Goal: Task Accomplishment & Management: Complete application form

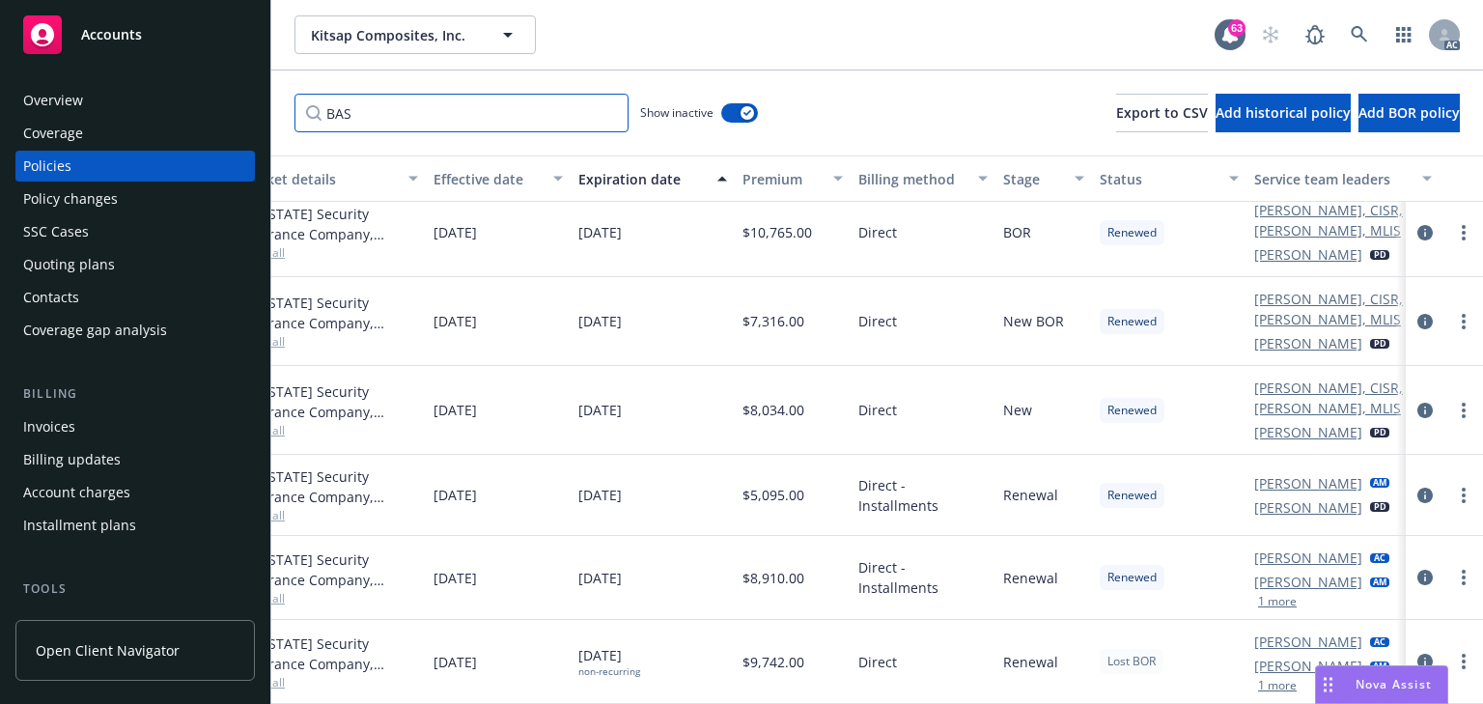
scroll to position [23, 0]
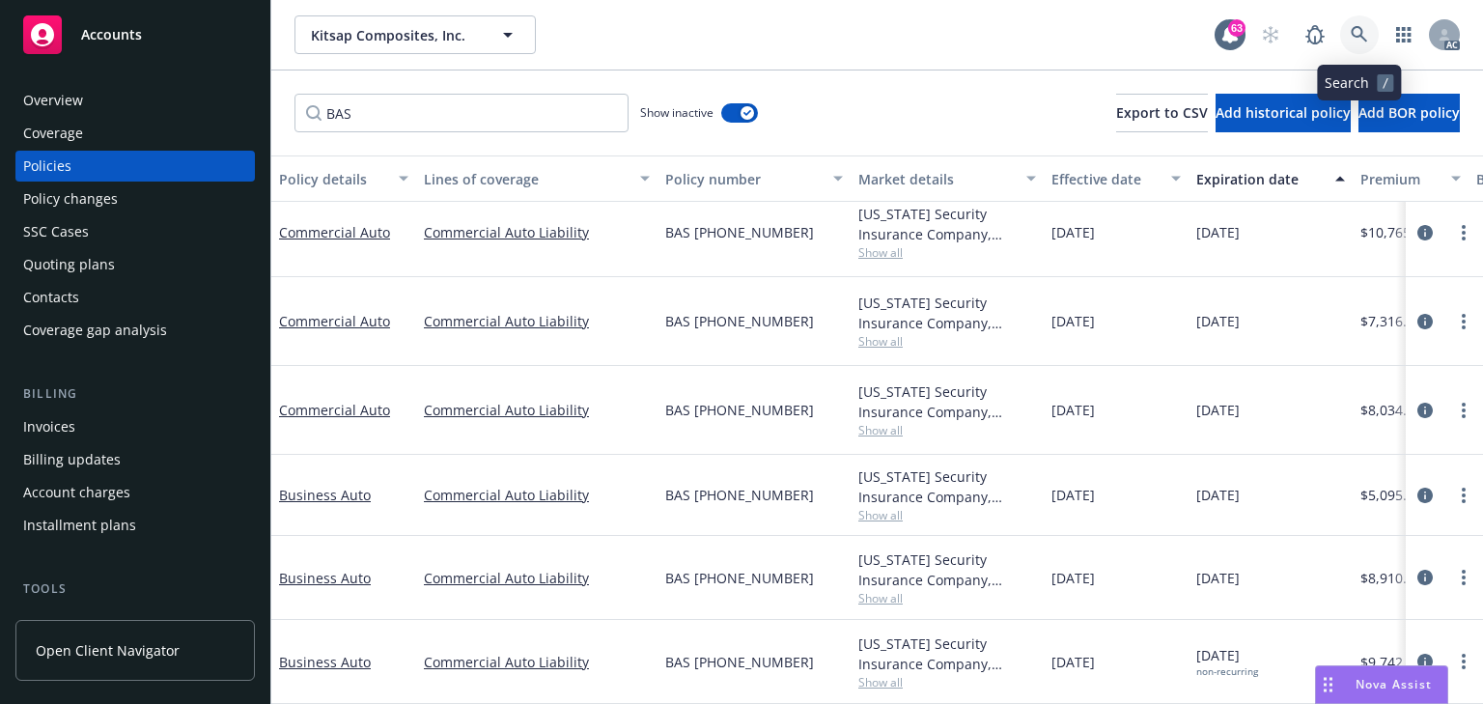
click at [1360, 39] on icon at bounding box center [1359, 34] width 17 height 17
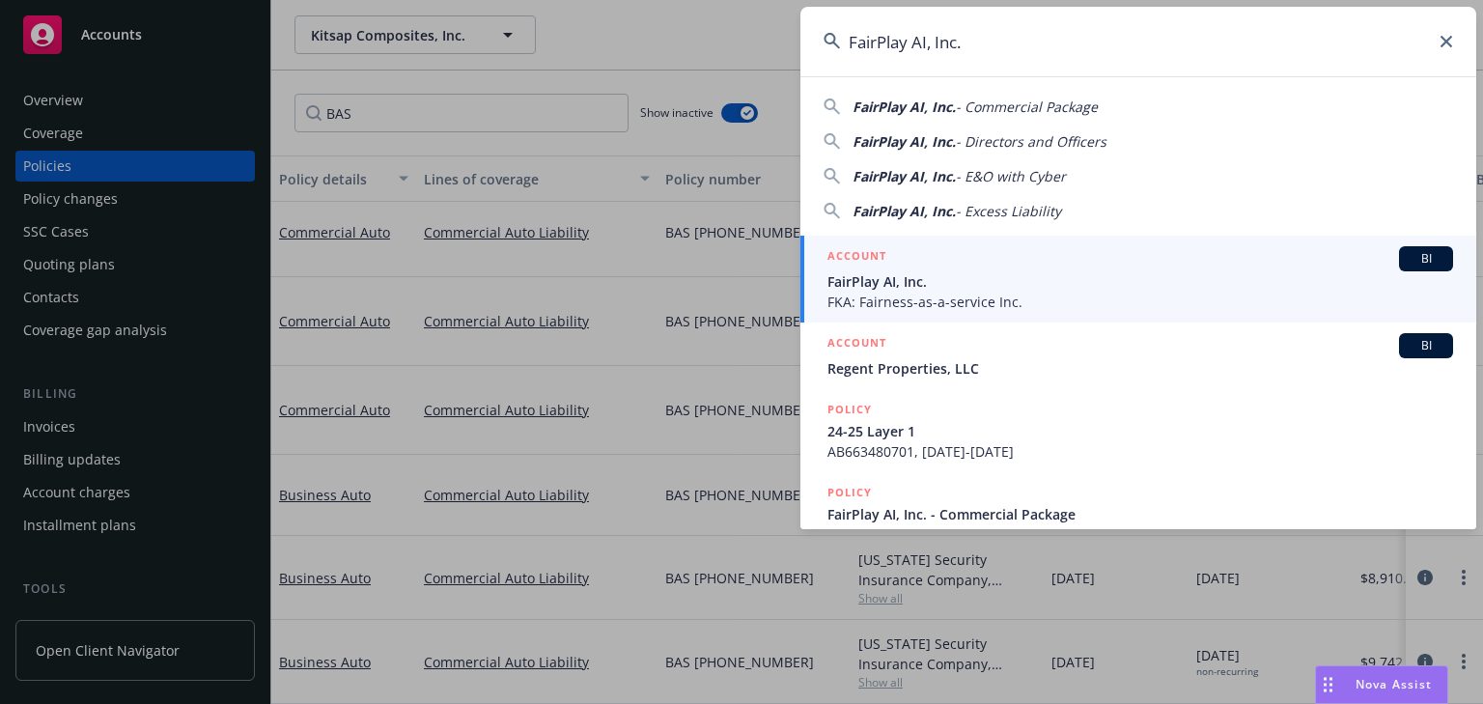
type input "FairPlay AI, Inc."
drag, startPoint x: 923, startPoint y: 280, endPoint x: 913, endPoint y: 283, distance: 11.0
click at [923, 280] on span "FairPlay AI, Inc." at bounding box center [1141, 281] width 626 height 20
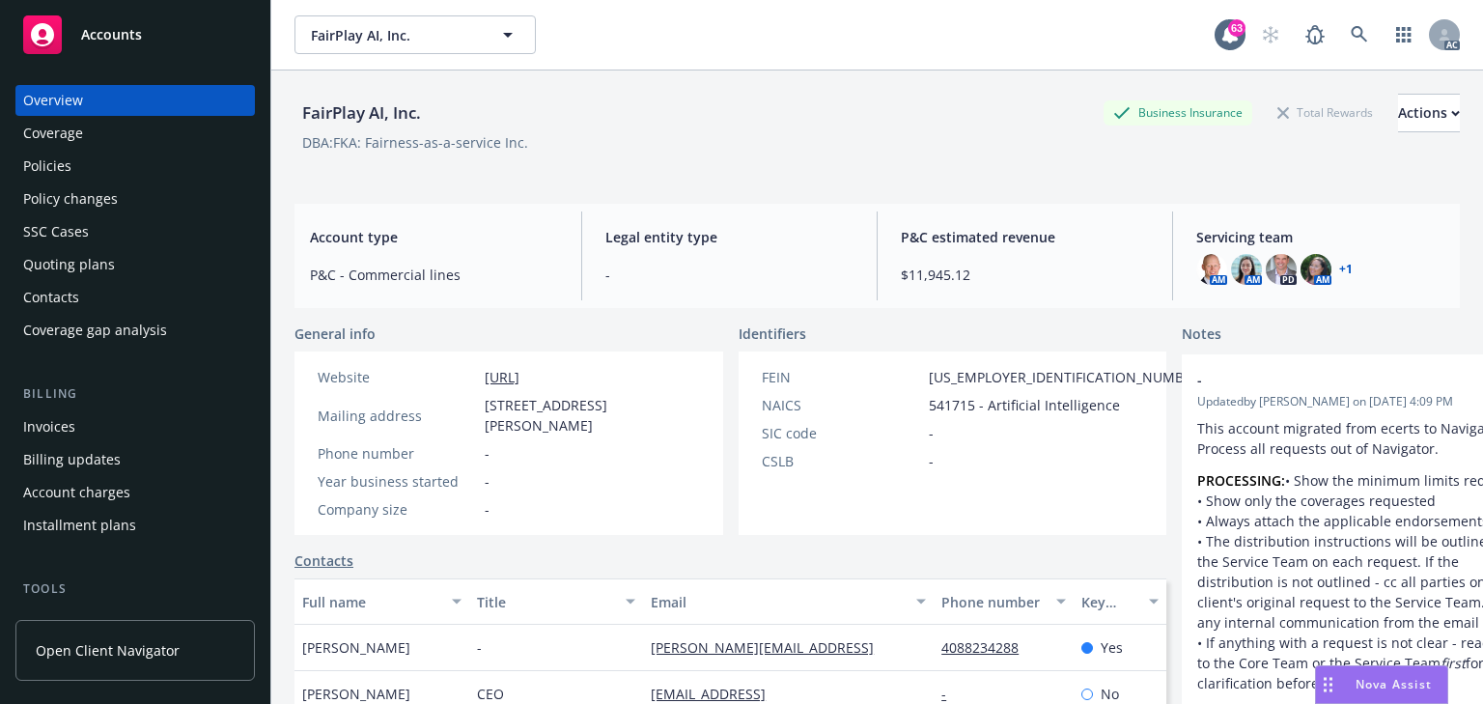
drag, startPoint x: 78, startPoint y: 170, endPoint x: 62, endPoint y: 178, distance: 18.1
click at [78, 170] on div "Policies" at bounding box center [135, 166] width 224 height 31
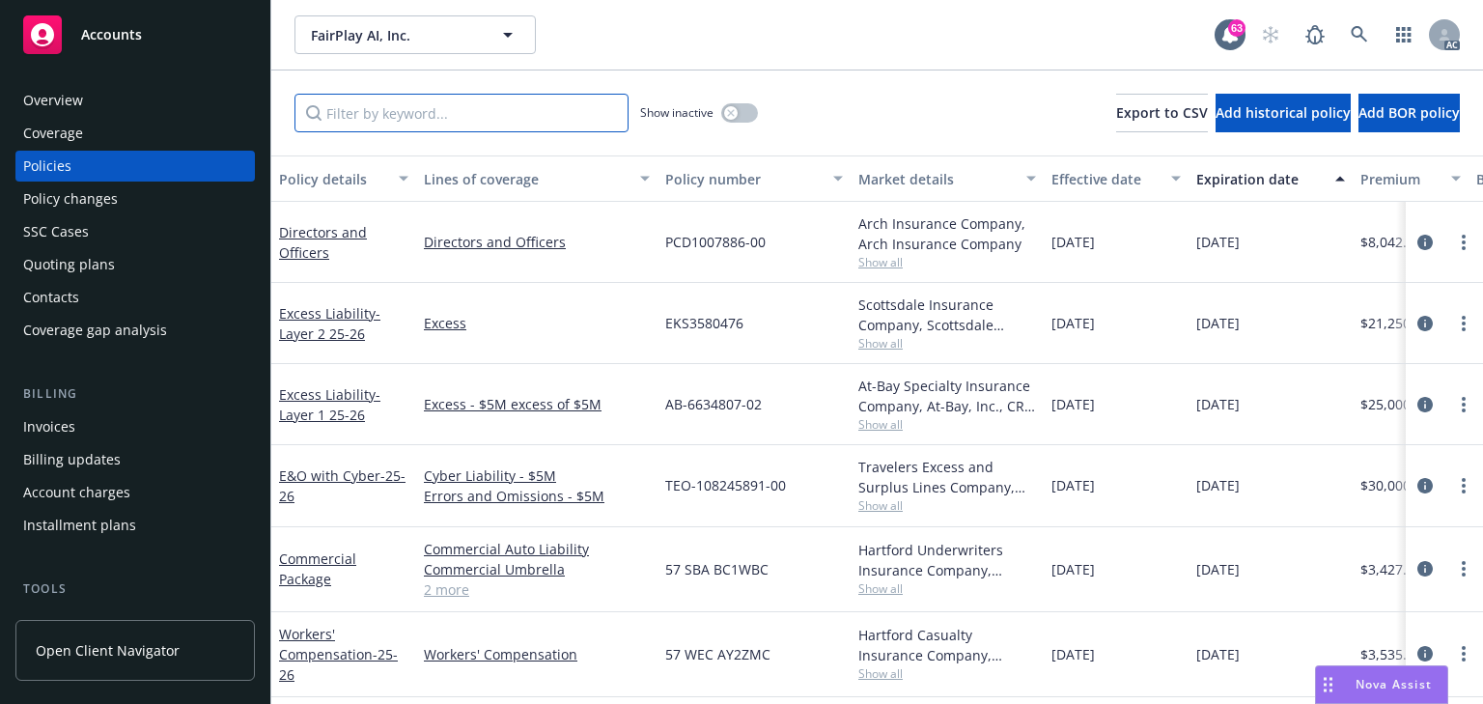
click at [416, 120] on input "Filter by keyword..." at bounding box center [462, 113] width 334 height 39
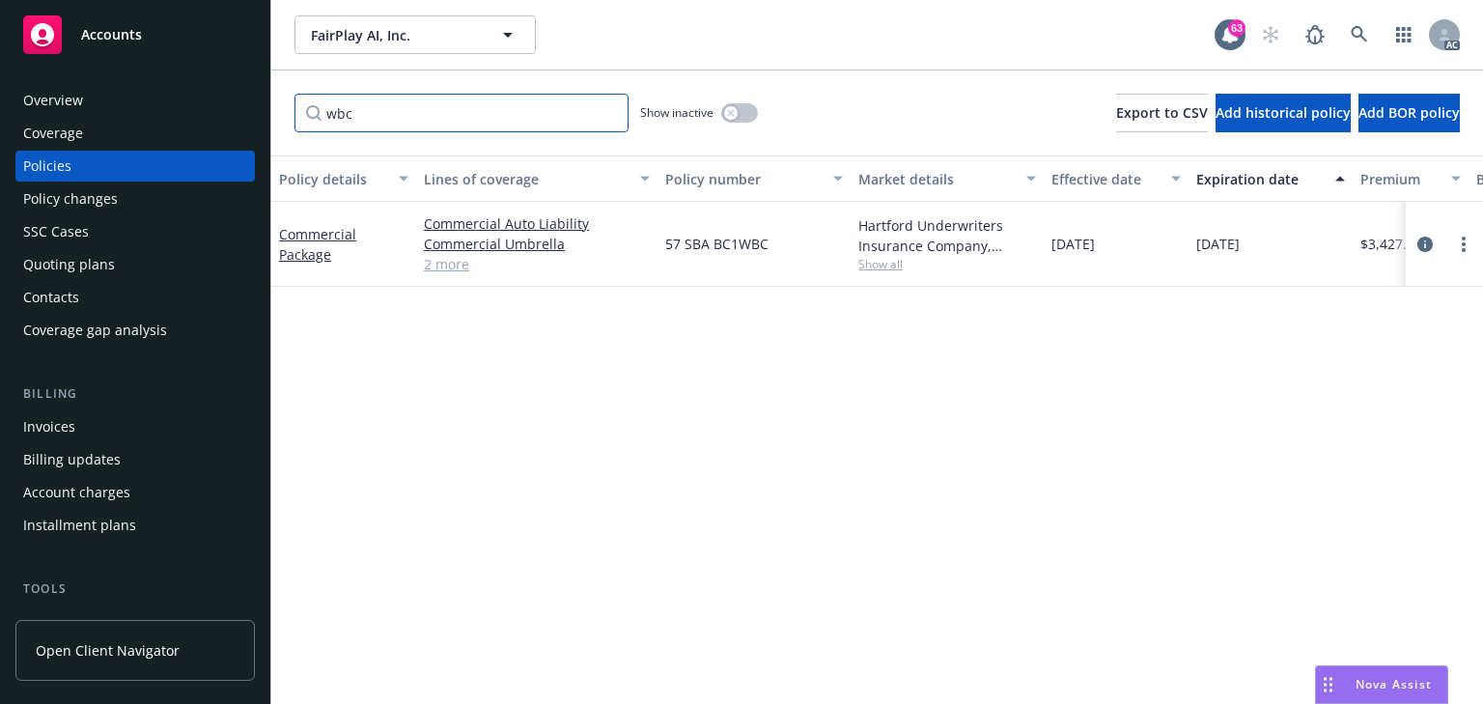
type input "wbc"
click at [1041, 355] on div "Policy details Lines of coverage Policy number Market details Effective date Ex…" at bounding box center [877, 429] width 1212 height 549
click at [1423, 240] on icon "circleInformation" at bounding box center [1425, 244] width 15 height 15
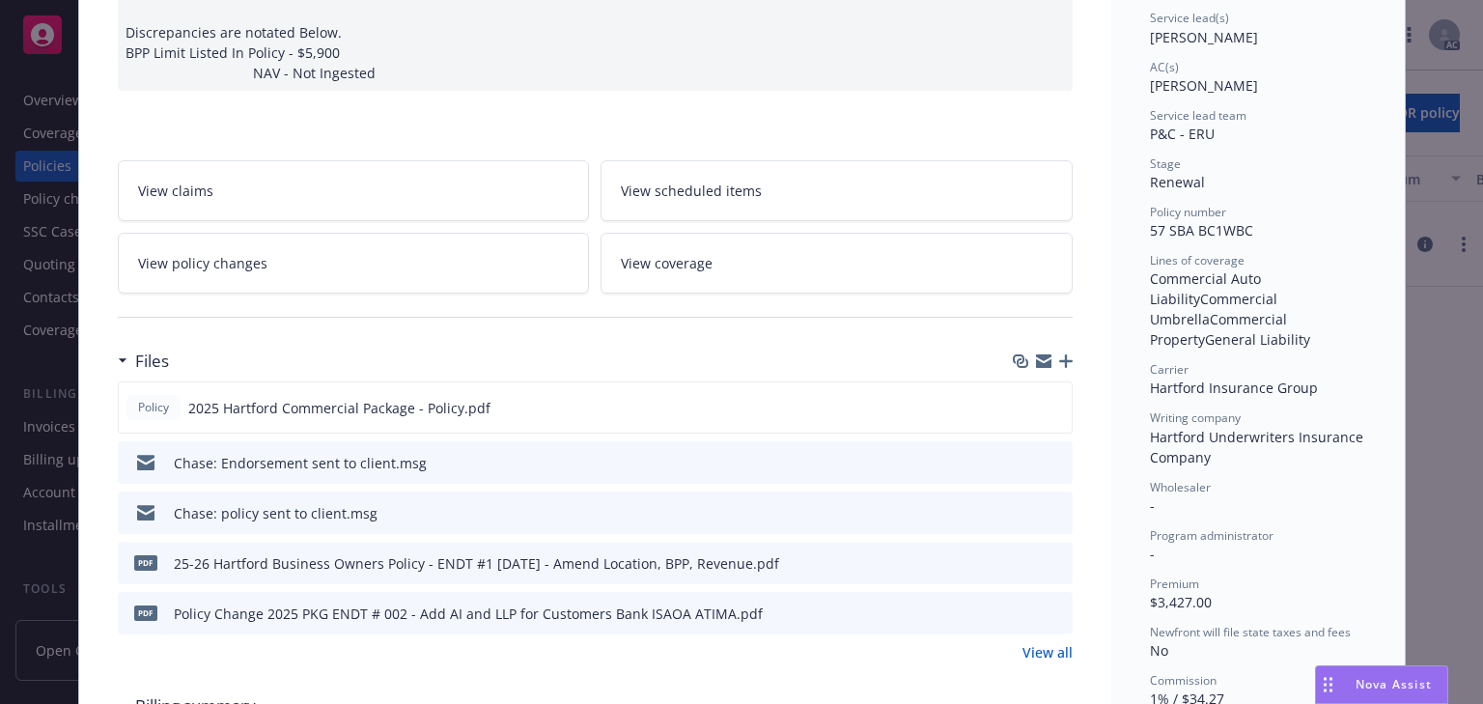
scroll to position [309, 0]
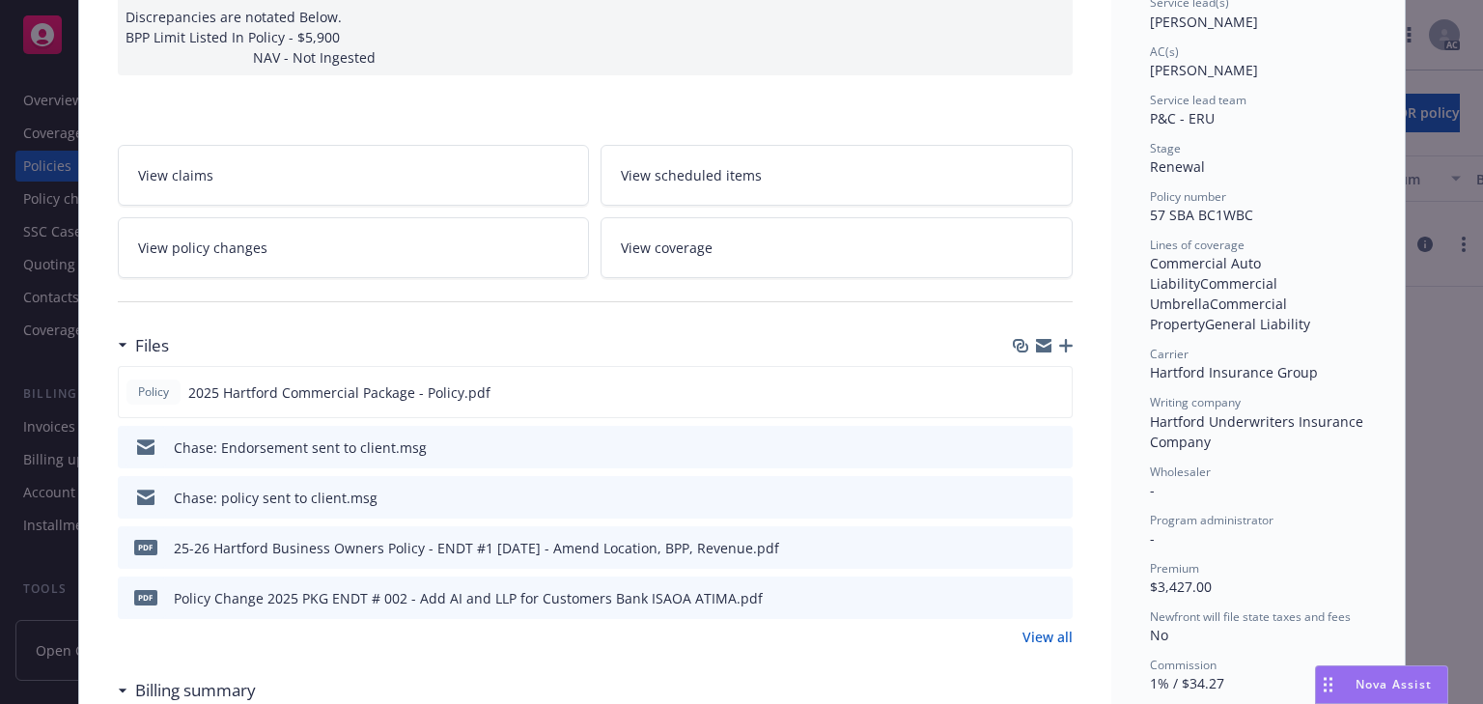
click at [358, 236] on link "View policy changes" at bounding box center [354, 247] width 472 height 61
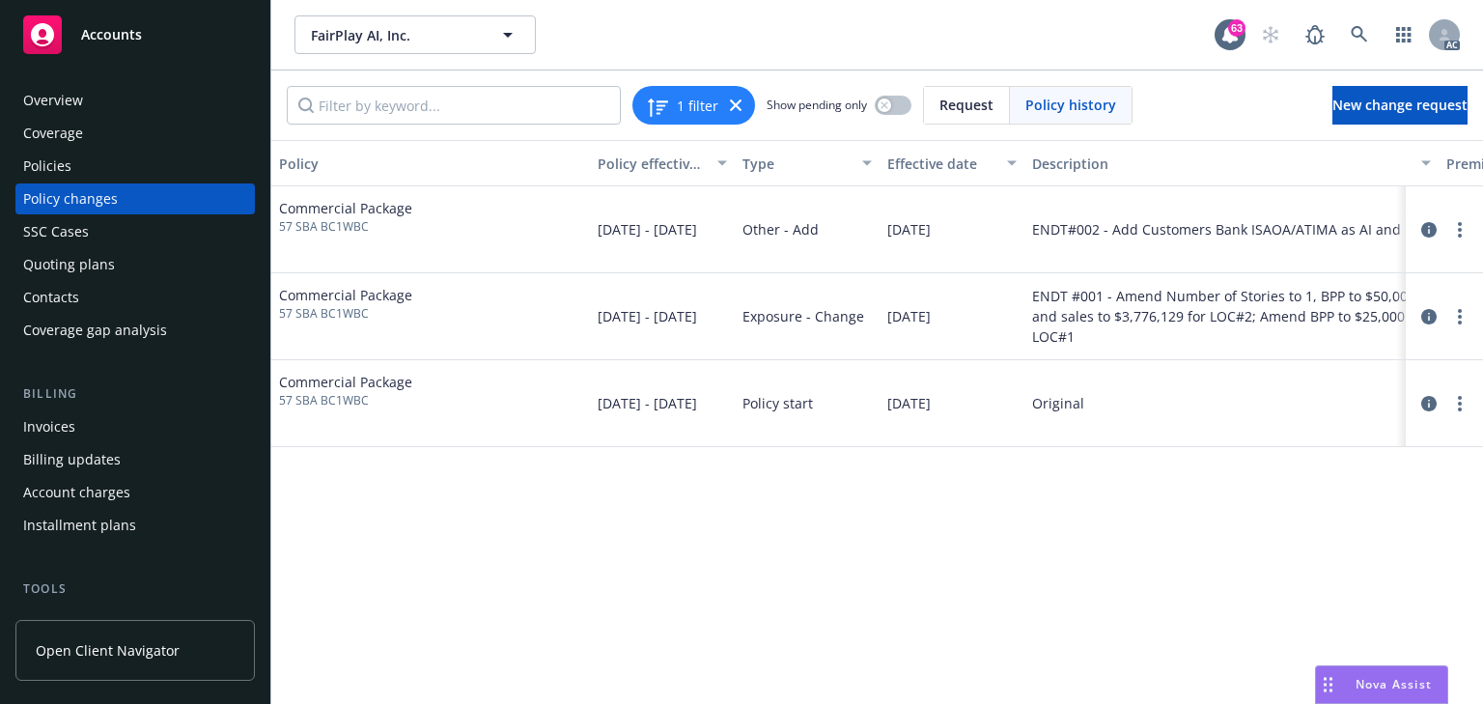
click at [919, 532] on div "Policy Policy effective dates Type Effective date Description Premium change An…" at bounding box center [877, 422] width 1212 height 564
click at [1240, 557] on div "Policy Policy effective dates Type Effective date Description Premium change An…" at bounding box center [877, 422] width 1212 height 564
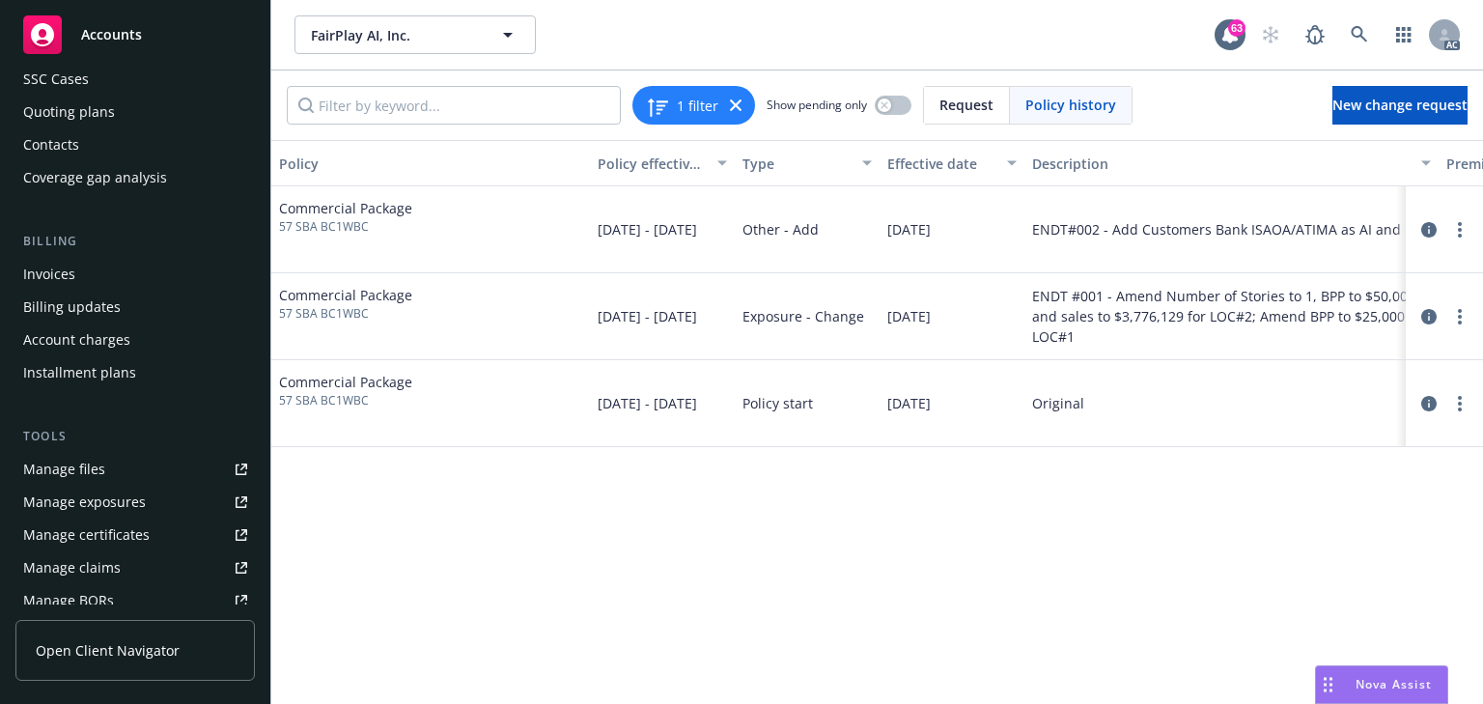
scroll to position [155, 0]
click at [113, 507] on div "Manage exposures" at bounding box center [84, 500] width 123 height 31
click at [1425, 310] on icon "circleInformation" at bounding box center [1429, 316] width 15 height 15
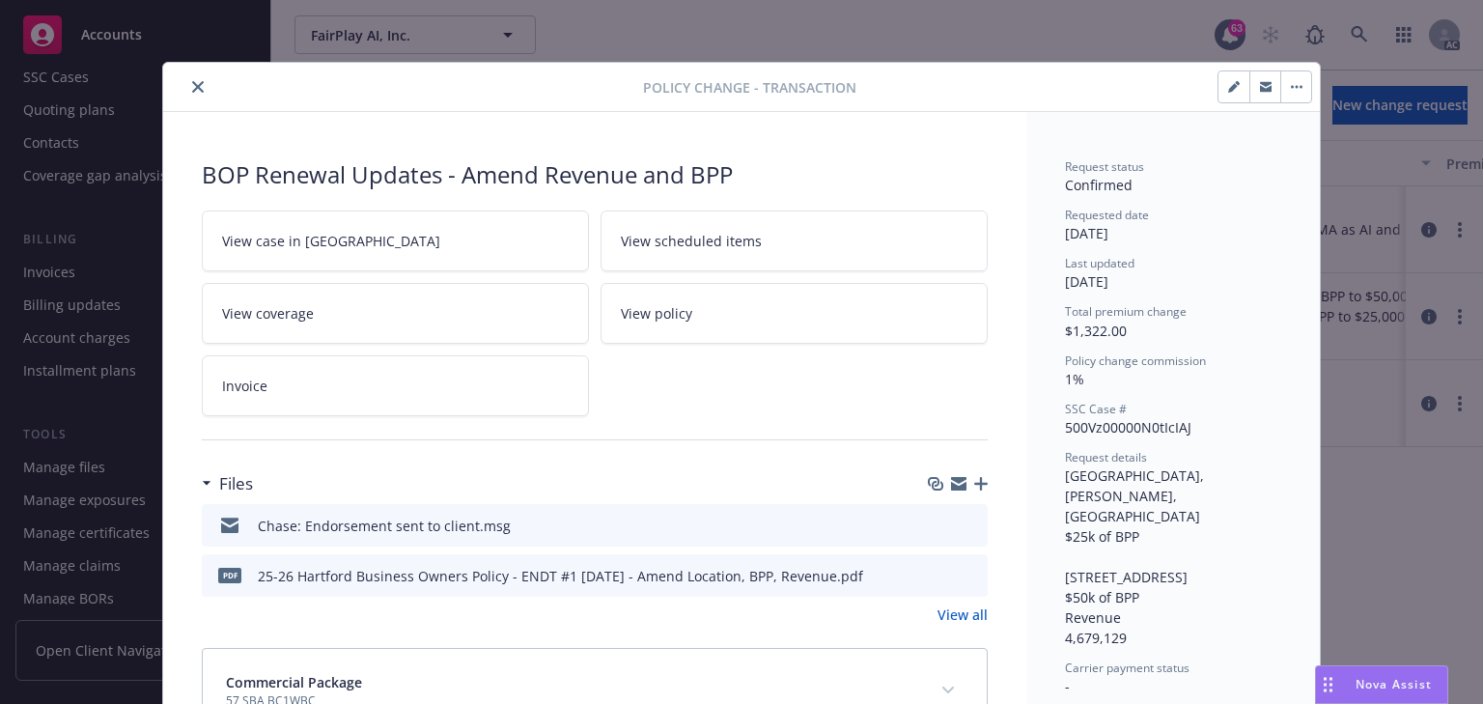
scroll to position [58, 0]
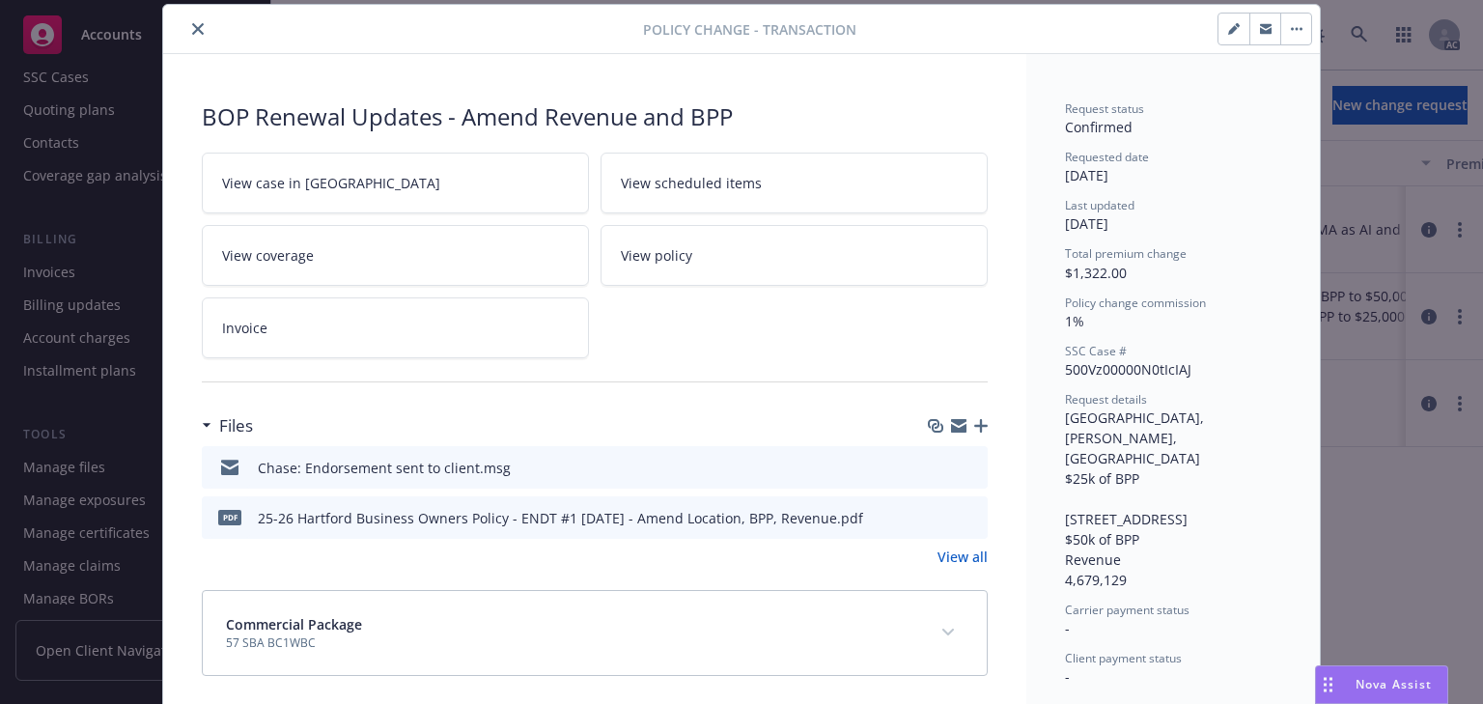
click at [194, 28] on icon "close" at bounding box center [198, 29] width 12 height 12
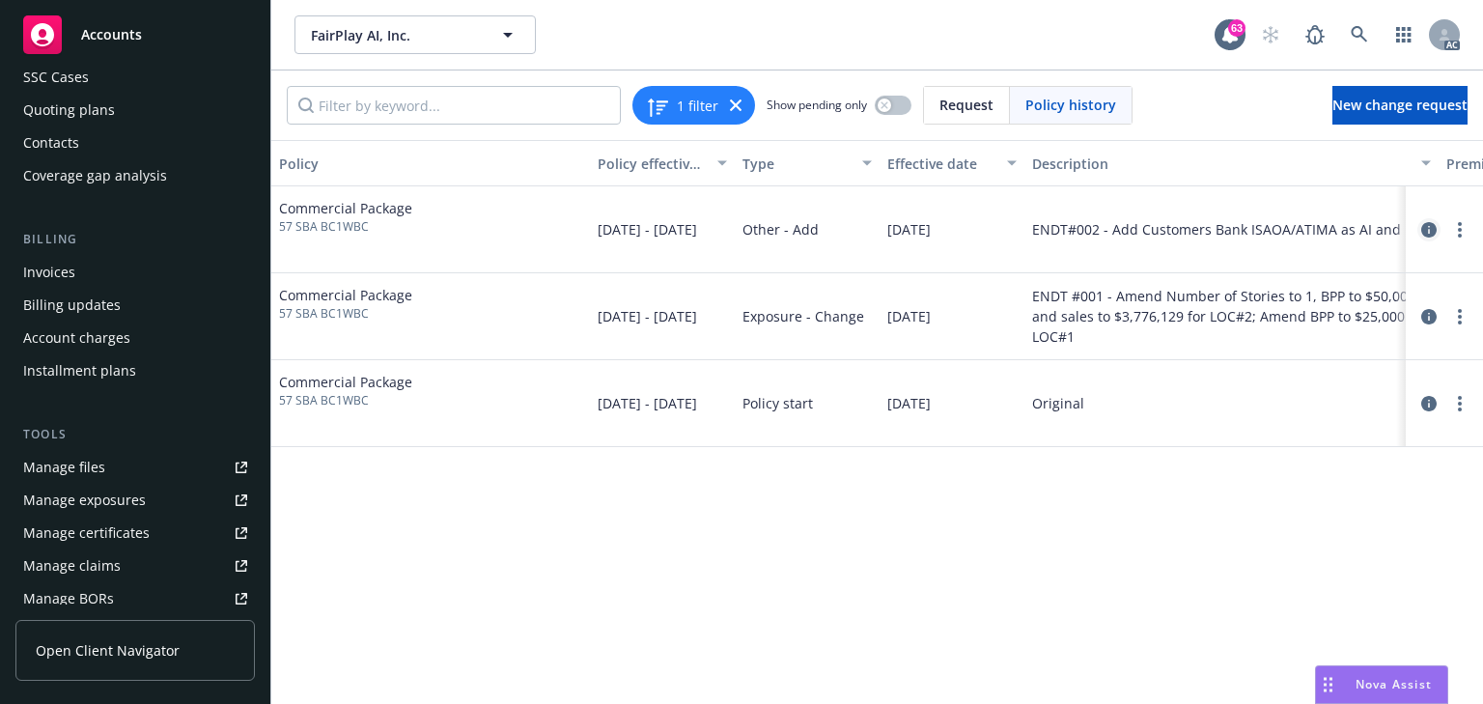
click at [1425, 228] on icon "circleInformation" at bounding box center [1429, 229] width 15 height 15
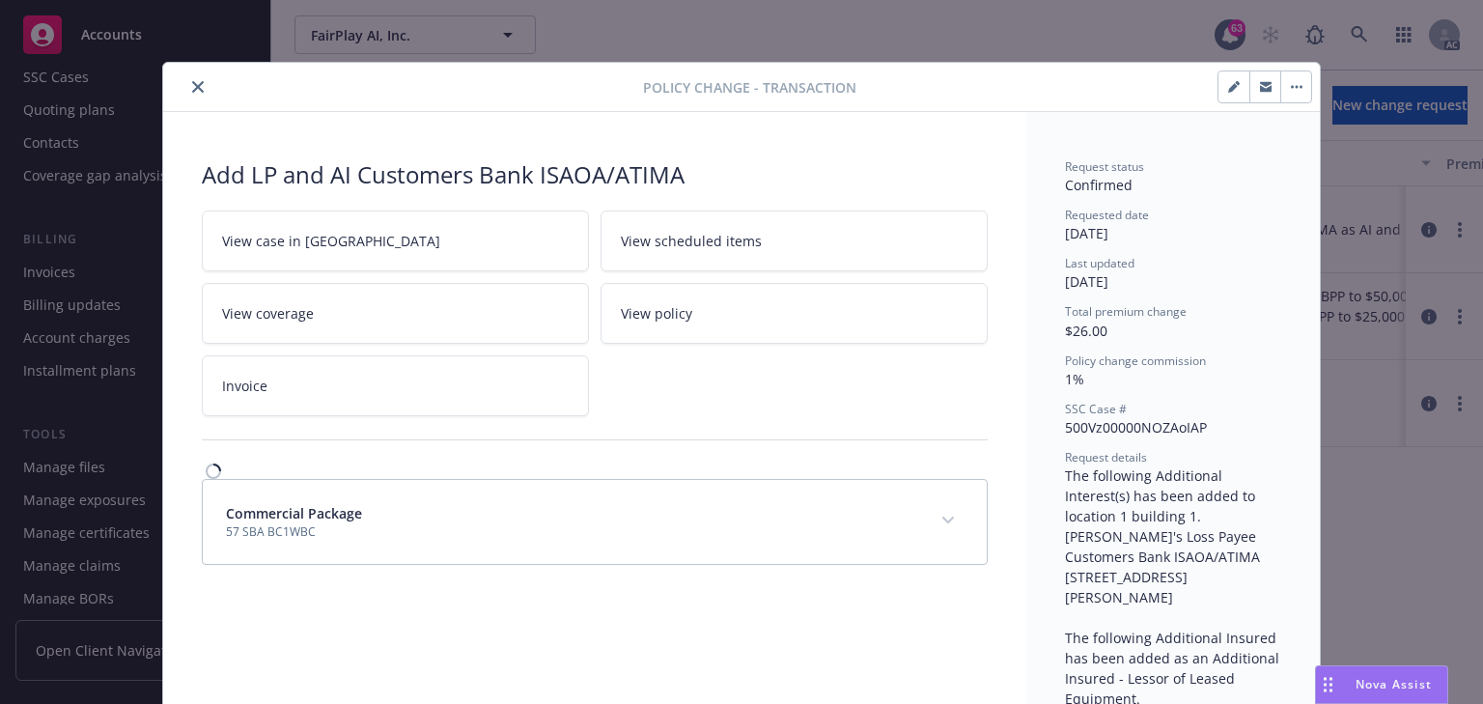
scroll to position [58, 0]
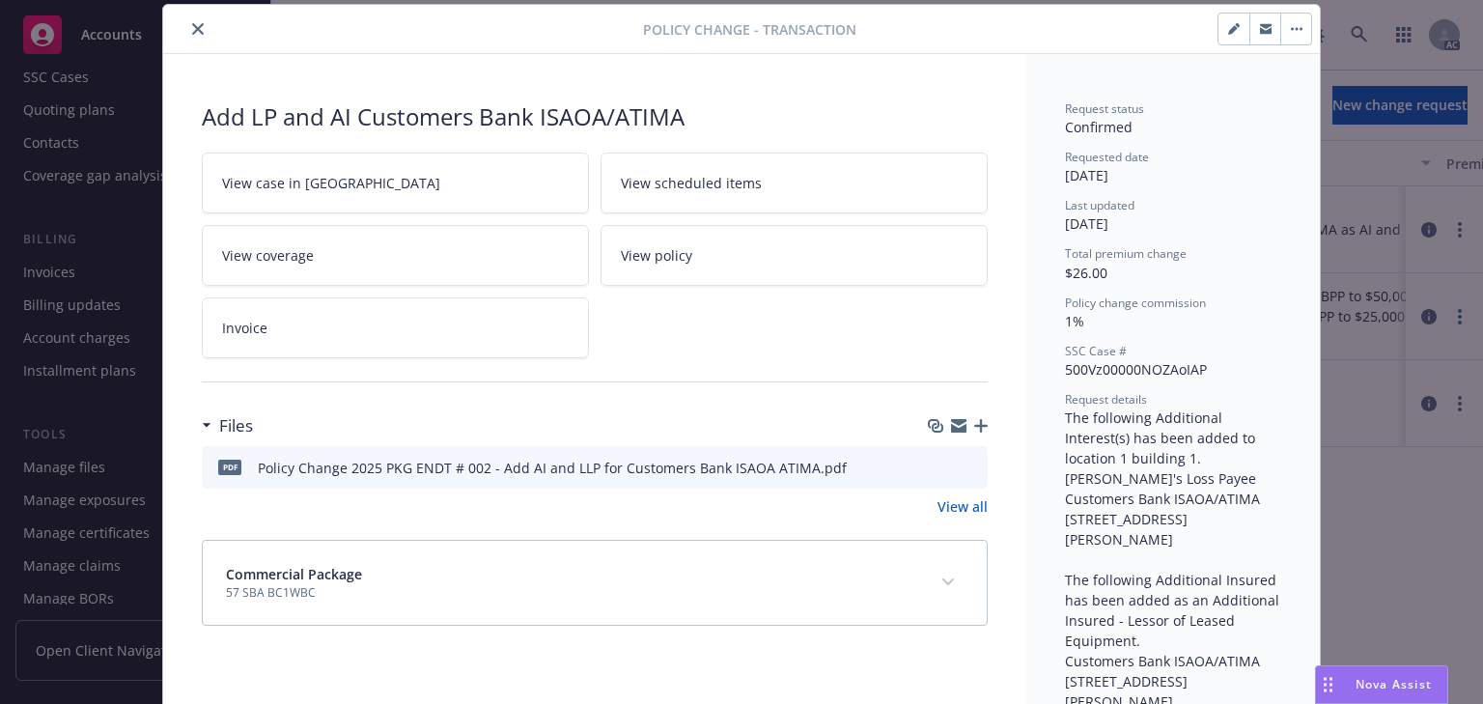
click at [192, 25] on icon "close" at bounding box center [198, 29] width 12 height 12
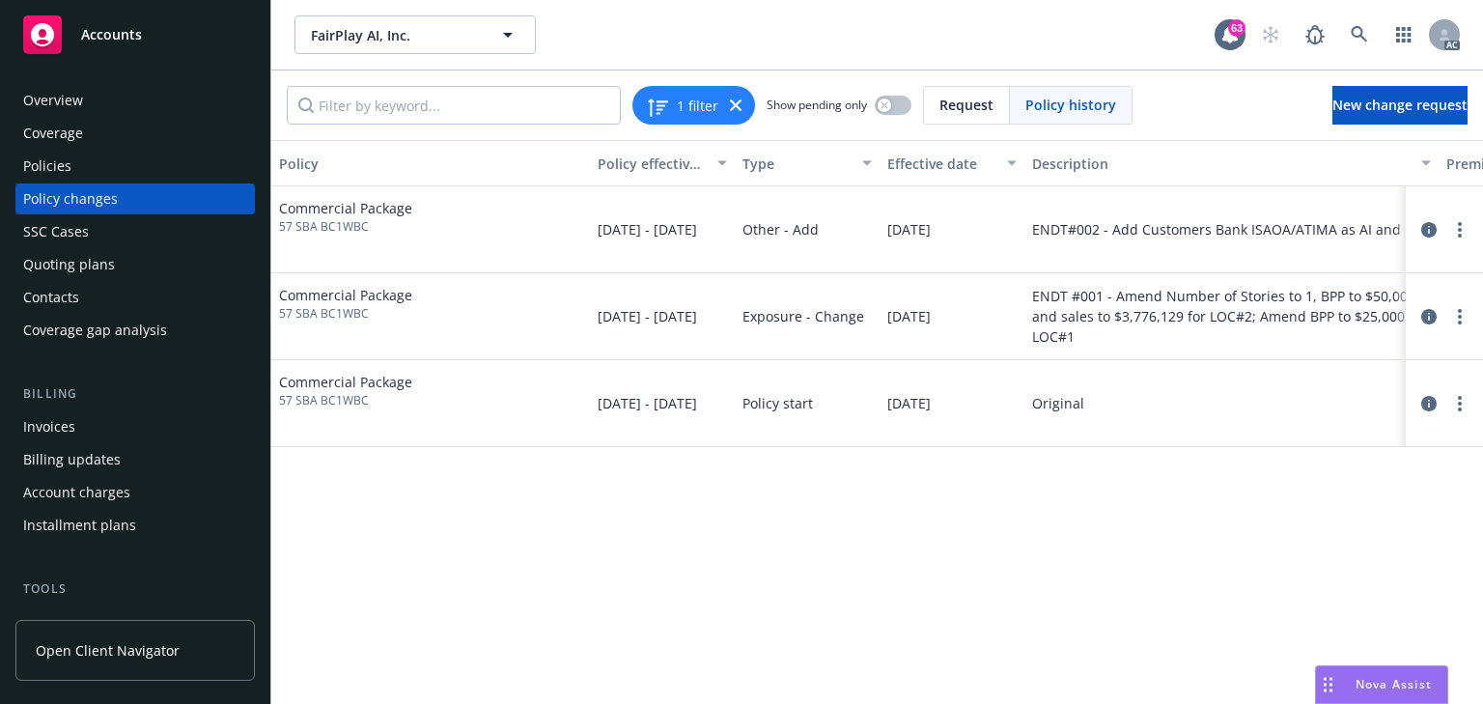
click at [71, 165] on div "Policies" at bounding box center [135, 166] width 224 height 31
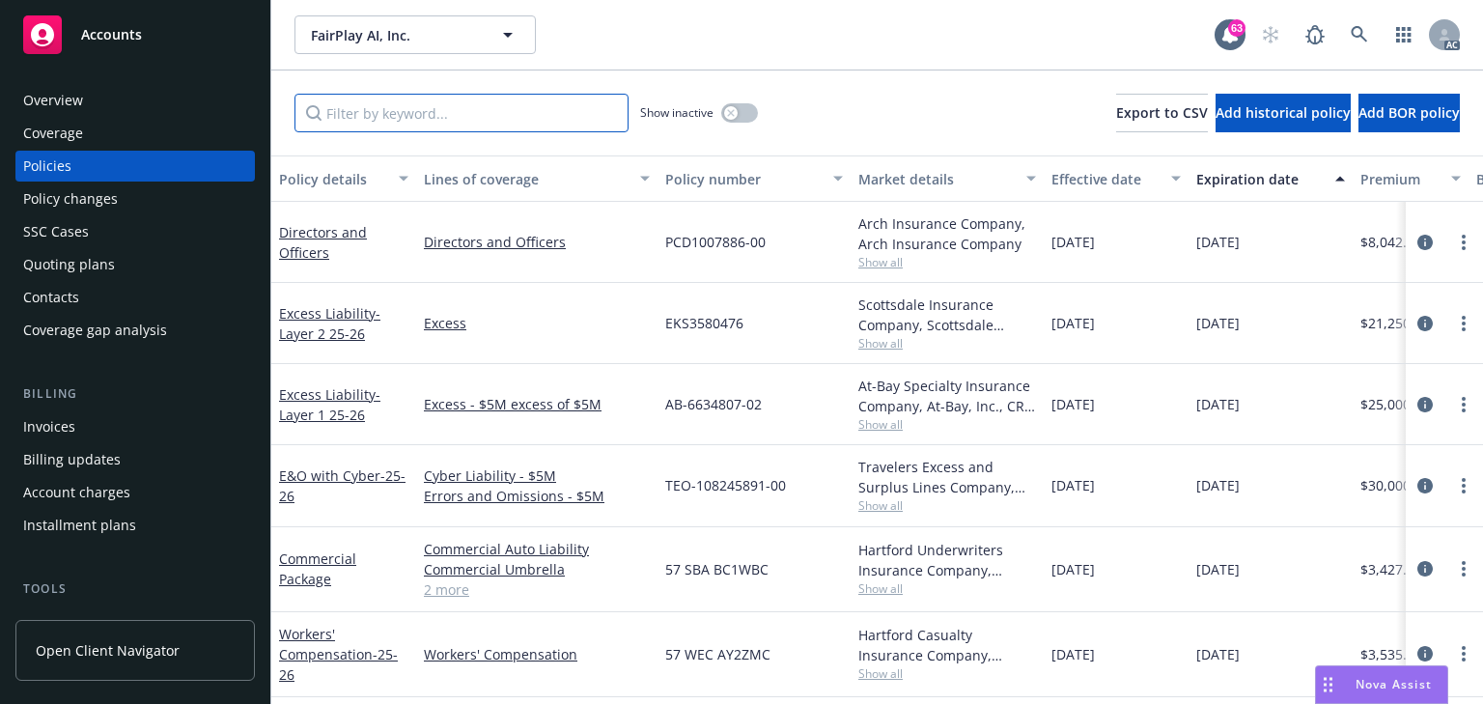
click at [430, 127] on input "Filter by keyword..." at bounding box center [462, 113] width 334 height 39
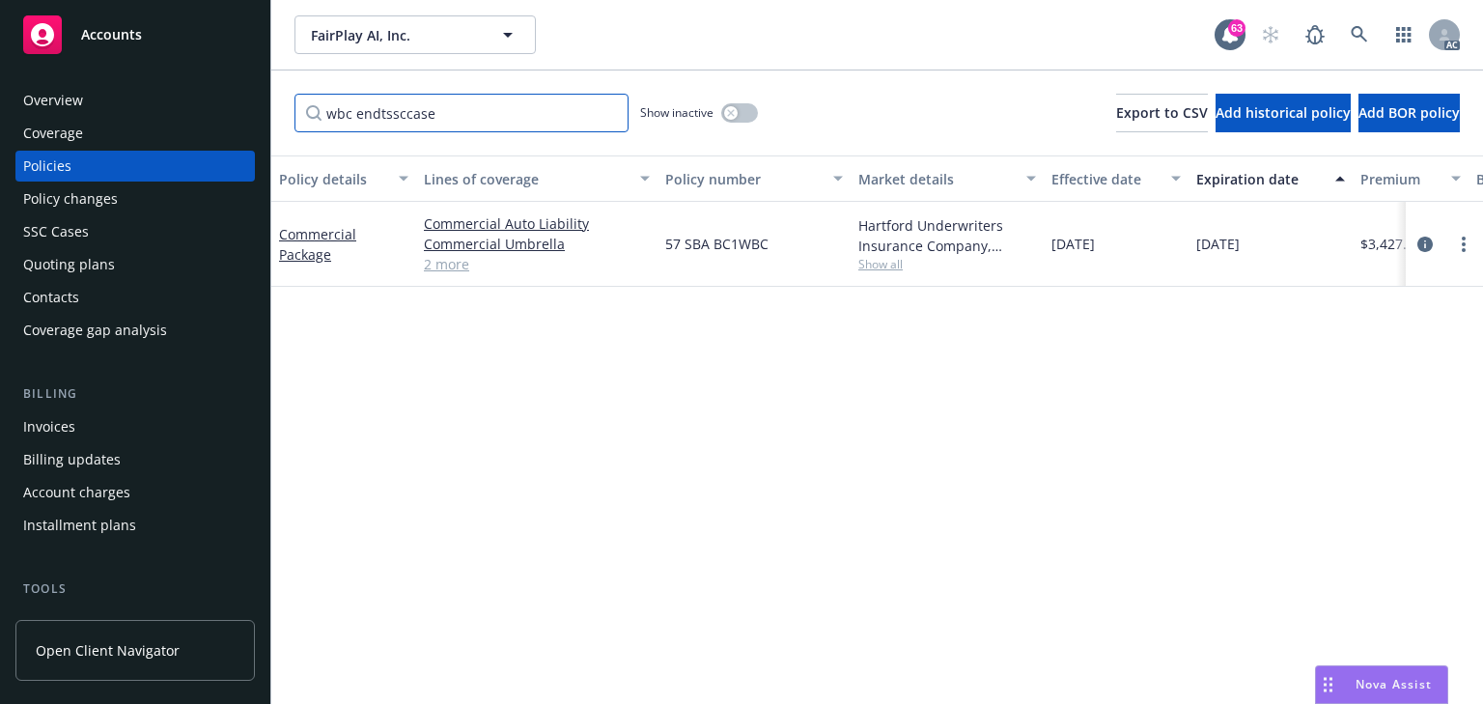
type input "wbc"
click at [878, 259] on span "Show all" at bounding box center [948, 264] width 178 height 16
click at [50, 196] on div "Policy changes" at bounding box center [70, 198] width 95 height 31
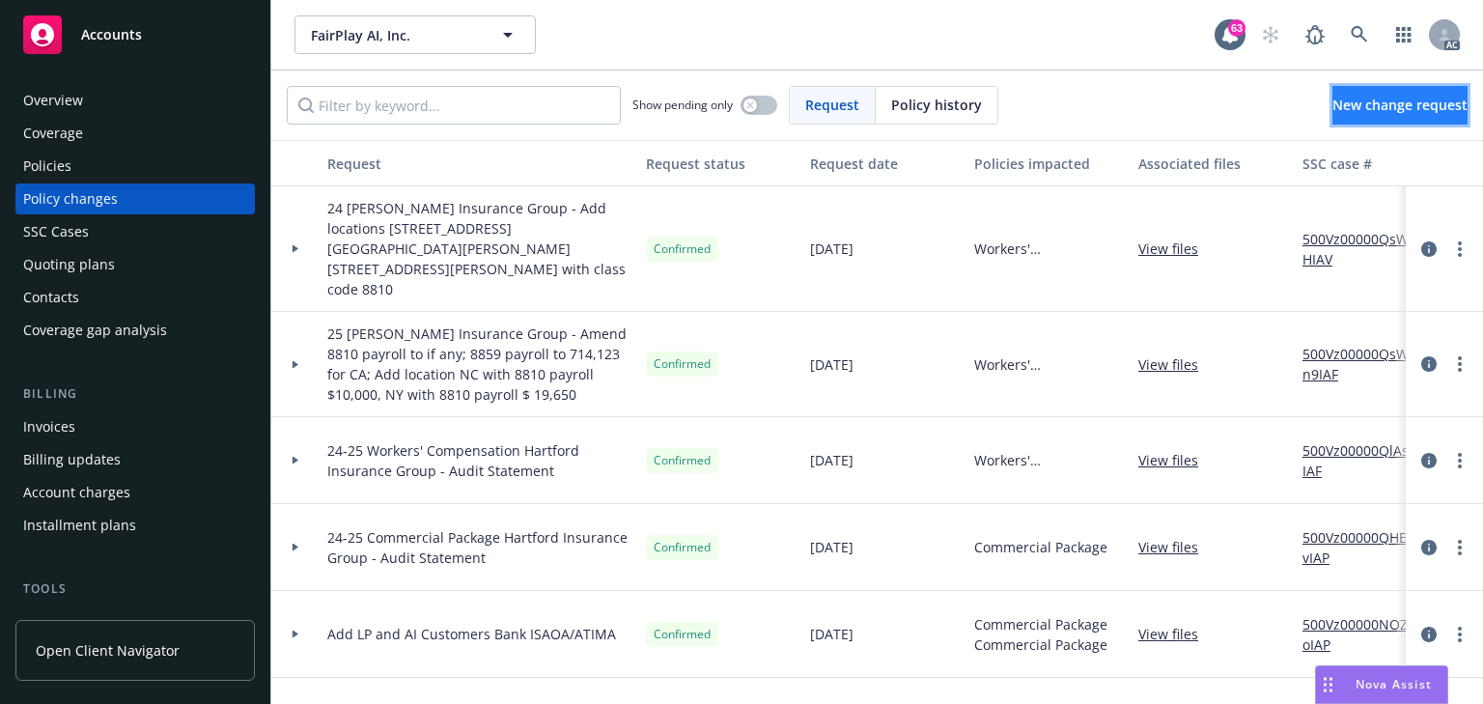
click at [1333, 108] on span "New change request" at bounding box center [1400, 105] width 135 height 18
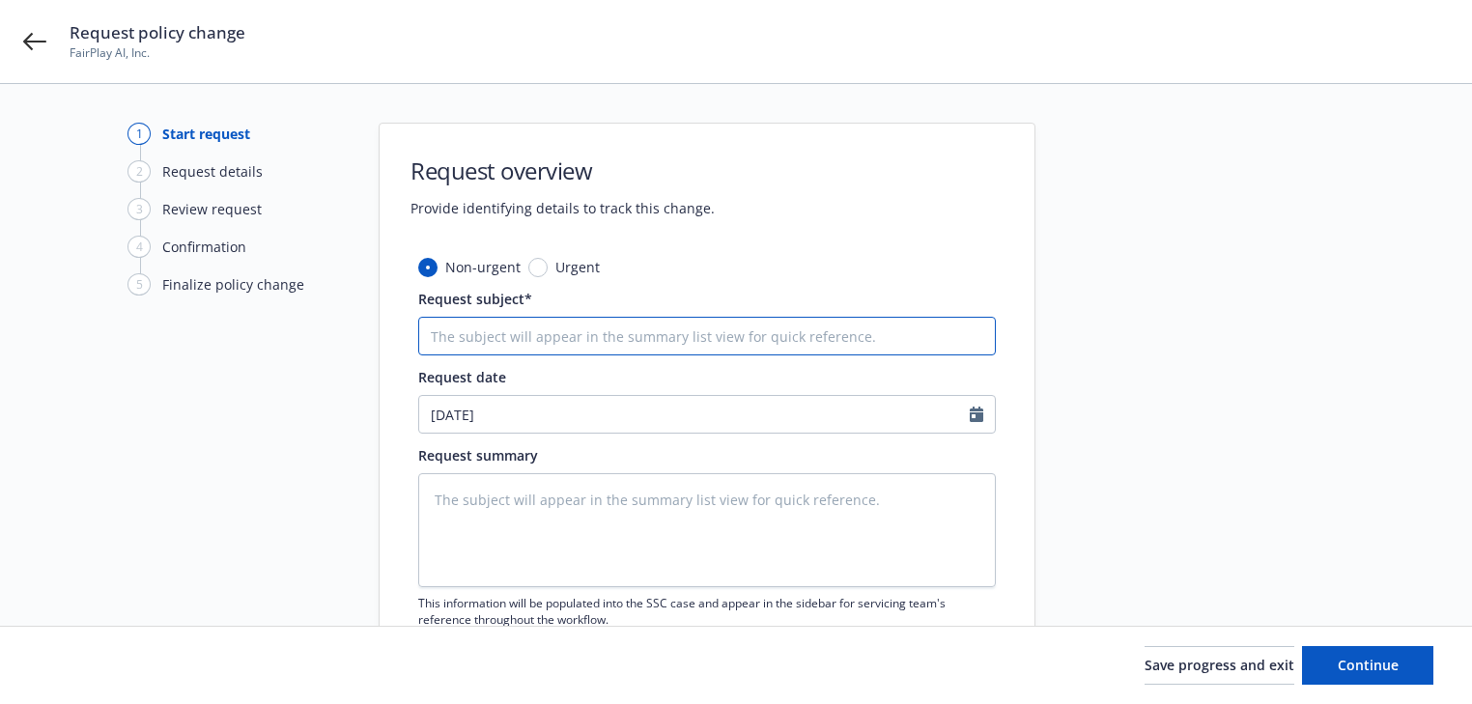
click at [511, 349] on input "Request subject*" at bounding box center [707, 336] width 578 height 39
paste input "25 Commercial Package Hartford Insurance Group -"
type textarea "x"
type input "25 Commercial Package Hartford Insurance Group -"
click at [868, 344] on input "25 Commercial Package Hartford Insurance Group -" at bounding box center [707, 336] width 578 height 39
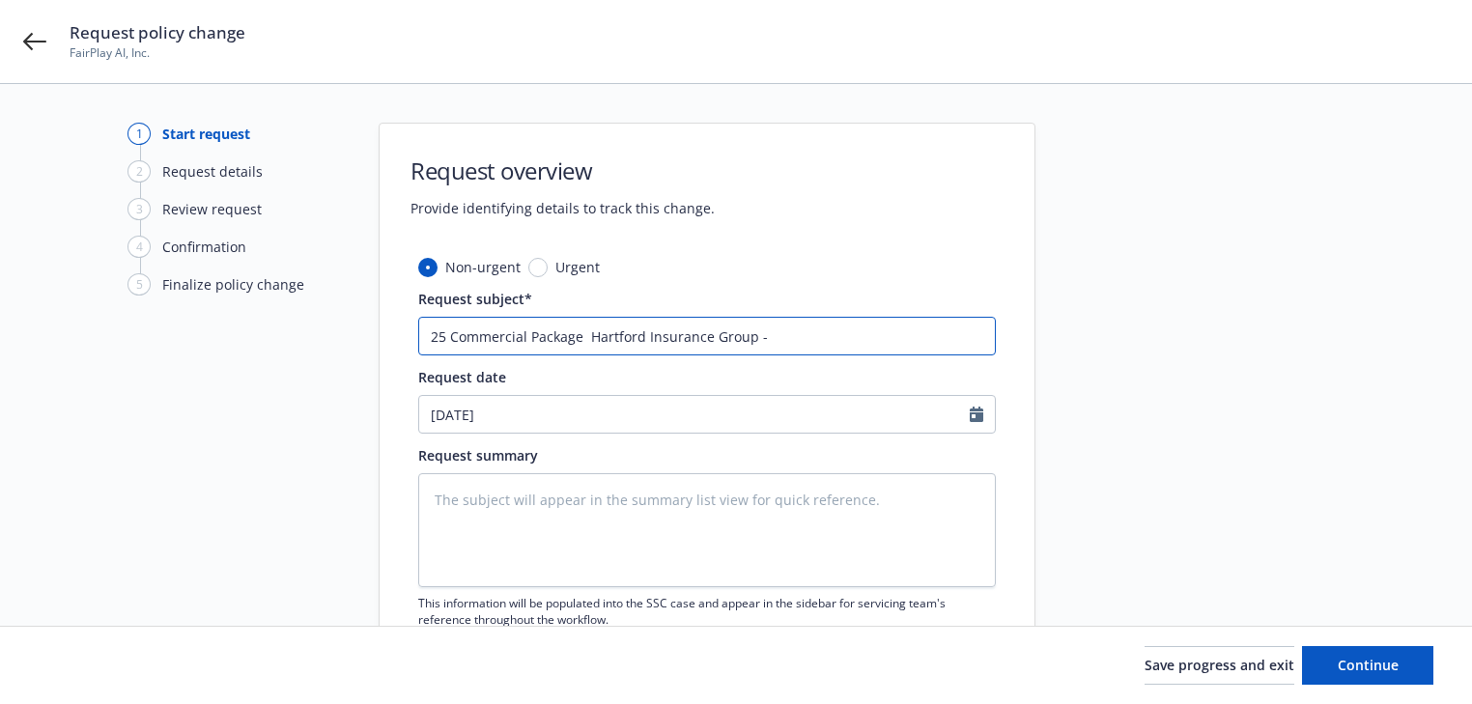
type textarea "x"
type input "25 Commercial Package Hartford Insurance Group - A"
type textarea "x"
type input "25 Commercial Package Hartford Insurance Group - Am"
type textarea "x"
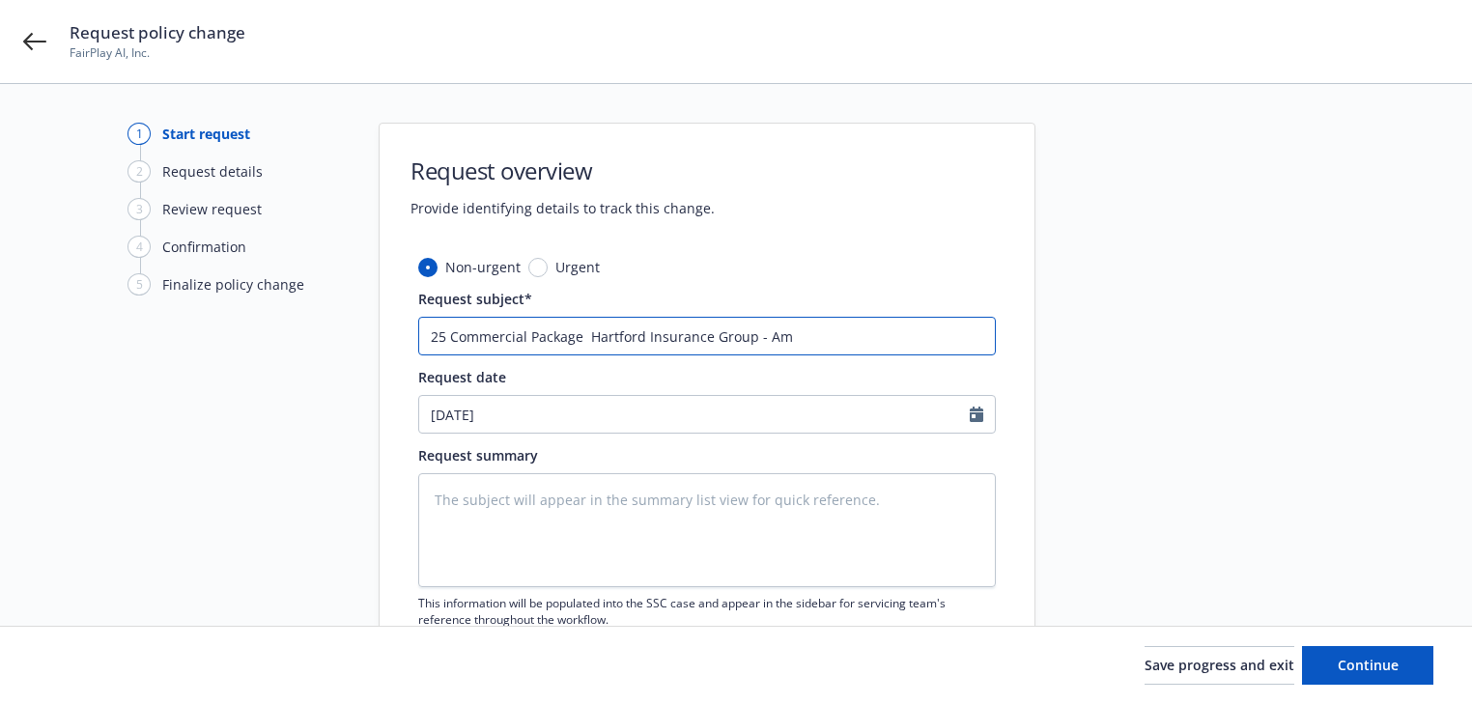
type input "25 Commercial Package Hartford Insurance Group - Ame"
type textarea "x"
type input "25 Commercial Package Hartford Insurance Group - [MEDICAL_DATA]"
type textarea "x"
type input "25 Commercial Package Hartford Insurance Group - Amend"
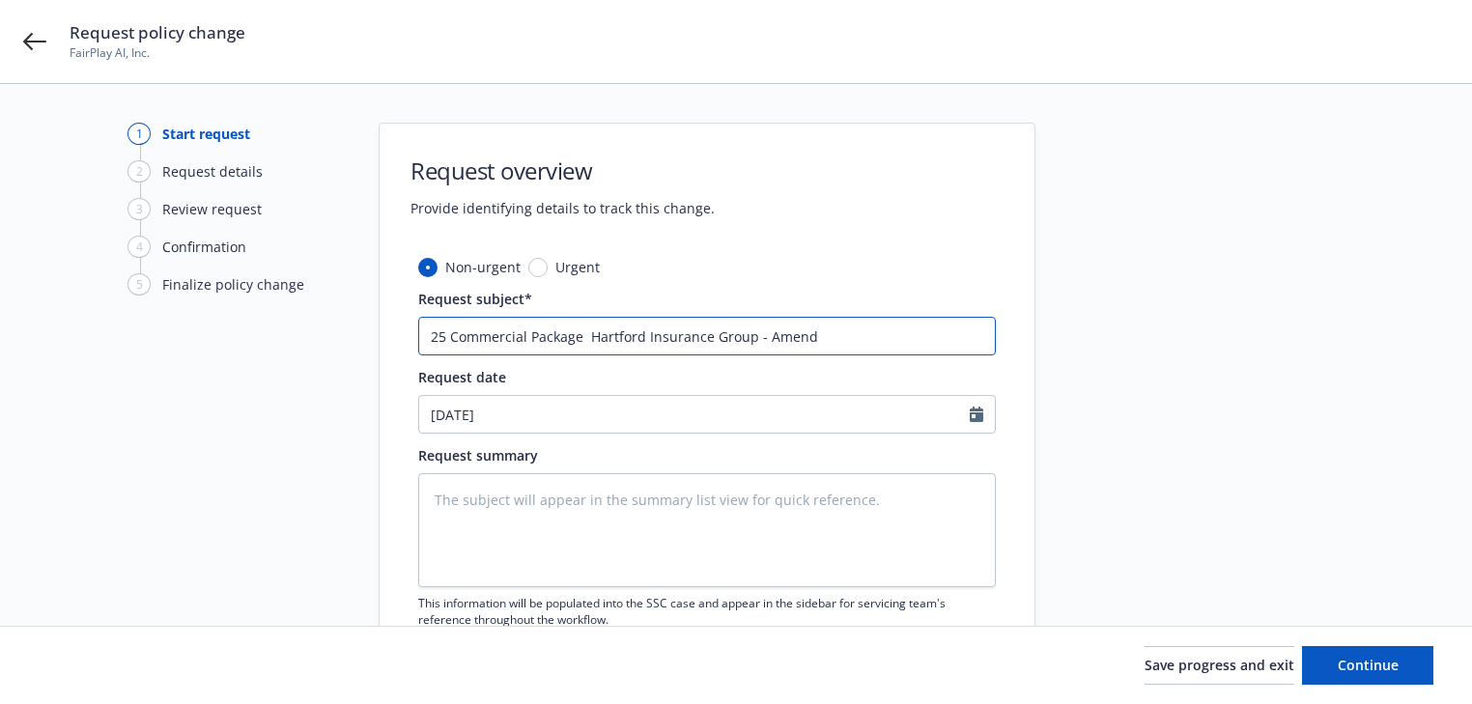
type textarea "x"
type input "25 Commercial Package Hartford Insurance Group - Amend"
type textarea "x"
type input "25 Commercial Package Hartford Insurance Group - Amend s"
type textarea "x"
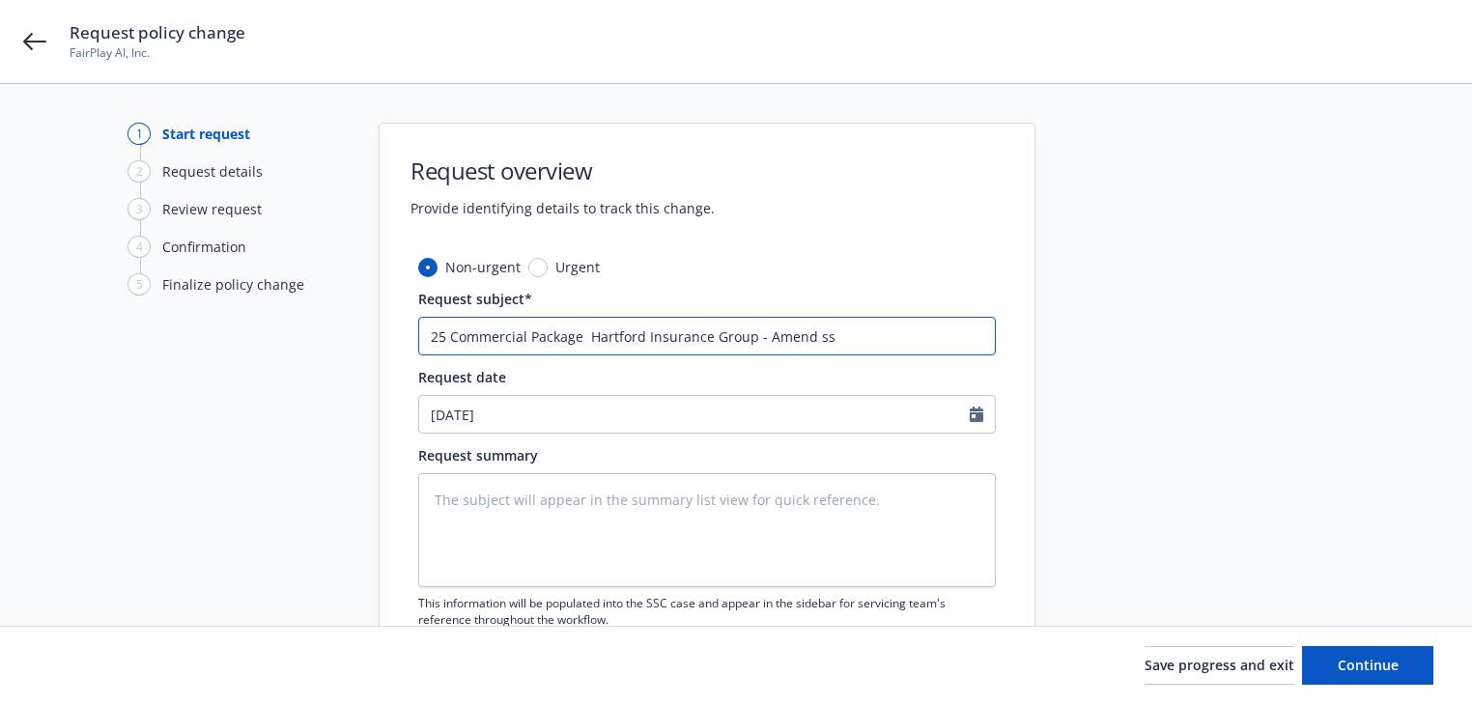
type input "25 Commercial Package Hartford Insurance Group - [GEOGRAPHIC_DATA] ssa"
type textarea "x"
type input "25 Commercial Package Hartford Insurance Group - Amend ss"
type textarea "x"
type input "25 Commercial Package Hartford Insurance Group - Amend s"
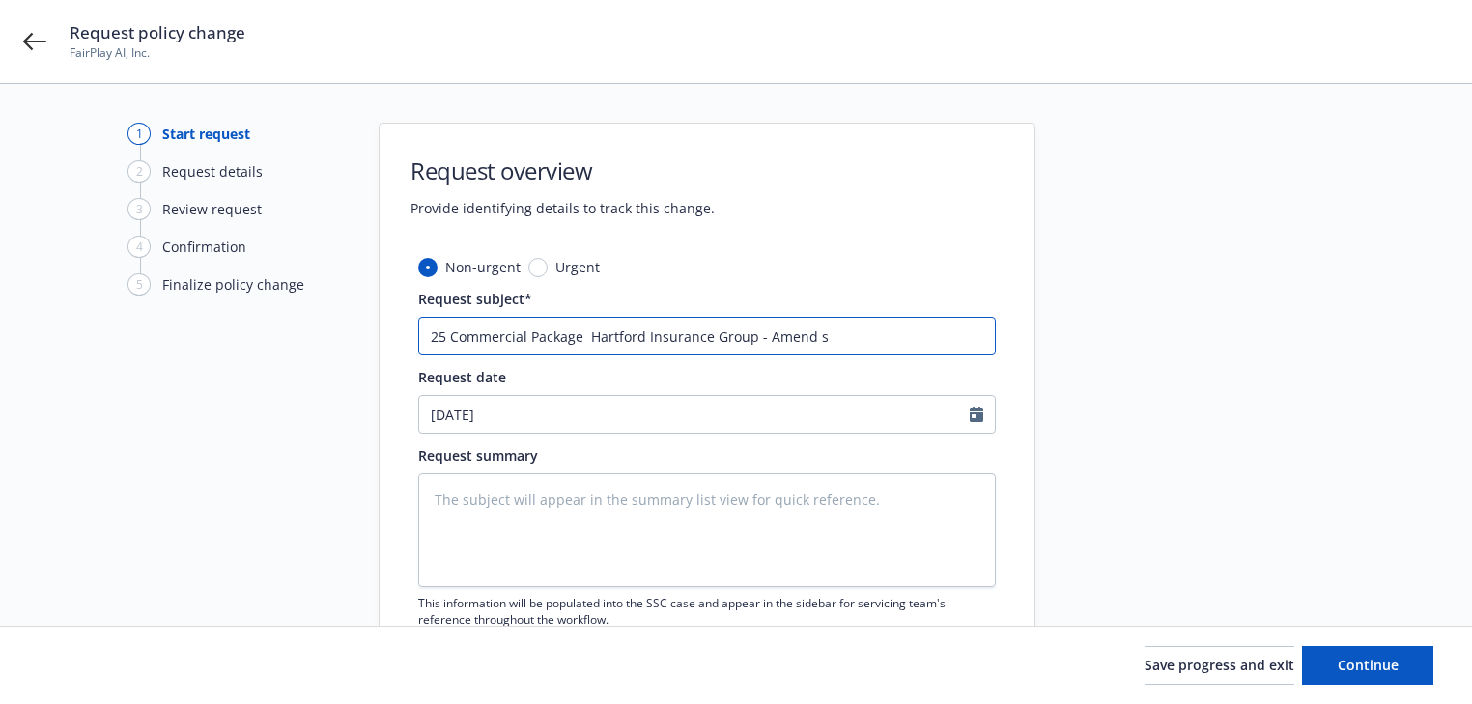
type textarea "x"
type input "25 Commercial Package Hartford Insurance Group - Amend sa"
type textarea "x"
type input "25 Commercial Package Hartford Insurance Group - [PERSON_NAME]"
type textarea "x"
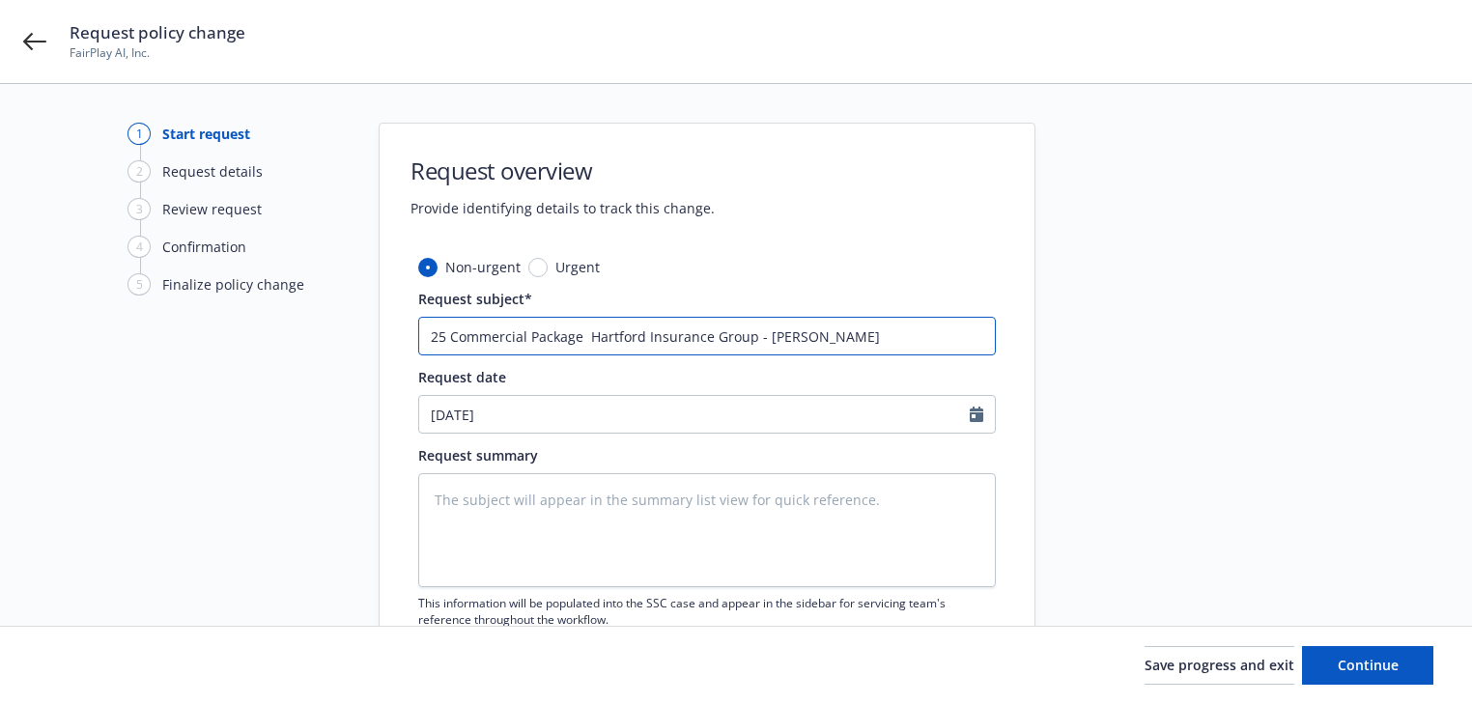
type input "25 Commercial Package Hartford Insurance Group - Amend sale"
type textarea "x"
type input "25 Commercial Package Hartford Insurance Group - Amend sales"
type textarea "x"
type input "25 Commercial Package Hartford Insurance Group - Amend sales k"
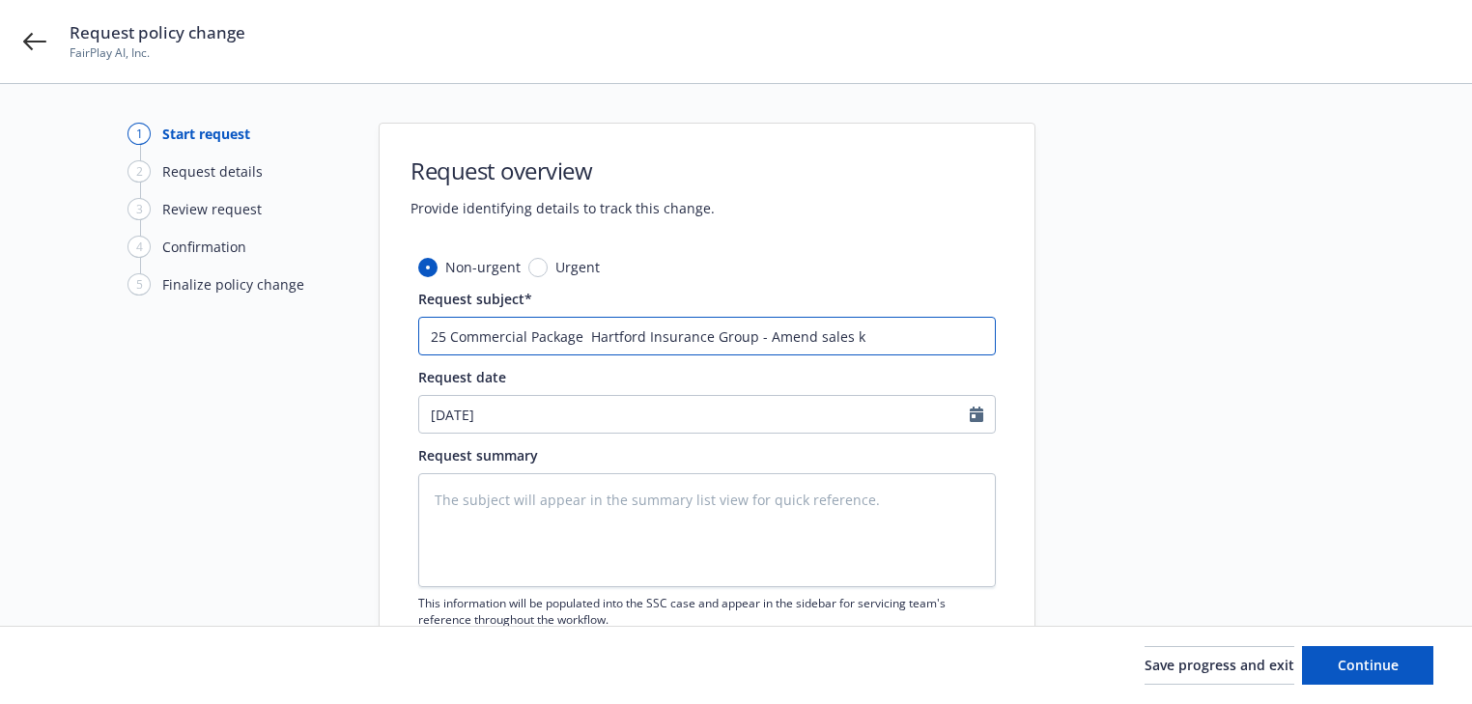
type textarea "x"
type input "25 Commercial Package Hartford Insurance Group - Amend sales ki"
type textarea "x"
type input "25 Commercial Package Hartford Insurance Group - Amend sales kir"
type textarea "x"
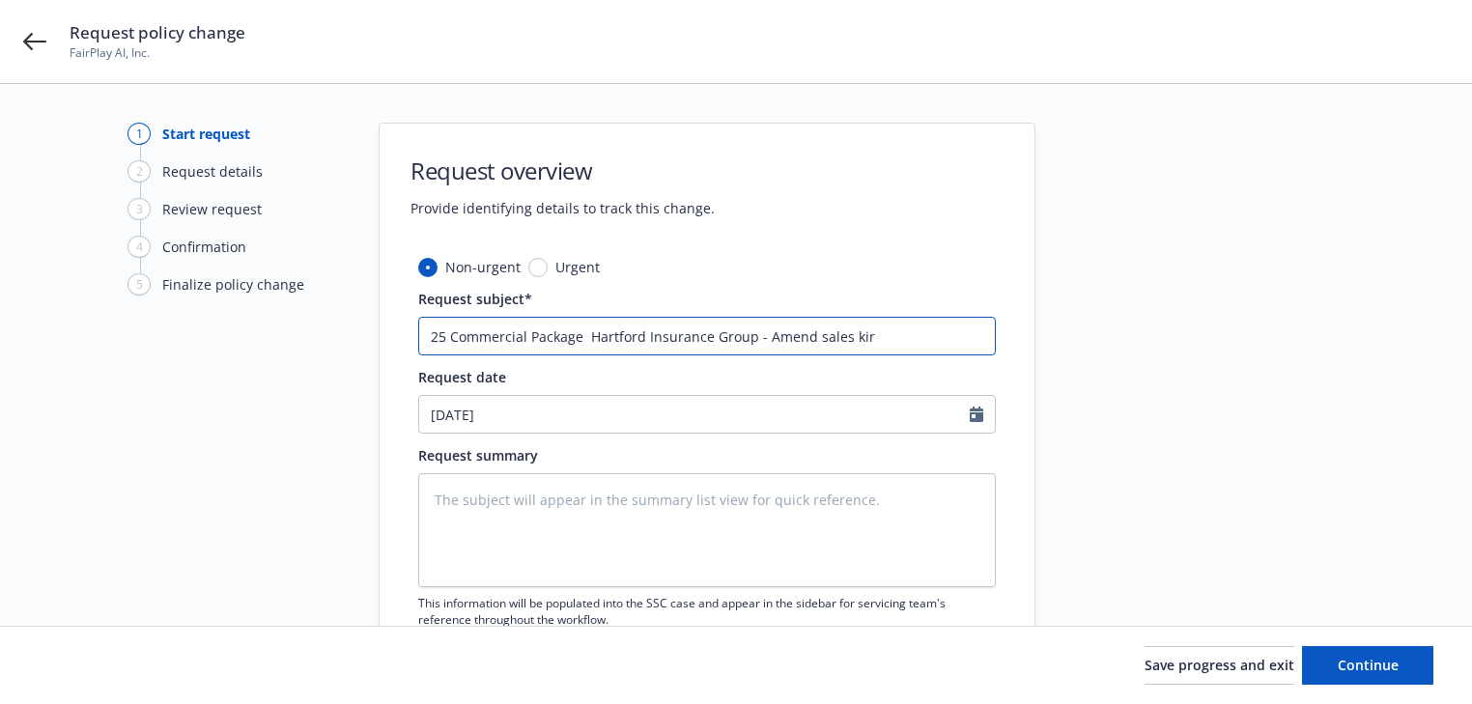
type input "25 Commercial Package Hartford Insurance Group - Amend sales kir"
type textarea "x"
type input "25 Commercial Package Hartford Insurance Group - Amend sales kir"
type textarea "x"
type input "25 Commercial Package Hartford Insurance Group - Amend sales ki"
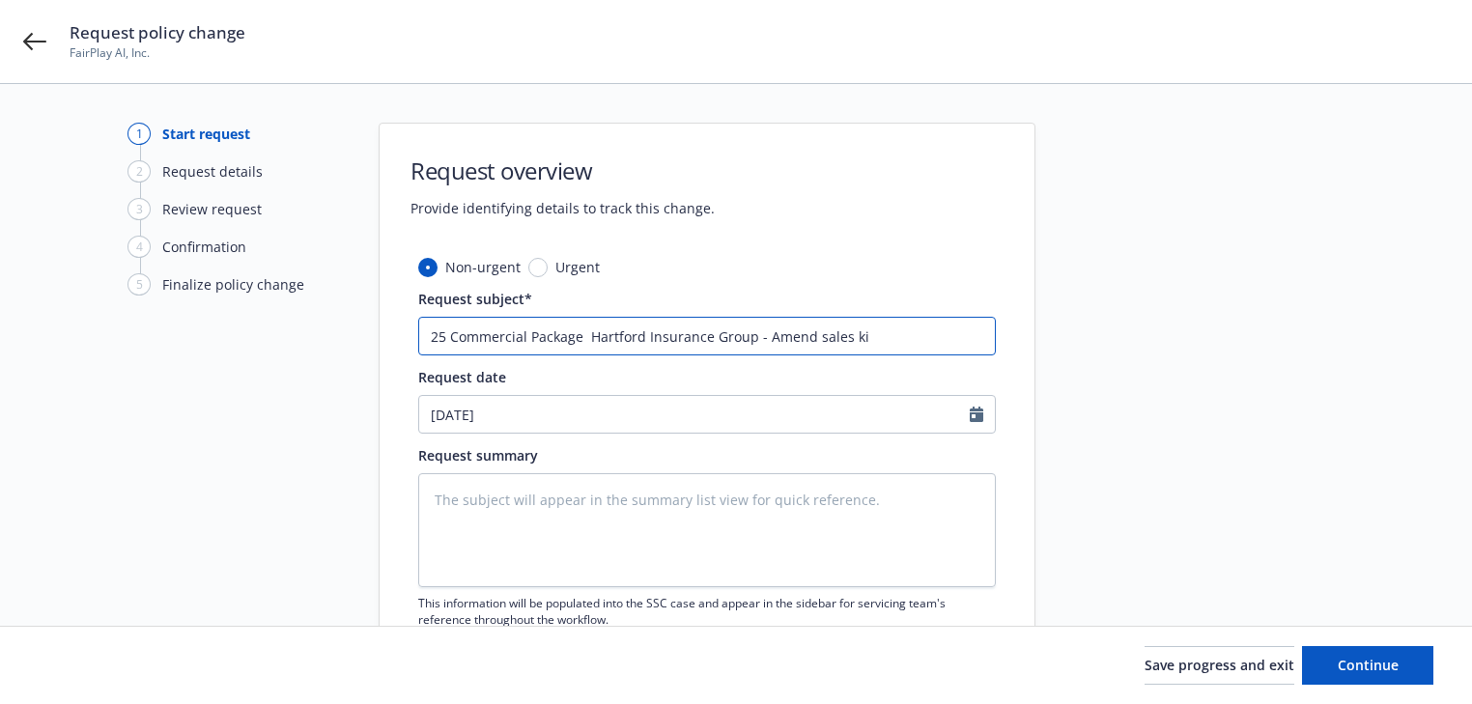
type textarea "x"
type input "25 Commercial Package Hartford Insurance Group - Amend sales k"
type textarea "x"
type input "25 Commercial Package Hartford Insurance Group - Amend sales"
type textarea "x"
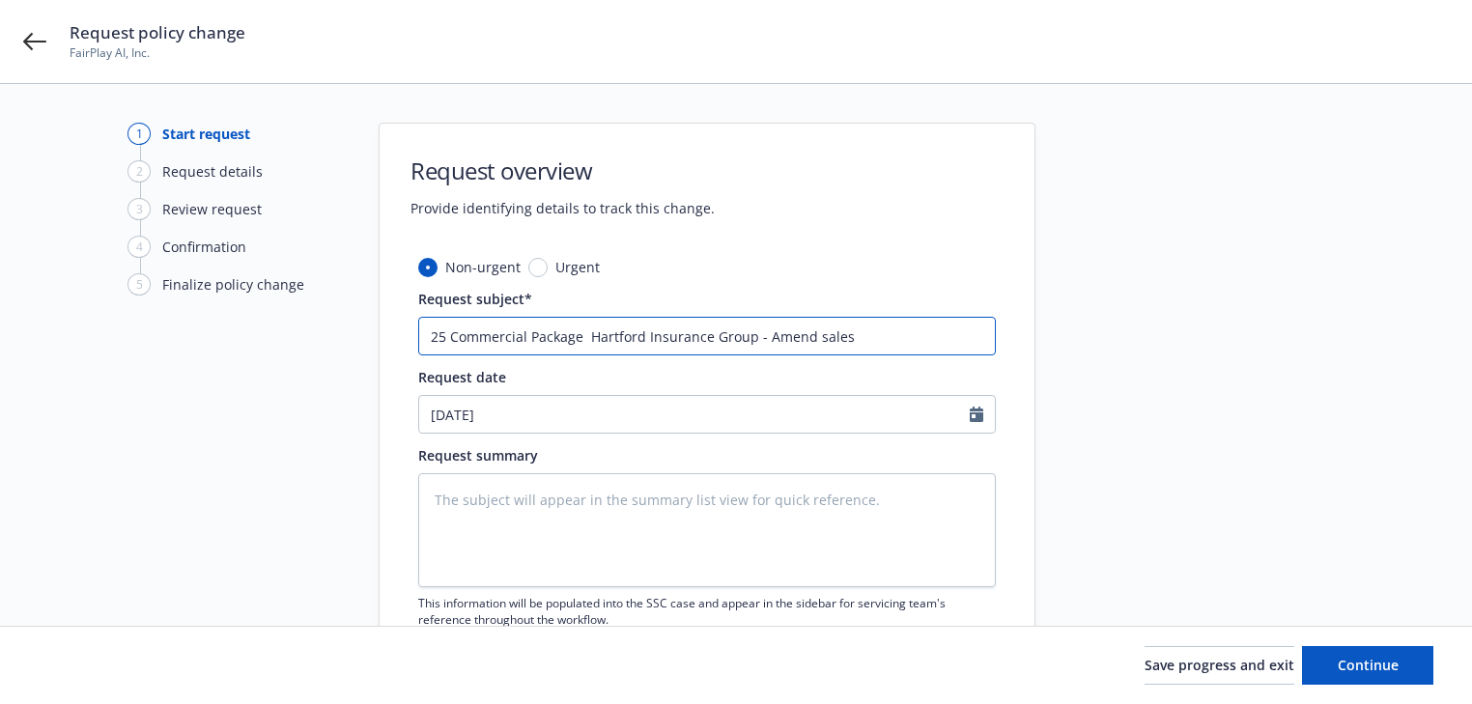
type input "25 Commercial Package Hartford Insurance Group - Amend sales"
type textarea "x"
type input "25 Commercial Package Hartford Insurance Group - Amend sales"
type textarea "x"
type input "25 Commercial Package Hartford Insurance Group - Amend sales d"
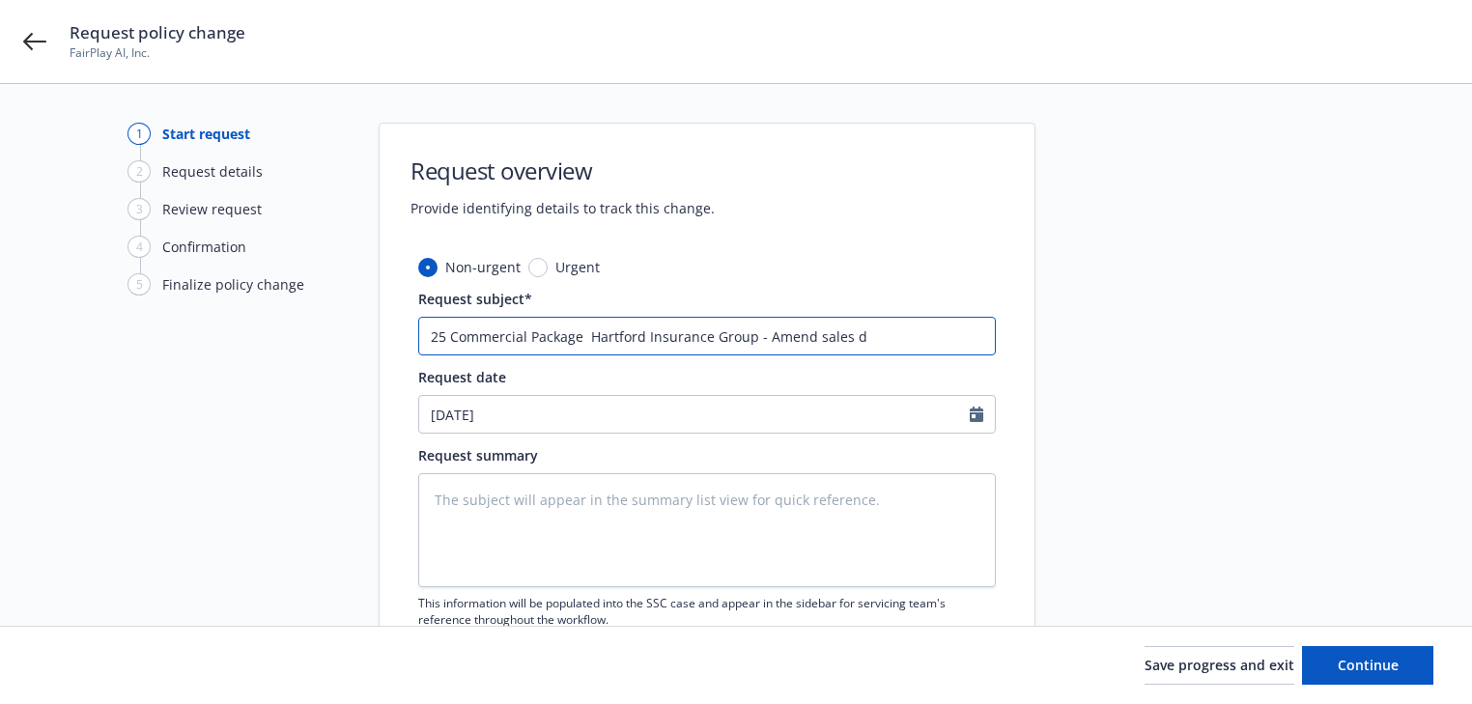
type textarea "x"
type input "25 Commercial Package Hartford Insurance Group - Amend sales"
type textarea "x"
type input "25 Commercial Package Hartford Insurance Group - Amend sales f"
type textarea "x"
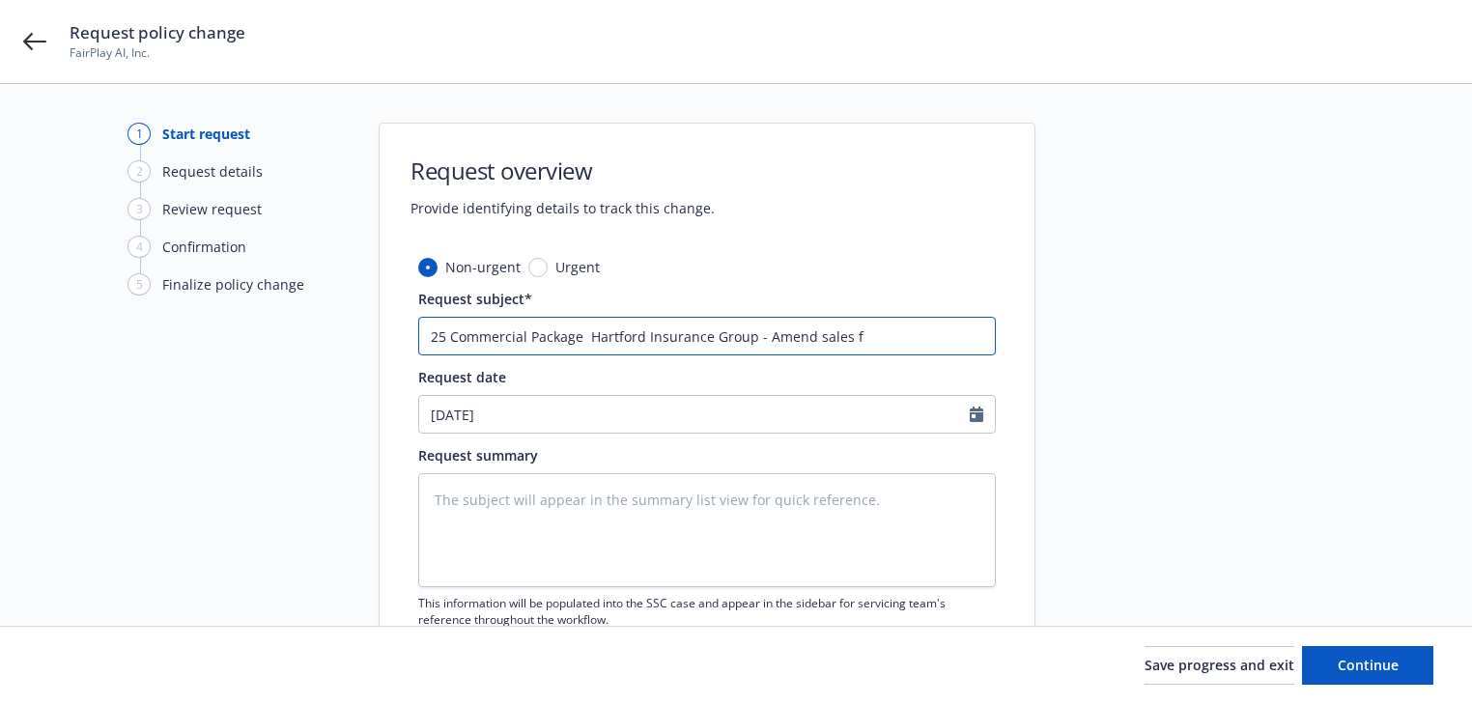
type input "25 Commercial Package Hartford Insurance Group - Amend sales fo"
type textarea "x"
type input "25 Commercial Package Hartford Insurance Group - Amend sales for"
type textarea "x"
type input "25 Commercial Package Hartford Insurance Group - Amend sales for"
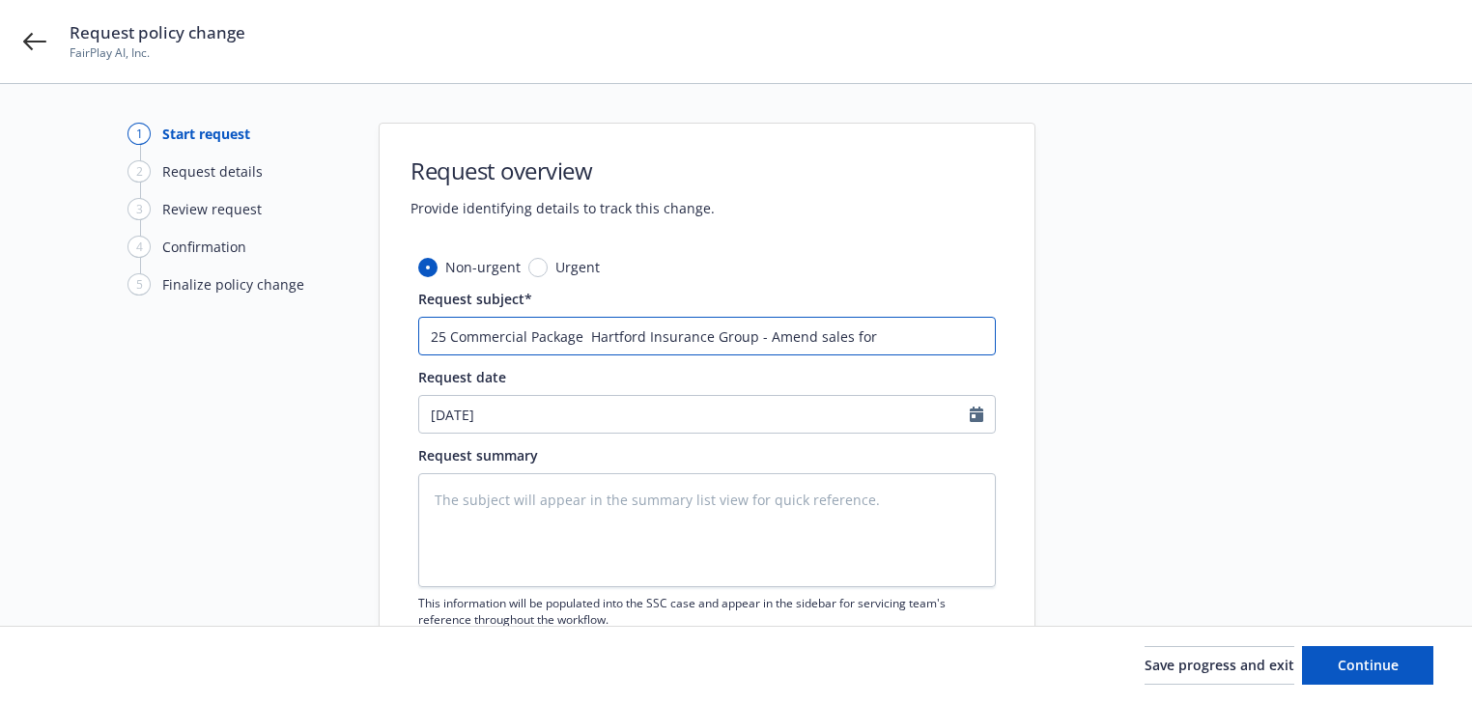
type textarea "x"
type input "25 Commercial Package Hartford Insurance Group - Amend sales for L"
type textarea "x"
type input "25 Commercial Package Hartford Insurance Group - Amend sales for"
type textarea "x"
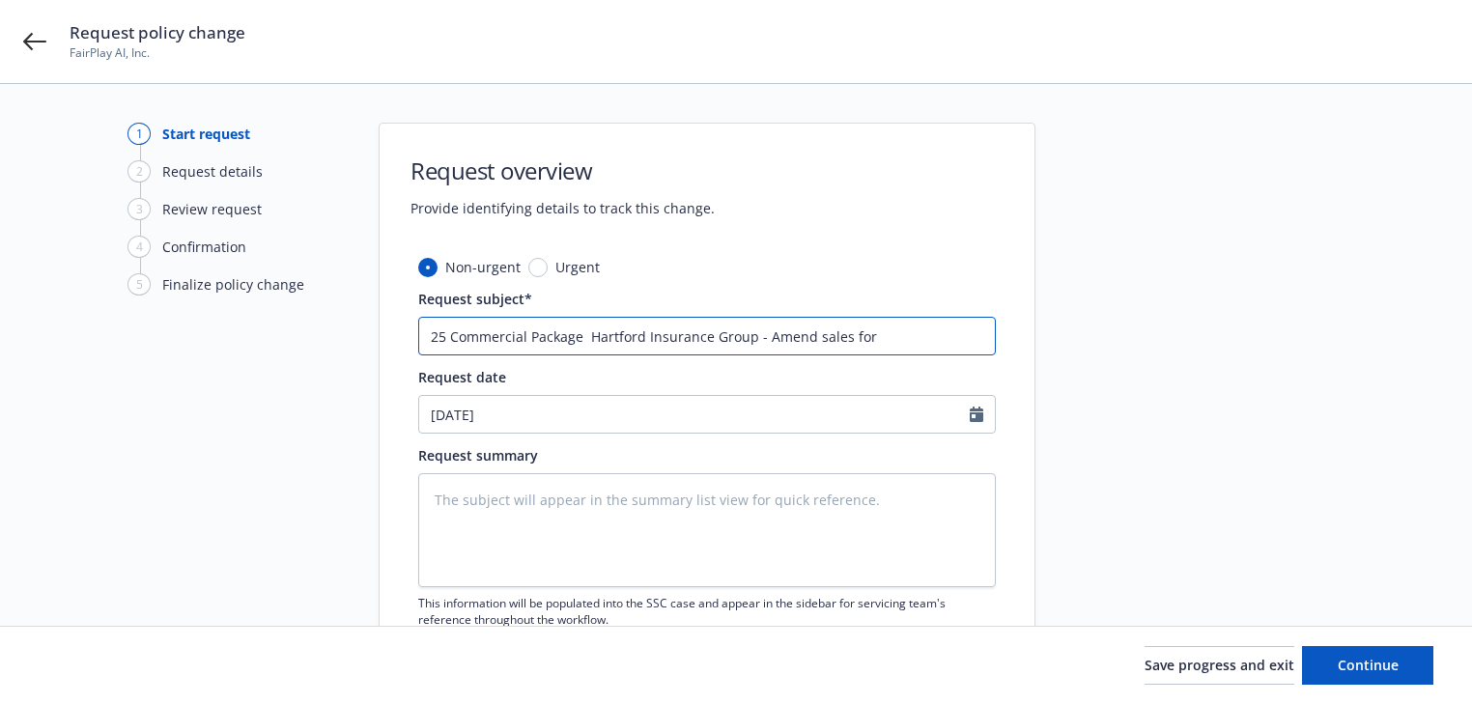
type input "25 Commercial Package Hartford Insurance Group - Amend sales for"
type textarea "x"
type input "25 Commercial Package Hartford Insurance Group - Amend sales for"
type textarea "x"
type input "25 Commercial Package Hartford Insurance Group - Amend sales for l"
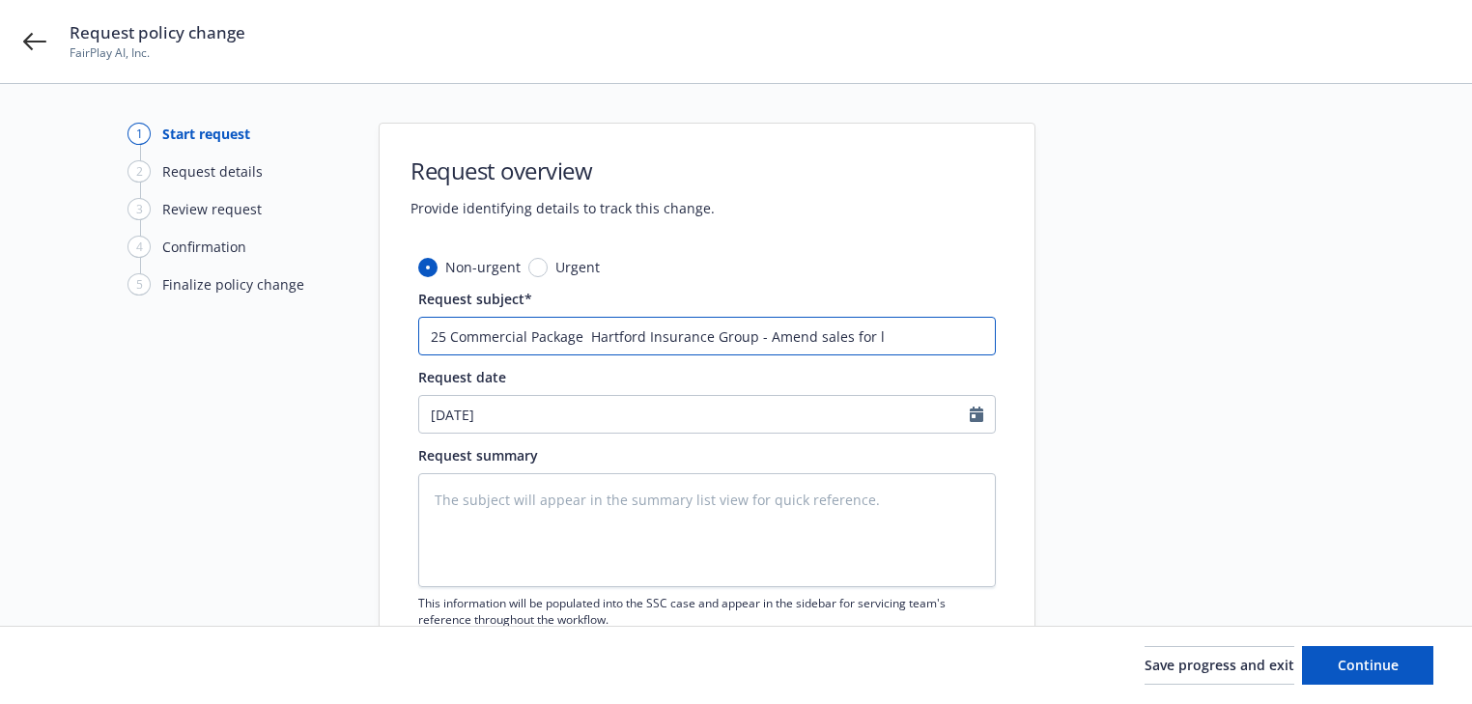
type textarea "x"
type input "25 Commercial Package Hartford Insurance Group - Amend sales for lo"
type textarea "x"
type input "25 Commercial Package Hartford Insurance Group - Amend sales for loc"
type textarea "x"
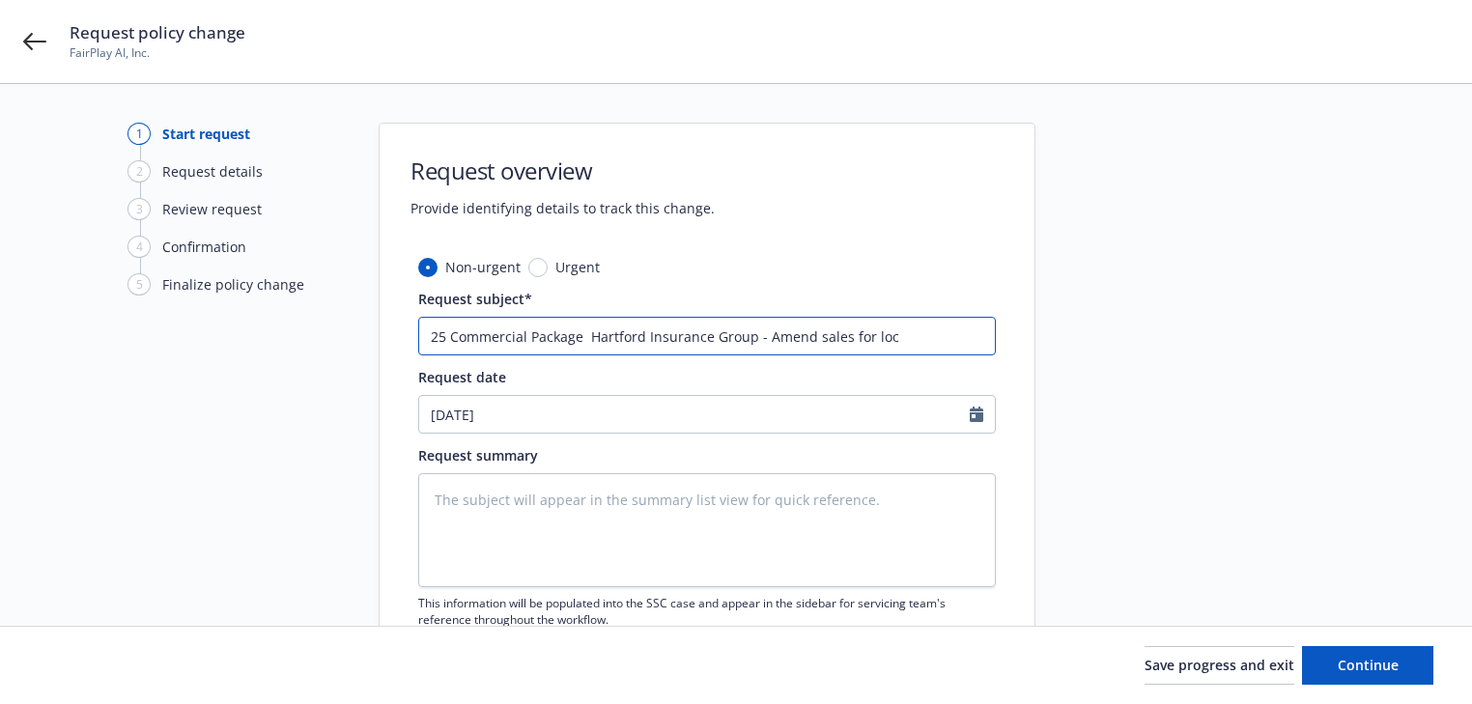
type input "25 Commercial Package Hartford Insurance Group - Amend sales for loca"
type textarea "x"
type input "25 Commercial Package Hartford Insurance Group - Amend sales for locat"
type textarea "x"
type input "25 Commercial Package Hartford Insurance Group - Amend sales for locati"
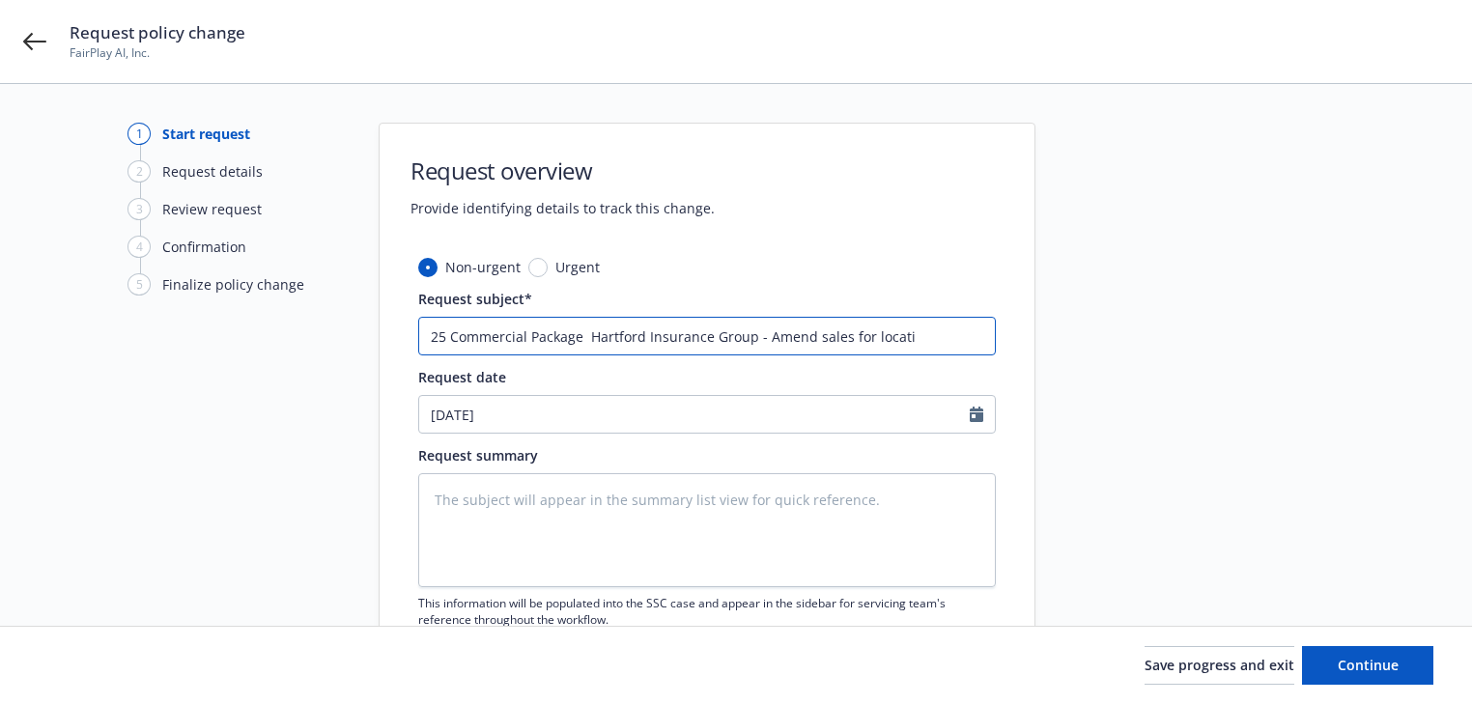
type textarea "x"
type input "25 Commercial Package Hartford Insurance Group - Amend sales for locatio"
type textarea "x"
type input "25 Commercial Package Hartford Insurance Group - Amend sales for location"
type textarea "x"
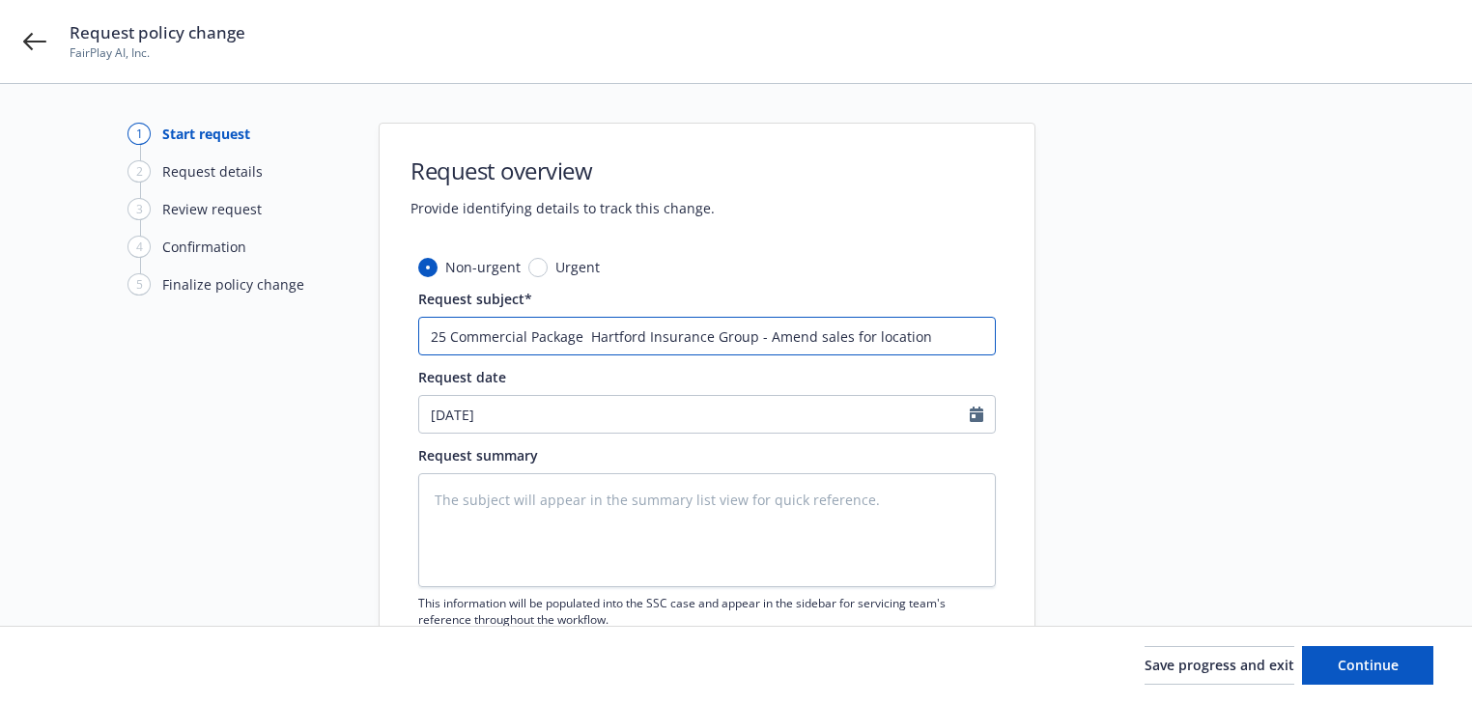
type input "25 Commercial Package Hartford Insurance Group - Amend sales for location"
type textarea "x"
type input "25 Commercial Package Hartford Insurance Group - Amend sales for location 1"
type textarea "x"
type input "25 Commercial Package Hartford Insurance Group - Amend sales for location 1"
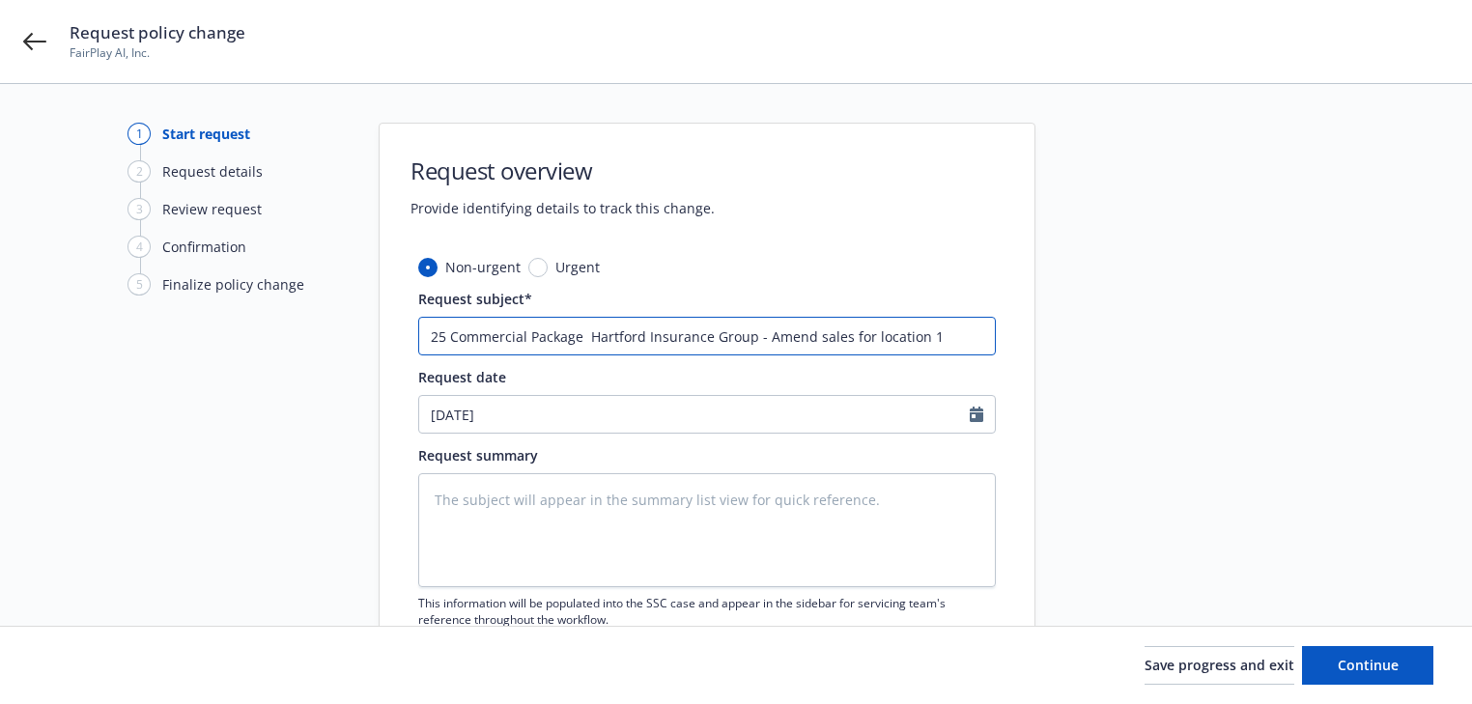
type textarea "x"
type input "25 Commercial Package Hartford Insurance Group - Amend sales for location 1 a"
type textarea "x"
type input "25 Commercial Package Hartford Insurance Group - Amend sales for location 1 and"
type textarea "x"
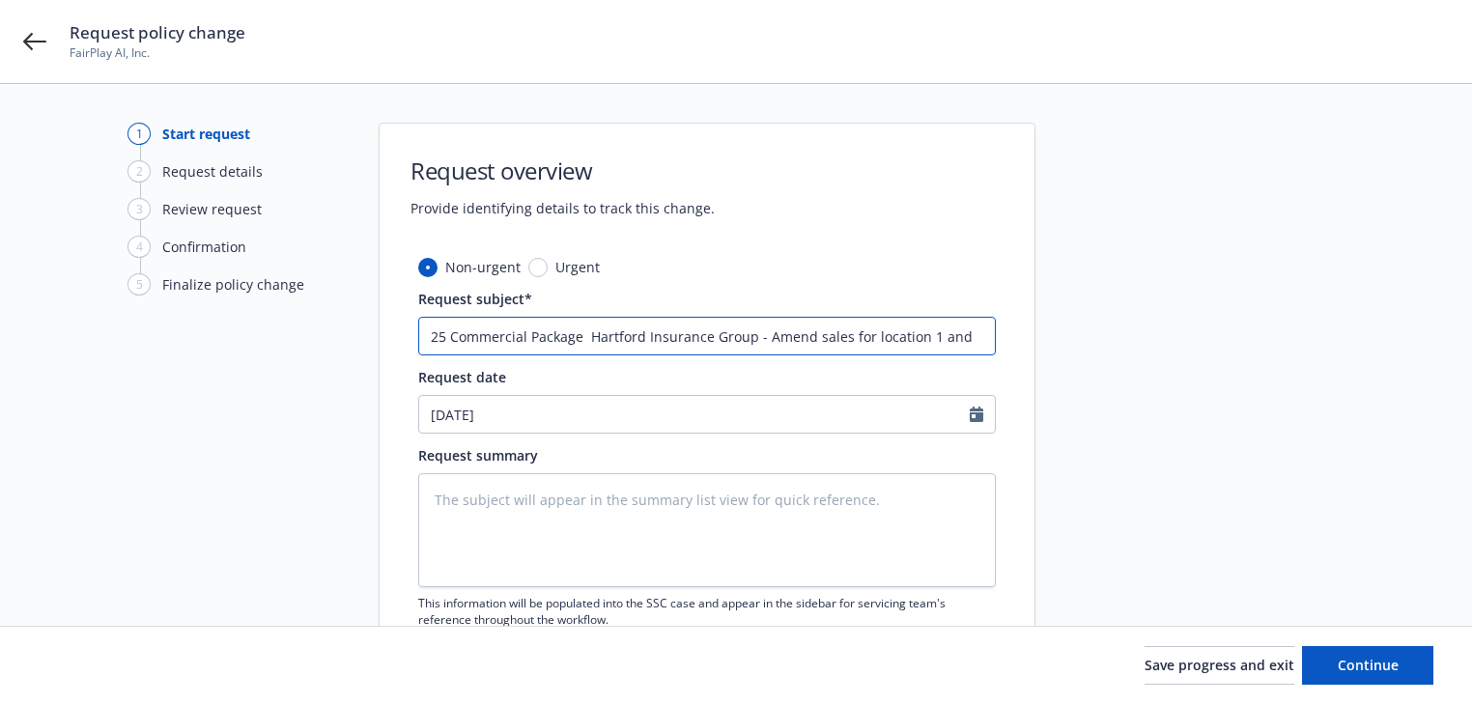
type input "25 Commercial Package Hartford Insurance Group - Amend sales for location 1 and"
type textarea "x"
type input "25 Commercial Package Hartford Insurance Group - Amend sales for location 1 and…"
type textarea "x"
type input "25 Commercial Package Hartford Insurance Group - Amend sales for location 1 and…"
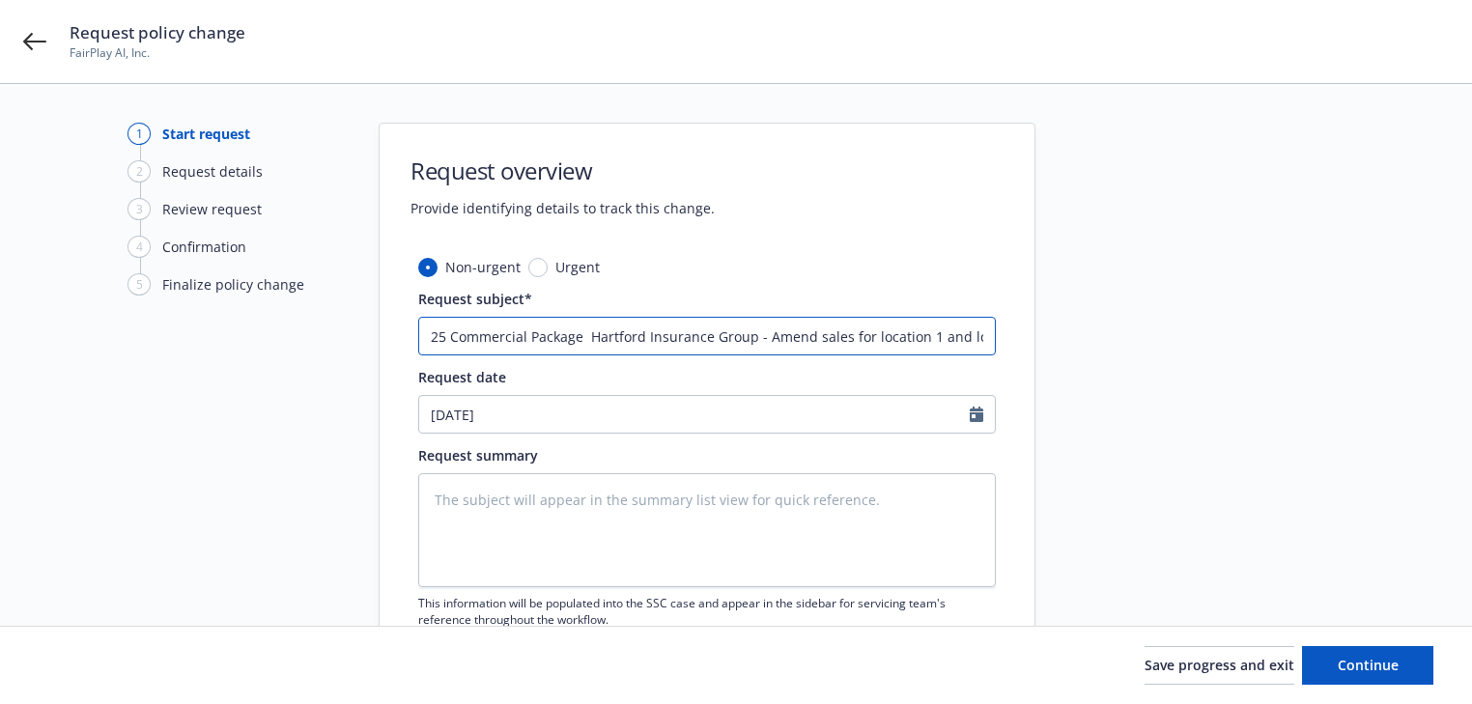
type textarea "x"
type input "25 Commercial Package Hartford Insurance Group - Amend sales for location 1 and…"
type textarea "x"
type input "25 Commercial Package Hartford Insurance Group - Amend sales for location 1 and…"
type textarea "x"
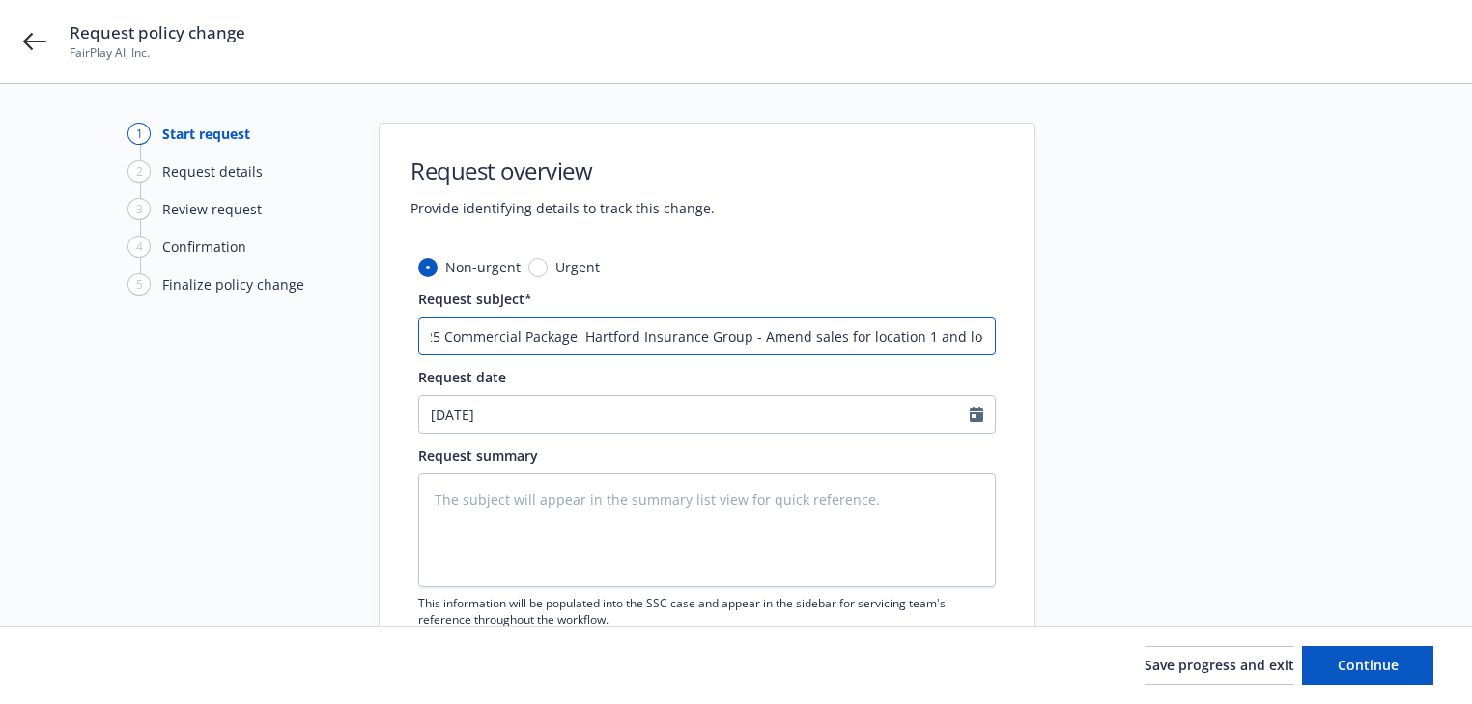
type input "25 Commercial Package Hartford Insurance Group - Amend sales for location 1 and…"
type textarea "x"
type input "25 Commercial Package Hartford Insurance Group - Amend sales for location 1 and…"
type textarea "x"
type input "25 Commercial Package Hartford Insurance Group - Amend sales for location 1 and…"
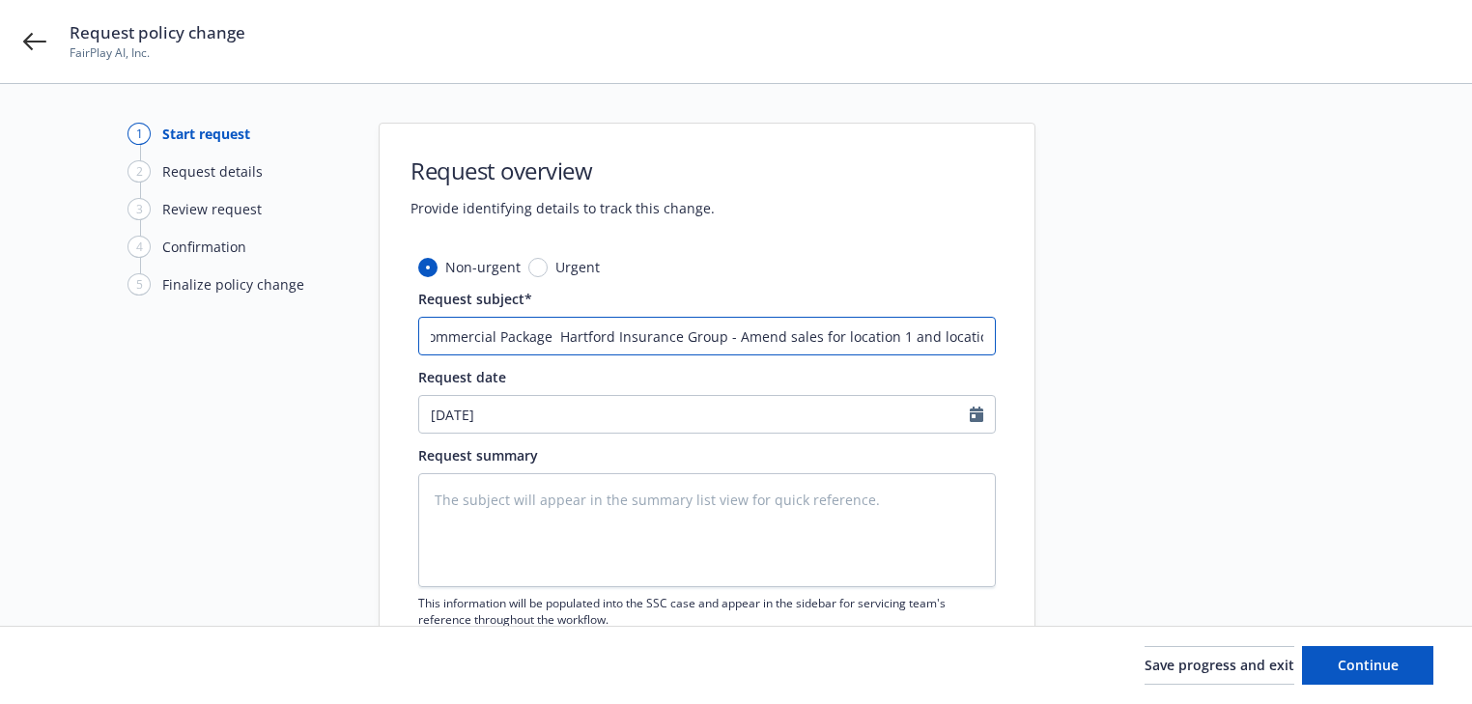
type textarea "x"
type input "25 Commercial Package Hartford Insurance Group - Amend sales for location 1 and…"
type textarea "x"
type input "25 Commercial Package Hartford Insurance Group - Amend sales for location 1 and…"
type textarea "x"
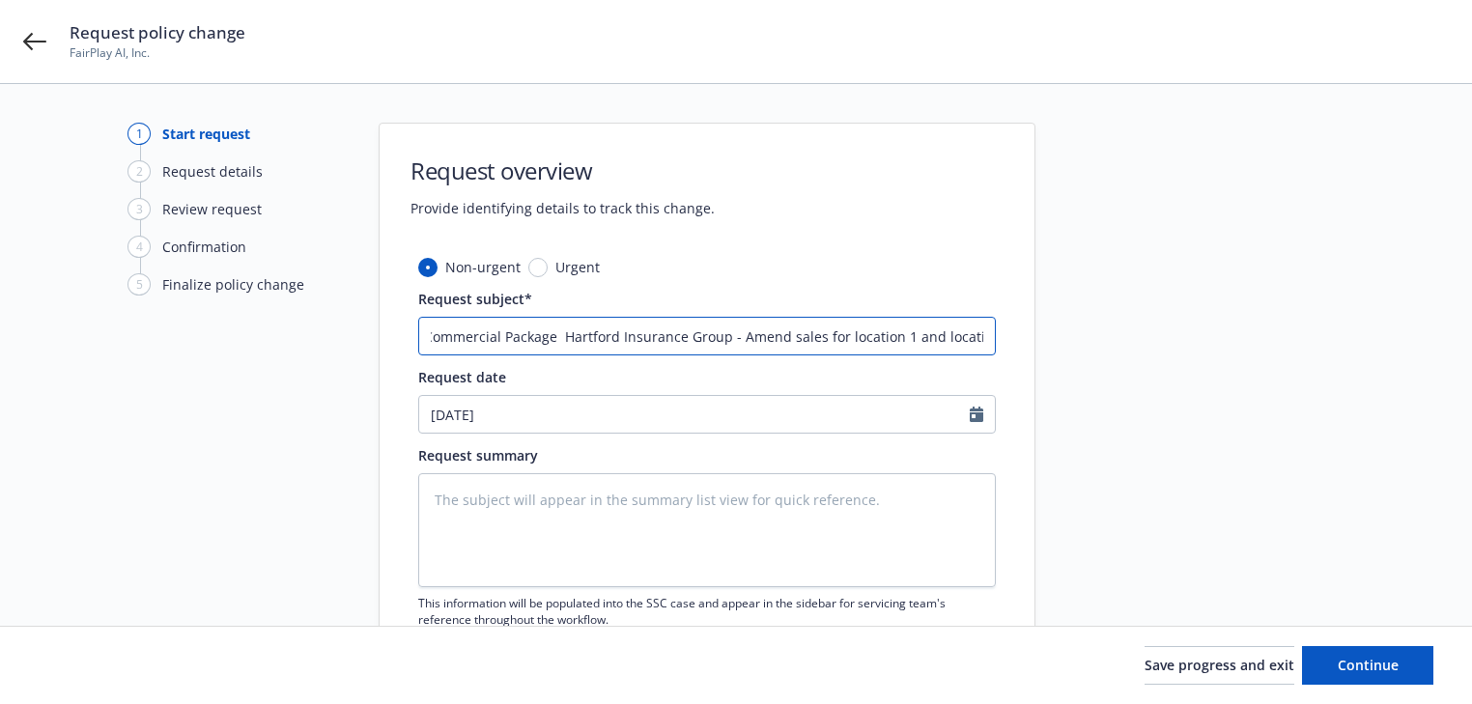
type input "25 Commercial Package Hartford Insurance Group - Amend sales for location 1 and…"
type textarea "x"
type input "25 Commercial Package Hartford Insurance Group - Amend sales for location 1 and…"
type textarea "x"
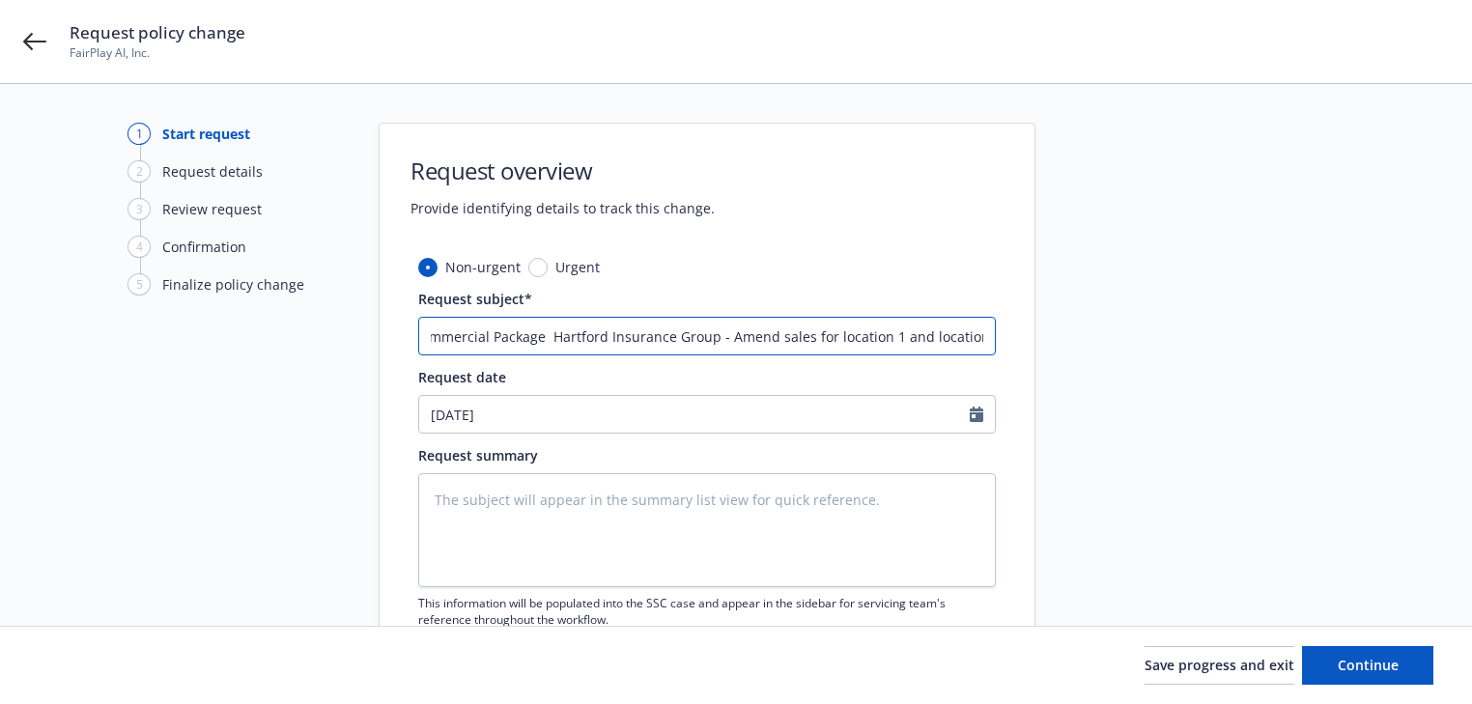
type input "25 Commercial Package Hartford Insurance Group - Amend sales for location 1 and…"
type textarea "x"
type input "25 Commercial Package Hartford Insurance Group - Amend sales for location 1 and…"
click at [586, 525] on textarea at bounding box center [707, 530] width 578 height 114
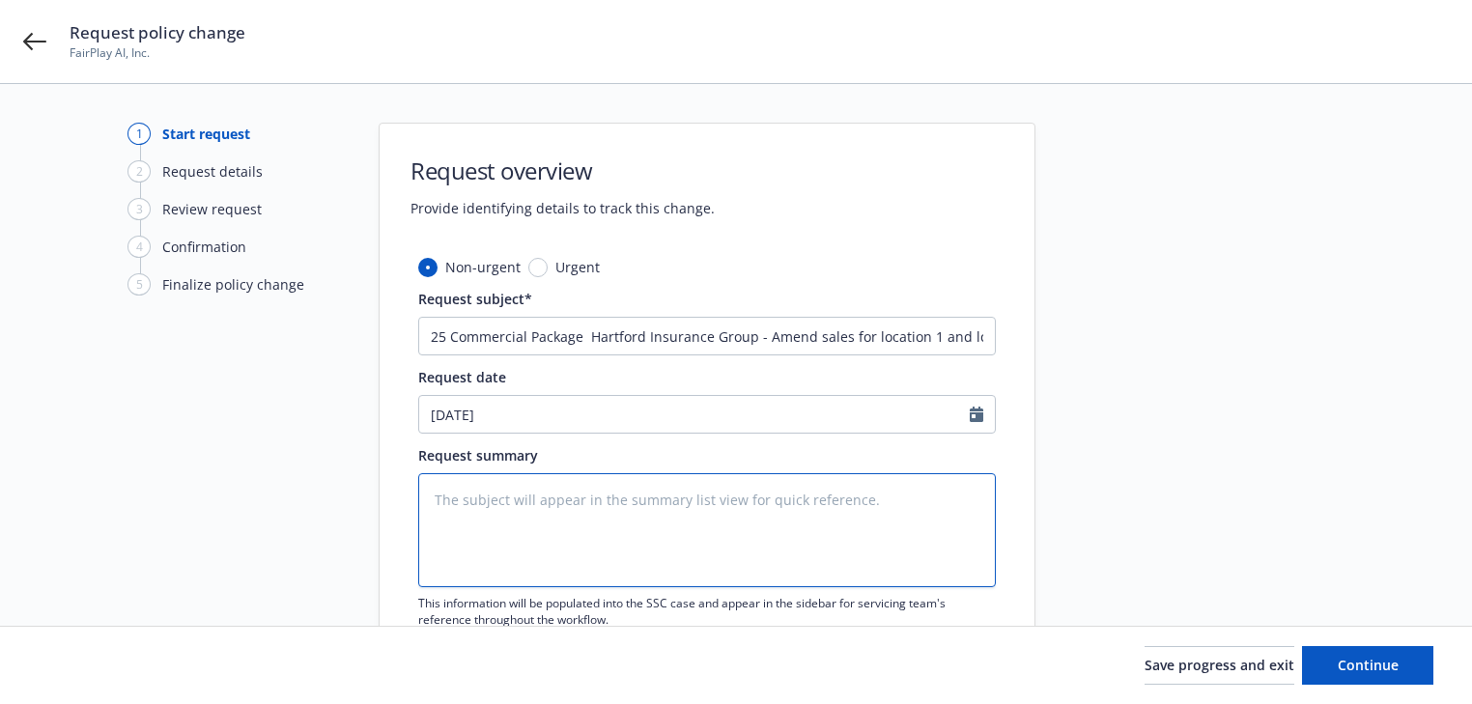
paste textarea "The exposure base at Location 1, Building 1 has been revised: Software, Interne…"
type textarea "x"
type textarea "The exposure base at Location 1, Building 1 has been revised: Software, Interne…"
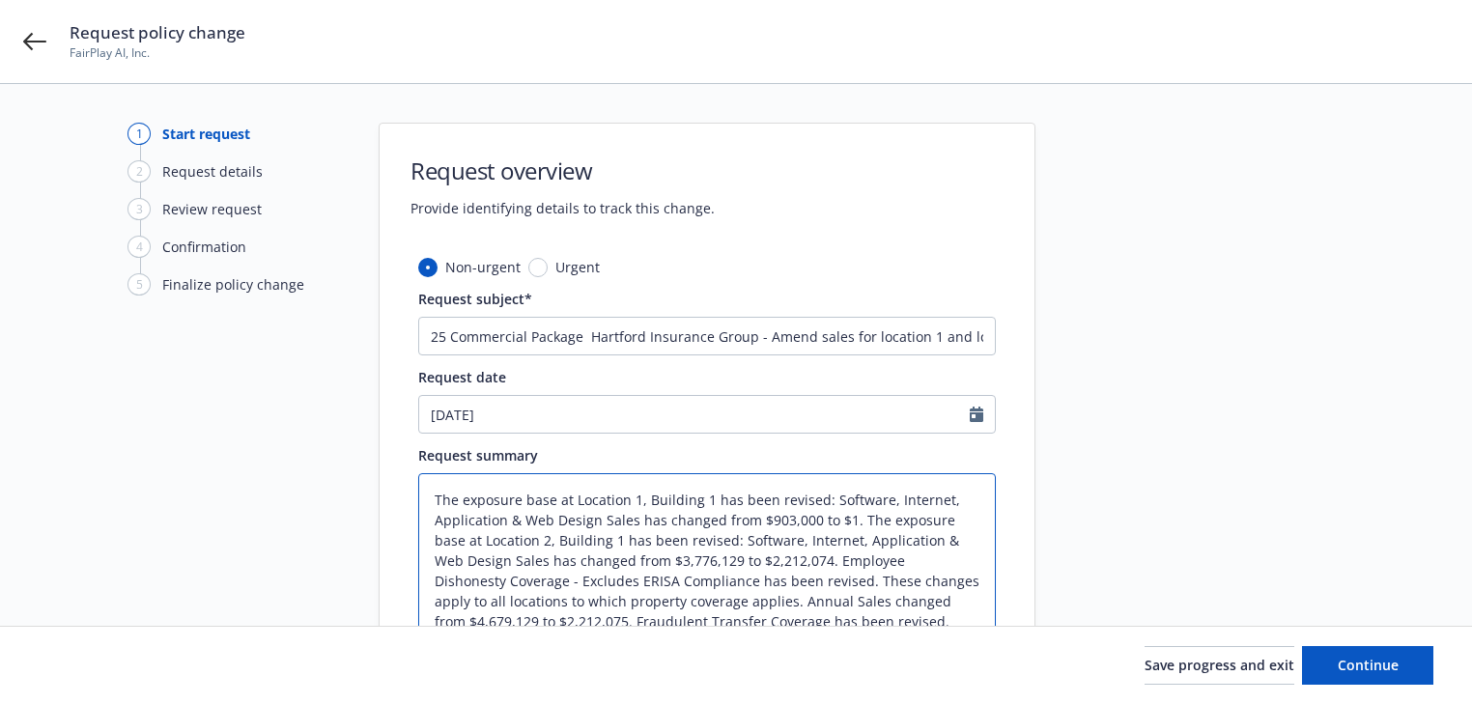
scroll to position [8, 0]
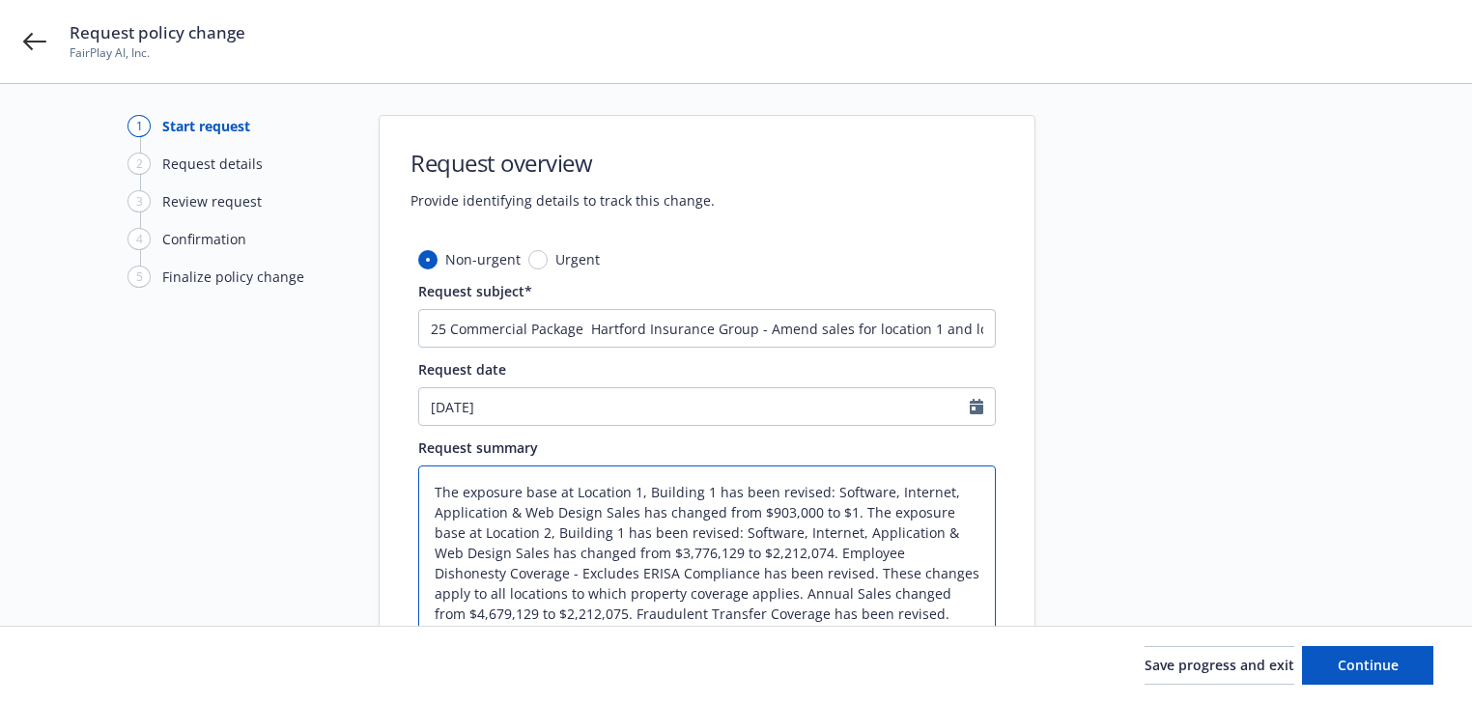
click at [555, 506] on textarea "The exposure base at Location 1, Building 1 has been revised: Software, Interne…" at bounding box center [707, 594] width 578 height 256
type textarea "x"
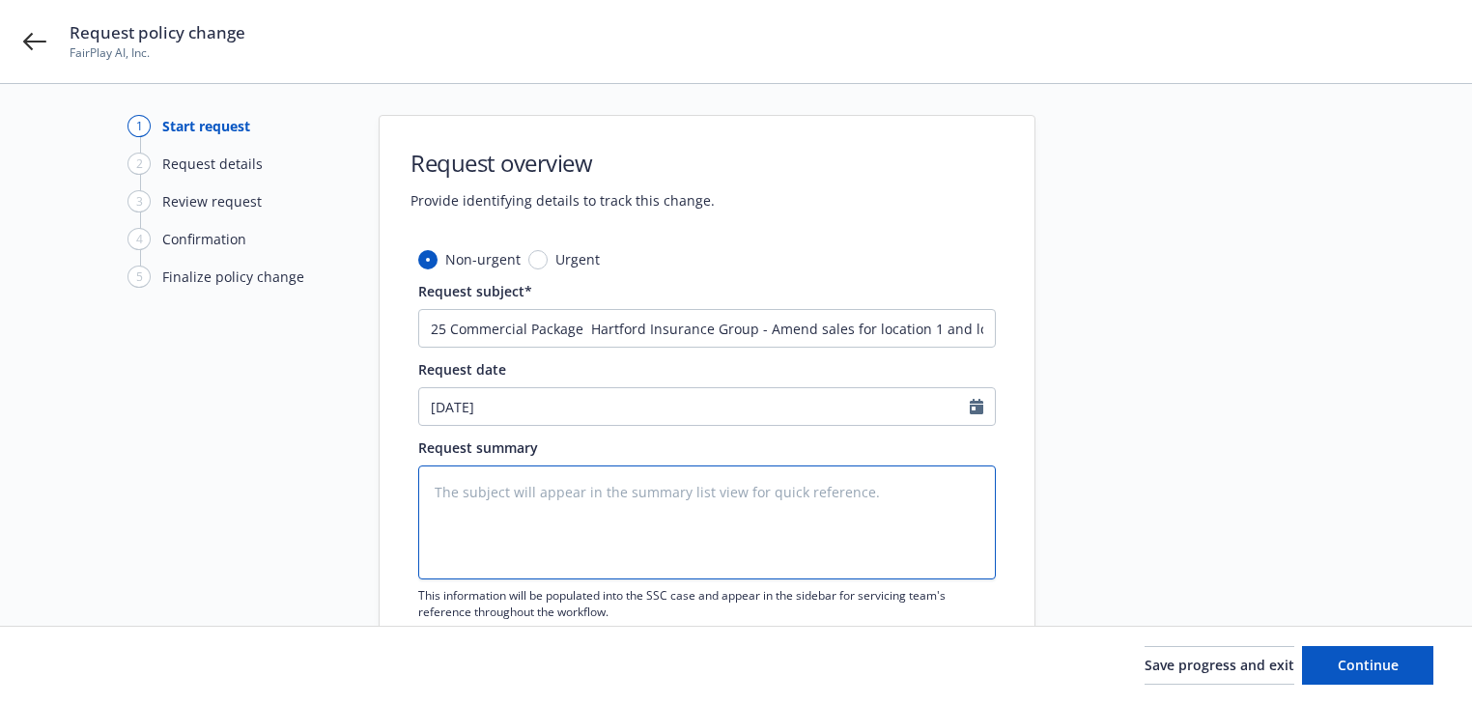
click at [588, 513] on textarea at bounding box center [707, 523] width 578 height 114
paste textarea "The exposure base at Location 1, Building 1 has been revised: Software, Interne…"
type textarea "x"
type textarea "The exposure base at Location 1, Building 1 has been revised: Software, Interne…"
click at [865, 500] on textarea "The exposure base at Location 1, Building 1 has been revised: Software, Interne…" at bounding box center [707, 523] width 578 height 114
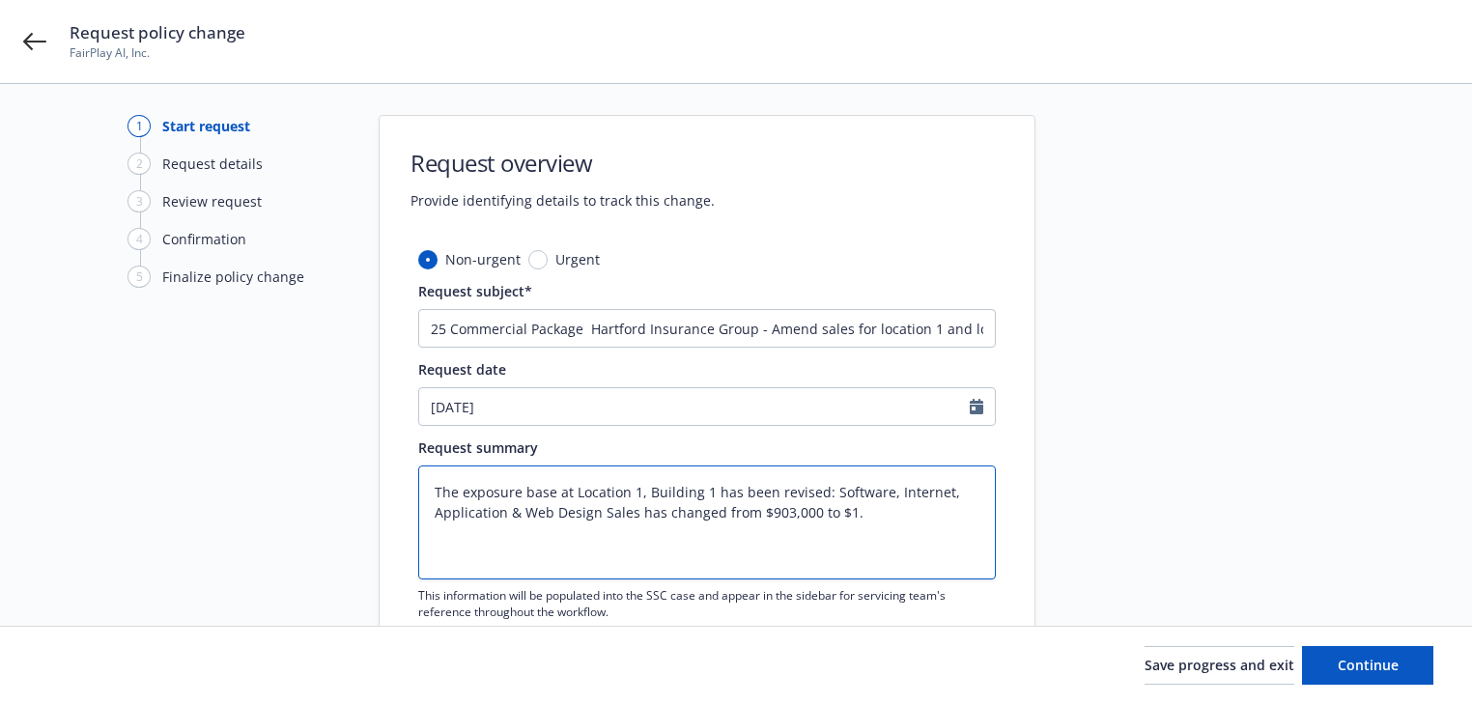
click at [863, 517] on textarea "The exposure base at Location 1, Building 1 has been revised: Software, Interne…" at bounding box center [707, 523] width 578 height 114
type textarea "x"
type textarea "The exposure base at Location 1, Building 1 has been revised: Software, Interne…"
paste textarea "The exposure base at Location 2, Building 1 has been revised: Software, Interne…"
type textarea "x"
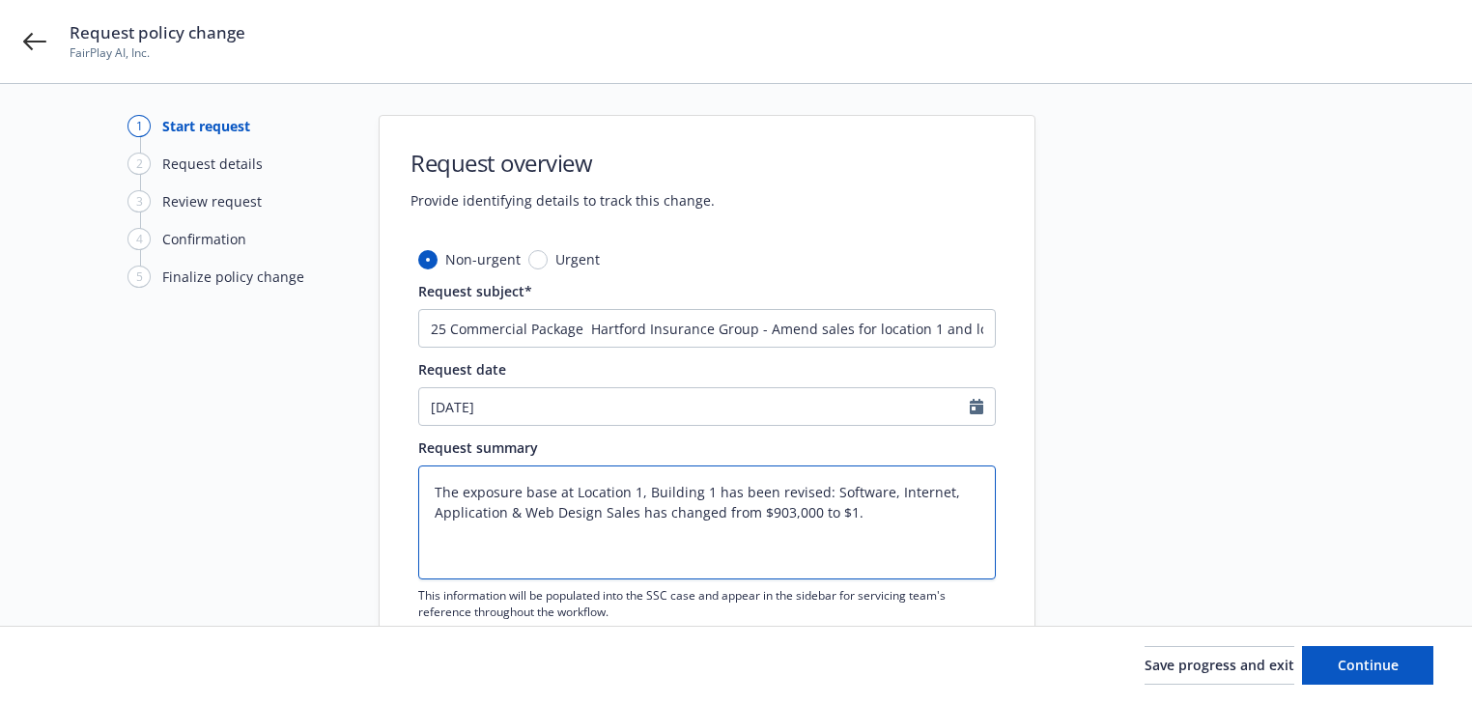
type textarea "The exposure base at Location 1, Building 1 has been revised: Software, Interne…"
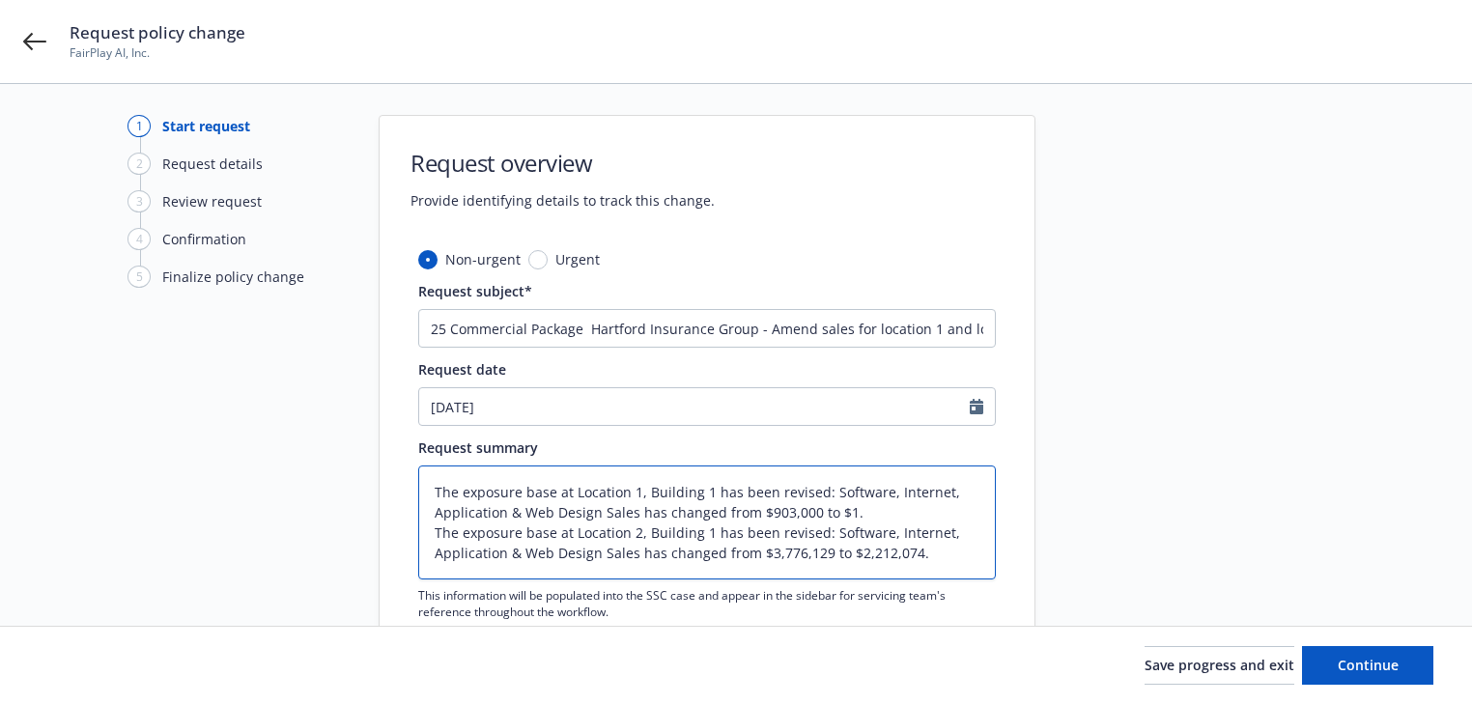
type textarea "x"
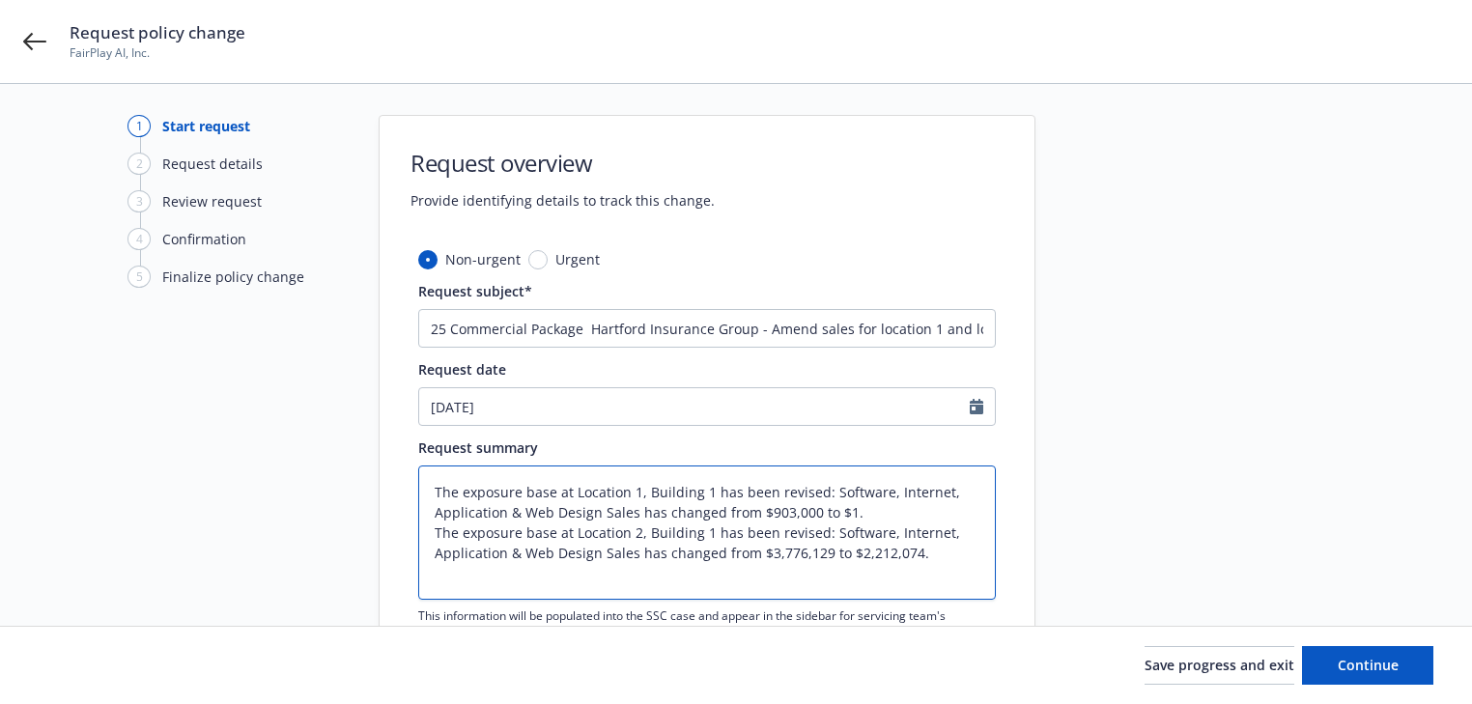
type textarea "The exposure base at Location 1, Building 1 has been revised: Software, Interne…"
click at [438, 573] on textarea "The exposure base at Location 1, Building 1 has been revised: Software, Interne…" at bounding box center [707, 533] width 578 height 134
paste textarea "Employee Dishonesty Coverage - Excludes ERISA Compliance has been revised. Thes…"
type textarea "x"
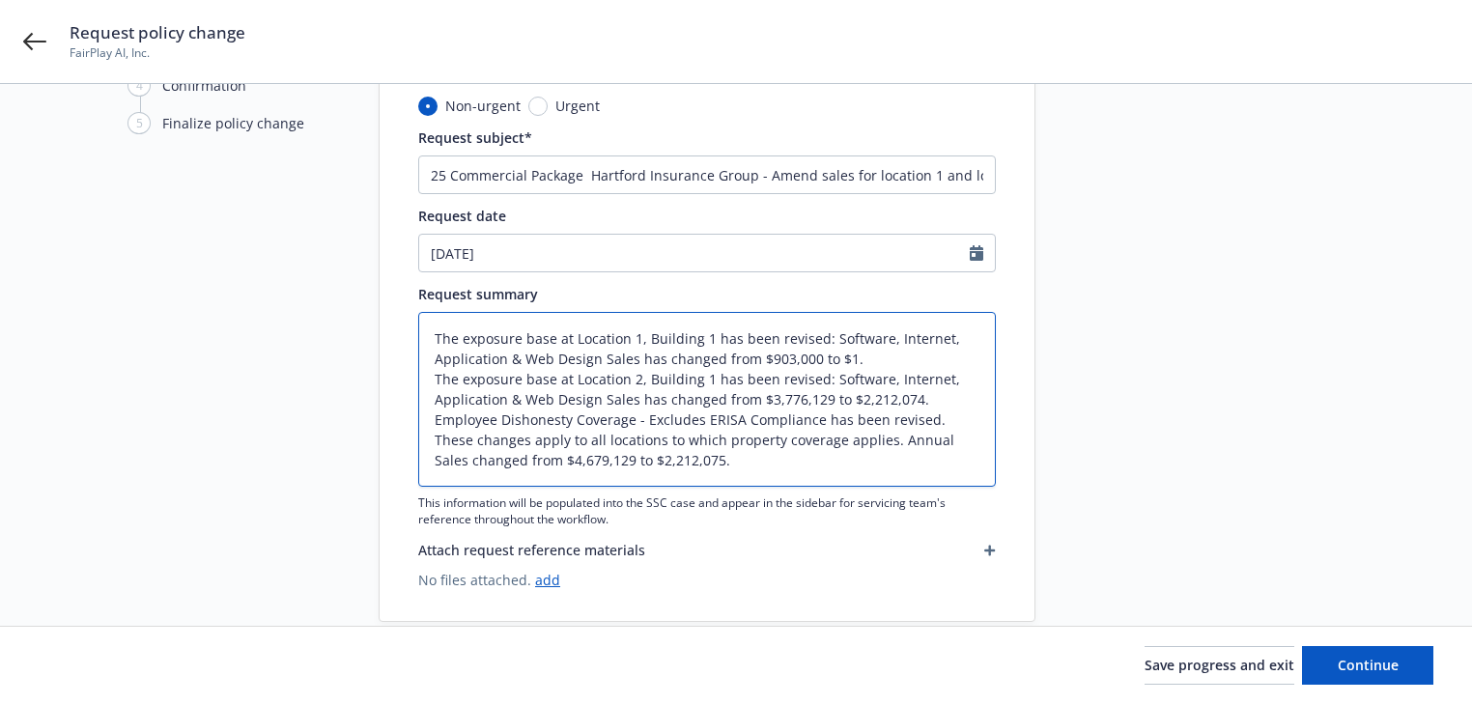
scroll to position [162, 0]
type textarea "The exposure base at Location 1, Building 1 has been revised: Software, Interne…"
click at [447, 473] on textarea "The exposure base at Location 1, Building 1 has been revised: Software, Interne…" at bounding box center [707, 398] width 578 height 175
click at [715, 460] on textarea "The exposure base at Location 1, Building 1 has been revised: Software, Interne…" at bounding box center [707, 398] width 578 height 175
type textarea "x"
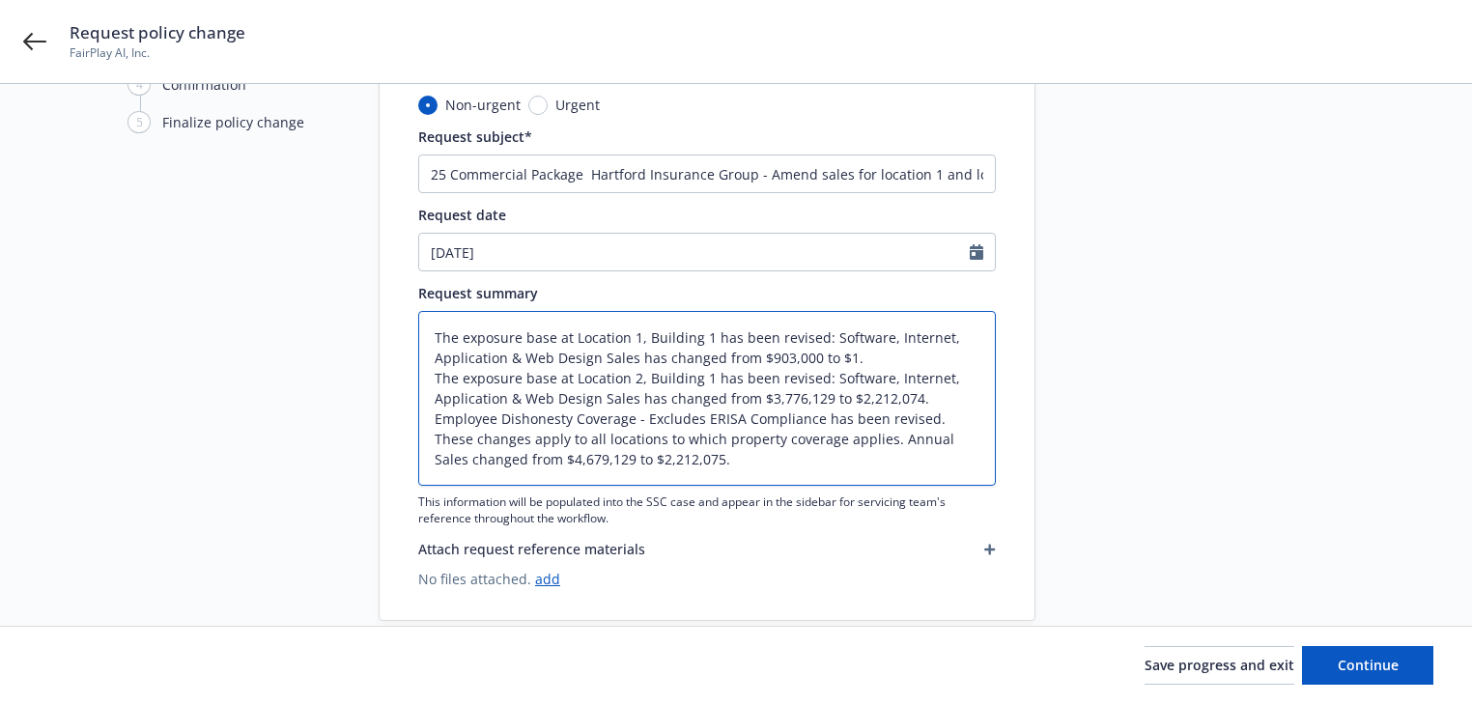
type textarea "The exposure base at Location 1, Building 1 has been revised: Software, Interne…"
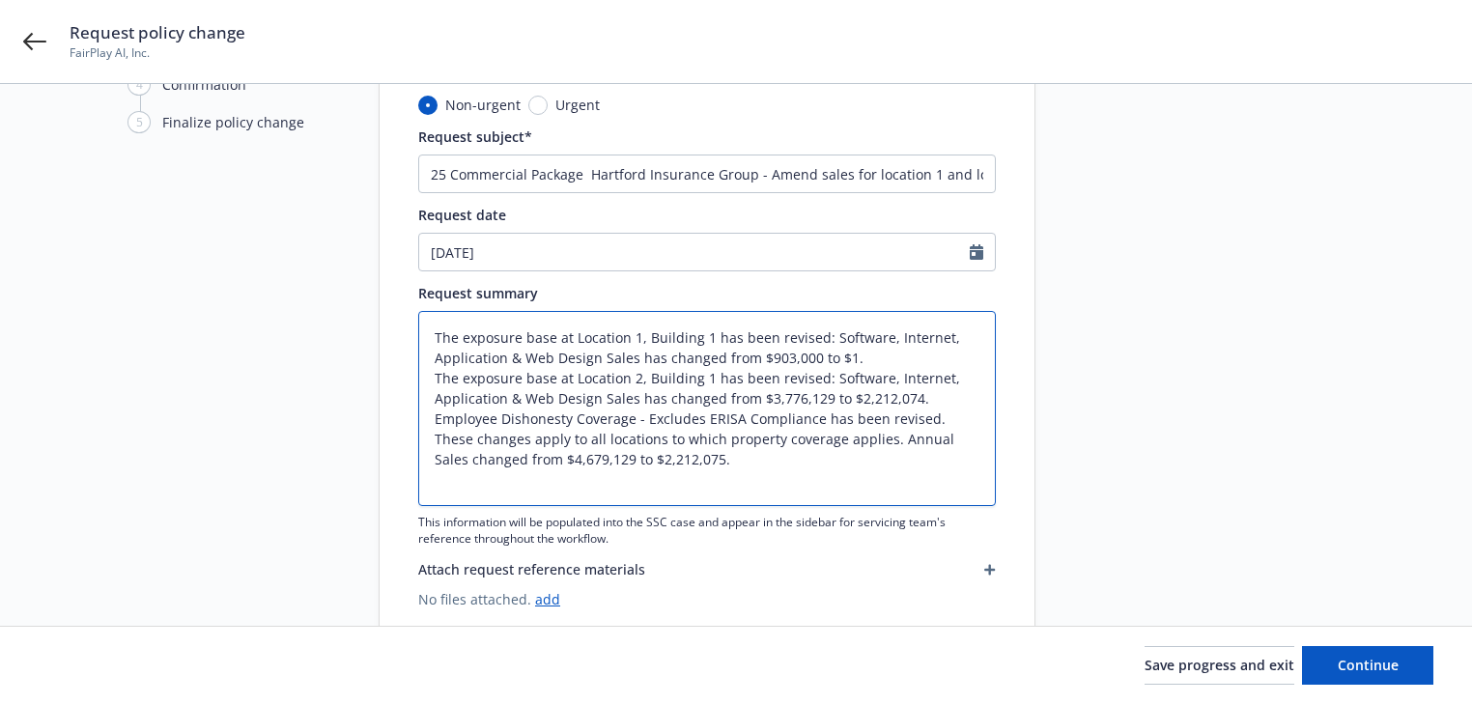
paste textarea "Fraudulent Transfer Coverage has been revised. These changes apply to all locat…"
type textarea "x"
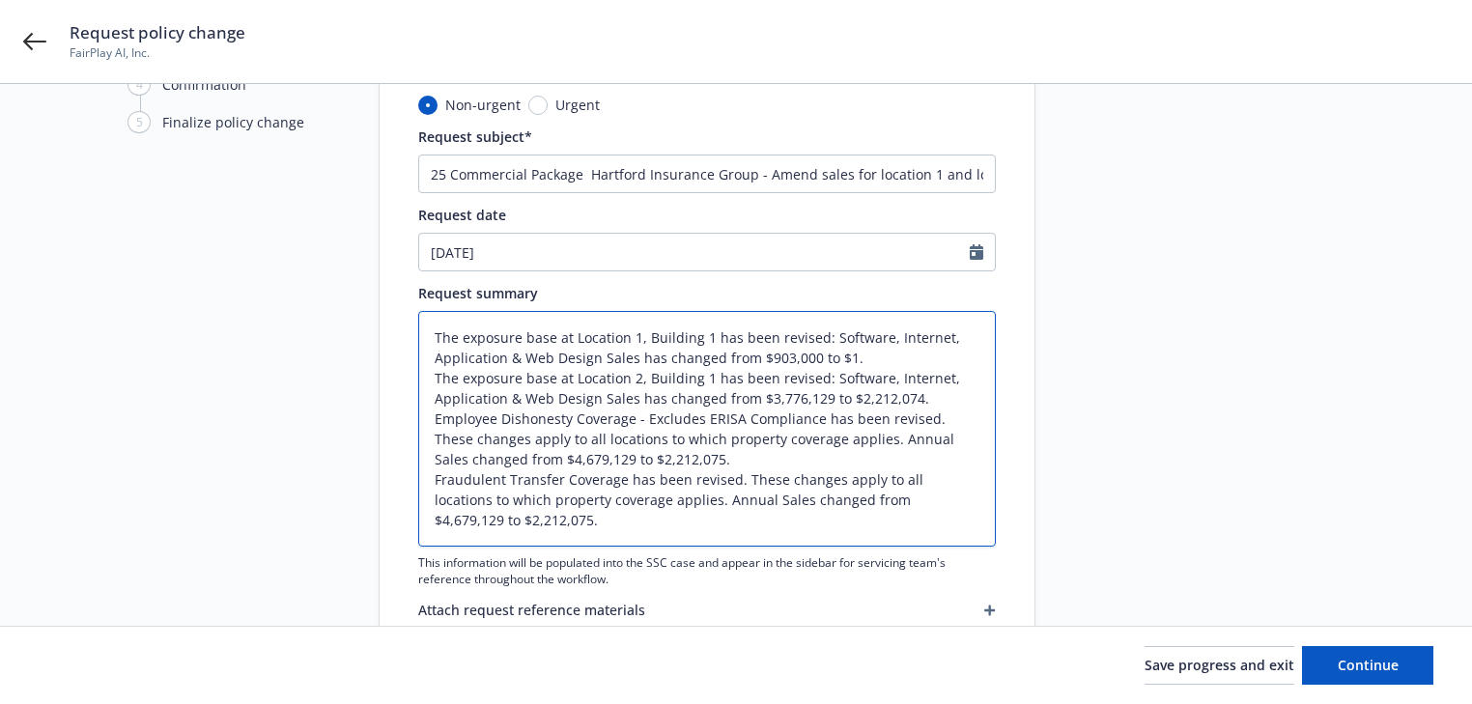
type textarea "The exposure base at Location 1, Building 1 has been revised: Software, Interne…"
click at [539, 518] on textarea "The exposure base at Location 1, Building 1 has been revised: Software, Interne…" at bounding box center [707, 429] width 578 height 236
type textarea "x"
type textarea "The exposure base at Location 1, Building 1 has been revised: Software, Interne…"
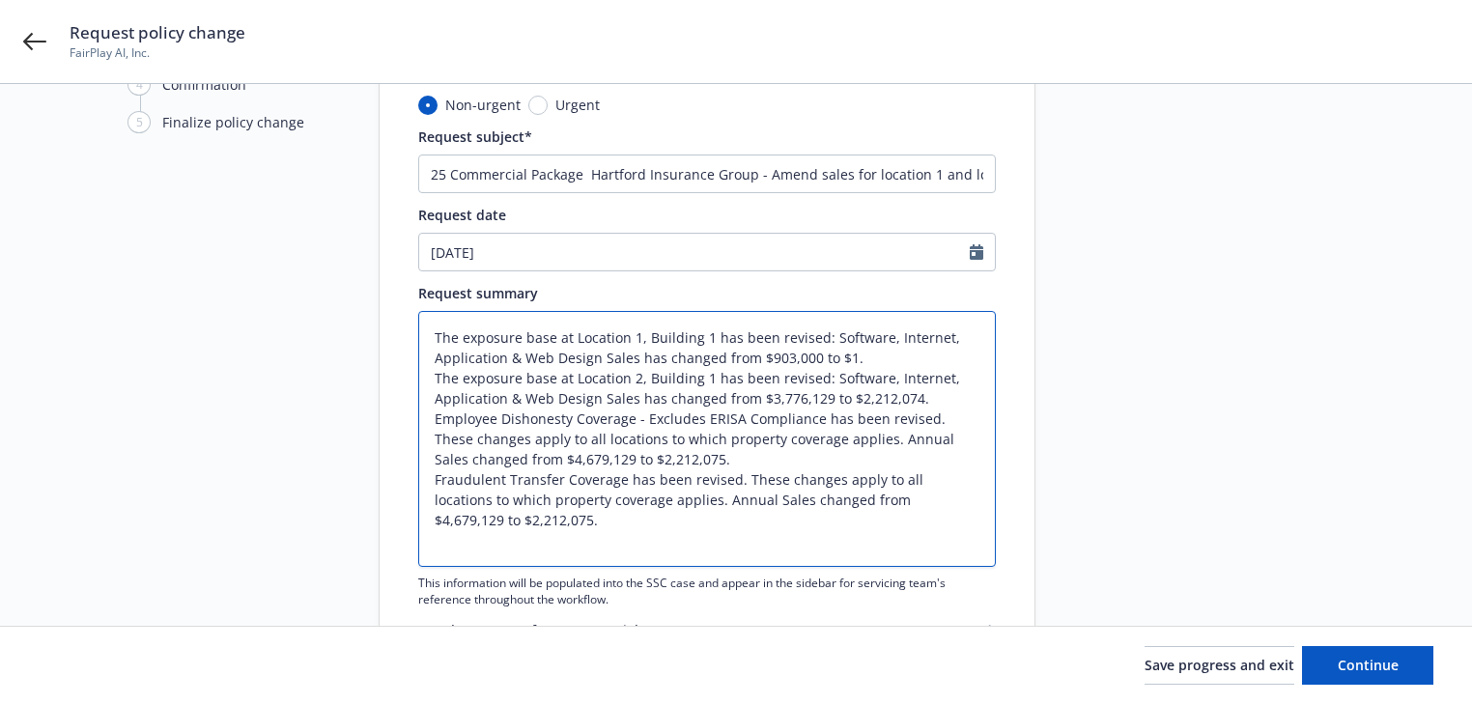
paste textarea "Fraudulent Transfer Coverage has been revised. These changes apply to all locat…"
type textarea "x"
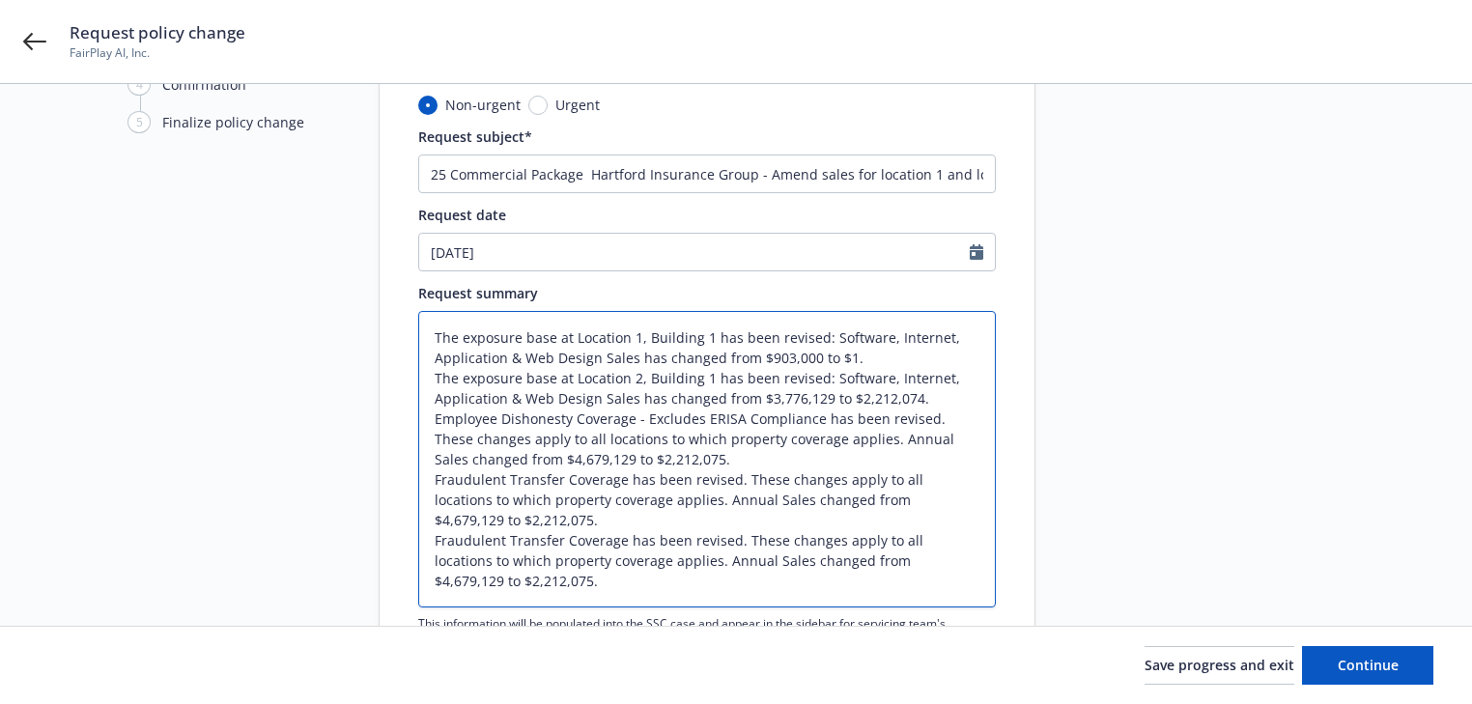
type textarea "The exposure base at Location 1, Building 1 has been revised: Software, Interne…"
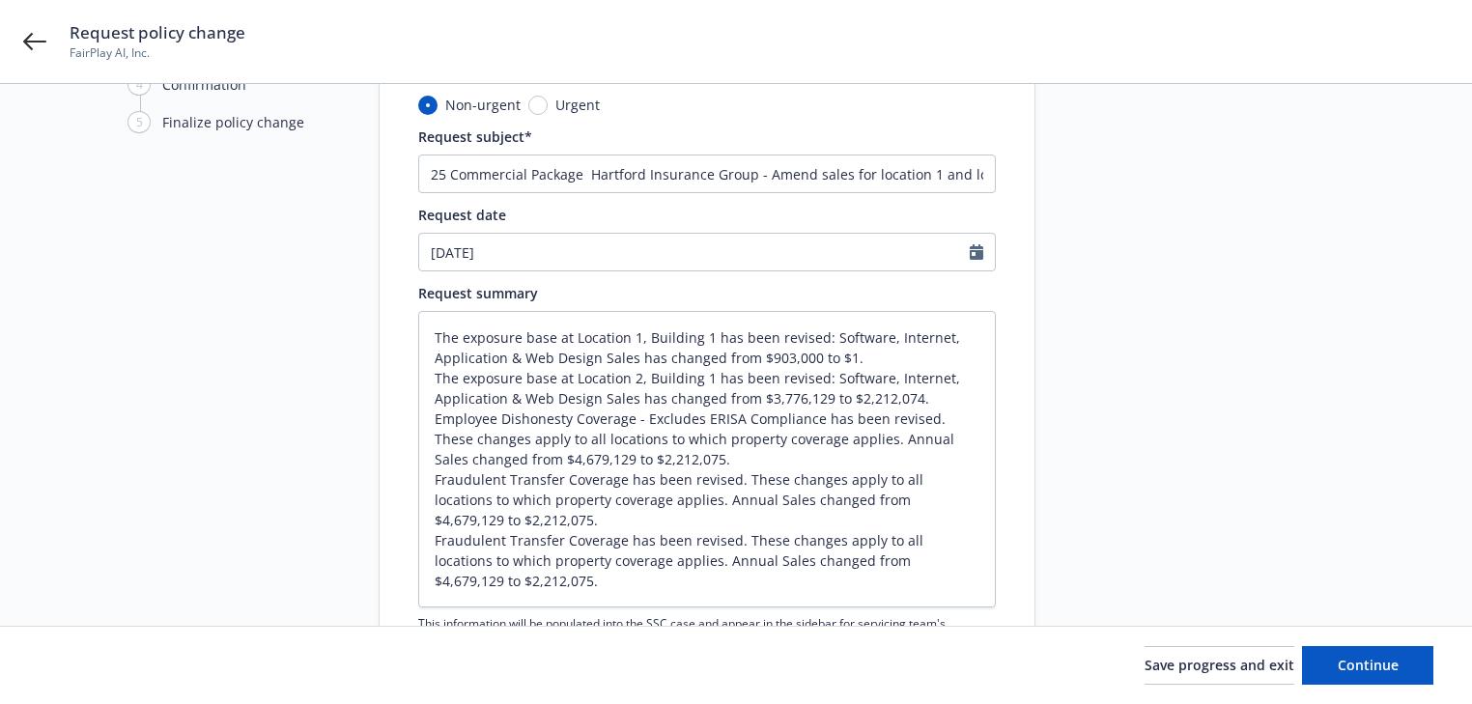
click at [1230, 556] on div at bounding box center [1209, 351] width 270 height 782
click at [1374, 670] on span "Continue" at bounding box center [1368, 665] width 61 height 18
type textarea "x"
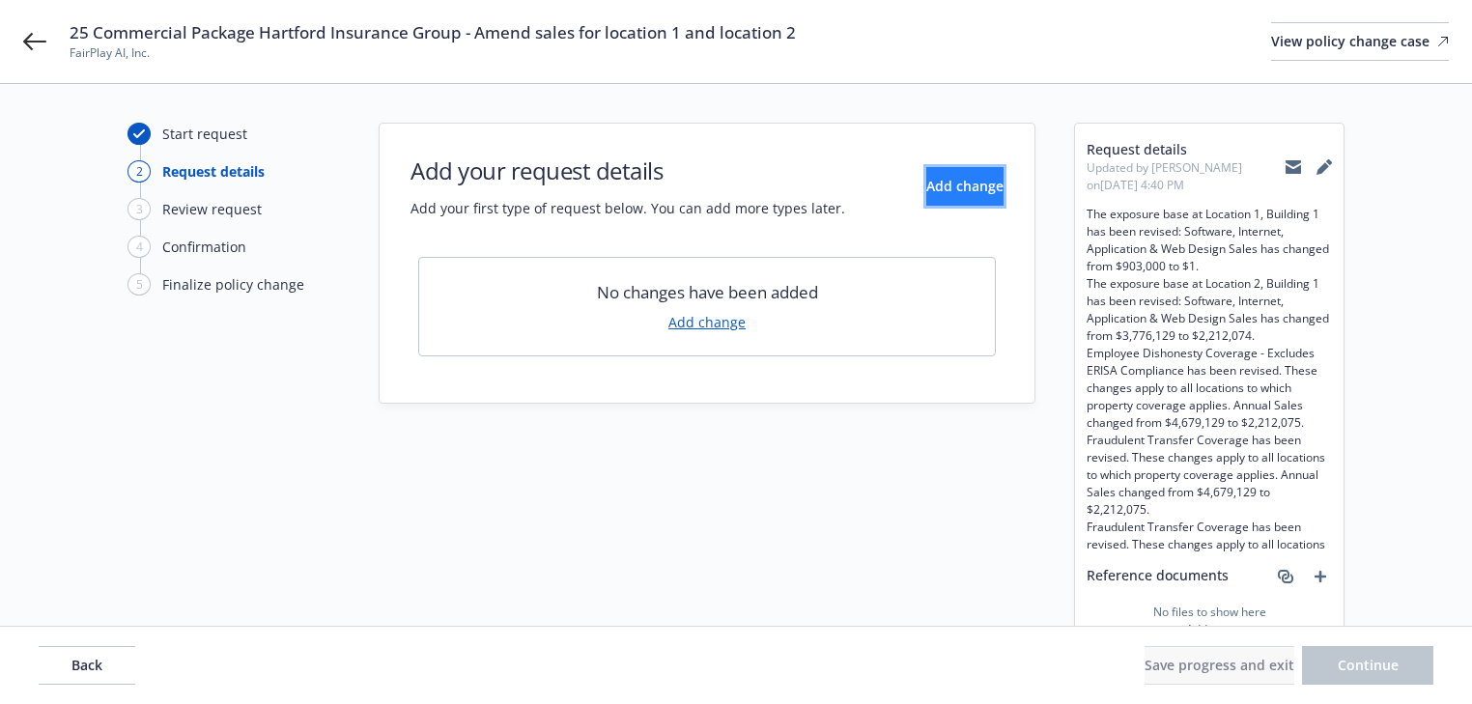
click at [926, 191] on span "Add change" at bounding box center [964, 186] width 77 height 18
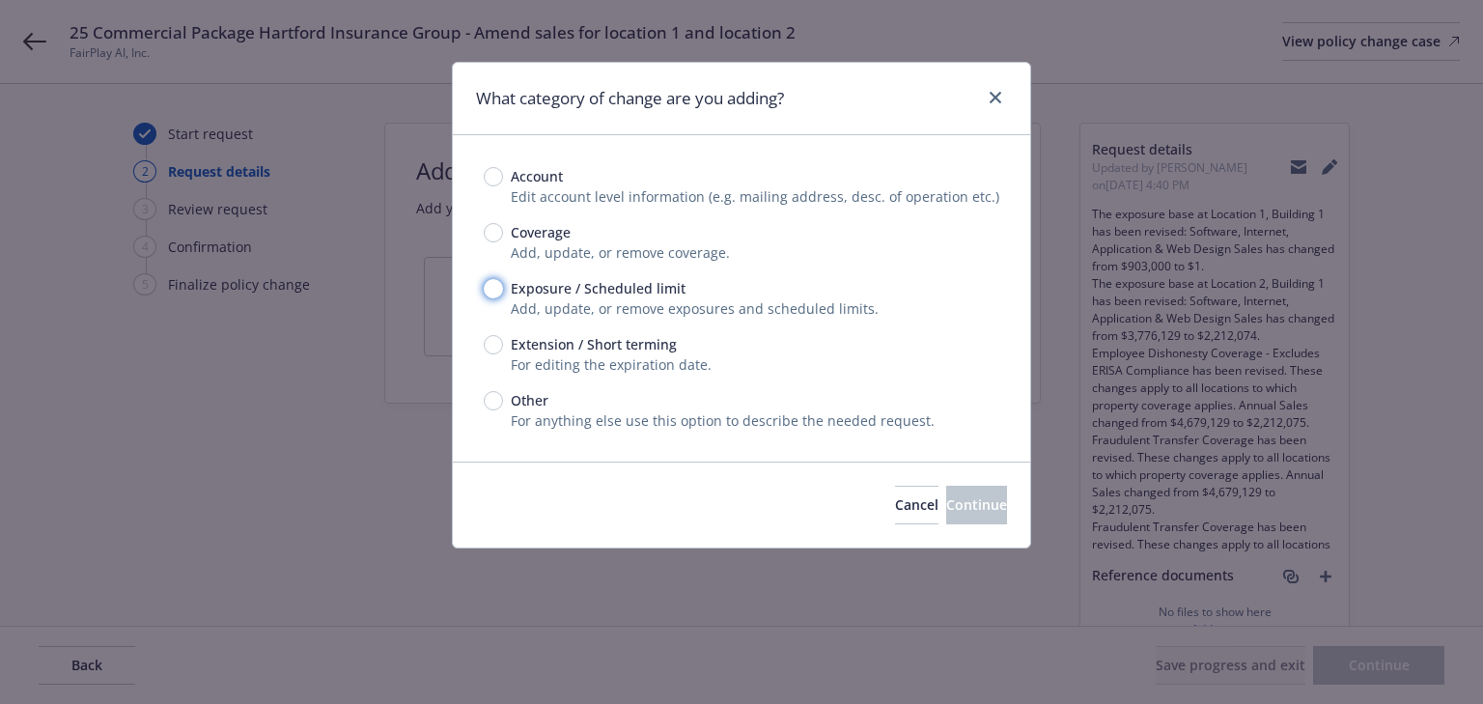
click at [494, 284] on input "Exposure / Scheduled limit" at bounding box center [493, 288] width 19 height 19
radio input "true"
click at [954, 496] on span "Continue" at bounding box center [976, 504] width 61 height 18
type textarea "x"
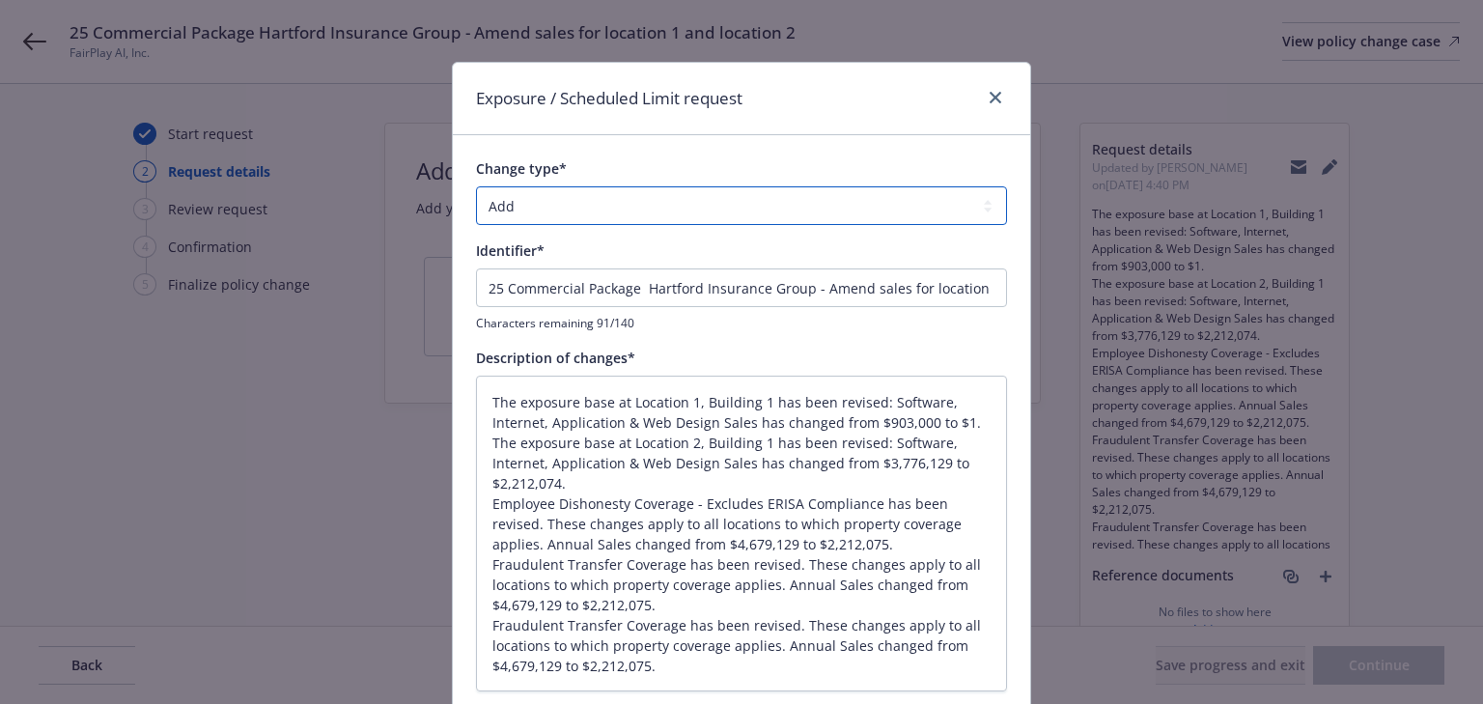
drag, startPoint x: 604, startPoint y: 209, endPoint x: 603, endPoint y: 220, distance: 11.6
click at [604, 209] on select "Add Audit Change Remove" at bounding box center [741, 205] width 531 height 39
select select "CHANGE"
click at [476, 186] on select "Add Audit Change Remove" at bounding box center [741, 205] width 531 height 39
drag, startPoint x: 805, startPoint y: 285, endPoint x: -1310, endPoint y: 361, distance: 2116.4
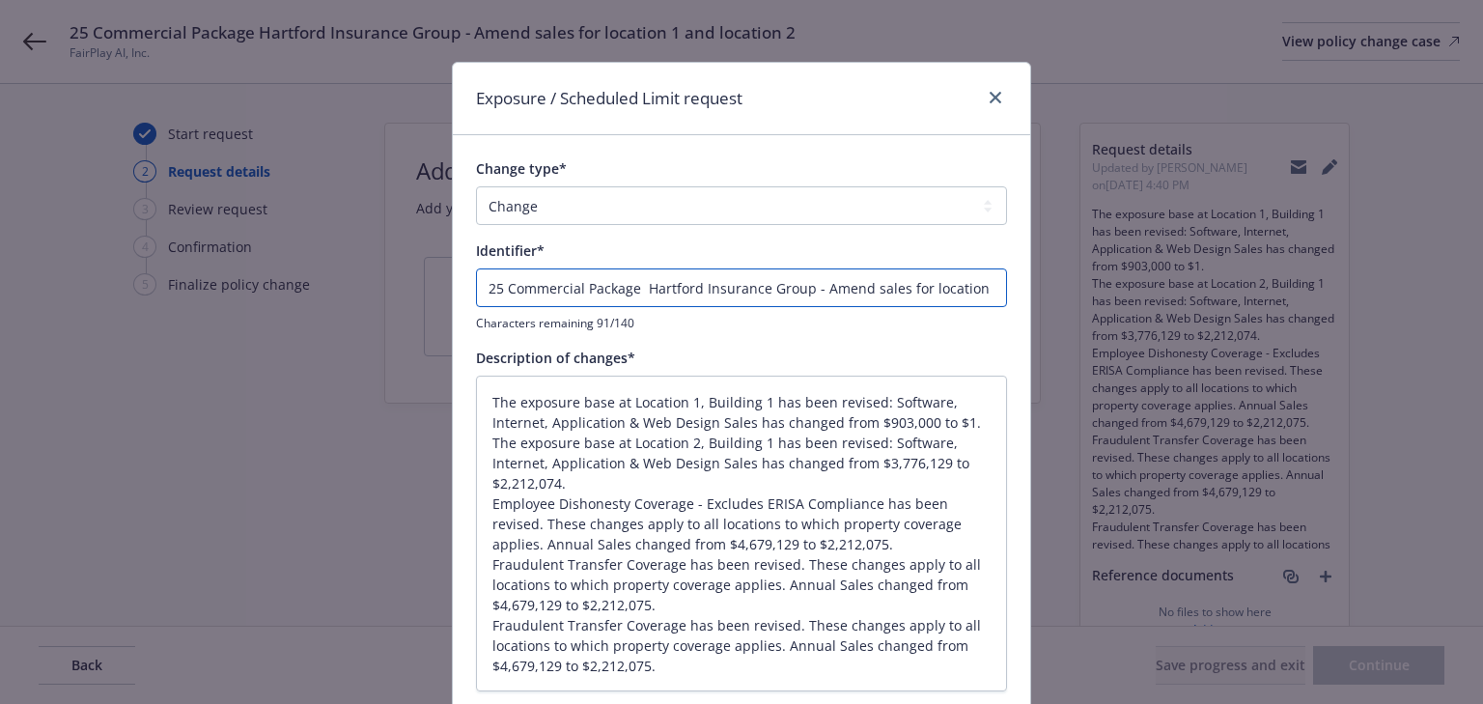
click at [0, 361] on html "25 Commercial Package Hartford Insurance Group - Amend sales for location 1 and…" at bounding box center [741, 352] width 1483 height 704
type textarea "x"
type input "- Amend sales for location 1 and location 2"
type textarea "x"
type input "E- Amend sales for location 1 and location 2"
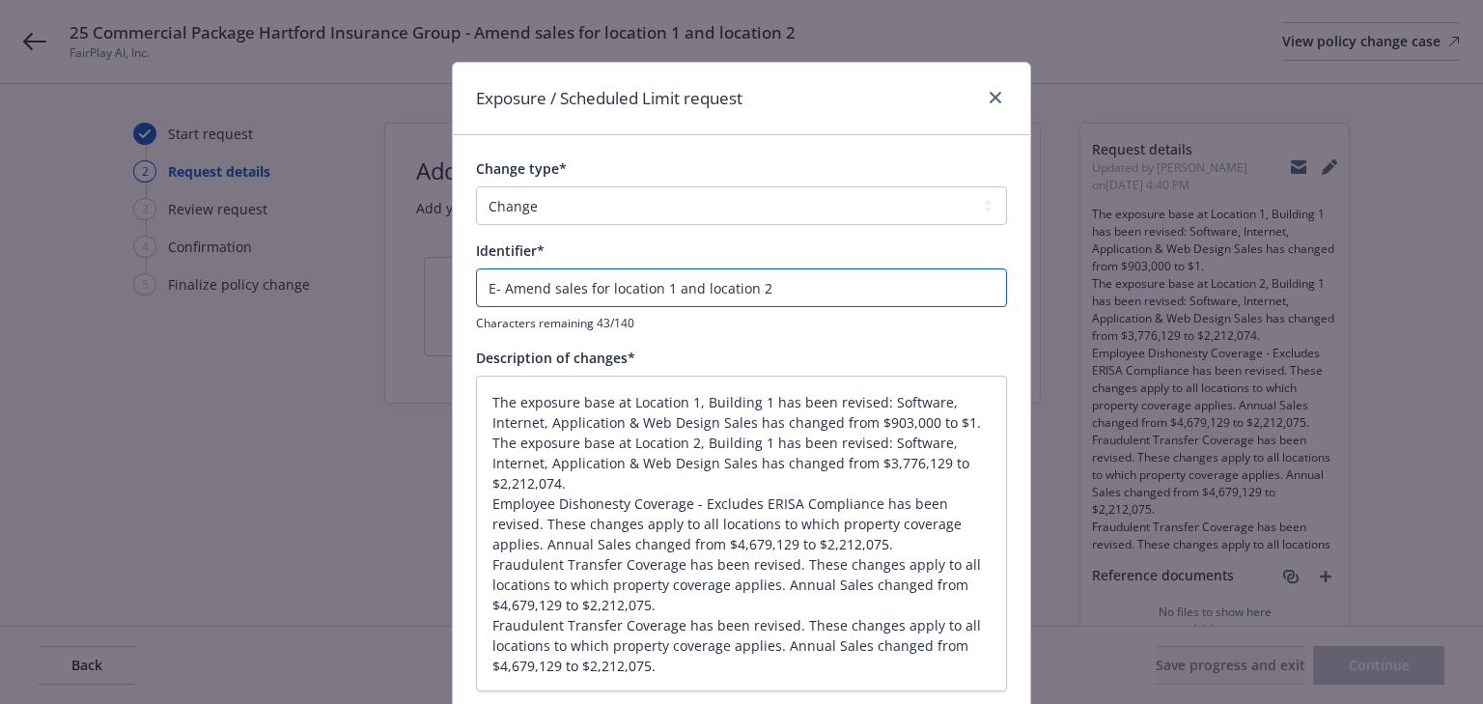
type textarea "x"
type input "EN- Amend sales for location 1 and location 2"
type textarea "x"
type input "END- Amend sales for location 1 and location 2"
type textarea "x"
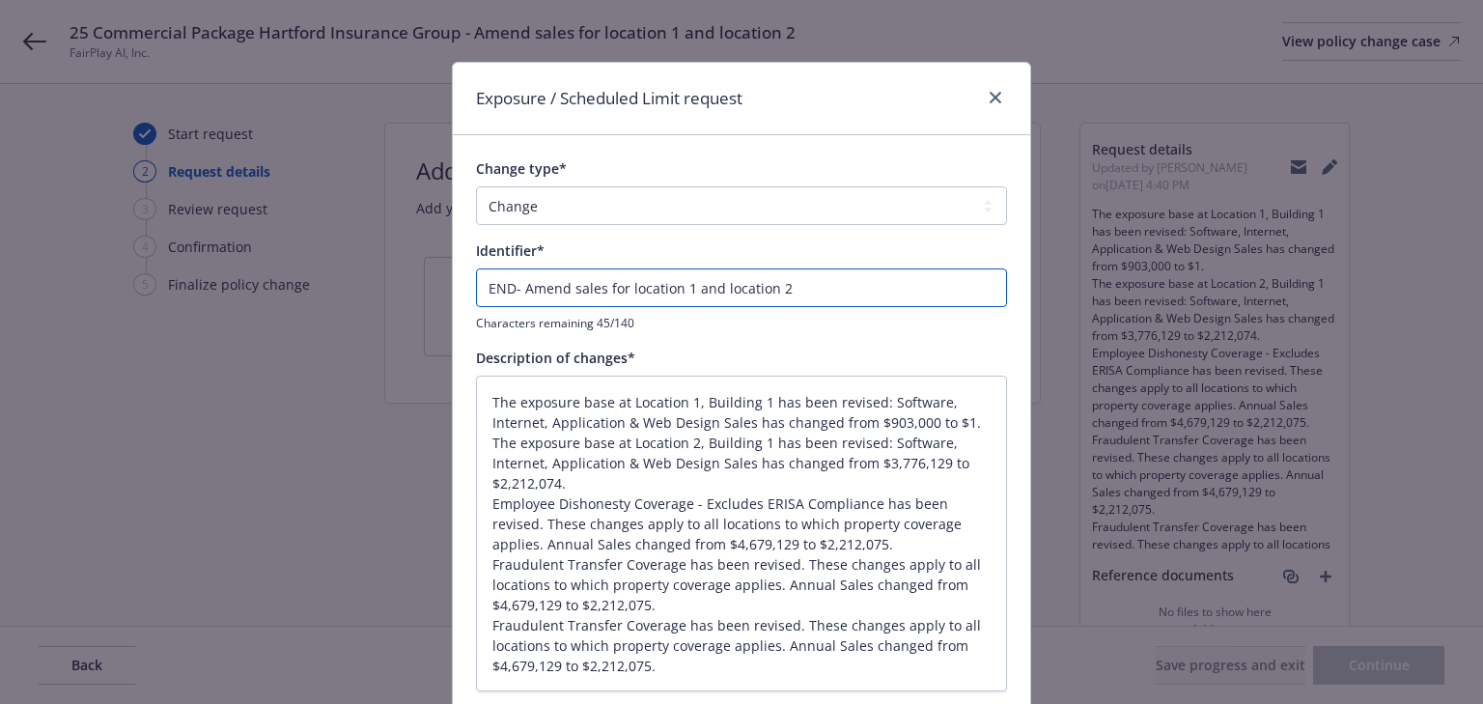
type input "ENDT- Amend sales for location 1 and location 2"
type textarea "x"
type input "ENDT#- Amend sales for location 1 and location 2"
type textarea "x"
type input "ENDT#0- Amend sales for location 1 and location 2"
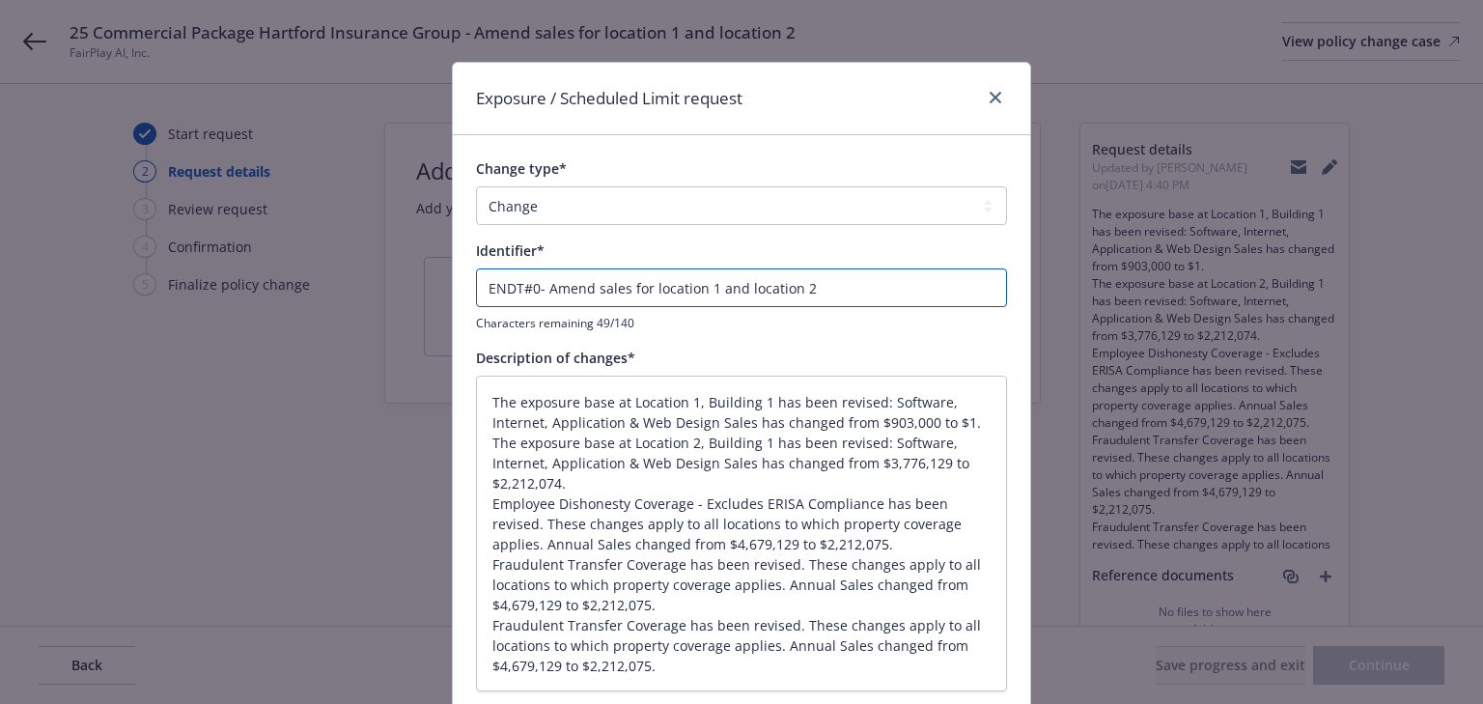
type textarea "x"
type input "ENDT#00- Amend sales for location 1 and location 2"
type textarea "x"
type input "ENDT#003- Amend sales for location 1 and location 2"
type textarea "x"
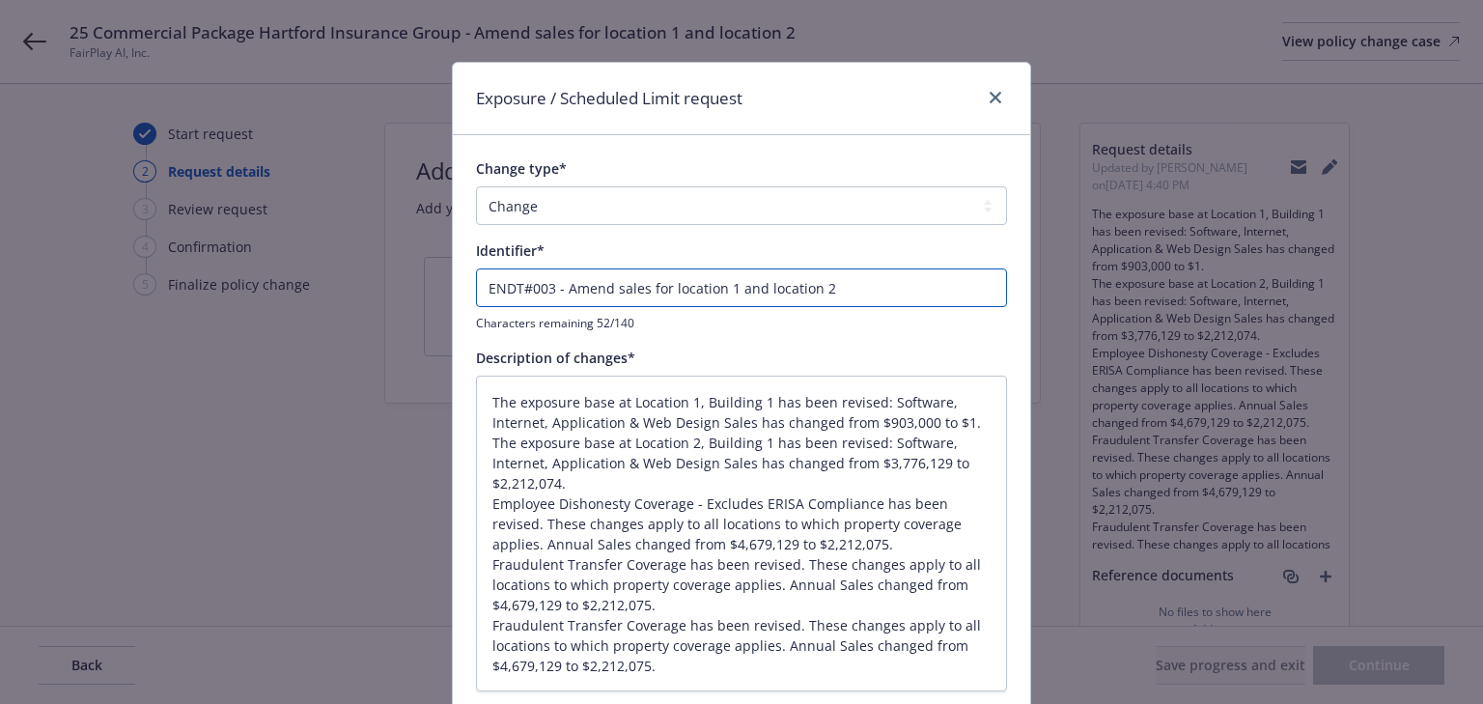
type input "ENDT#003 - Amend sales for location 1 and location 2"
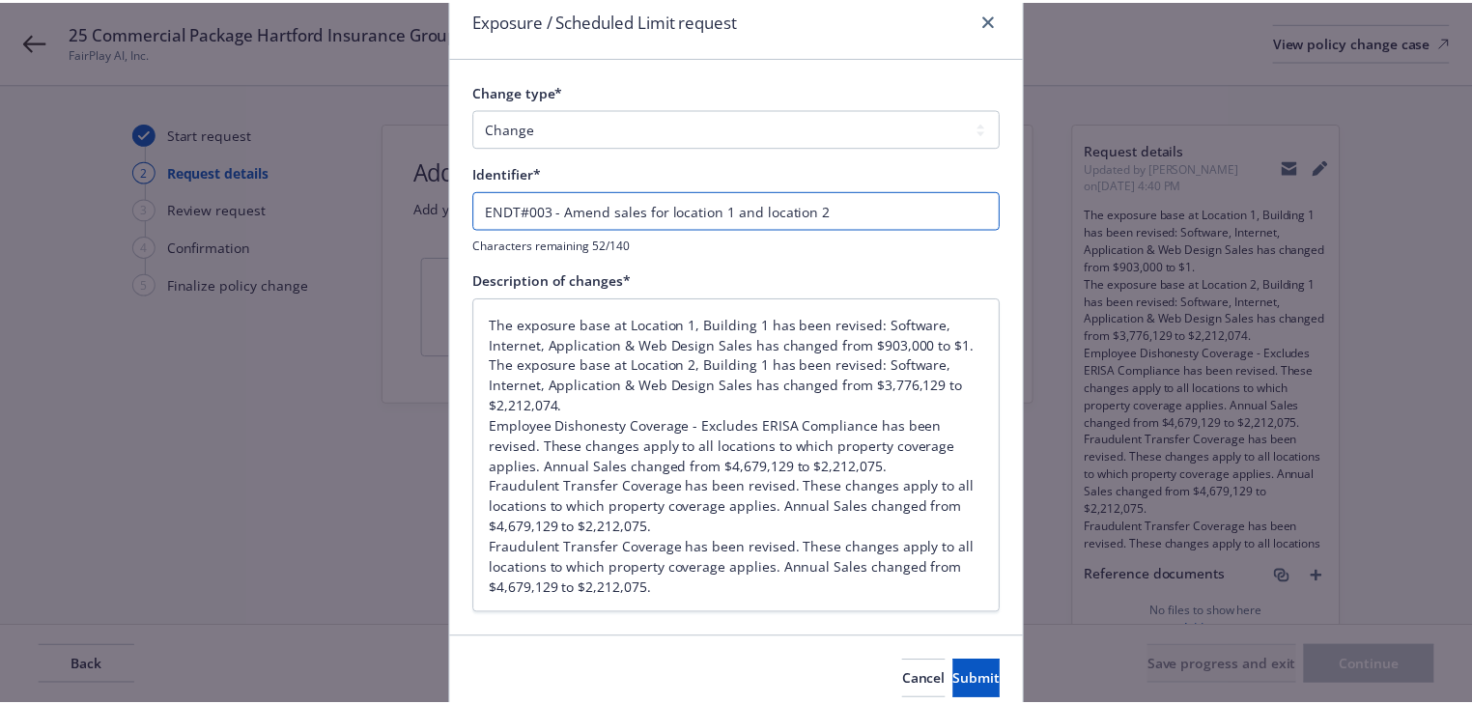
scroll to position [158, 0]
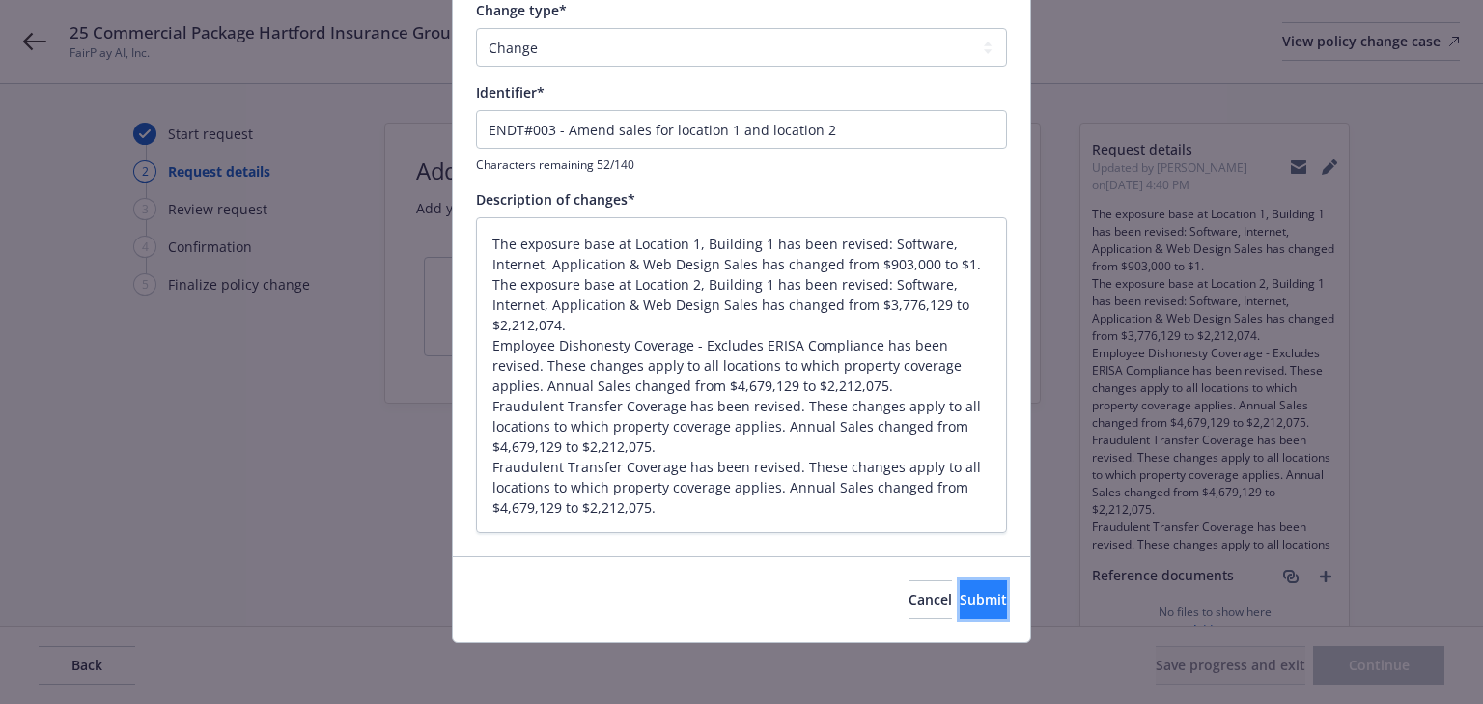
click at [970, 602] on button "Submit" at bounding box center [983, 599] width 47 height 39
type textarea "x"
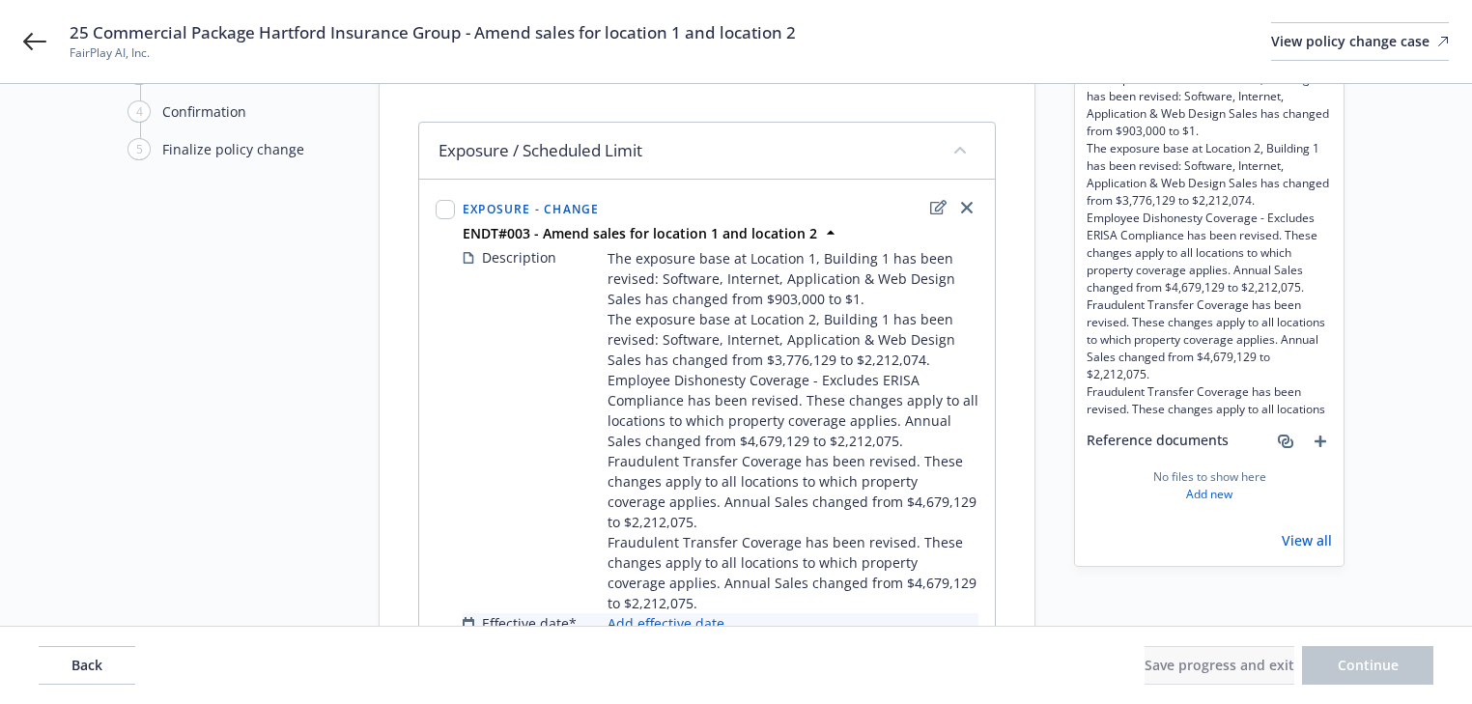
scroll to position [268, 0]
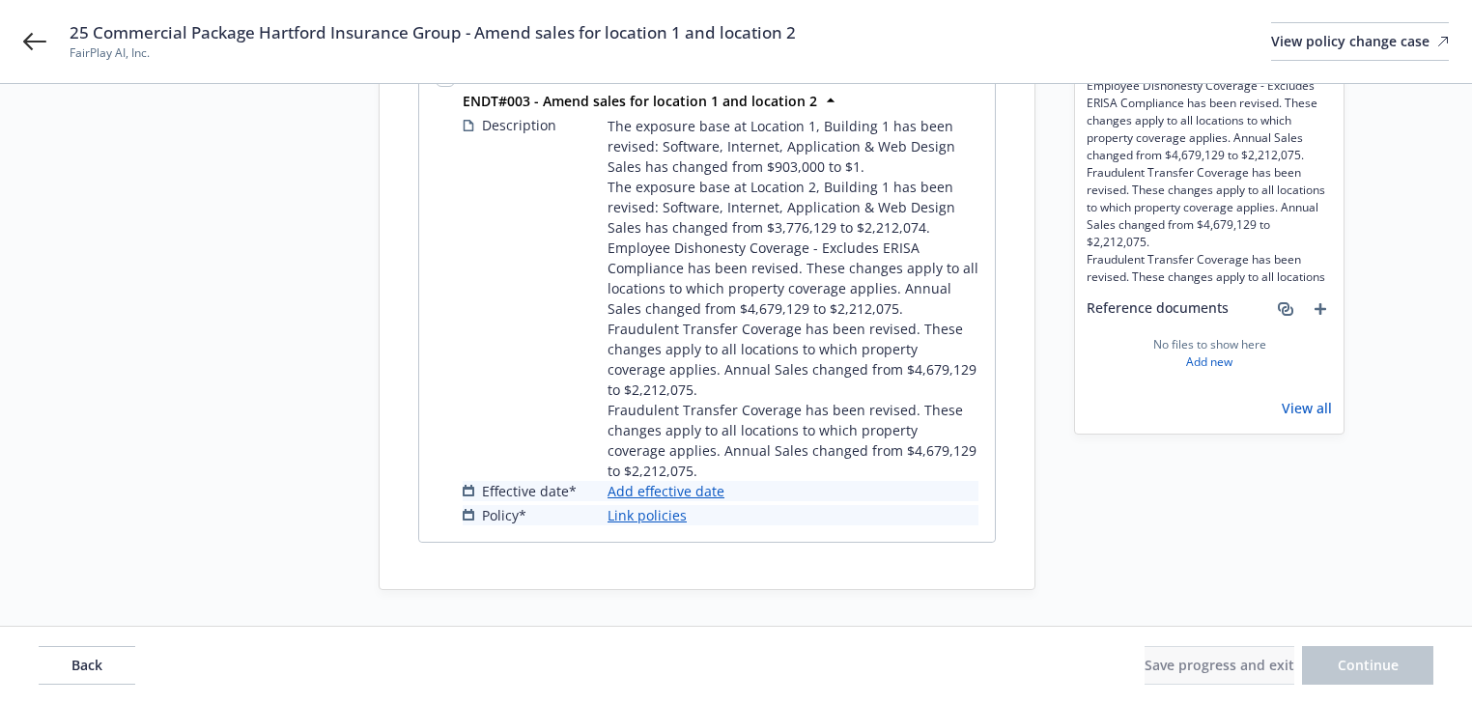
click at [689, 495] on link "Add effective date" at bounding box center [665, 491] width 117 height 20
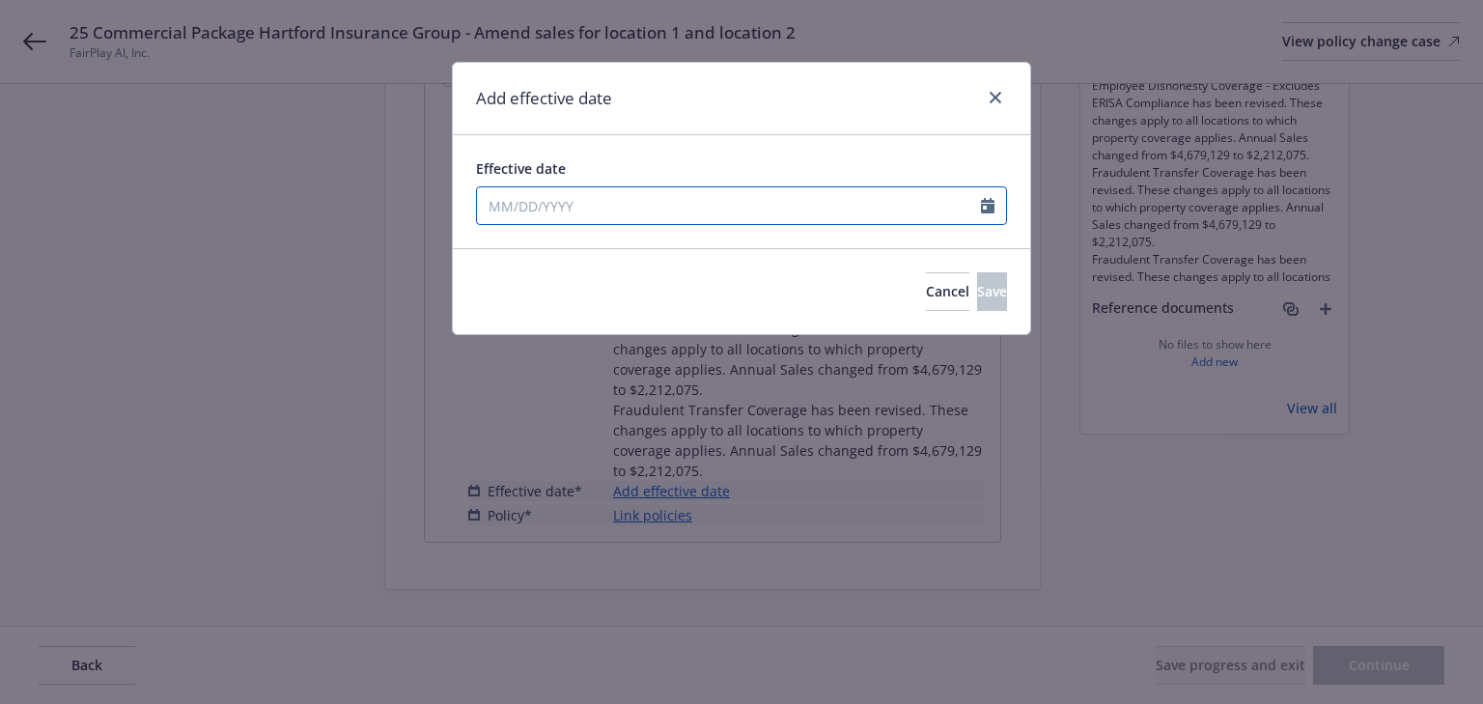
click at [587, 210] on input "Effective date" at bounding box center [729, 205] width 504 height 37
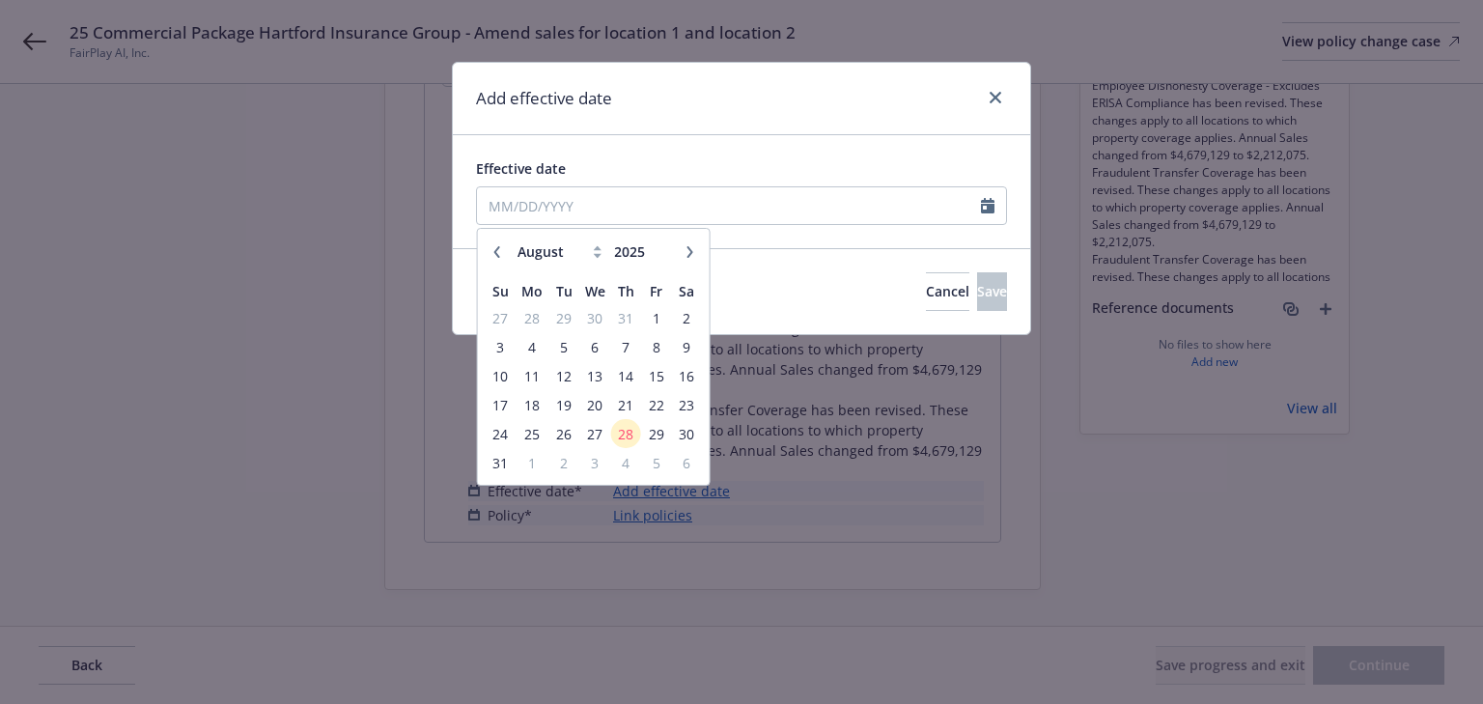
click at [498, 258] on button "button" at bounding box center [497, 251] width 23 height 23
select select "6"
click at [691, 398] on span "28" at bounding box center [686, 405] width 26 height 24
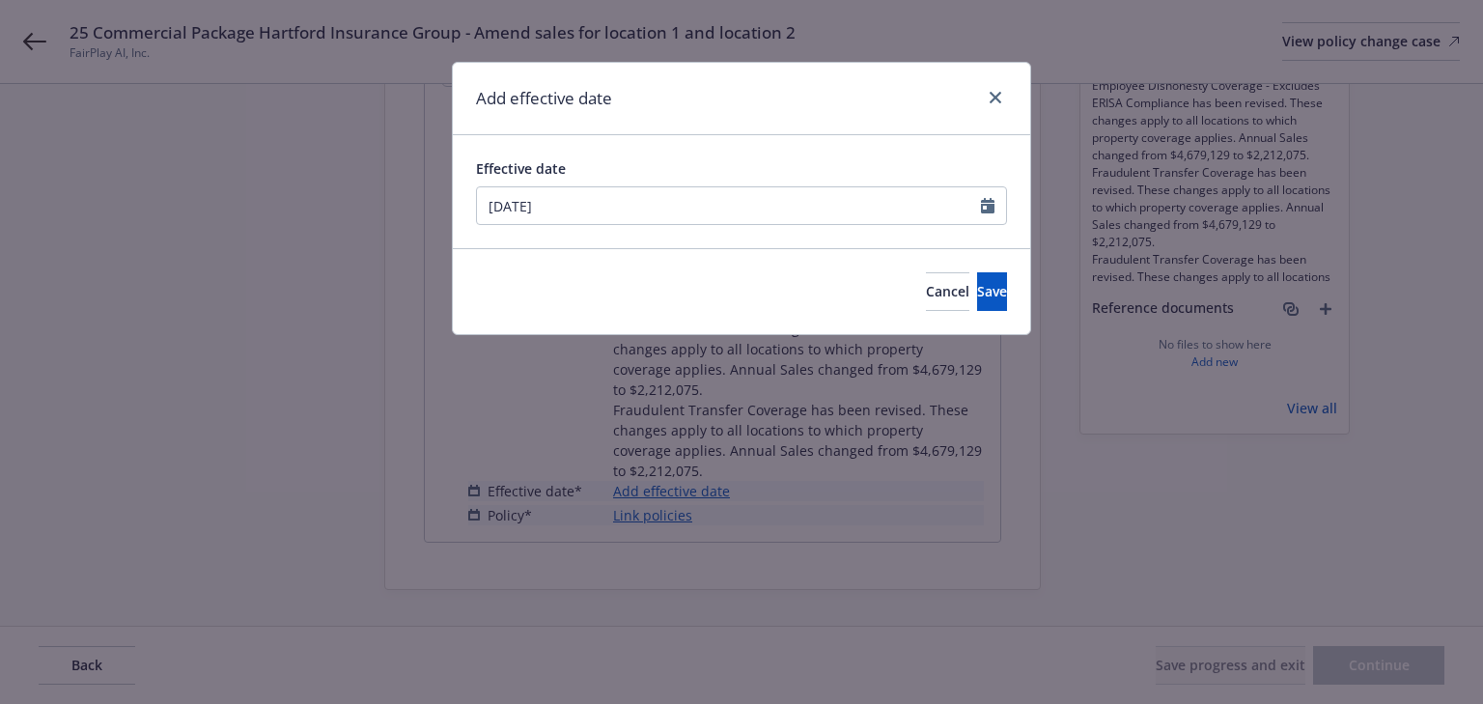
type input "06/28/2025"
click at [977, 296] on button "Save" at bounding box center [992, 291] width 30 height 39
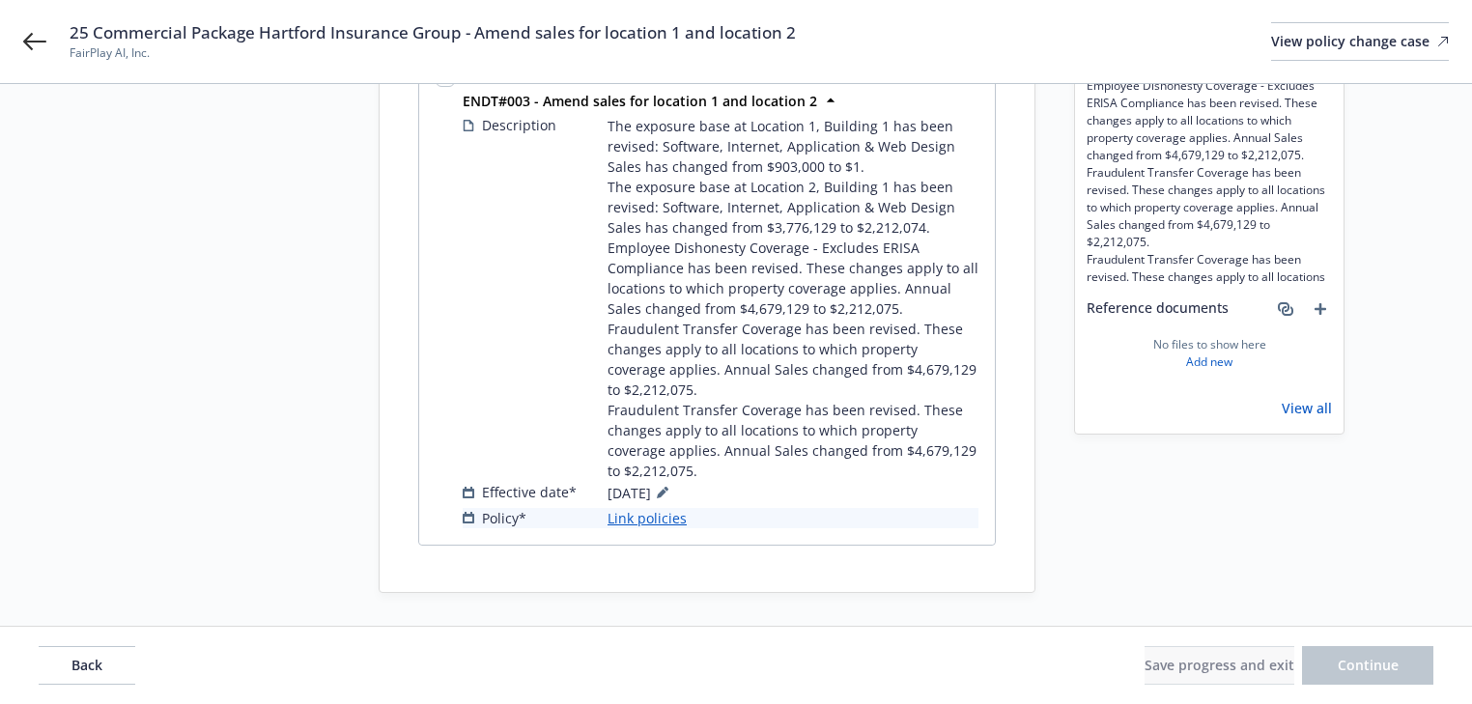
click at [655, 517] on link "Link policies" at bounding box center [646, 518] width 79 height 20
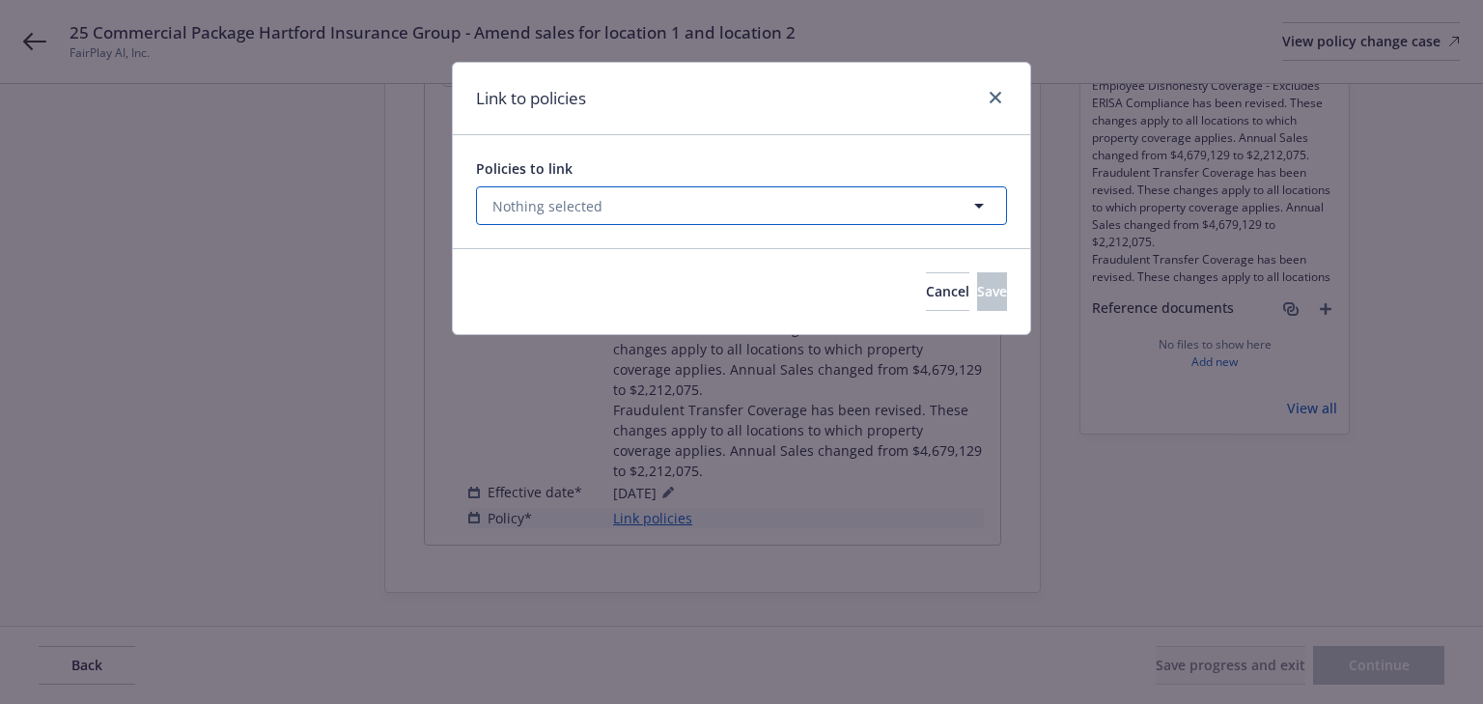
click at [595, 201] on span "Nothing selected" at bounding box center [548, 206] width 110 height 20
select select "ACTIVE"
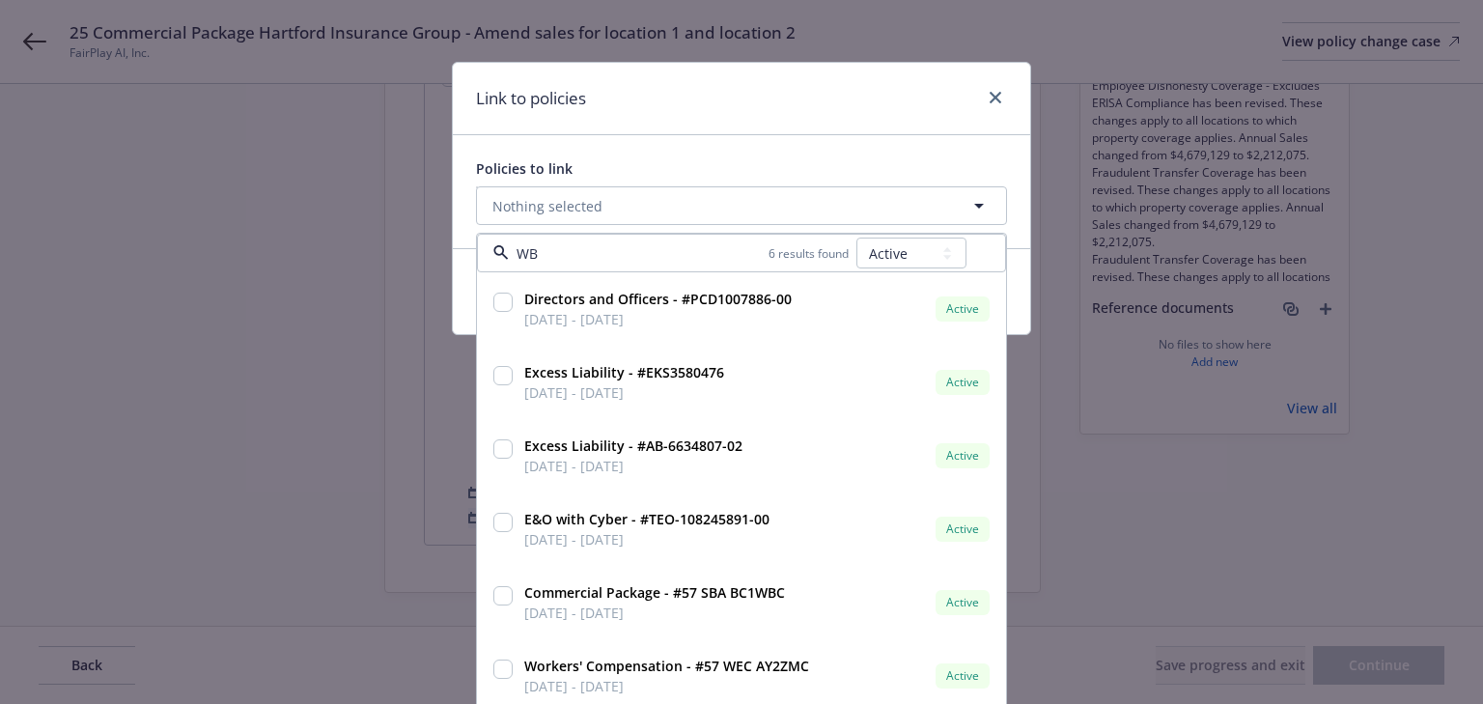
type input "WBC"
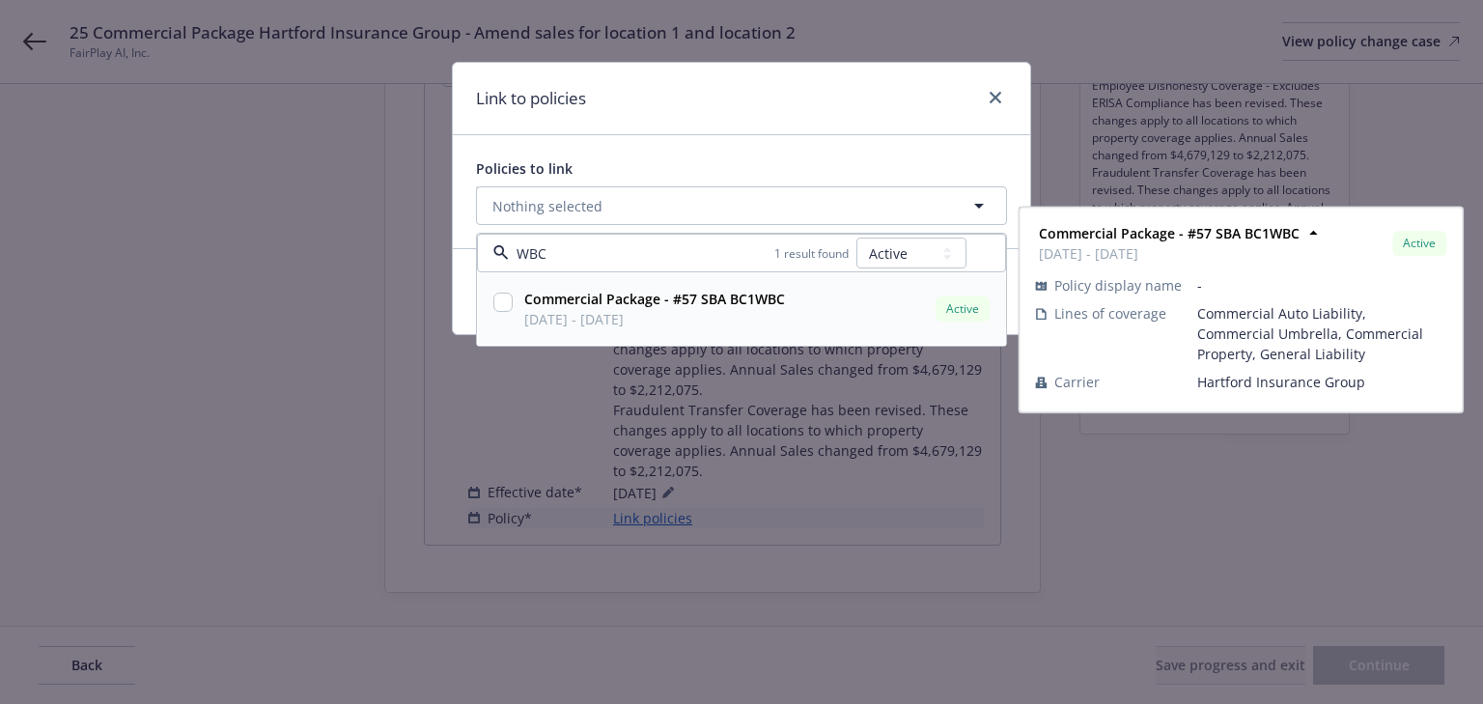
click at [502, 303] on input "checkbox" at bounding box center [503, 302] width 19 height 19
checkbox input "true"
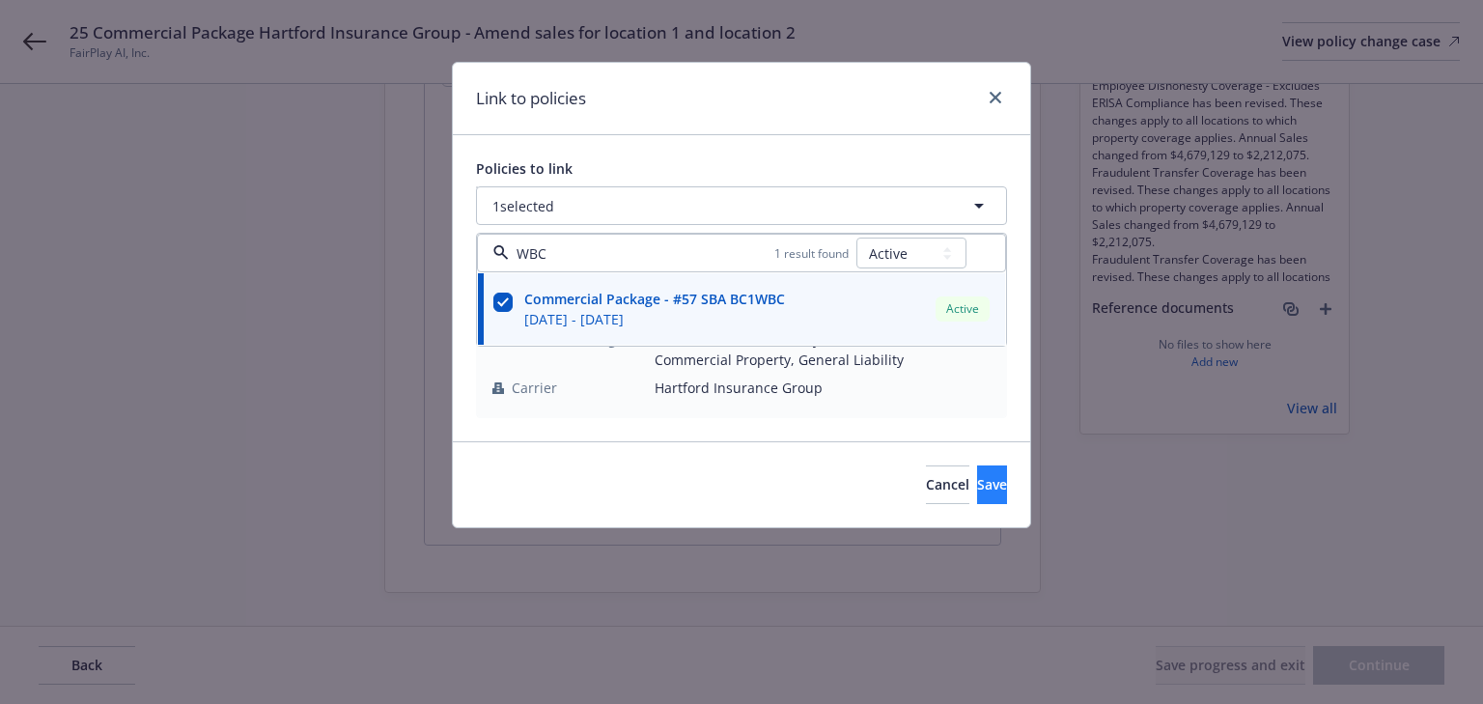
type input "WBC"
click at [977, 472] on button "Save" at bounding box center [992, 485] width 30 height 39
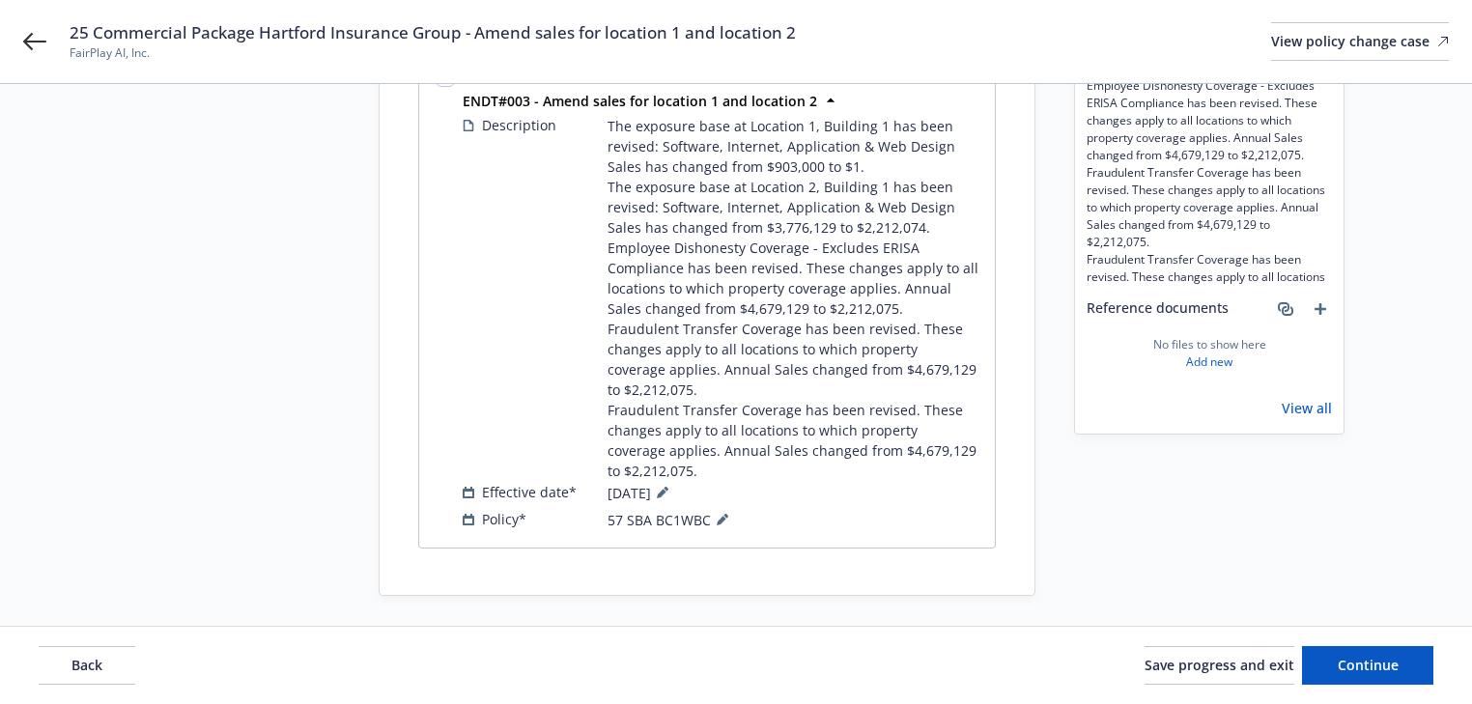
drag, startPoint x: 1158, startPoint y: 559, endPoint x: 1349, endPoint y: 633, distance: 204.8
click at [1159, 559] on div "Request details Updated by Melody Zhang on 08/28/2025, 4:40 PM The exposure bas…" at bounding box center [1209, 225] width 270 height 741
click at [1400, 661] on button "Continue" at bounding box center [1367, 665] width 131 height 39
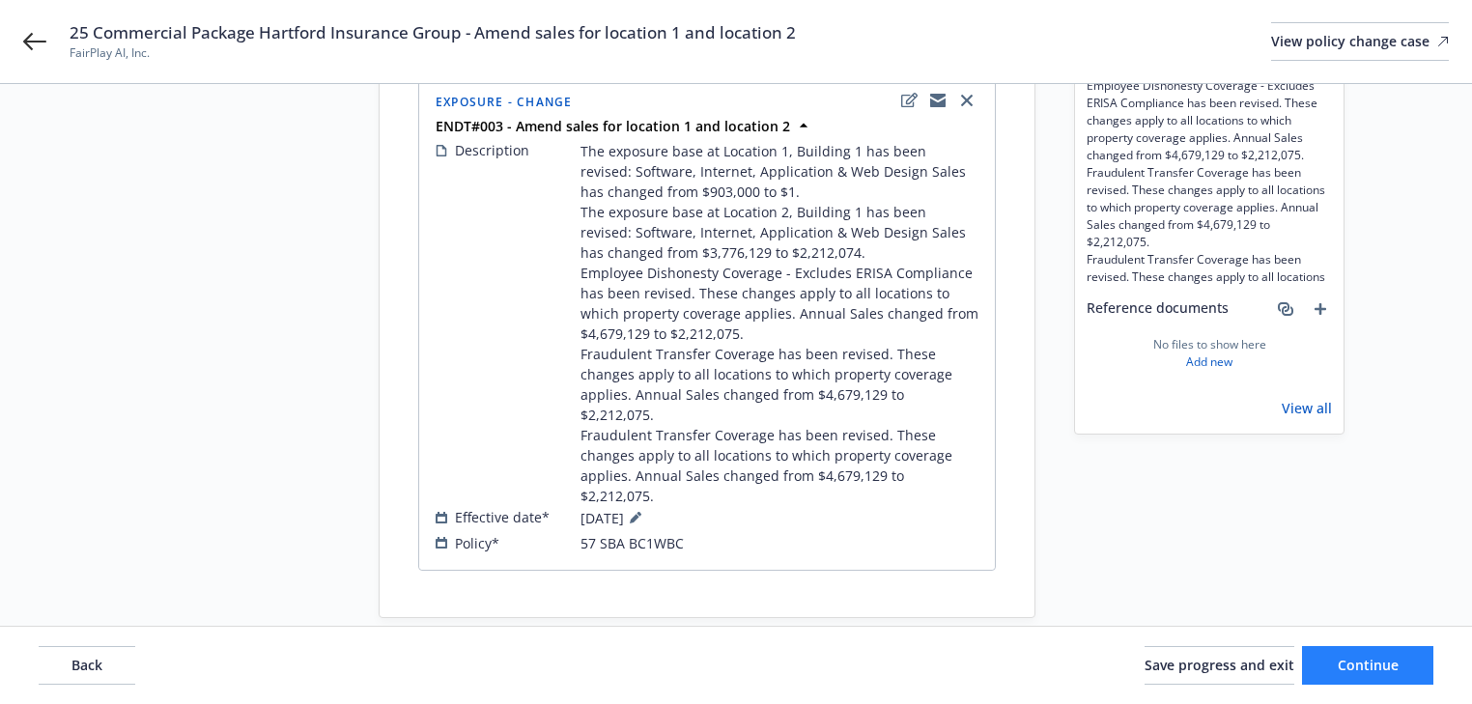
scroll to position [255, 0]
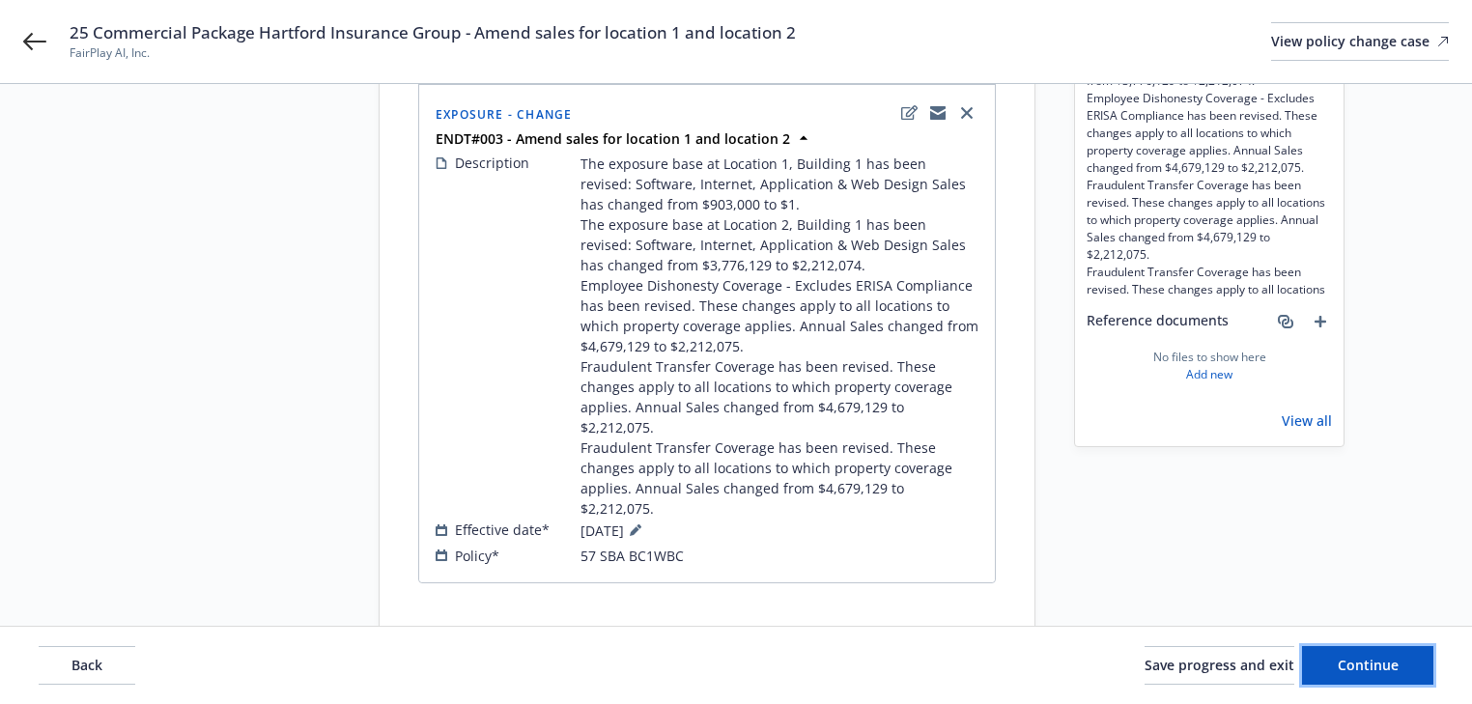
drag, startPoint x: 1380, startPoint y: 661, endPoint x: 1319, endPoint y: 634, distance: 66.6
click at [1378, 662] on span "Continue" at bounding box center [1368, 665] width 61 height 18
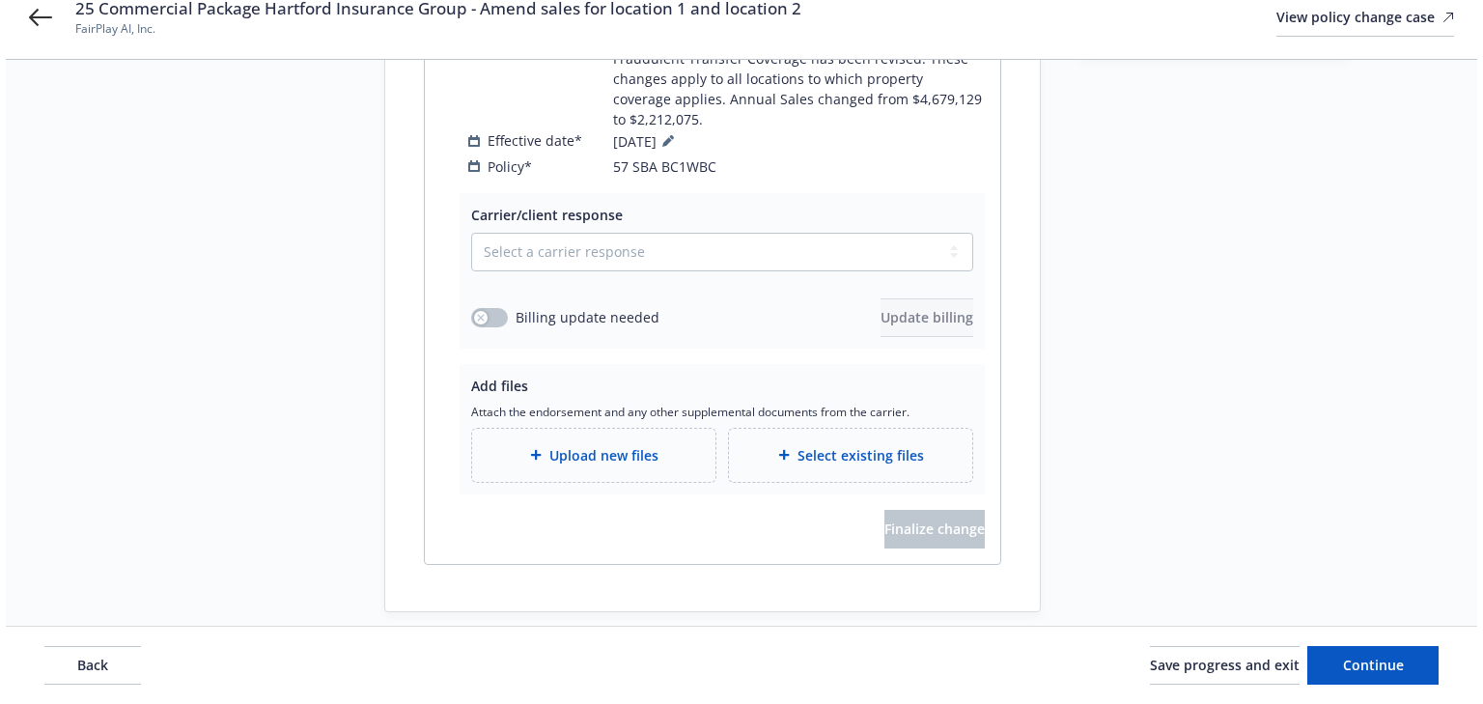
scroll to position [646, 0]
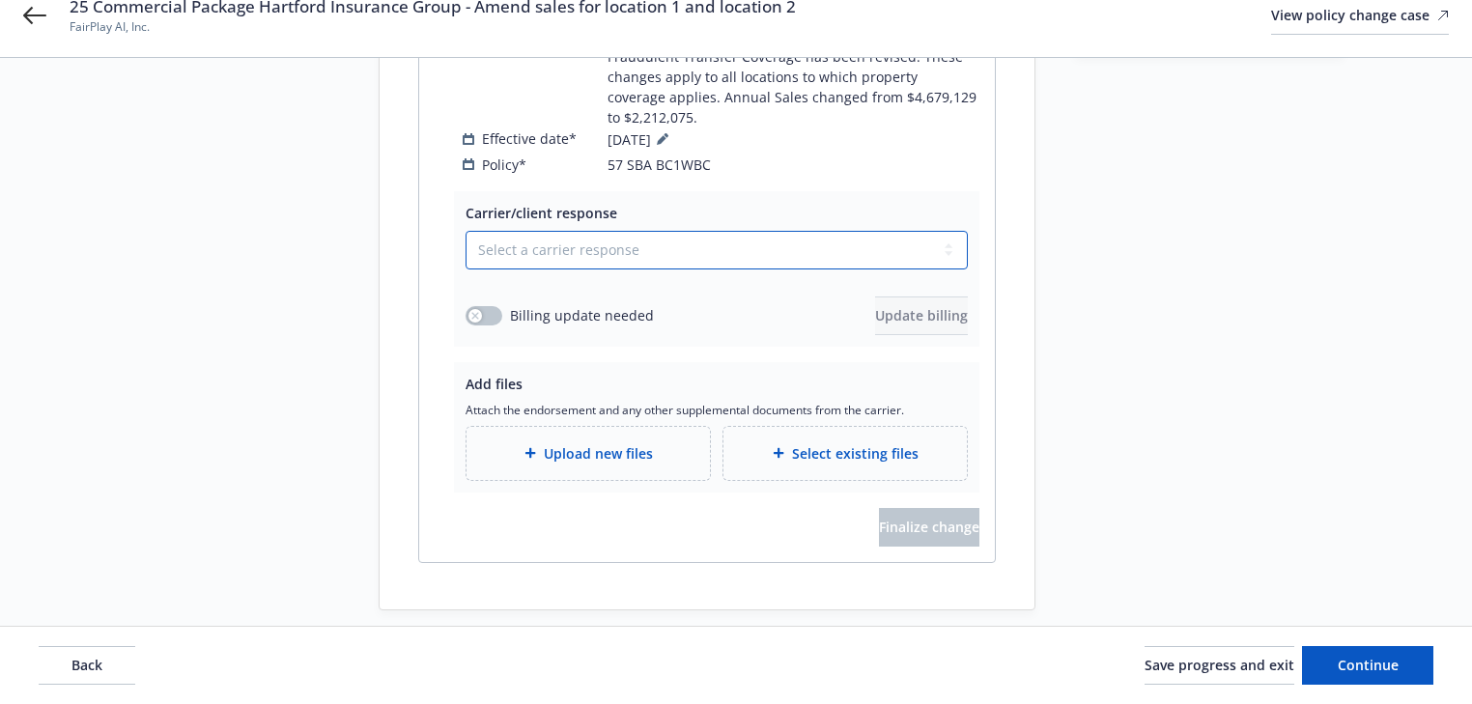
drag, startPoint x: 502, startPoint y: 219, endPoint x: 516, endPoint y: 242, distance: 26.8
click at [502, 231] on select "Select a carrier response Accepted Accepted with revision No endorsement needed…" at bounding box center [717, 250] width 502 height 39
select select "ACCEPTED"
click at [466, 231] on select "Select a carrier response Accepted Accepted with revision No endorsement needed…" at bounding box center [717, 250] width 502 height 39
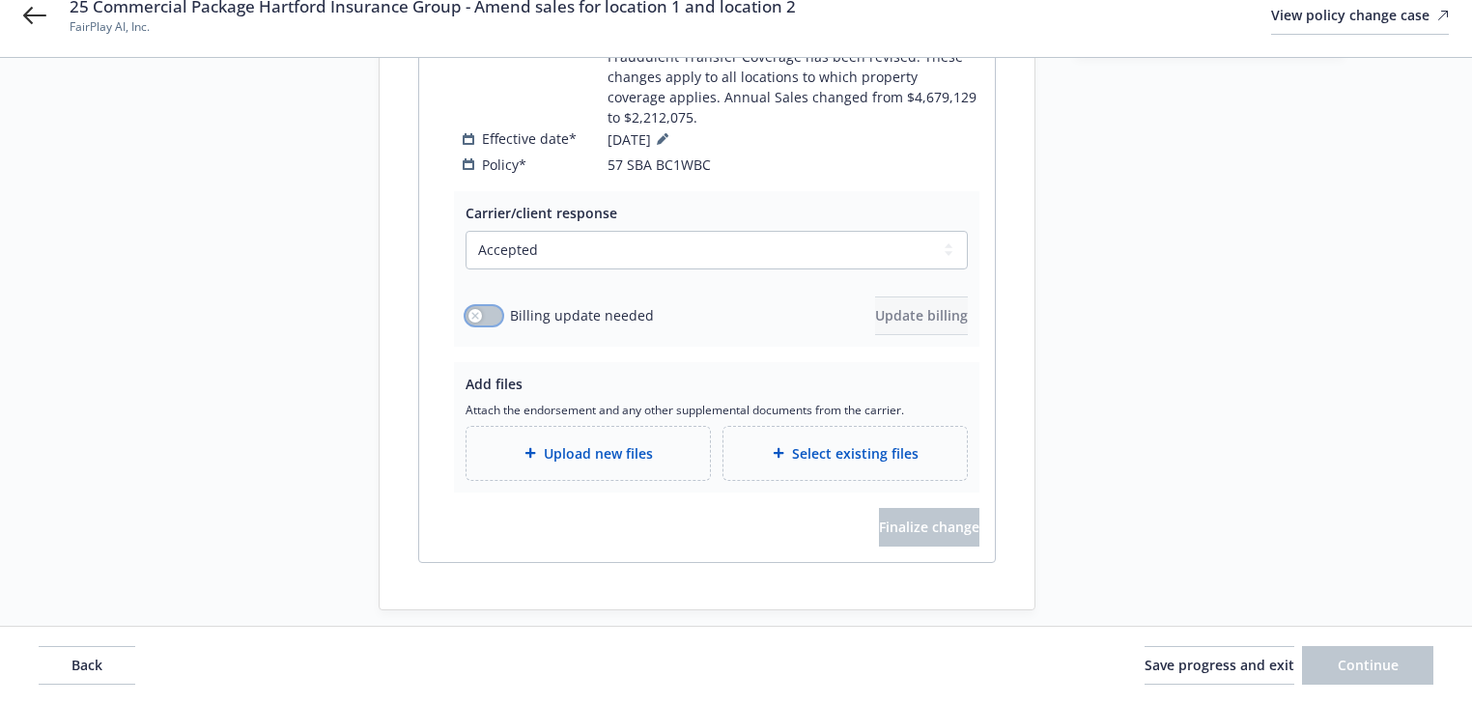
click at [481, 306] on button "button" at bounding box center [484, 315] width 37 height 19
click at [875, 306] on span "Update billing" at bounding box center [921, 315] width 93 height 18
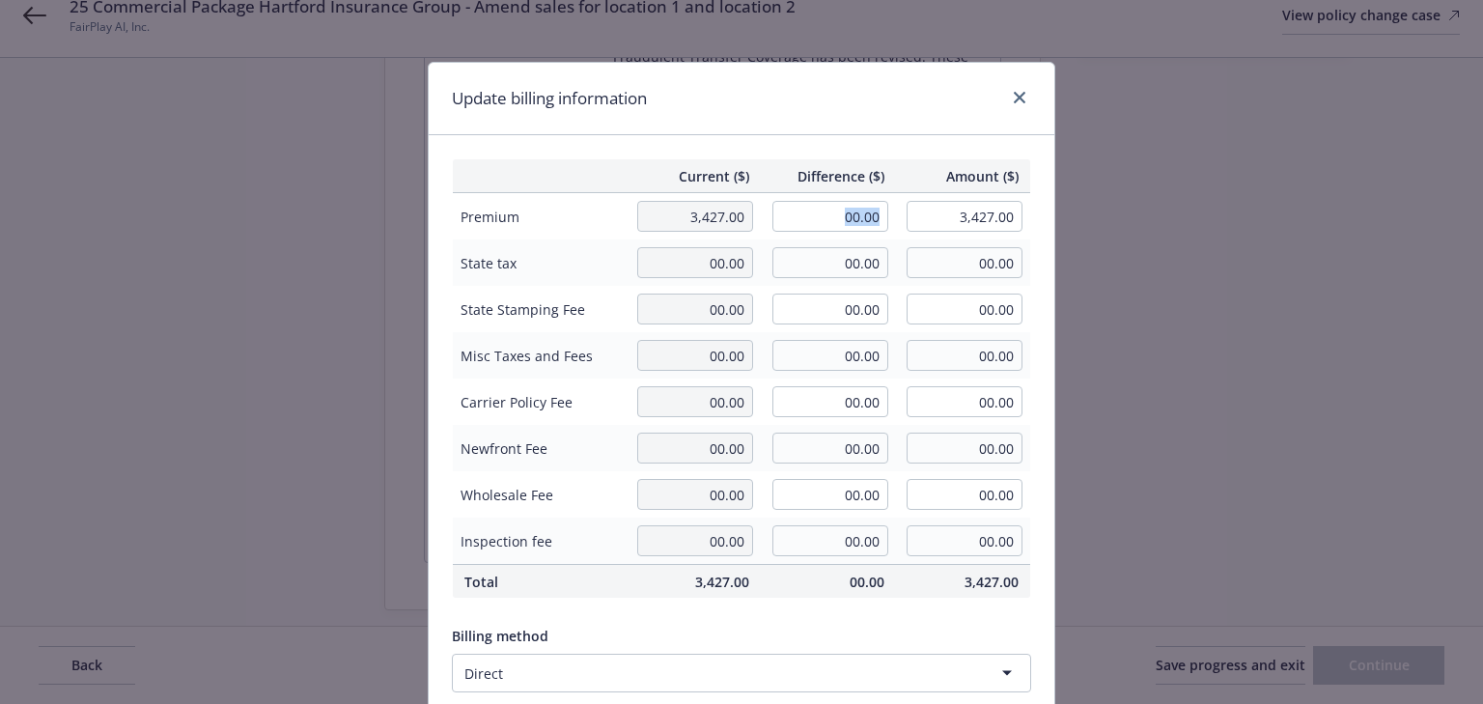
drag, startPoint x: 810, startPoint y: 198, endPoint x: 1028, endPoint y: 230, distance: 219.6
click at [1028, 230] on div "Current ($) Difference ($) Amount ($) Premium 3,427.00 00.00 3,427.00 State tax…" at bounding box center [742, 468] width 626 height 666
click at [893, 126] on div "Update billing information" at bounding box center [742, 99] width 626 height 72
drag, startPoint x: 834, startPoint y: 216, endPoint x: 934, endPoint y: 209, distance: 99.8
click at [934, 209] on tr "Premium 3,427.00 00.00 3,427.00" at bounding box center [742, 216] width 578 height 47
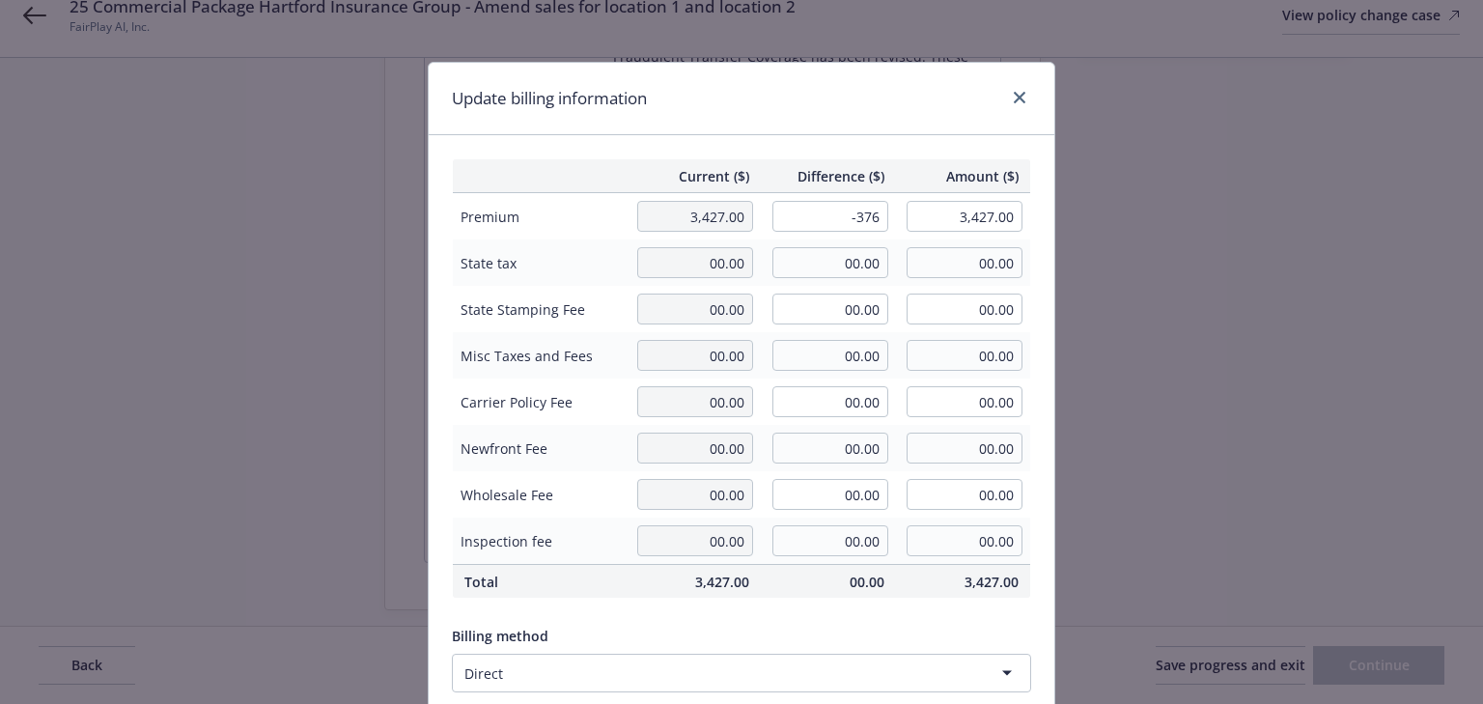
type input "-376.00"
type input "3,051.00"
type input "-3.76"
click at [916, 143] on div "Current ($) Difference ($) Amount ($) Premium 3,427.00 -376.00 3,051.00 State t…" at bounding box center [742, 468] width 626 height 666
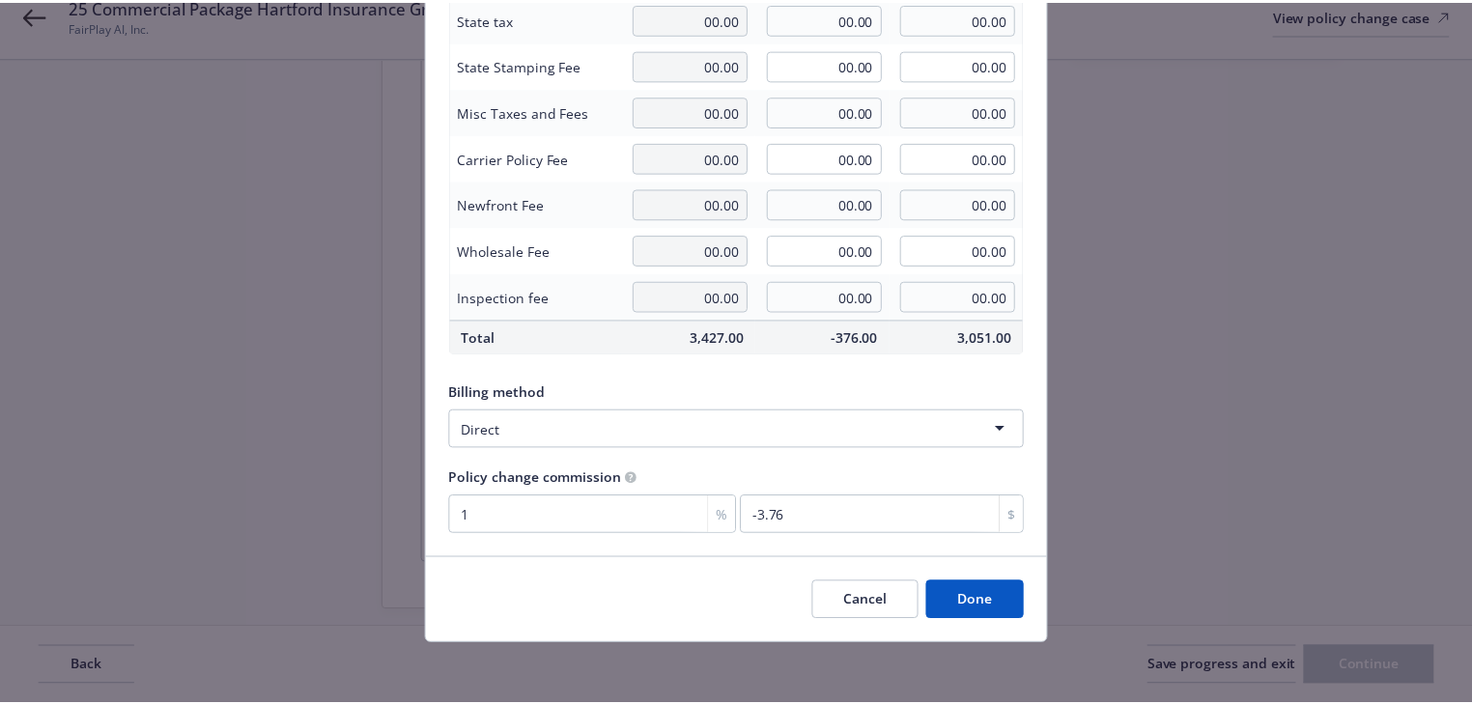
scroll to position [245, 0]
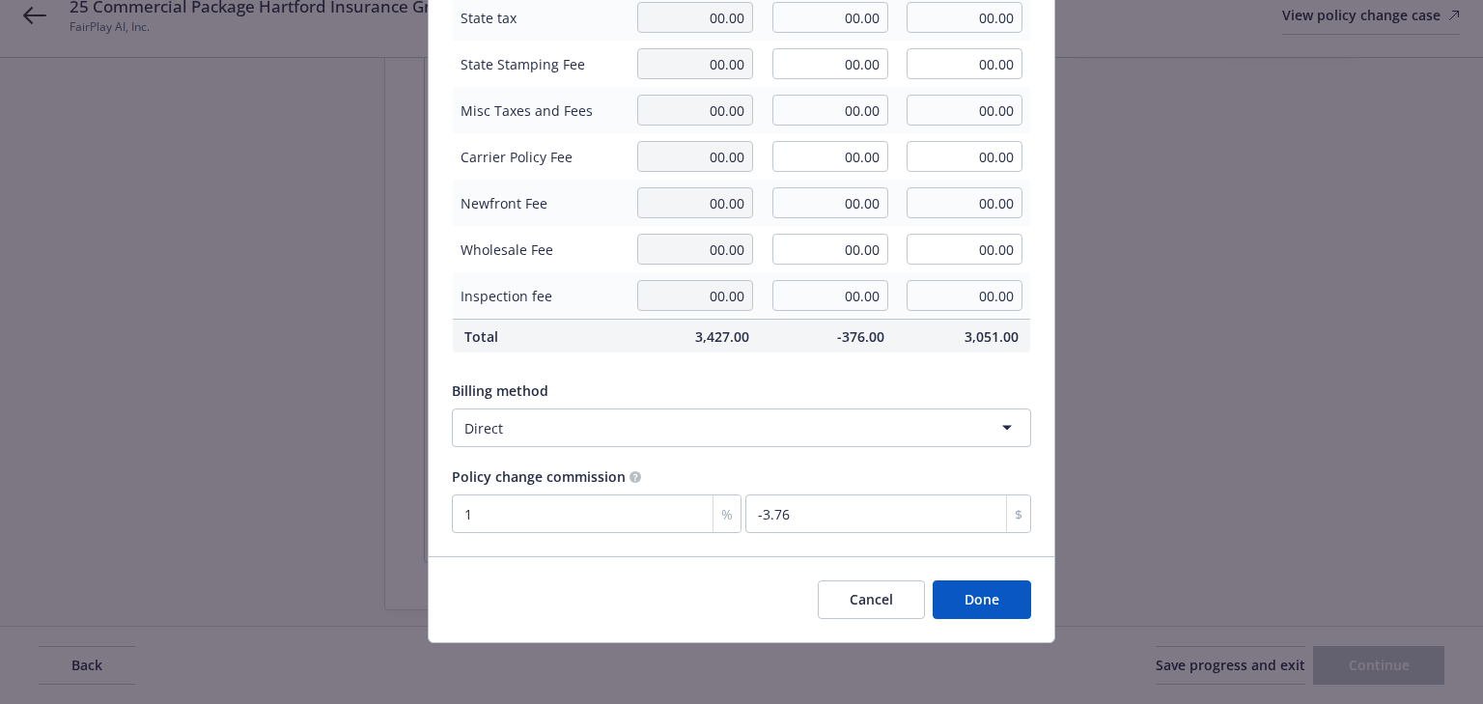
click at [977, 587] on button "Done" at bounding box center [982, 599] width 99 height 39
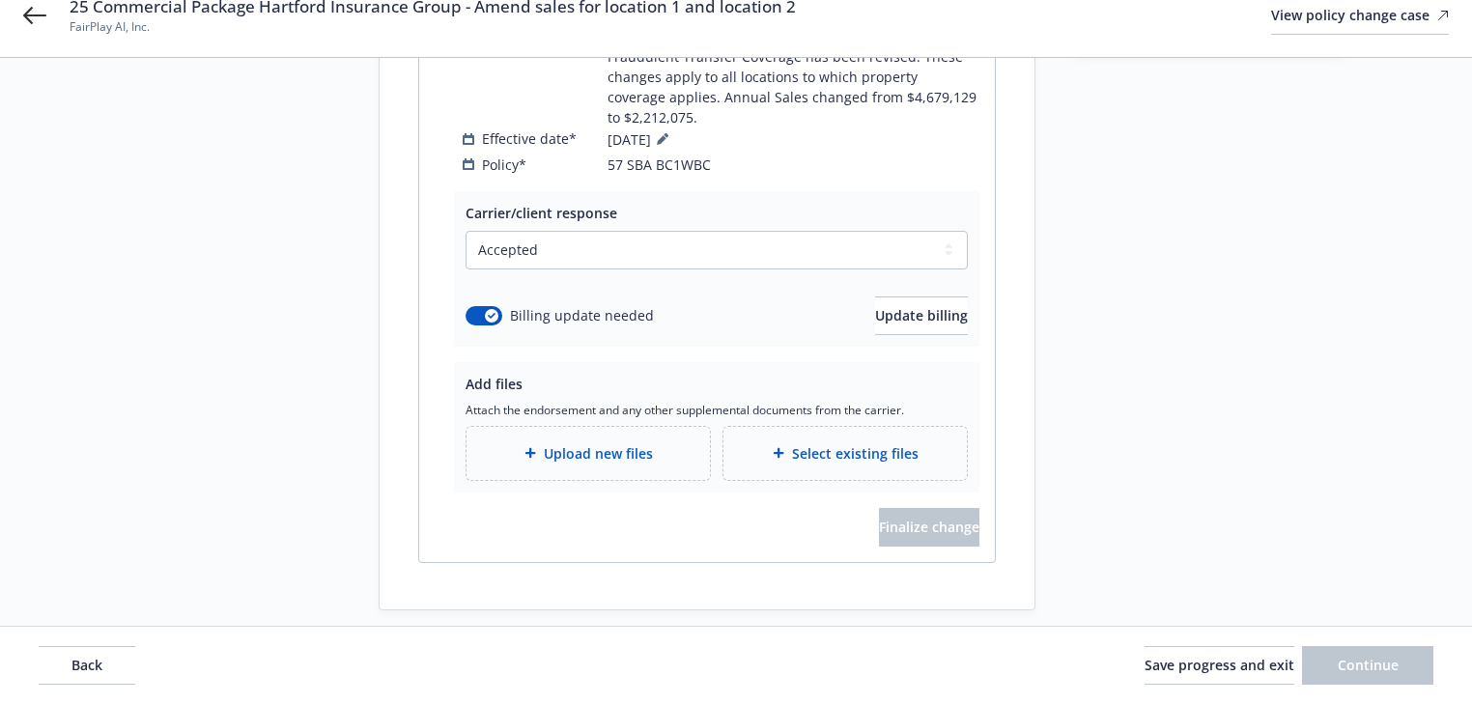
click at [537, 442] on div "Upload new files" at bounding box center [587, 453] width 243 height 53
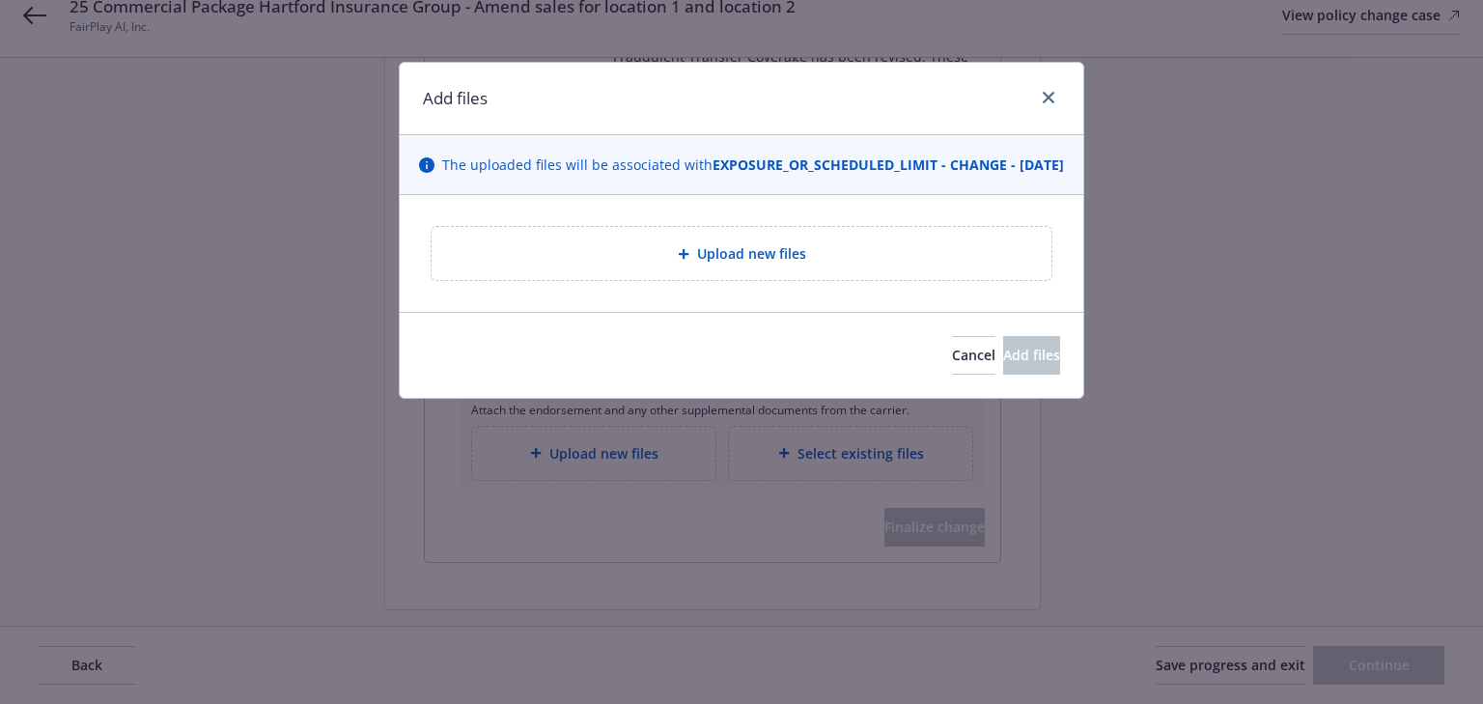
click at [738, 280] on div "Upload new files" at bounding box center [742, 253] width 620 height 53
click at [1041, 98] on link "close" at bounding box center [1048, 97] width 23 height 23
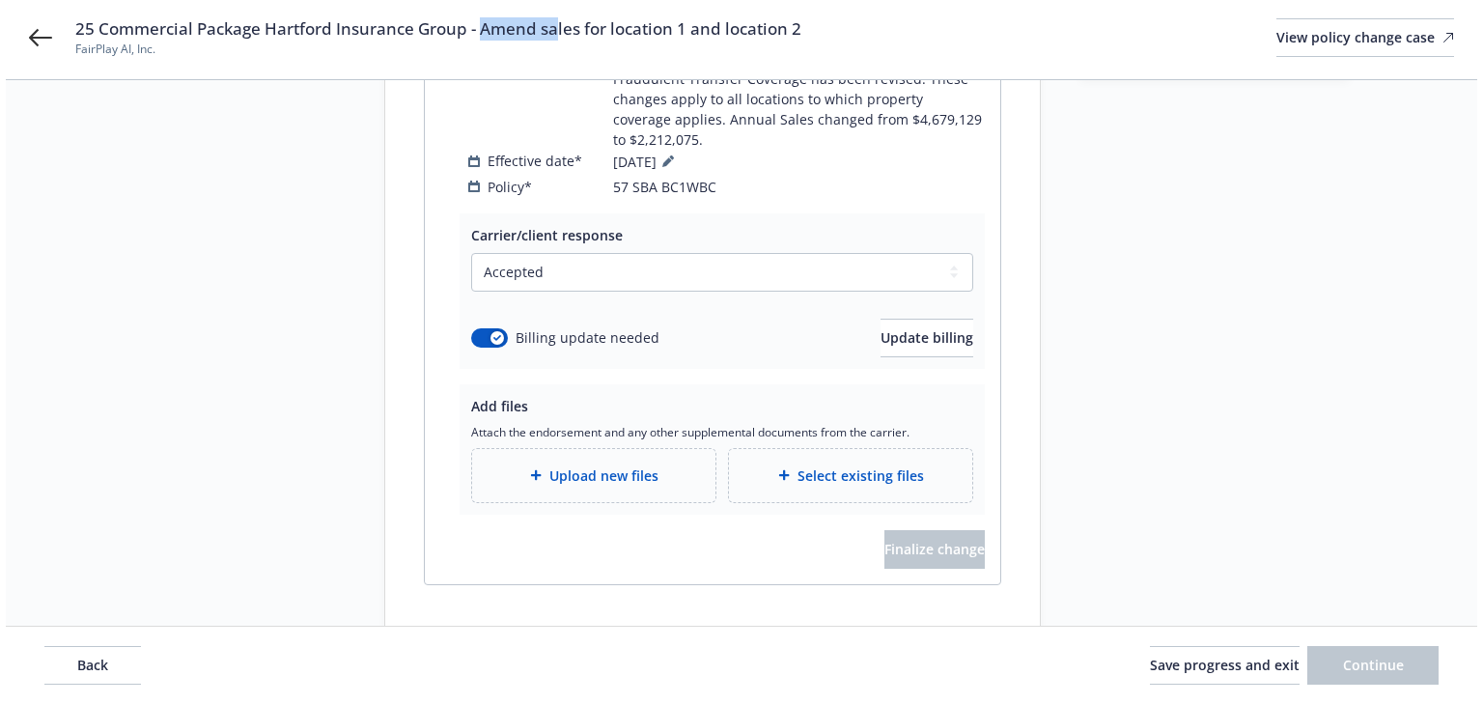
scroll to position [614, 0]
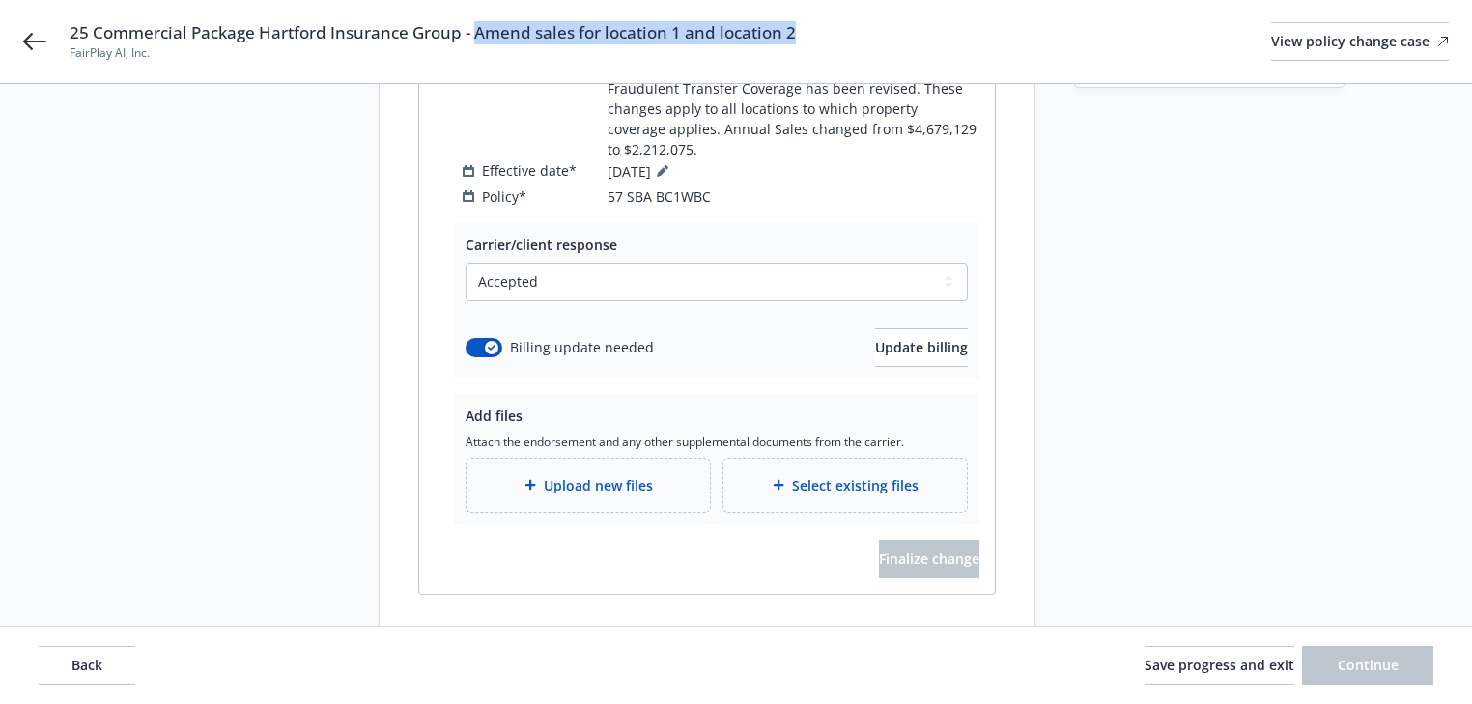
drag, startPoint x: 475, startPoint y: 12, endPoint x: 876, endPoint y: 43, distance: 402.1
click at [876, 43] on div "25 Commercial Package Hartford Insurance Group - Amend sales for location 1 and…" at bounding box center [759, 41] width 1379 height 41
copy span "Amend sales for location 1 and location 2"
click at [586, 475] on span "Upload new files" at bounding box center [598, 485] width 109 height 20
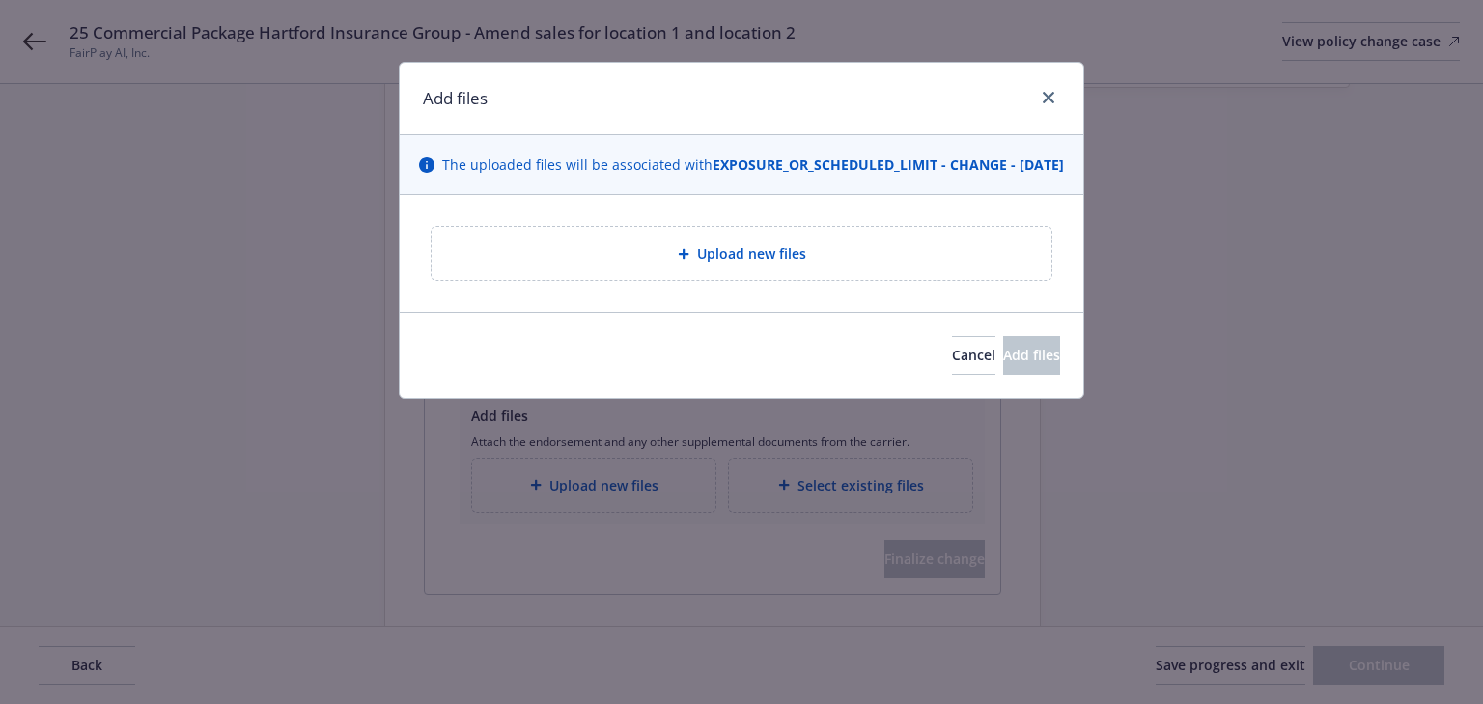
click at [873, 280] on div "Upload new files" at bounding box center [742, 253] width 620 height 53
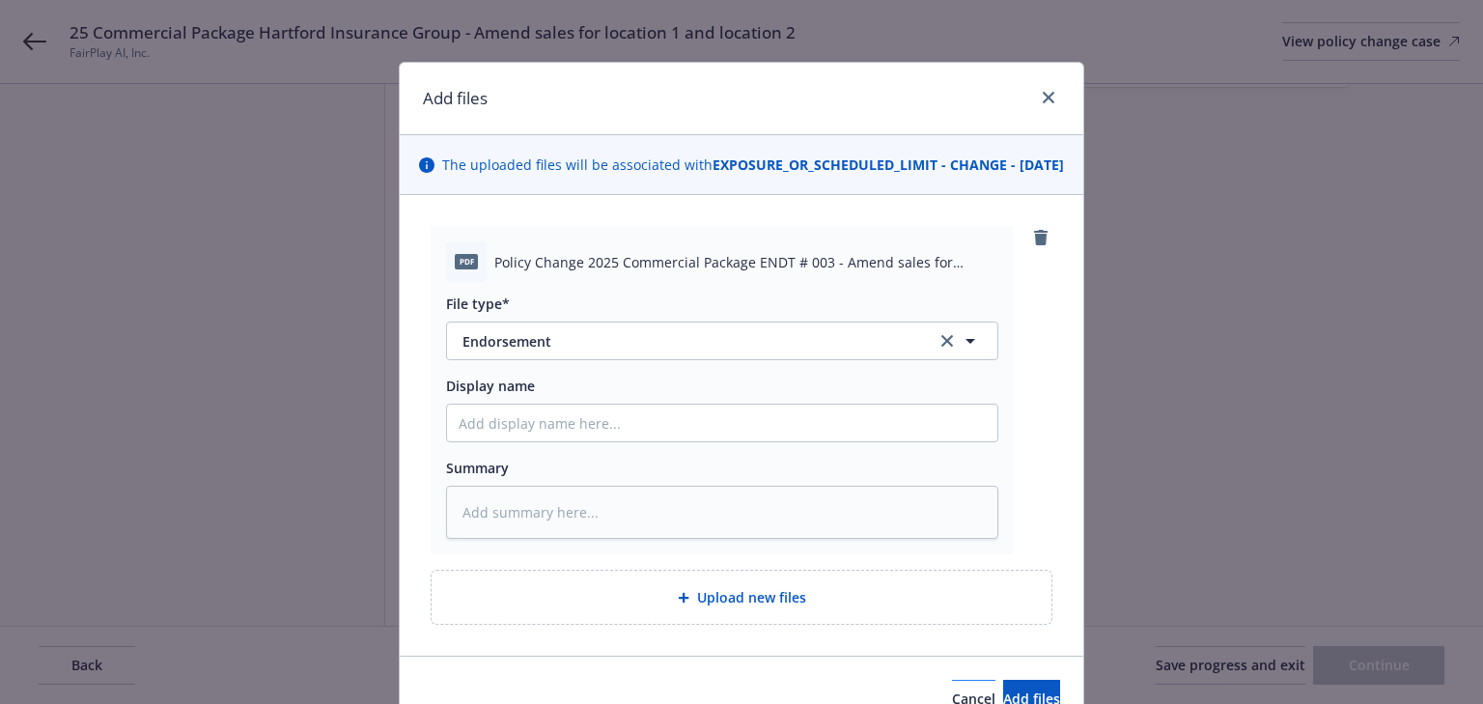
scroll to position [120, 0]
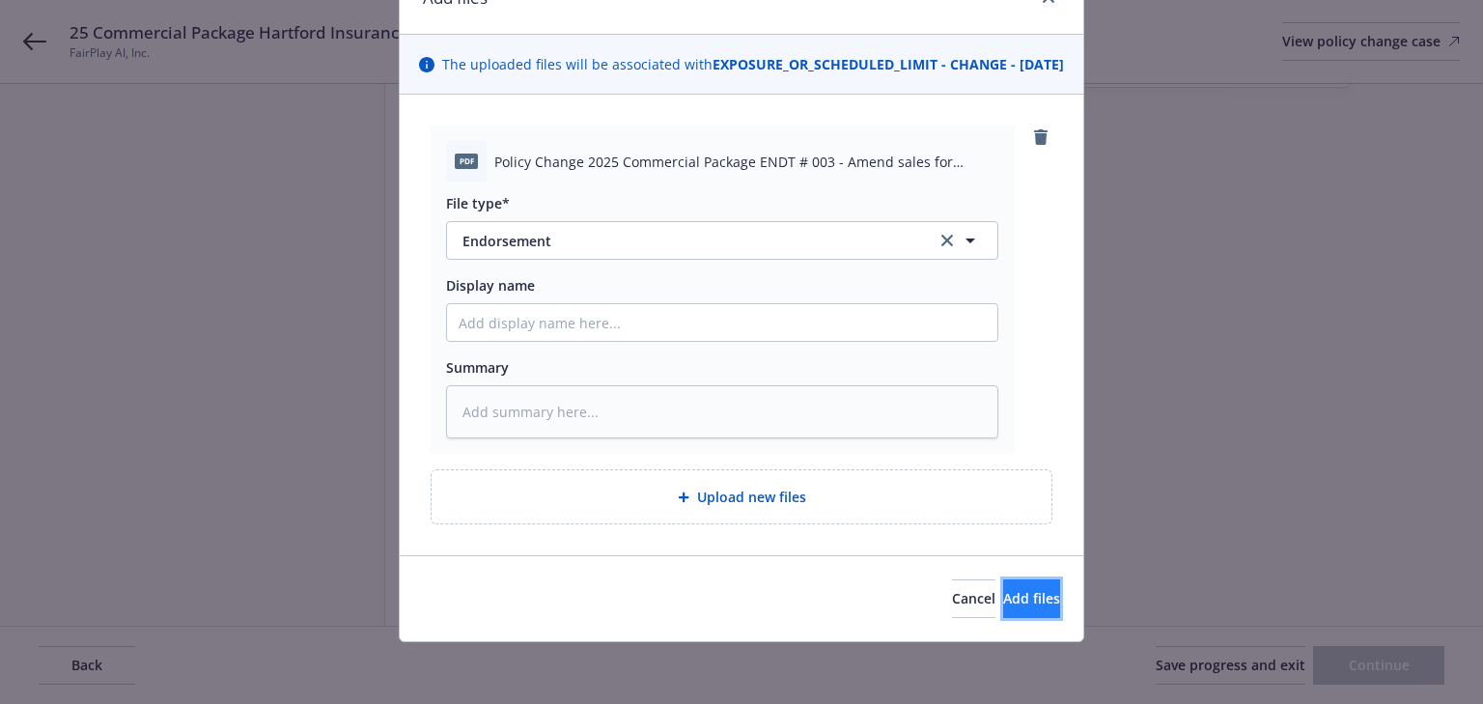
click at [1012, 607] on span "Add files" at bounding box center [1031, 598] width 57 height 18
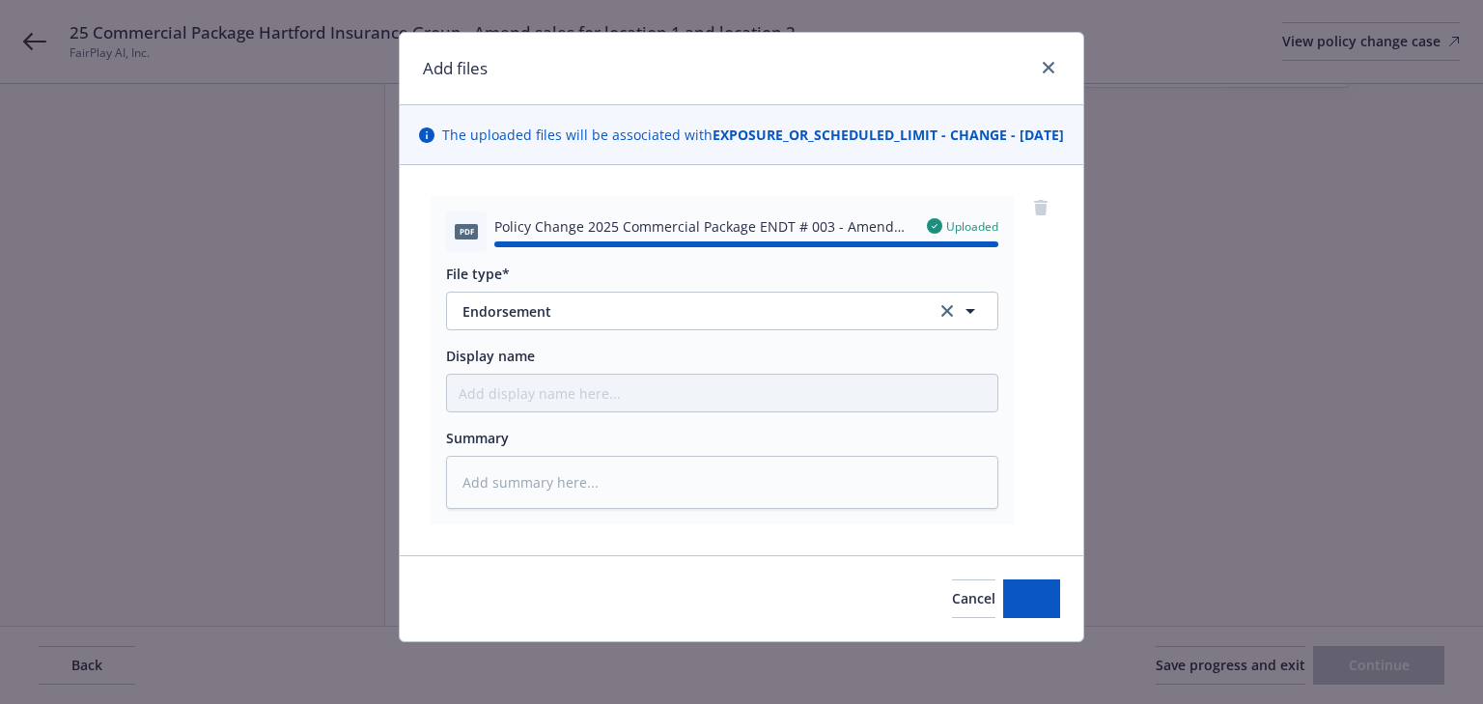
type textarea "x"
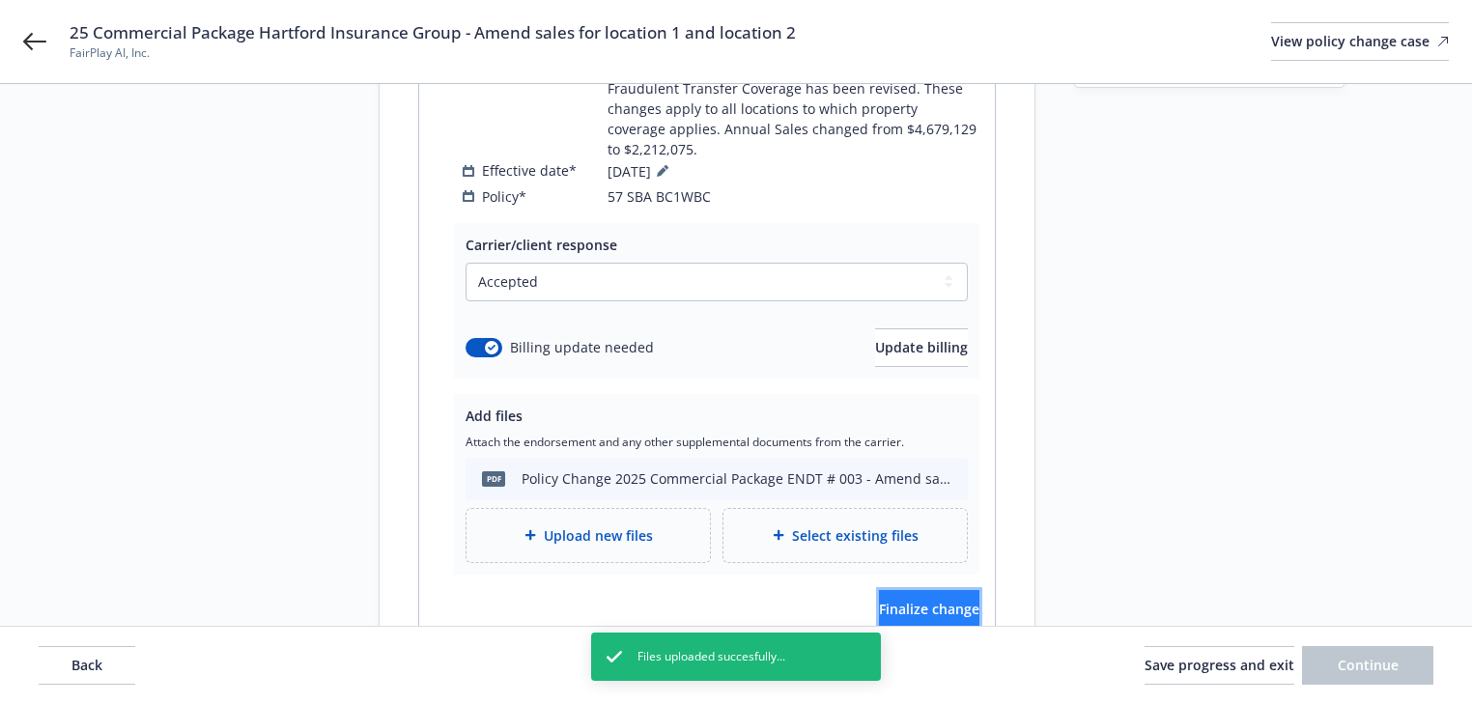
click at [945, 602] on button "Finalize change" at bounding box center [929, 609] width 100 height 39
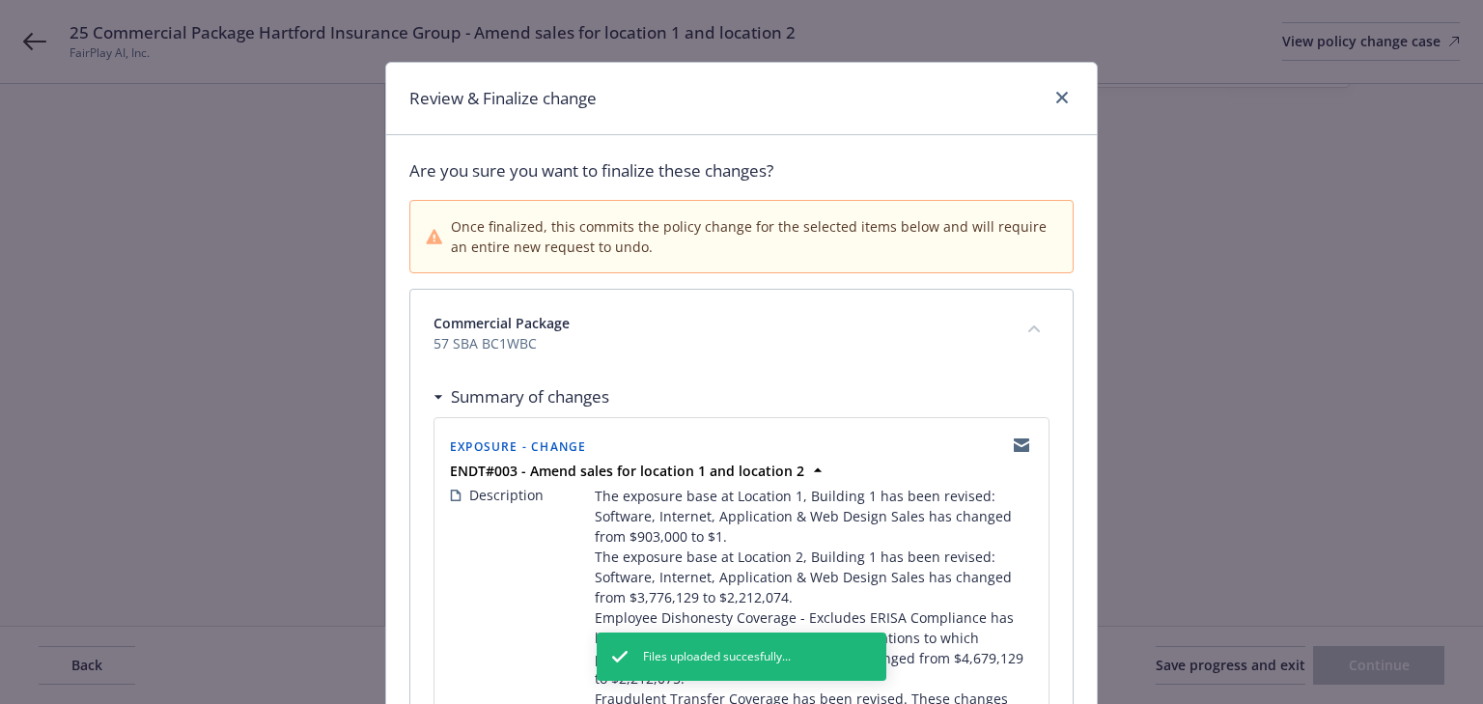
click at [781, 386] on div "Summary of changes" at bounding box center [742, 397] width 616 height 41
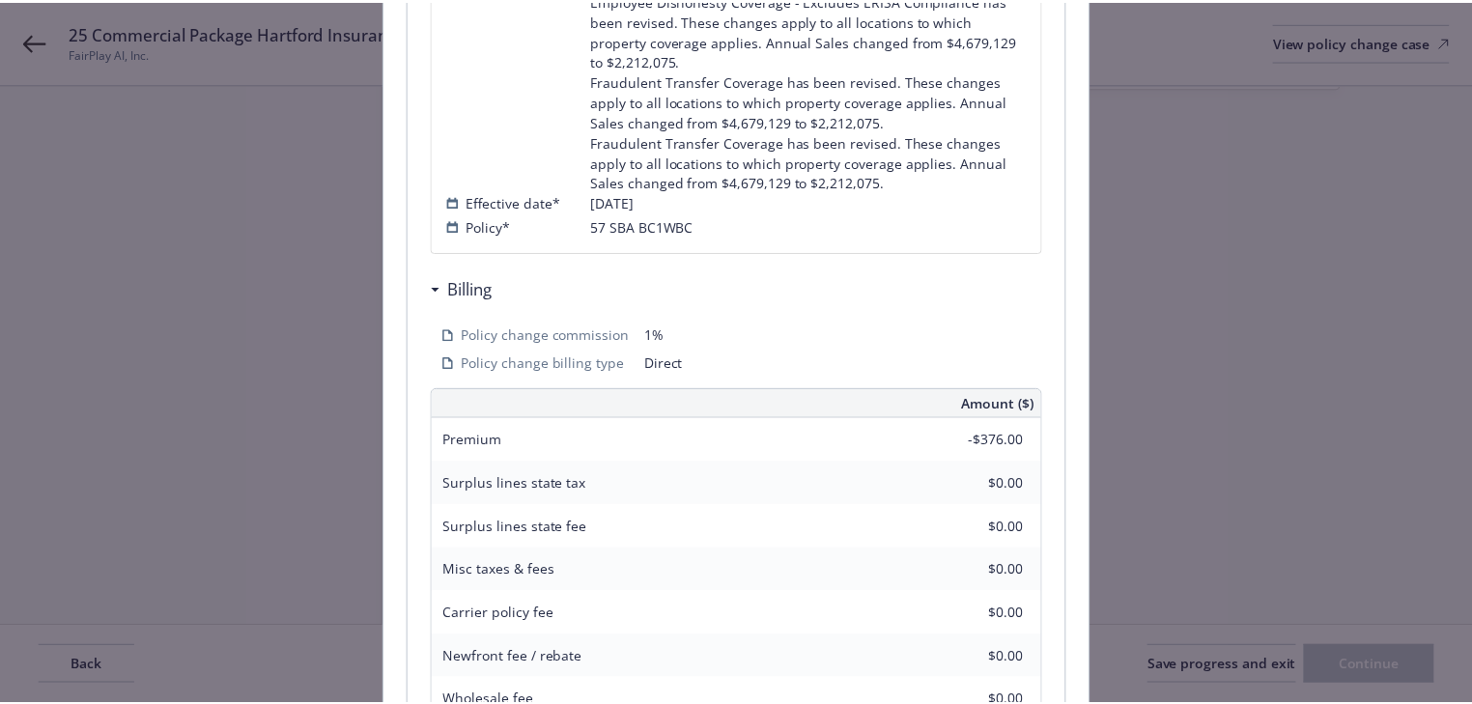
scroll to position [904, 0]
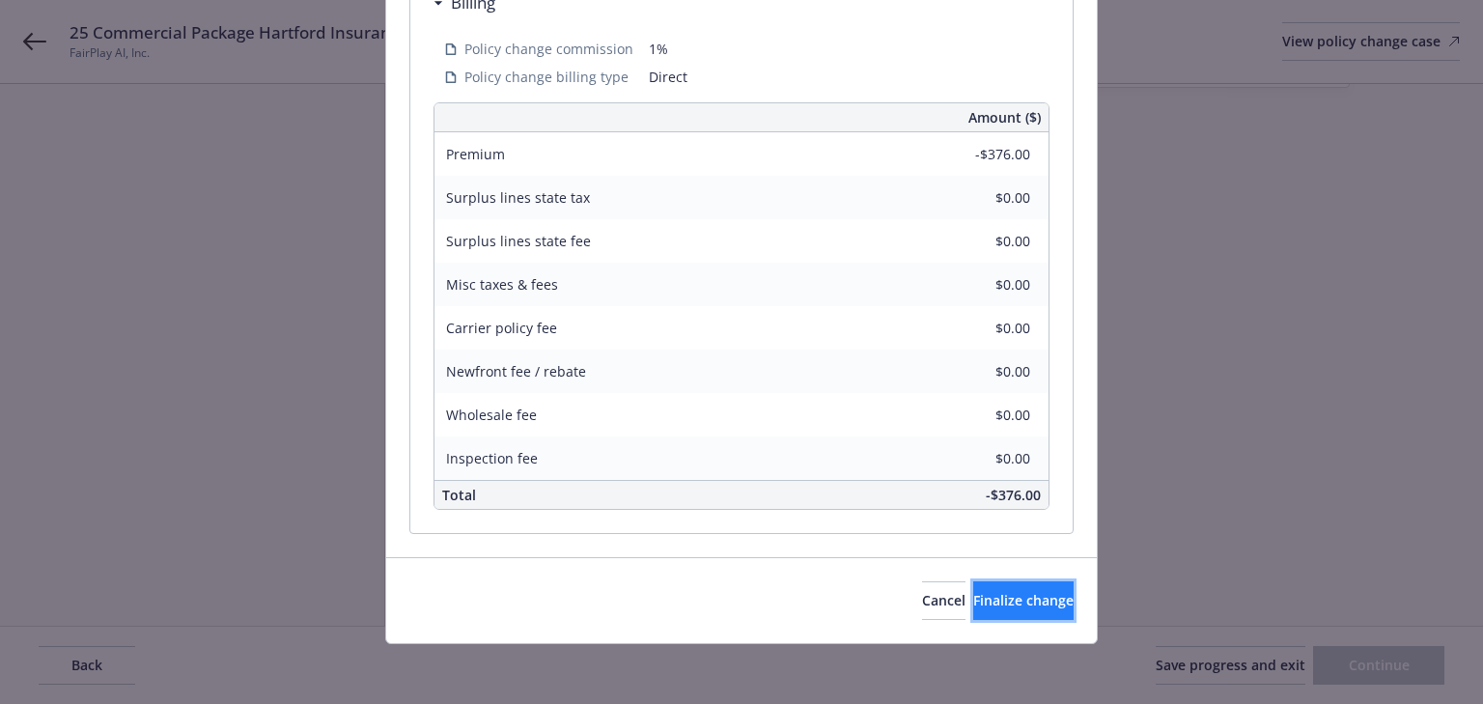
click at [1003, 610] on button "Finalize change" at bounding box center [1023, 600] width 100 height 39
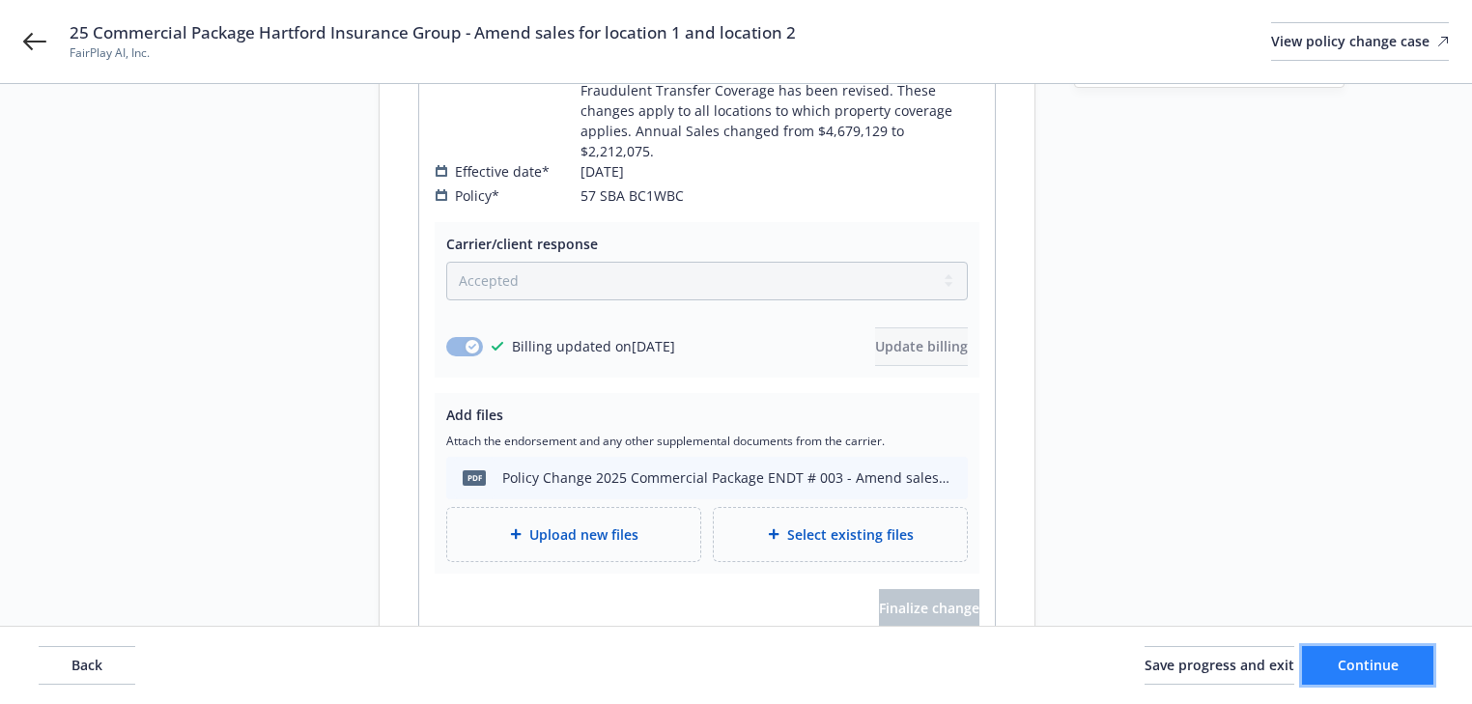
click at [1382, 662] on span "Continue" at bounding box center [1368, 665] width 61 height 18
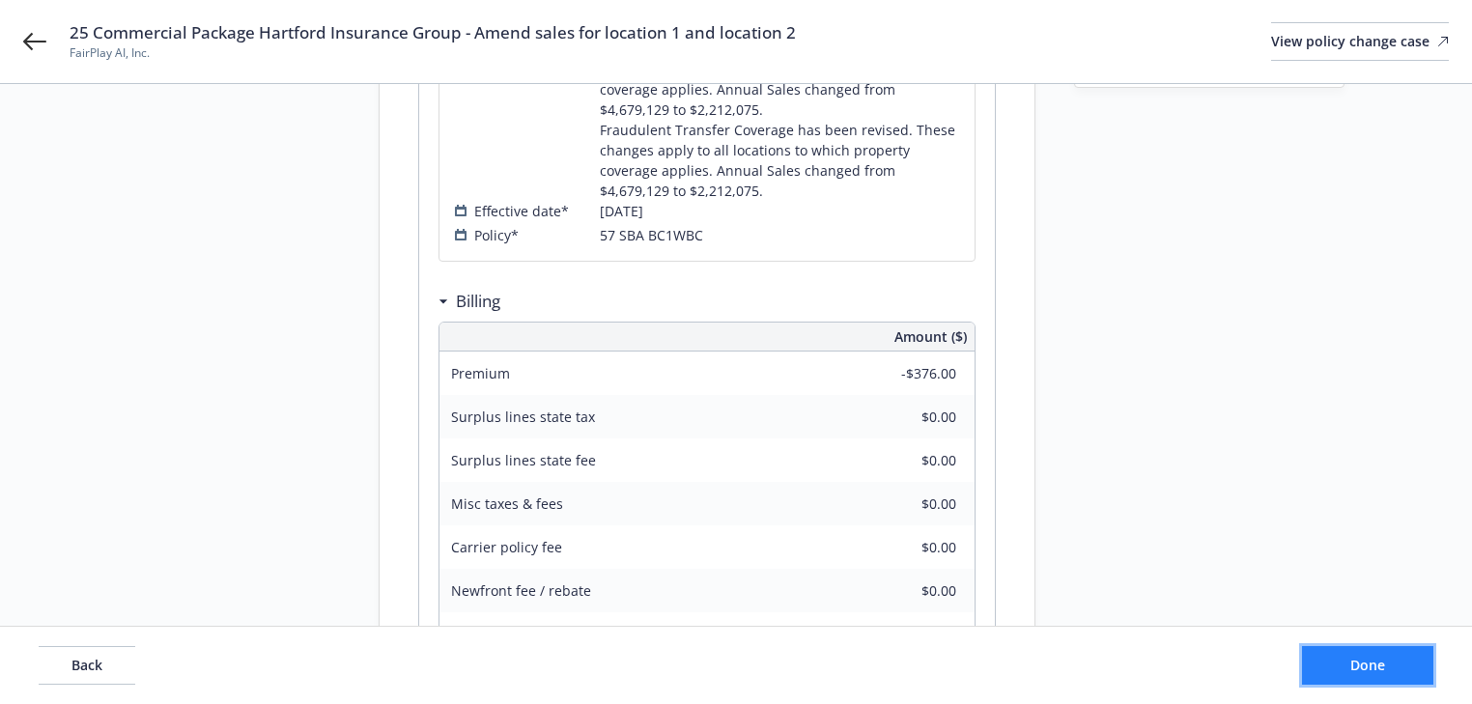
click at [1382, 662] on span "Done" at bounding box center [1367, 665] width 35 height 18
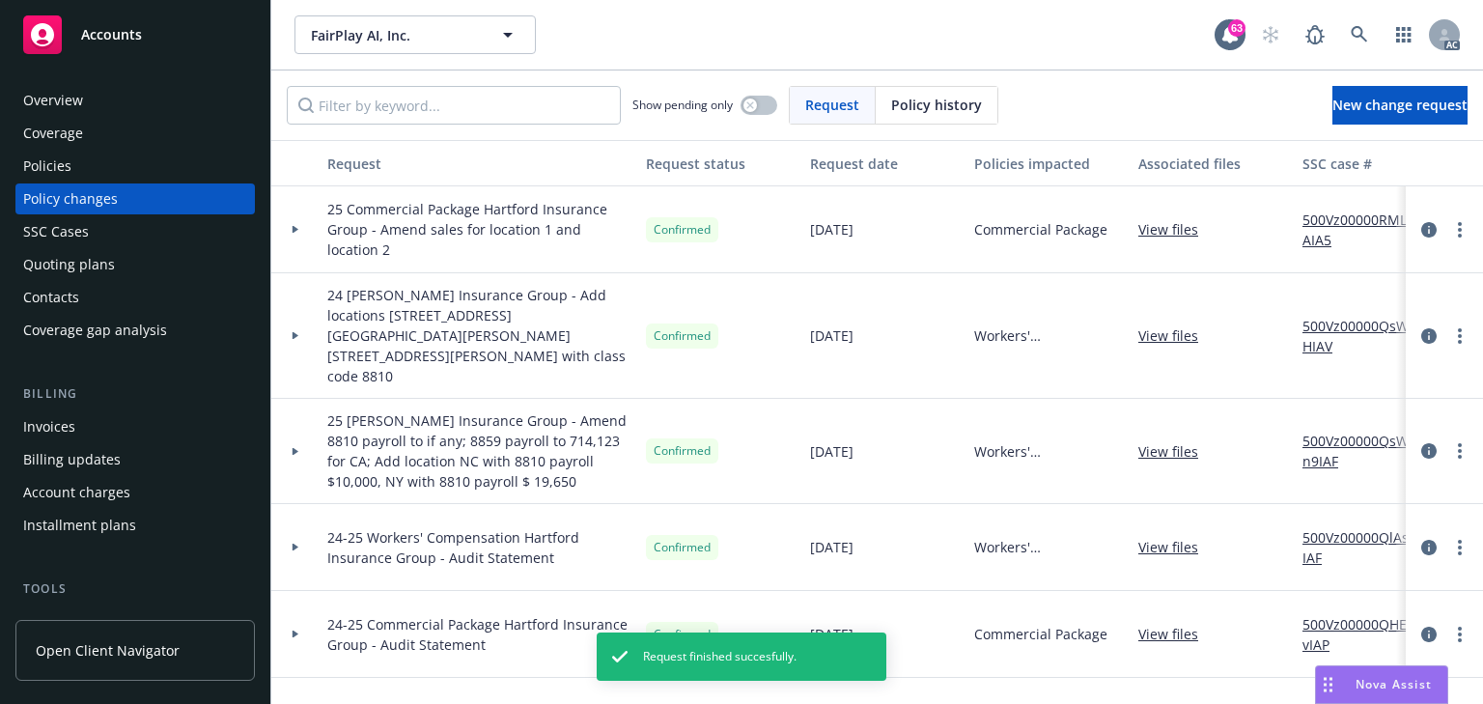
click at [300, 231] on div at bounding box center [295, 229] width 33 height 7
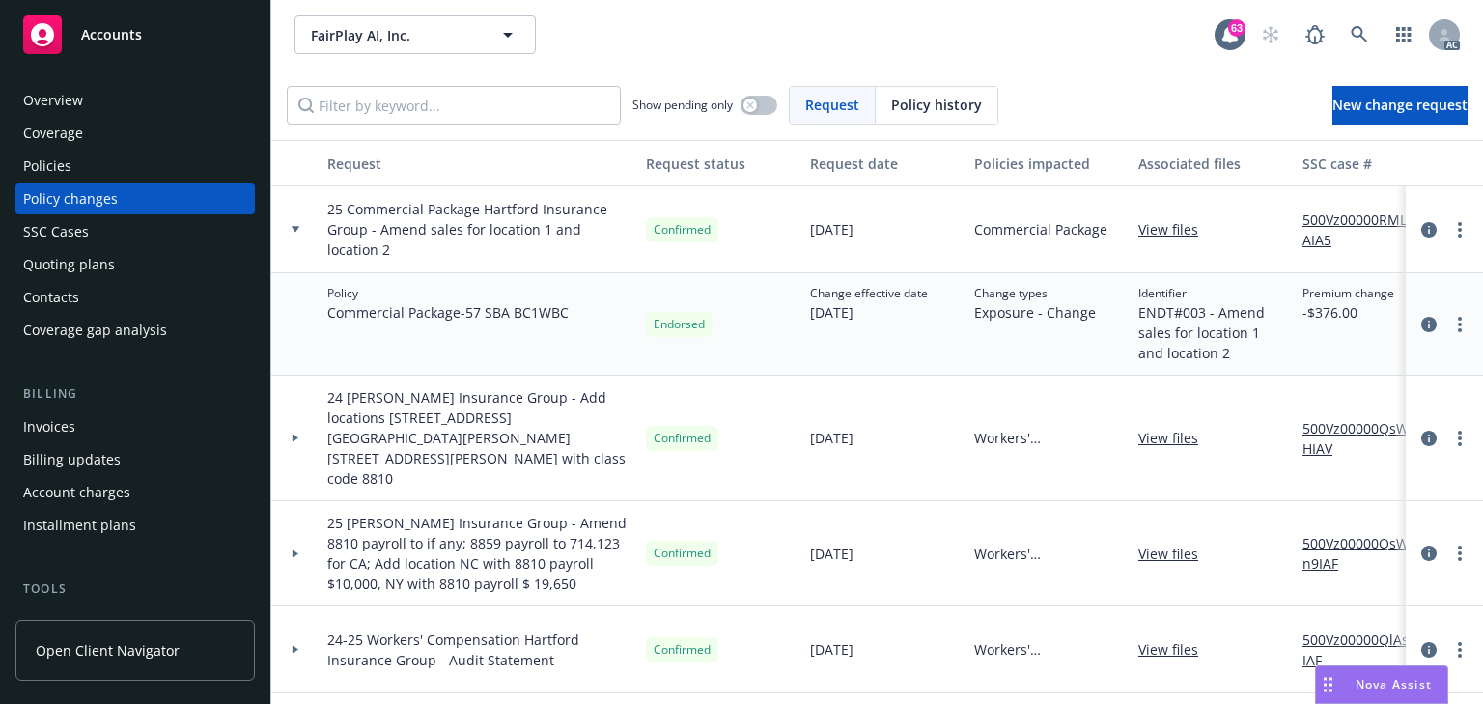
click at [1357, 213] on link "500Vz00000RMLBAIA5" at bounding box center [1367, 230] width 129 height 41
click at [58, 170] on div "Policies" at bounding box center [47, 166] width 48 height 31
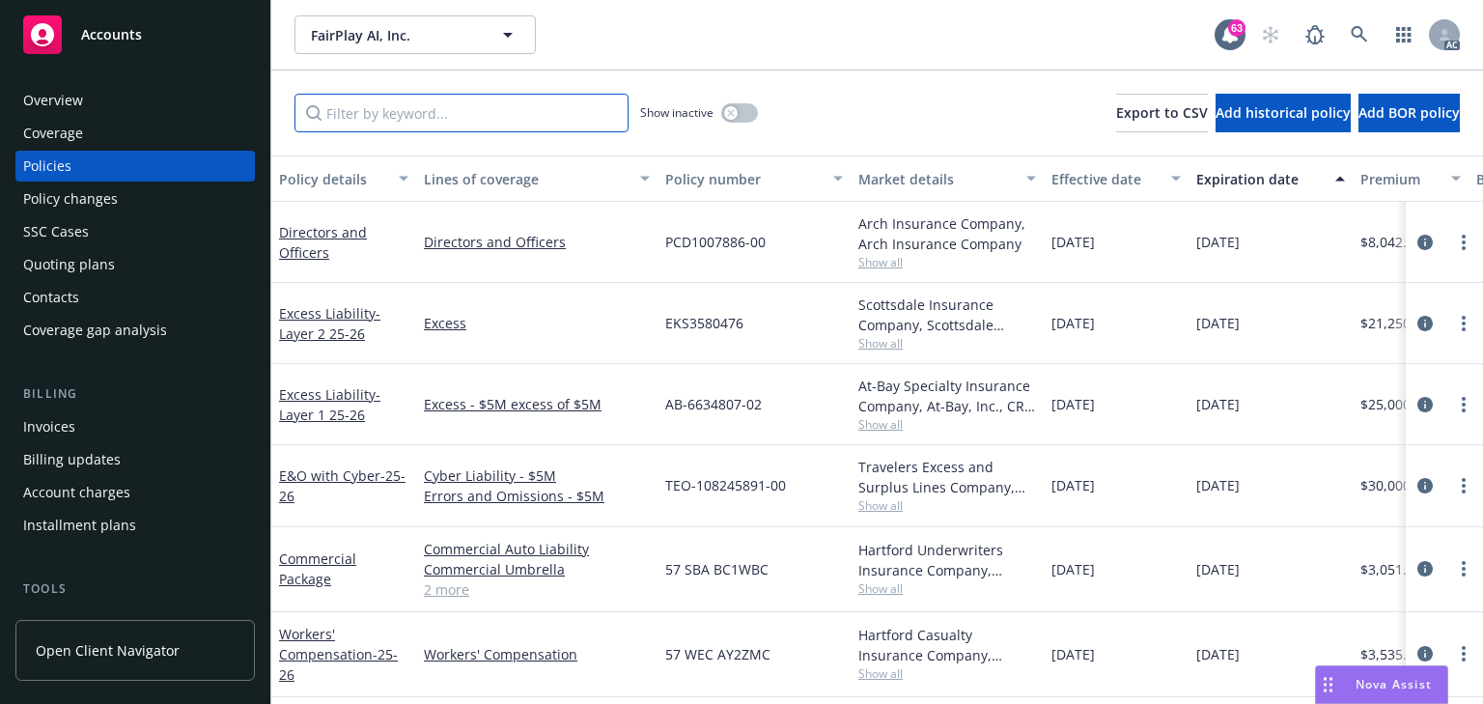
click at [522, 111] on input "Filter by keyword..." at bounding box center [462, 113] width 334 height 39
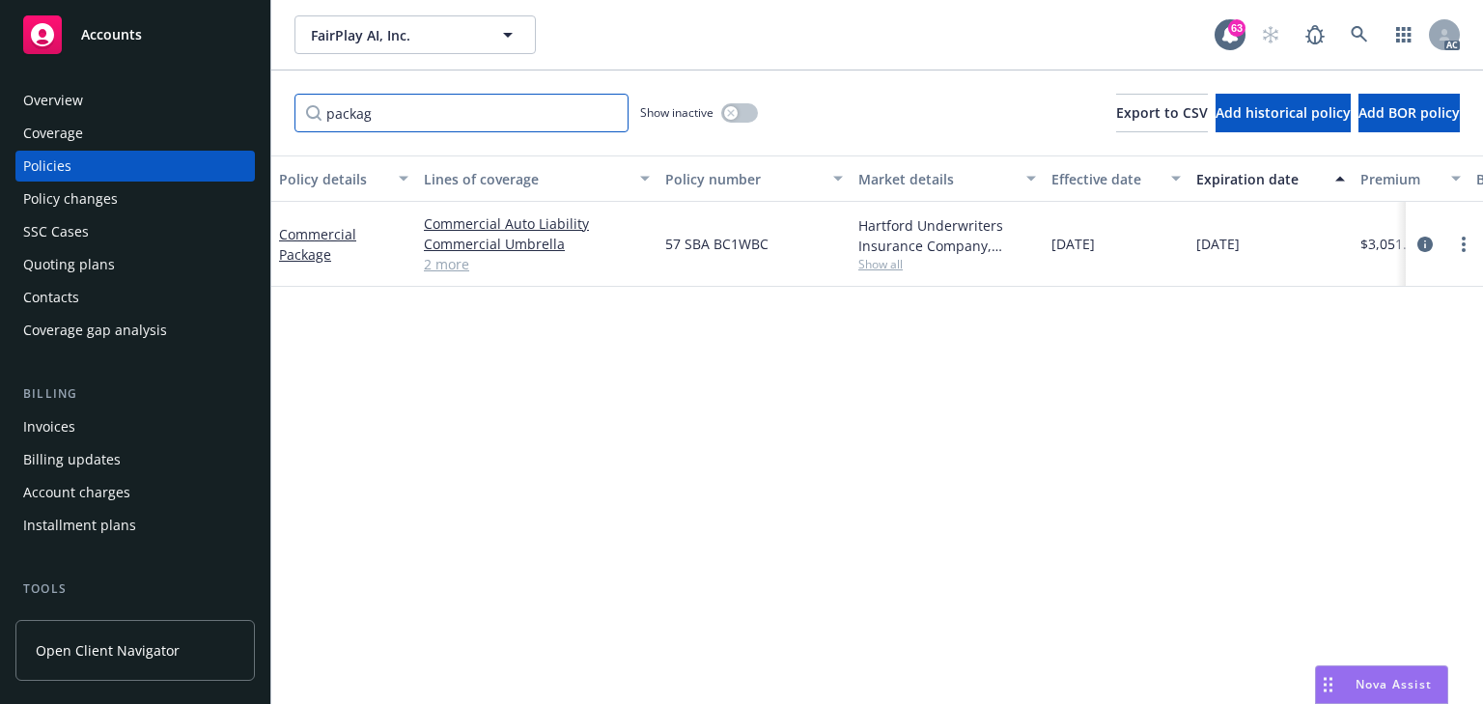
type input "packag"
click at [441, 268] on link "2 more" at bounding box center [537, 264] width 226 height 20
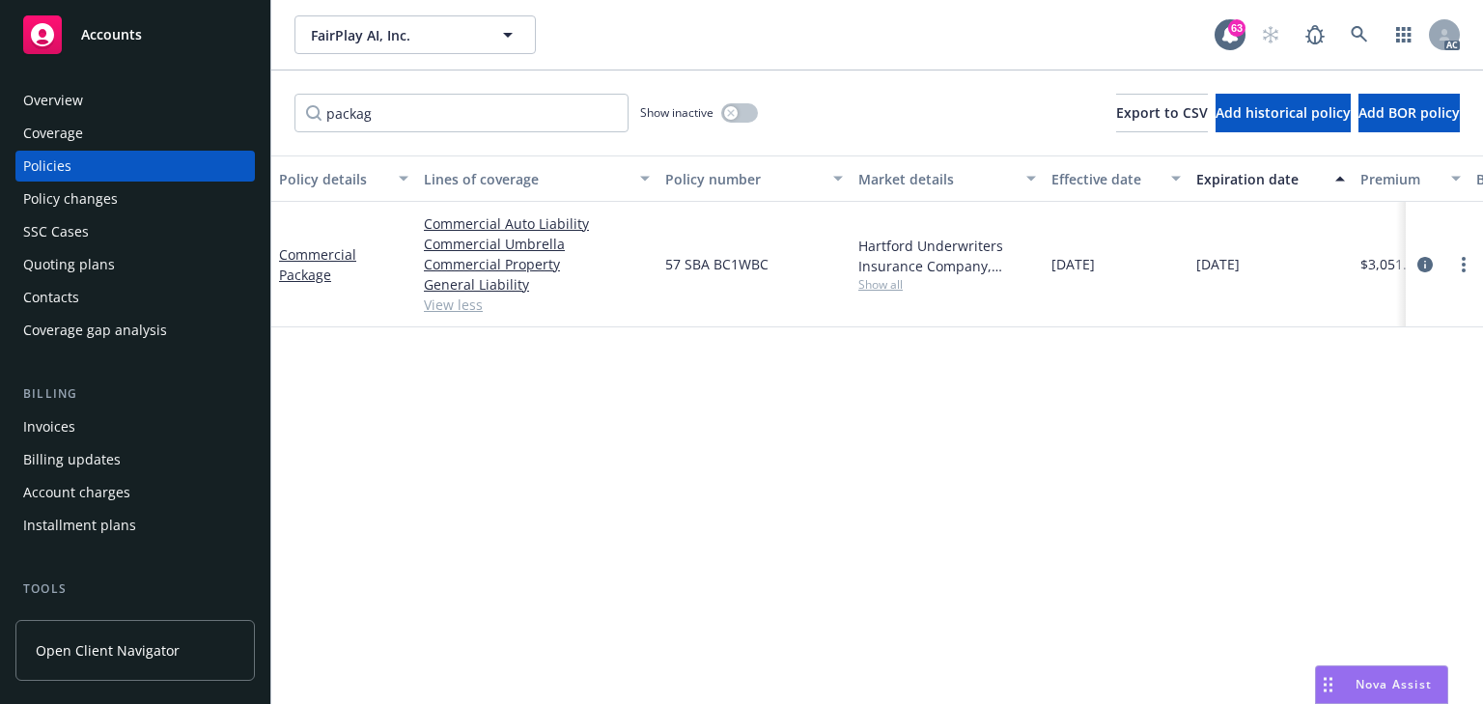
click at [457, 522] on div "Policy details Lines of coverage Policy number Market details Effective date Ex…" at bounding box center [877, 429] width 1212 height 549
click at [1422, 268] on icon "circleInformation" at bounding box center [1425, 264] width 15 height 15
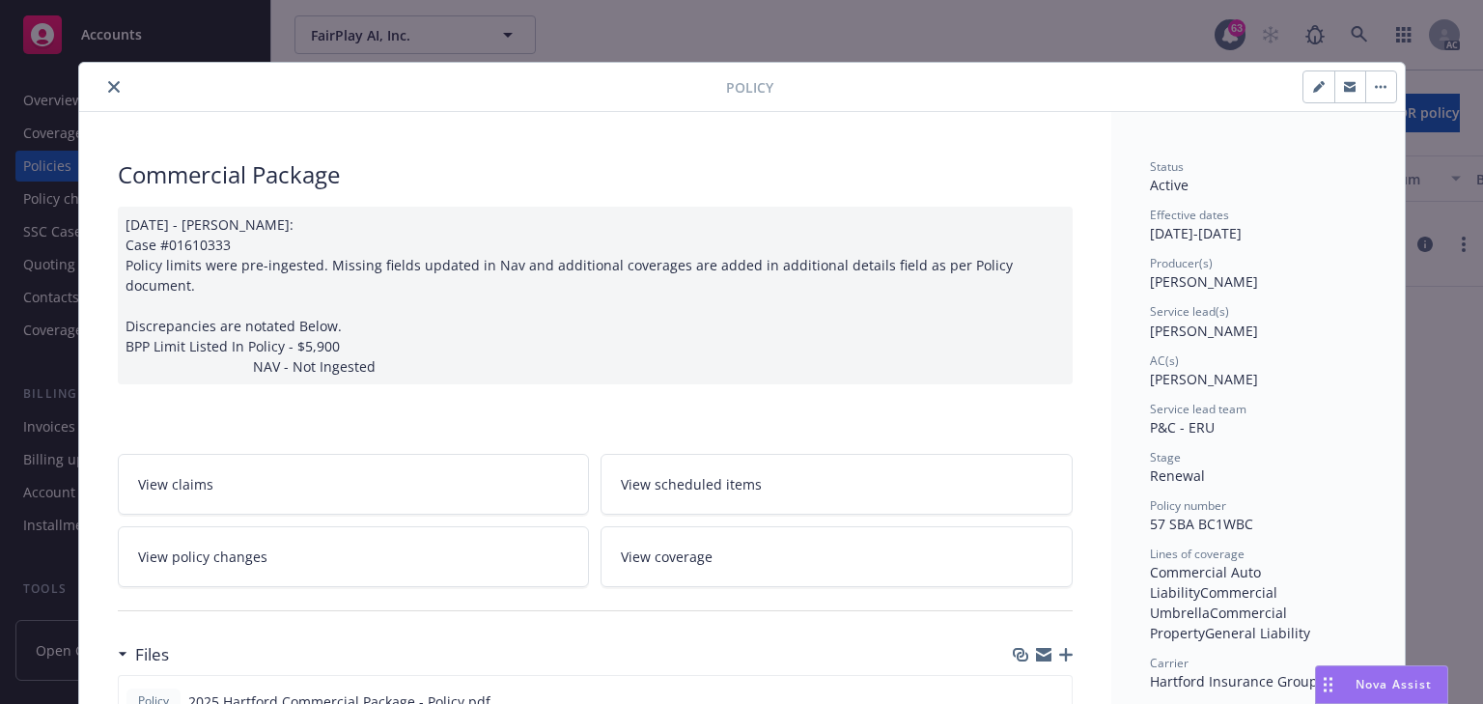
scroll to position [58, 0]
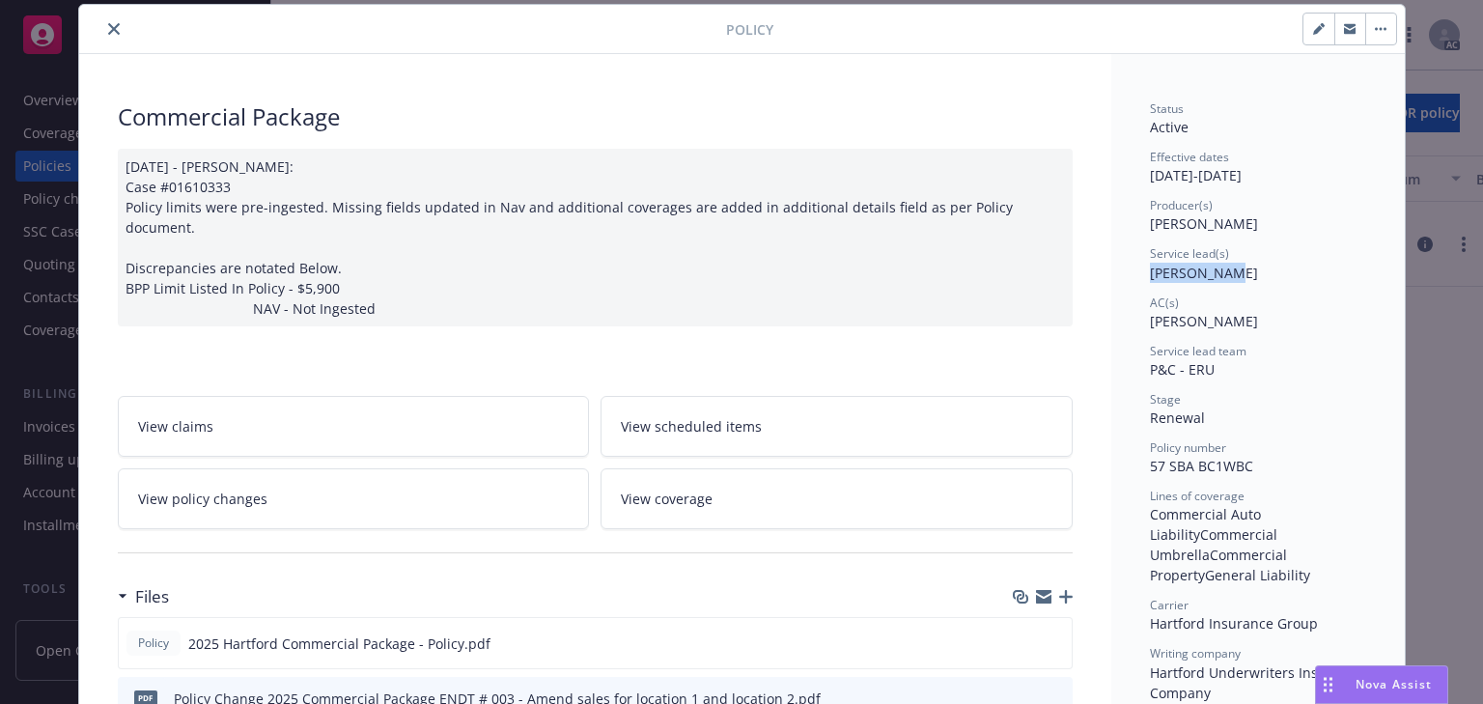
drag, startPoint x: 1167, startPoint y: 265, endPoint x: 1221, endPoint y: 262, distance: 54.2
click at [1221, 264] on span "Chase Smith" at bounding box center [1204, 273] width 108 height 18
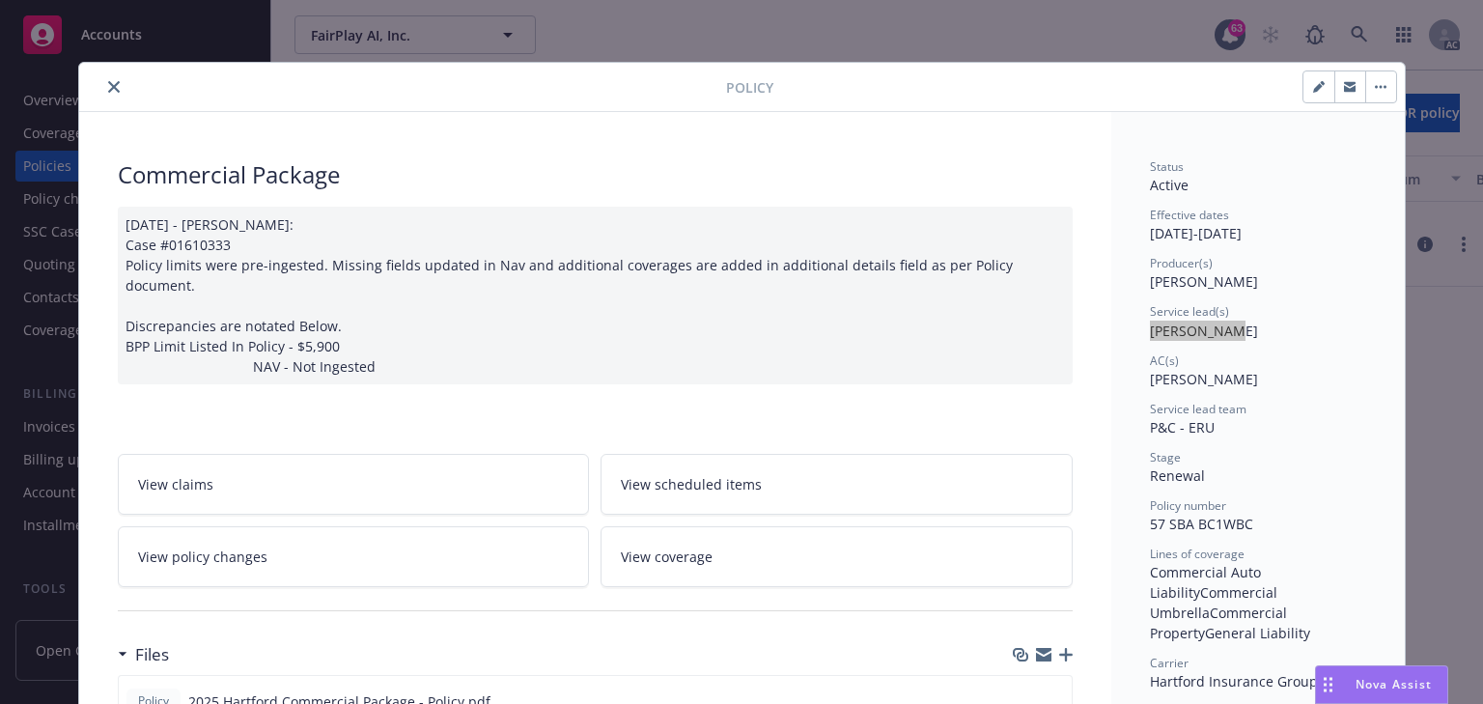
drag, startPoint x: 1147, startPoint y: 376, endPoint x: 1291, endPoint y: 373, distance: 143.9
click at [108, 86] on icon "close" at bounding box center [114, 87] width 12 height 12
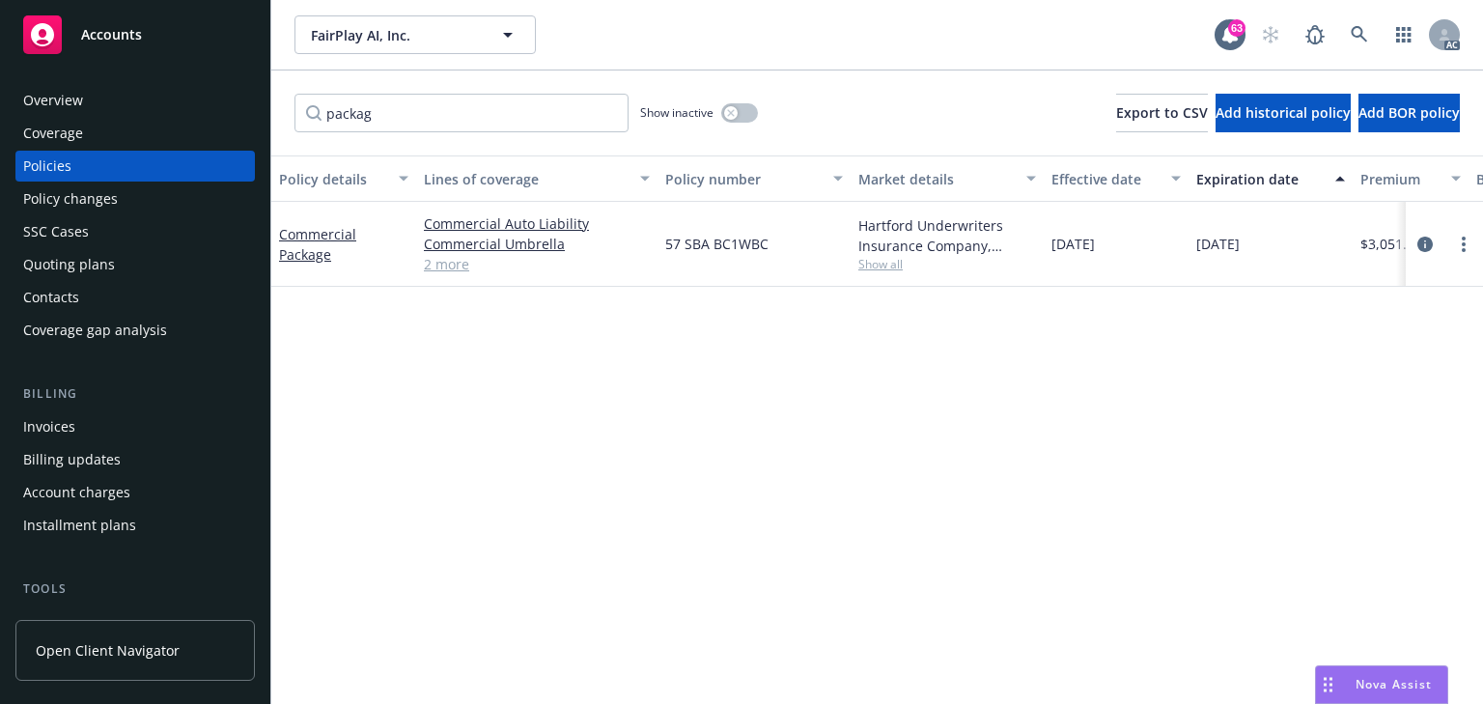
click at [757, 466] on div "Policy details Lines of coverage Policy number Market details Effective date Ex…" at bounding box center [877, 429] width 1212 height 549
click at [761, 629] on div "Policy details Lines of coverage Policy number Market details Effective date Ex…" at bounding box center [877, 429] width 1212 height 549
click at [115, 200] on div "Policy changes" at bounding box center [135, 198] width 224 height 31
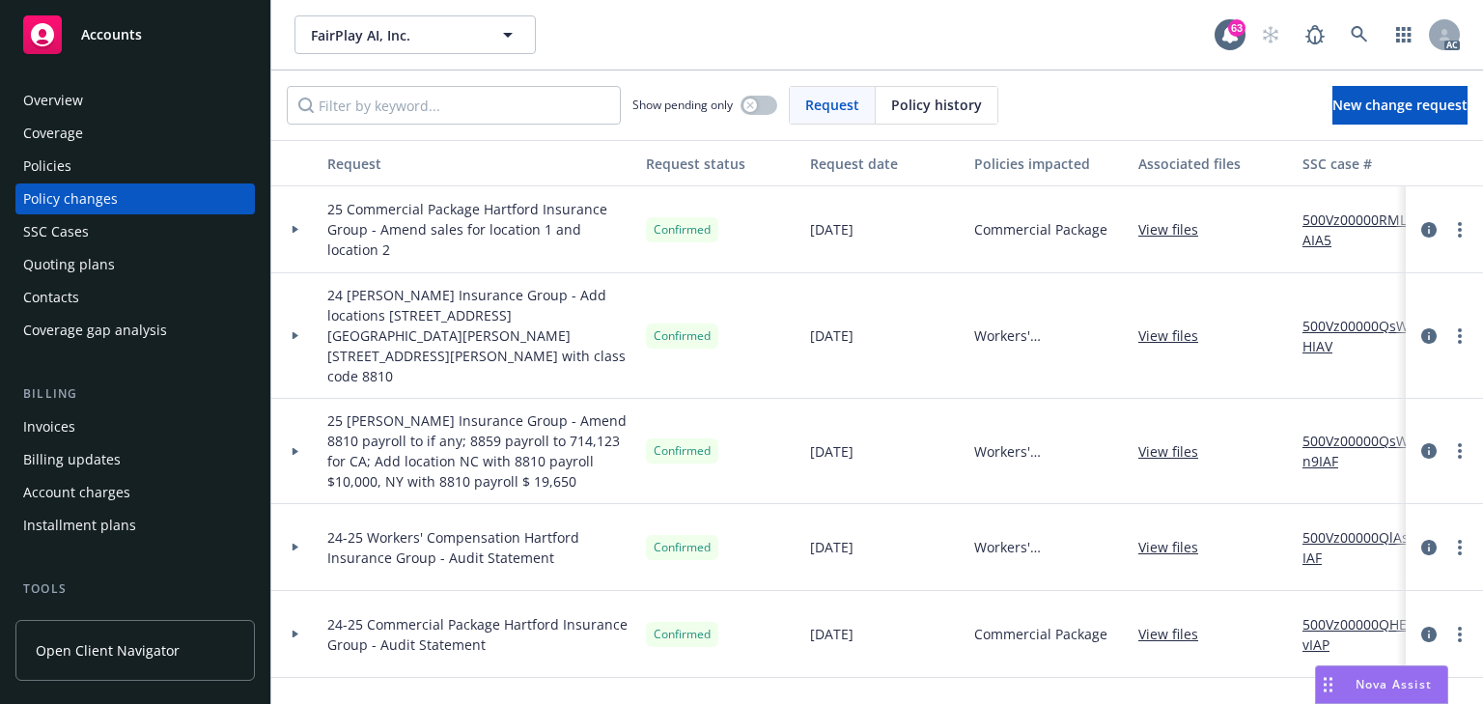
click at [300, 224] on div at bounding box center [295, 229] width 48 height 87
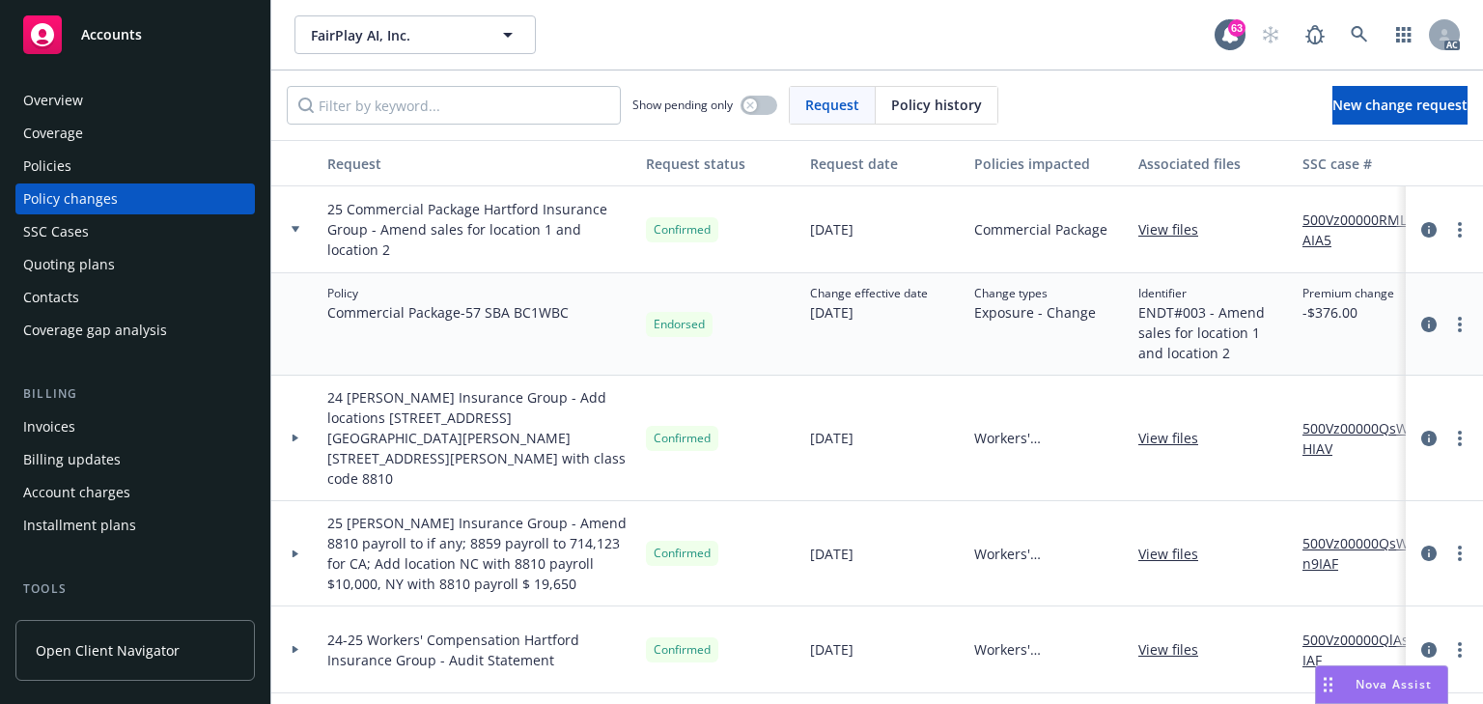
click at [776, 344] on div "Endorsed" at bounding box center [720, 324] width 164 height 102
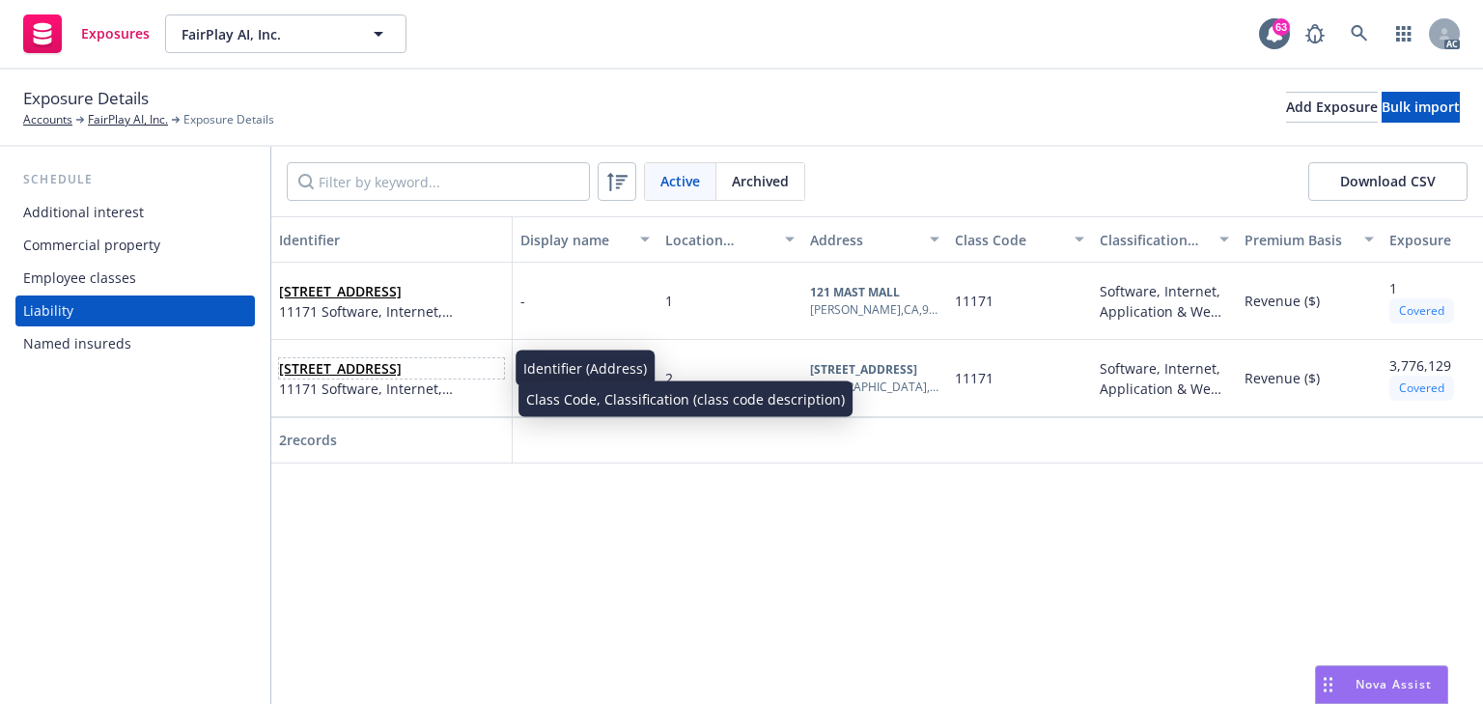
click at [344, 378] on link "1316 Pacific Ave, Venice, CA, 90291, USA" at bounding box center [340, 368] width 123 height 18
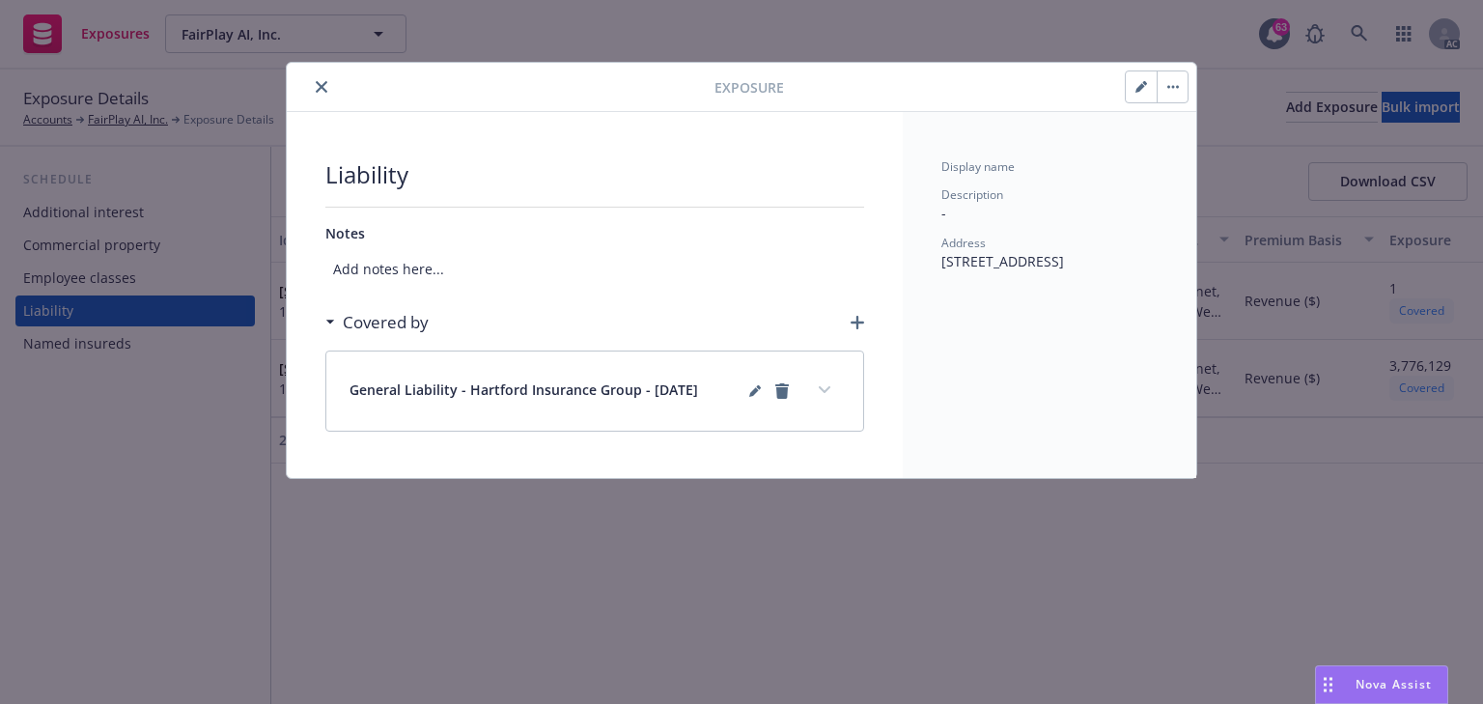
click at [1143, 86] on icon "button" at bounding box center [1141, 88] width 10 height 10
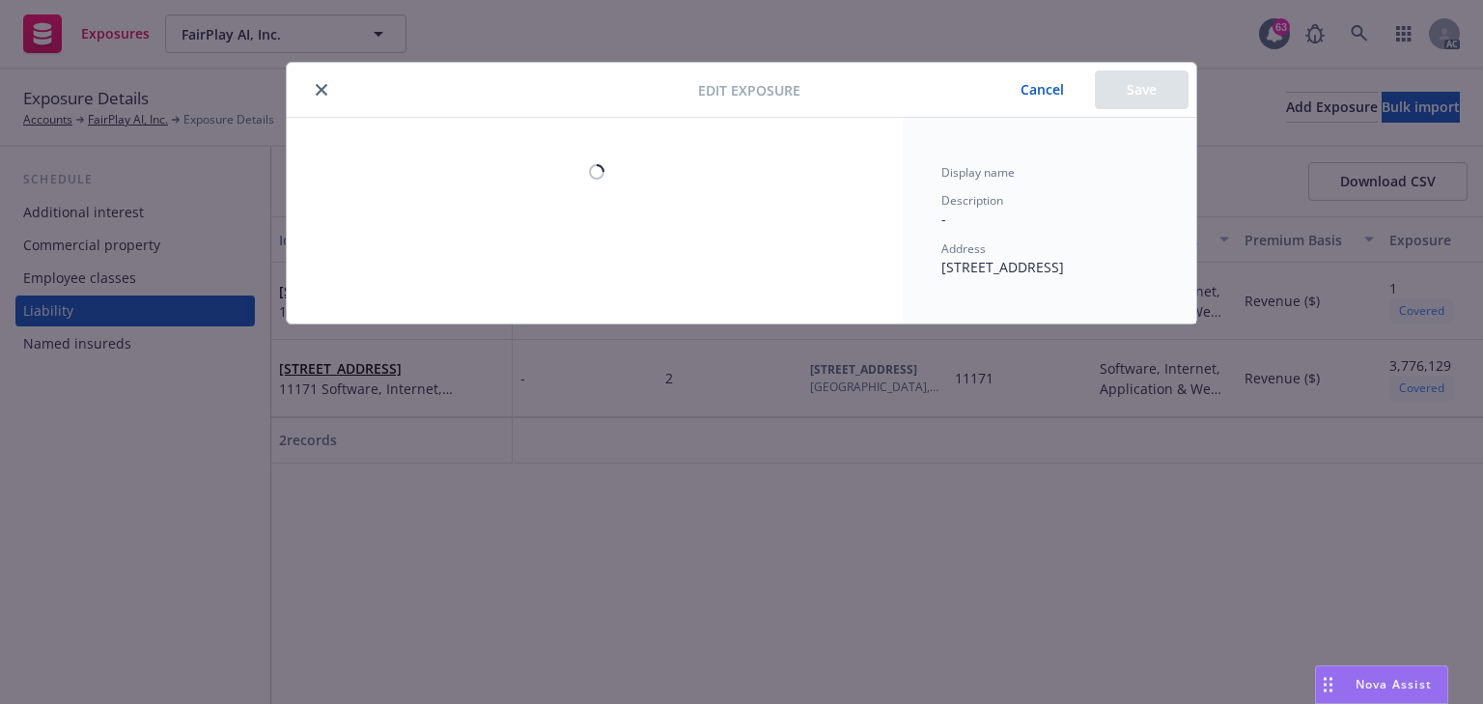
select select "REVENUE"
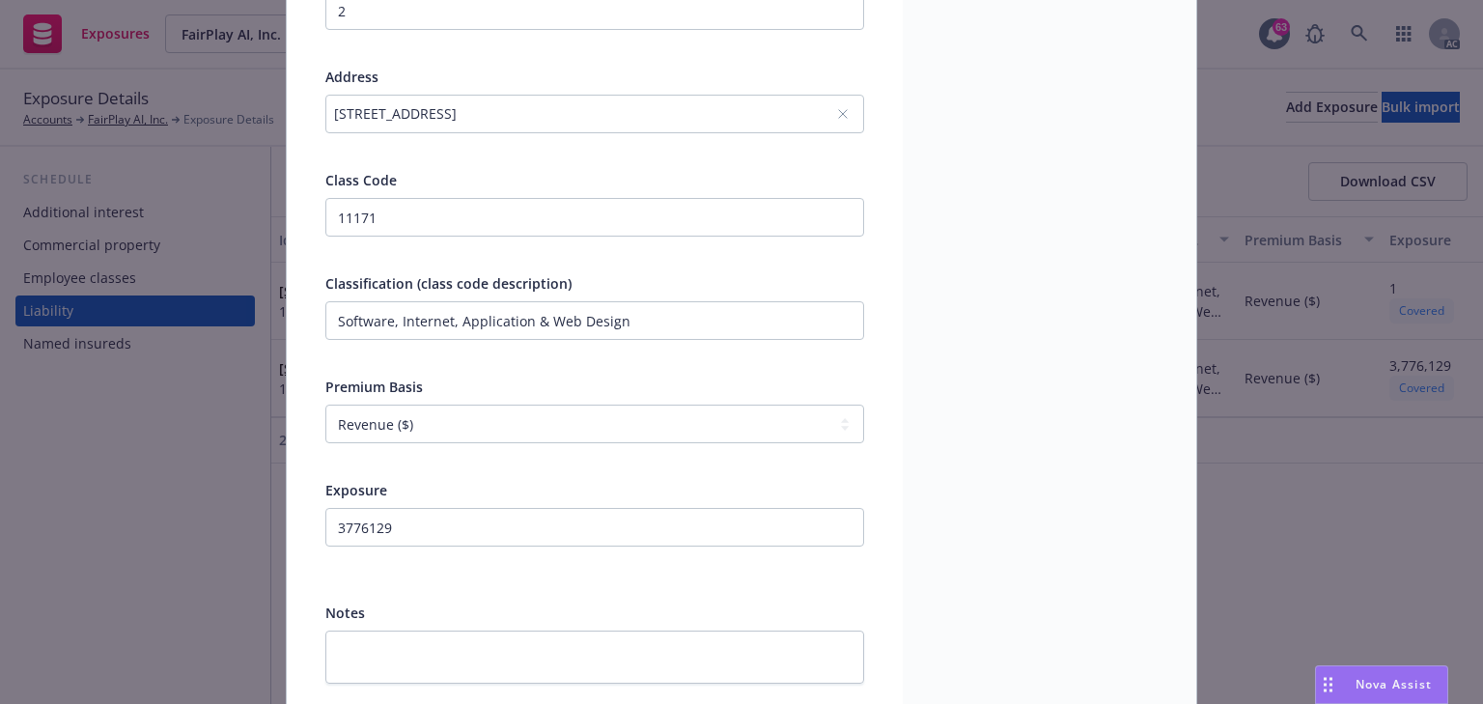
scroll to position [309, 0]
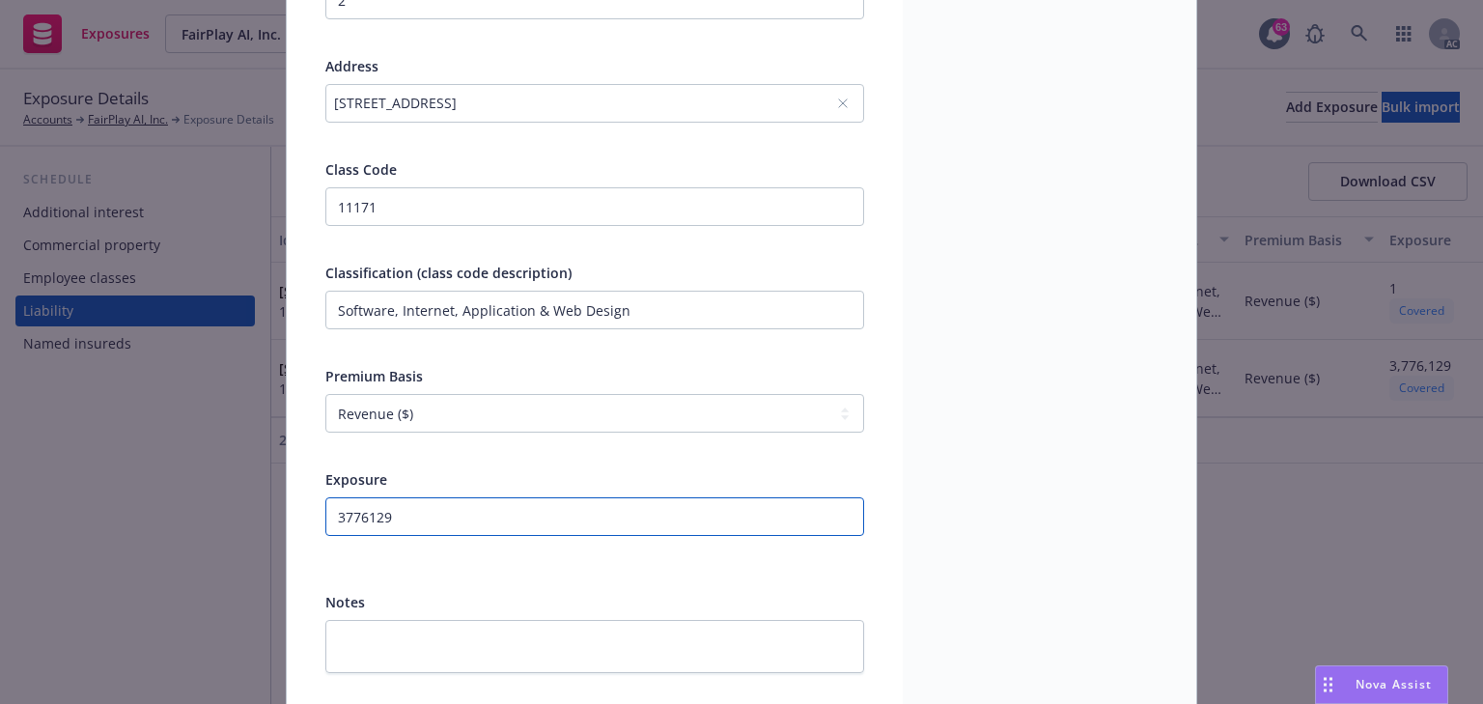
drag, startPoint x: 438, startPoint y: 506, endPoint x: 25, endPoint y: 520, distance: 413.6
click at [31, 520] on div "Edit exposure Cancel Save Display name Location number 2 Address 1316 Pacific A…" at bounding box center [741, 352] width 1483 height 704
paste input "2212074"
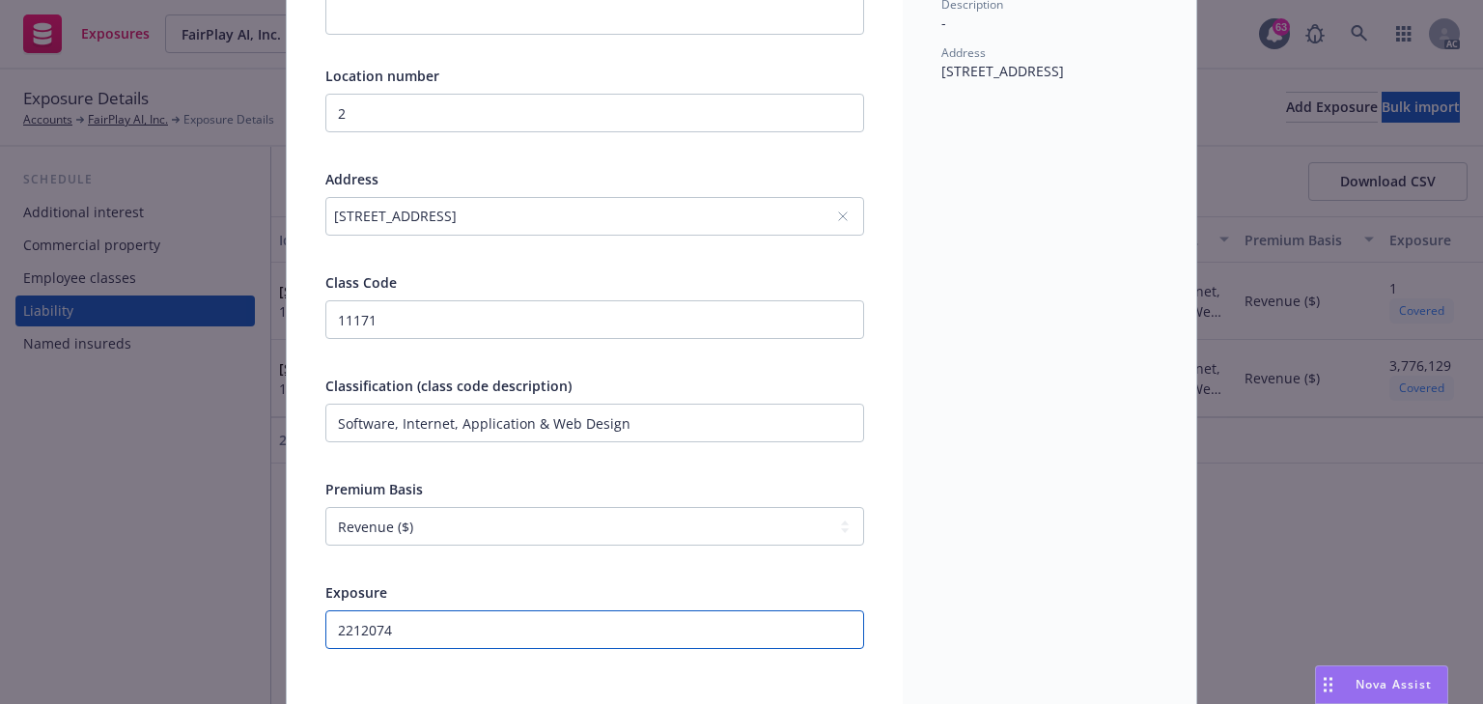
scroll to position [0, 0]
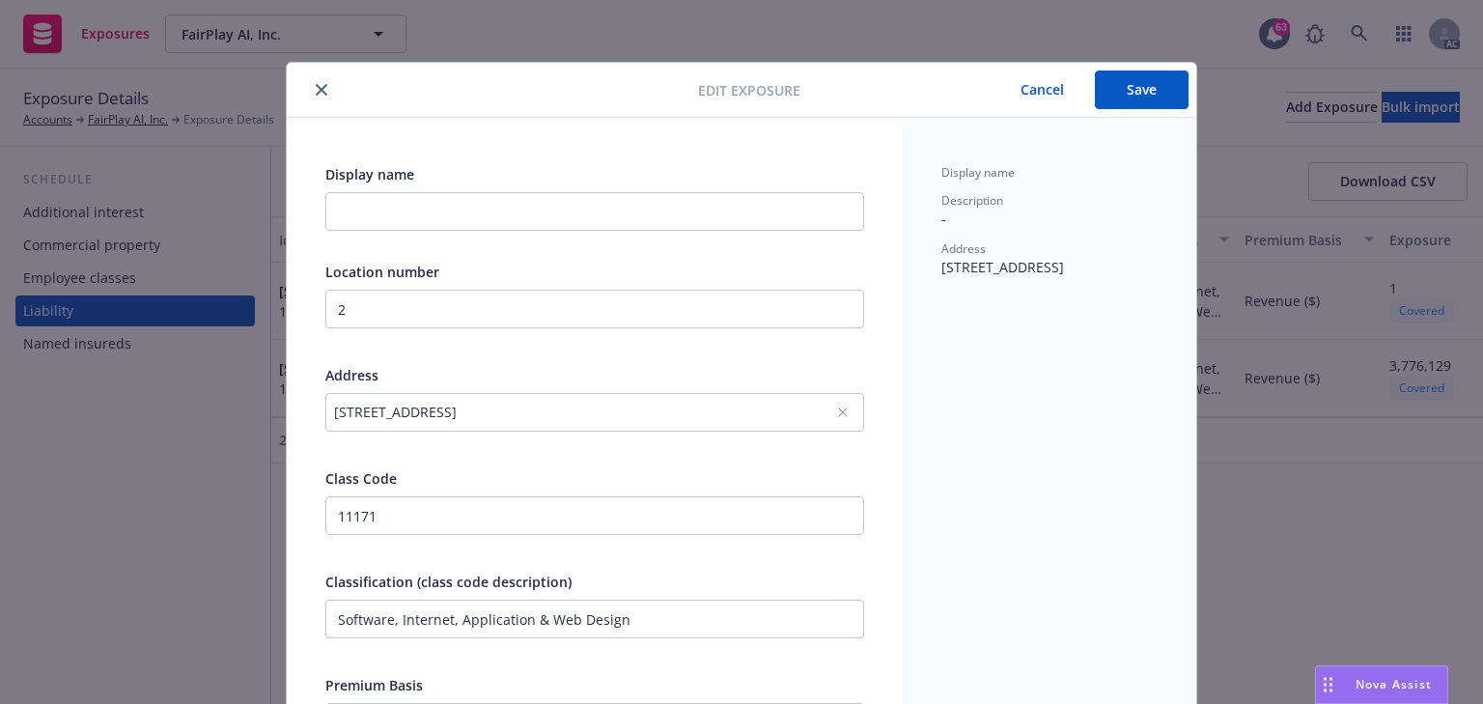
type input "2212074"
click at [1113, 106] on button "Save" at bounding box center [1142, 90] width 94 height 39
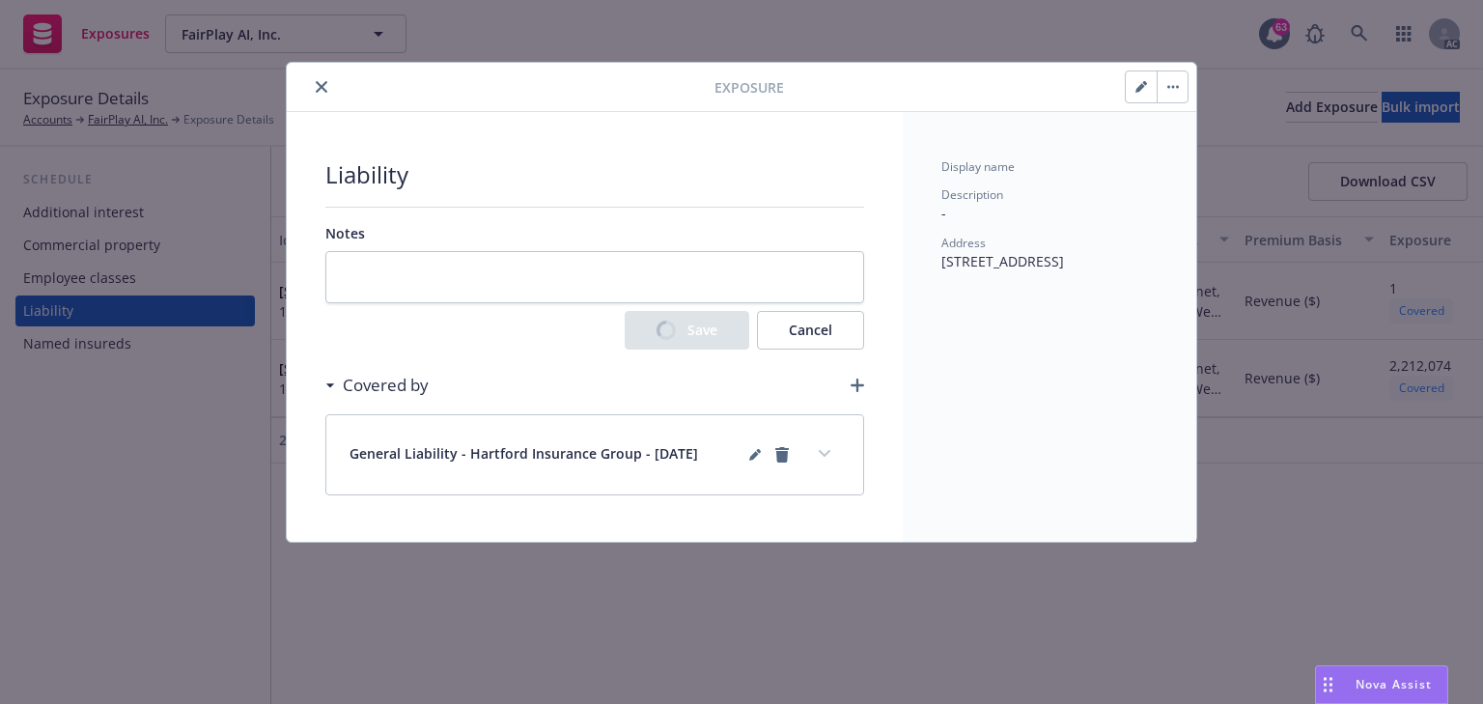
click at [825, 456] on button "expand content" at bounding box center [824, 453] width 31 height 31
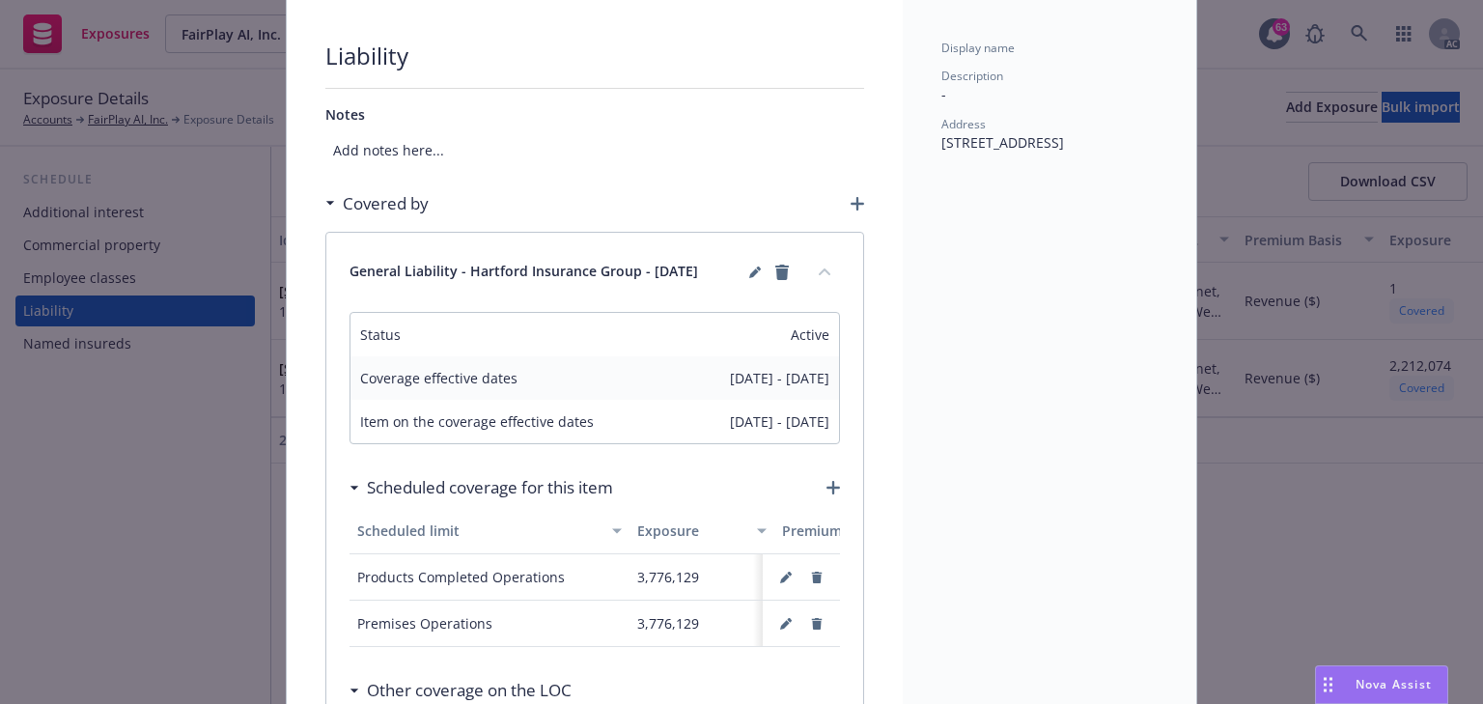
scroll to position [309, 0]
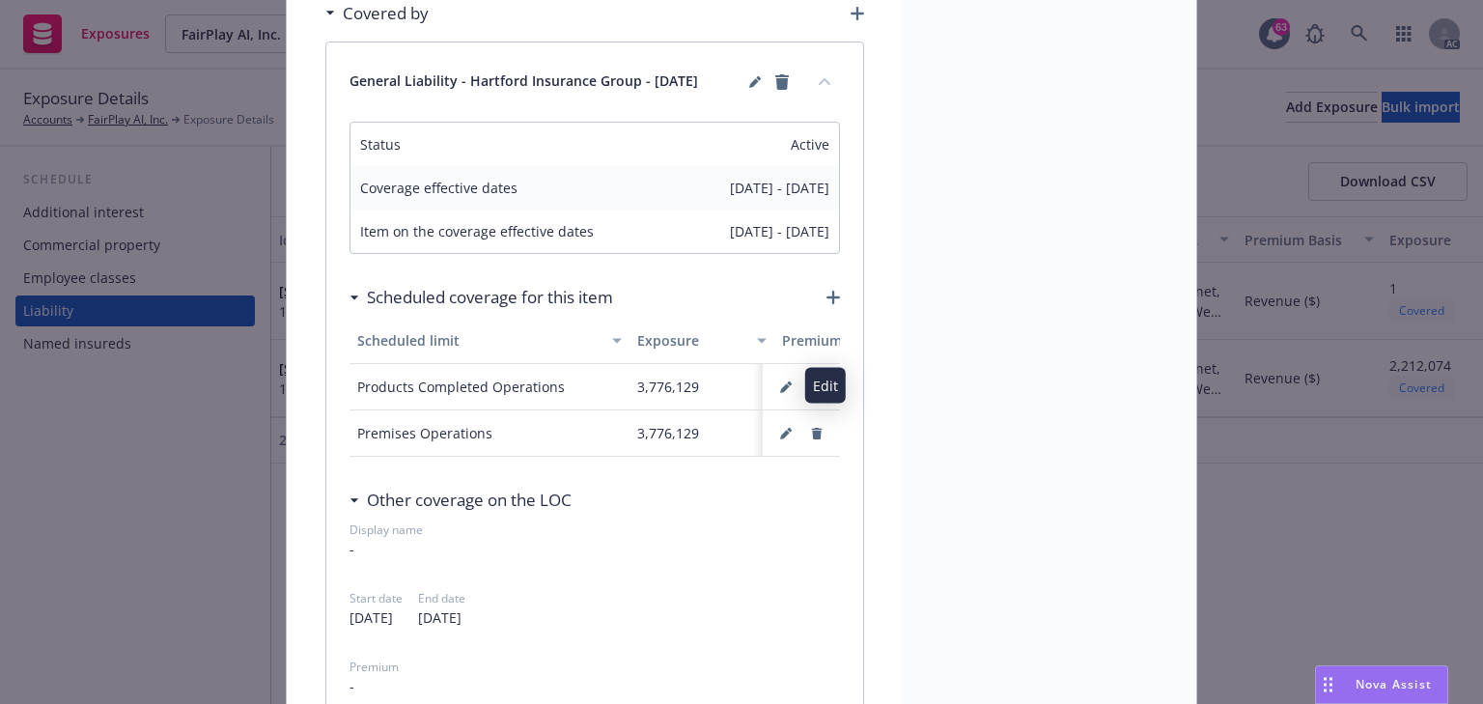
click at [774, 379] on button "button" at bounding box center [786, 387] width 31 height 31
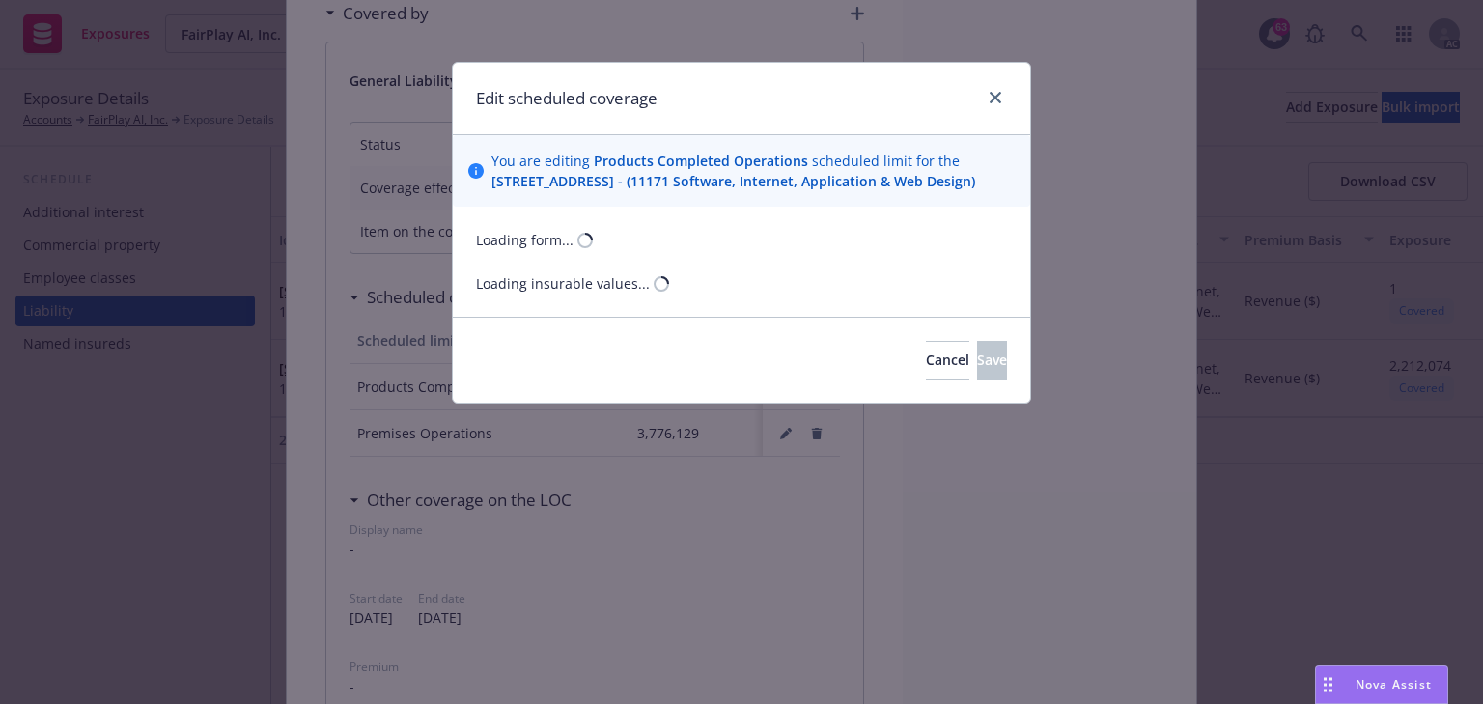
select select "REVENUE"
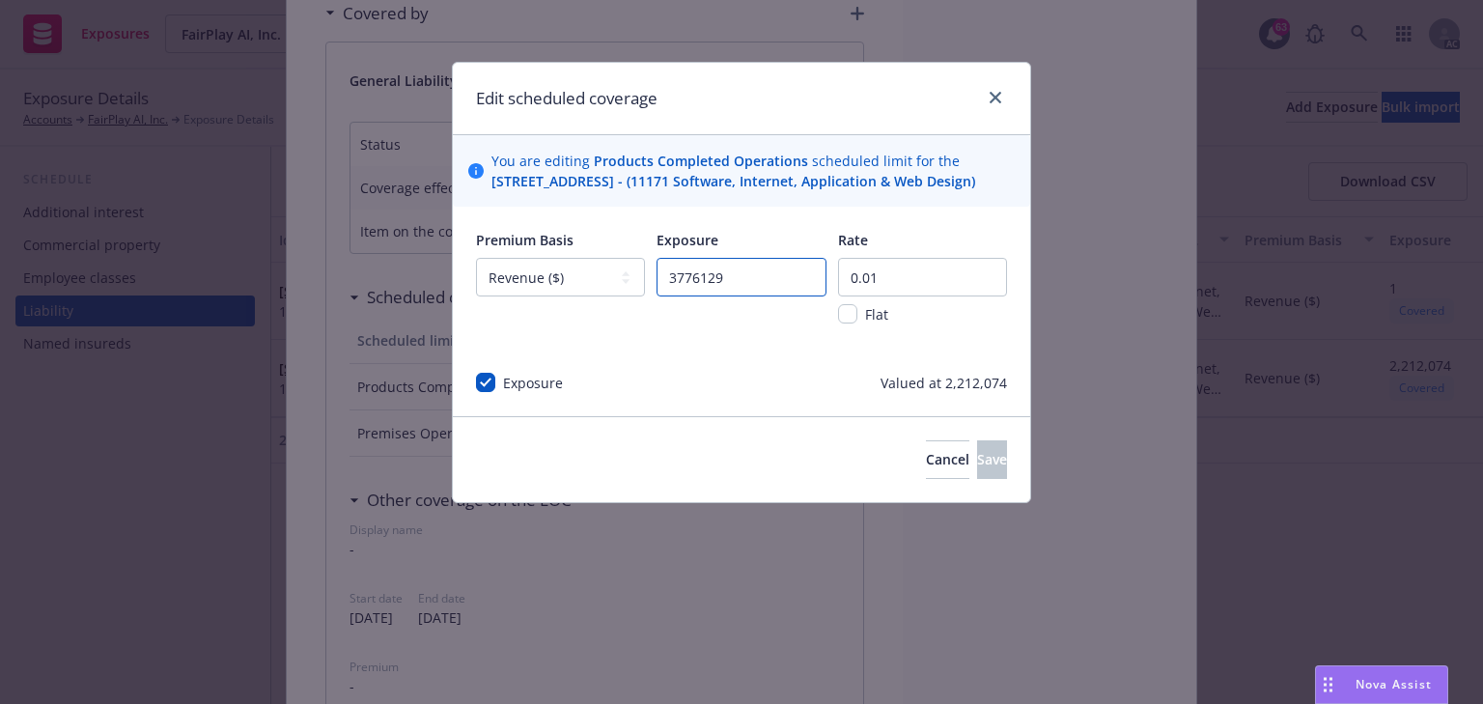
drag, startPoint x: 761, startPoint y: 291, endPoint x: 446, endPoint y: 293, distance: 314.8
click at [446, 293] on div "Edit scheduled coverage You are editing Products Completed Operations scheduled…" at bounding box center [741, 352] width 1483 height 704
paste input "2212074"
type input "2212074"
click at [922, 295] on input "0.01" at bounding box center [922, 277] width 169 height 39
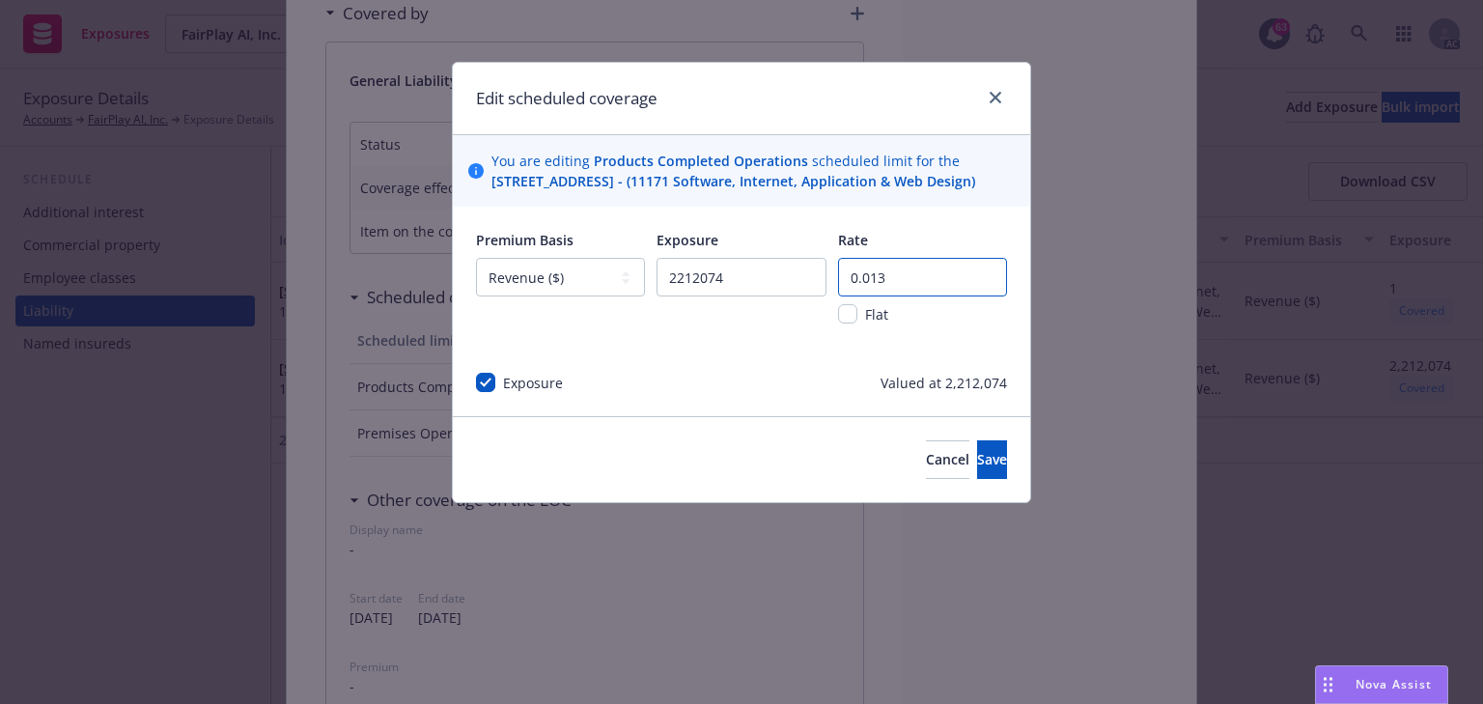
type input "0.013"
click at [1014, 479] on div "Cancel Save" at bounding box center [742, 459] width 578 height 86
click at [977, 473] on button "Save" at bounding box center [992, 459] width 30 height 39
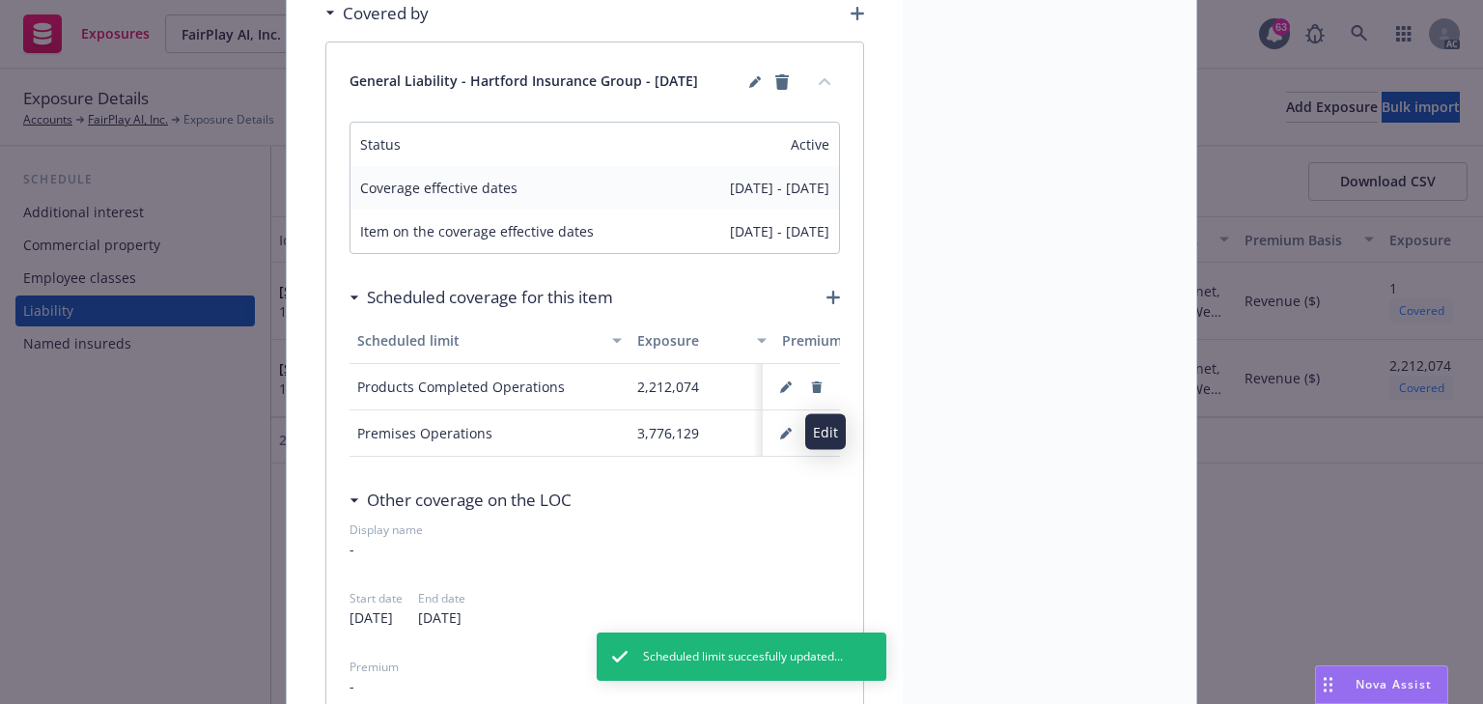
click at [787, 428] on icon "button" at bounding box center [789, 430] width 5 height 5
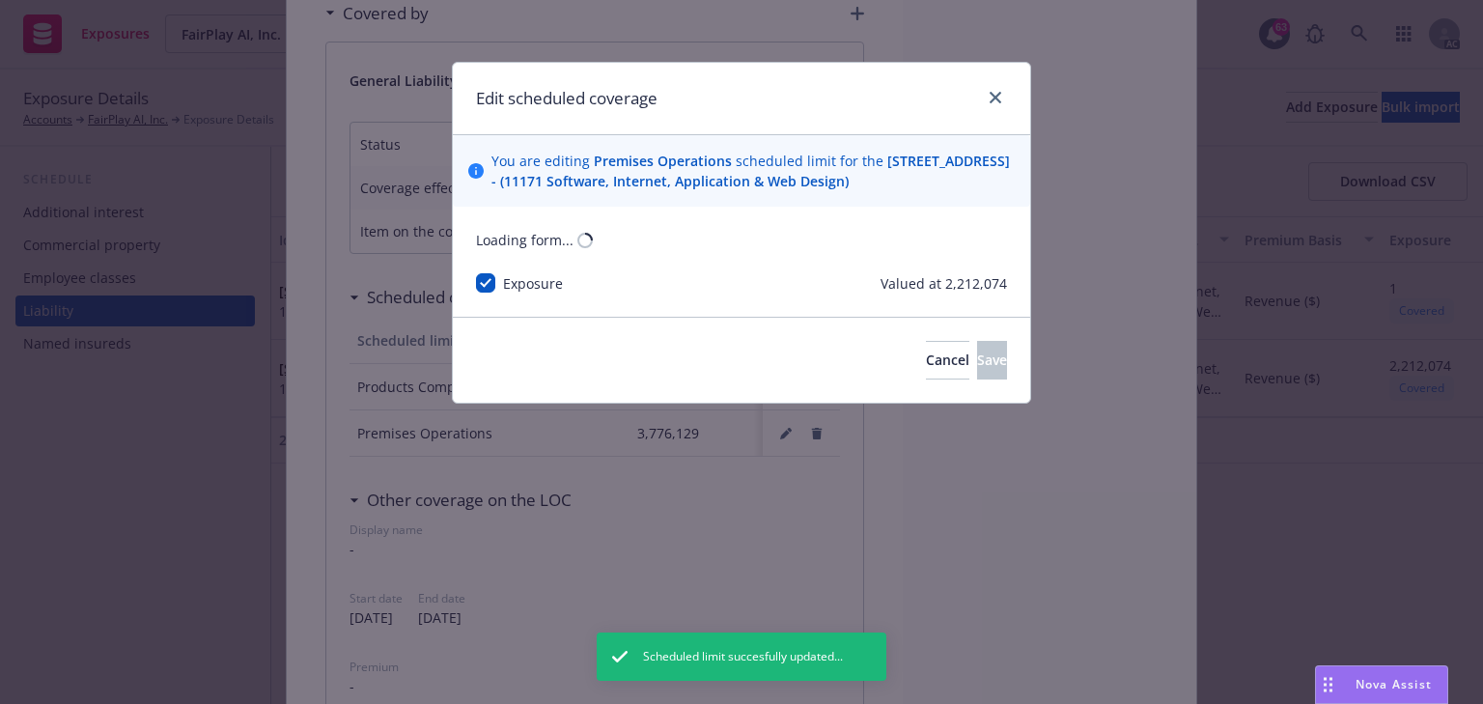
select select "REVENUE"
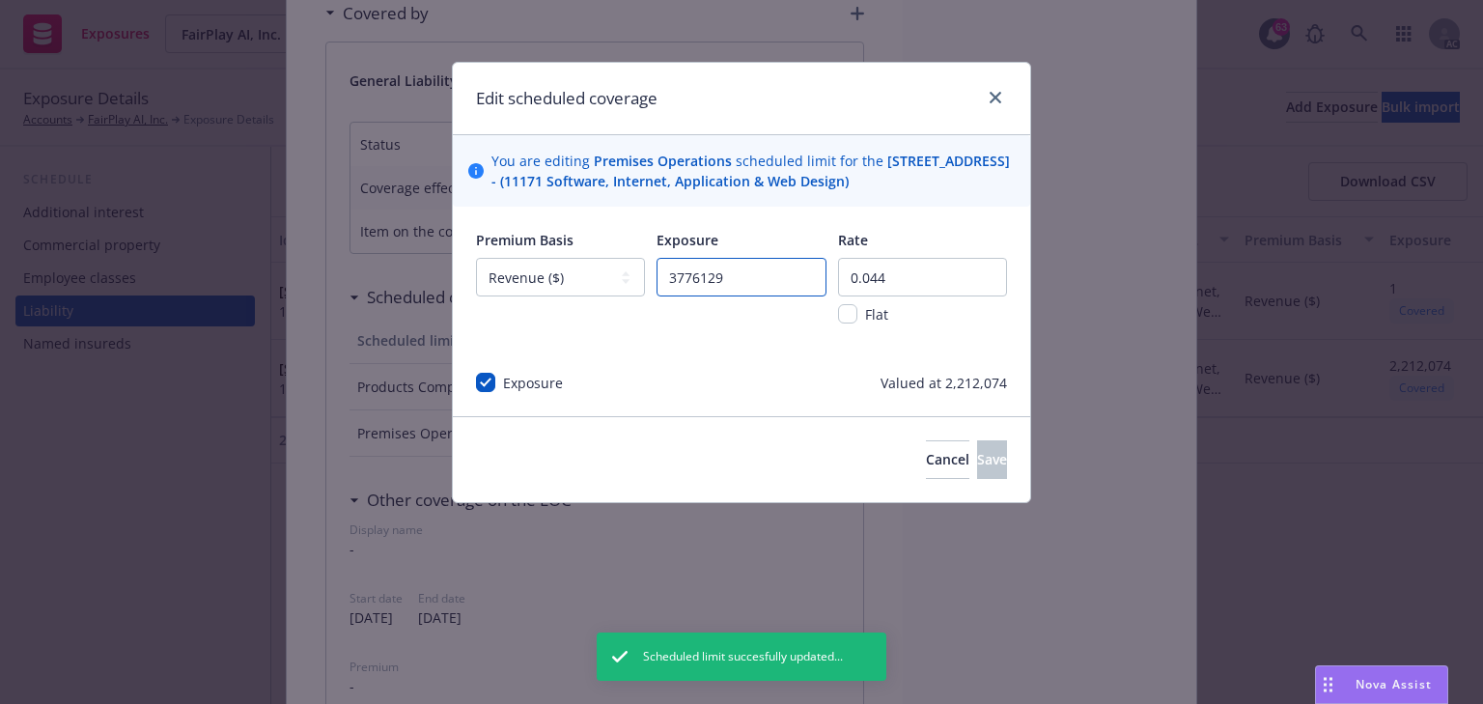
drag, startPoint x: 760, startPoint y: 270, endPoint x: 510, endPoint y: 271, distance: 250.1
click at [504, 268] on div "Premium Basis -- select an option -- Revenue ($) Payroll ($) Square footage Hea…" at bounding box center [741, 290] width 531 height 120
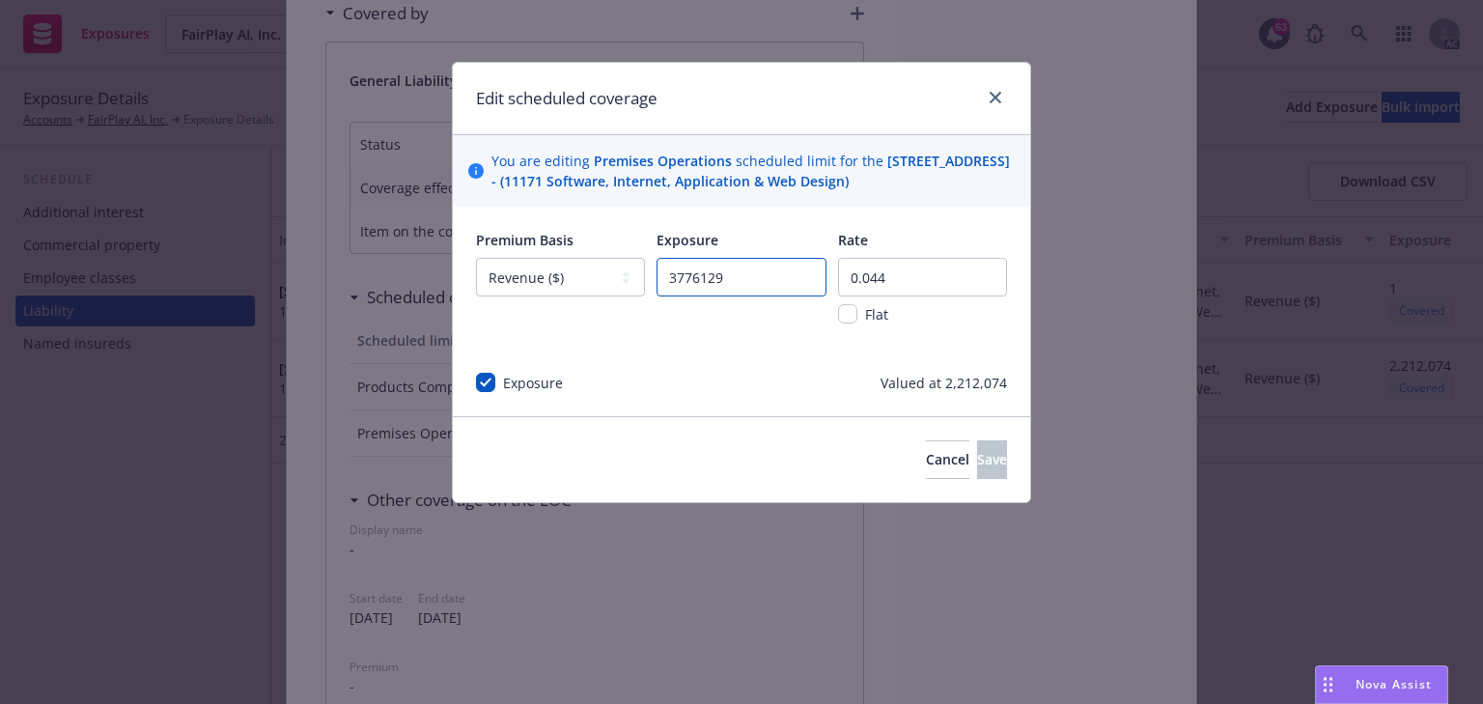
paste input "2212074"
type input "2212074"
click at [940, 278] on input "0.044" at bounding box center [922, 277] width 169 height 39
type input "0.002"
click at [977, 464] on button "Save" at bounding box center [992, 459] width 30 height 39
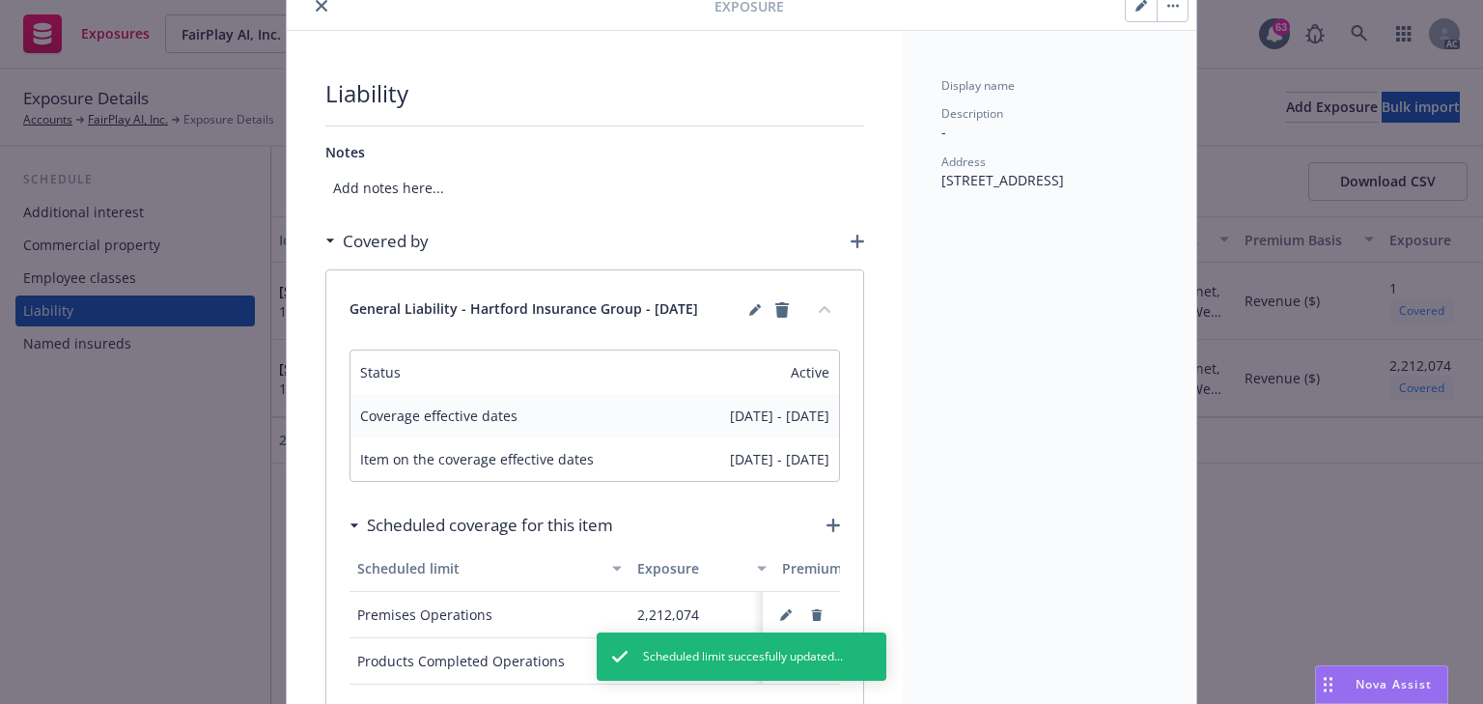
scroll to position [0, 0]
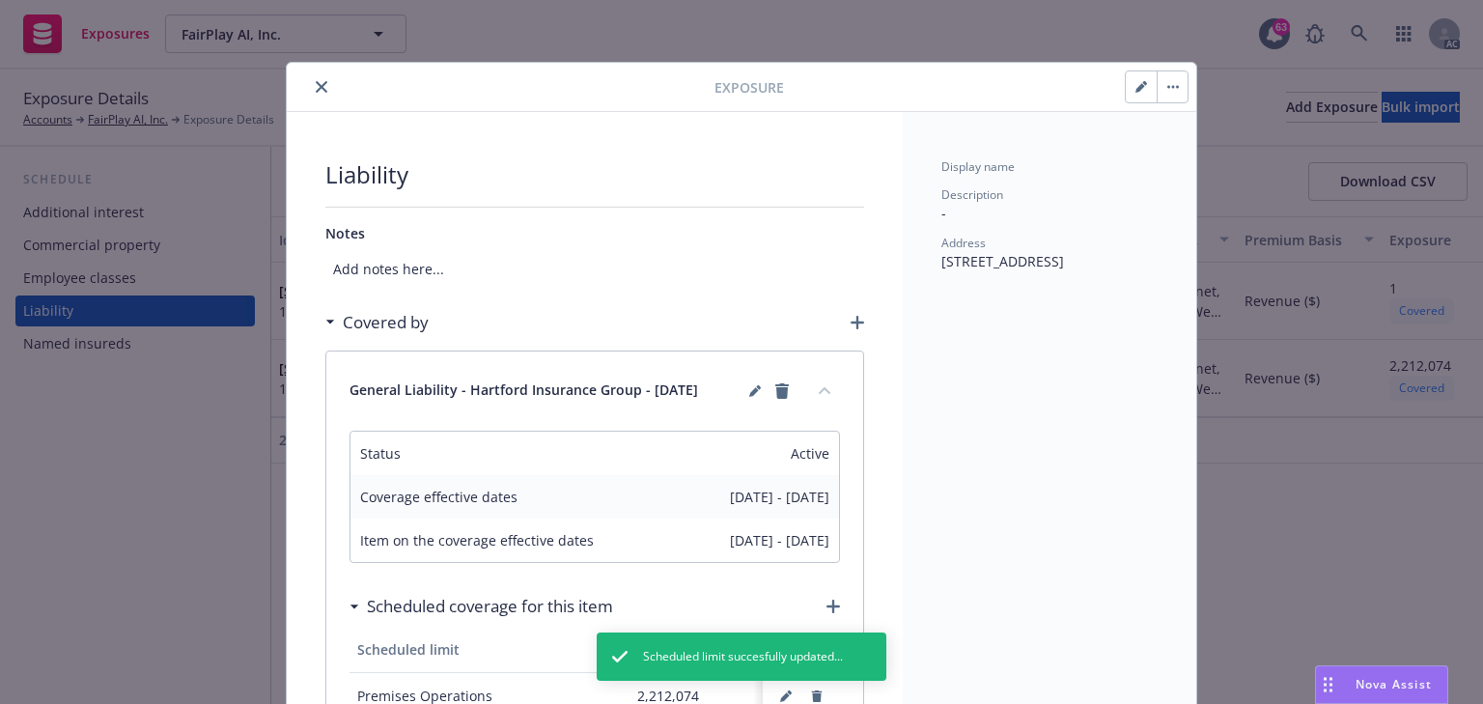
click at [310, 85] on button "close" at bounding box center [321, 86] width 23 height 23
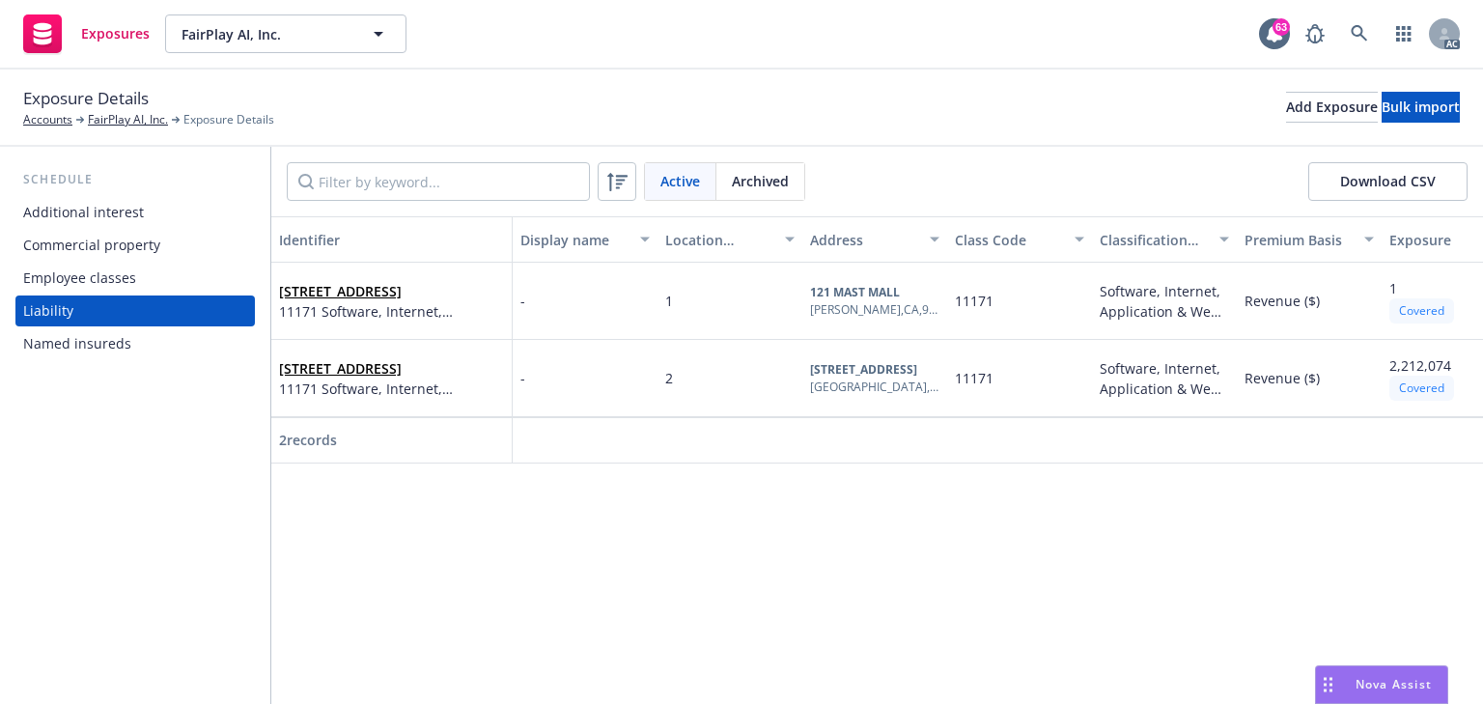
click at [149, 241] on div "Commercial property" at bounding box center [91, 245] width 137 height 31
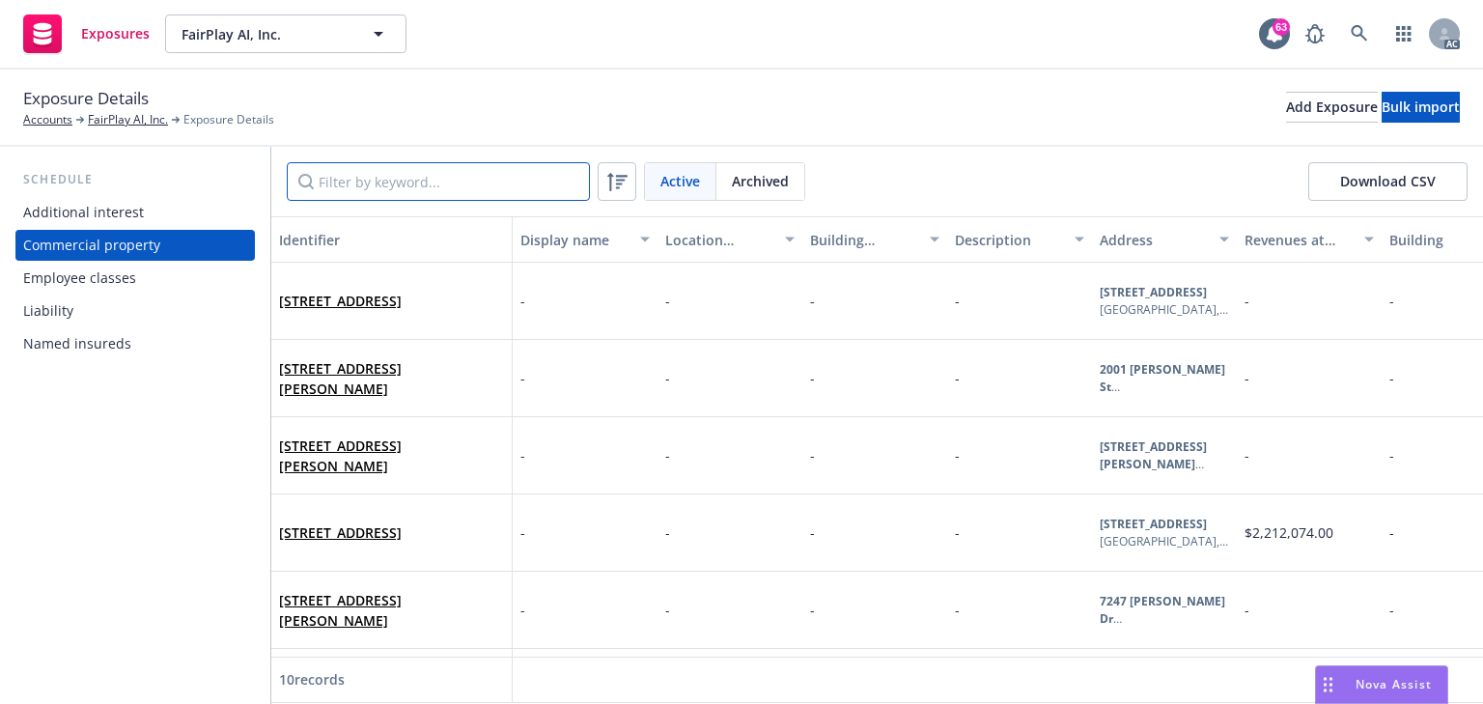
click at [433, 195] on input "Filter by keyword..." at bounding box center [438, 181] width 303 height 39
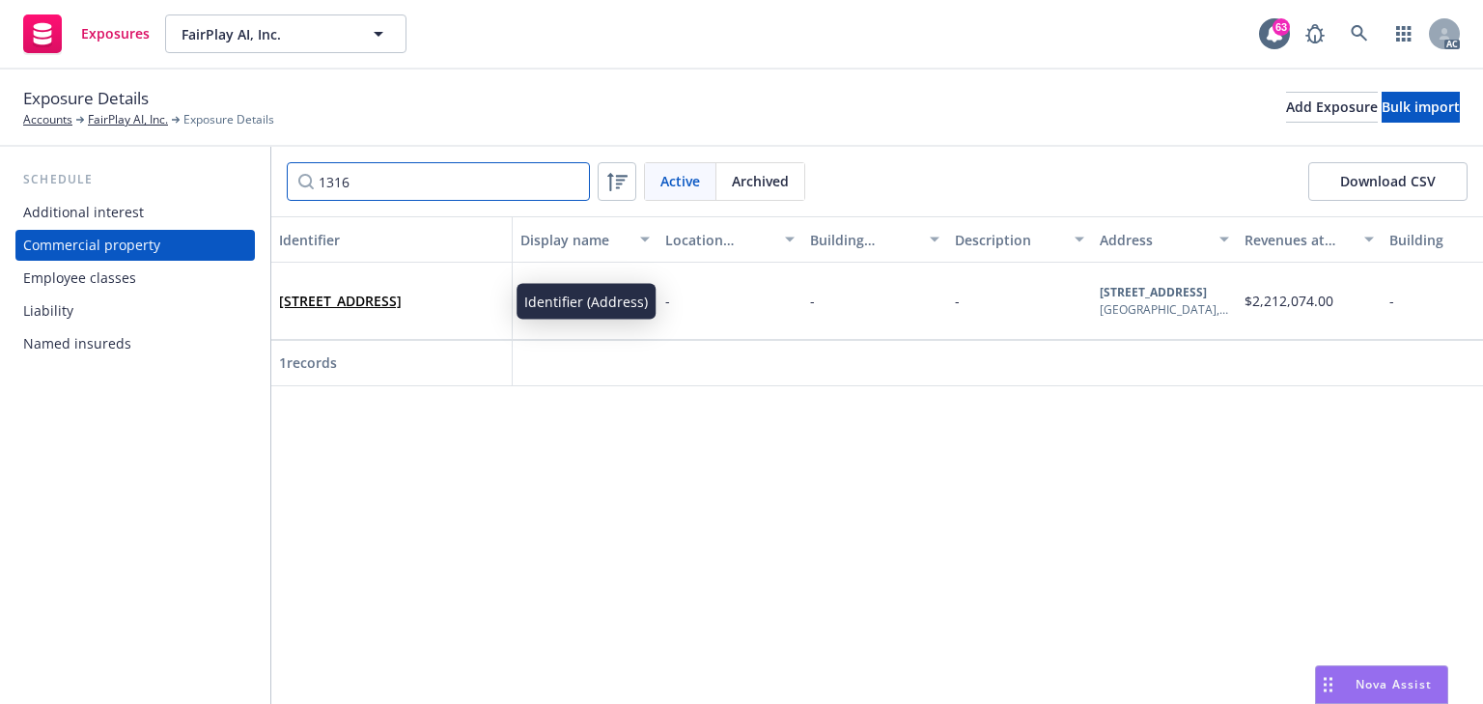
type input "1316"
click at [402, 299] on span "1316 Pacific Ave, Venice, CA, 90291, USA" at bounding box center [340, 301] width 123 height 20
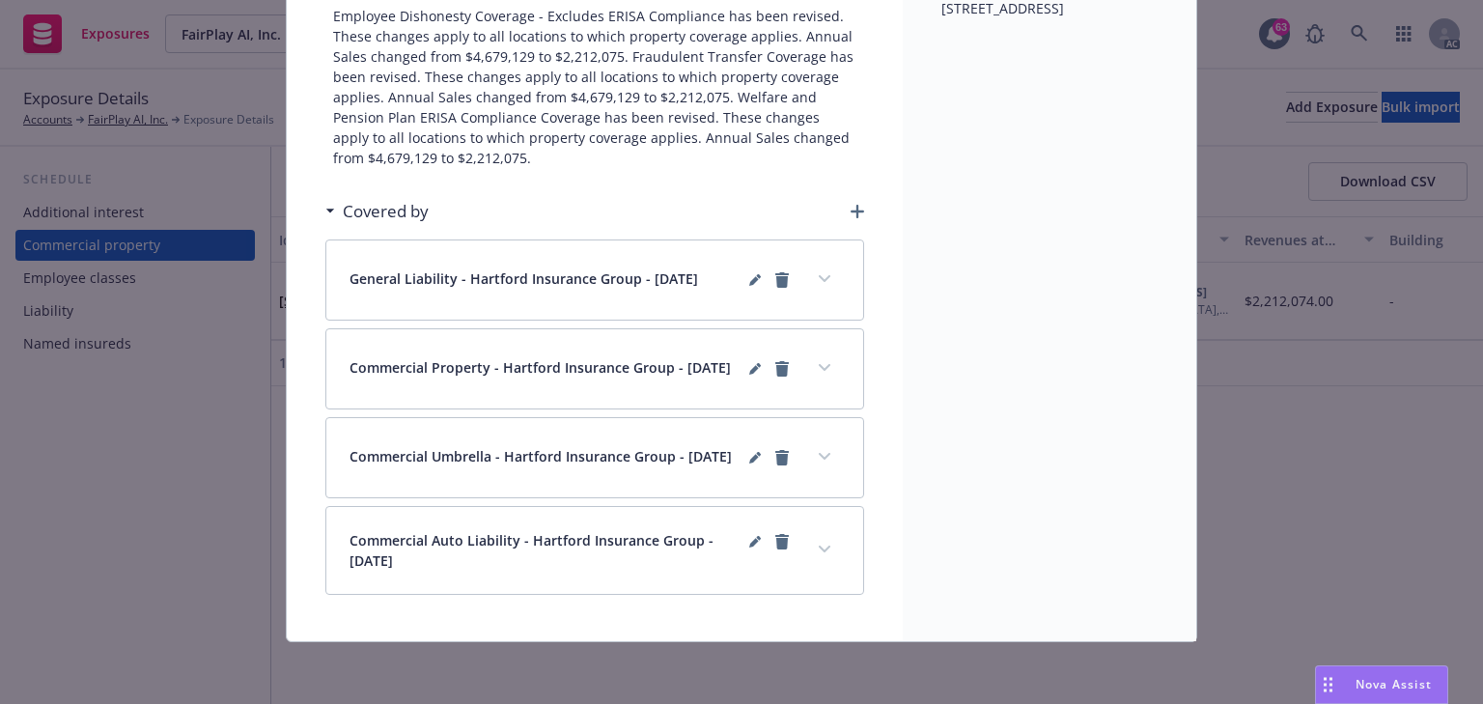
scroll to position [266, 0]
click at [817, 271] on button "expand content" at bounding box center [824, 279] width 31 height 31
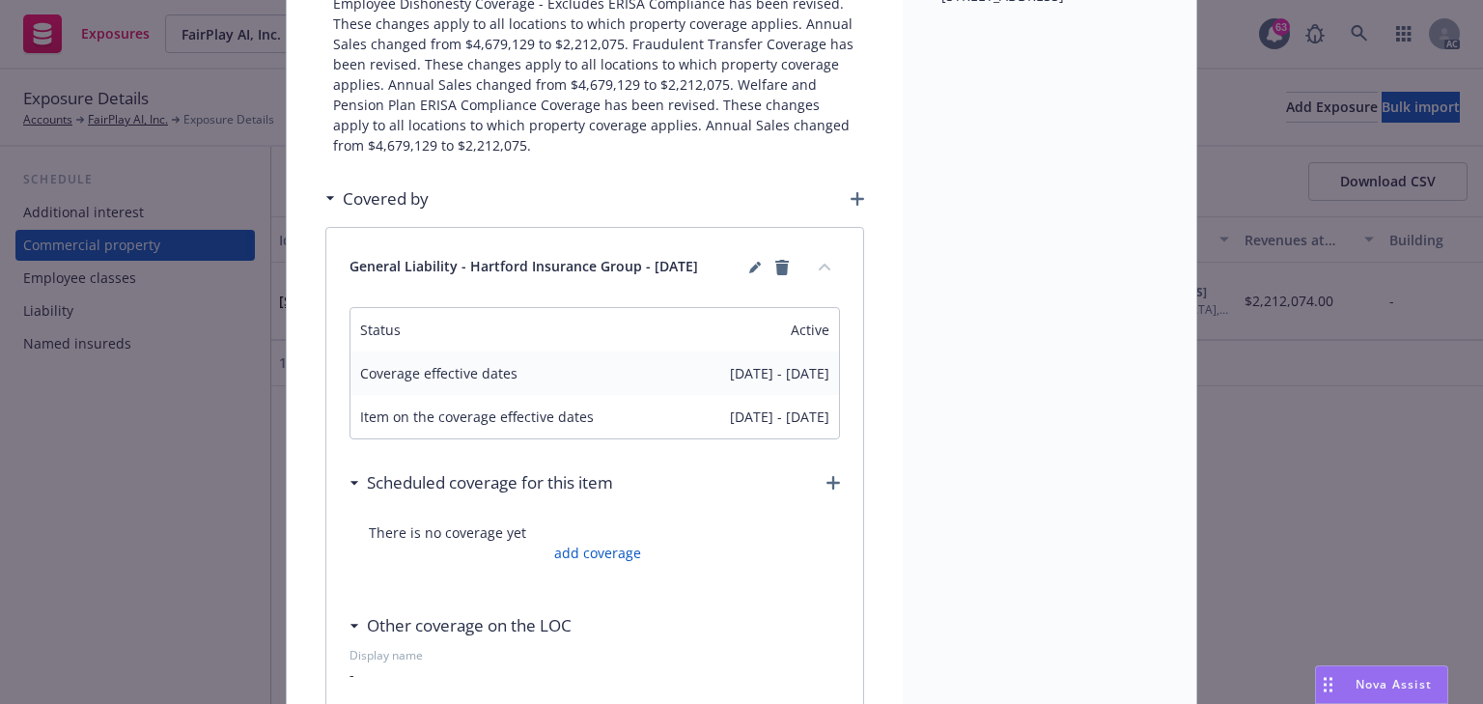
click at [817, 271] on button "collapse content" at bounding box center [824, 266] width 31 height 31
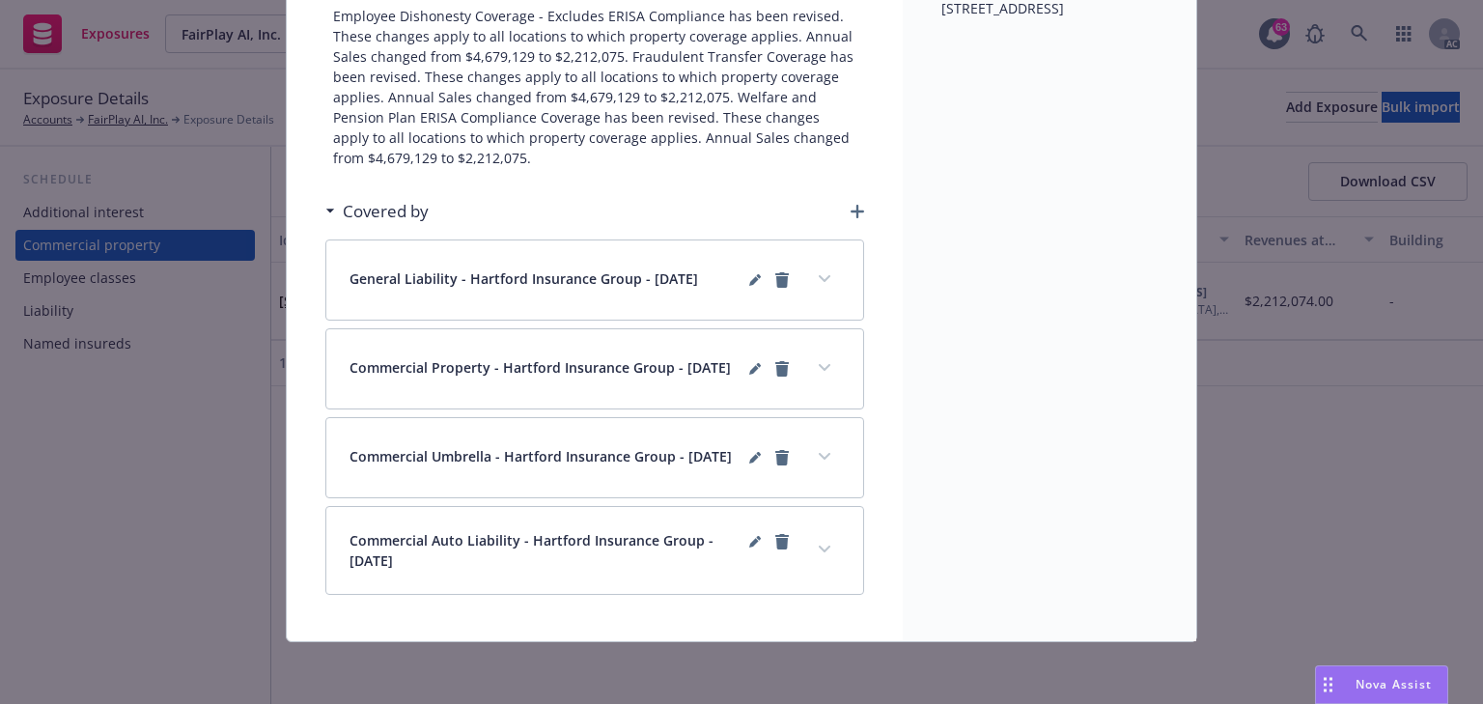
click at [830, 358] on button "expand content" at bounding box center [824, 368] width 31 height 31
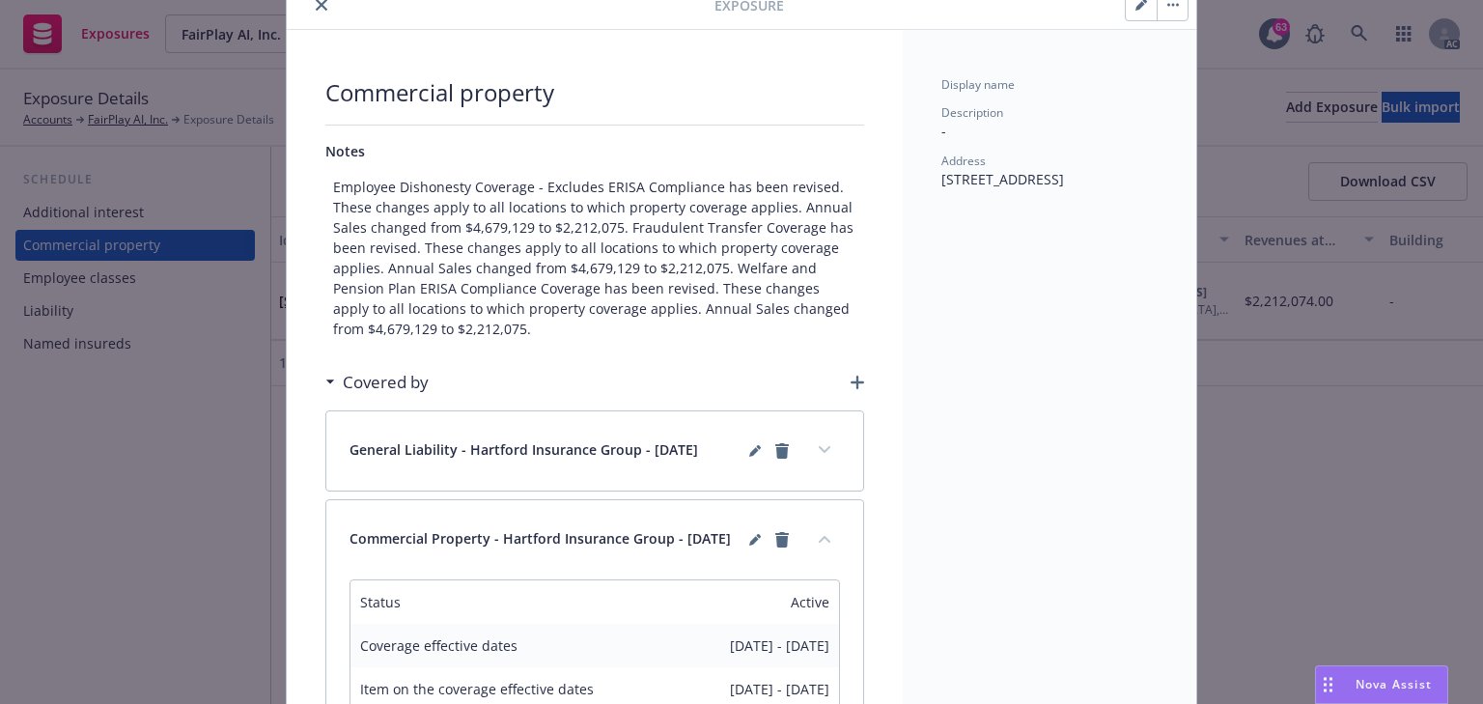
scroll to position [0, 0]
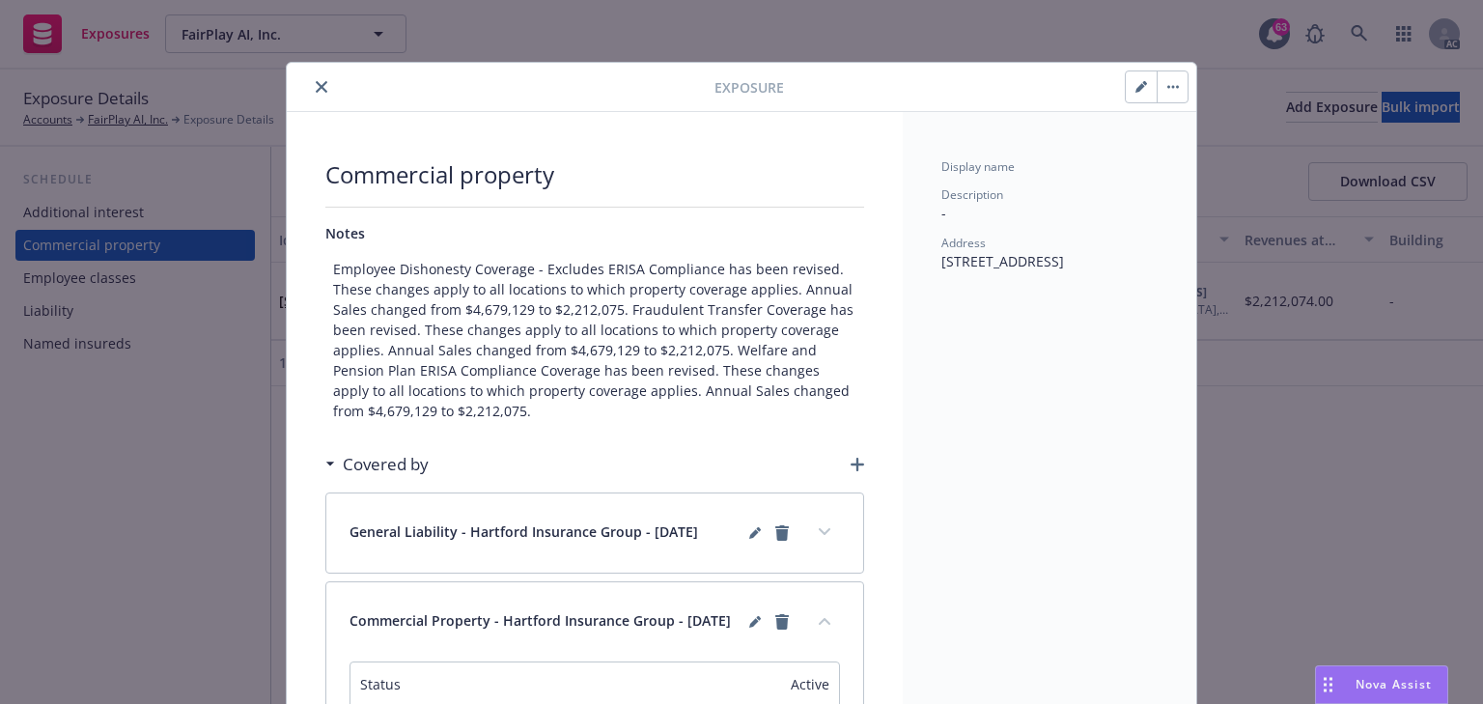
click at [325, 85] on button "close" at bounding box center [321, 86] width 23 height 23
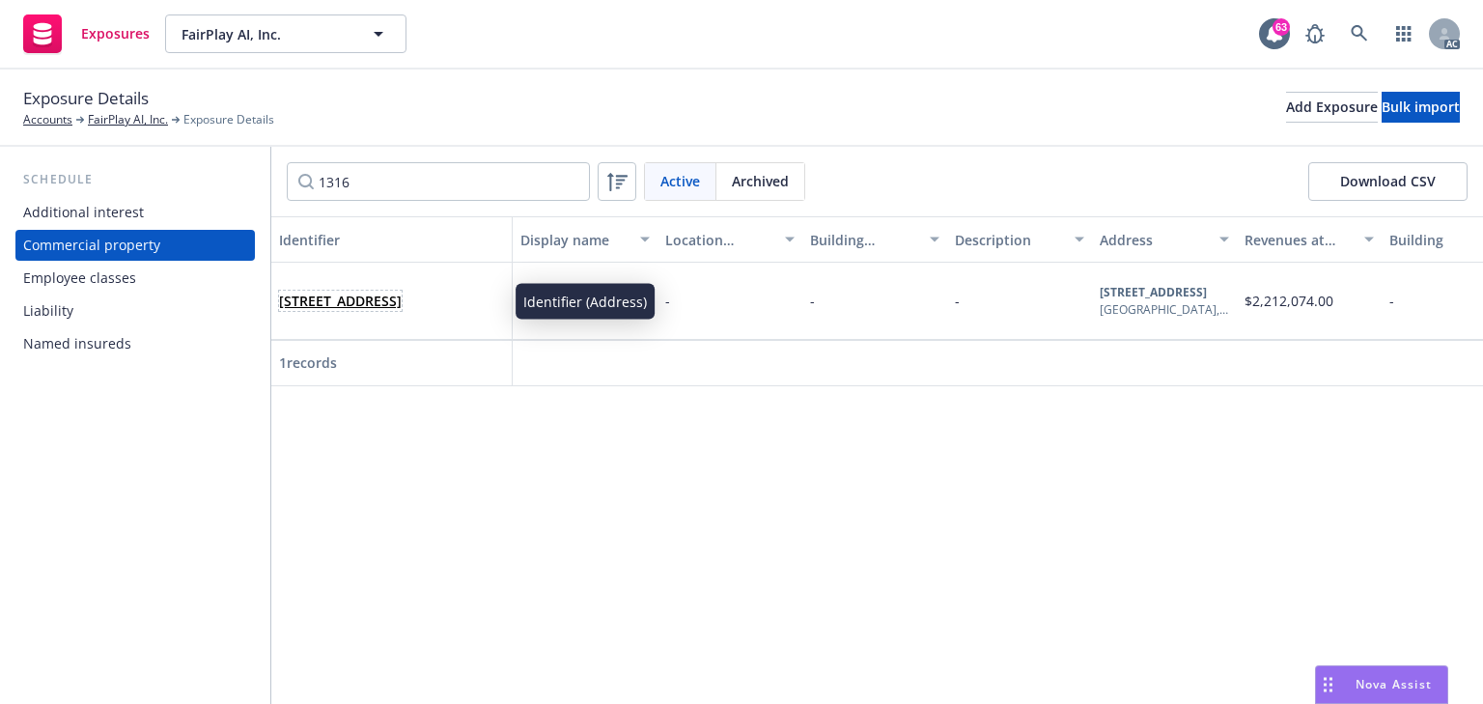
click at [341, 296] on link "1316 Pacific Ave, Venice, CA, 90291, USA" at bounding box center [340, 301] width 123 height 18
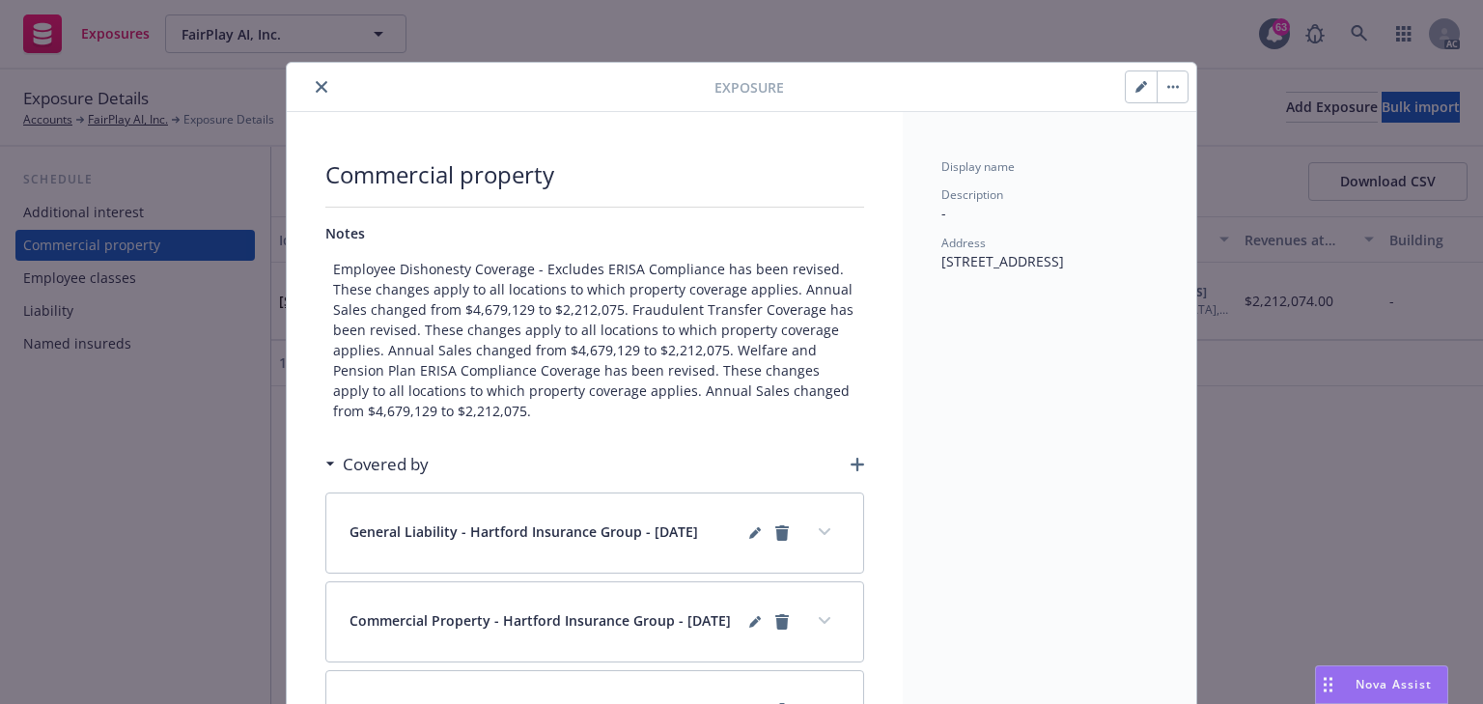
scroll to position [58, 0]
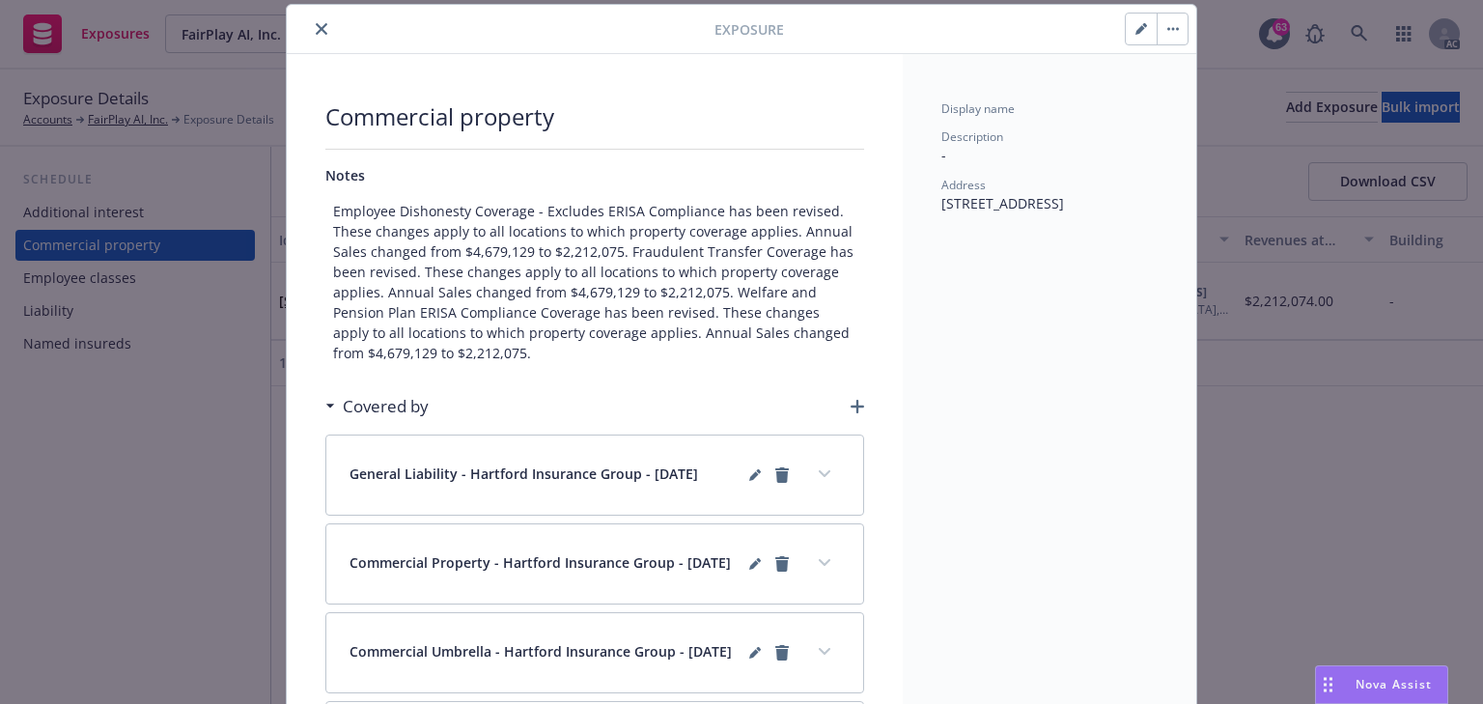
click at [320, 31] on icon "close" at bounding box center [322, 29] width 12 height 12
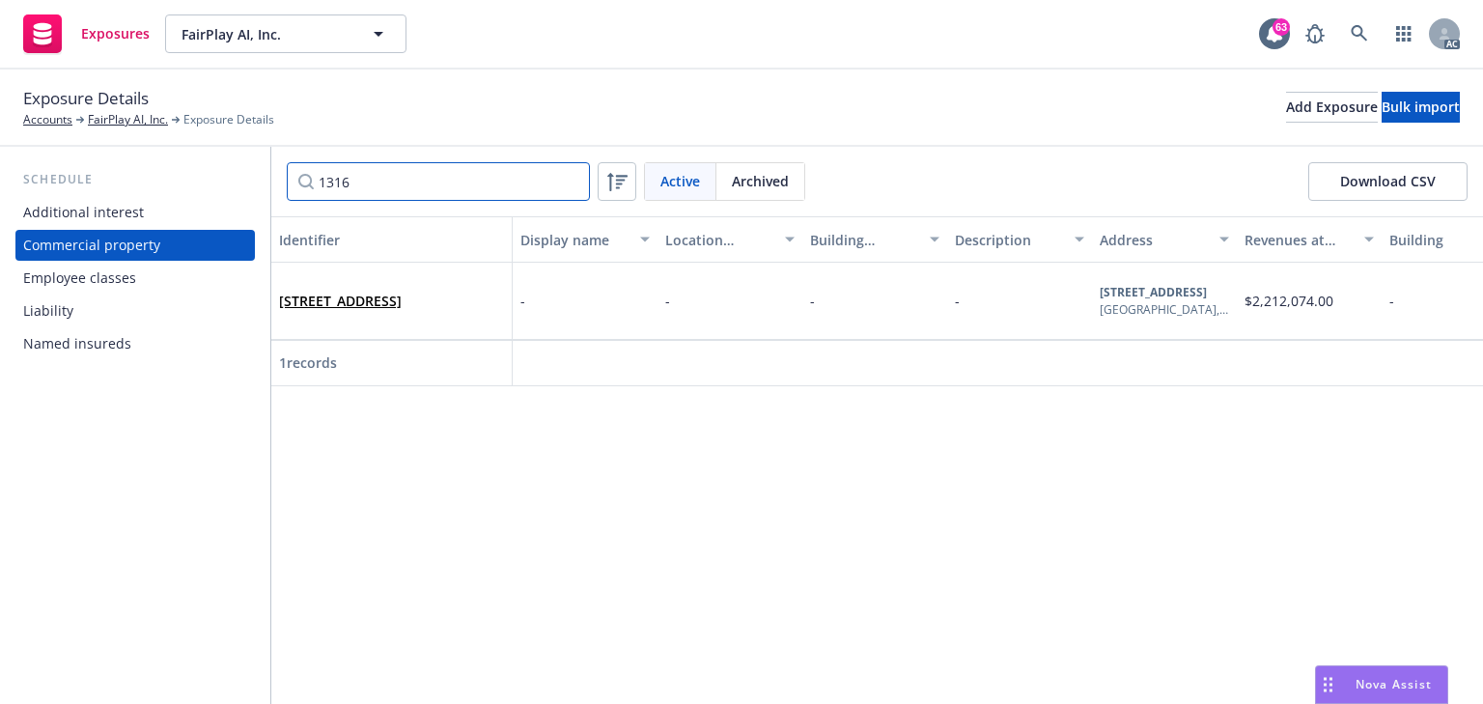
drag, startPoint x: 405, startPoint y: 177, endPoint x: 212, endPoint y: 189, distance: 193.6
click at [221, 189] on div "Schedule Additional interest Commercial property Employee classes Liability Nam…" at bounding box center [741, 425] width 1483 height 557
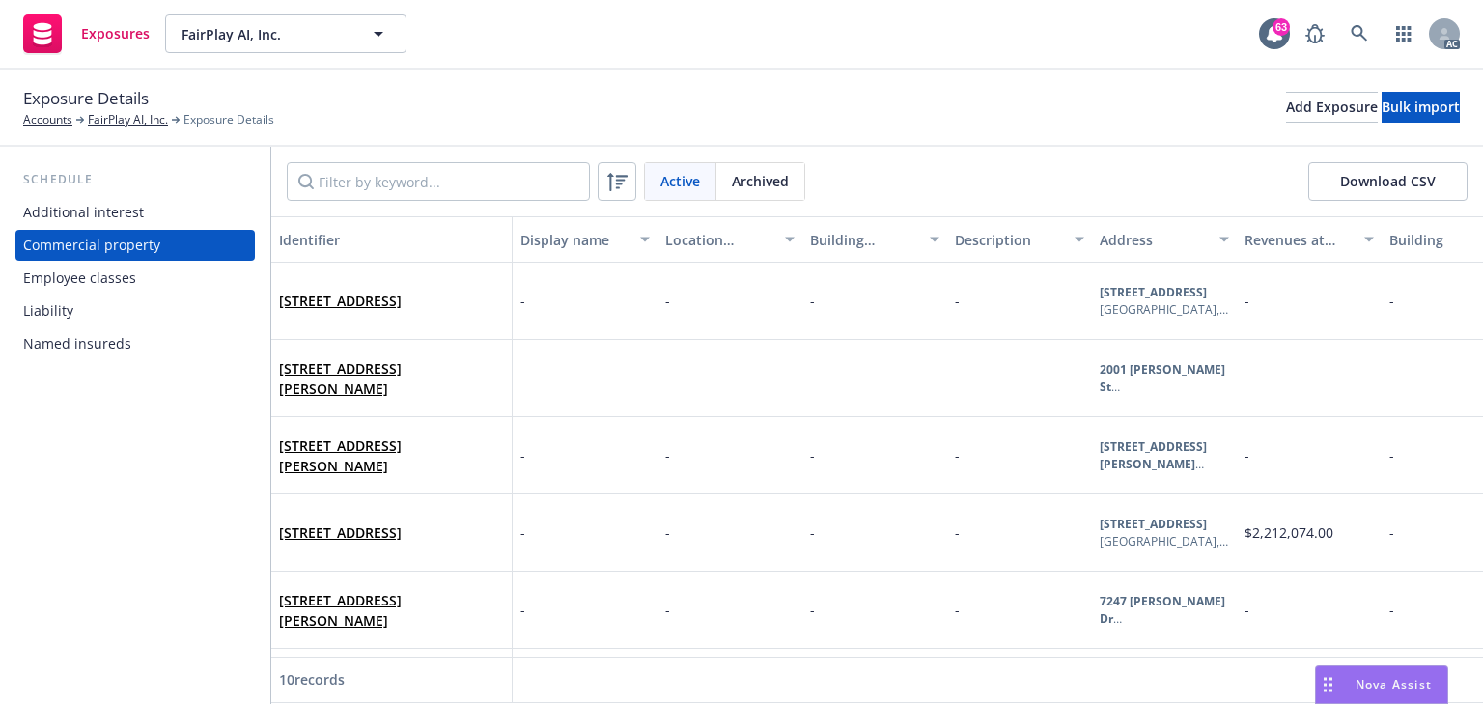
click at [389, 158] on div "Active Archived Download CSV" at bounding box center [877, 182] width 1212 height 70
click at [390, 166] on input "Filter by keyword..." at bounding box center [438, 181] width 303 height 39
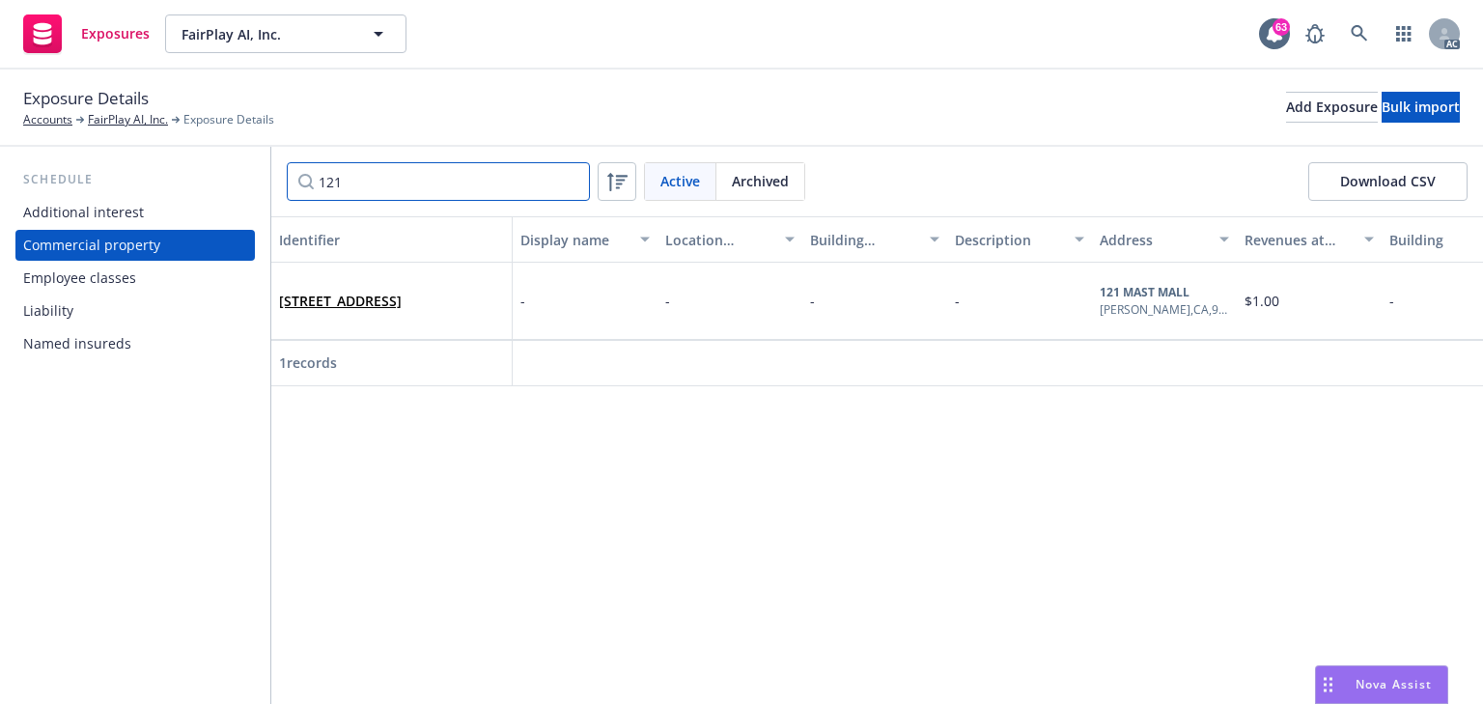
type input "121"
click at [365, 278] on div "121 MAST MALL, MARINA DEL REY , CA, 90292, USA" at bounding box center [391, 300] width 225 height 53
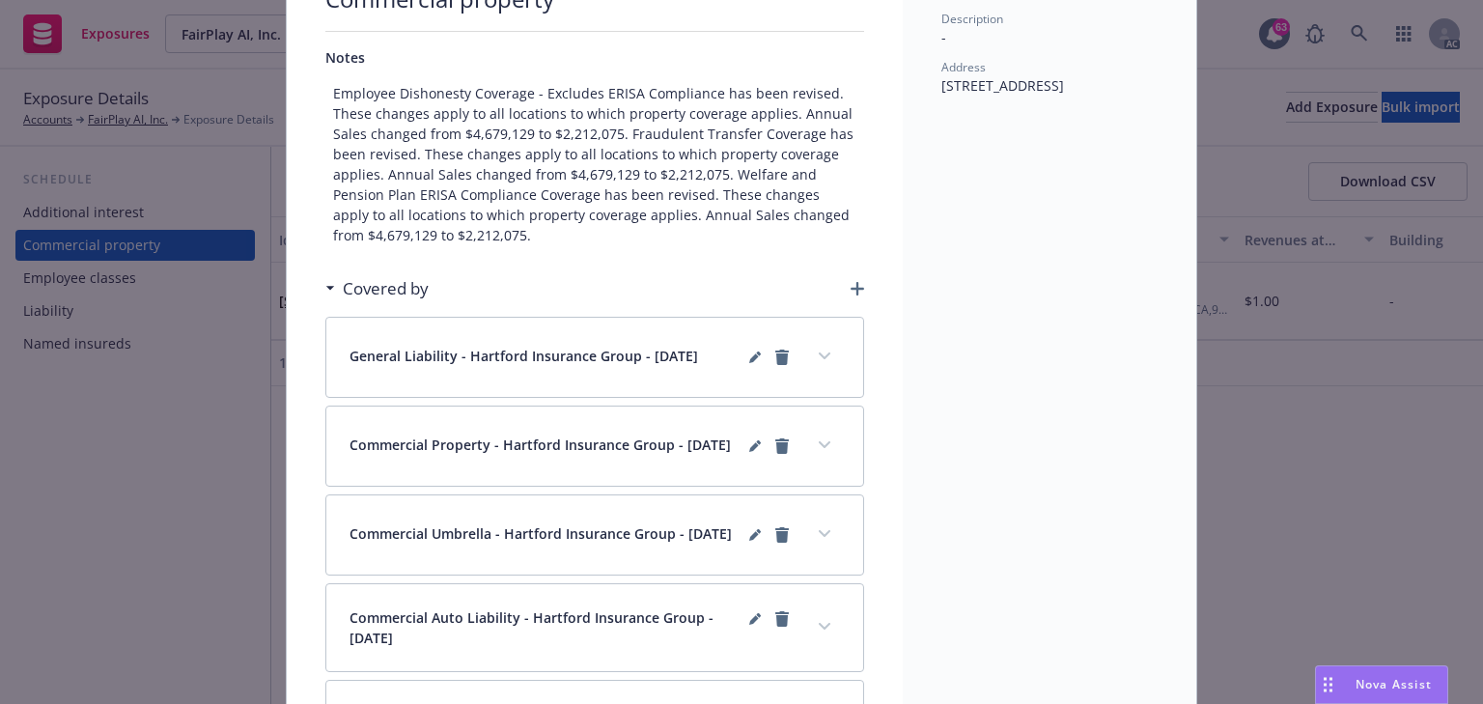
scroll to position [362, 0]
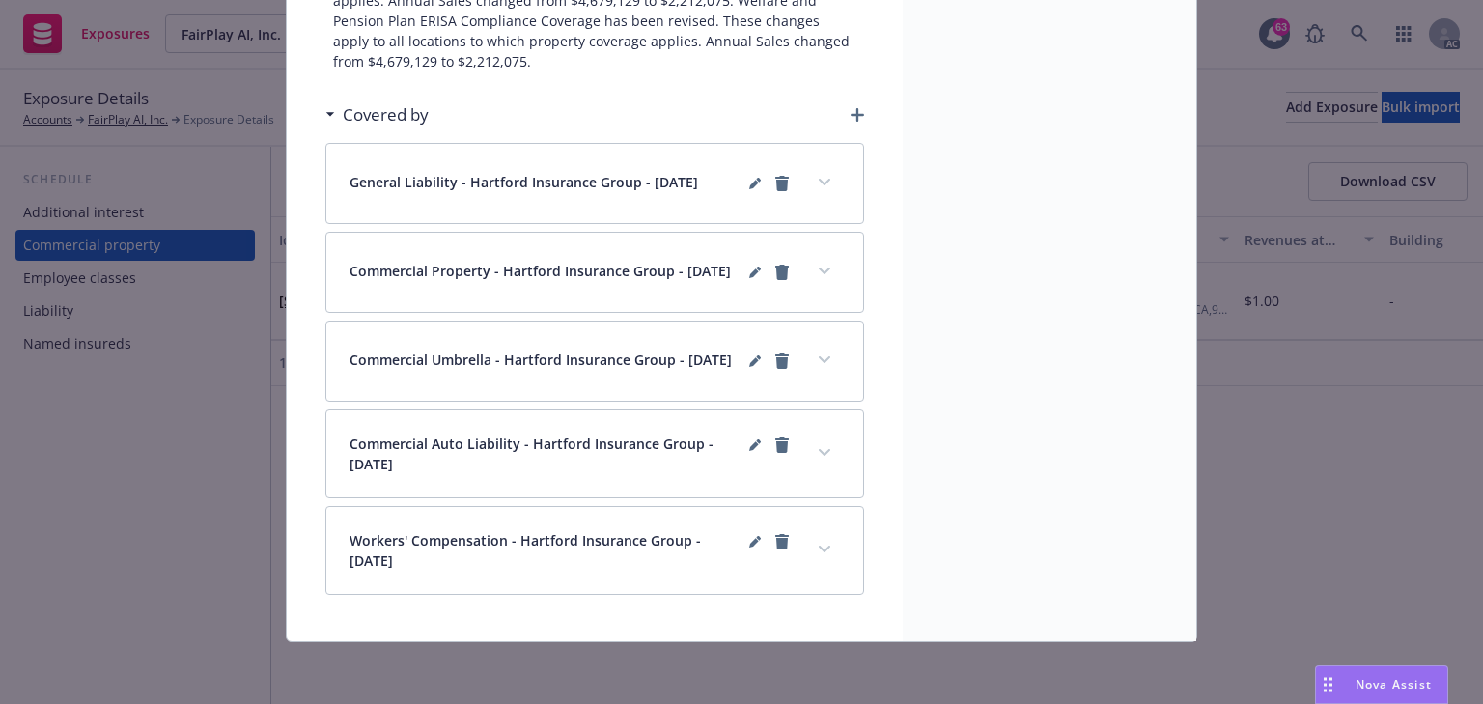
click at [819, 268] on icon "expand content" at bounding box center [825, 271] width 12 height 7
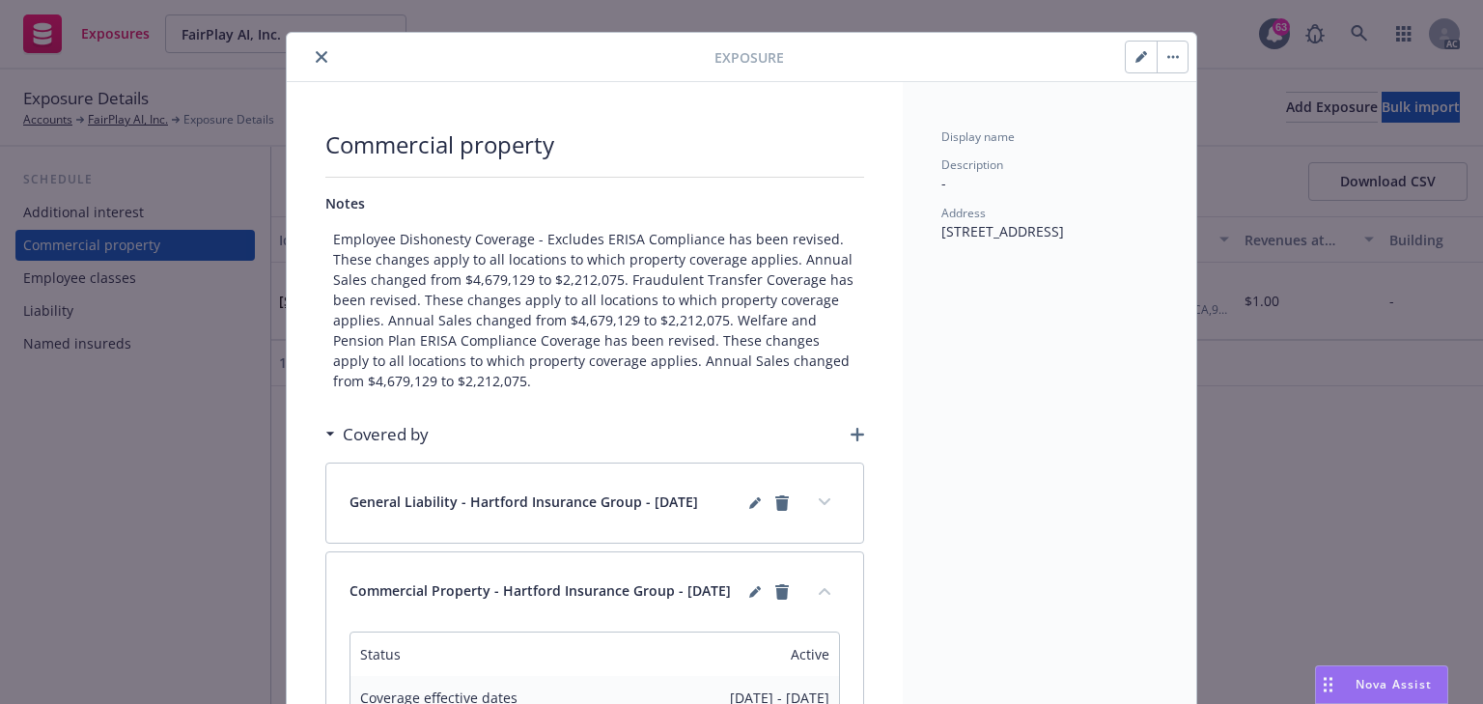
scroll to position [0, 0]
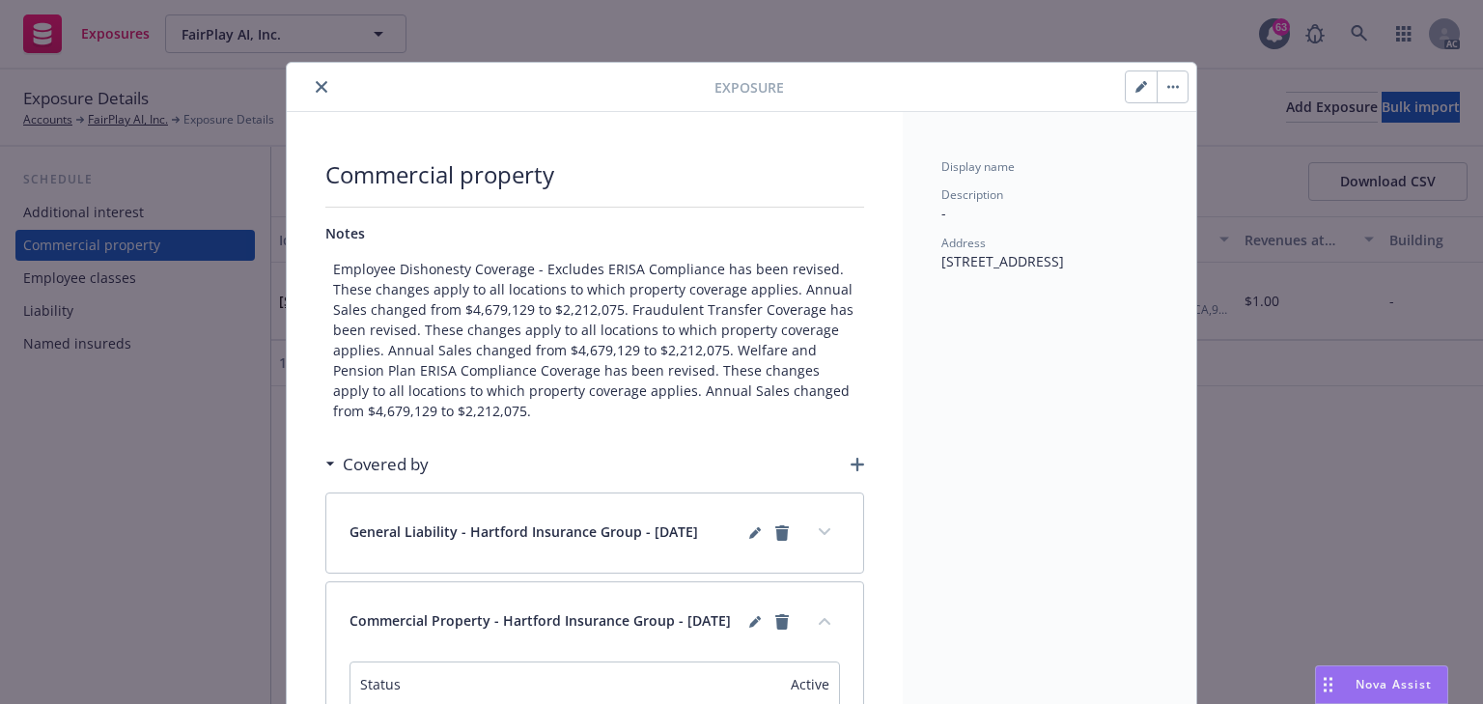
click at [317, 87] on icon "close" at bounding box center [322, 87] width 12 height 12
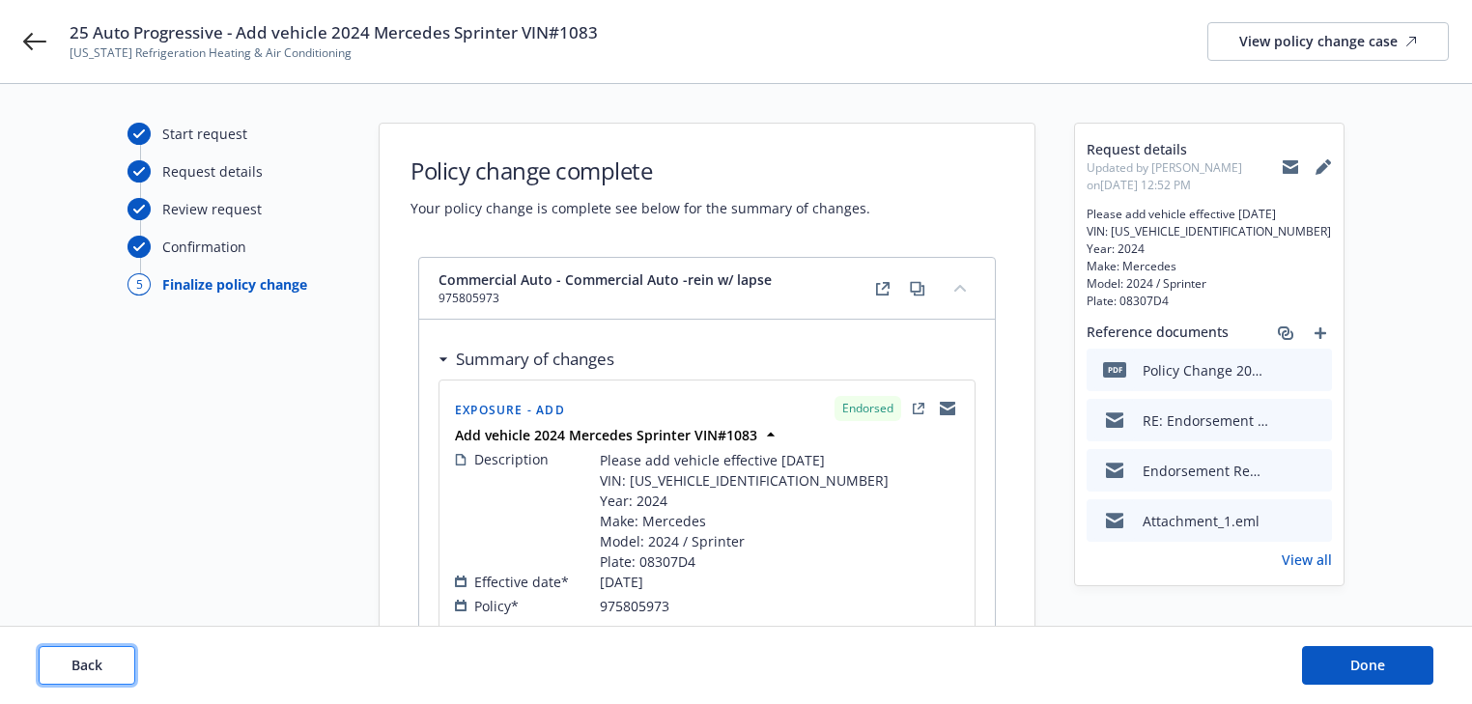
click at [89, 668] on span "Back" at bounding box center [86, 665] width 31 height 18
select select "ACCEPTED"
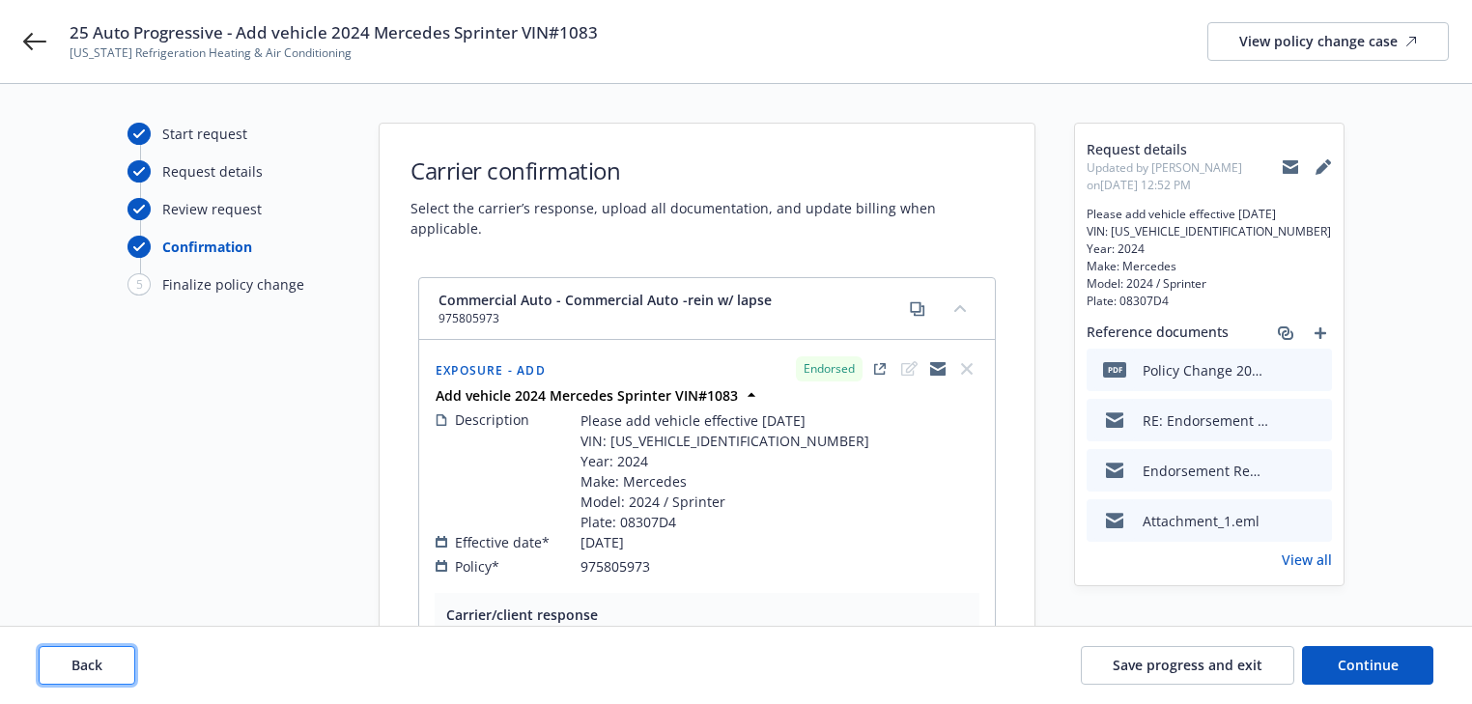
click at [89, 668] on span "Back" at bounding box center [86, 665] width 31 height 18
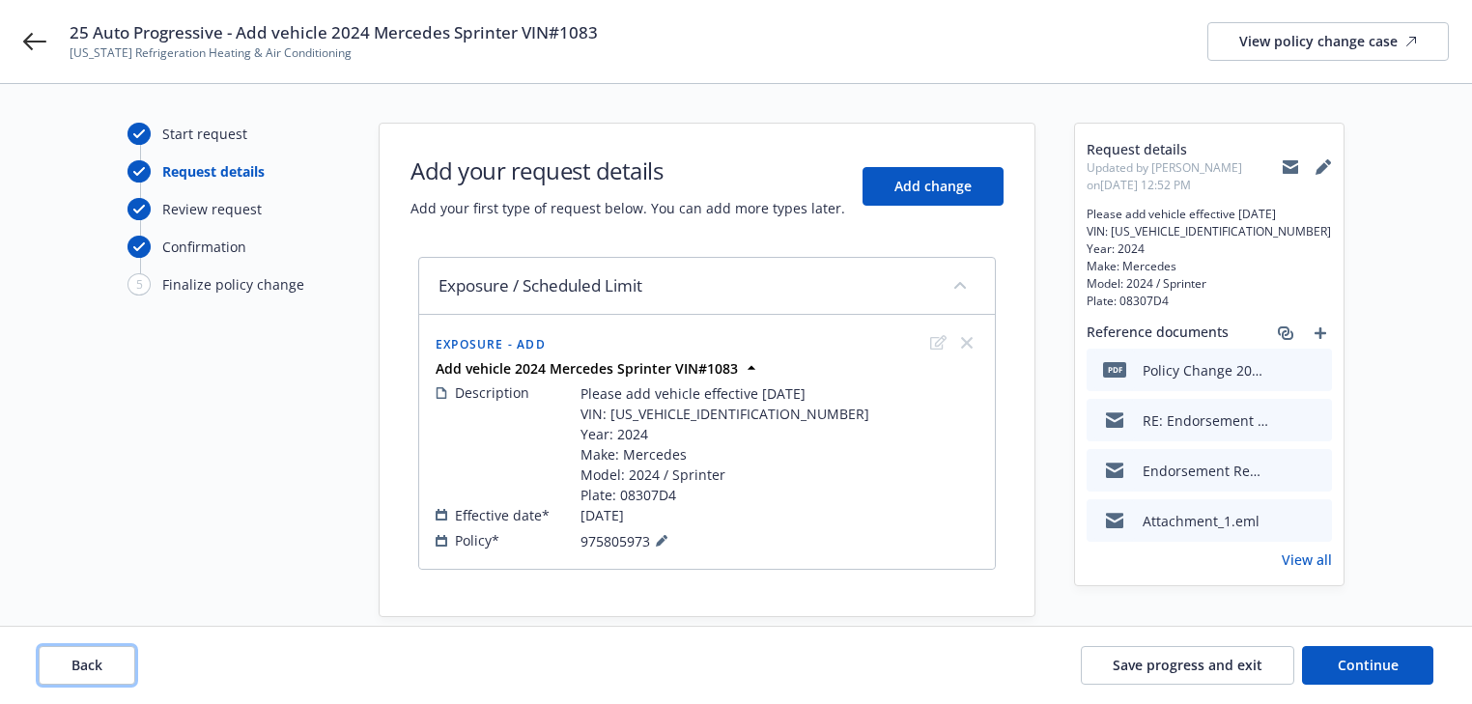
click at [100, 664] on span "Back" at bounding box center [86, 665] width 31 height 18
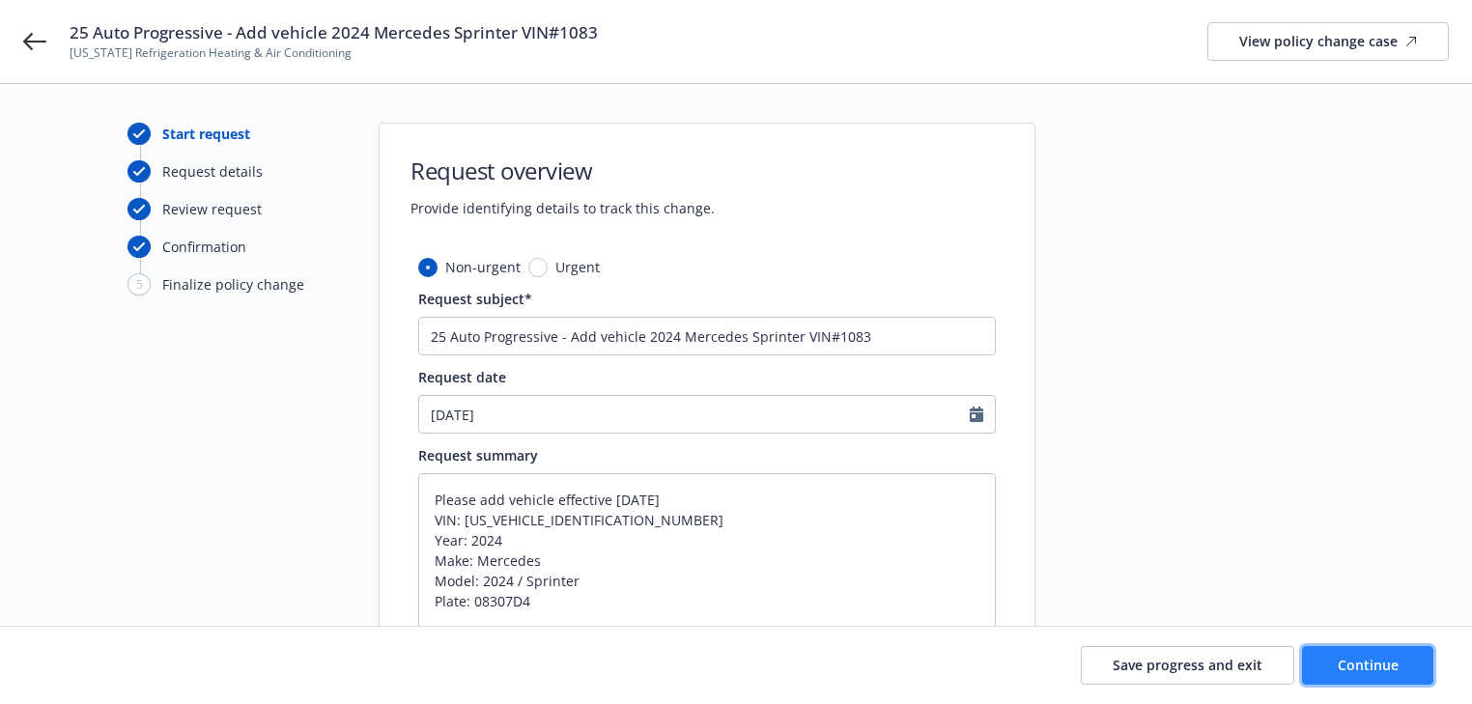
click at [1355, 653] on button "Continue" at bounding box center [1367, 665] width 131 height 39
type textarea "x"
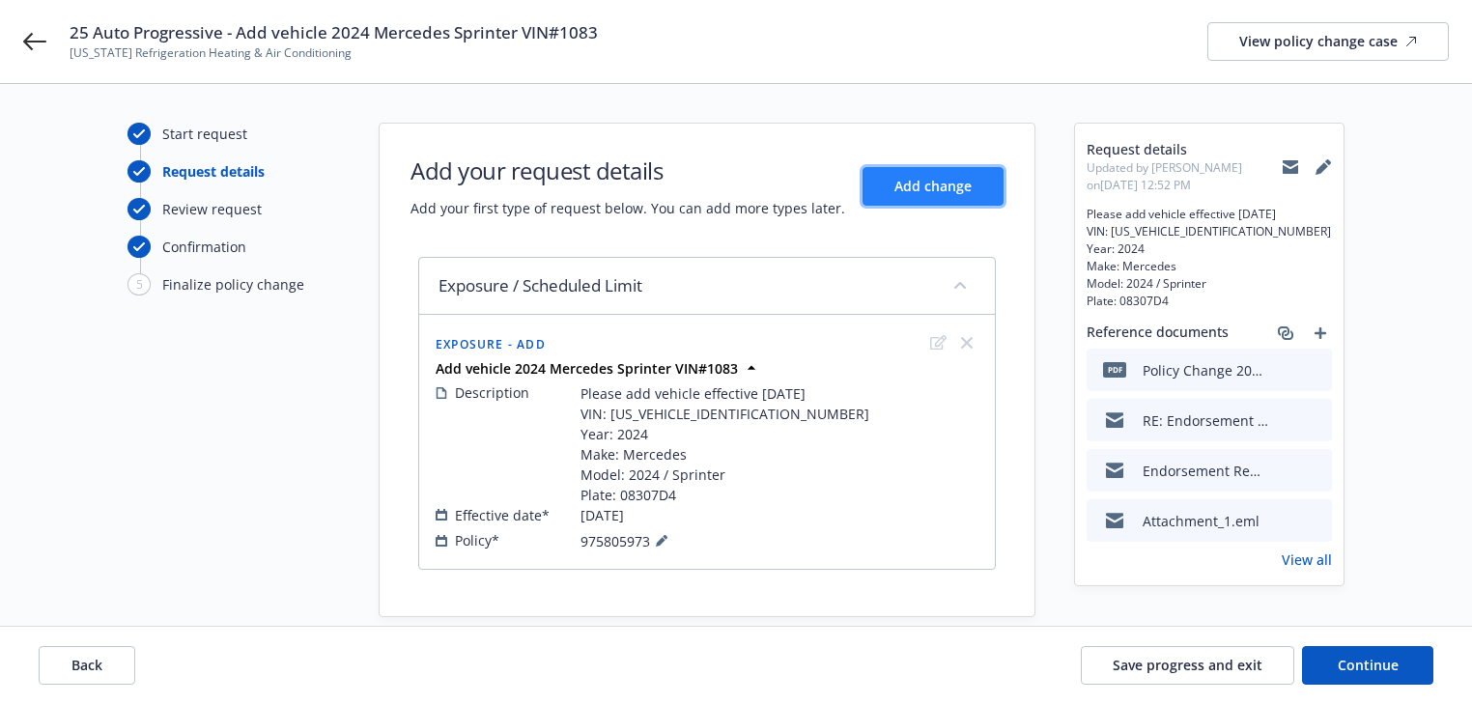
click at [921, 195] on button "Add change" at bounding box center [932, 186] width 141 height 39
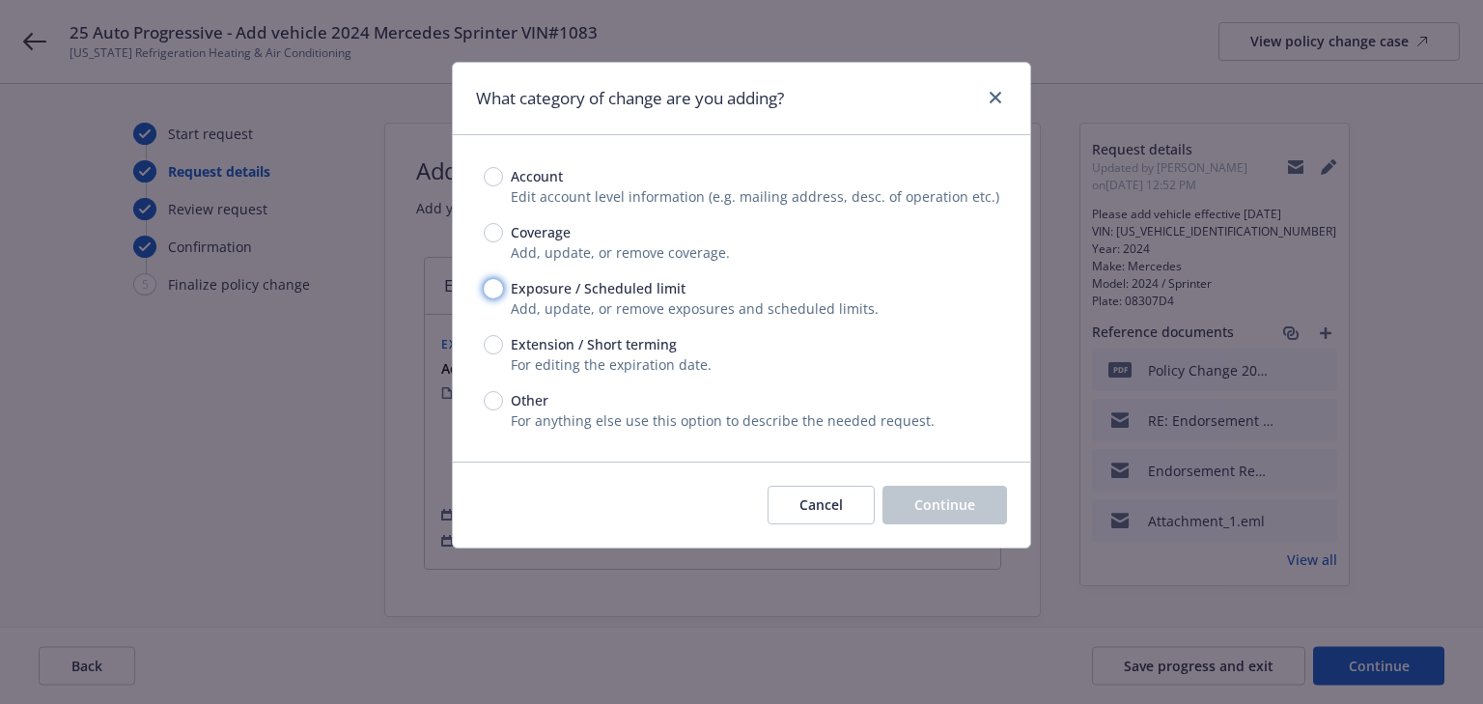
click at [490, 281] on input "Exposure / Scheduled limit" at bounding box center [493, 288] width 19 height 19
radio input "true"
click at [930, 512] on span "Continue" at bounding box center [945, 504] width 61 height 18
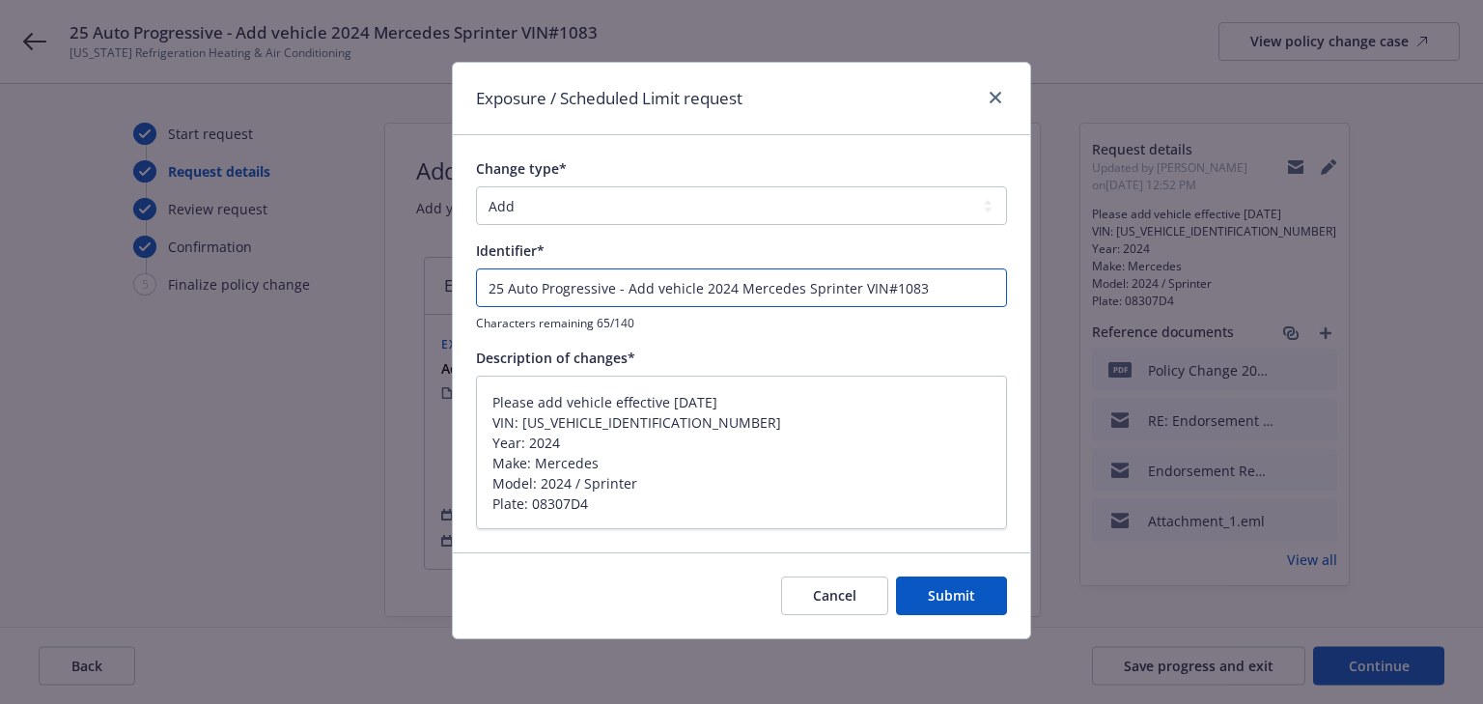
drag, startPoint x: 623, startPoint y: 290, endPoint x: 0, endPoint y: 301, distance: 623.0
click at [0, 301] on div "Exposure / Scheduled Limit request Change type* Add Audit Change Remove Identif…" at bounding box center [741, 352] width 1483 height 704
type textarea "x"
type input "Add vehicle 2024 Mercedes Sprinter VIN#1083"
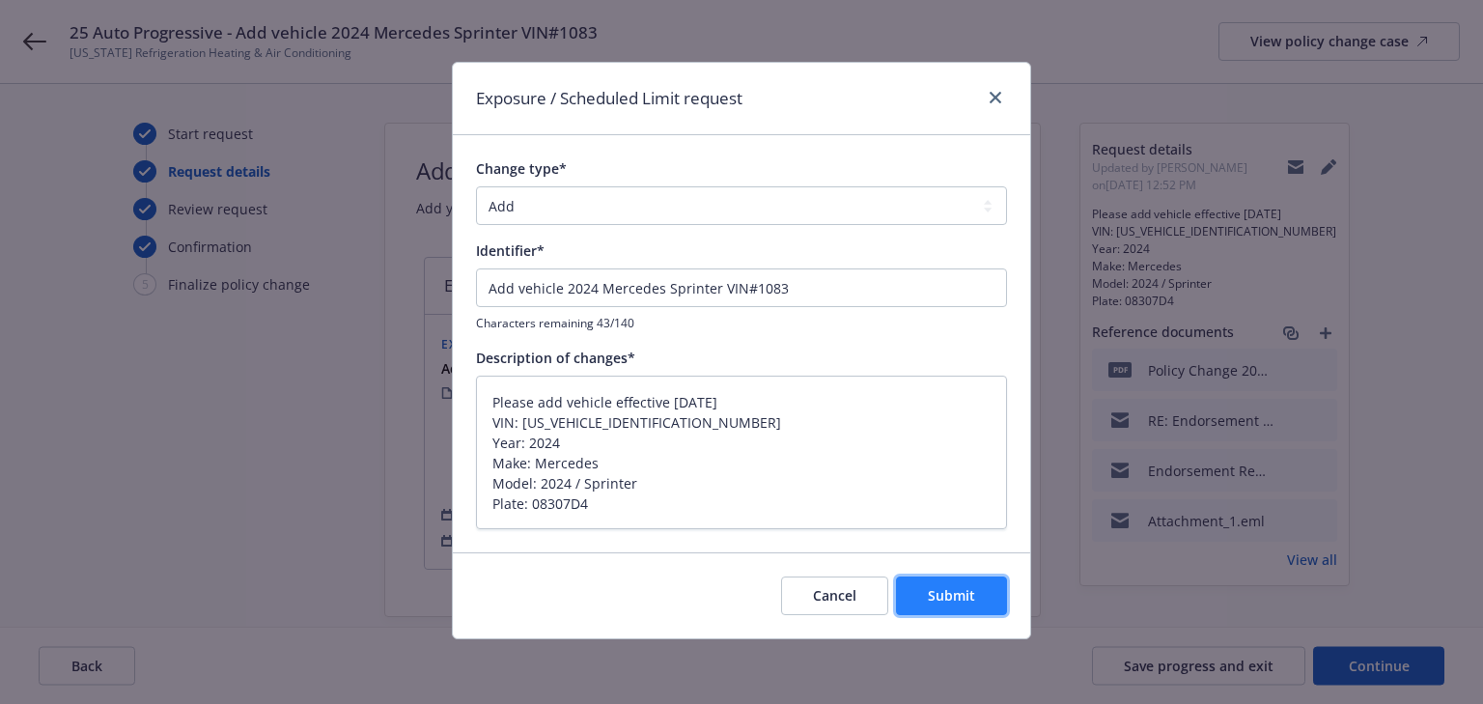
click at [977, 598] on button "Submit" at bounding box center [951, 596] width 111 height 39
type textarea "x"
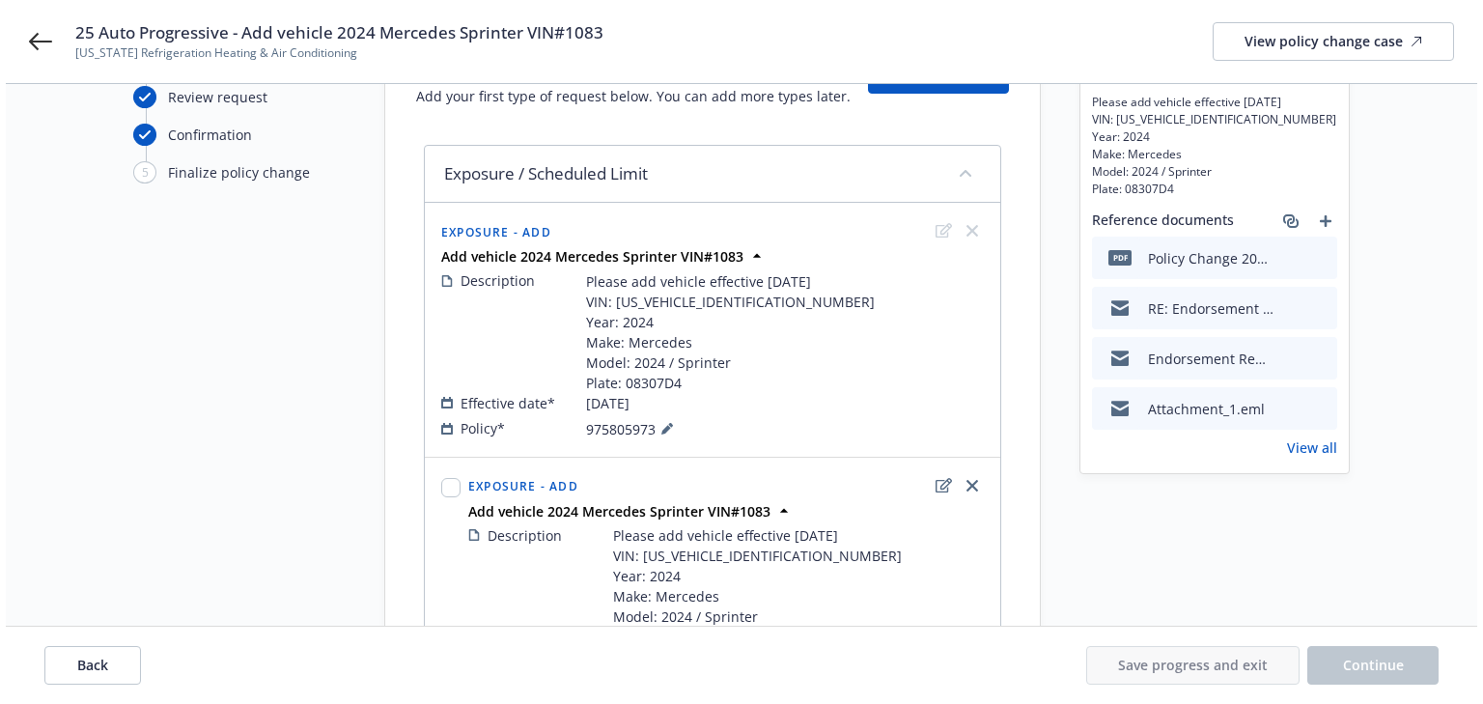
scroll to position [278, 0]
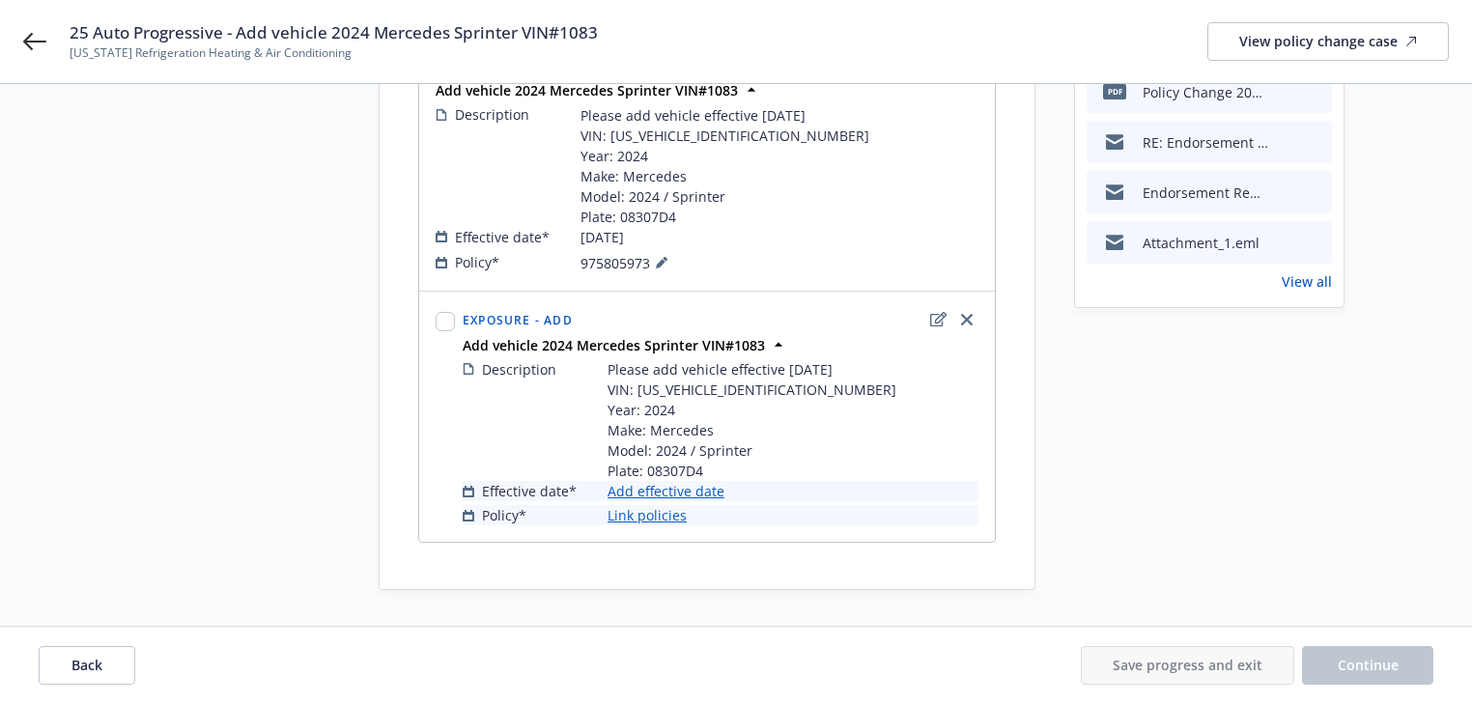
click at [701, 487] on link "Add effective date" at bounding box center [665, 491] width 117 height 20
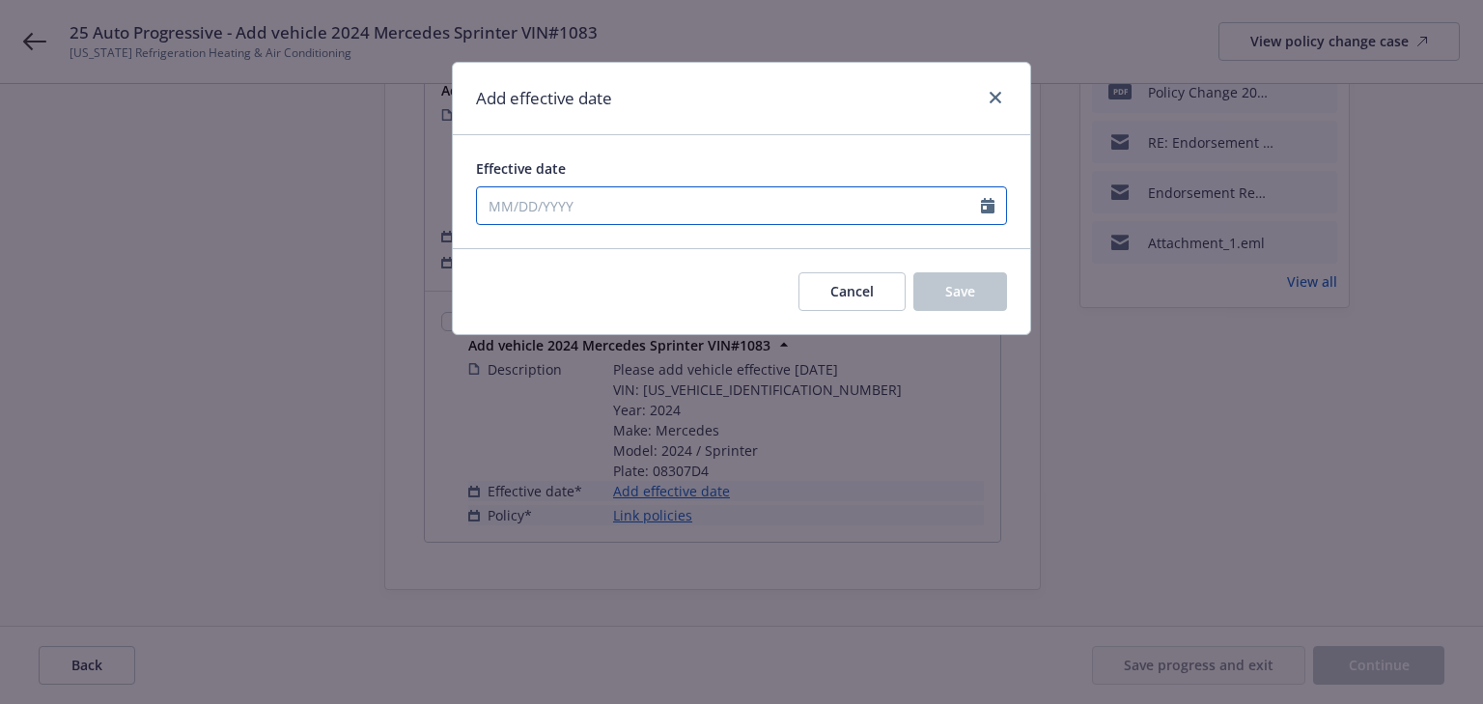
click at [639, 209] on input "Effective date" at bounding box center [729, 205] width 504 height 37
select select "8"
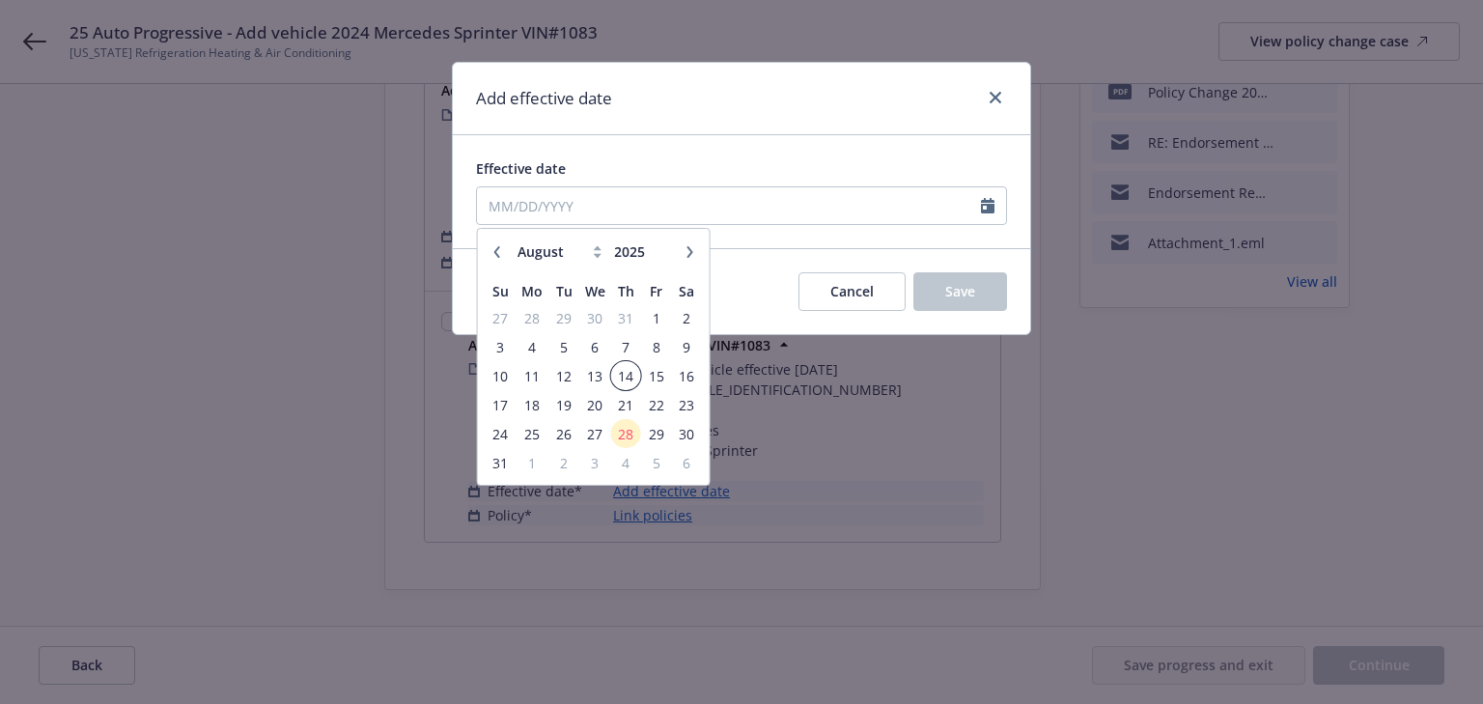
click at [626, 375] on span "14" at bounding box center [626, 376] width 26 height 24
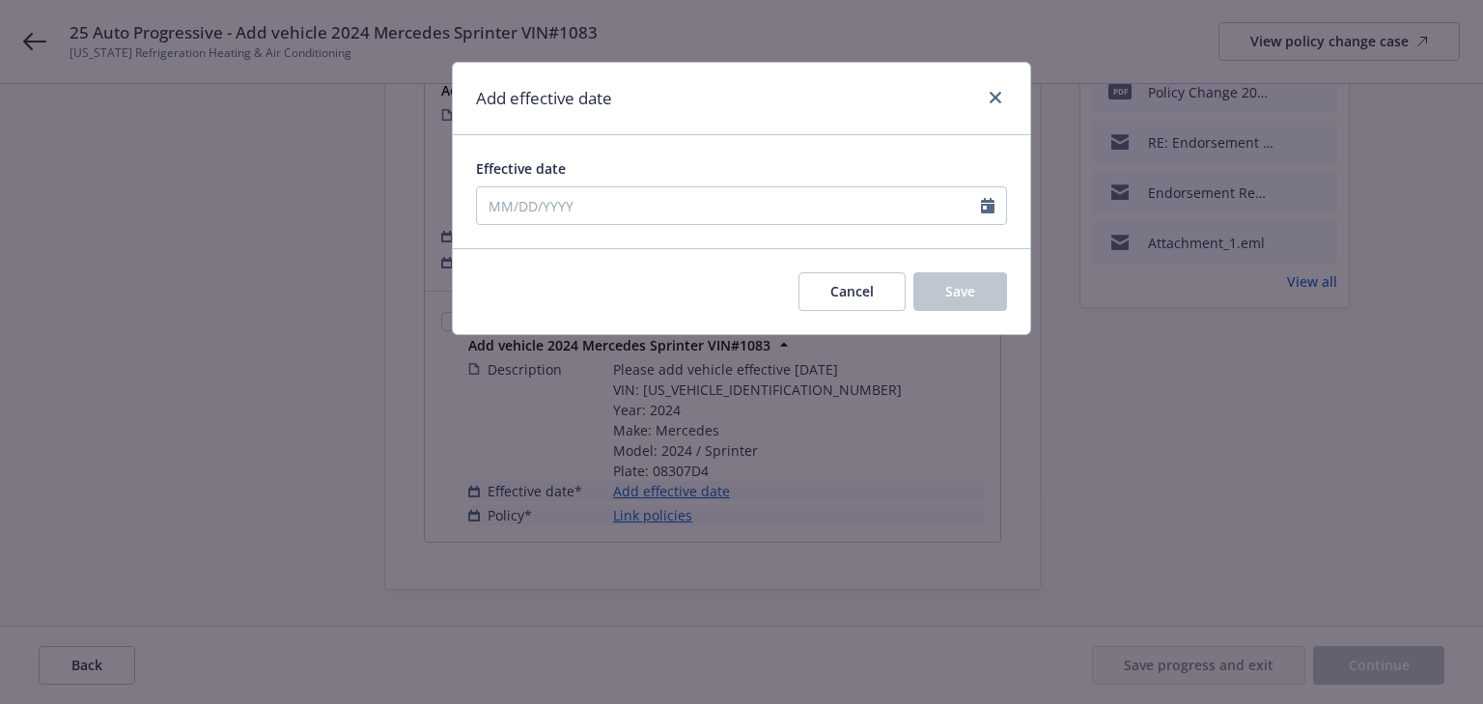
type input "08/14/2025"
click at [1003, 297] on button "Save" at bounding box center [961, 291] width 94 height 39
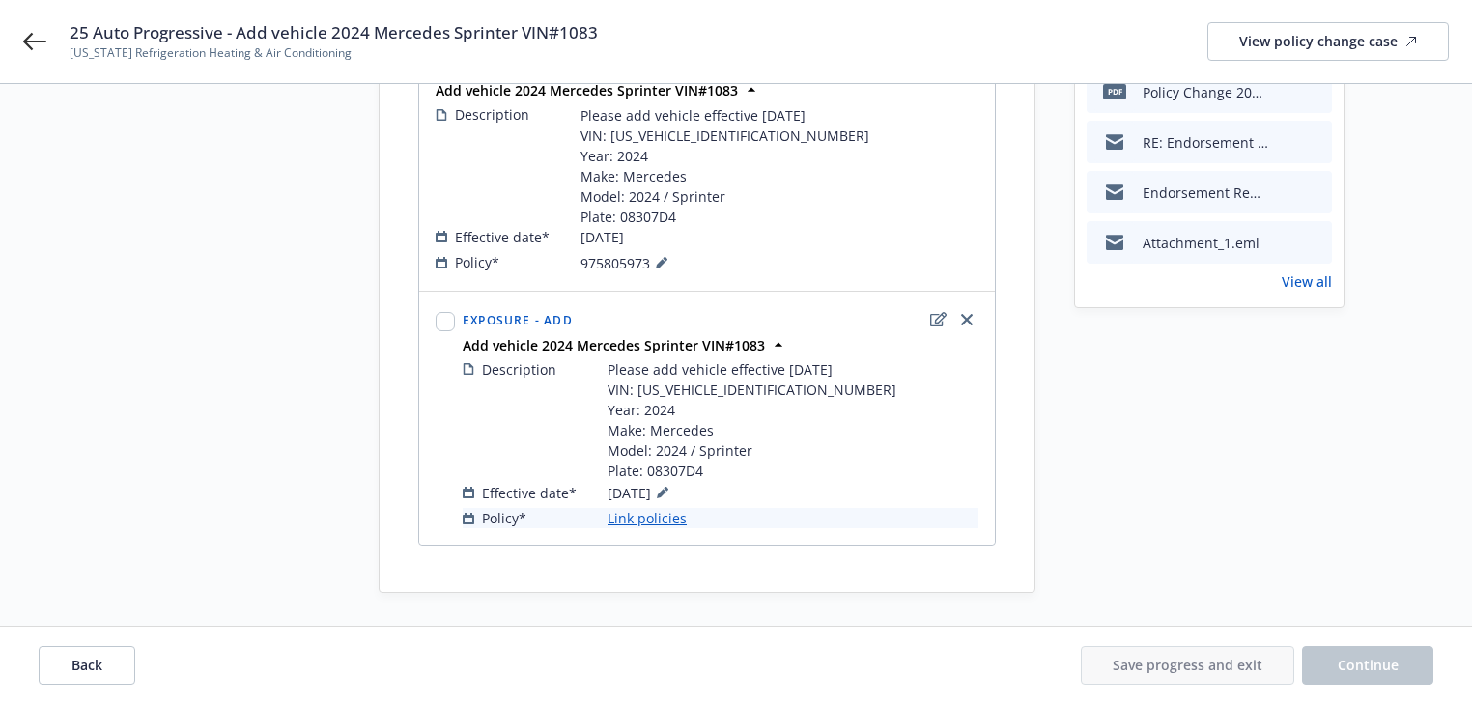
click at [647, 525] on link "Link policies" at bounding box center [646, 518] width 79 height 20
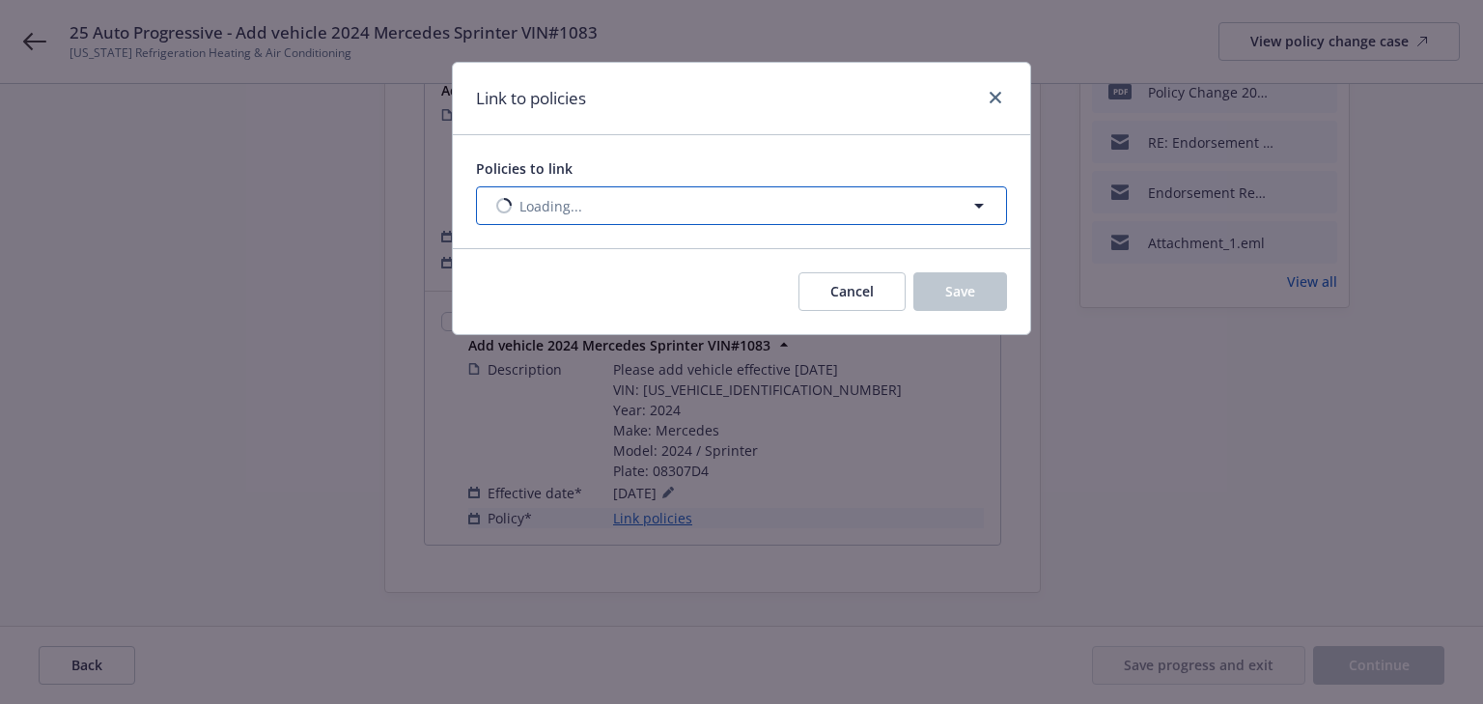
click at [630, 220] on button "Loading..." at bounding box center [741, 205] width 531 height 39
select select "ACTIVE"
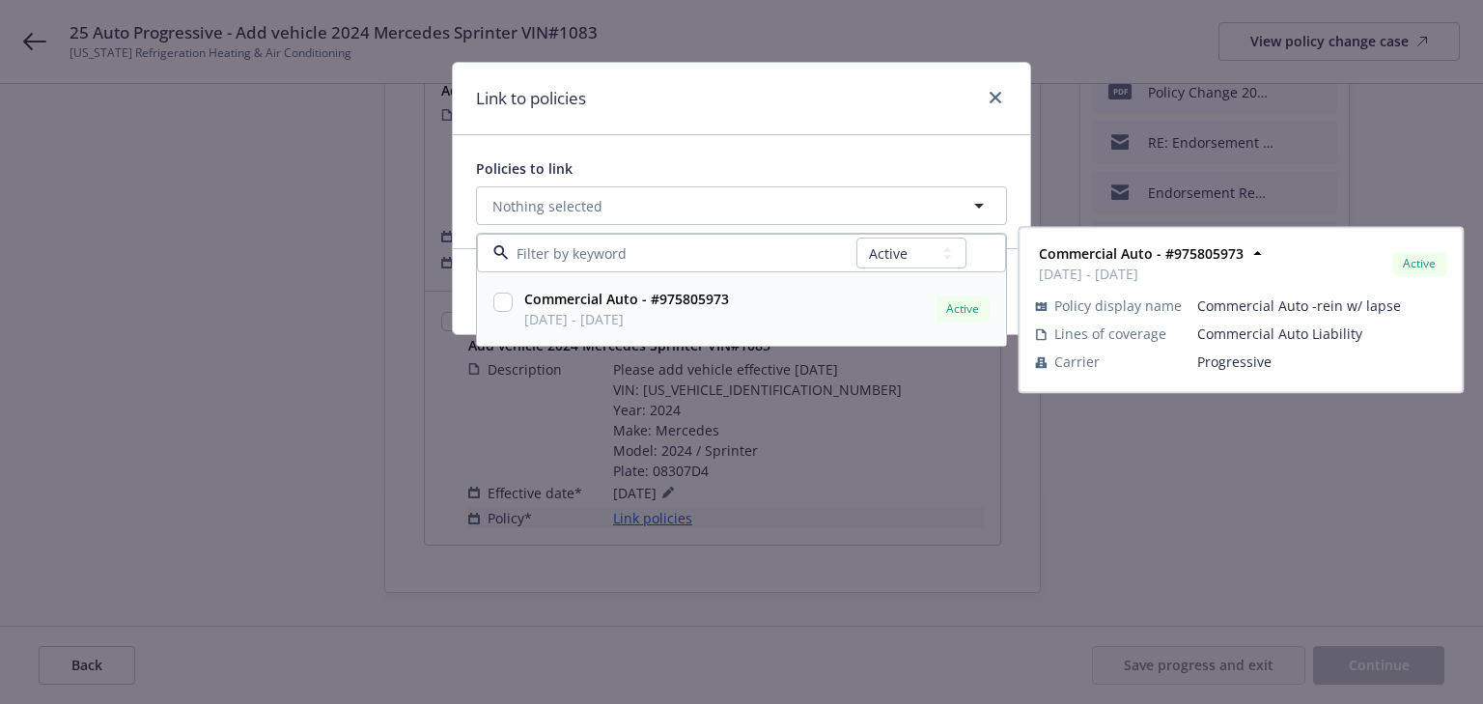
click at [503, 307] on input "checkbox" at bounding box center [503, 302] width 19 height 19
checkbox input "true"
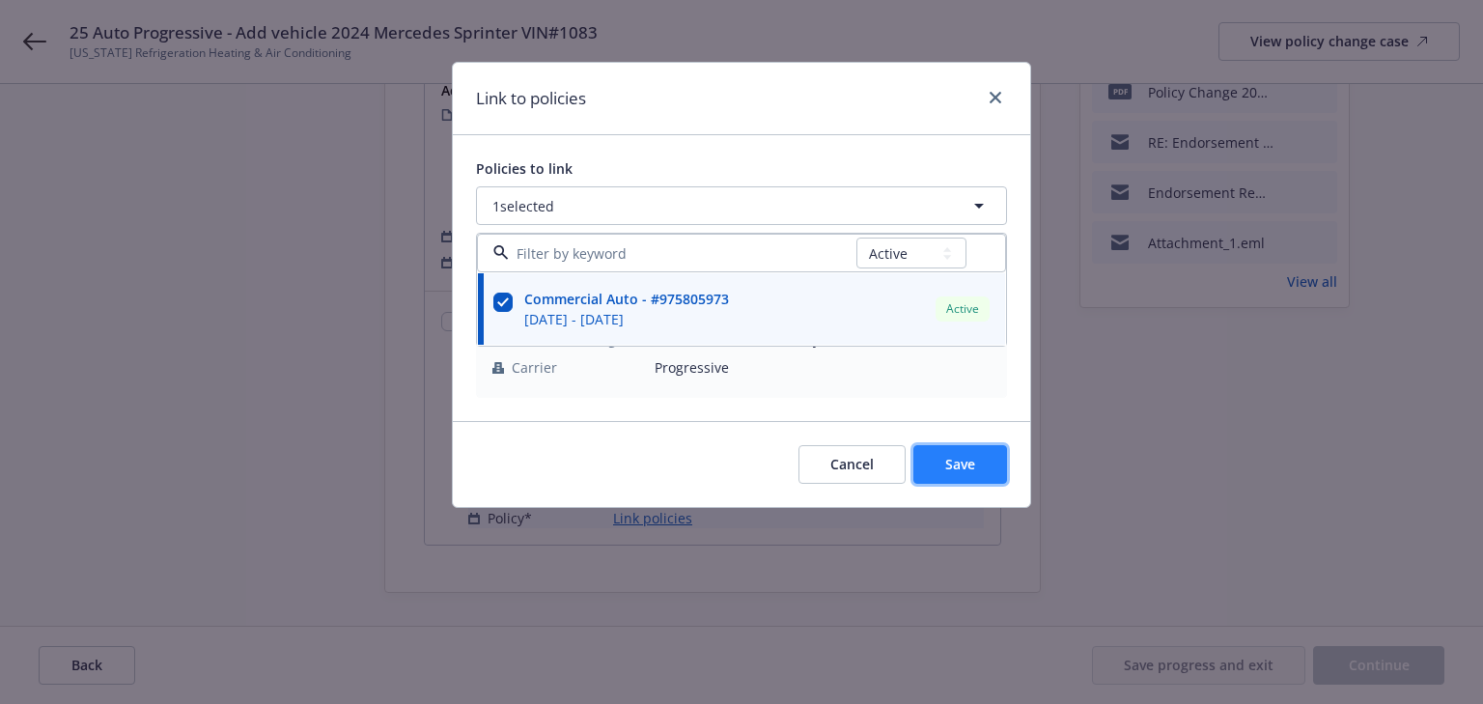
click at [973, 477] on button "Save" at bounding box center [961, 464] width 94 height 39
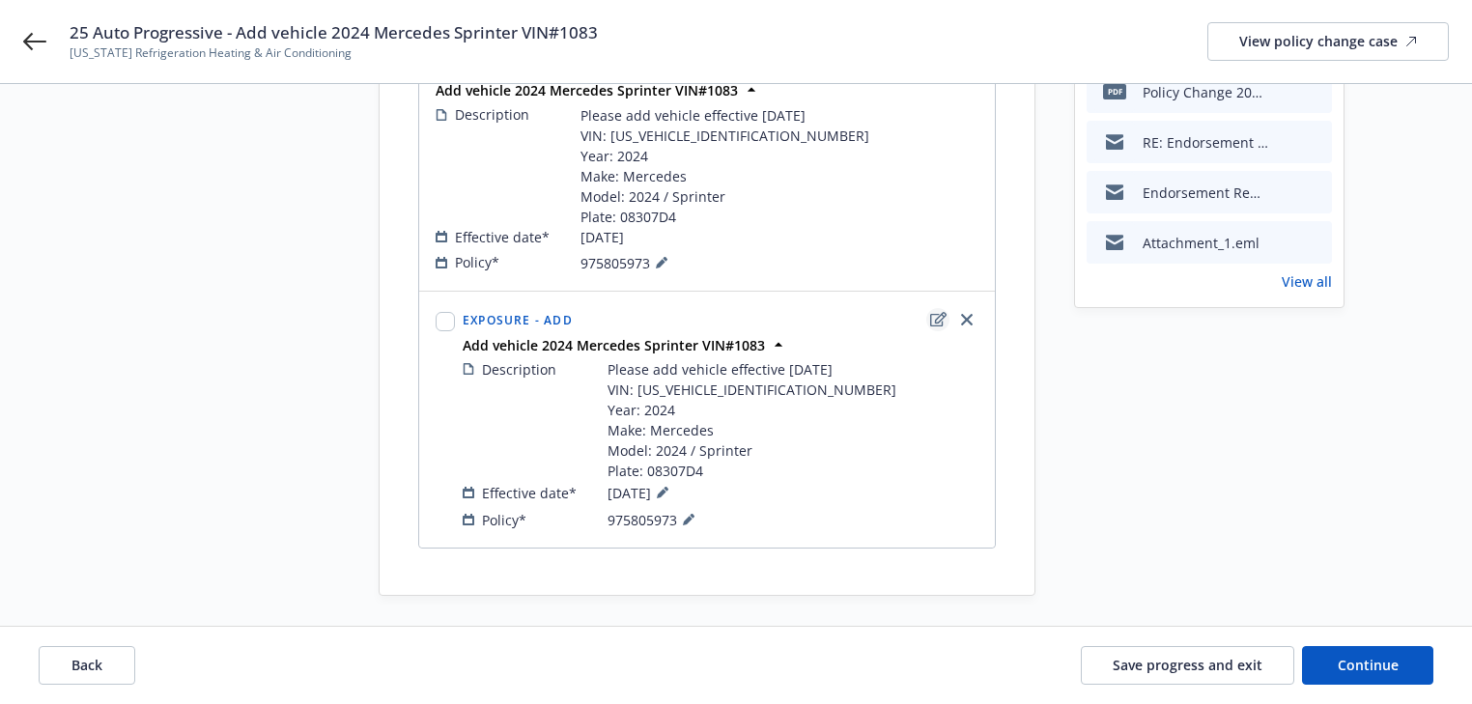
click at [933, 312] on icon "edit" at bounding box center [938, 319] width 16 height 14
type textarea "x"
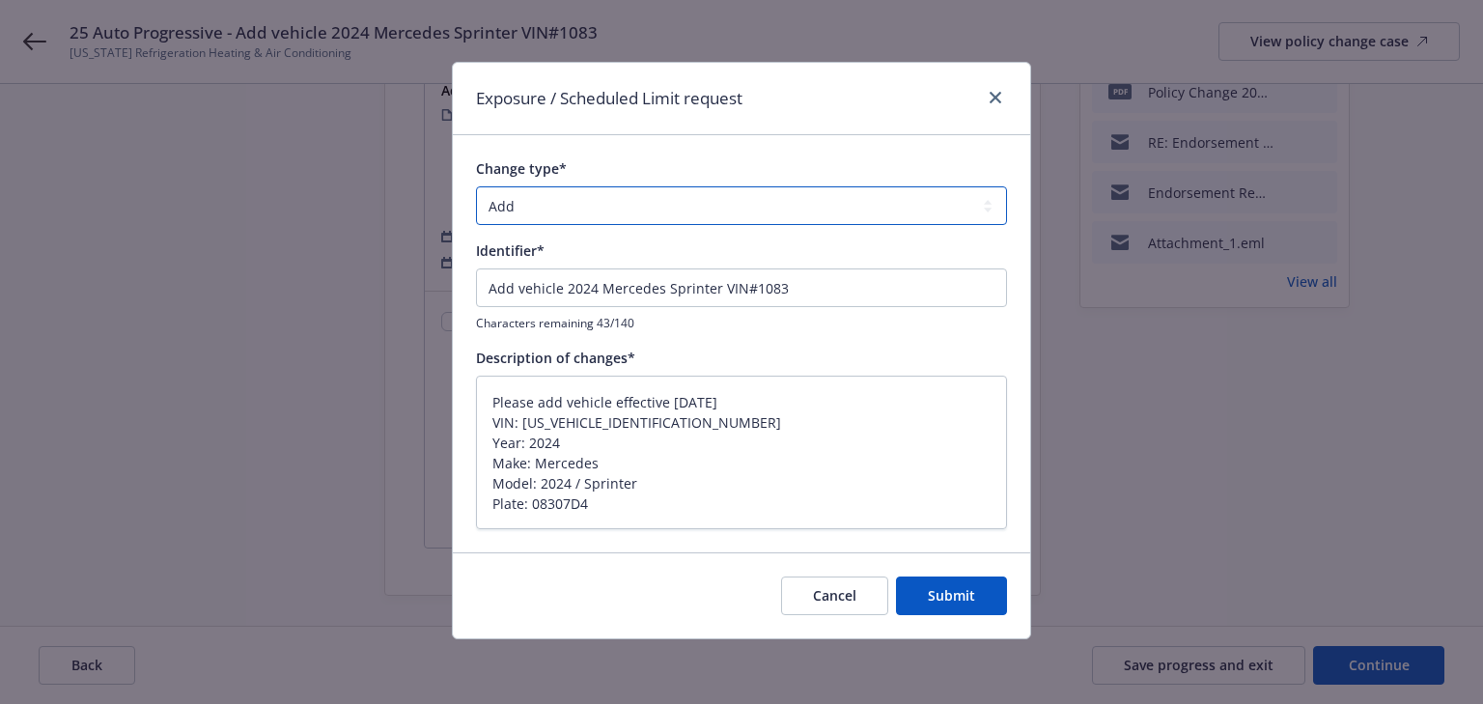
click at [626, 216] on select "Add Audit Change Remove" at bounding box center [741, 205] width 531 height 39
select select "CHANGE"
click at [476, 186] on select "Add Audit Change Remove" at bounding box center [741, 205] width 531 height 39
drag, startPoint x: 499, startPoint y: 285, endPoint x: 937, endPoint y: 284, distance: 437.5
click at [937, 284] on input "Add vehicle 2024 Mercedes Sprinter VIN#1083" at bounding box center [741, 287] width 531 height 39
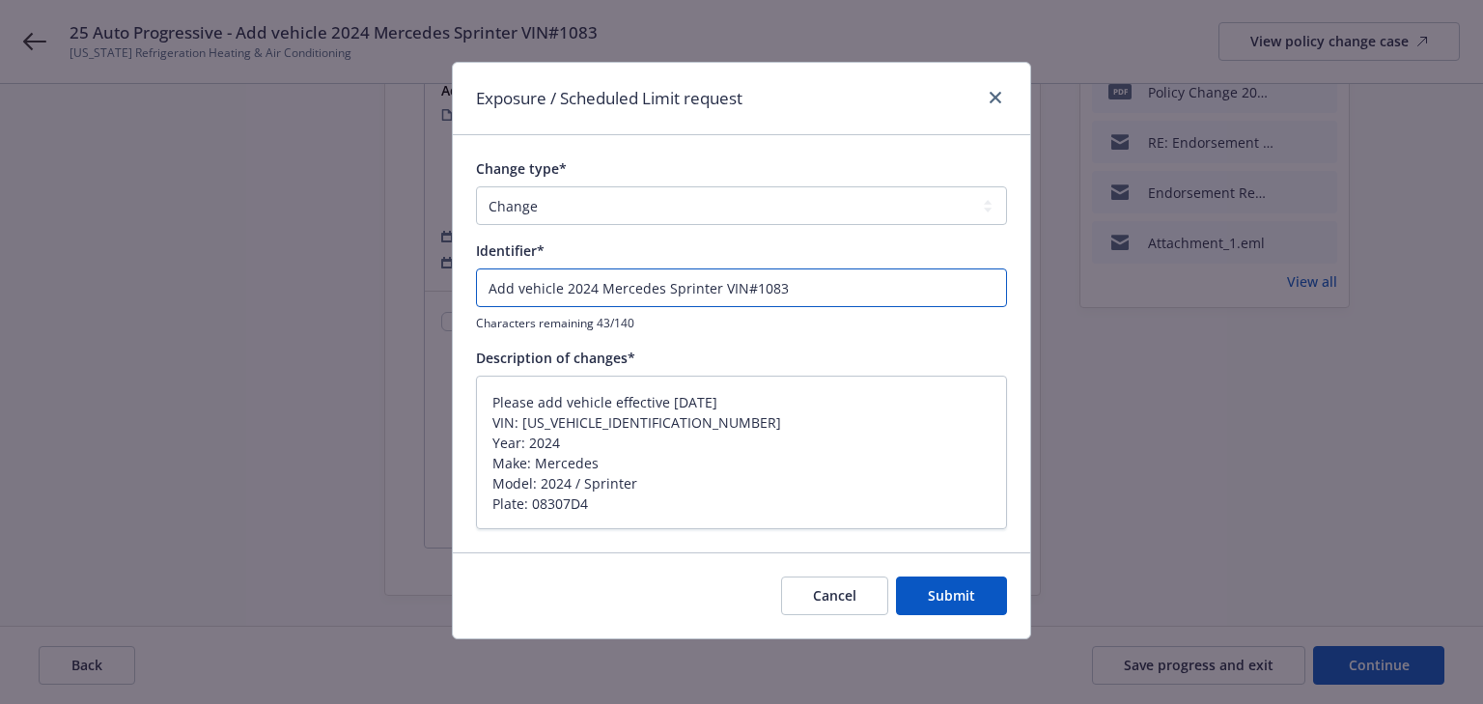
type textarea "x"
type input "Am"
type textarea "x"
type input "Ame"
type textarea "x"
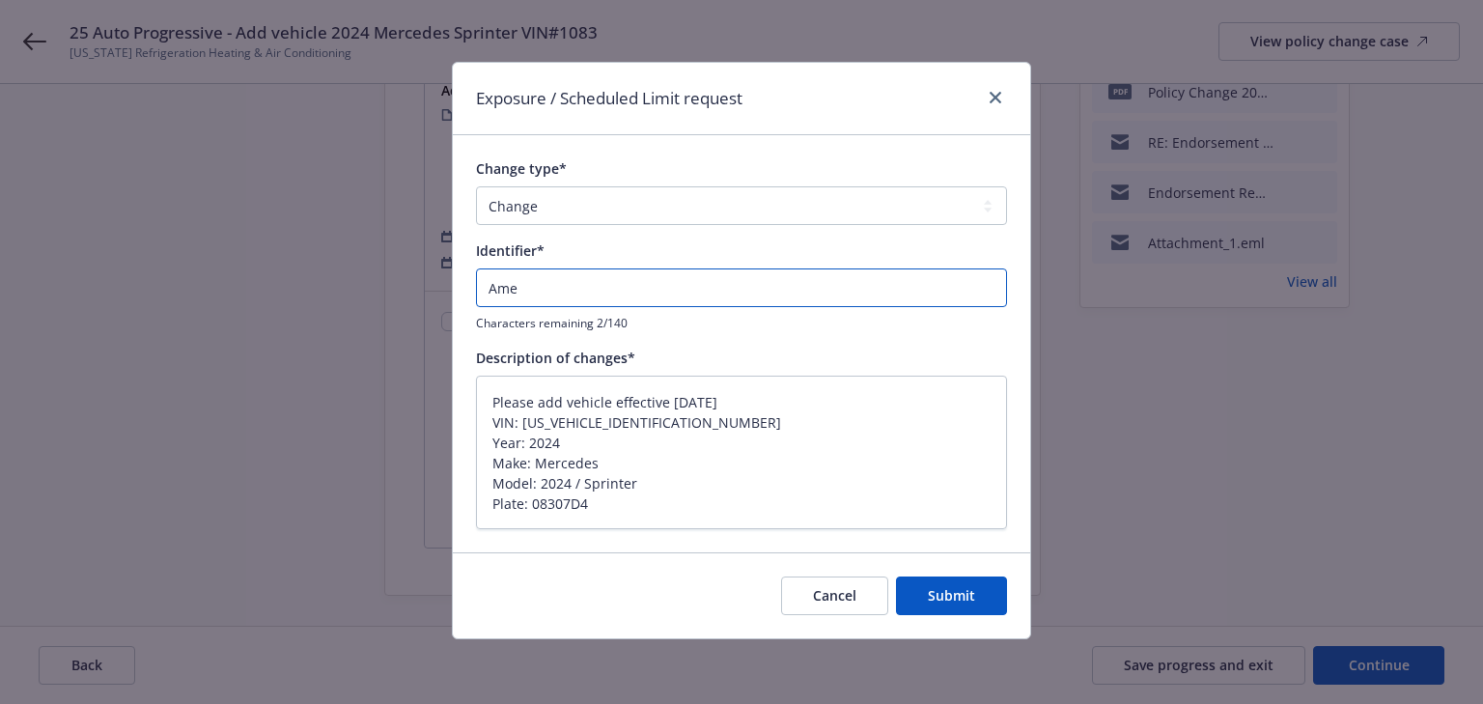
type input "Amen"
type textarea "x"
type input "Amend"
type textarea "x"
type input "Amend"
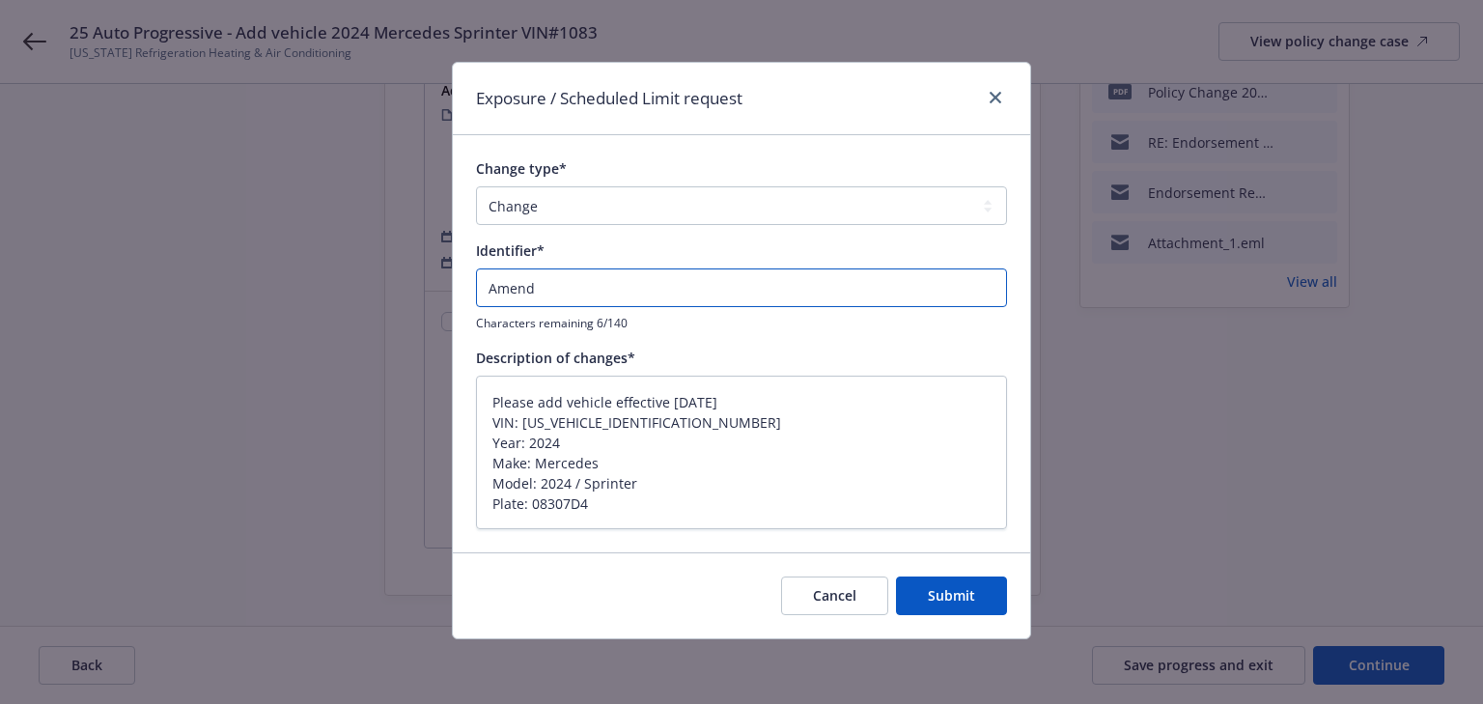
paste input "stated amount"
type textarea "x"
type input "Amend stated amount"
type textarea "x"
type input "Amend stated amount a"
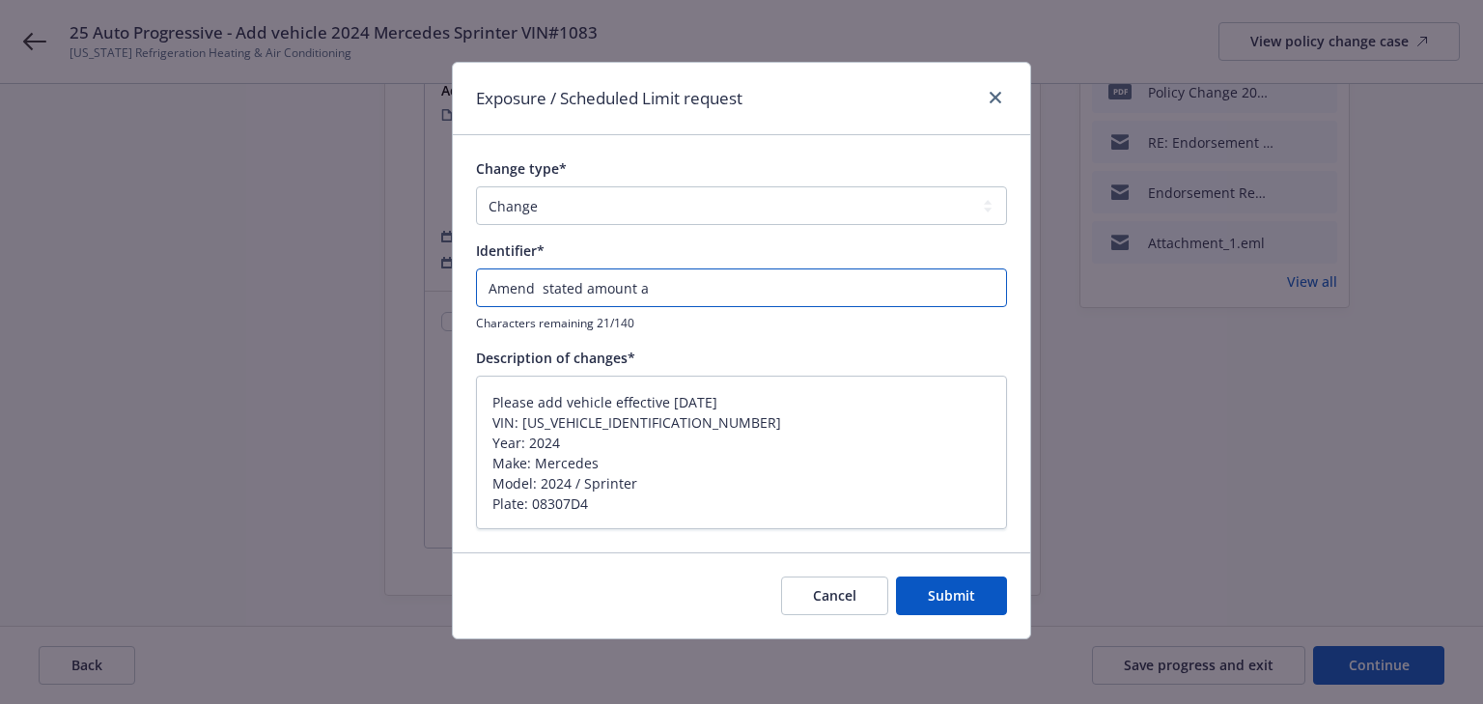
type textarea "x"
type input "Amend stated amount an"
type textarea "x"
type input "Amend stated amount and"
type textarea "x"
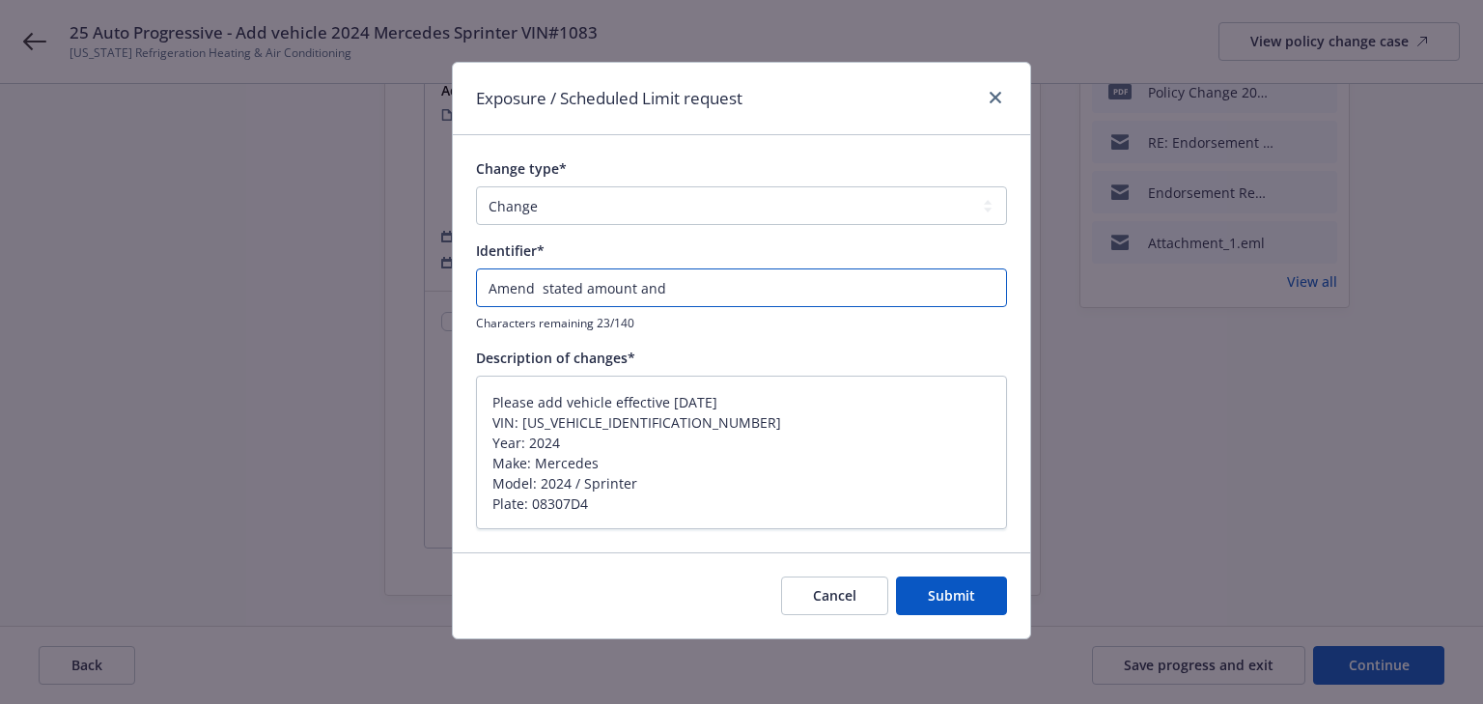
type input "Amend stated amount and"
type textarea "x"
type input "Amend stated amount and a"
type textarea "x"
type input "Amend stated amount and ad"
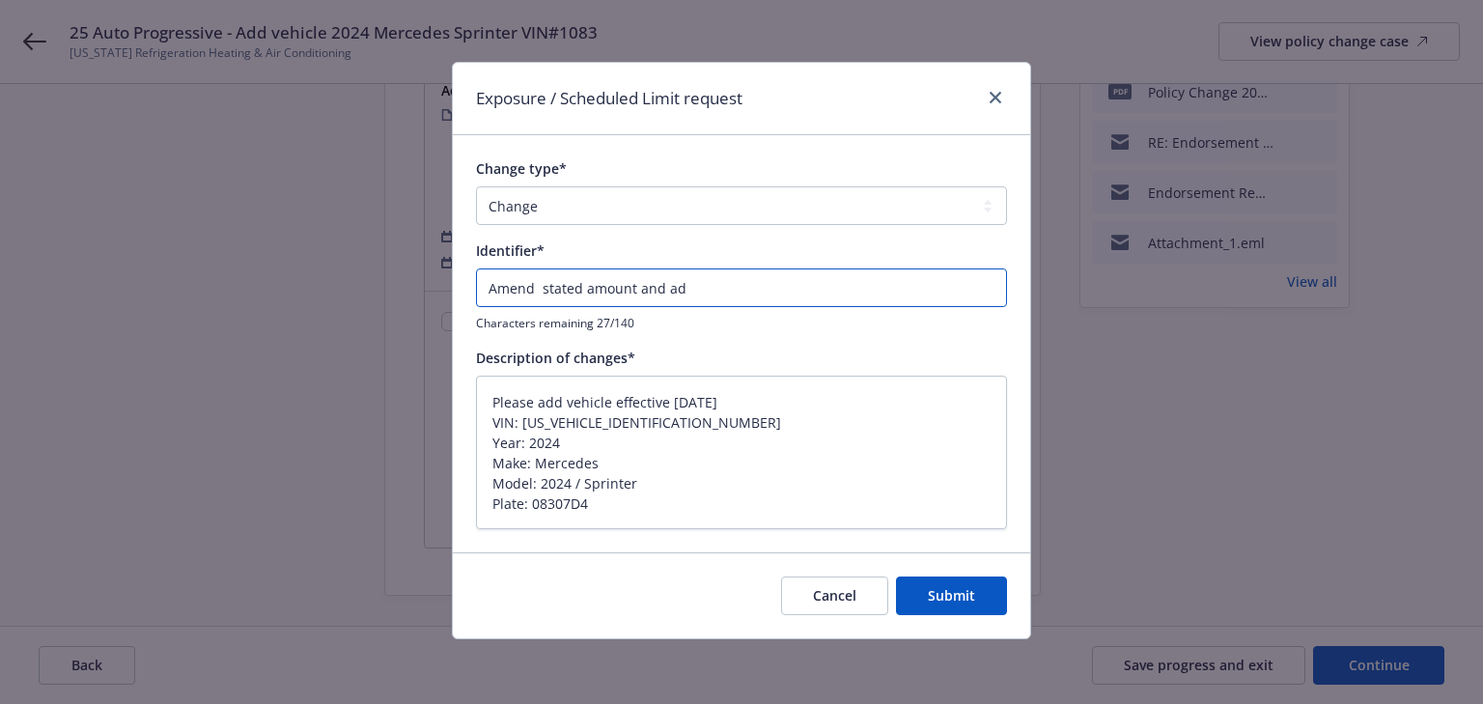
type textarea "x"
type input "Amend stated amount and add"
type textarea "x"
type input "Amend stated amount and add"
click at [813, 285] on input "Amend stated amount and add" at bounding box center [741, 287] width 531 height 39
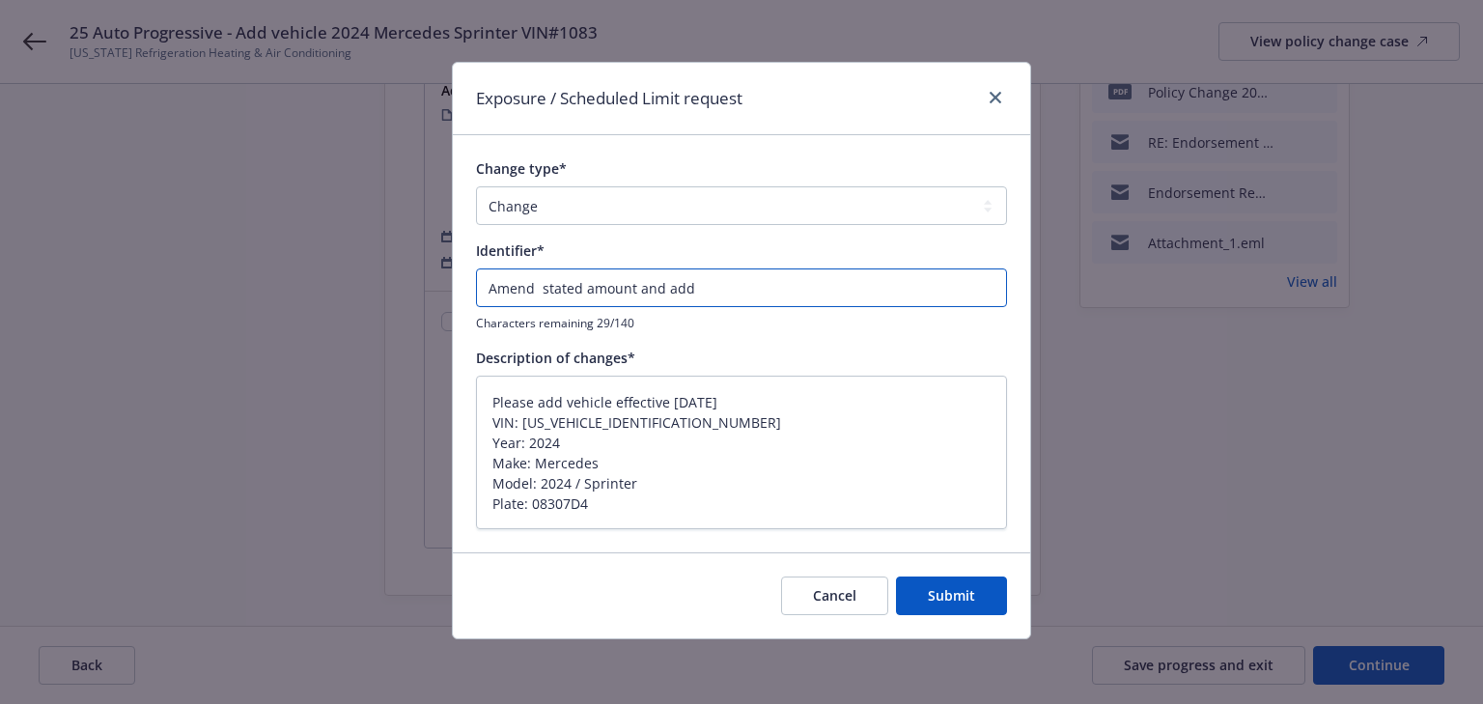
paste input "Comprehensive"
type textarea "x"
type input "Amend stated amount and add Comprehensive"
type textarea "x"
type input "Amend stated amount and add Comprehensive,"
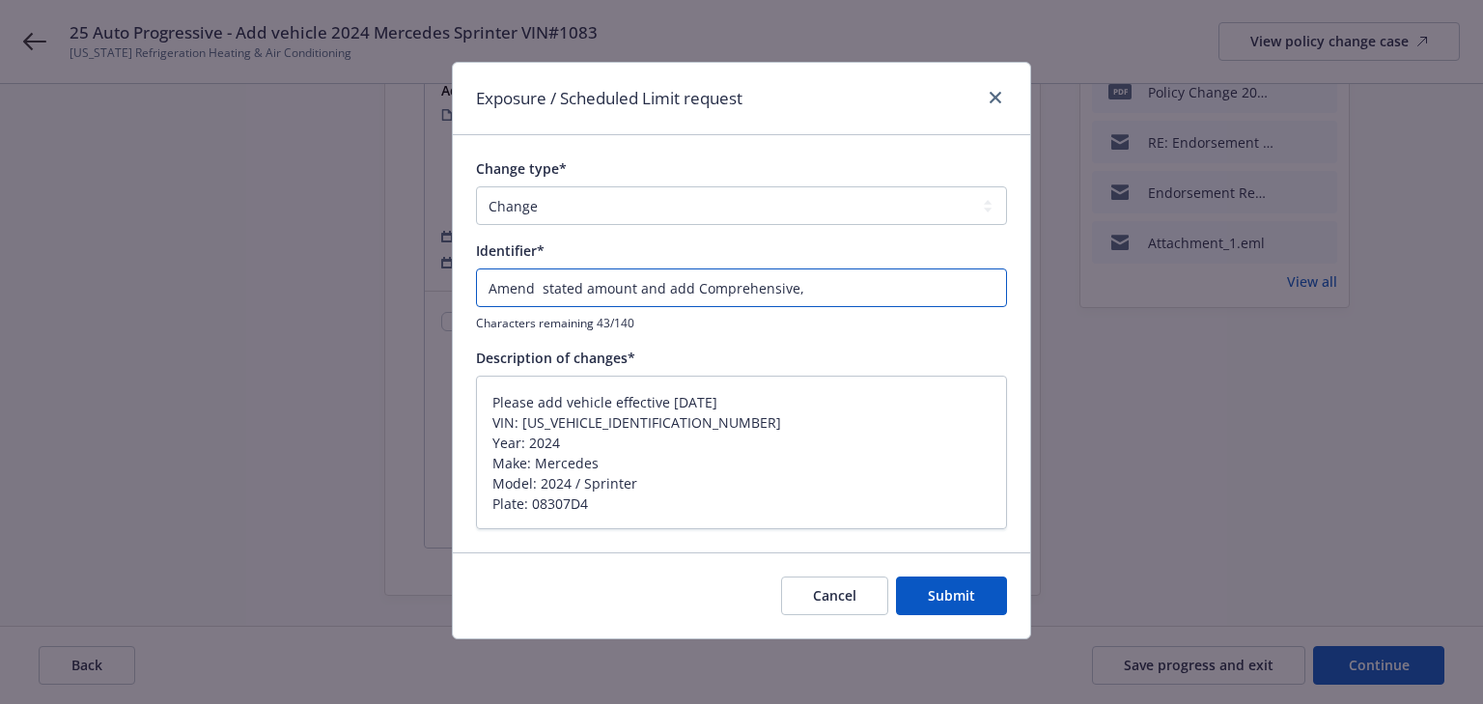
type textarea "x"
type input "Amend stated amount and add Comprehensive,"
click at [902, 289] on input "Amend stated amount and add Comprehensive," at bounding box center [741, 287] width 531 height 39
paste input "Collision"
type textarea "x"
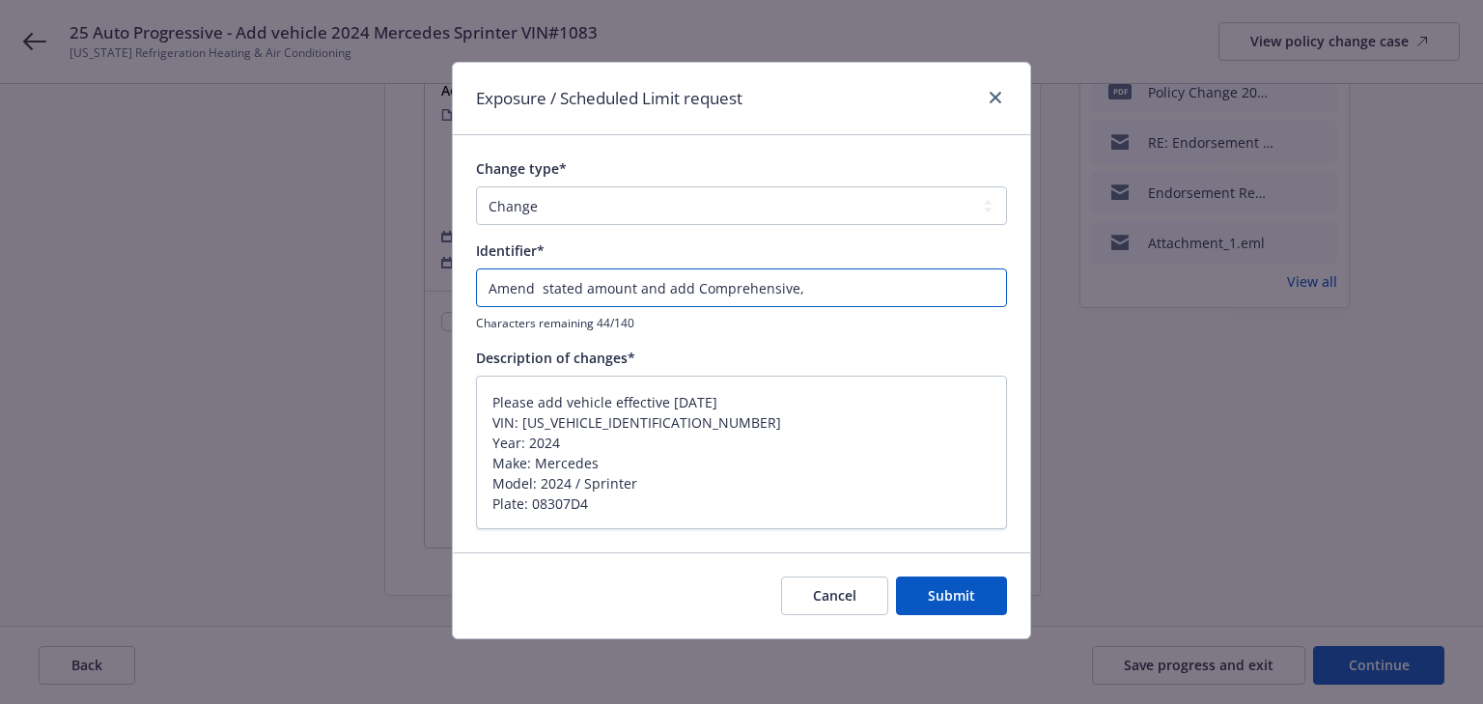
type input "Amend stated amount and add Comprehensive, Collision"
type textarea "x"
type input "Amend stated amount and add Comprehensive, Collision"
type textarea "x"
type input "Amend stated amount and add Comprehensive, Collision"
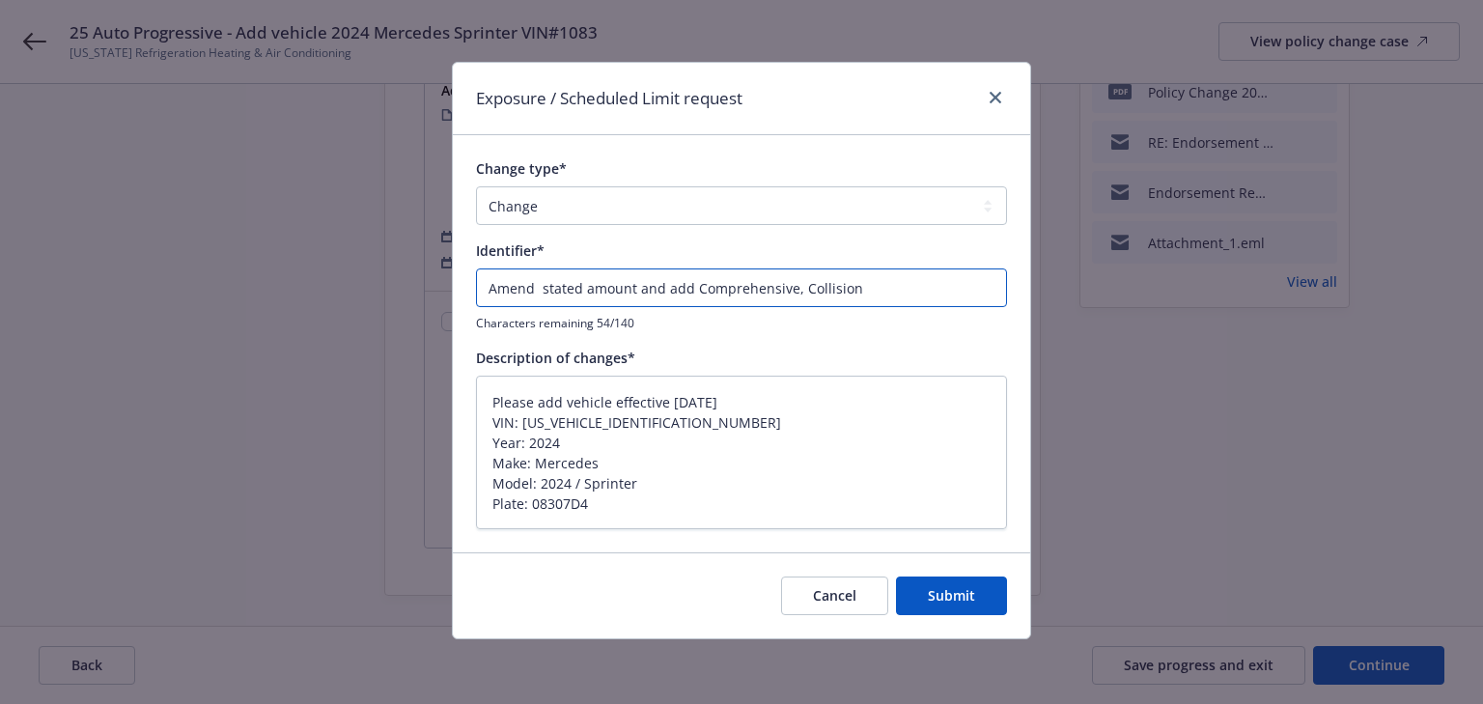
type textarea "x"
type input "Amend stated amount and add Comprehensive, Collision fr"
type textarea "x"
type input "Amend stated amount and add Comprehensive, Collision fro"
type textarea "x"
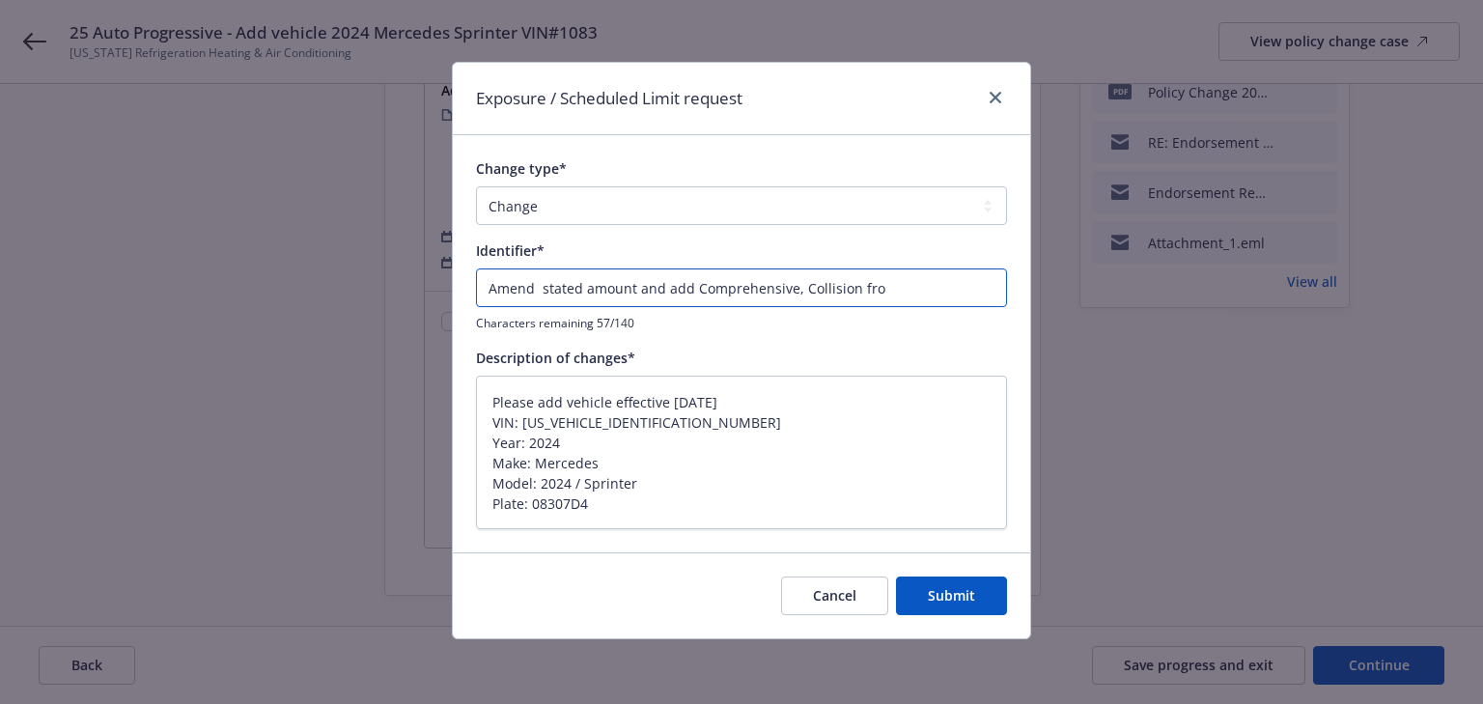
type input "Amend stated amount and add Comprehensive, Collision fro"
type textarea "x"
type input "Amend stated amount and add Comprehensive, Collision fro"
type textarea "x"
type input "Amend stated amount and add Comprehensive, Collision fr"
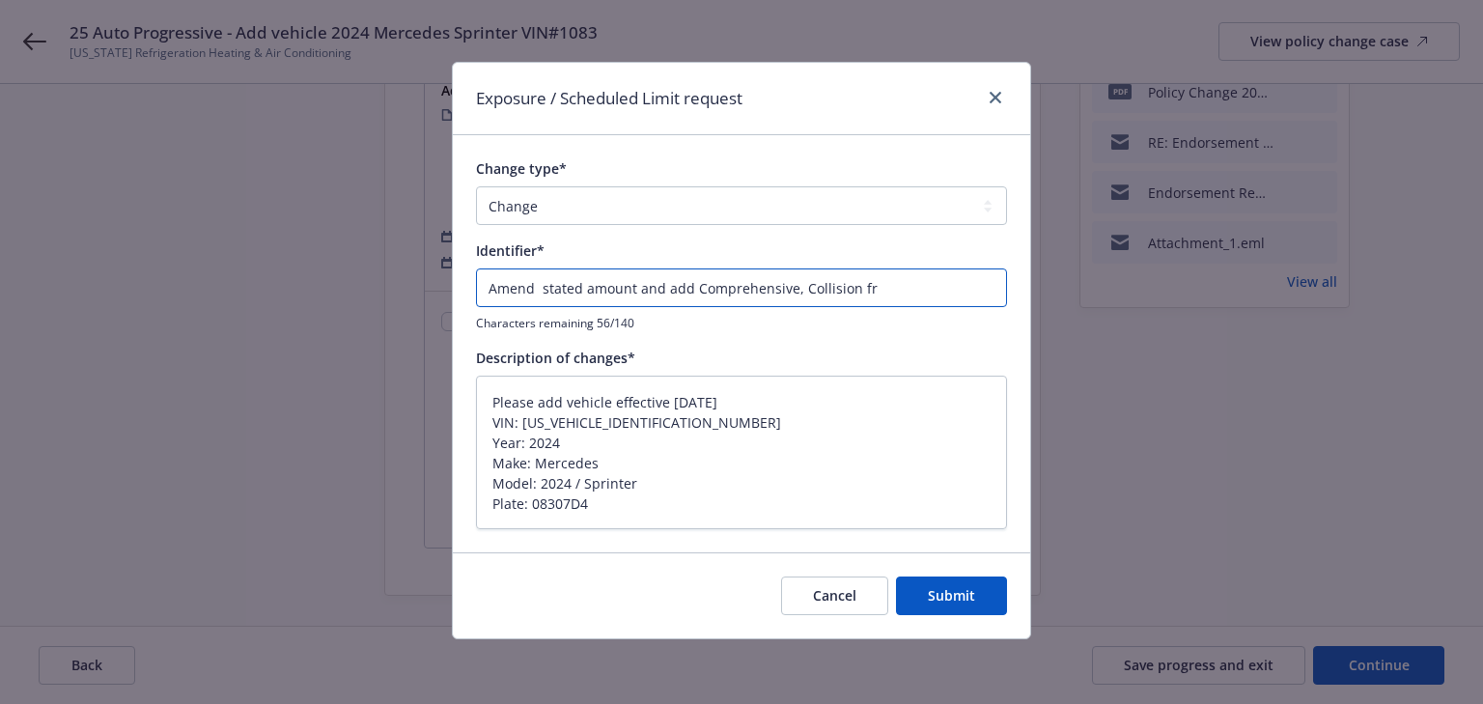
type textarea "x"
type input "Amend stated amount and add Comprehensive, Collision f"
type textarea "x"
type input "Amend stated amount and add Comprehensive, Collision fo"
type textarea "x"
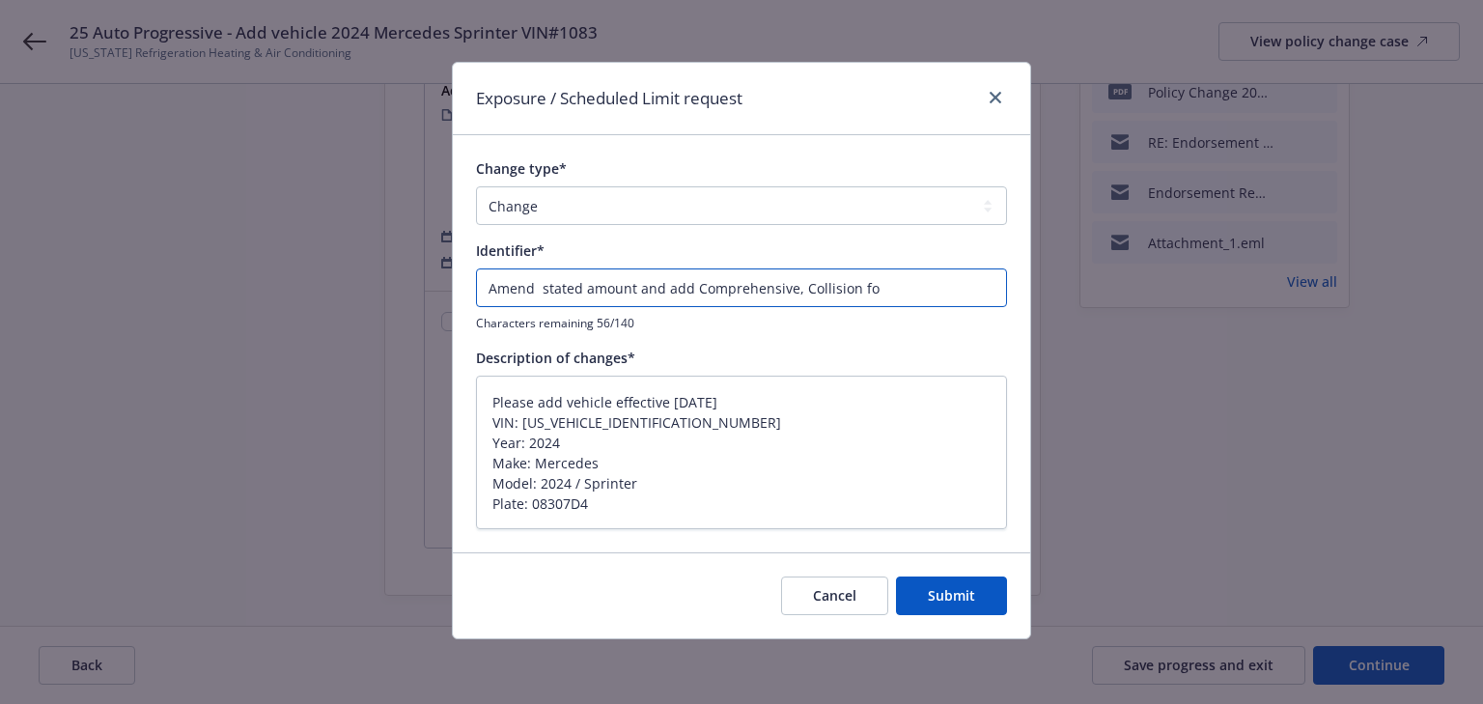
type input "Amend stated amount and add Comprehensive, Collision for"
type textarea "x"
type input "Amend stated amount and add Comprehensive, Collision for"
type textarea "x"
type input "Amend stated amount and add Comprehensive, Collision for v"
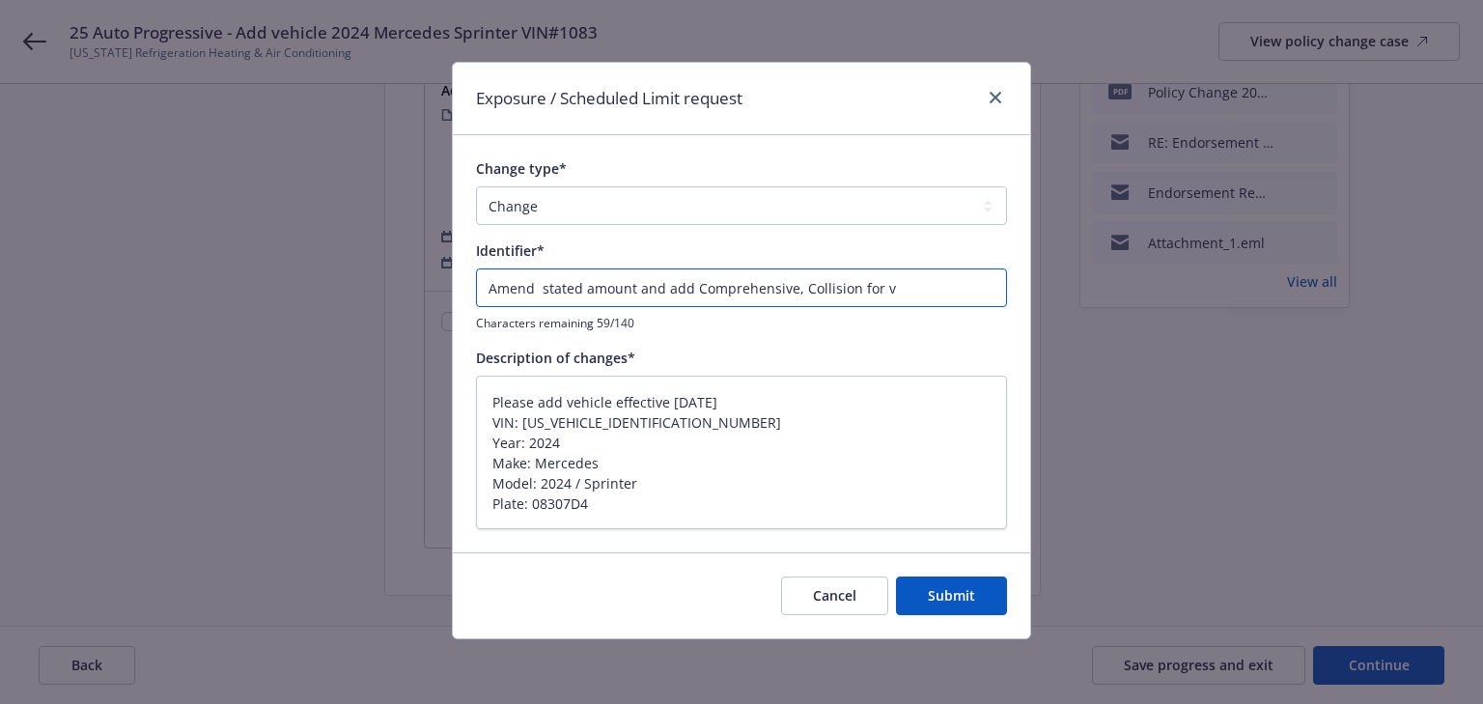
type textarea "x"
type input "Amend stated amount and add Comprehensive, Collision for veg"
type textarea "x"
type input "Amend stated amount and add Comprehensive, Collision for ve"
type textarea "x"
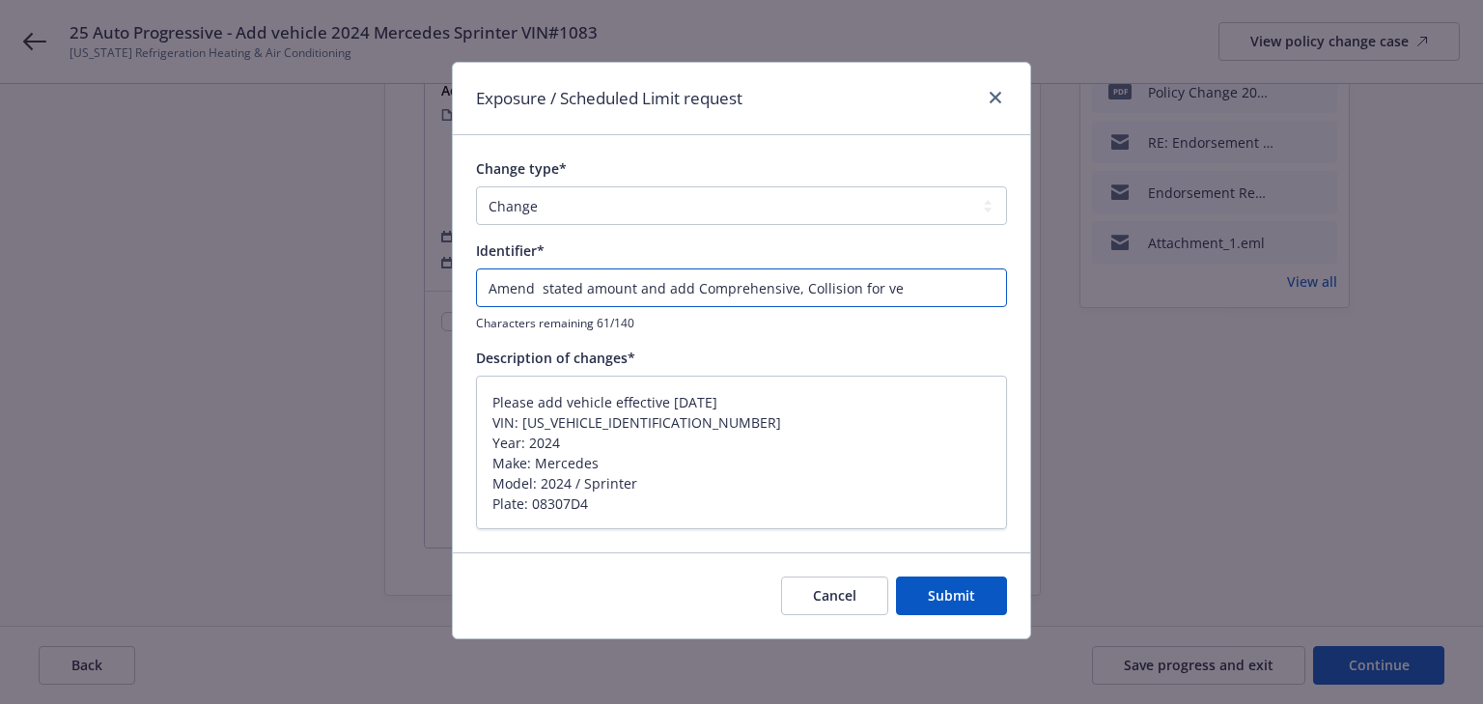
type input "Amend stated amount and add Comprehensive, Collision for v"
type textarea "x"
type input "Amend stated amount and add Comprehensive, Collision for vi"
type textarea "x"
type input "Amend stated amount and add Comprehensive, Collision for vin"
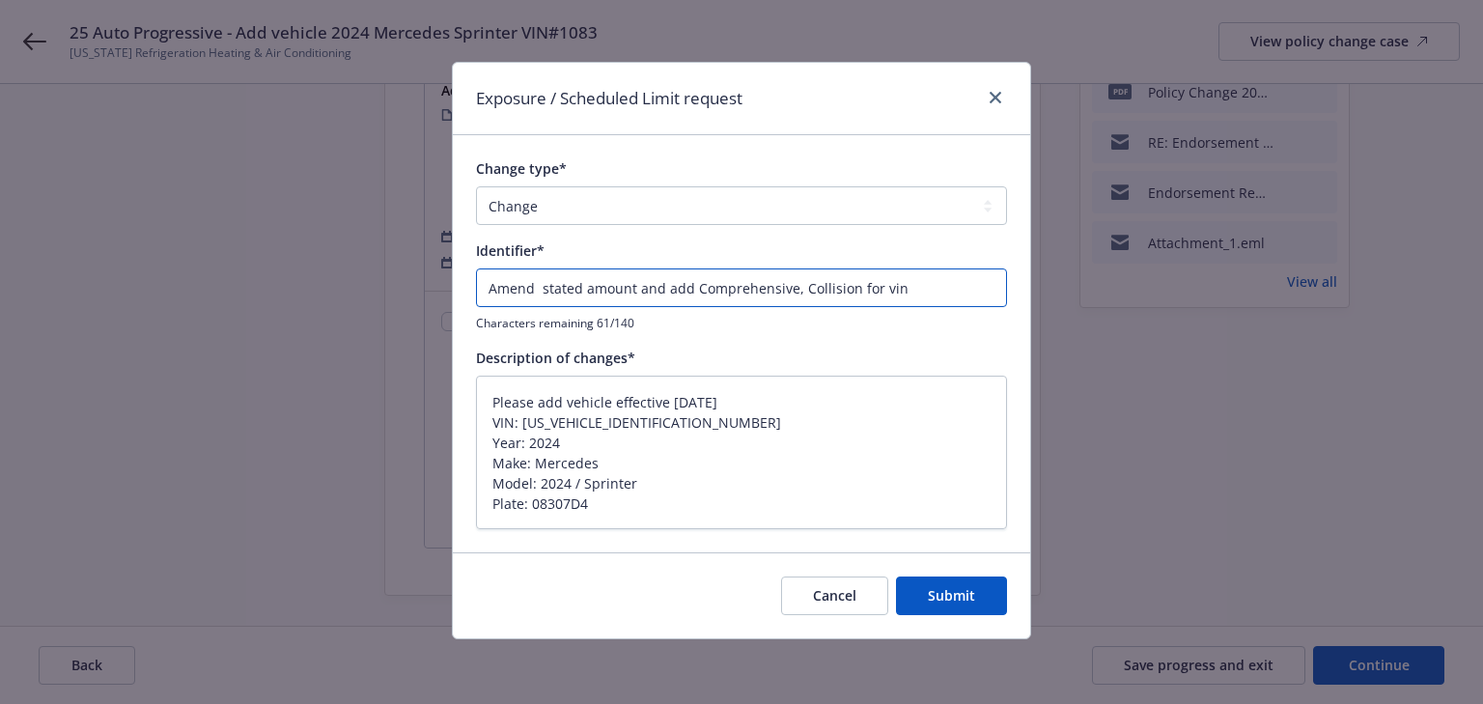
type textarea "x"
type input "Amend stated amount and add Comprehensive, Collision for vi"
type textarea "x"
type input "Amend stated amount and add Comprehensive, Collision for v"
type textarea "x"
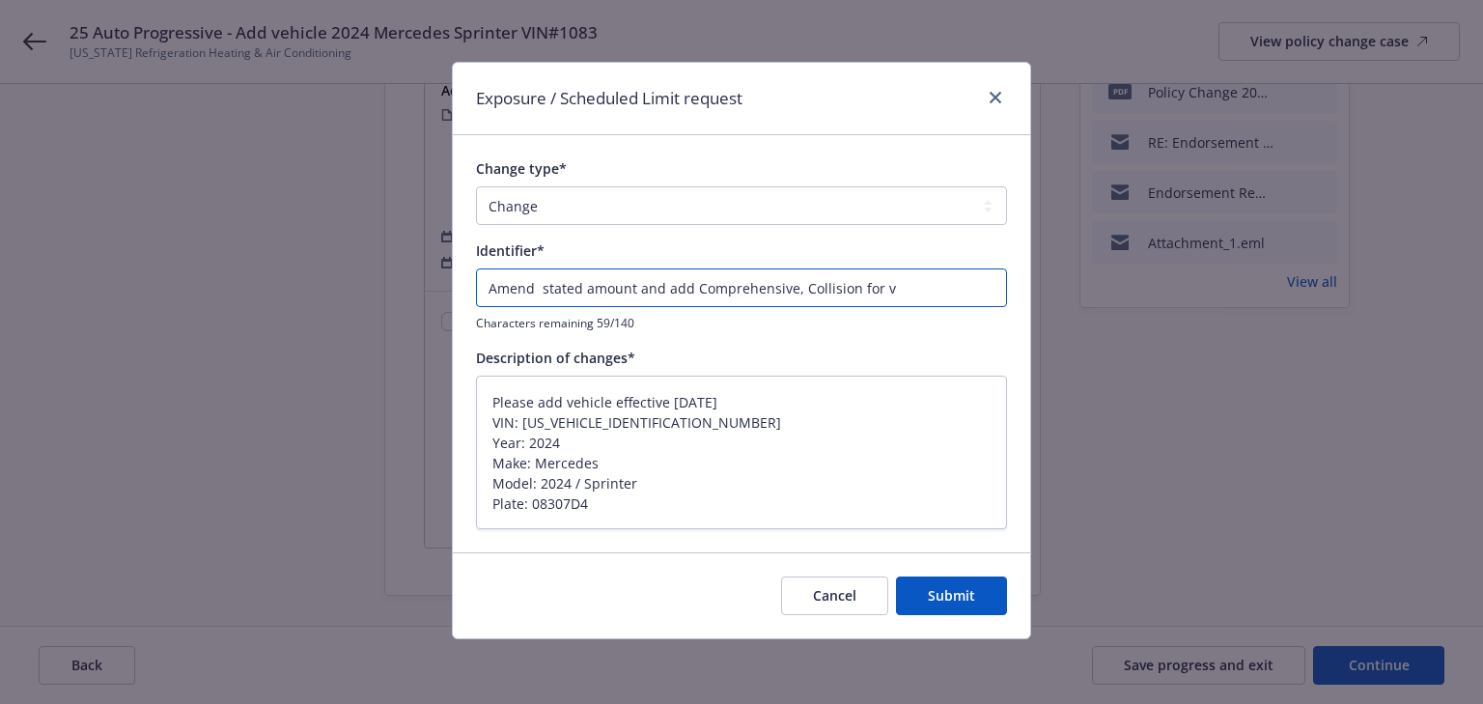
type input "Amend stated amount and add Comprehensive, Collision for ve"
type textarea "x"
type input "Amend stated amount and add Comprehensive, Collision for veh"
type textarea "x"
type input "Amend stated amount and add Comprehensive, Collision for vehi"
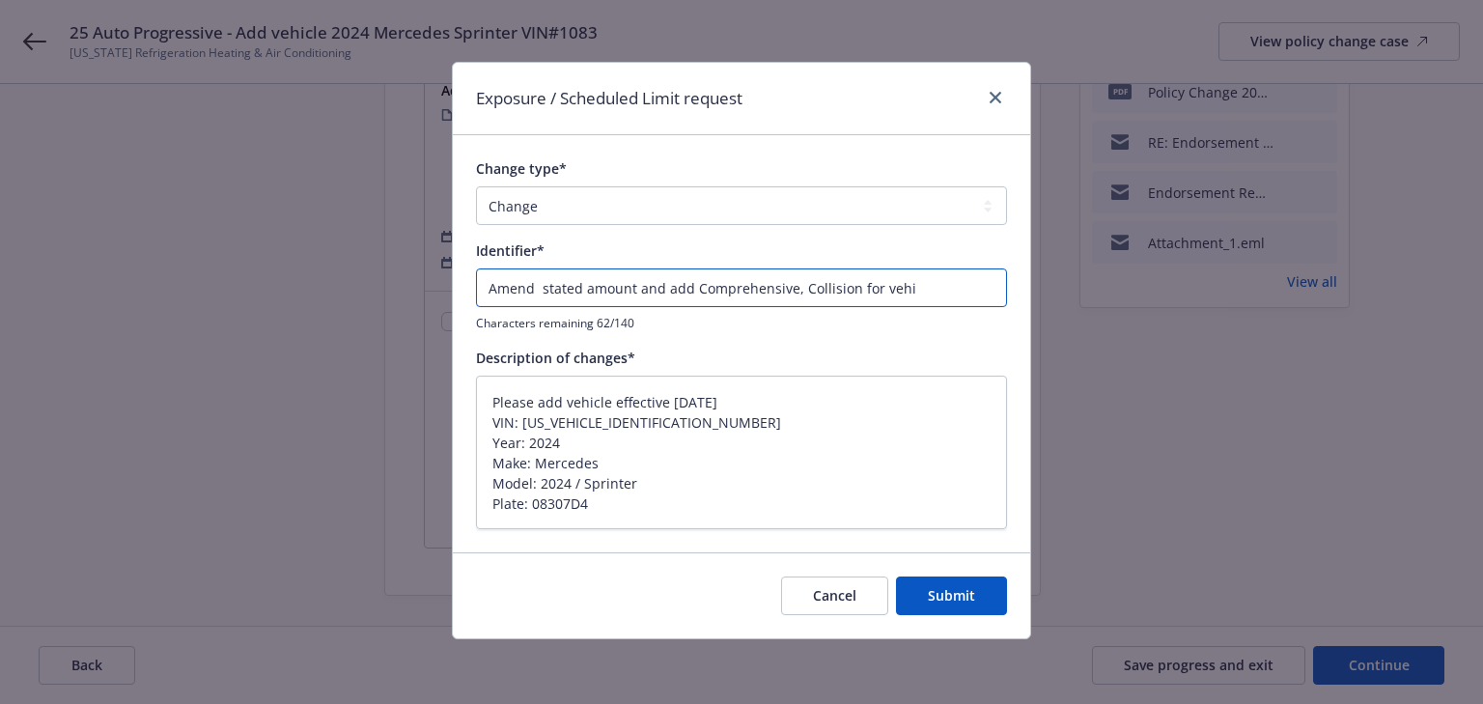
type textarea "x"
type input "Amend stated amount and add Comprehensive, Collision for vehic"
type textarea "x"
type input "Amend stated amount and add Comprehensive, Collision for vehicl"
type textarea "x"
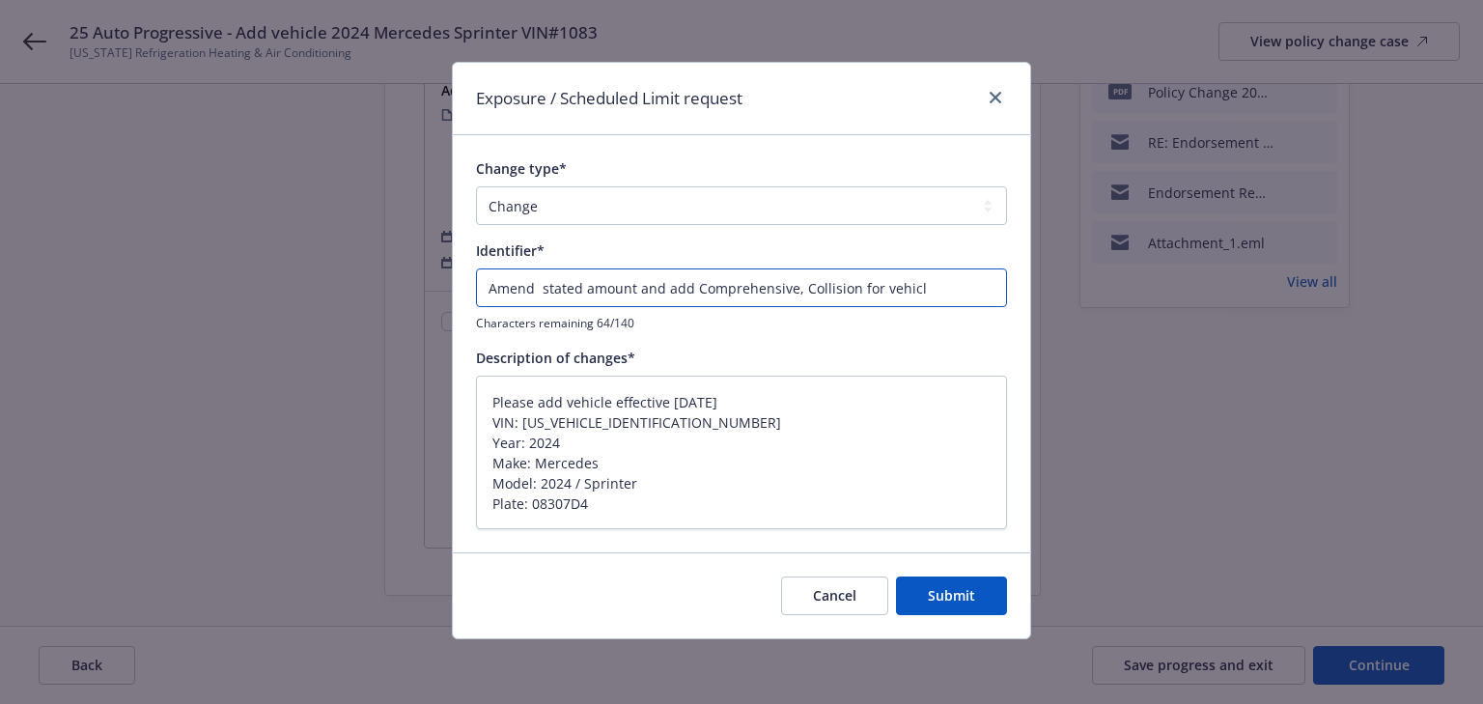
type input "Amend stated amount and add Comprehensive, Collision for vehicle"
type textarea "x"
type input "Amend stated amount and add Comprehensive, Collision for vehicle"
type textarea "x"
type input "Amend stated amount and add Comprehensive, Collision for vehicle #"
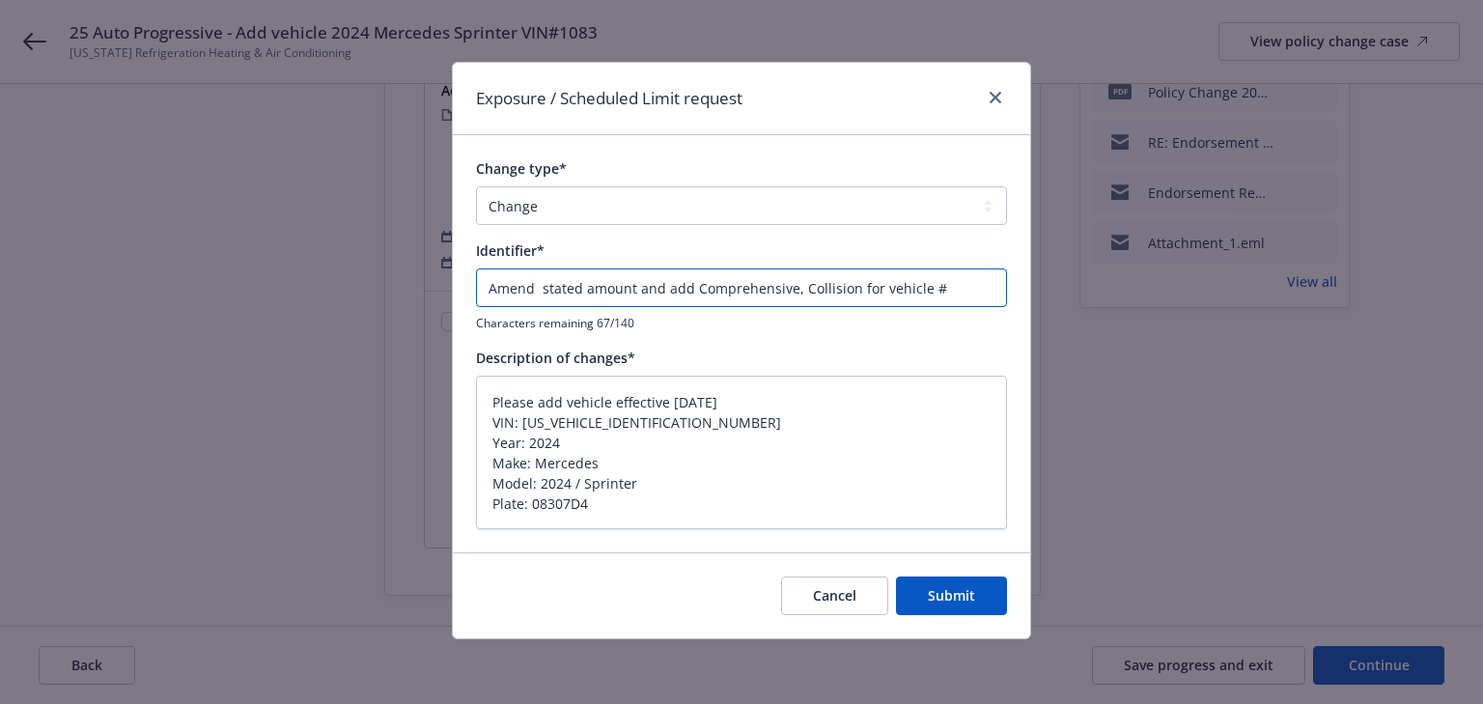
type textarea "x"
type input "Amend stated amount and add Comprehensive, Collision for vehicle #1"
type textarea "x"
type input "Amend stated amount and add Comprehensive, Collision for vehicle #10"
type textarea "x"
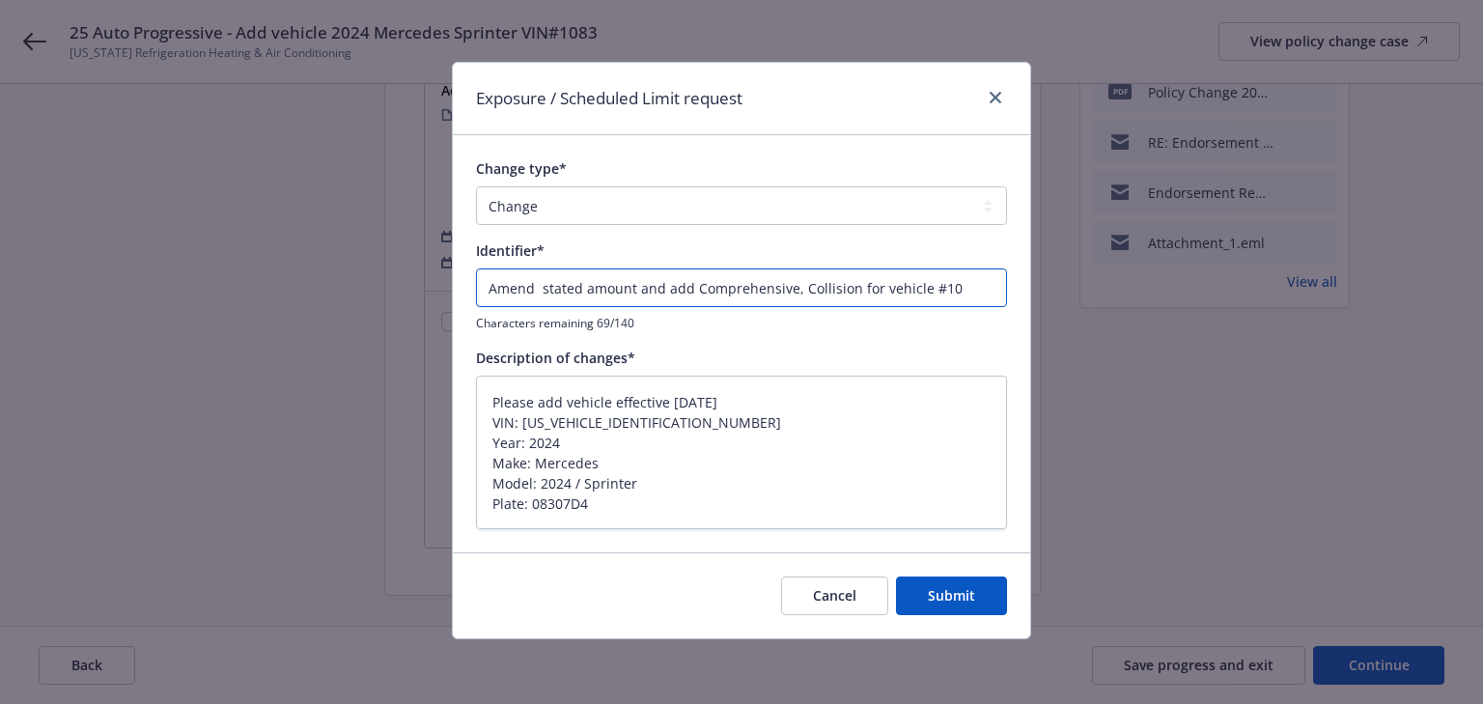
type input "Amend stated amount and add Comprehensive, Collision for vehicle #108"
type textarea "x"
type input "Amend stated amount and add Comprehensive, Collision for vehicle #1083"
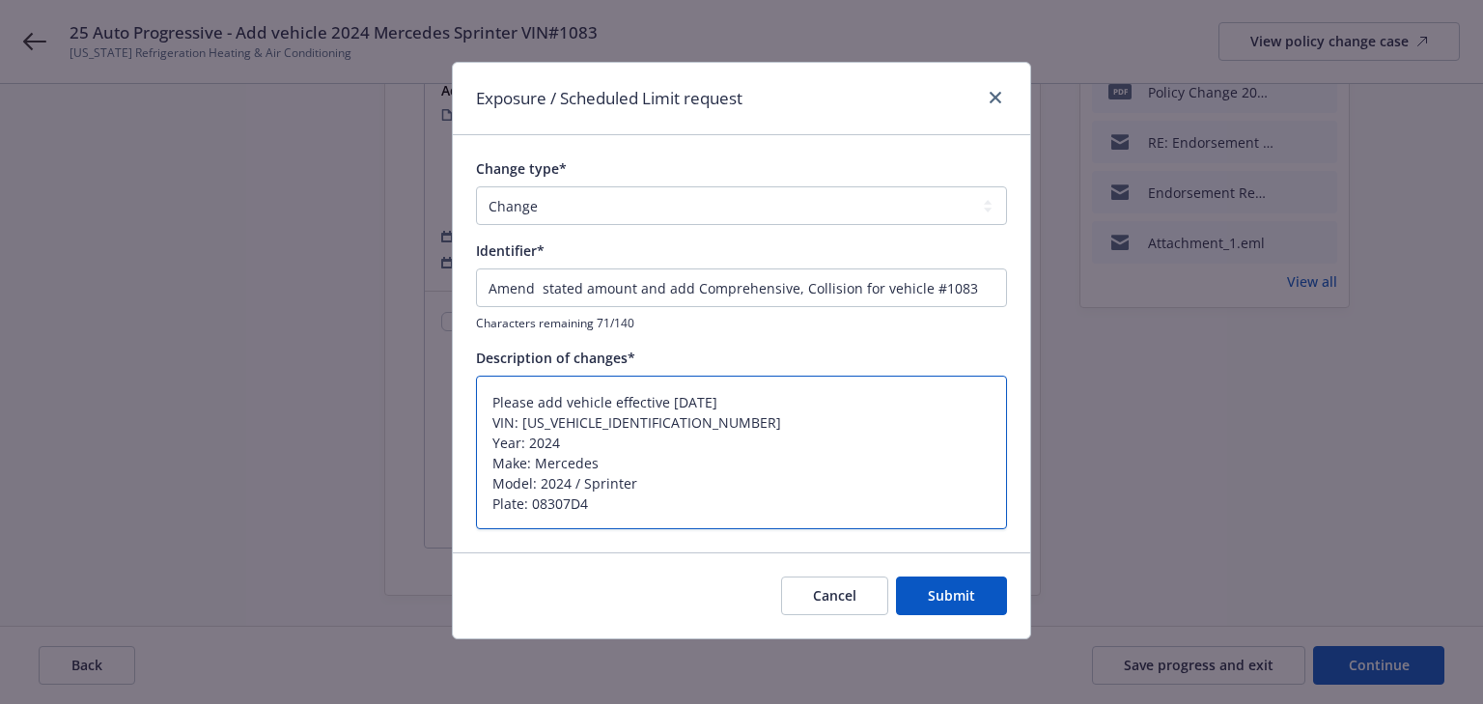
click at [537, 453] on textarea "Please add vehicle effective 08/14/2025 VIN: WLY4NBHYXRT161083 Year: 2024 Make:…" at bounding box center [741, 453] width 531 height 155
paste textarea "The stated amount for the 2024 MERCEDES-BENZ SPRINTER has changed. Comprehensiv…"
type textarea "x"
type textarea "The stated amount for the 2024 MERCEDES-BENZ SPRINTER has changed. Comprehensiv…"
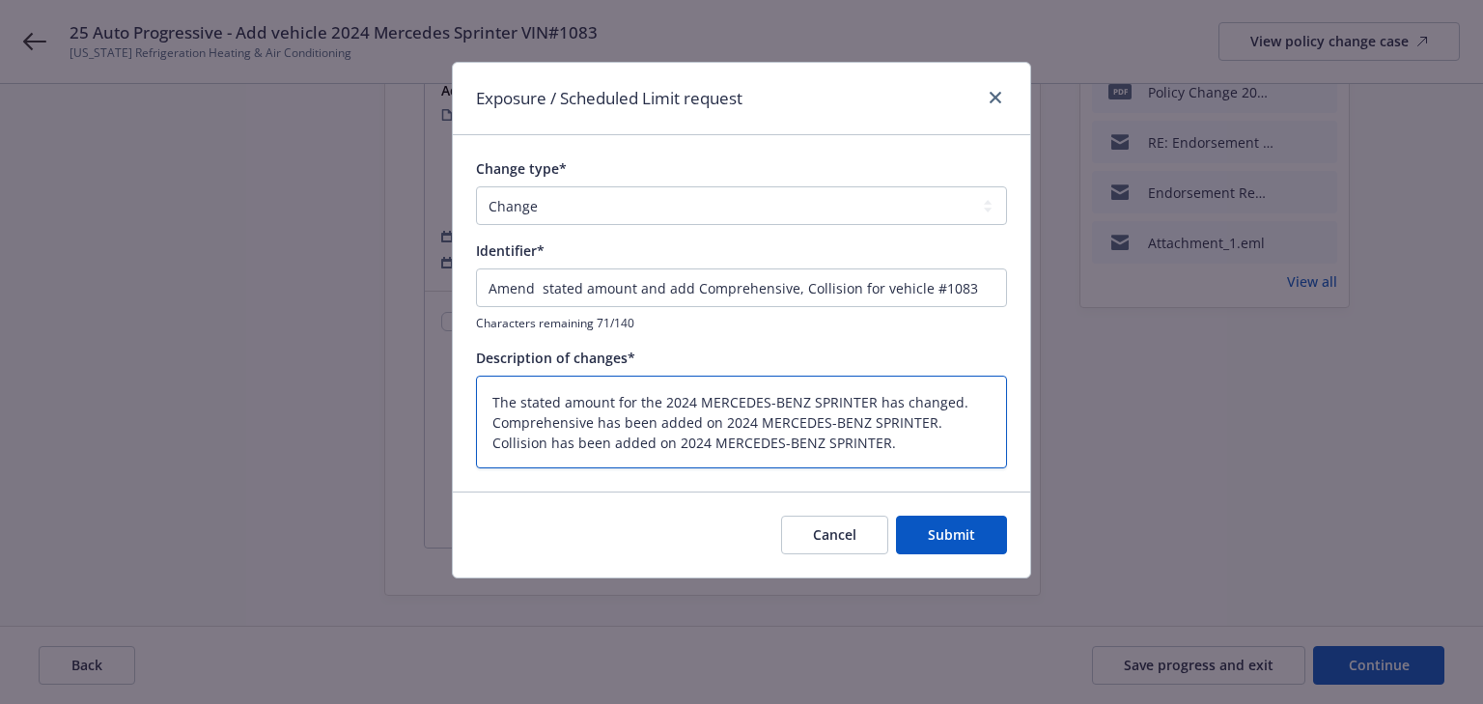
click at [919, 456] on textarea "The stated amount for the 2024 MERCEDES-BENZ SPRINTER has changed. Comprehensiv…" at bounding box center [741, 423] width 531 height 94
click at [936, 425] on textarea "The stated amount for the 2024 MERCEDES-BENZ SPRINTER has changed. Comprehensiv…" at bounding box center [741, 423] width 531 height 94
type textarea "x"
type textarea "The stated amount for the 2024 MERCEDES-BENZ SPRINTER has changed. Comprehensiv…"
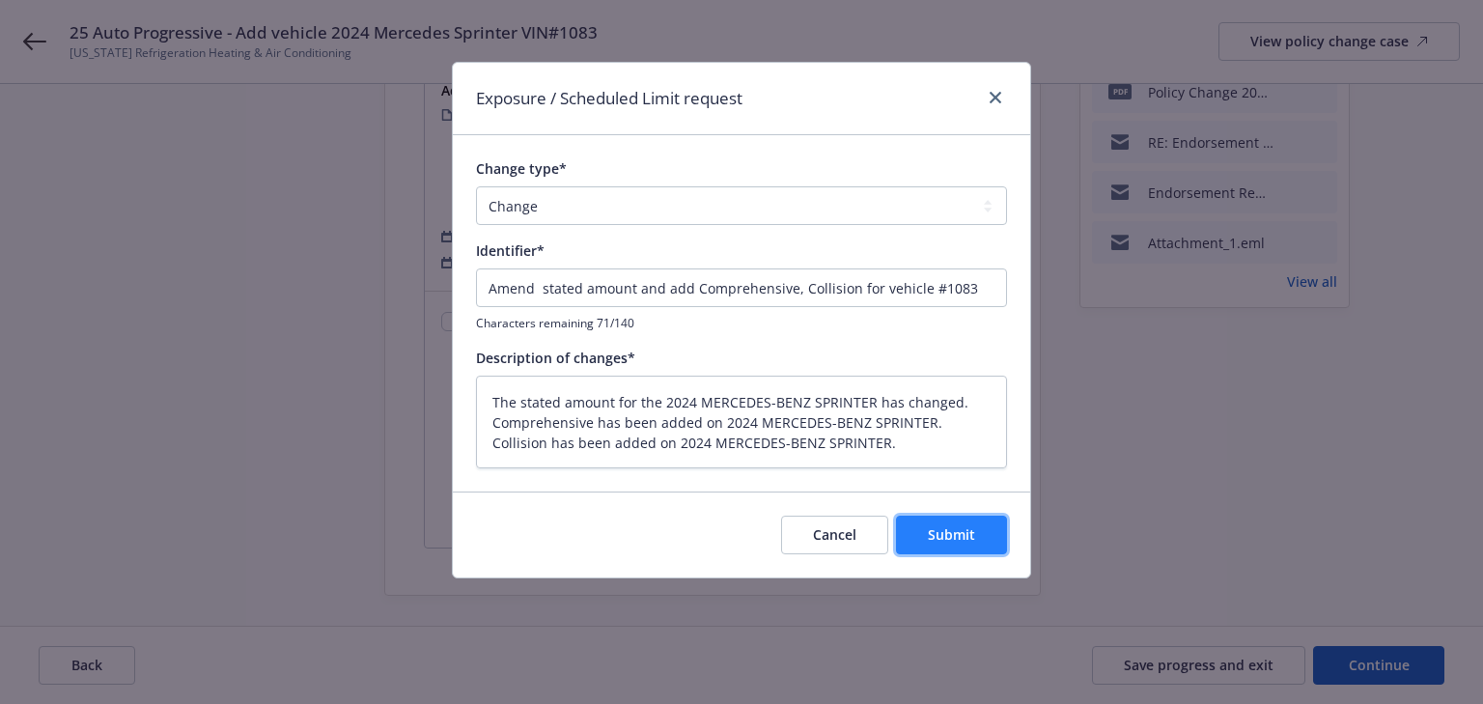
click at [991, 547] on button "Submit" at bounding box center [951, 535] width 111 height 39
type textarea "x"
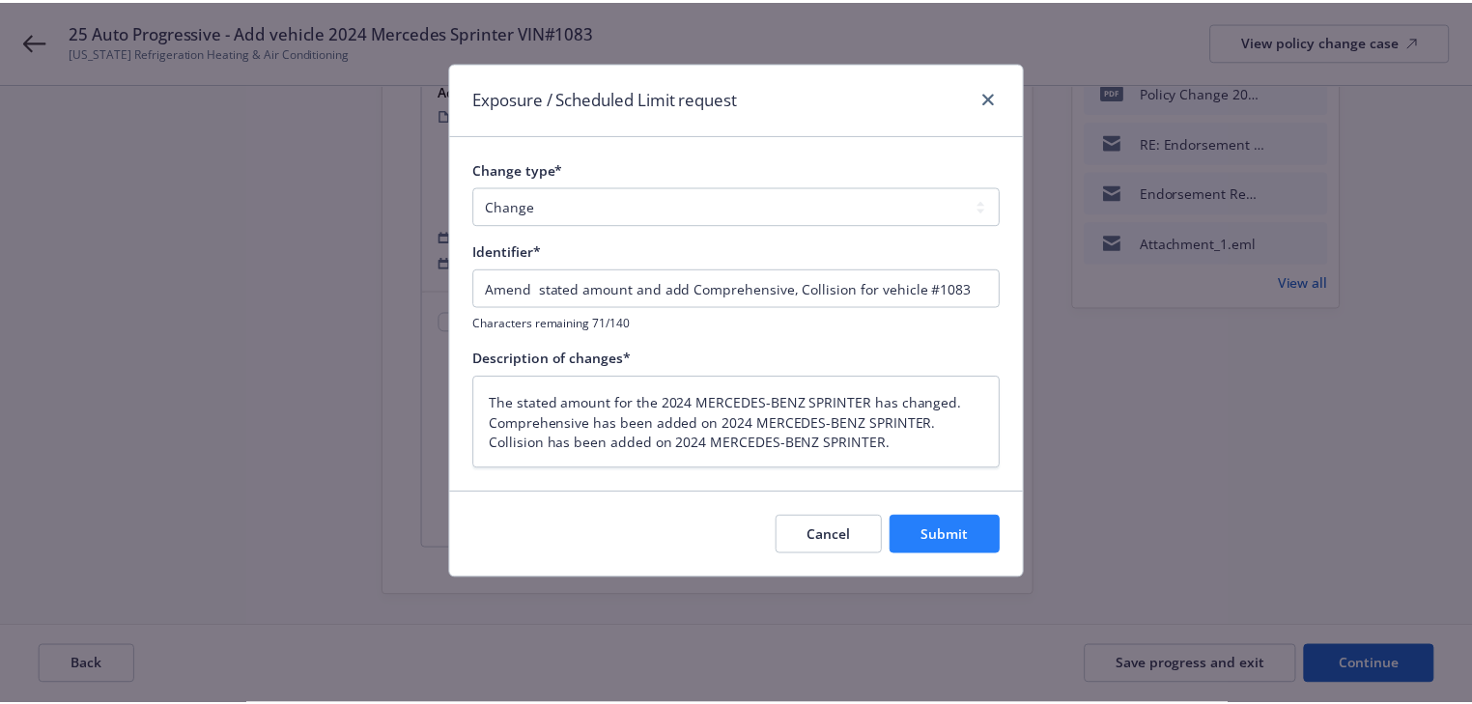
scroll to position [264, 0]
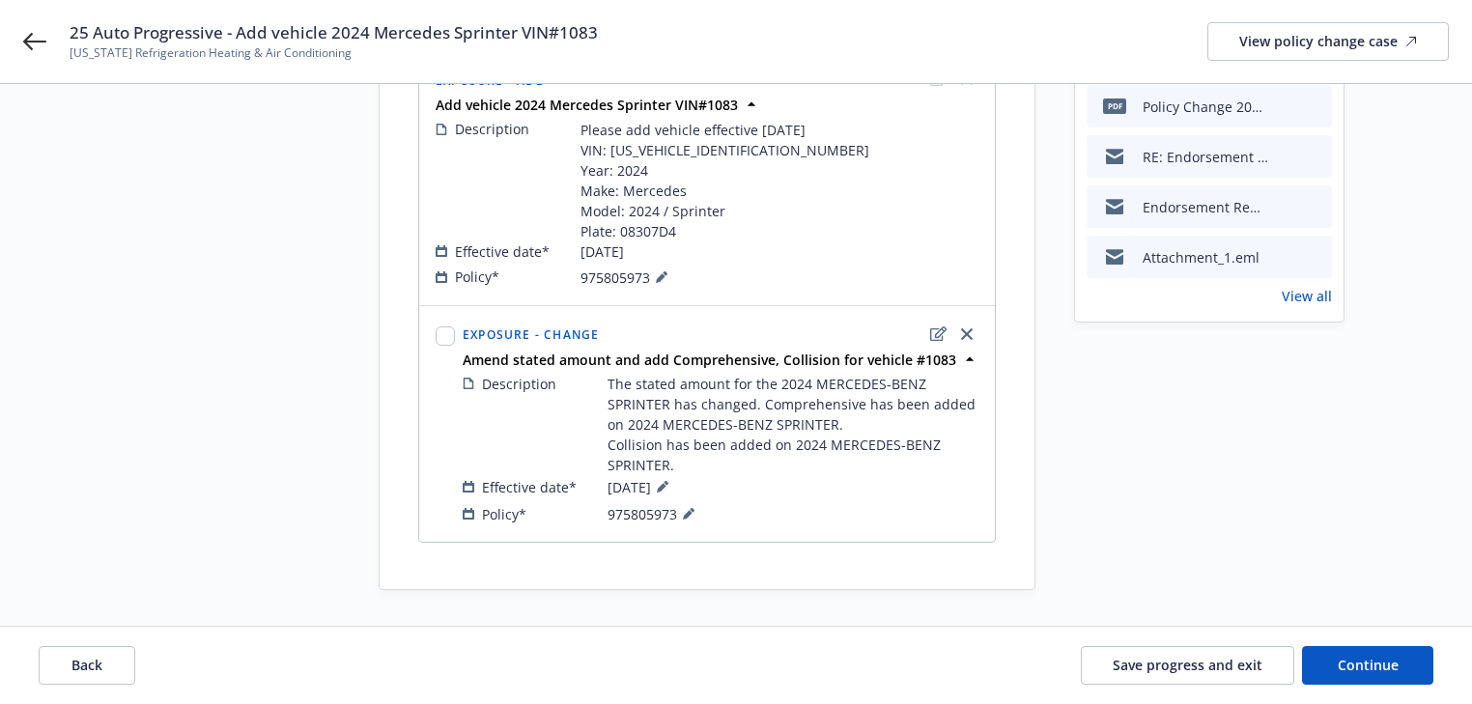
click at [1236, 550] on div "Request details Updated by Melody Zhang on 08/28/2025, 12:52 PM Please add vehi…" at bounding box center [1209, 224] width 270 height 731
click at [1353, 659] on span "Continue" at bounding box center [1368, 665] width 61 height 18
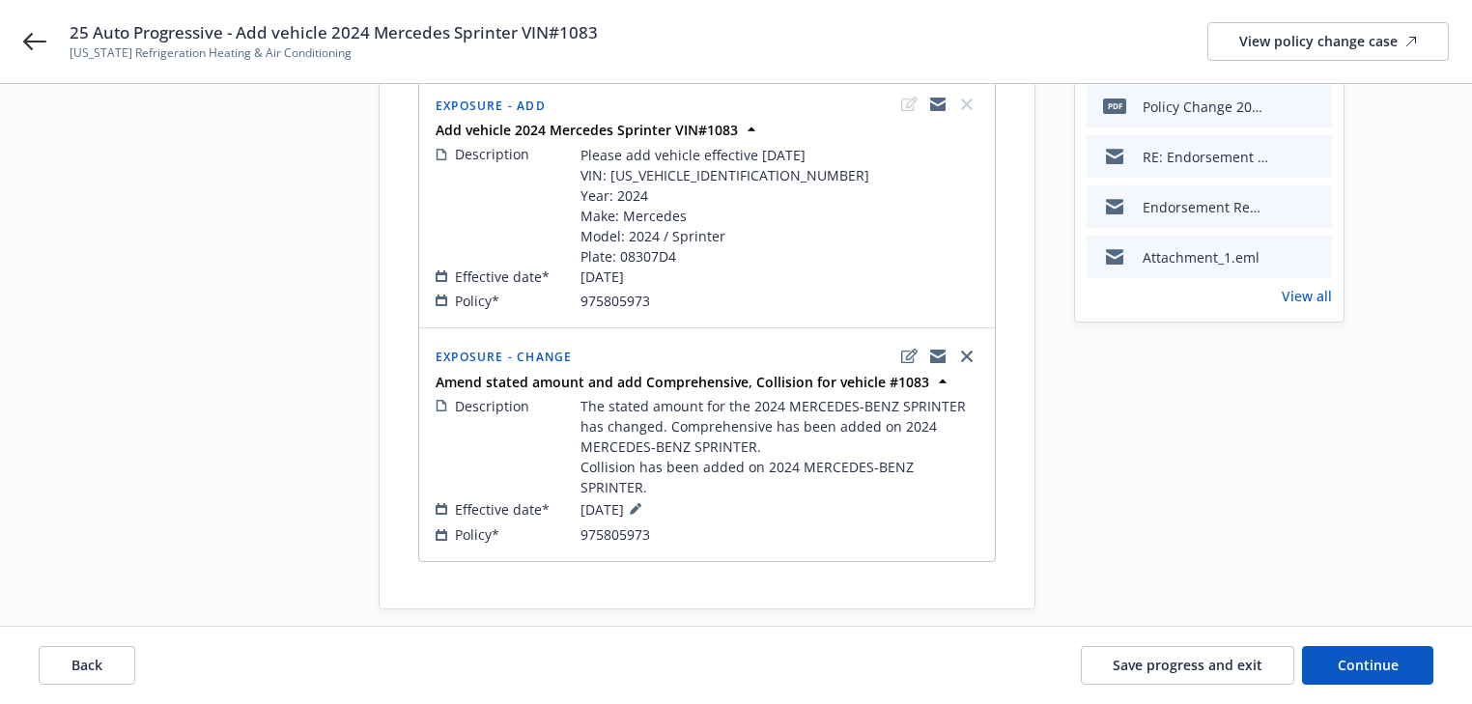
scroll to position [263, 0]
click at [1395, 664] on span "Continue" at bounding box center [1368, 665] width 61 height 18
select select "ACCEPTED"
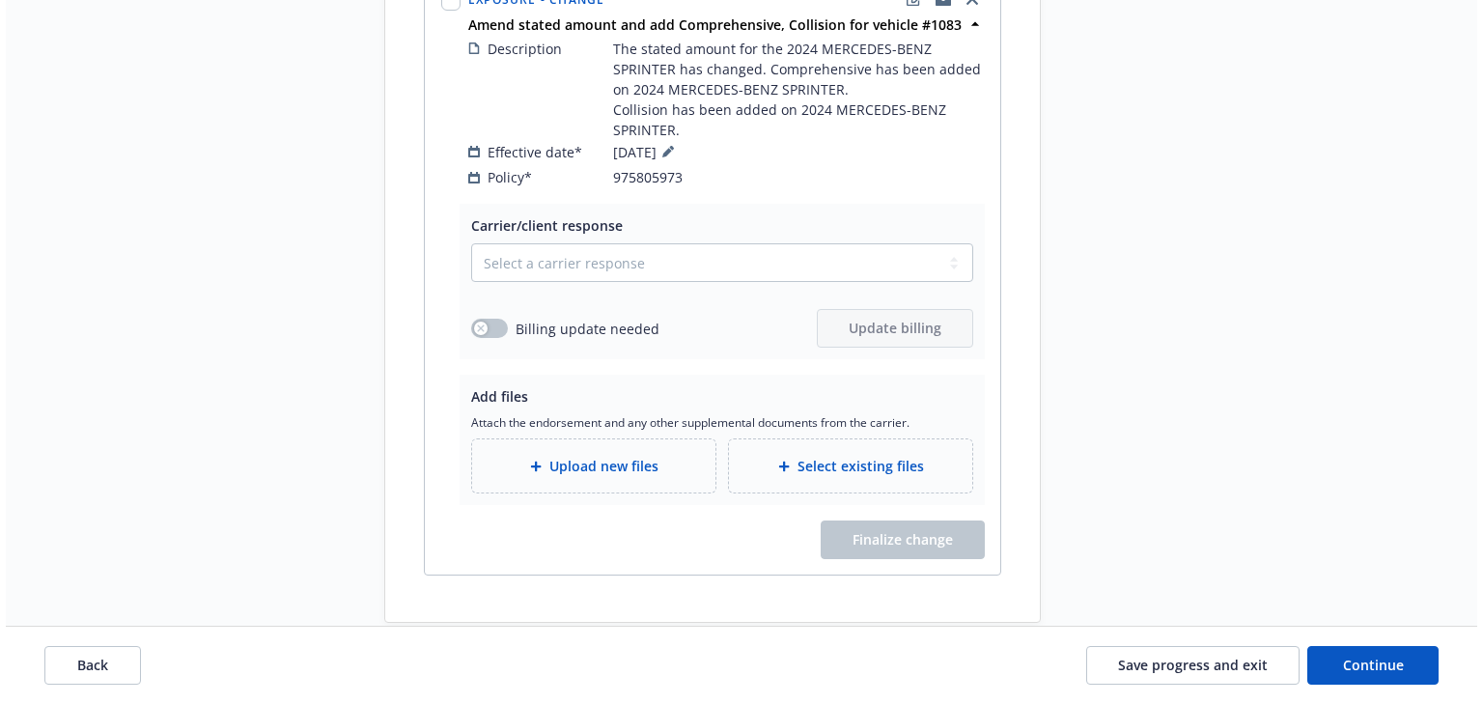
scroll to position [1057, 0]
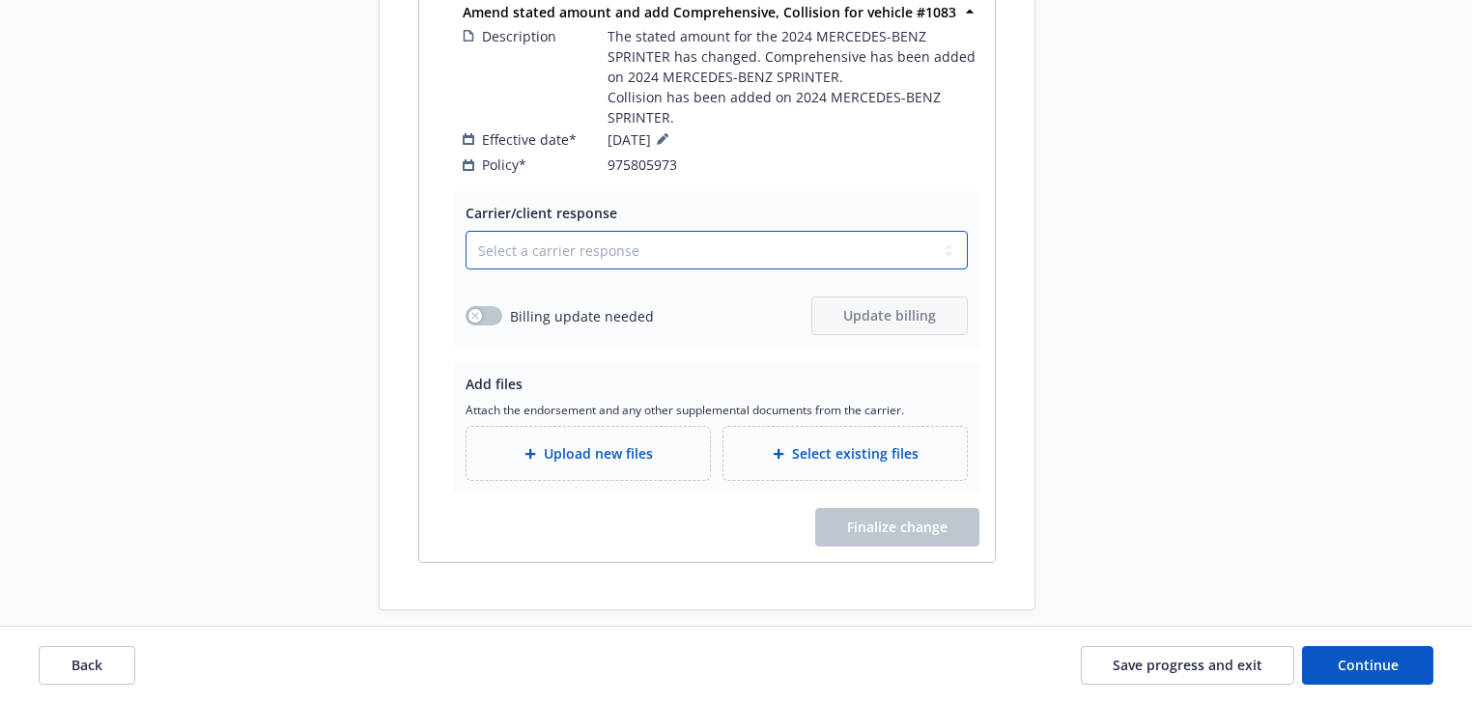
click at [585, 240] on select "Select a carrier response Accepted Accepted with revision No endorsement needed…" at bounding box center [717, 250] width 502 height 39
select select "ACCEPTED"
click at [466, 231] on select "Select a carrier response Accepted Accepted with revision No endorsement needed…" at bounding box center [717, 250] width 502 height 39
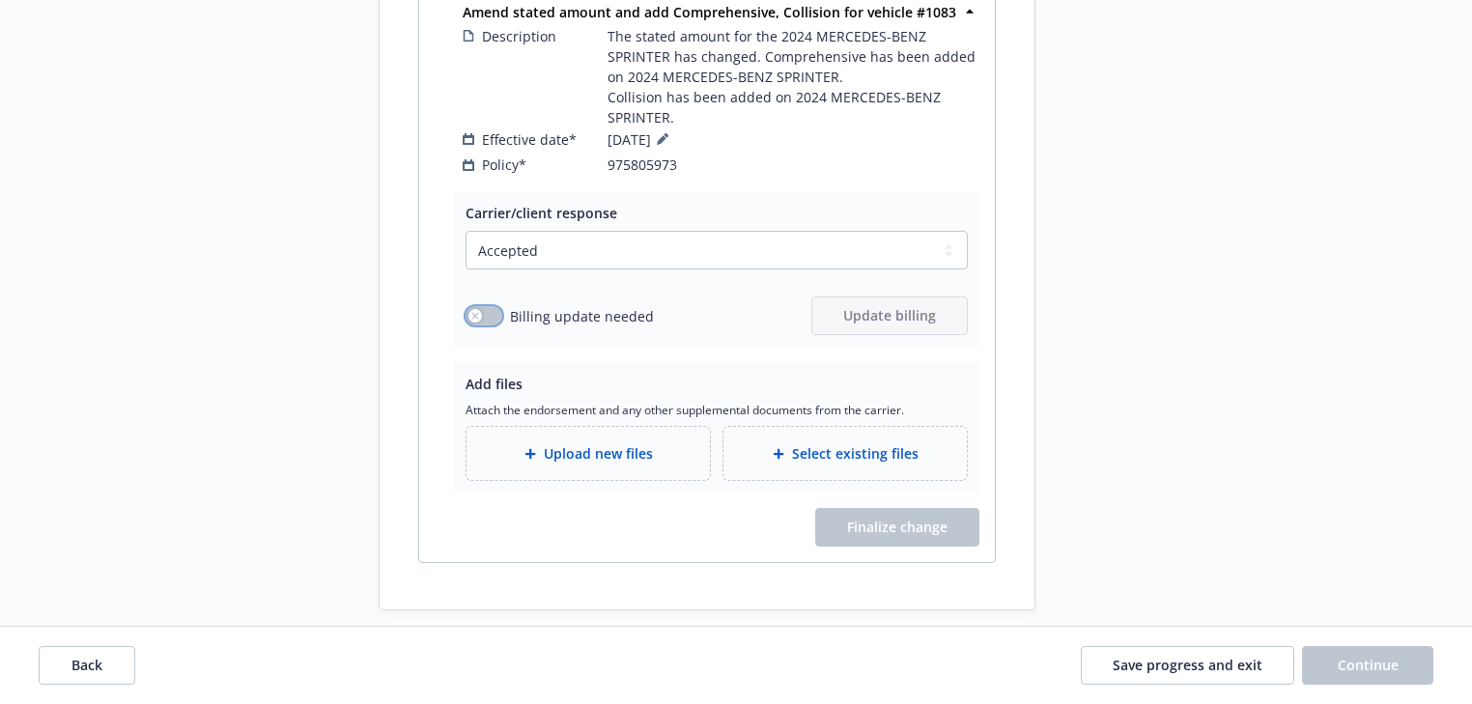
click at [473, 306] on button "button" at bounding box center [484, 315] width 37 height 19
click at [890, 305] on button "Update billing" at bounding box center [889, 315] width 156 height 39
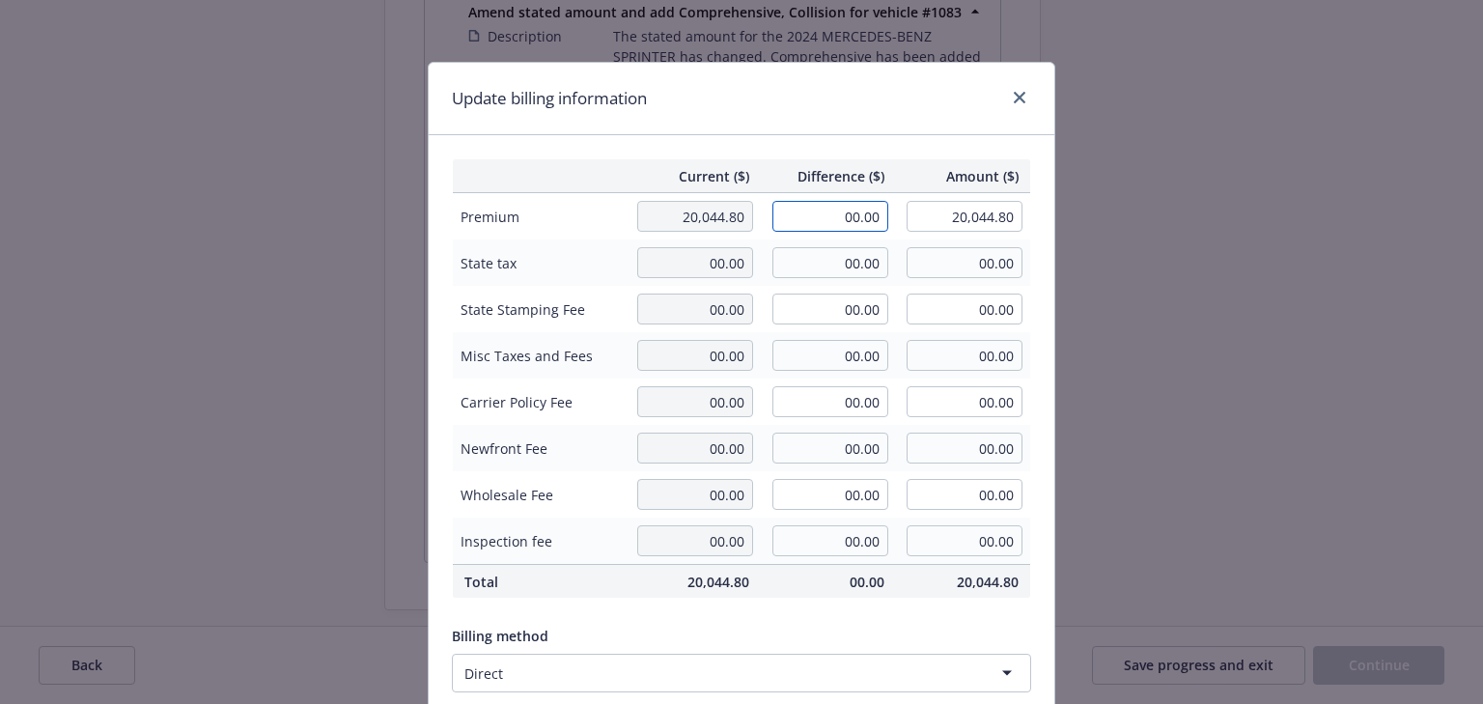
drag, startPoint x: 828, startPoint y: 220, endPoint x: 1019, endPoint y: 217, distance: 191.2
click at [1019, 217] on tr "Premium 20,044.80 00.00 20,044.80" at bounding box center [742, 216] width 578 height 47
type input "938.00"
type input "20,982.80"
type input "140.7"
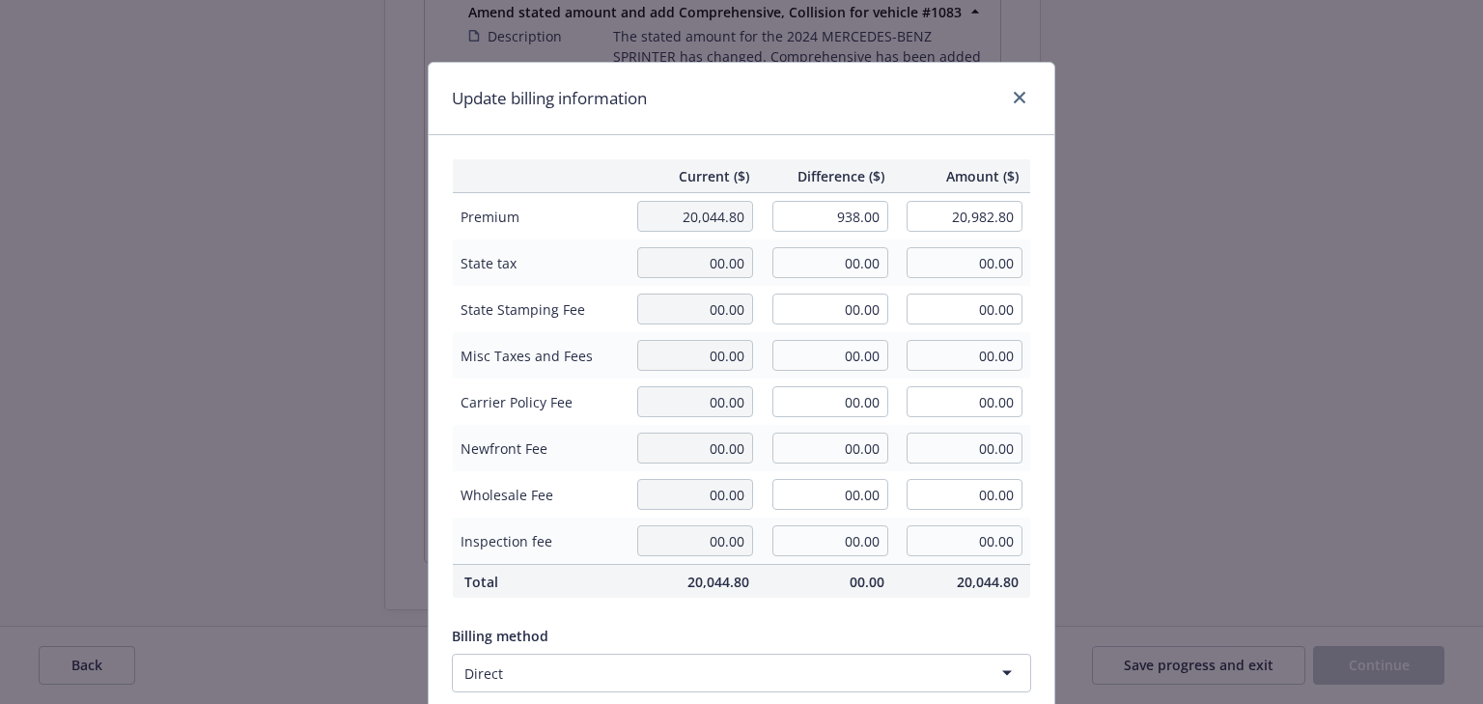
click at [891, 124] on div "Update billing information" at bounding box center [742, 99] width 626 height 72
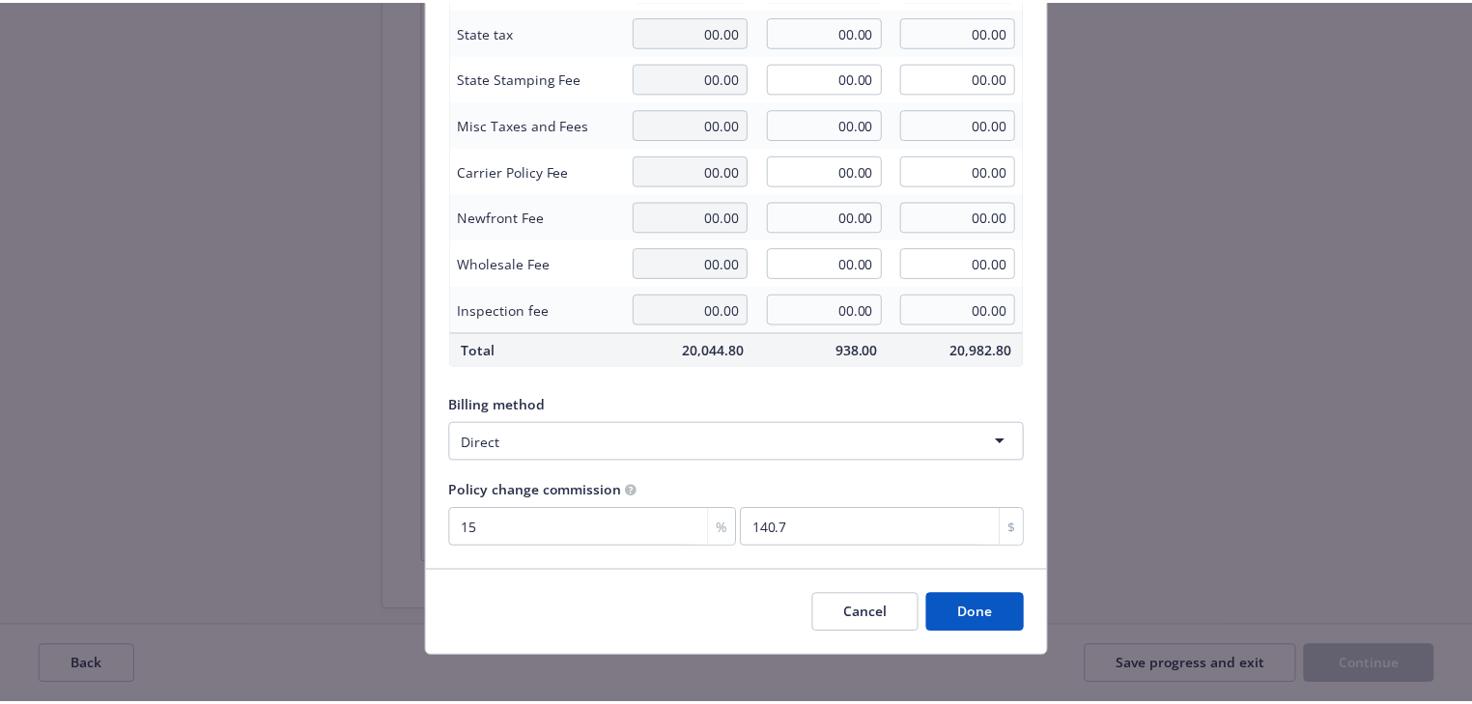
scroll to position [245, 0]
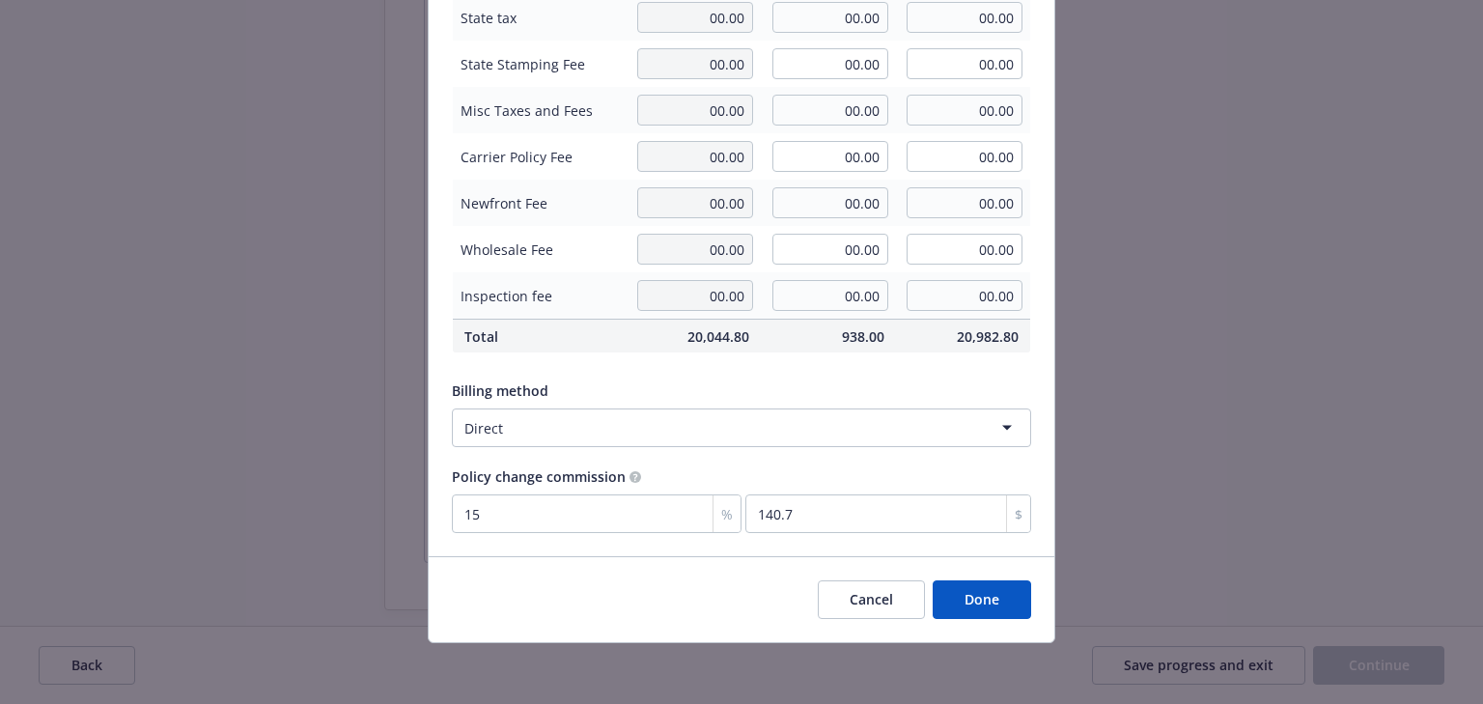
click at [987, 601] on button "Done" at bounding box center [982, 599] width 99 height 39
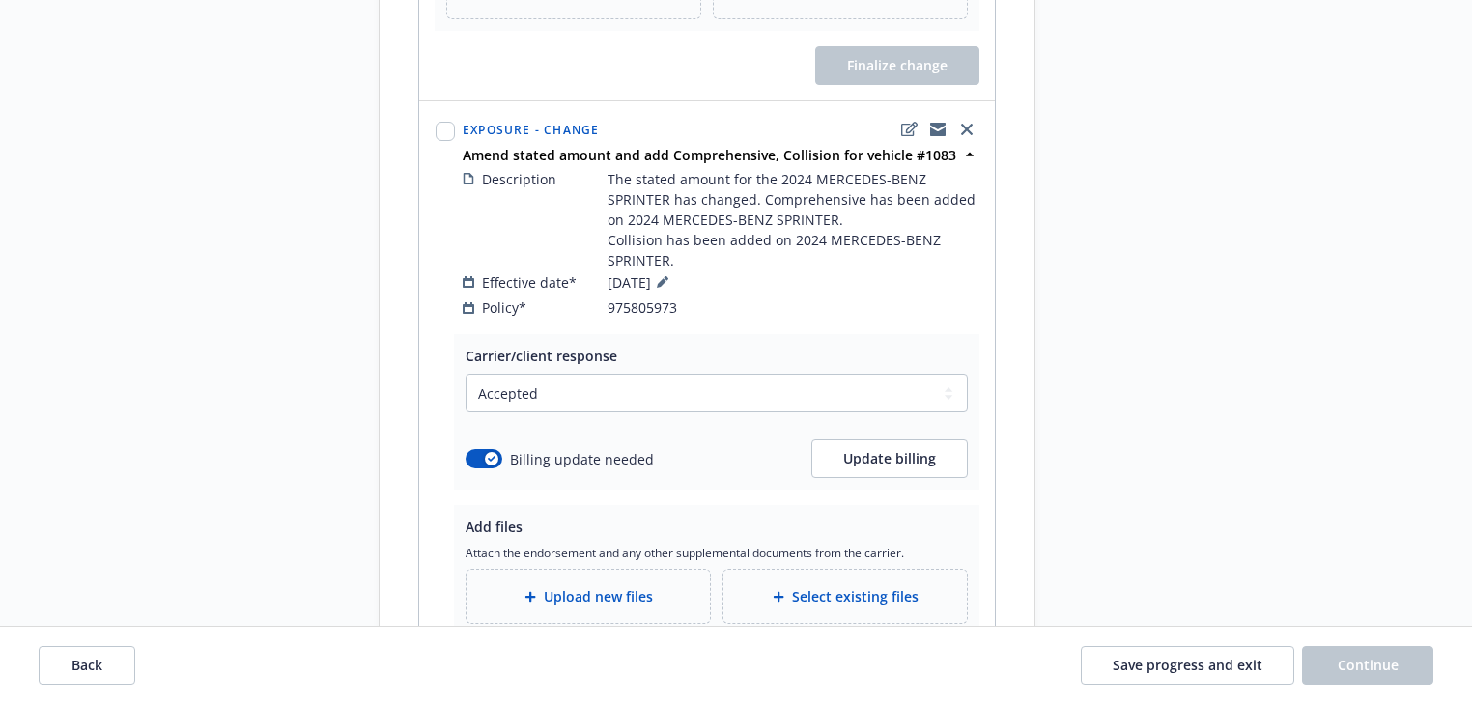
scroll to position [748, 0]
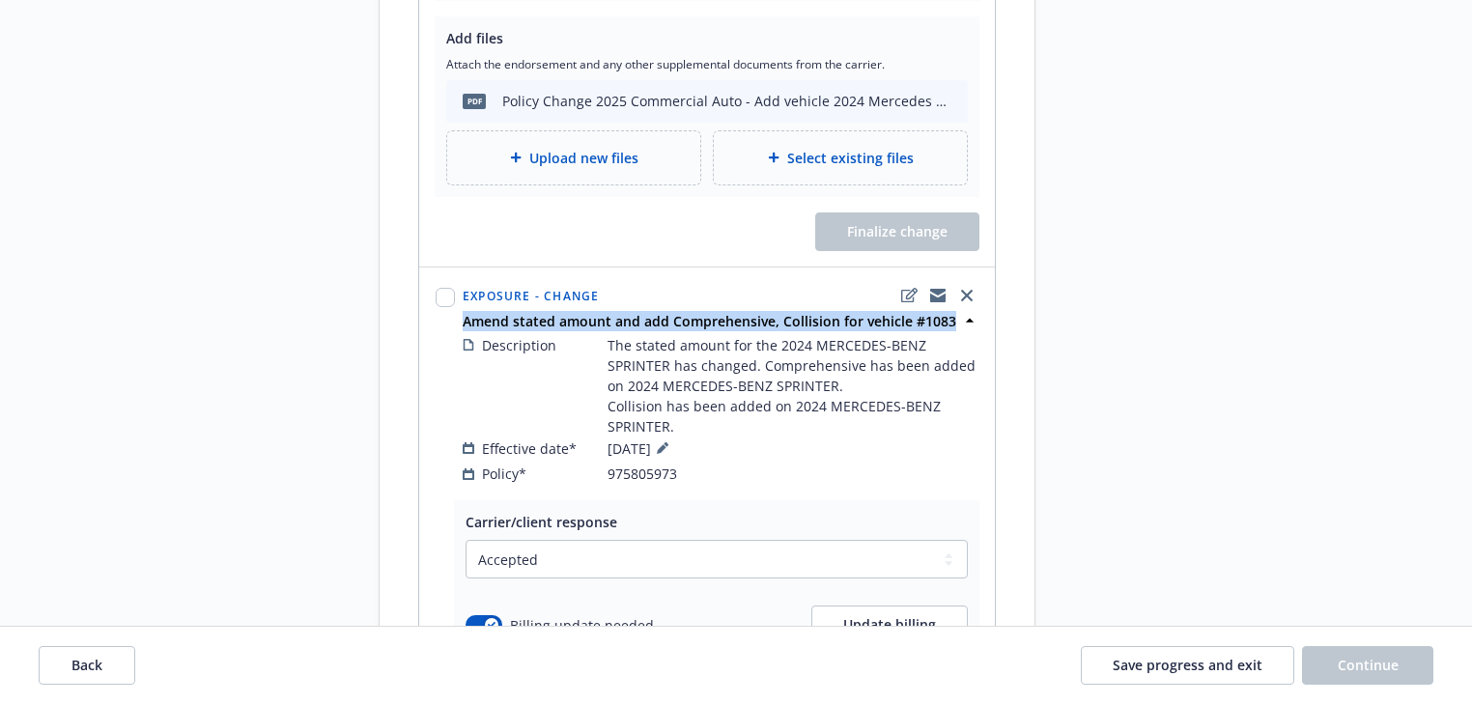
drag, startPoint x: 463, startPoint y: 297, endPoint x: 950, endPoint y: 306, distance: 487.8
click at [950, 311] on div "Amend stated amount and add Comprehensive, Collision for vehicle #1083" at bounding box center [720, 321] width 523 height 20
copy strong "Amend stated amount and add Comprehensive, Collision for vehicle #1083"
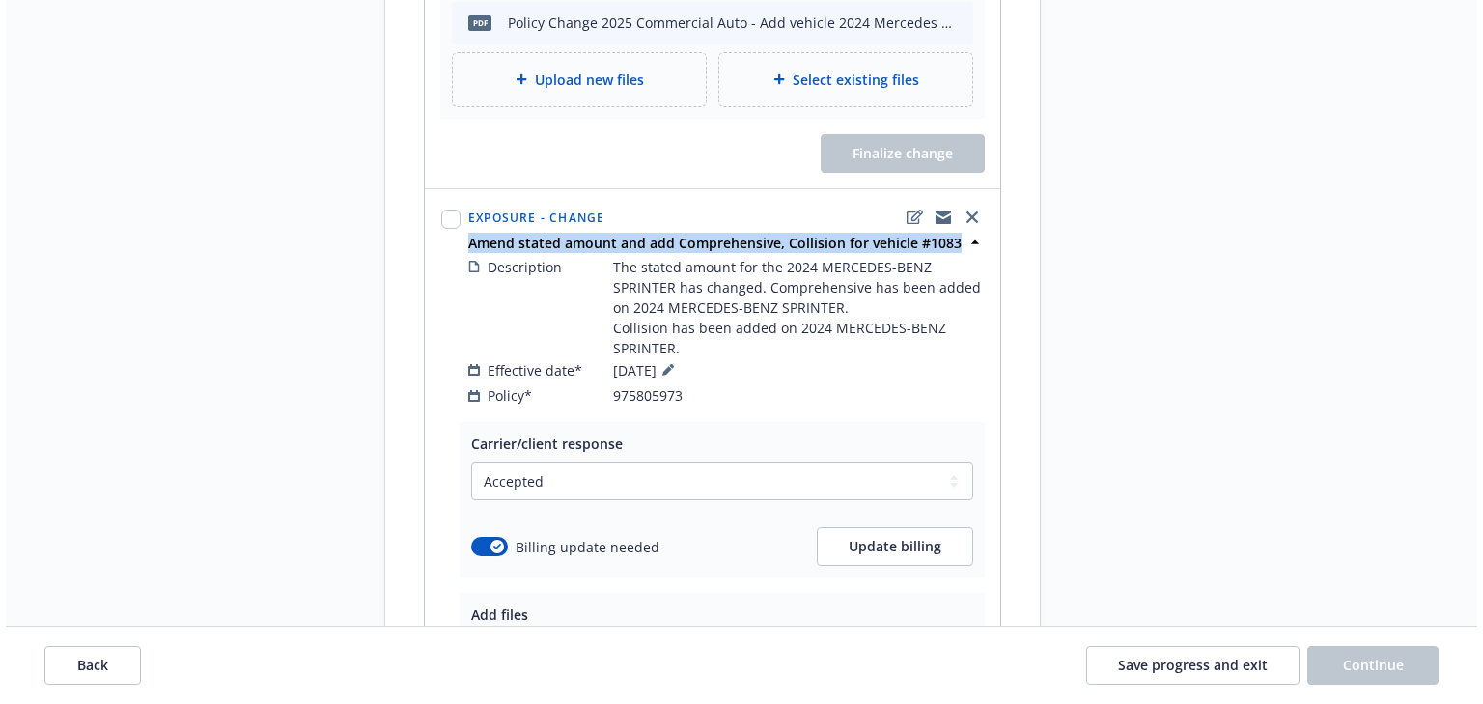
scroll to position [1057, 0]
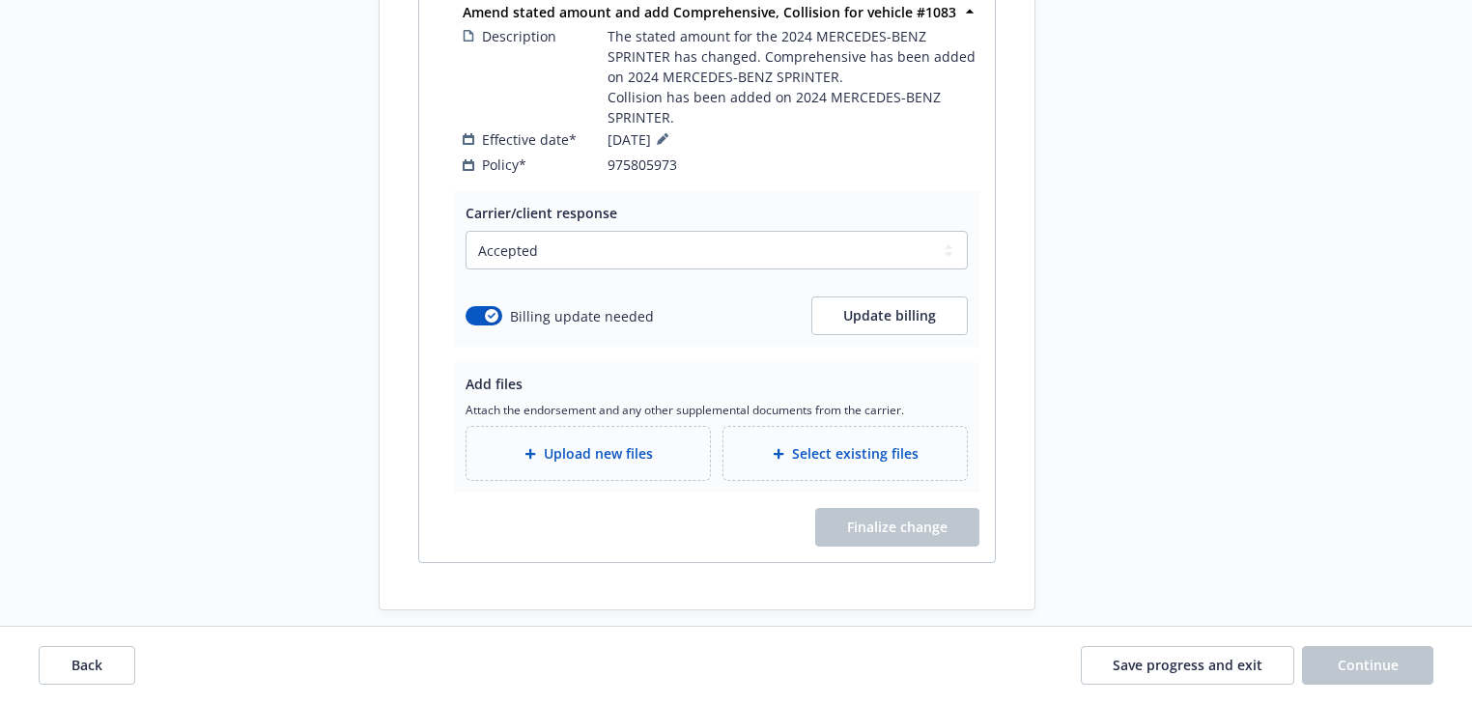
click at [653, 442] on div "Upload new files" at bounding box center [588, 453] width 212 height 22
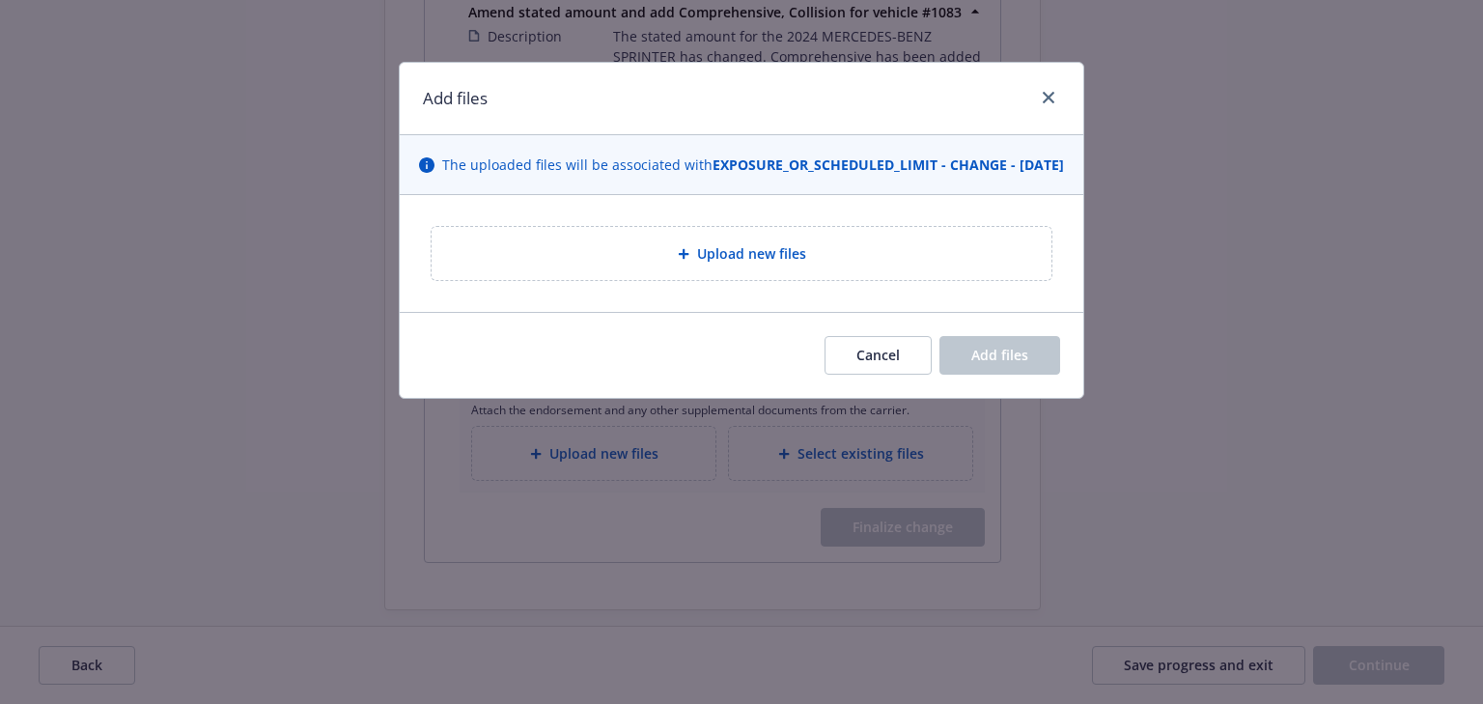
click at [744, 264] on span "Upload new files" at bounding box center [751, 253] width 109 height 20
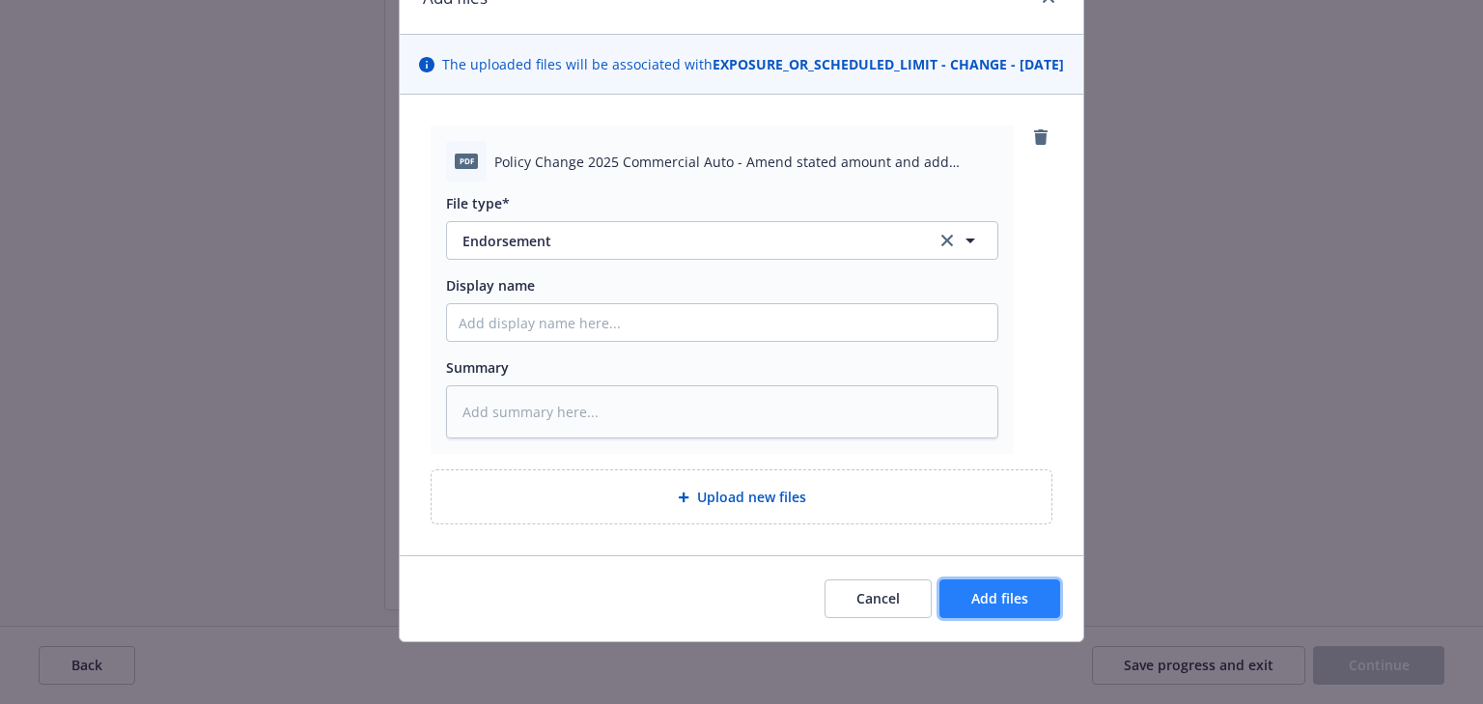
click at [985, 591] on span "Add files" at bounding box center [1000, 598] width 57 height 18
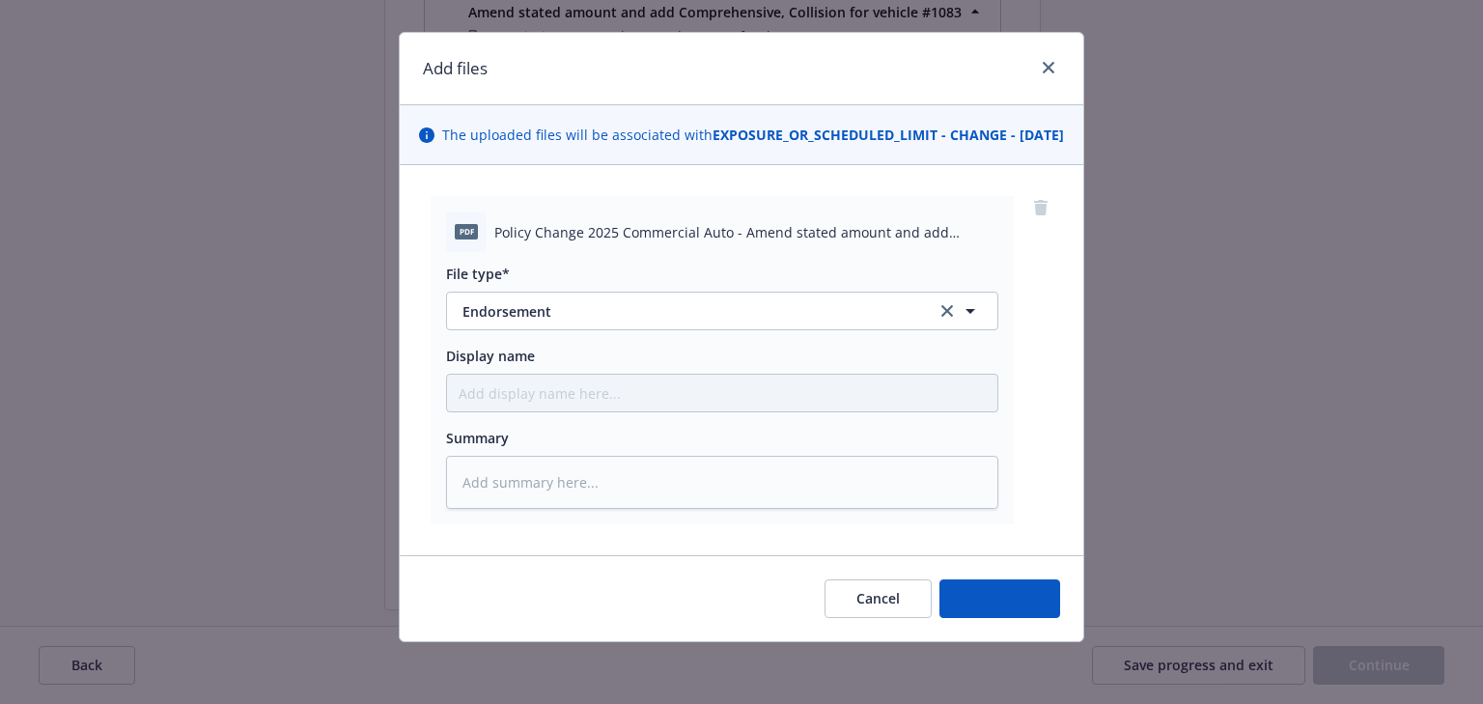
scroll to position [49, 0]
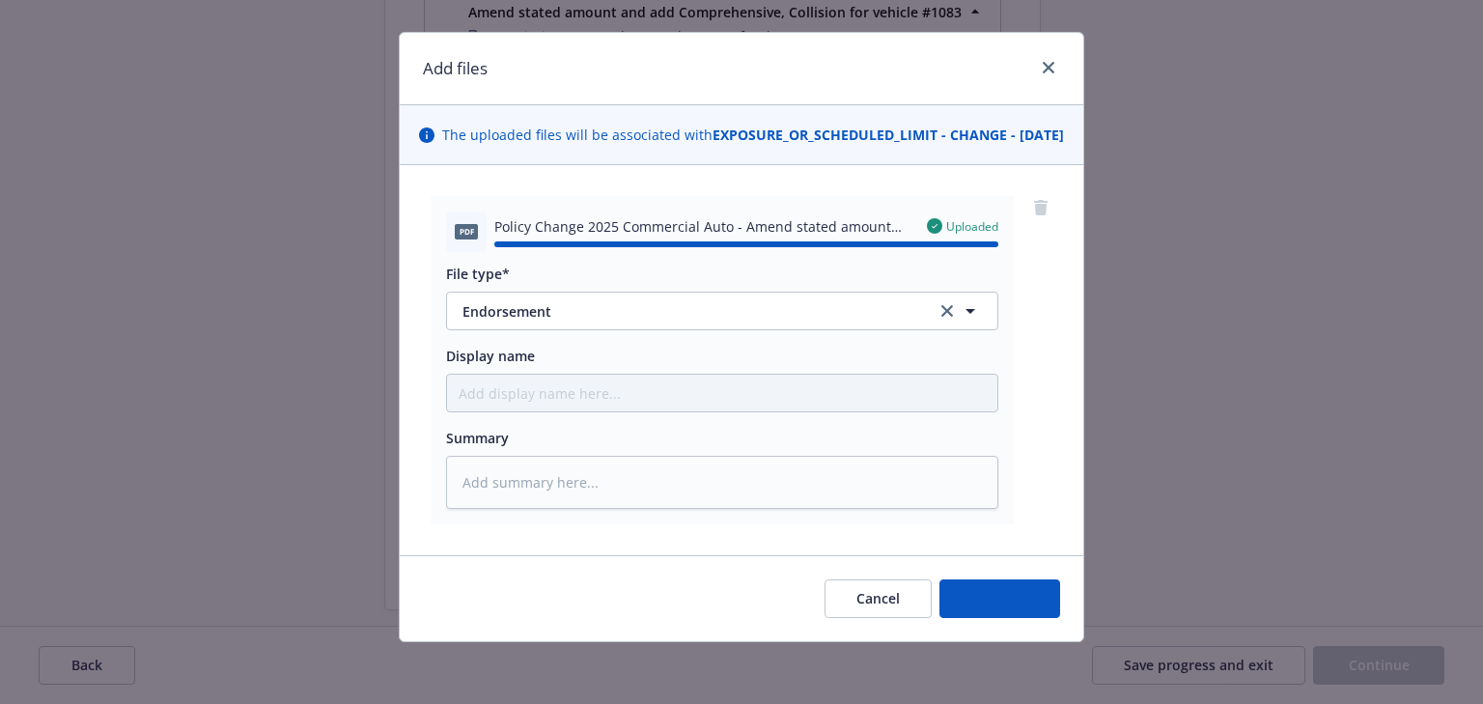
type textarea "x"
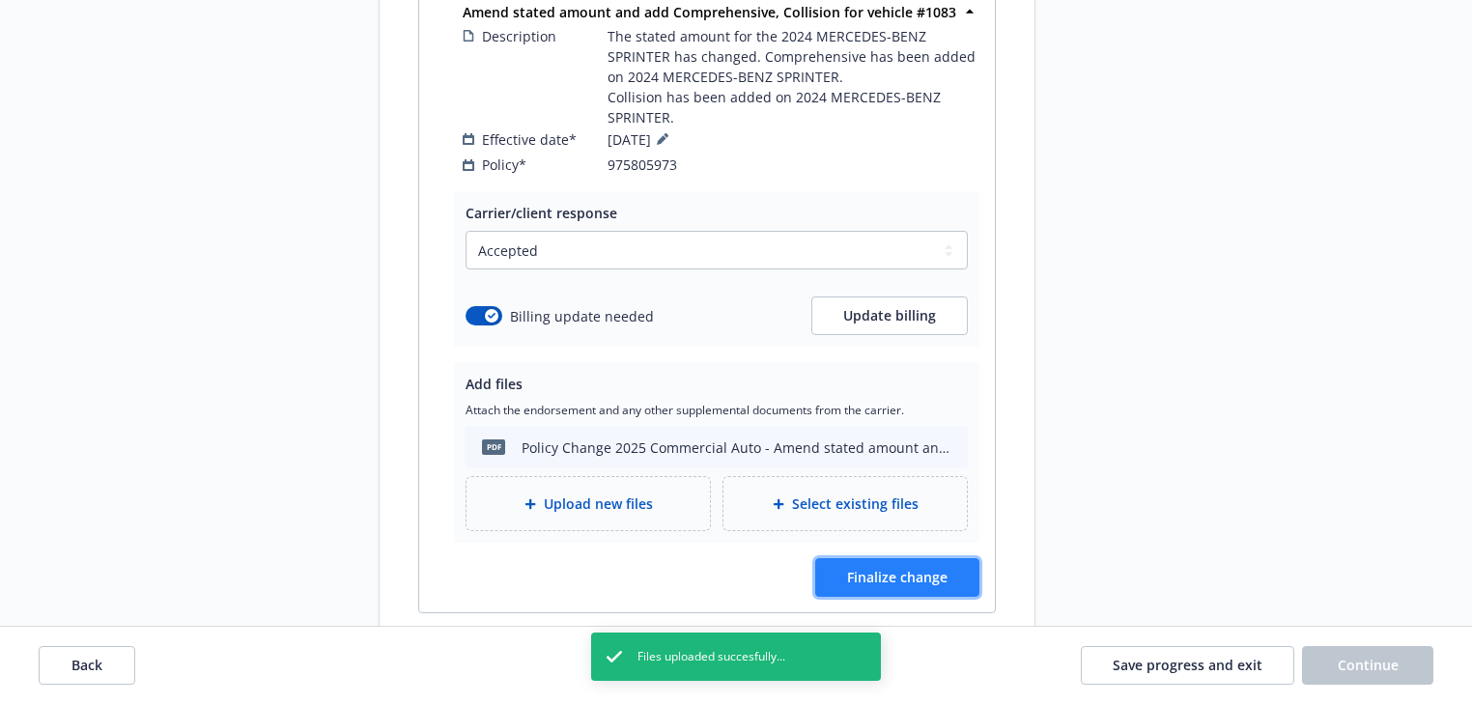
click at [916, 569] on button "Finalize change" at bounding box center [897, 577] width 164 height 39
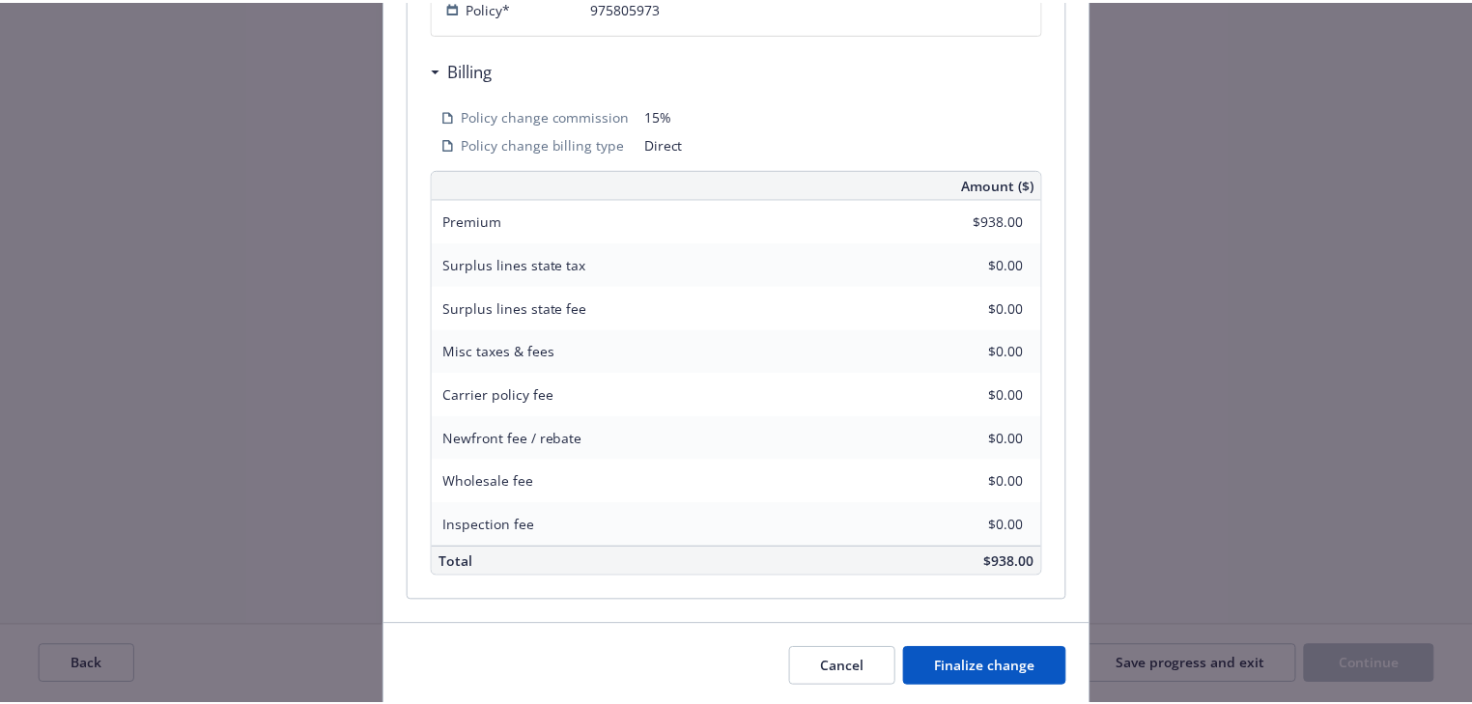
scroll to position [618, 0]
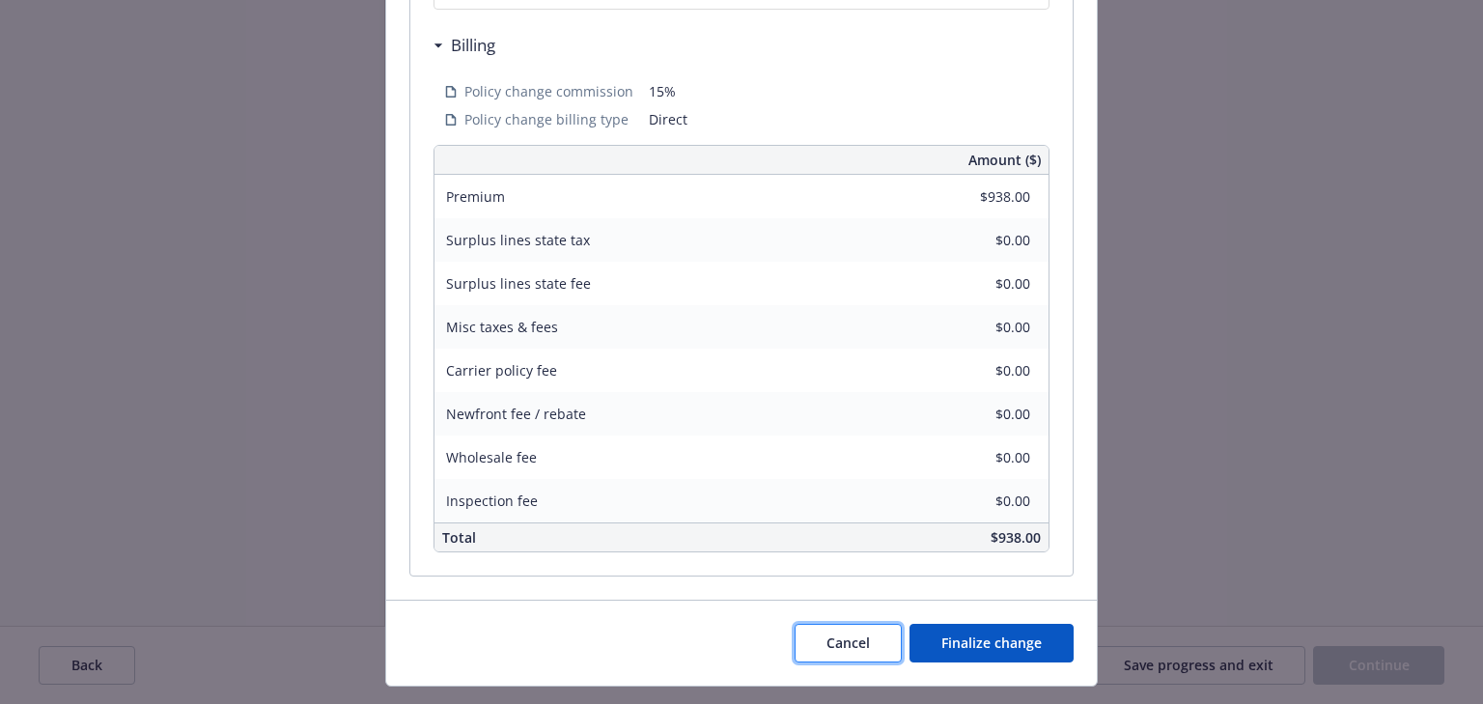
click at [842, 649] on span "Cancel" at bounding box center [848, 643] width 43 height 18
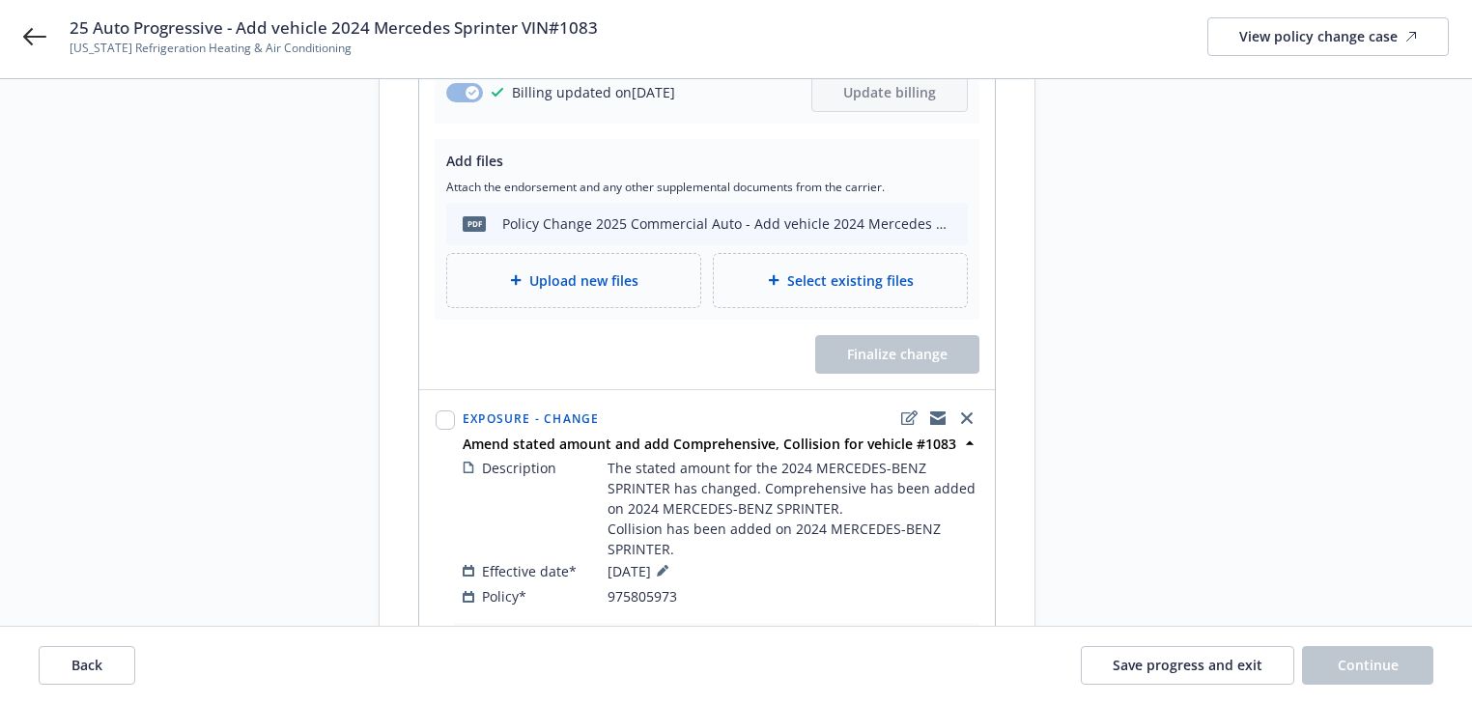
scroll to position [593, 0]
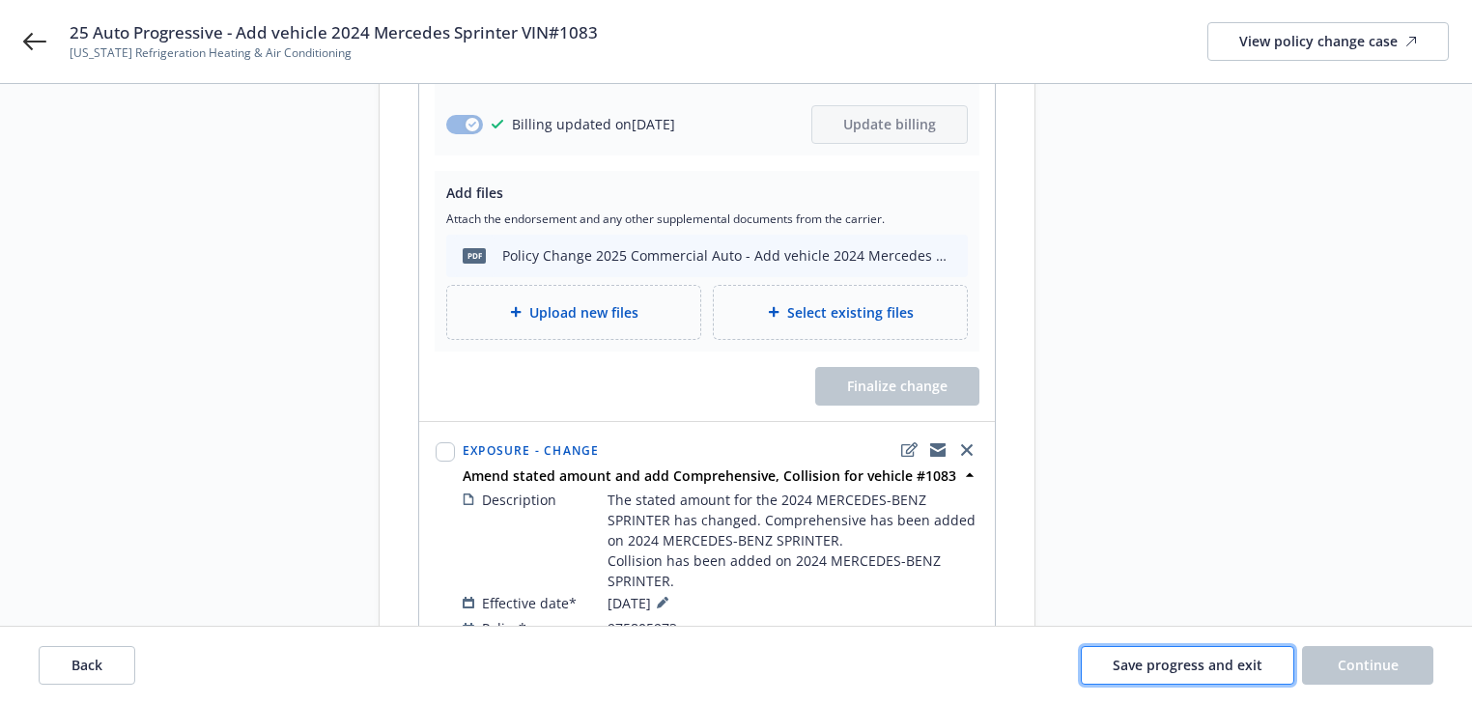
click at [1256, 674] on button "Save progress and exit" at bounding box center [1187, 665] width 213 height 39
select select "ACCEPTED"
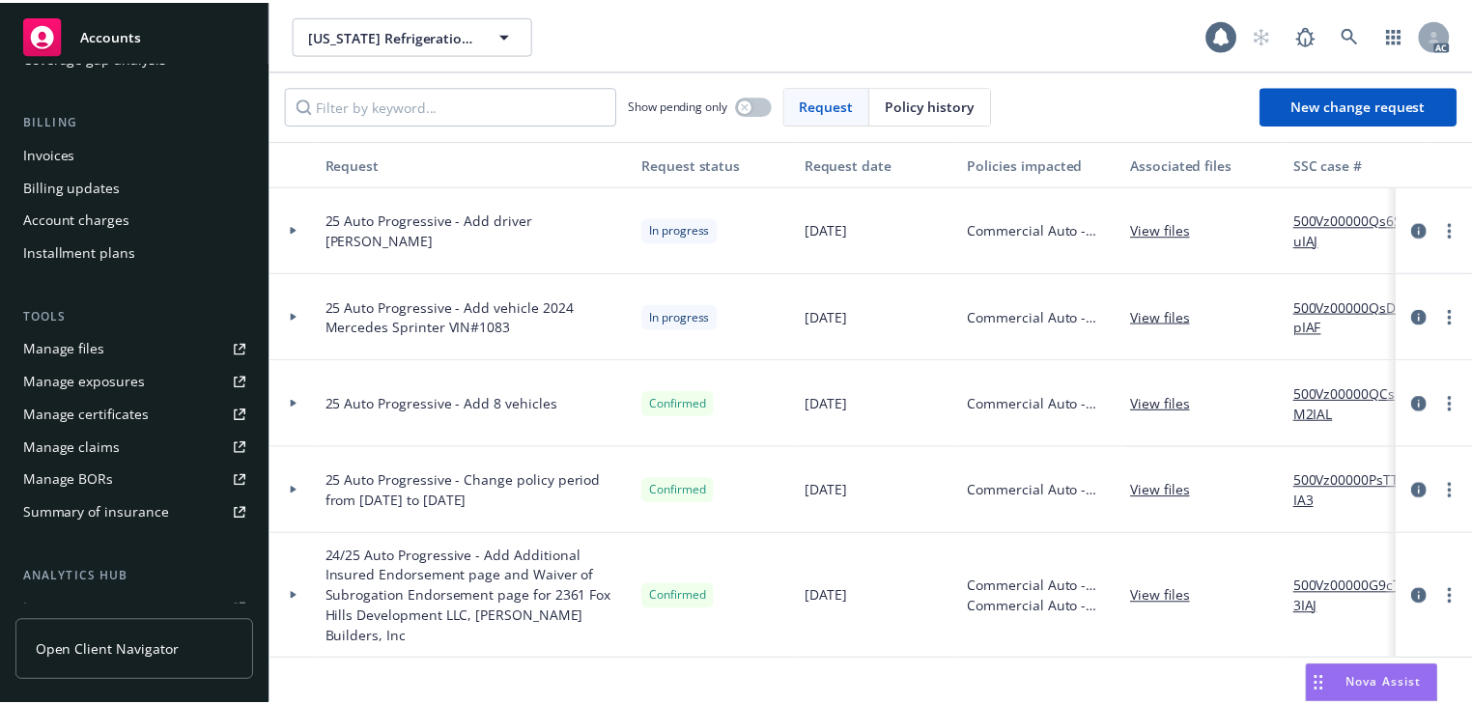
scroll to position [309, 0]
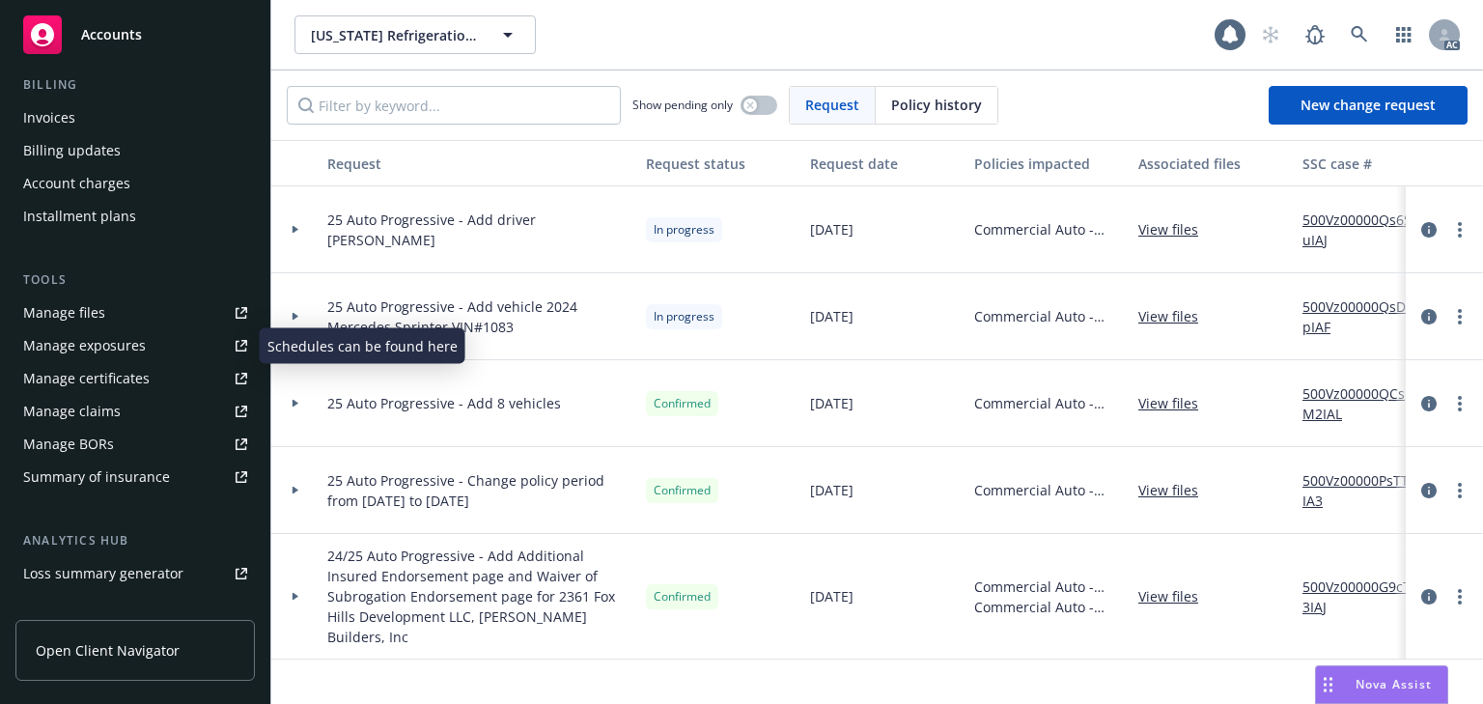
click at [120, 344] on div "Manage exposures" at bounding box center [84, 345] width 123 height 31
click at [557, 341] on div "25 Auto Progressive - Add vehicle 2024 Mercedes Sprinter VIN#1083" at bounding box center [479, 316] width 319 height 87
click at [1462, 317] on link "more" at bounding box center [1460, 316] width 23 height 23
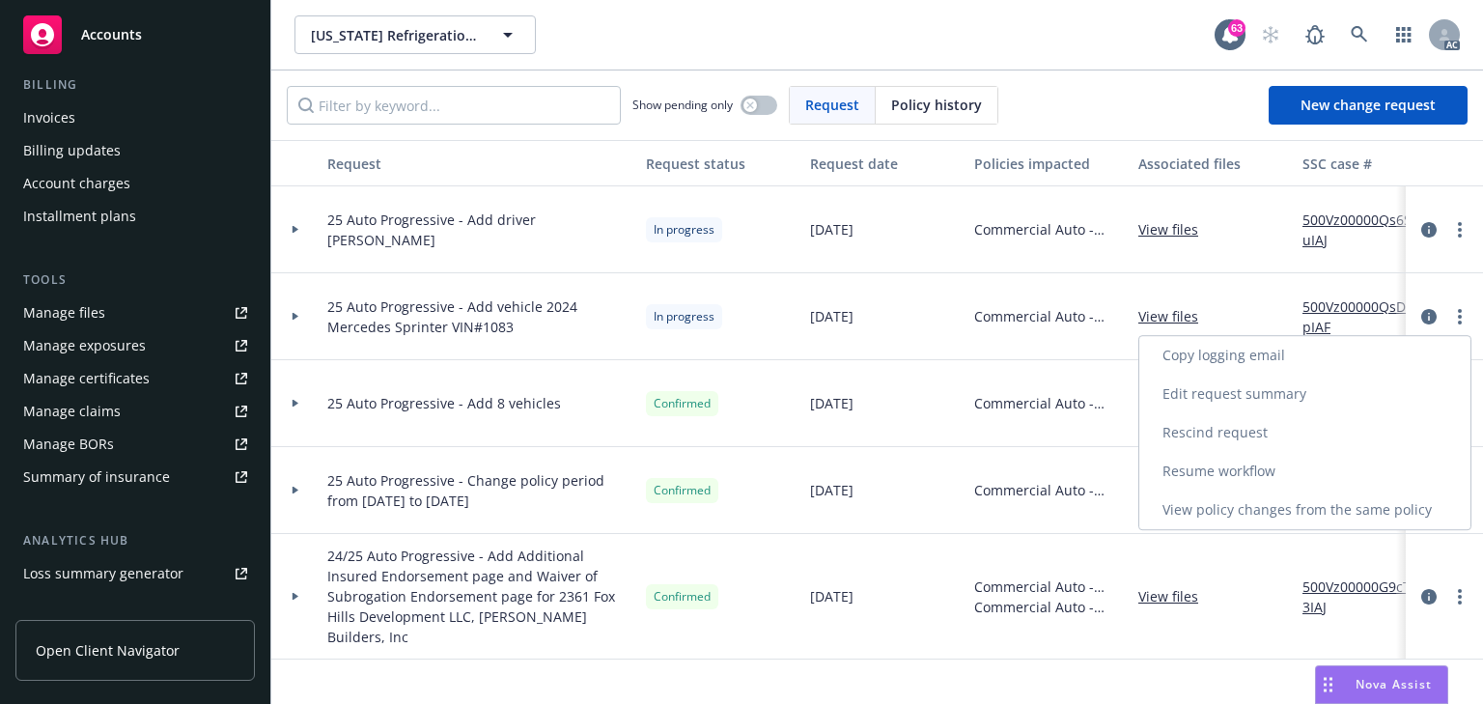
click at [1218, 470] on link "Resume workflow" at bounding box center [1305, 471] width 331 height 39
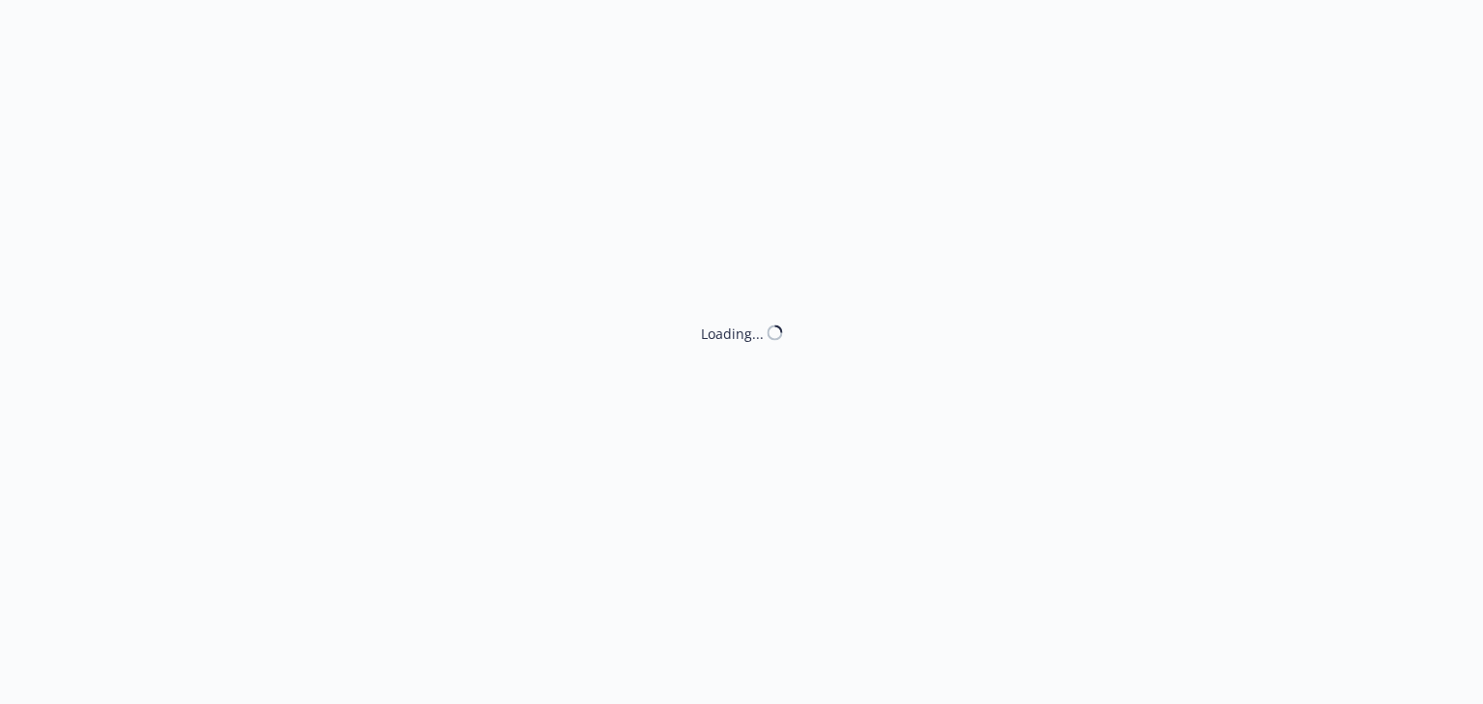
select select "ACCEPTED"
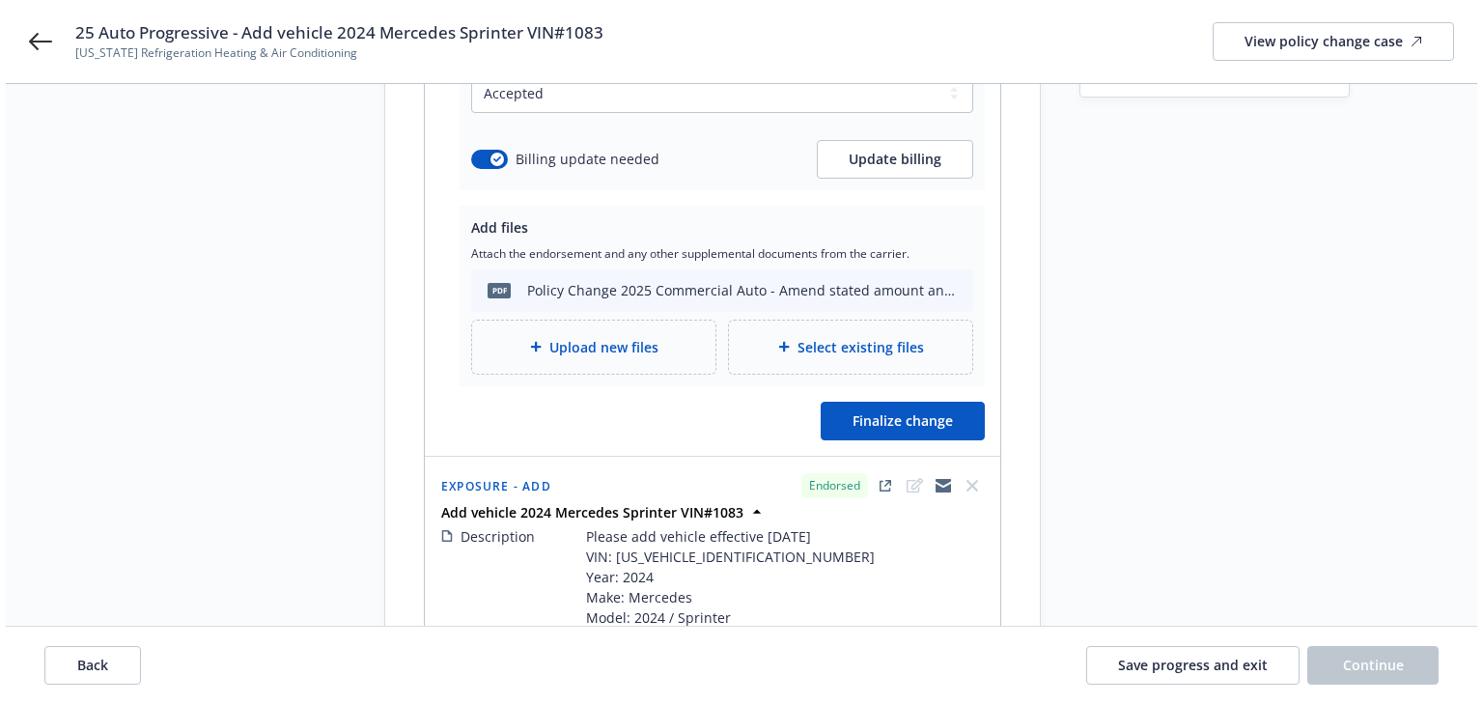
scroll to position [386, 0]
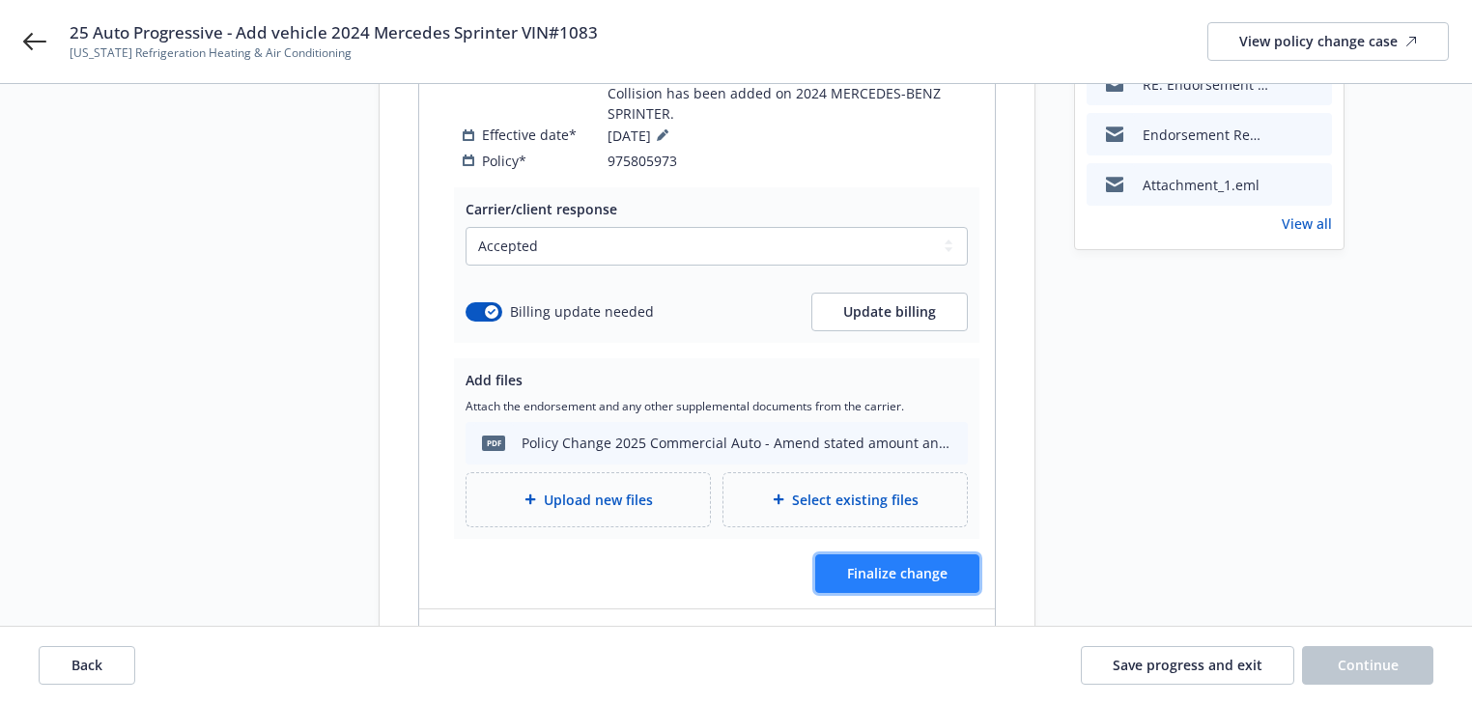
click at [928, 564] on span "Finalize change" at bounding box center [897, 573] width 100 height 18
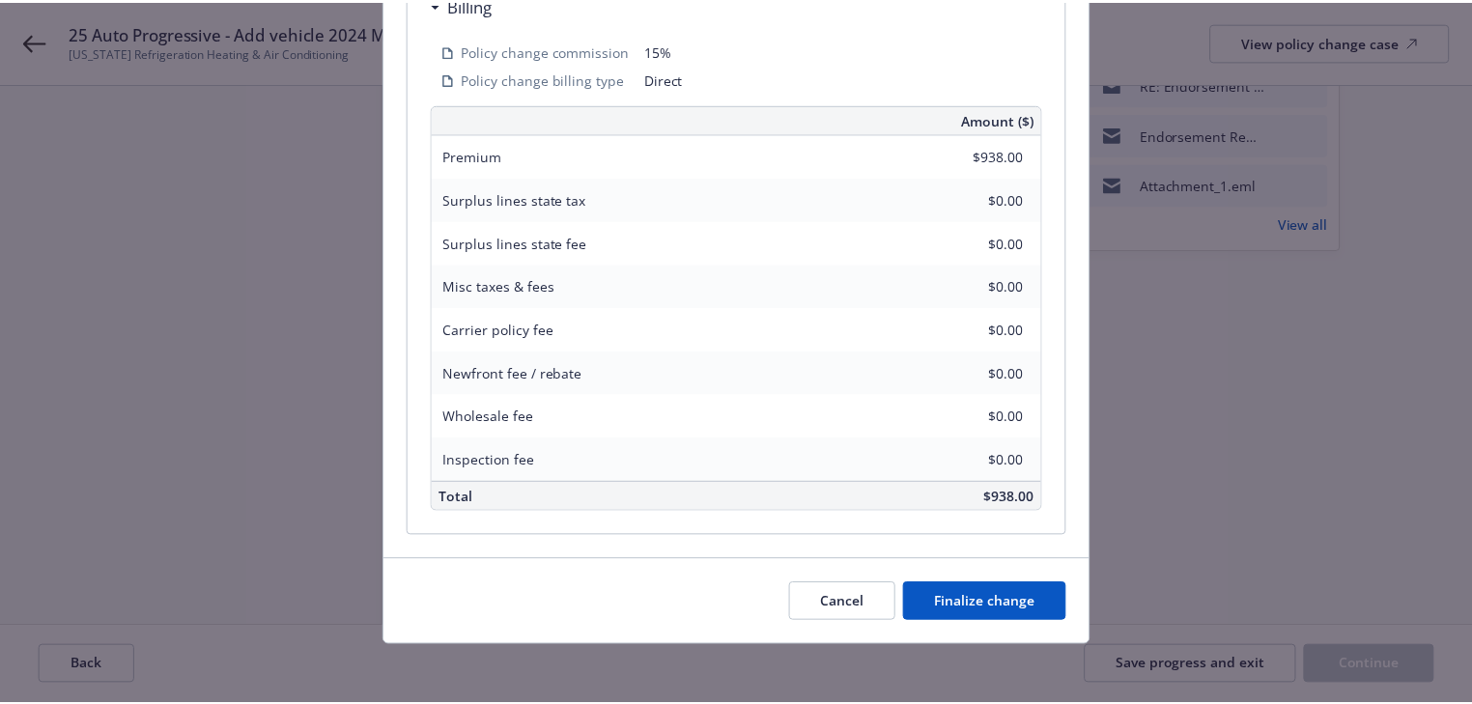
scroll to position [661, 0]
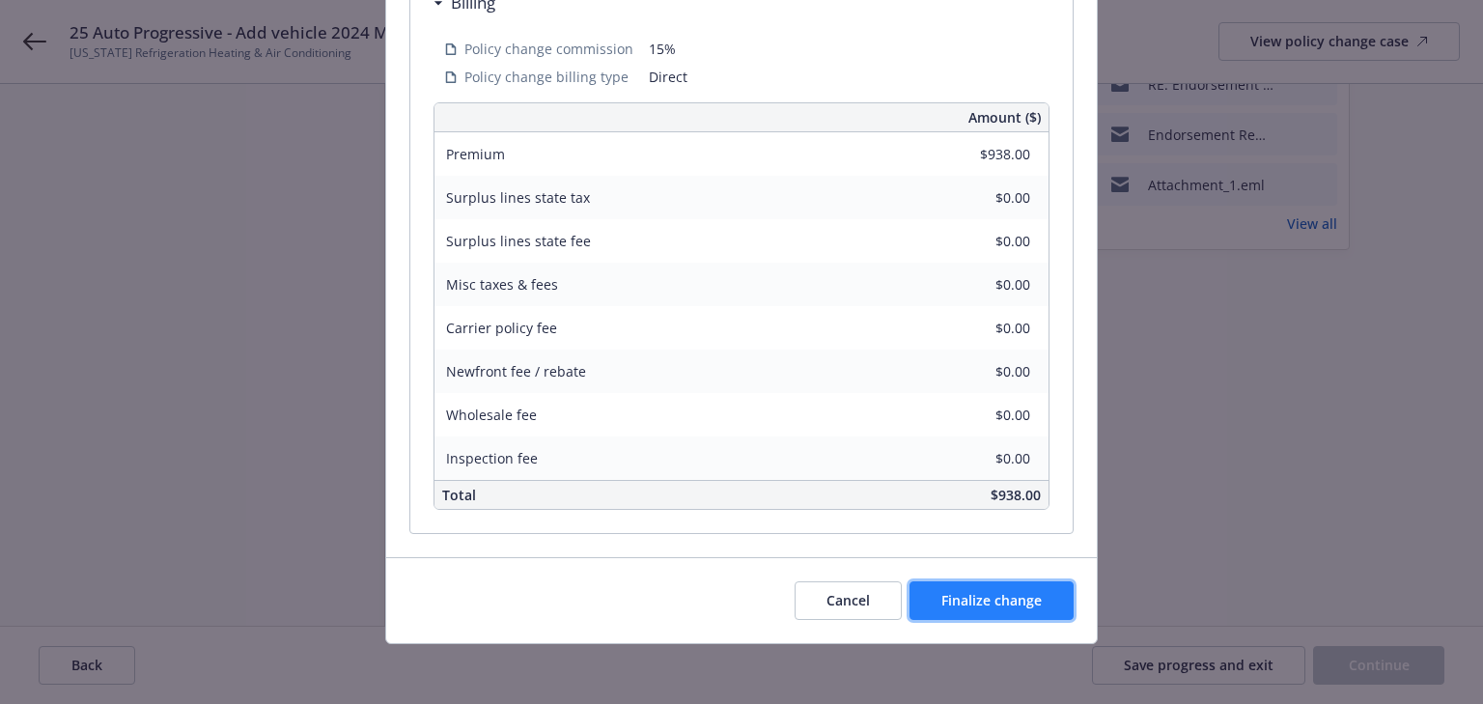
click at [1044, 603] on button "Finalize change" at bounding box center [992, 600] width 164 height 39
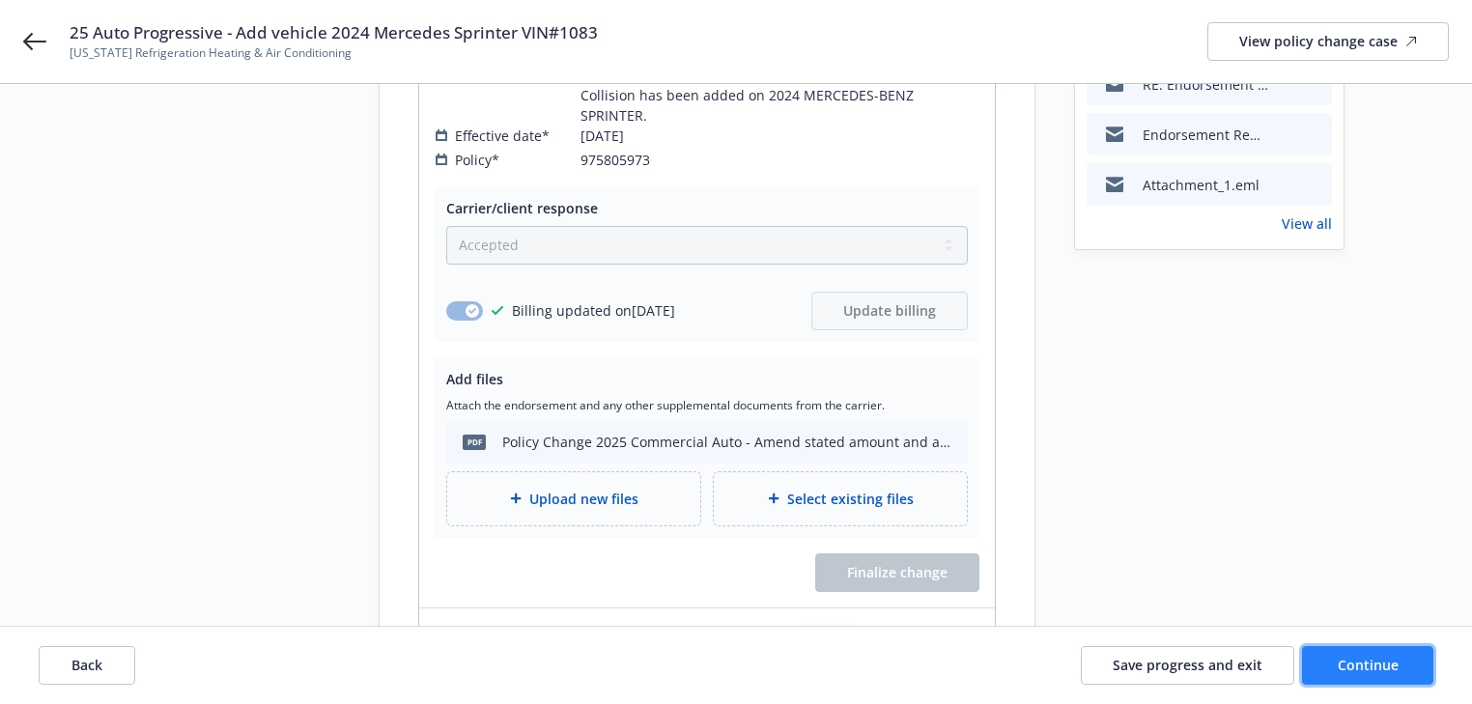
click at [1395, 669] on span "Continue" at bounding box center [1368, 665] width 61 height 18
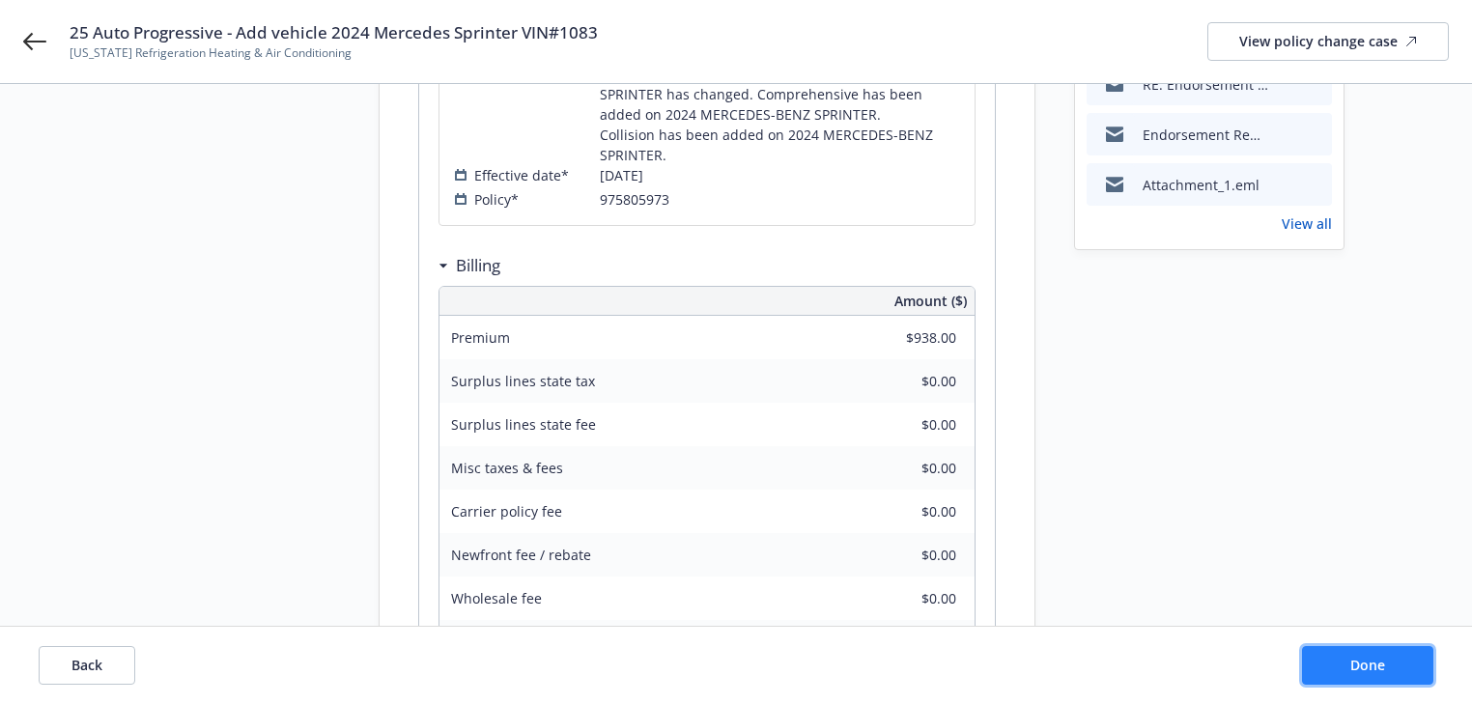
click at [1395, 669] on button "Done" at bounding box center [1367, 665] width 131 height 39
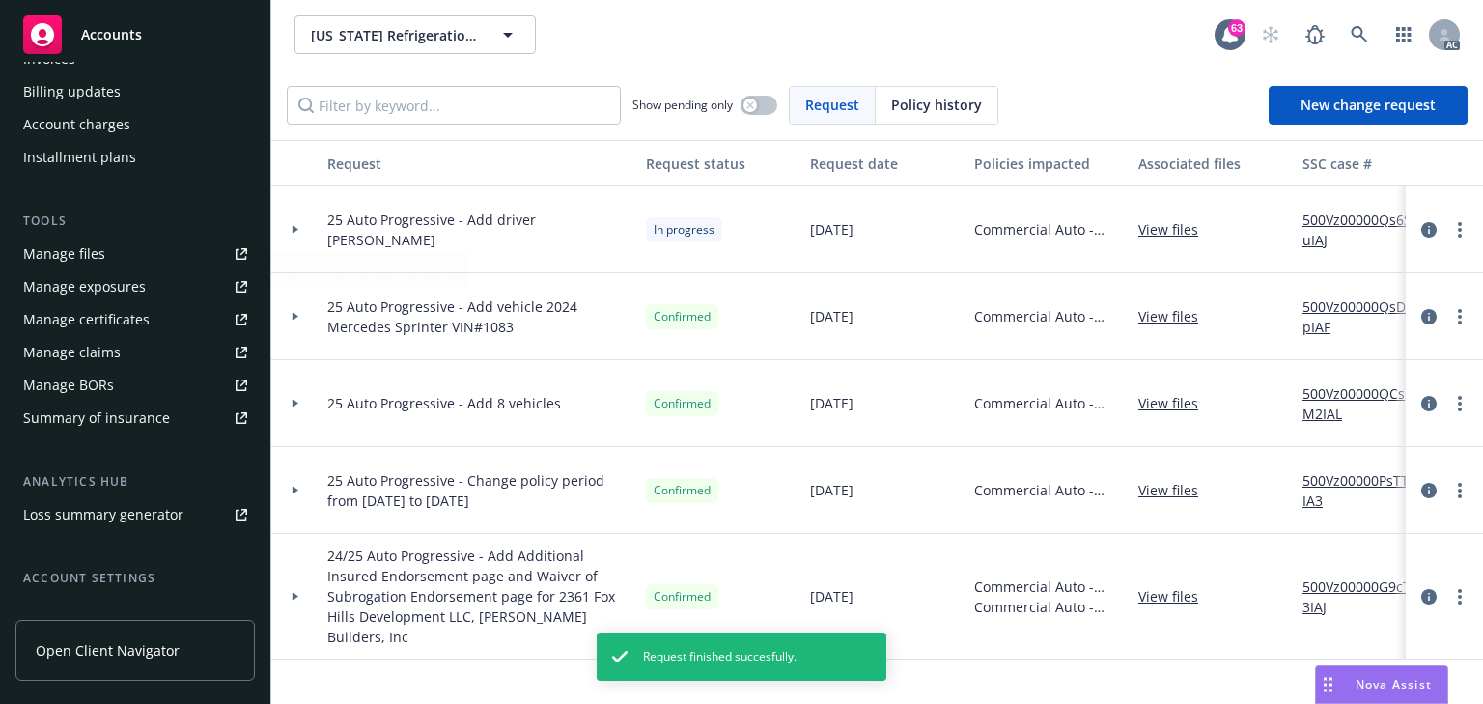
scroll to position [386, 0]
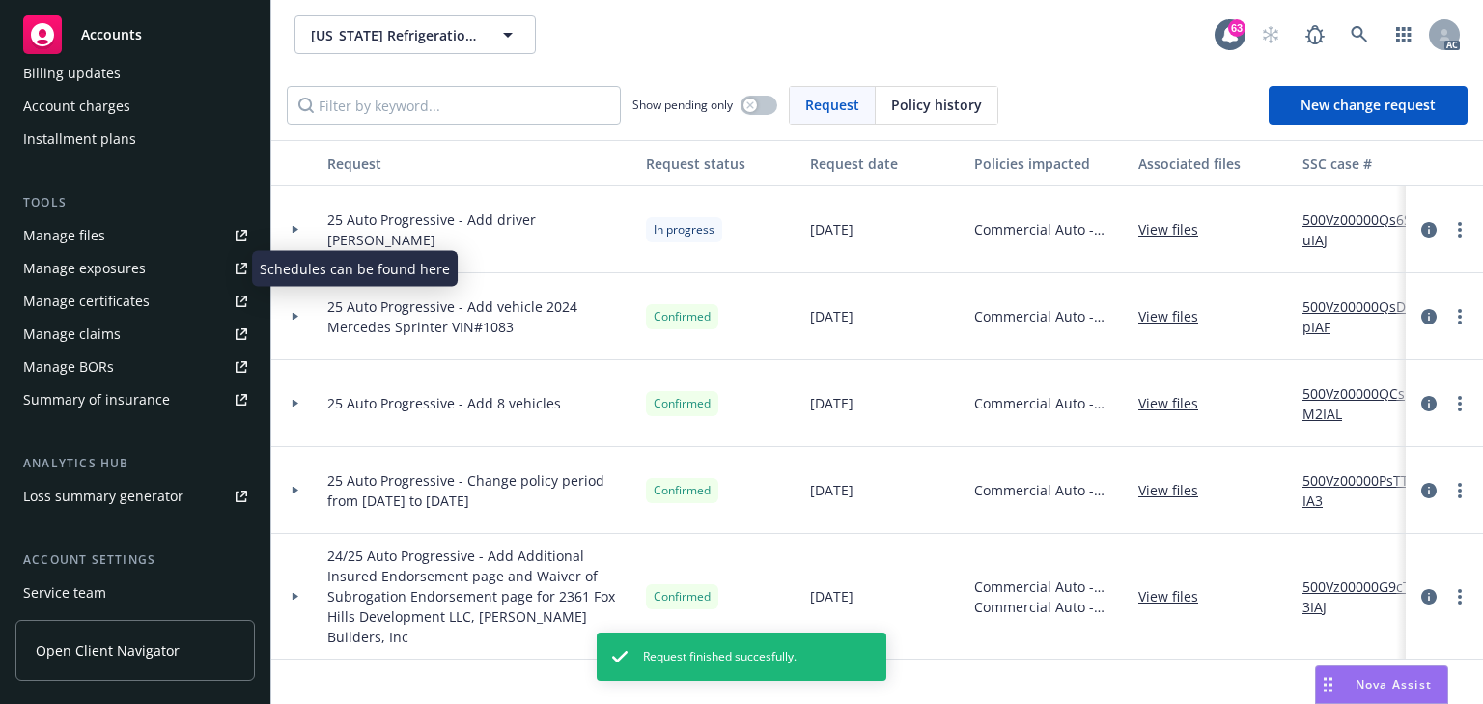
click at [118, 274] on div "Manage exposures" at bounding box center [84, 268] width 123 height 31
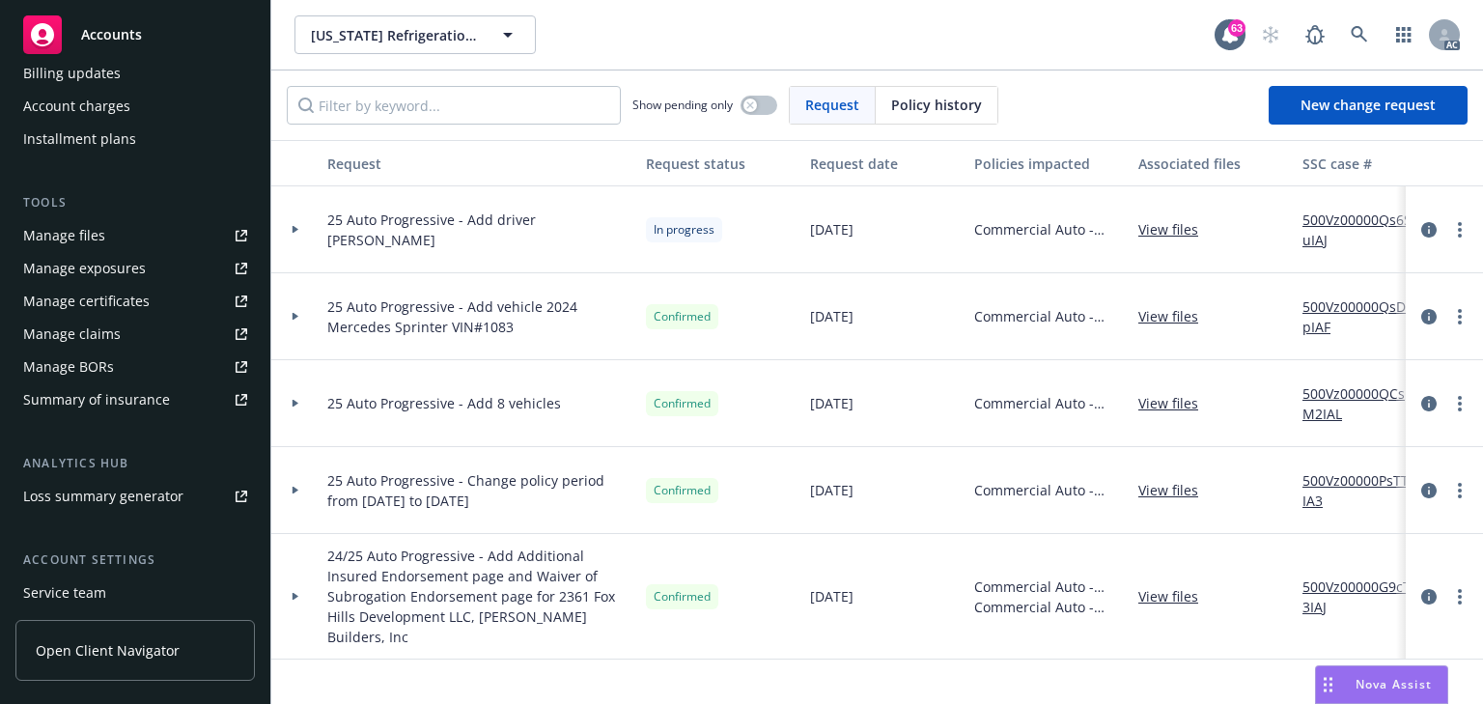
click at [288, 322] on div at bounding box center [295, 316] width 48 height 87
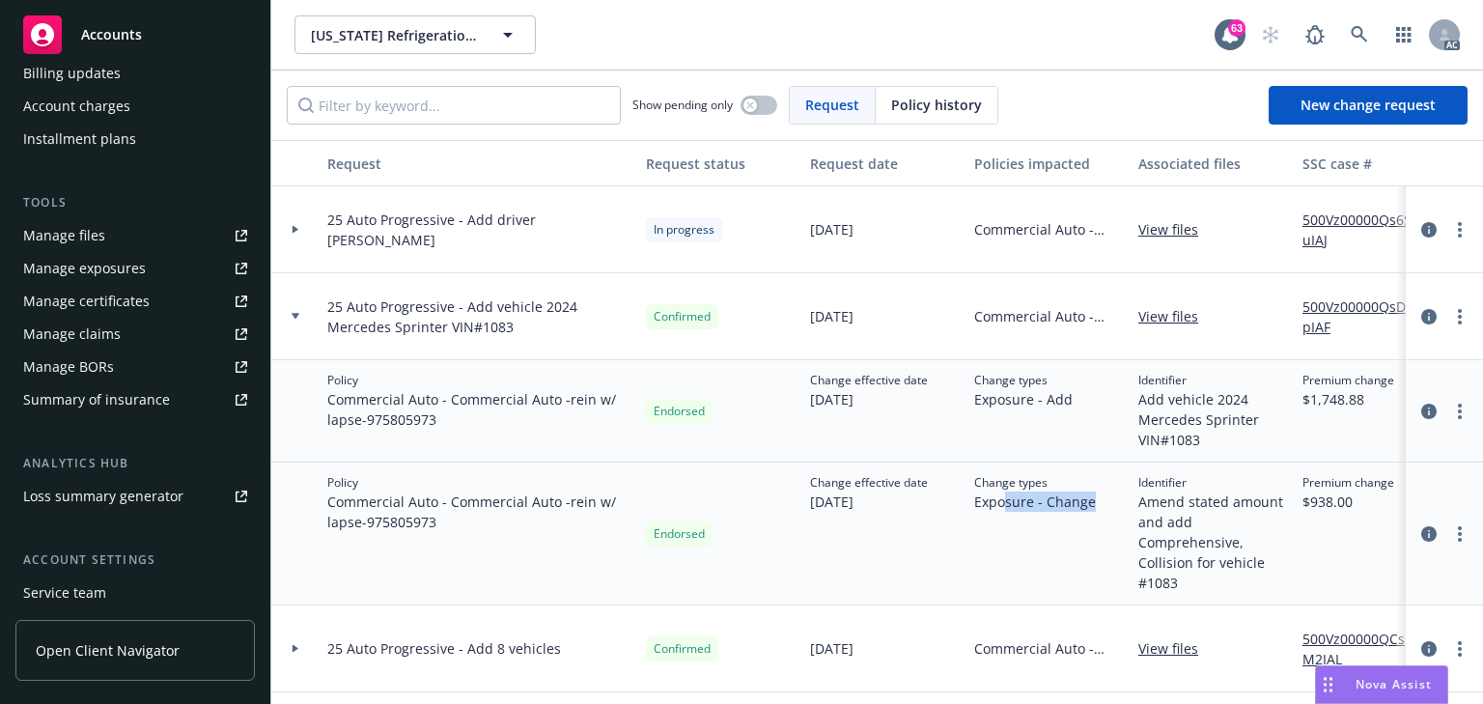
drag, startPoint x: 1075, startPoint y: 504, endPoint x: 1125, endPoint y: 504, distance: 50.2
click at [1125, 504] on div "Change types Exposure - Change" at bounding box center [1049, 534] width 164 height 143
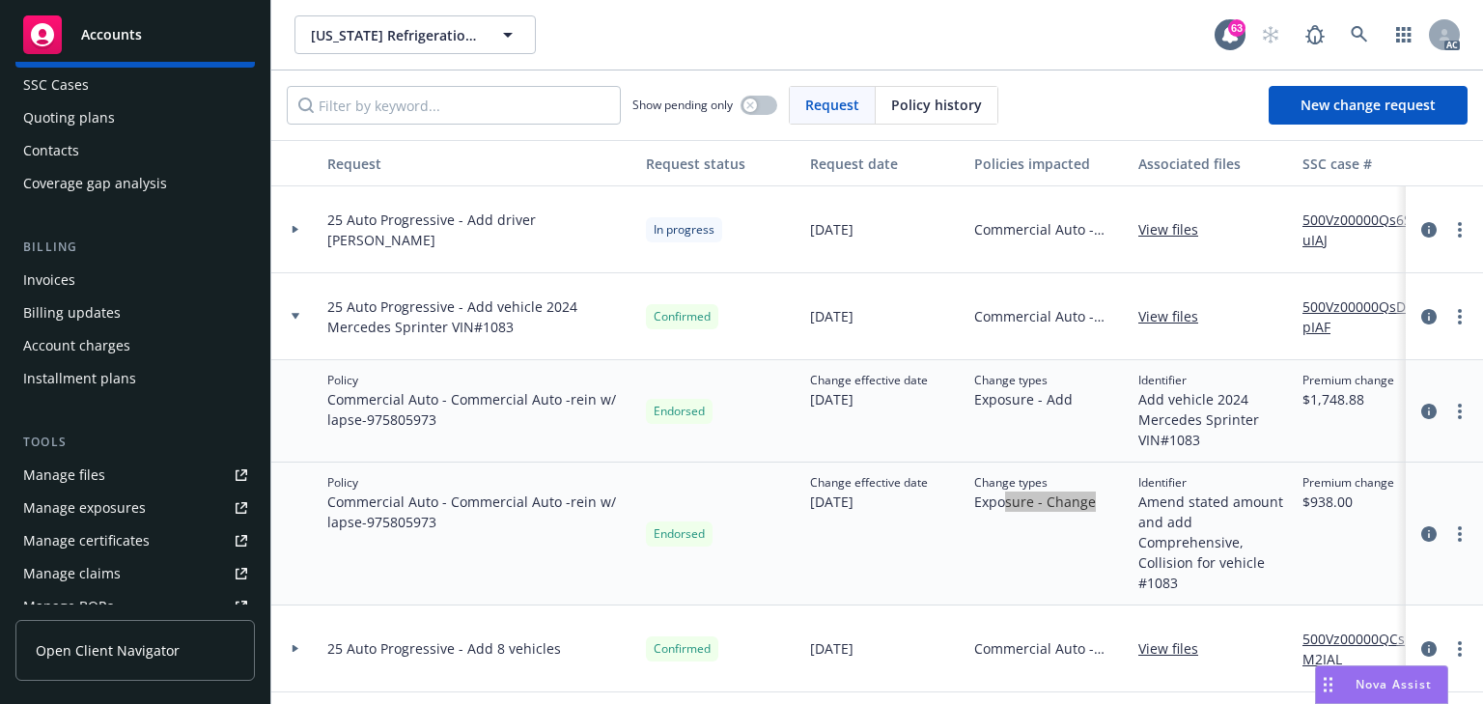
scroll to position [0, 0]
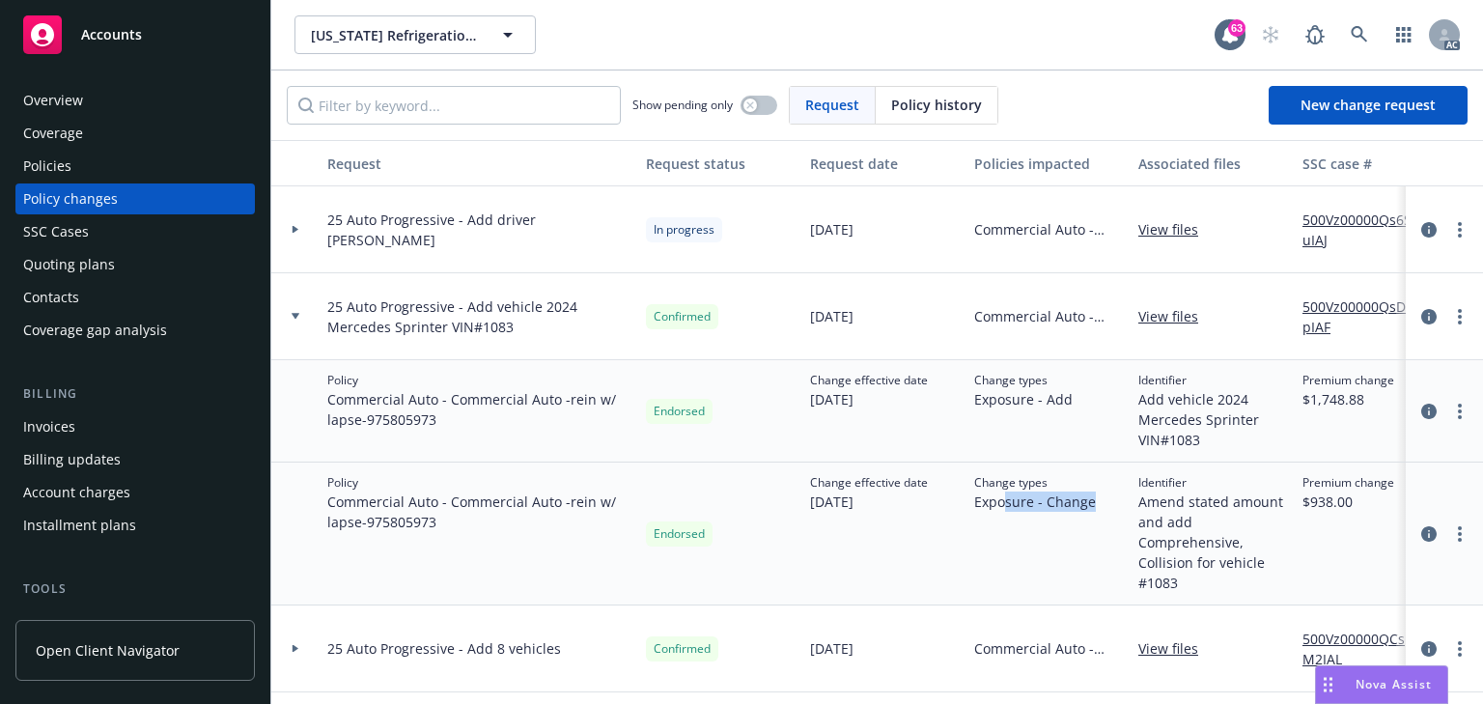
click at [68, 155] on div "Policies" at bounding box center [47, 166] width 48 height 31
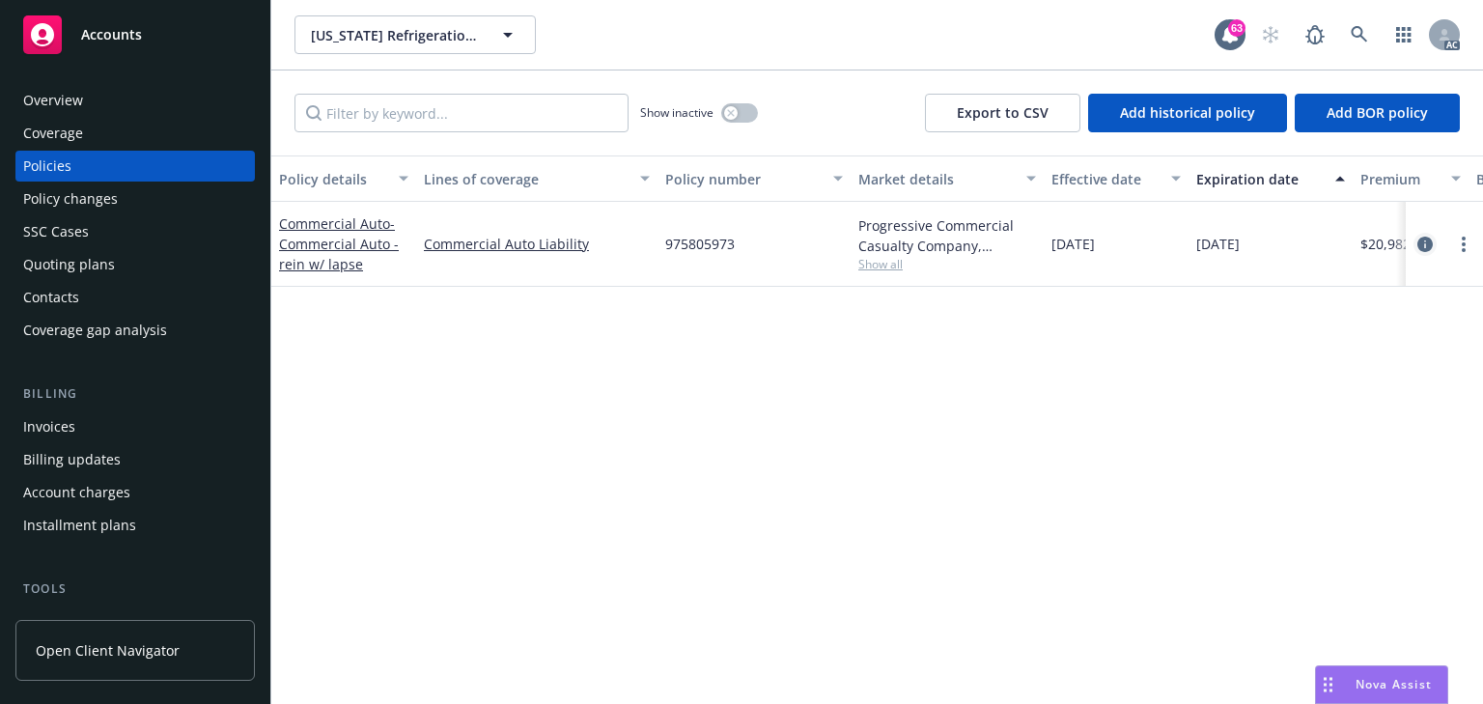
click at [1421, 240] on icon "circleInformation" at bounding box center [1425, 244] width 15 height 15
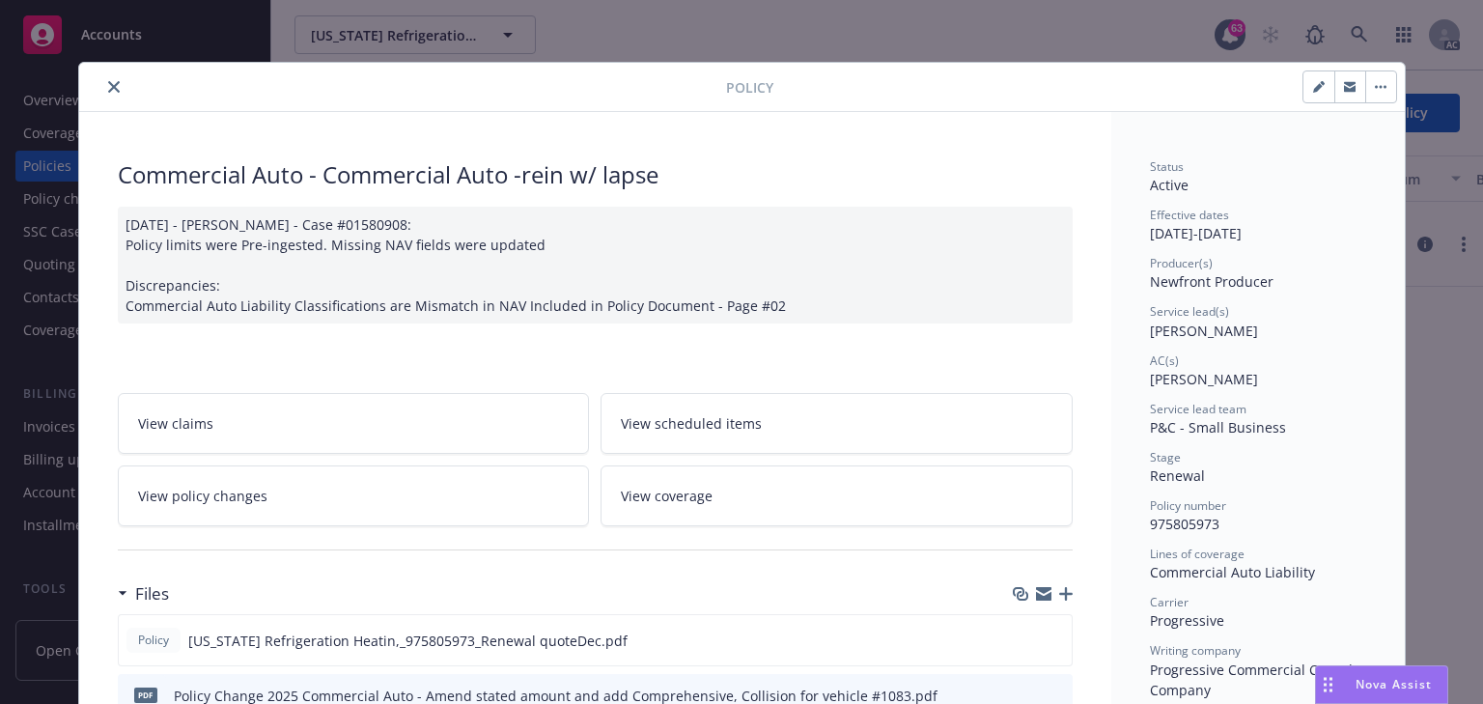
scroll to position [58, 0]
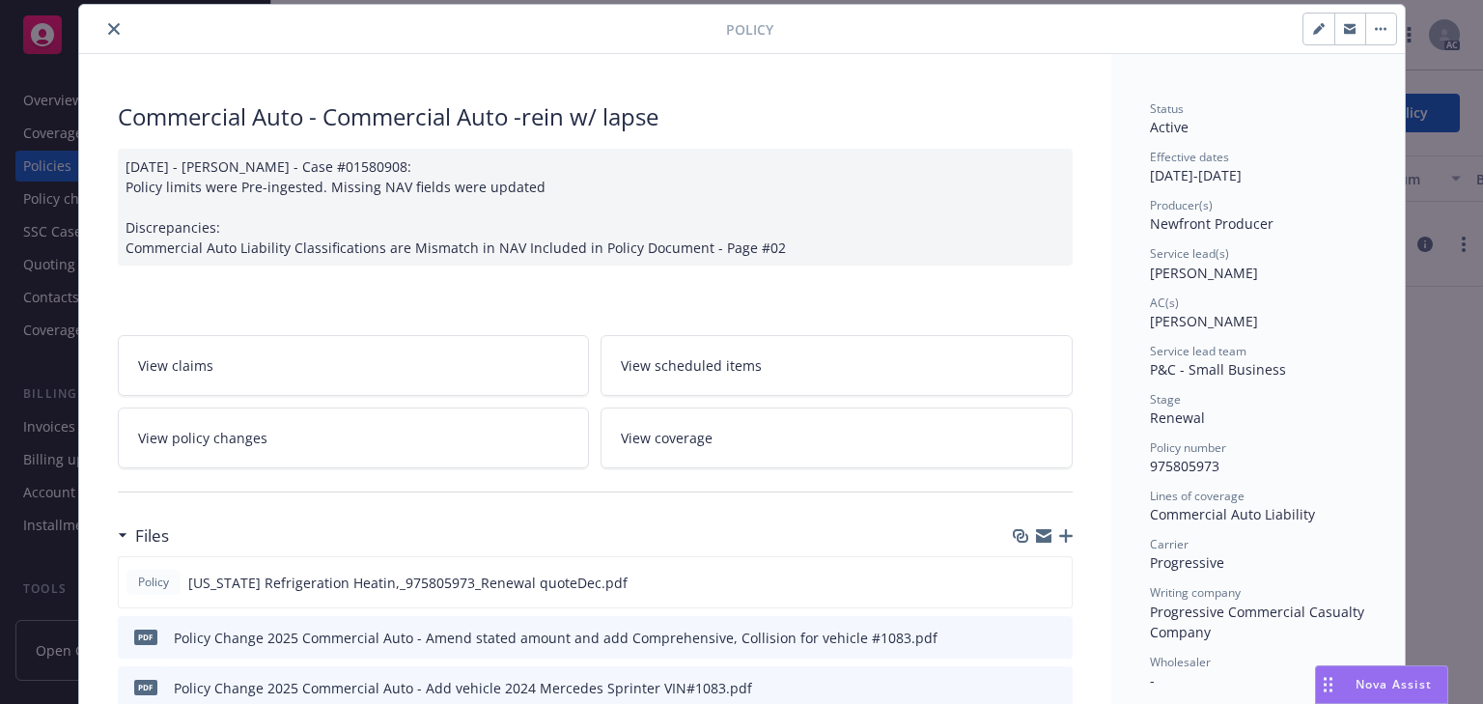
click at [243, 424] on link "View policy changes" at bounding box center [354, 438] width 472 height 61
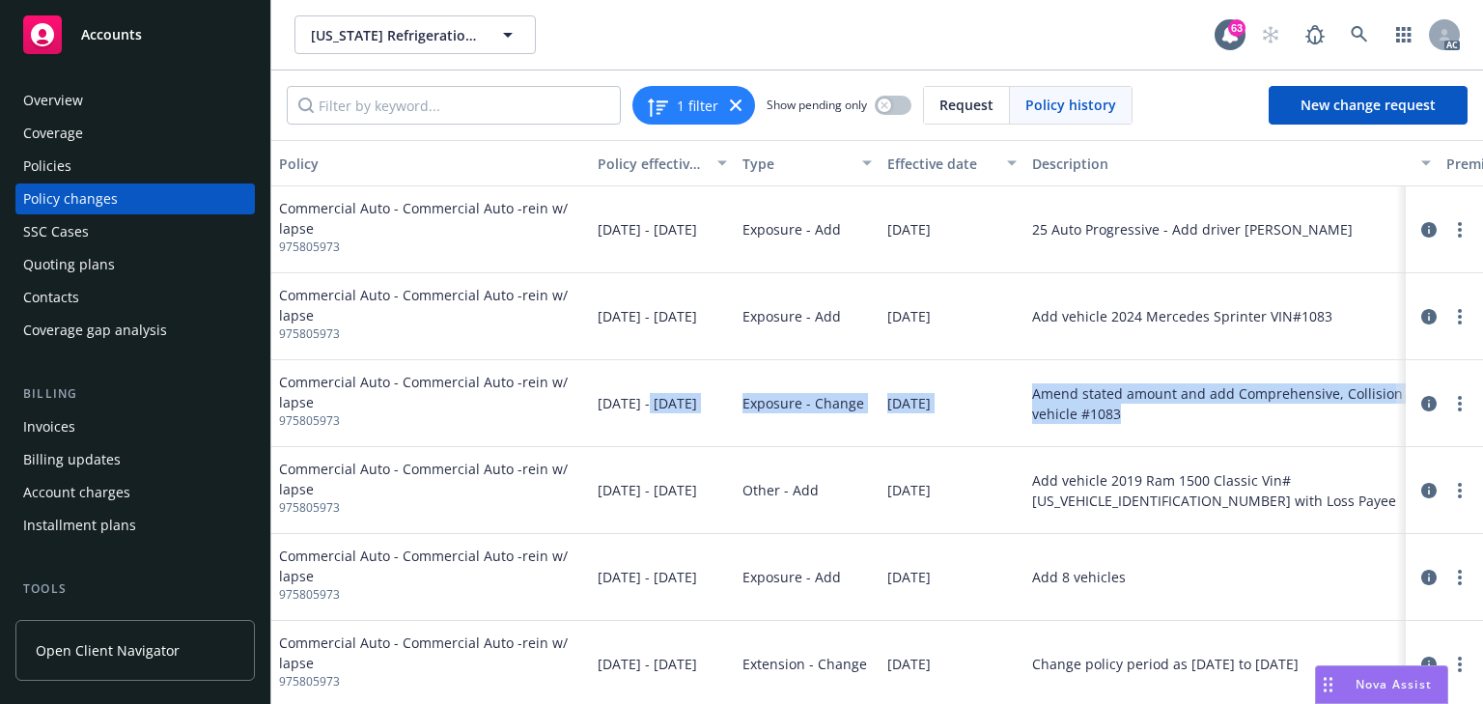
drag, startPoint x: 729, startPoint y: 390, endPoint x: 1139, endPoint y: 406, distance: 409.8
click at [1139, 406] on div "Commercial Auto - Commercial Auto -rein w/ lapse 975805973 07/22/2025 - 01/22/2…" at bounding box center [1183, 403] width 1824 height 87
drag, startPoint x: 725, startPoint y: 320, endPoint x: 1359, endPoint y: 323, distance: 633.6
click at [1359, 323] on div "Commercial Auto - Commercial Auto -rein w/ lapse 975805973 07/22/2025 - 01/22/2…" at bounding box center [1183, 316] width 1824 height 87
click at [124, 170] on div "Policies" at bounding box center [135, 166] width 224 height 31
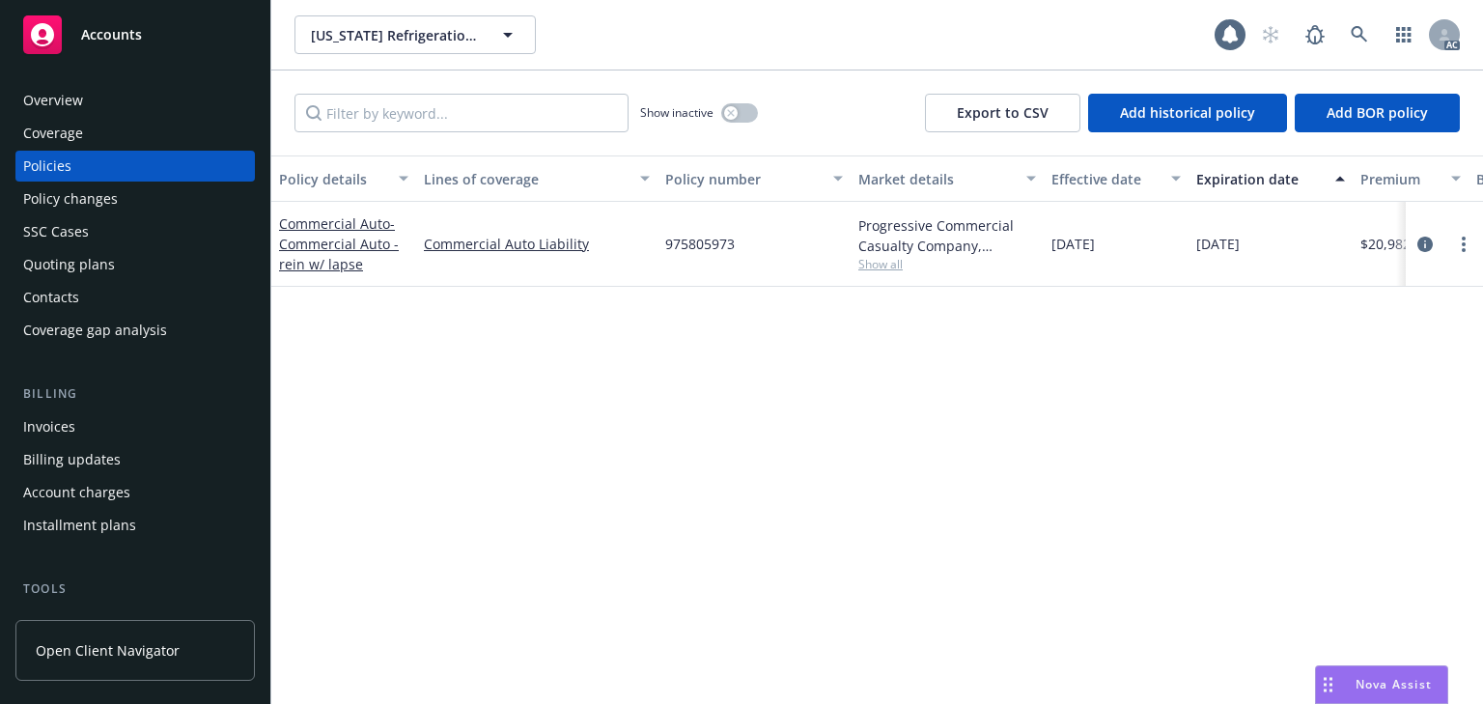
click at [106, 197] on div "Policy changes" at bounding box center [70, 198] width 95 height 31
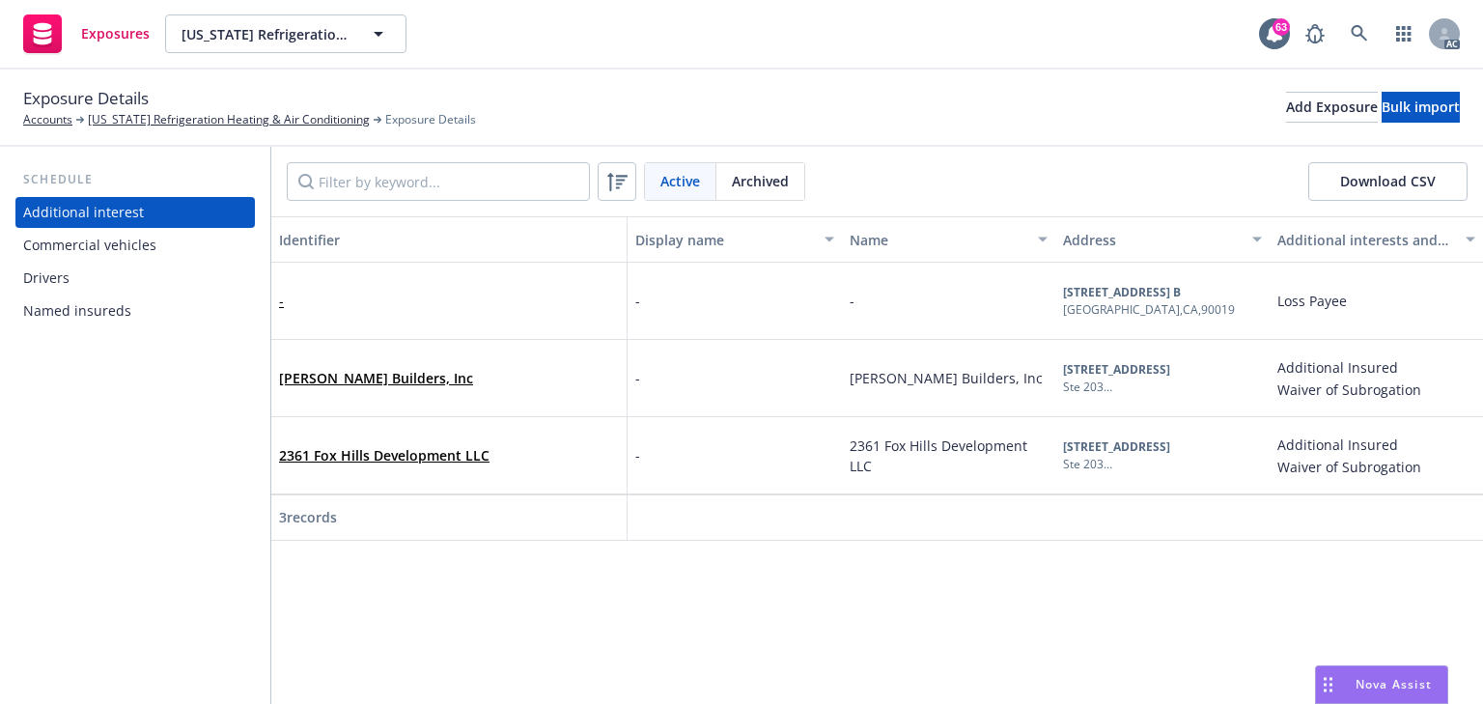
click at [123, 250] on div "Commercial vehicles" at bounding box center [89, 245] width 133 height 31
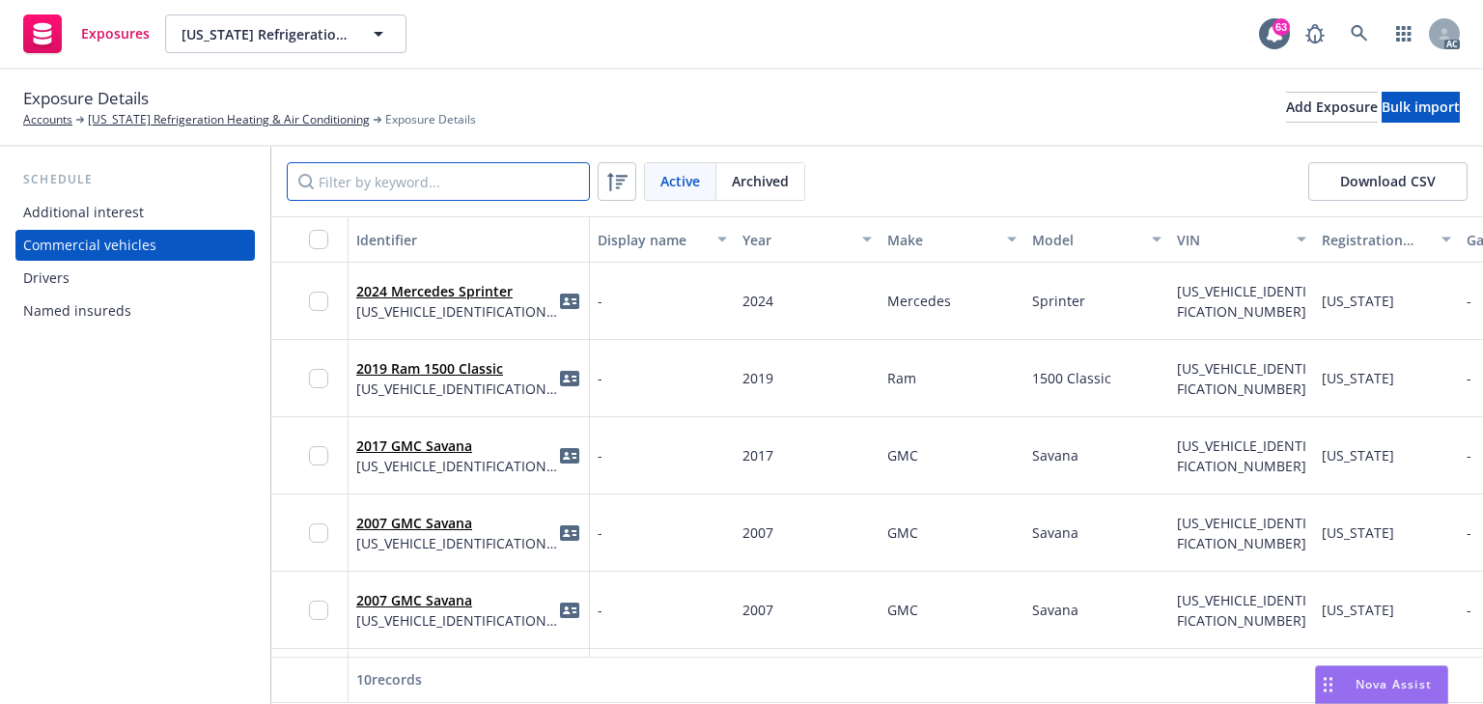
click at [383, 183] on input "Filter by keyword..." at bounding box center [438, 181] width 303 height 39
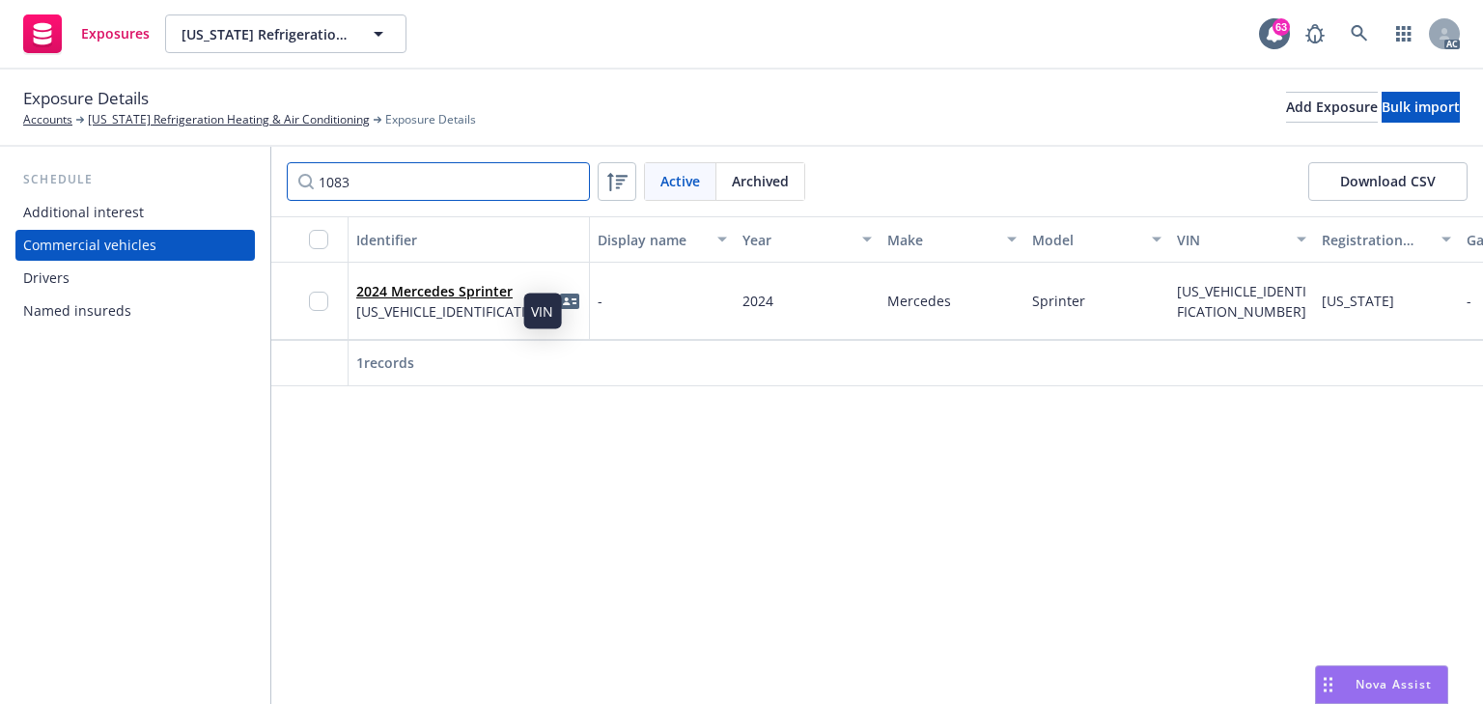
type input "1083"
click at [483, 309] on span "WLY4NBHYXRT161083" at bounding box center [457, 311] width 202 height 20
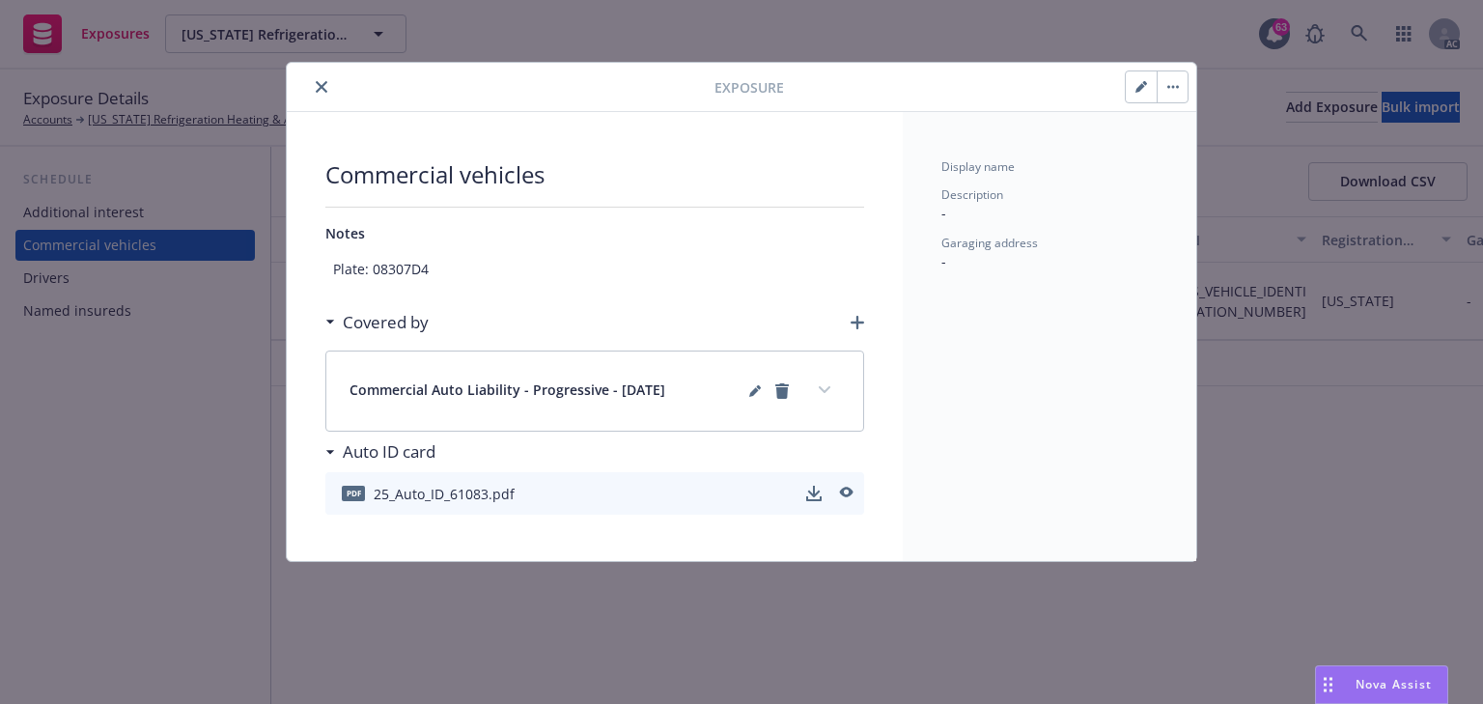
click at [1139, 88] on icon "button" at bounding box center [1141, 88] width 10 height 10
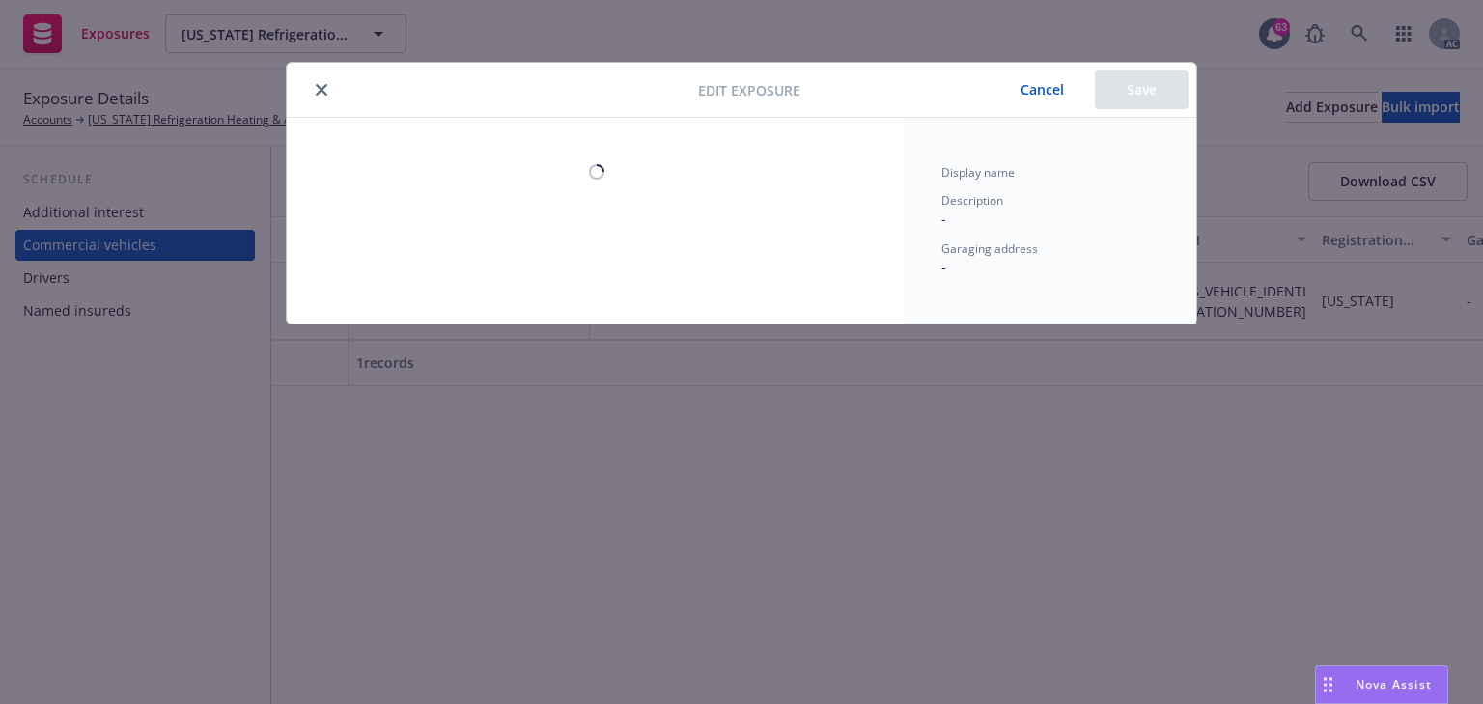
select select "CA"
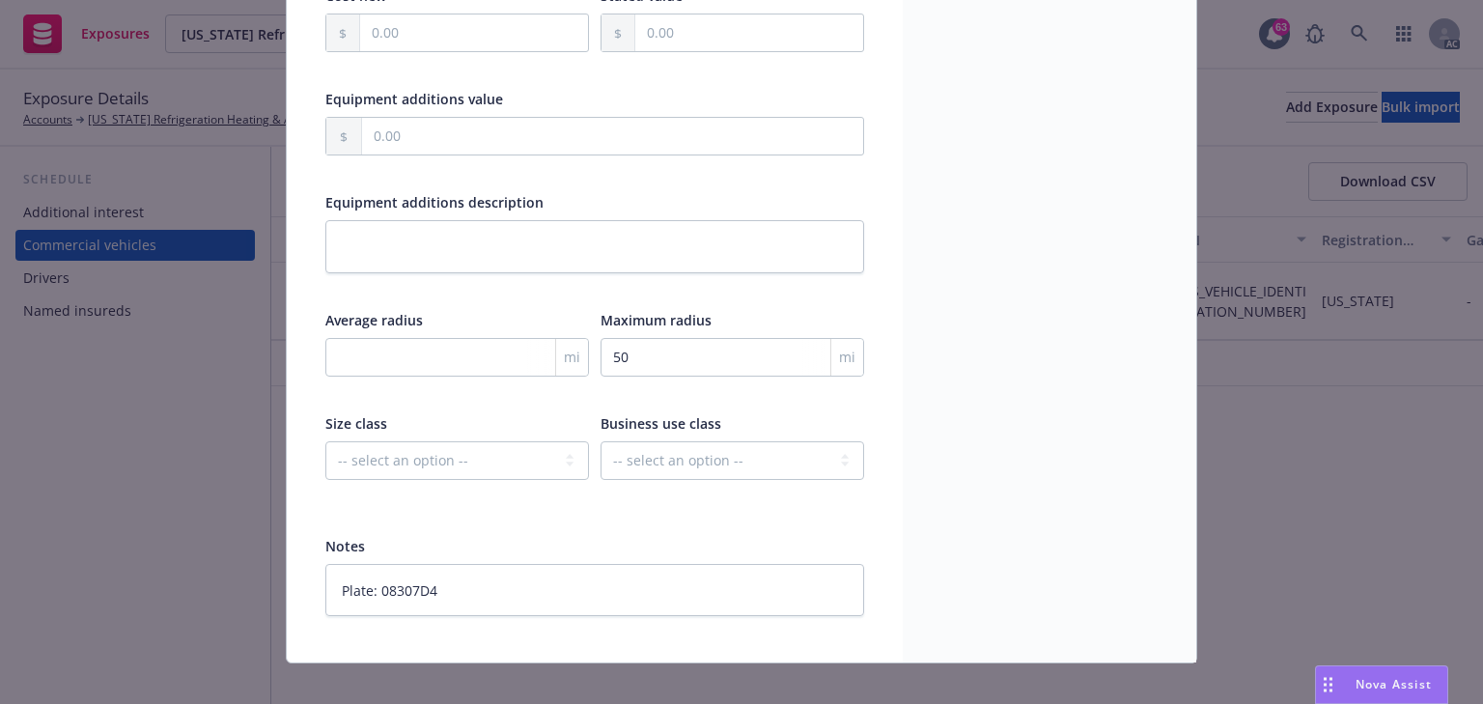
scroll to position [607, 0]
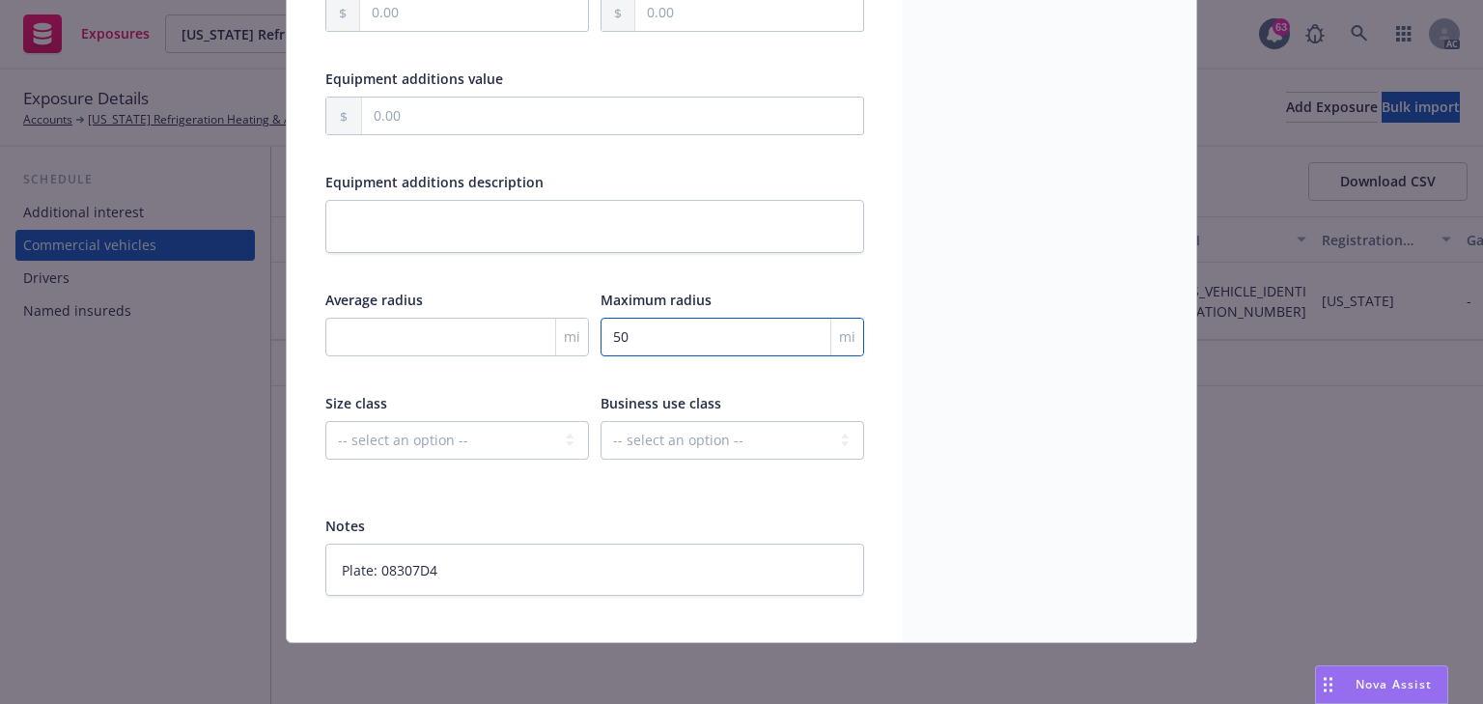
drag, startPoint x: 677, startPoint y: 336, endPoint x: 467, endPoint y: 343, distance: 209.7
click at [491, 343] on div "Average radius mi Maximum radius 50 mi" at bounding box center [594, 336] width 539 height 92
type textarea "x"
type input "3"
type textarea "x"
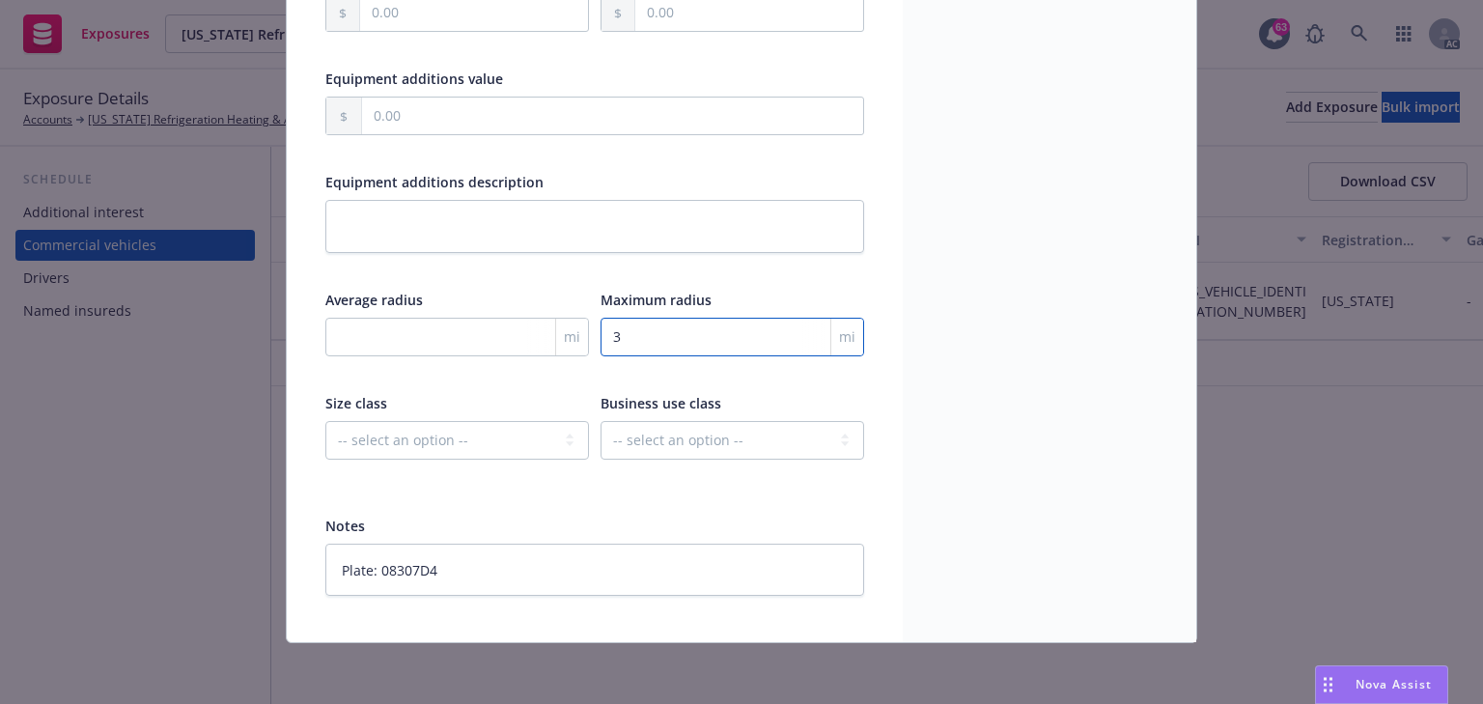
type input "30"
type textarea "x"
type input "300"
type textarea "x"
type input "300"
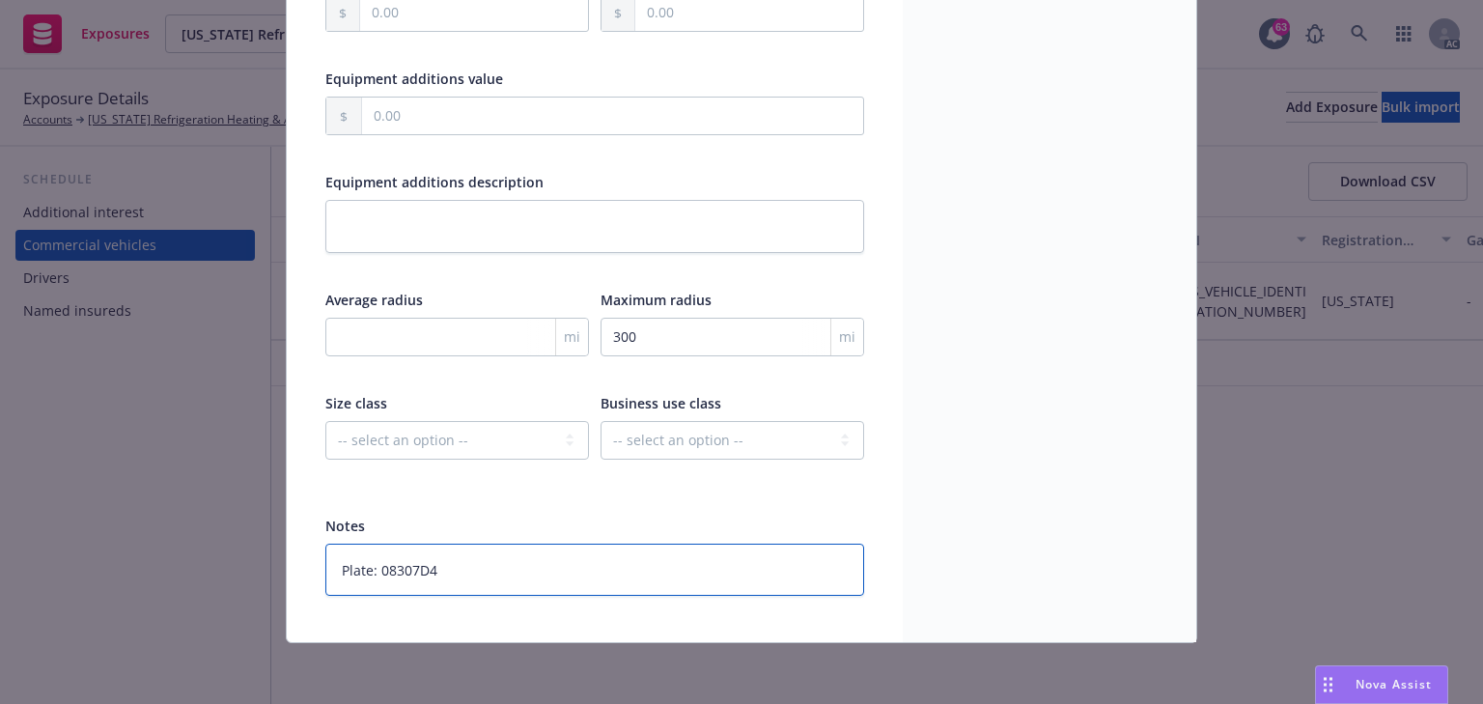
click at [453, 570] on textarea "Plate: 08307D4" at bounding box center [594, 570] width 539 height 53
type textarea "x"
type textarea "Plate: 08307D4"
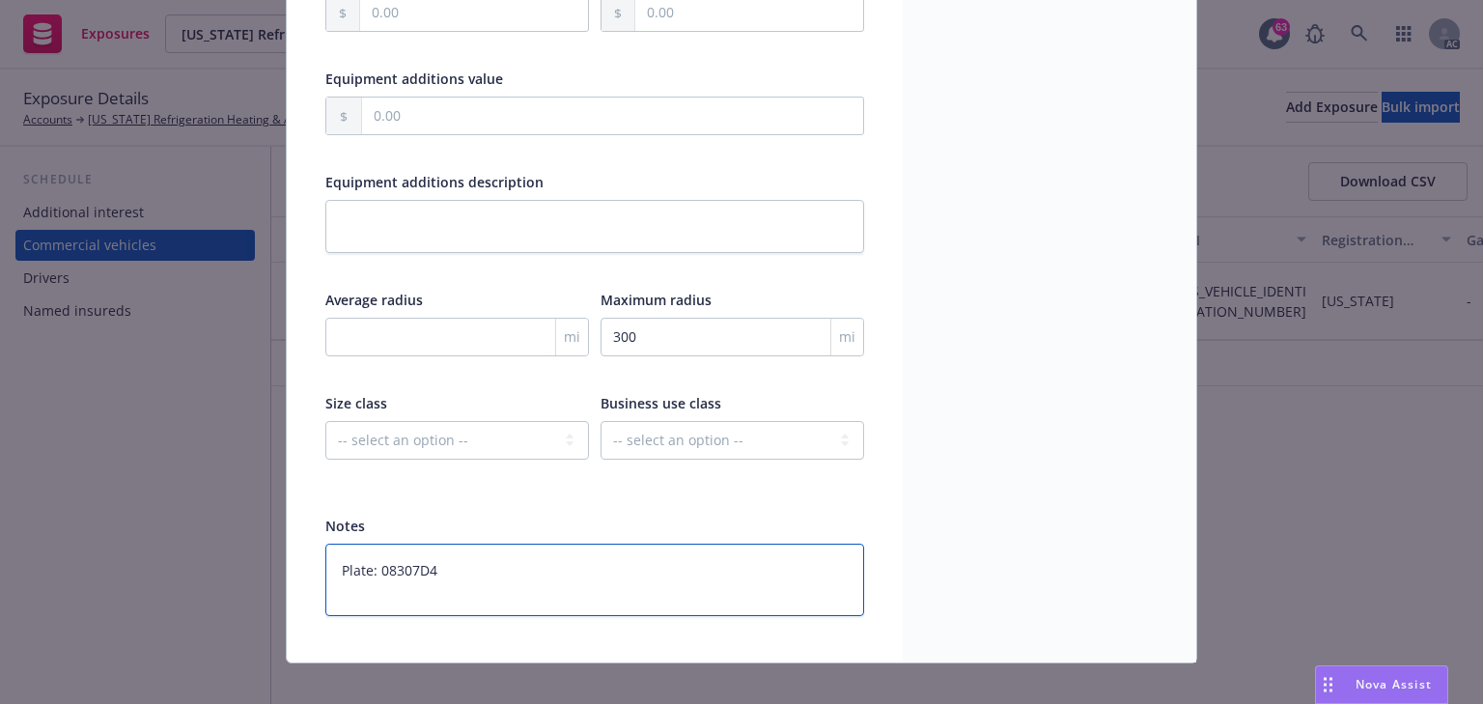
paste textarea "Stated Amount: * $75,000"
type textarea "x"
type textarea "Plate: 08307D4 Stated Amount: * $75,000"
click at [446, 582] on textarea "Plate: 08307D4 Stated Amount: * $75,000" at bounding box center [594, 580] width 539 height 73
type textarea "x"
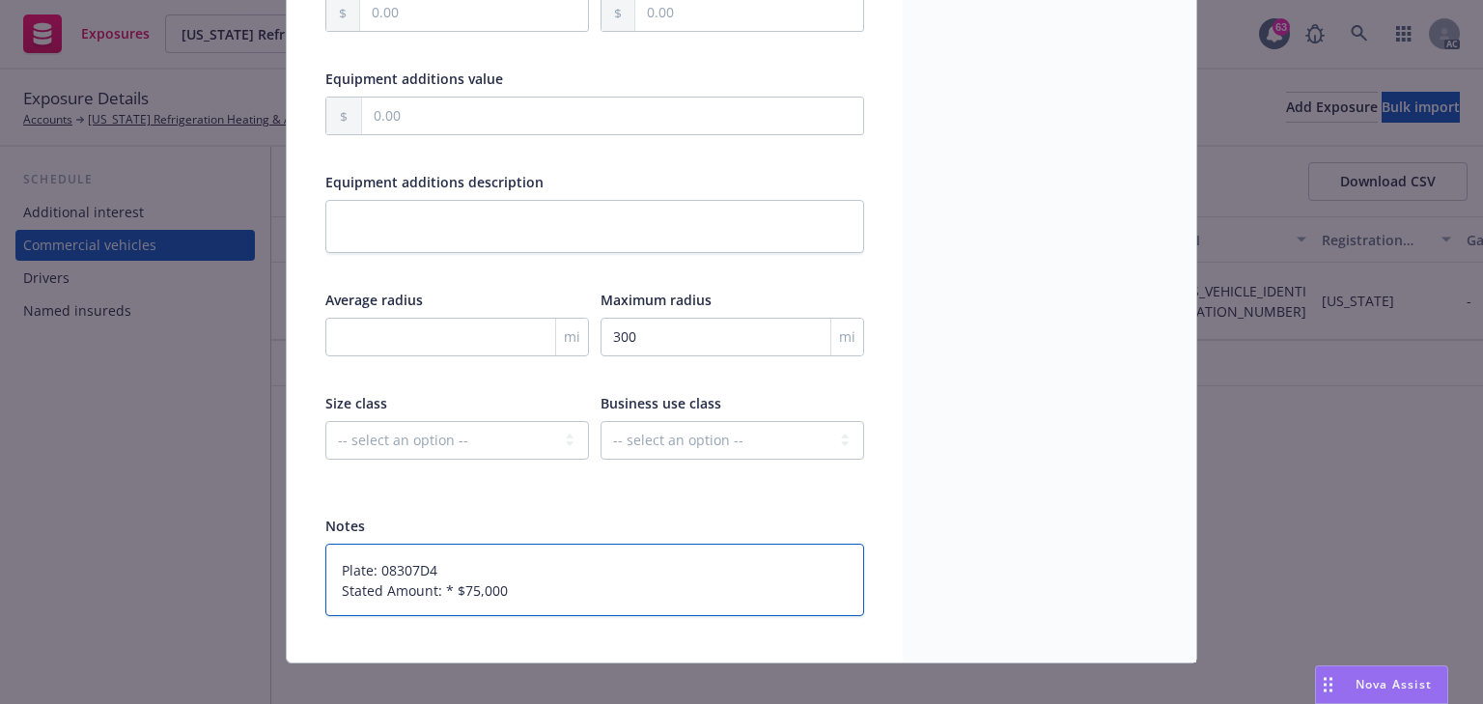
type textarea "Plate: 08307D4 Stated Amount: *$75,000"
type textarea "x"
type textarea "Plate: 08307D4 Stated Amount: $75,000"
type textarea "x"
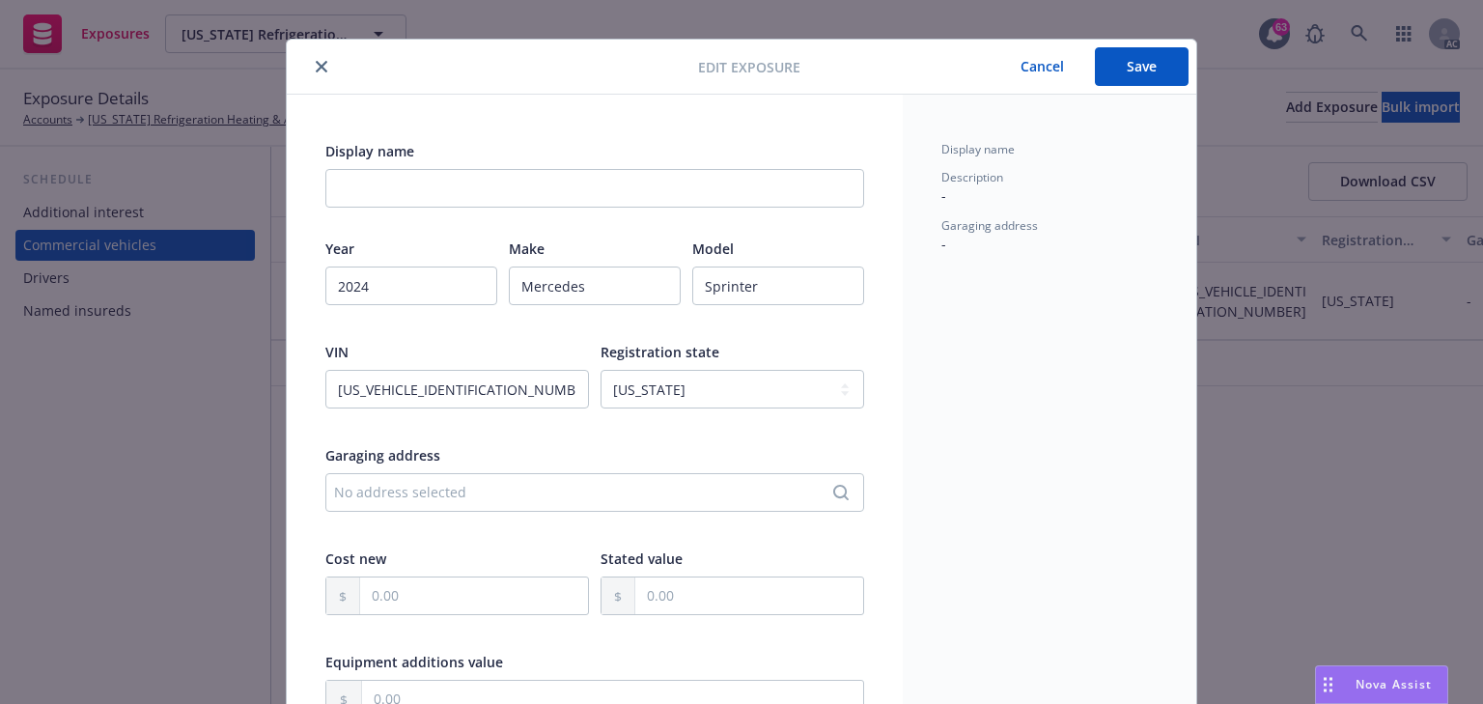
scroll to position [0, 0]
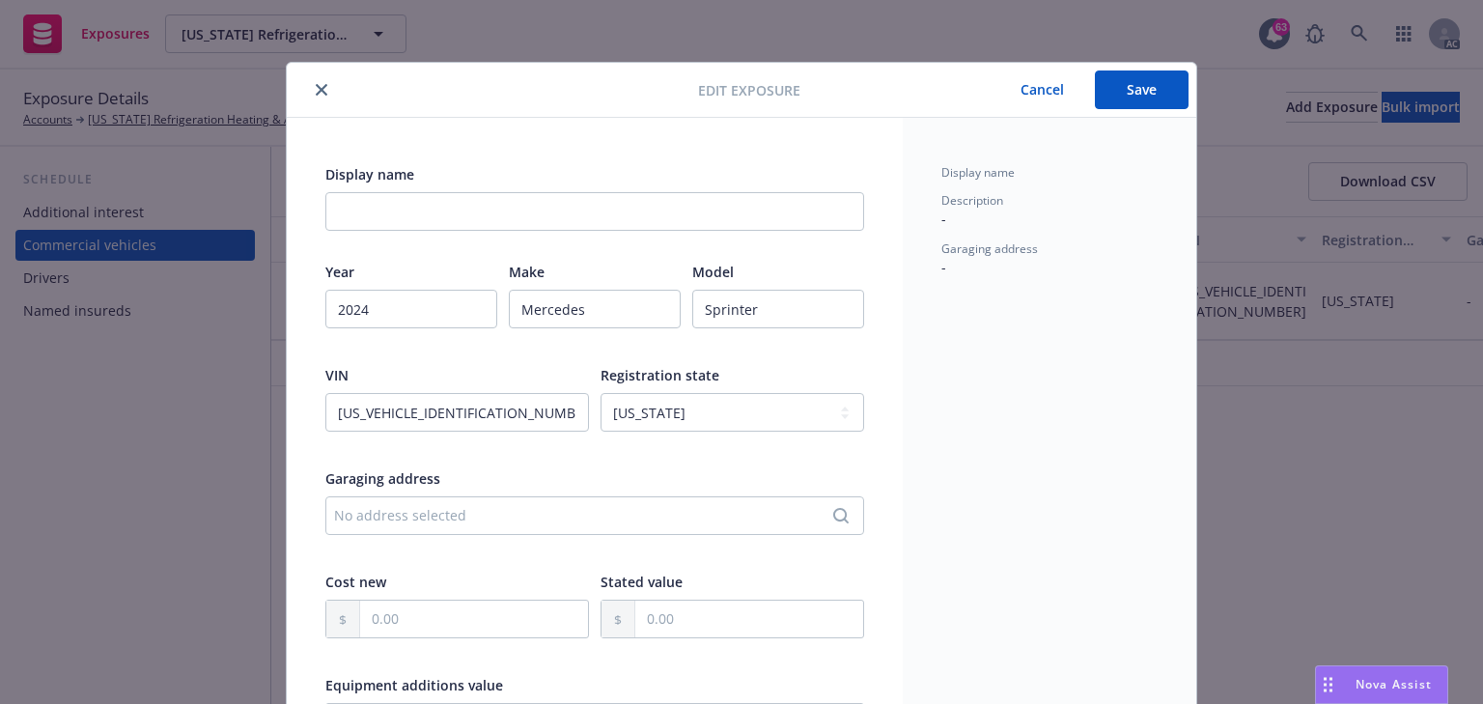
type textarea "Plate: 08307D4 Stated Amount: $75,000"
click at [1128, 104] on button "Save" at bounding box center [1142, 90] width 94 height 39
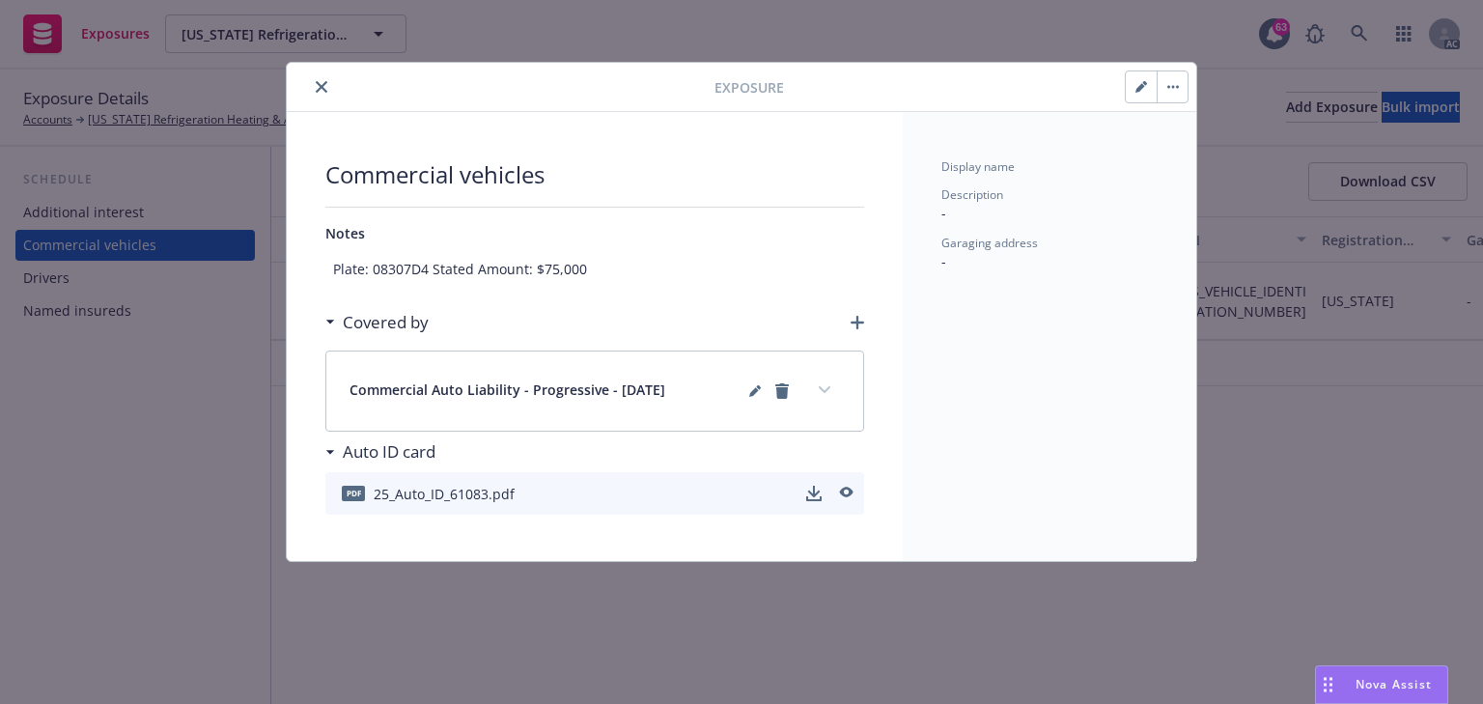
click at [1150, 96] on button "button" at bounding box center [1141, 86] width 31 height 31
type textarea "x"
select select "CA"
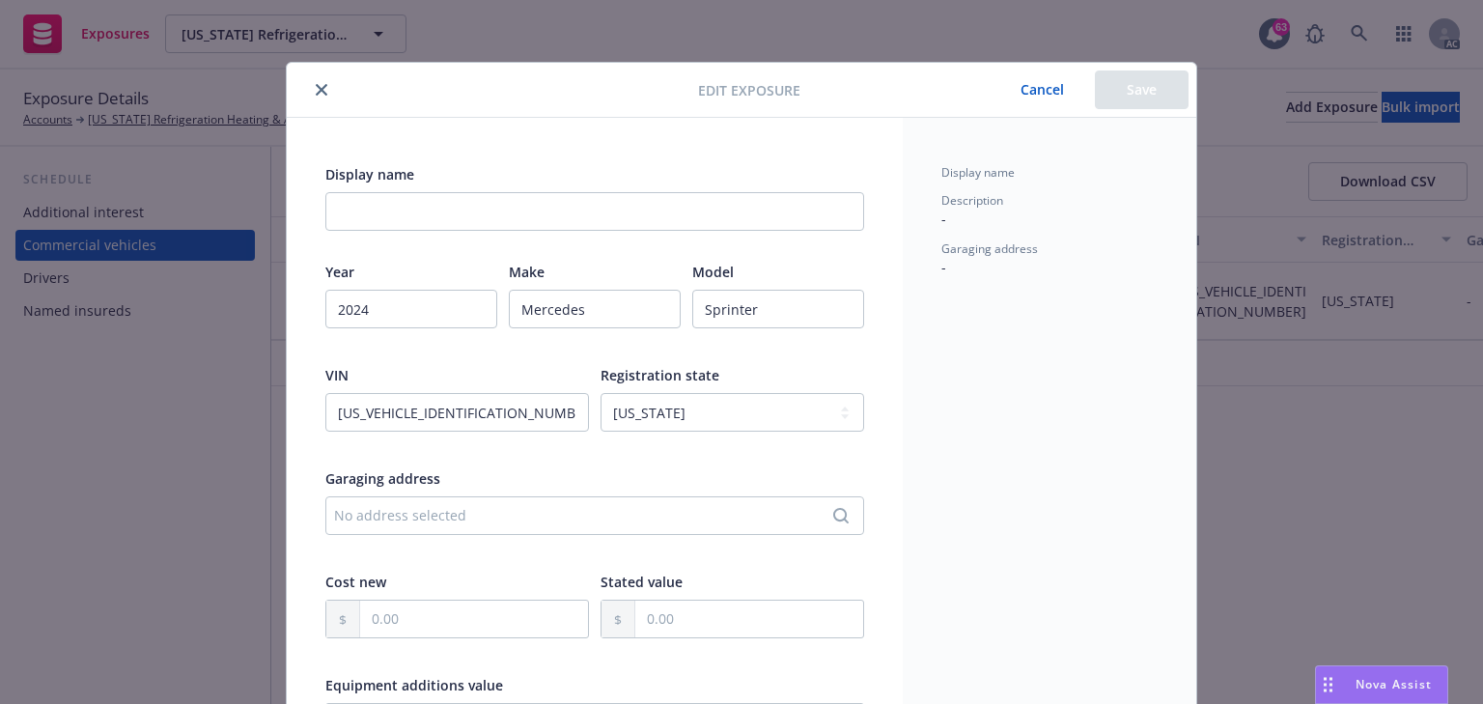
scroll to position [618, 0]
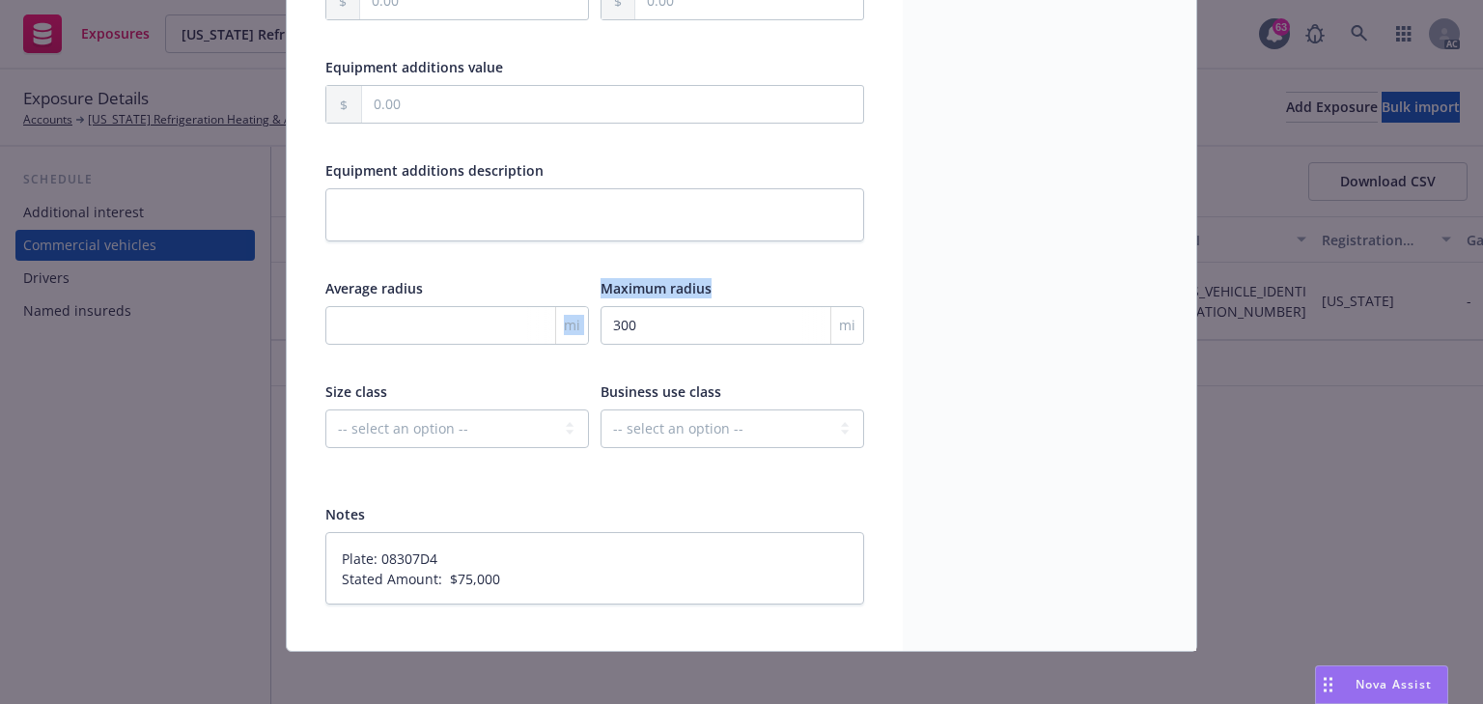
drag, startPoint x: 583, startPoint y: 286, endPoint x: 755, endPoint y: 284, distance: 171.9
click at [770, 289] on div "Average radius mi Maximum radius 300 mi" at bounding box center [594, 324] width 539 height 92
click at [756, 284] on div "Maximum radius" at bounding box center [733, 288] width 264 height 20
copy span "Maximum radius"
drag, startPoint x: 746, startPoint y: 281, endPoint x: 595, endPoint y: 273, distance: 150.9
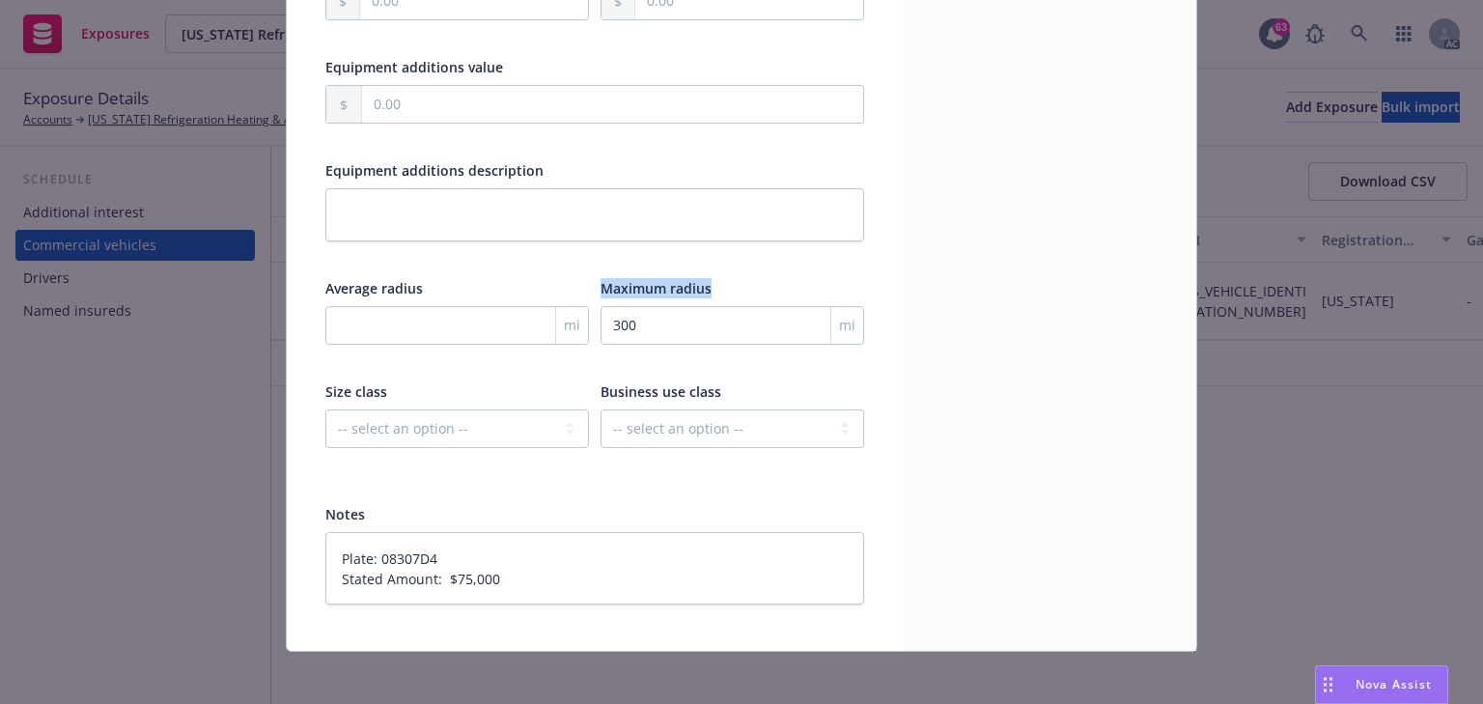
click at [595, 273] on div "Year 2024 Make Mercedes Model Sprinter VIN WLY4NBHYXRT161083 Registration state…" at bounding box center [594, 59] width 539 height 830
drag, startPoint x: 691, startPoint y: 313, endPoint x: 515, endPoint y: 322, distance: 177.0
click at [515, 322] on div "Average radius mi Maximum radius 300 mi" at bounding box center [594, 324] width 539 height 92
type textarea "x"
type input "5"
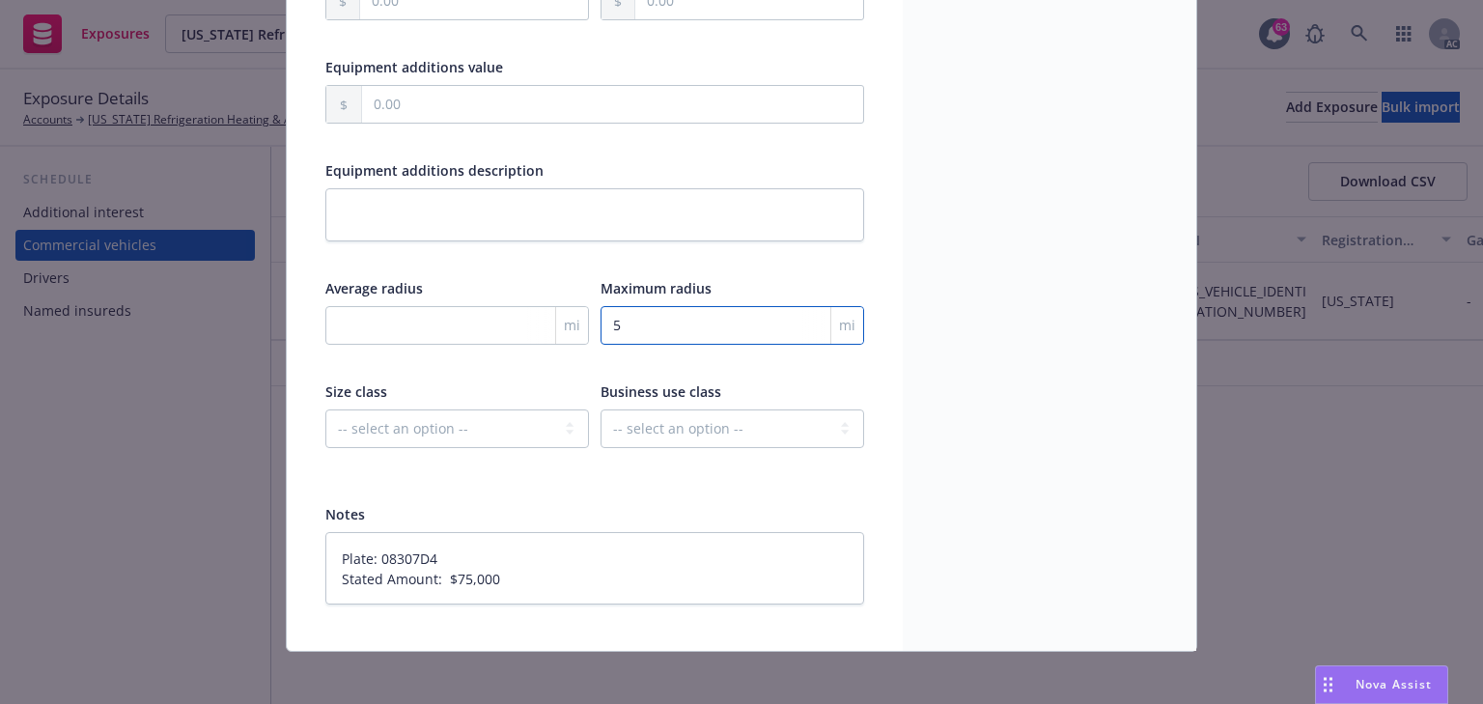
type textarea "x"
type input "50"
type textarea "x"
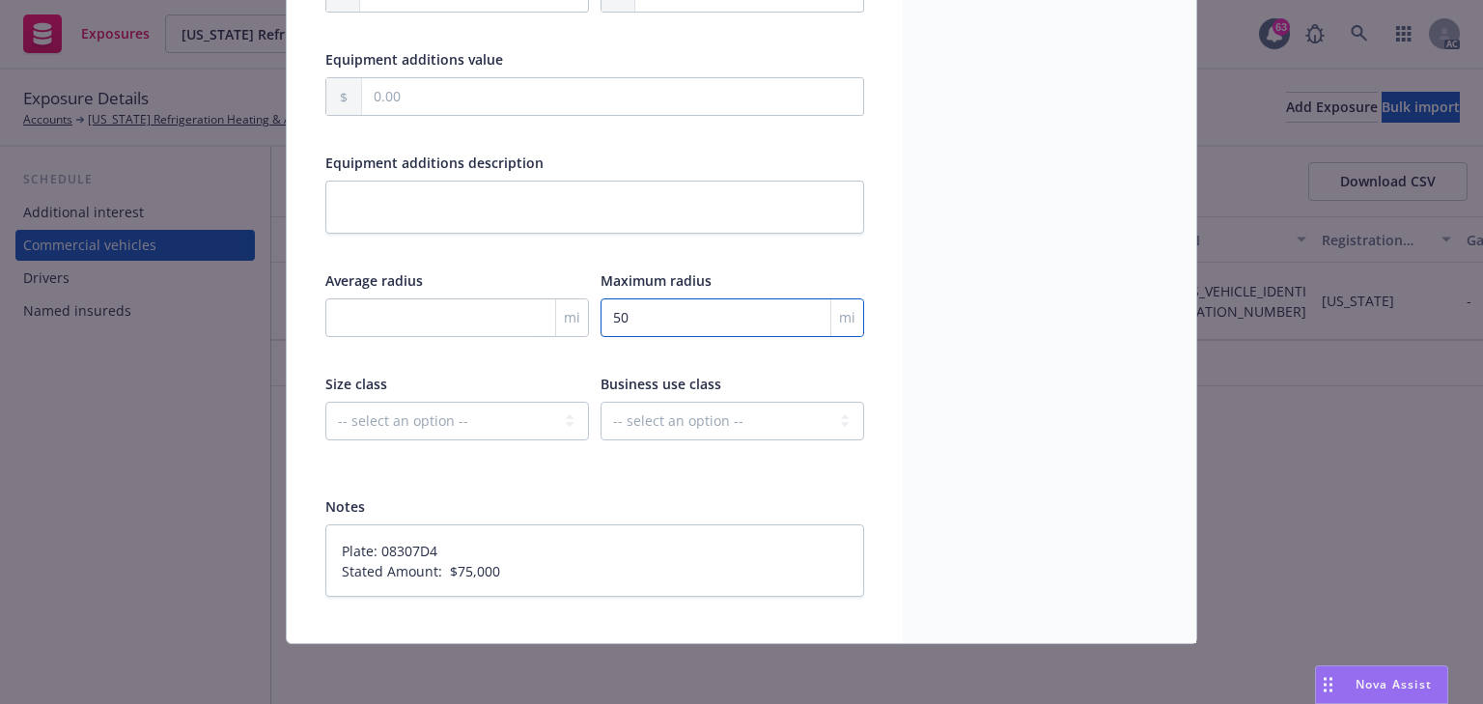
scroll to position [626, 0]
type input "50"
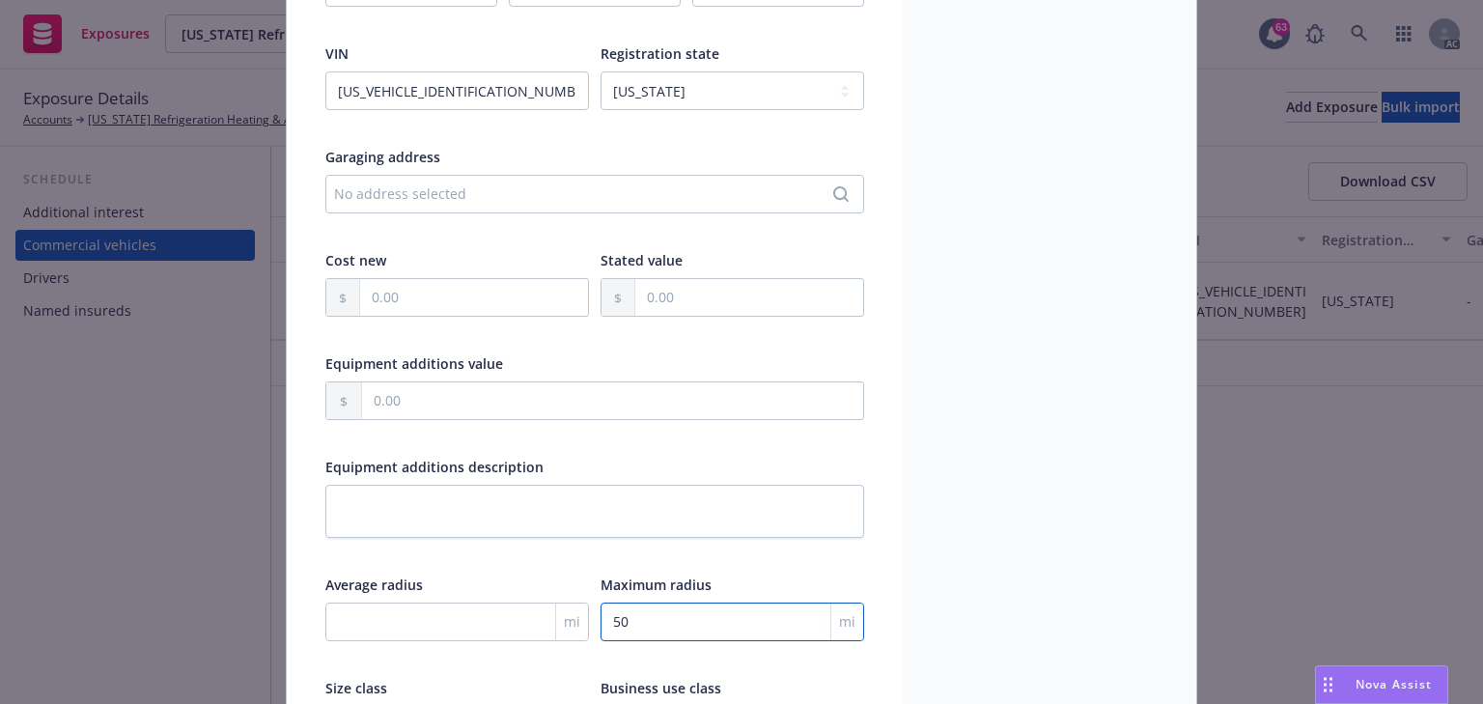
scroll to position [471, 0]
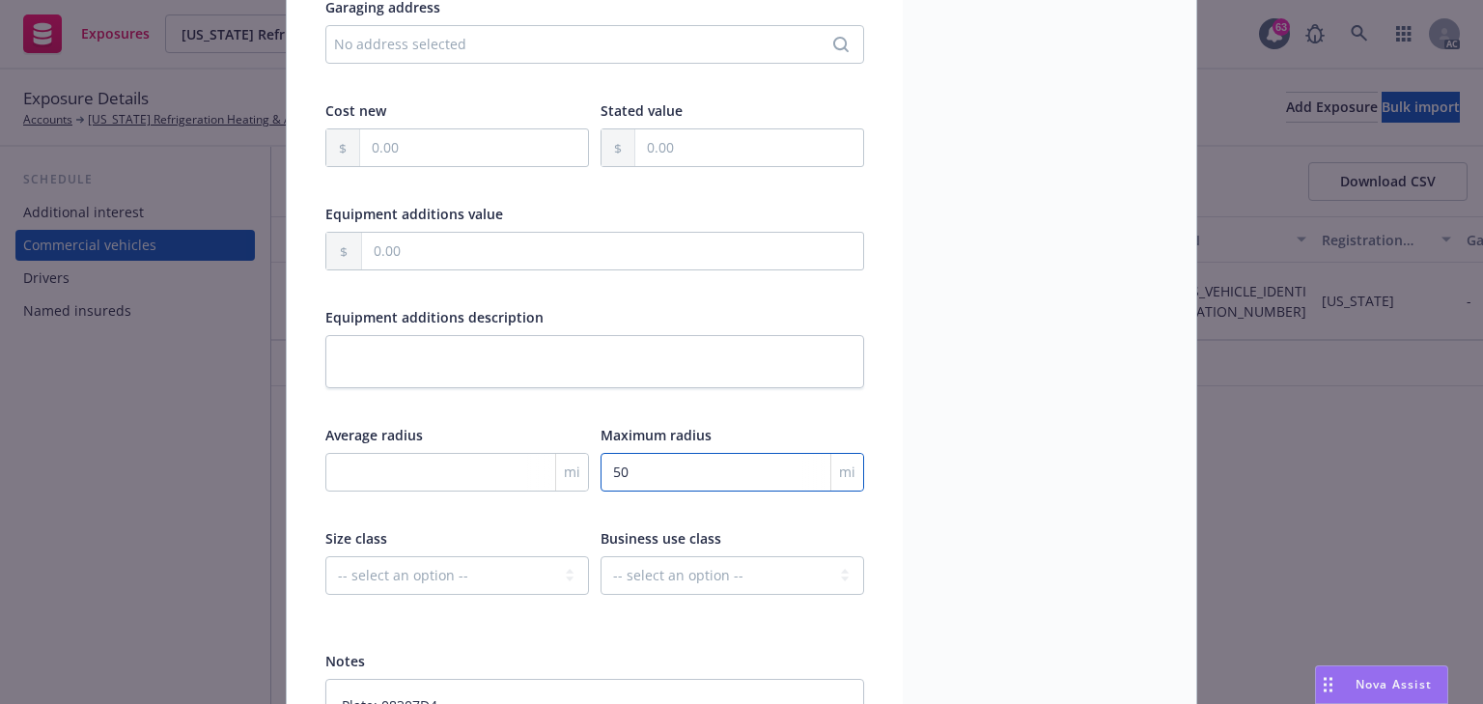
drag, startPoint x: 708, startPoint y: 486, endPoint x: 331, endPoint y: 453, distance: 378.1
click at [345, 456] on div "Average radius mi Maximum radius 50 mi" at bounding box center [594, 471] width 539 height 92
type textarea "x"
type input "3"
type textarea "x"
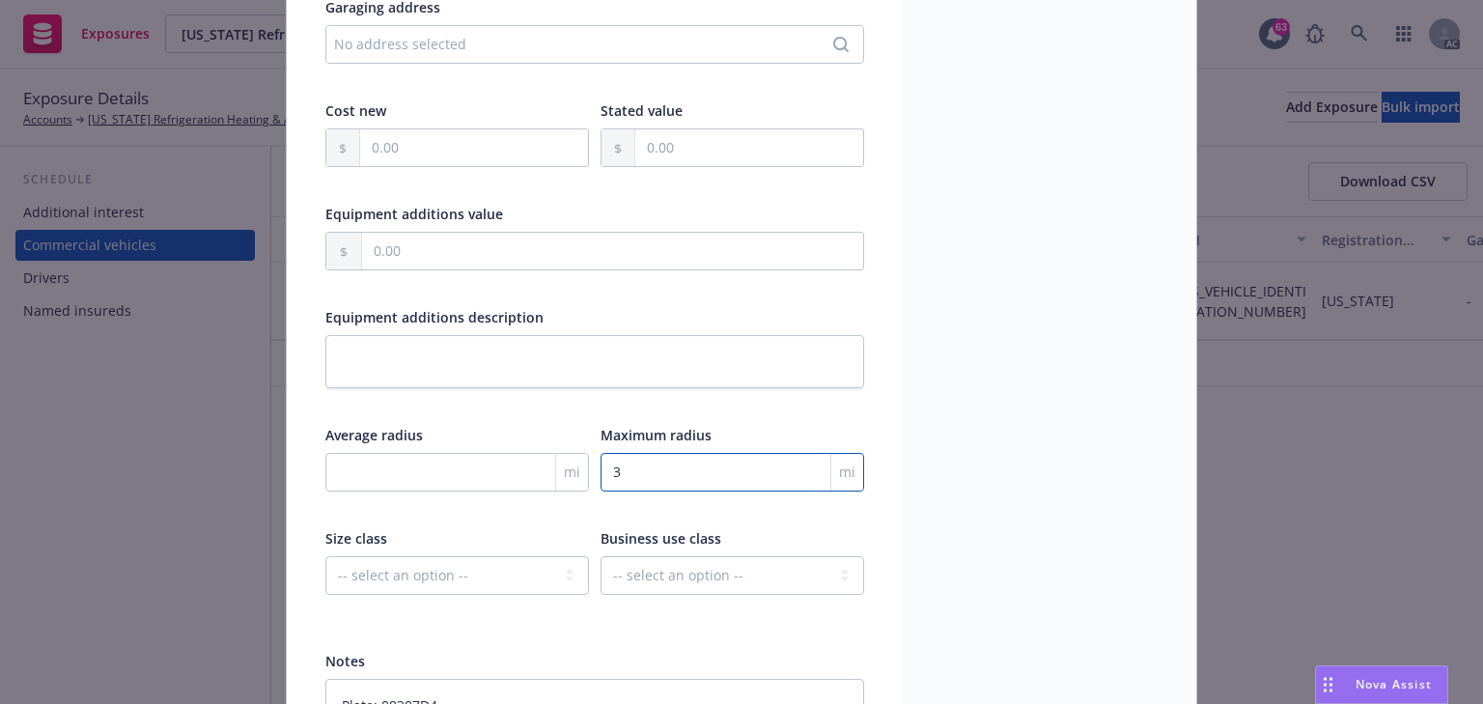
type input "30"
type textarea "x"
type input "300"
type textarea "x"
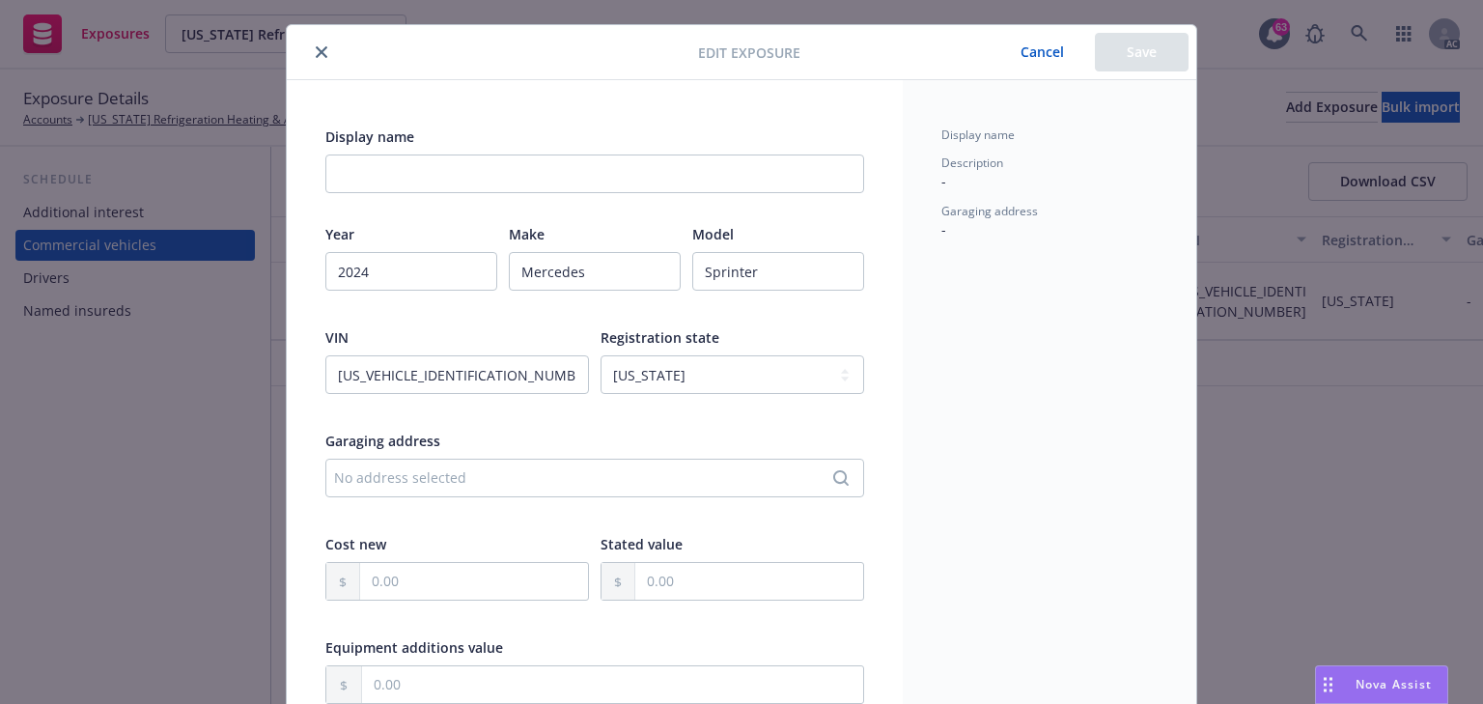
scroll to position [0, 0]
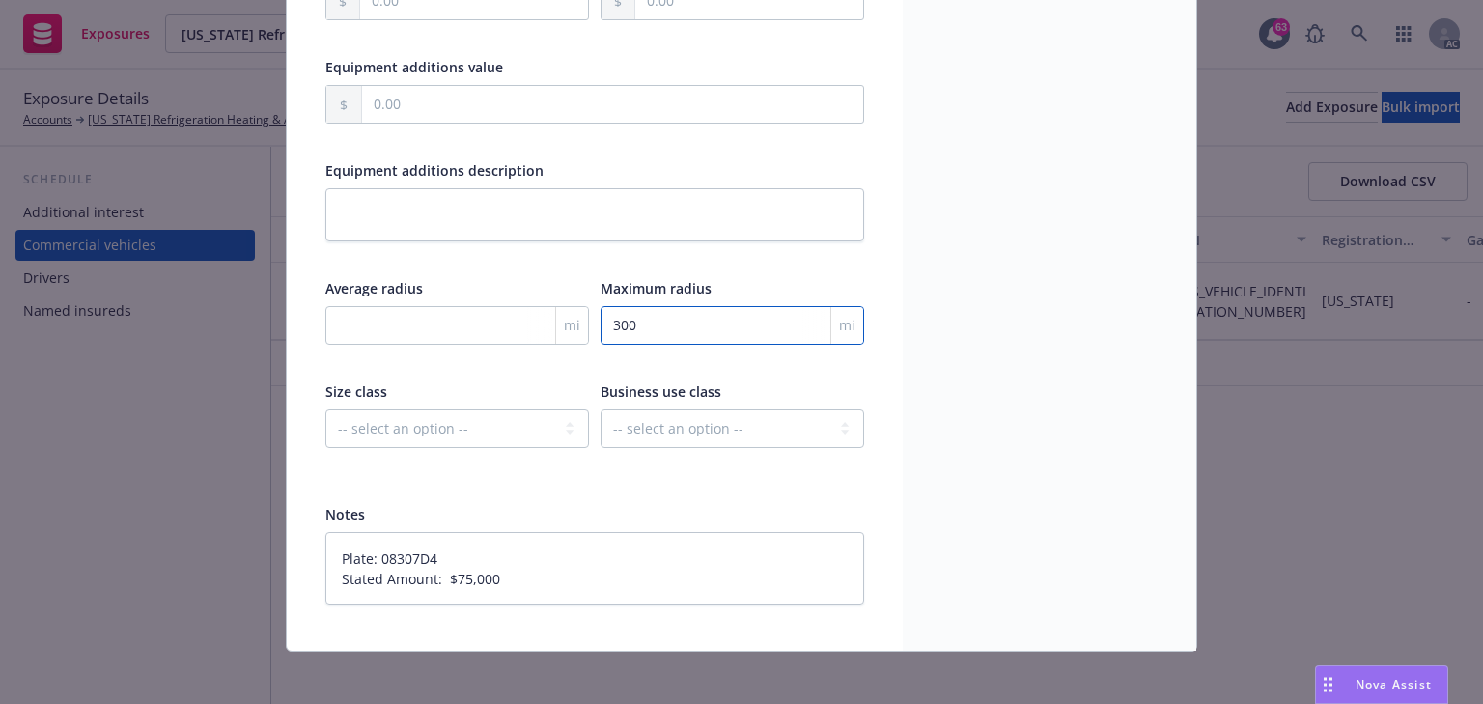
type input "300"
click at [1081, 247] on div "Display name Description - Garaging address -" at bounding box center [1050, 75] width 294 height 1151
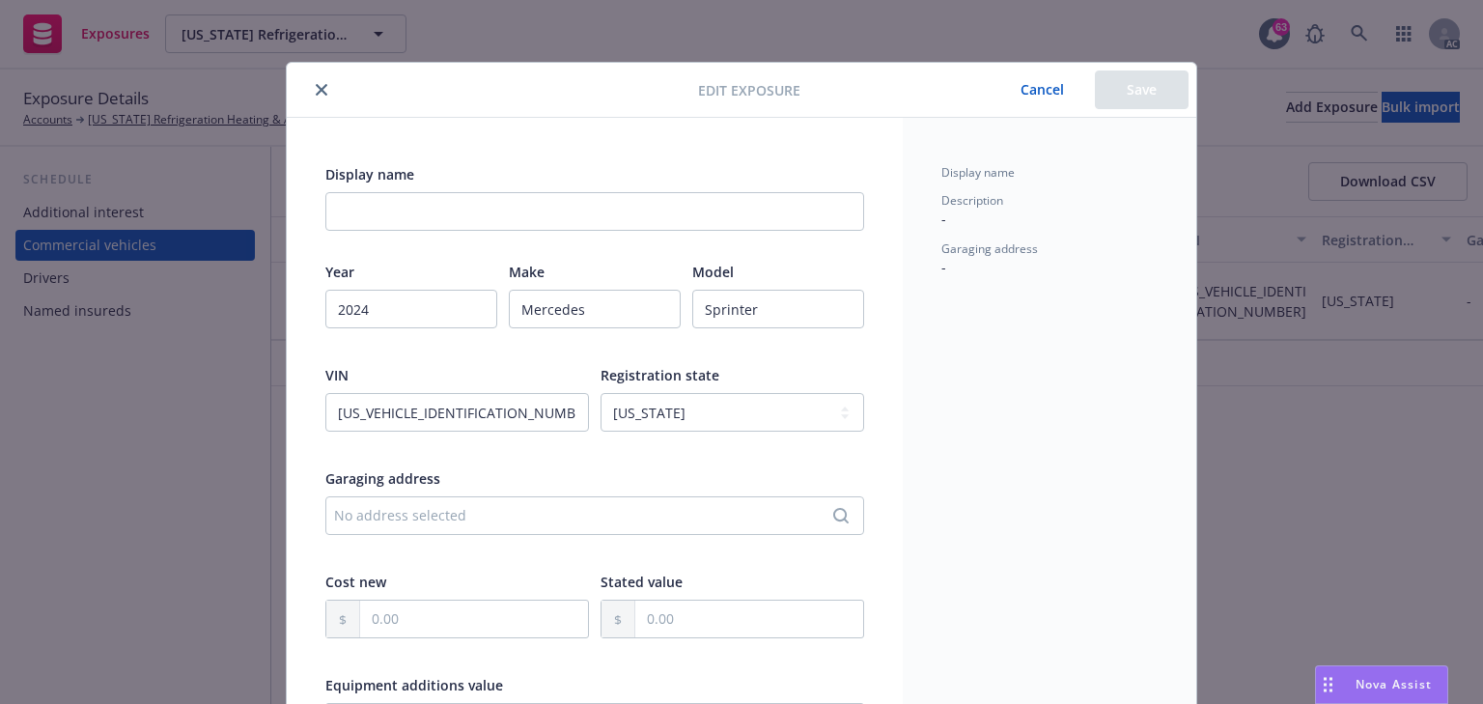
click at [1052, 90] on button "Cancel" at bounding box center [1042, 90] width 105 height 39
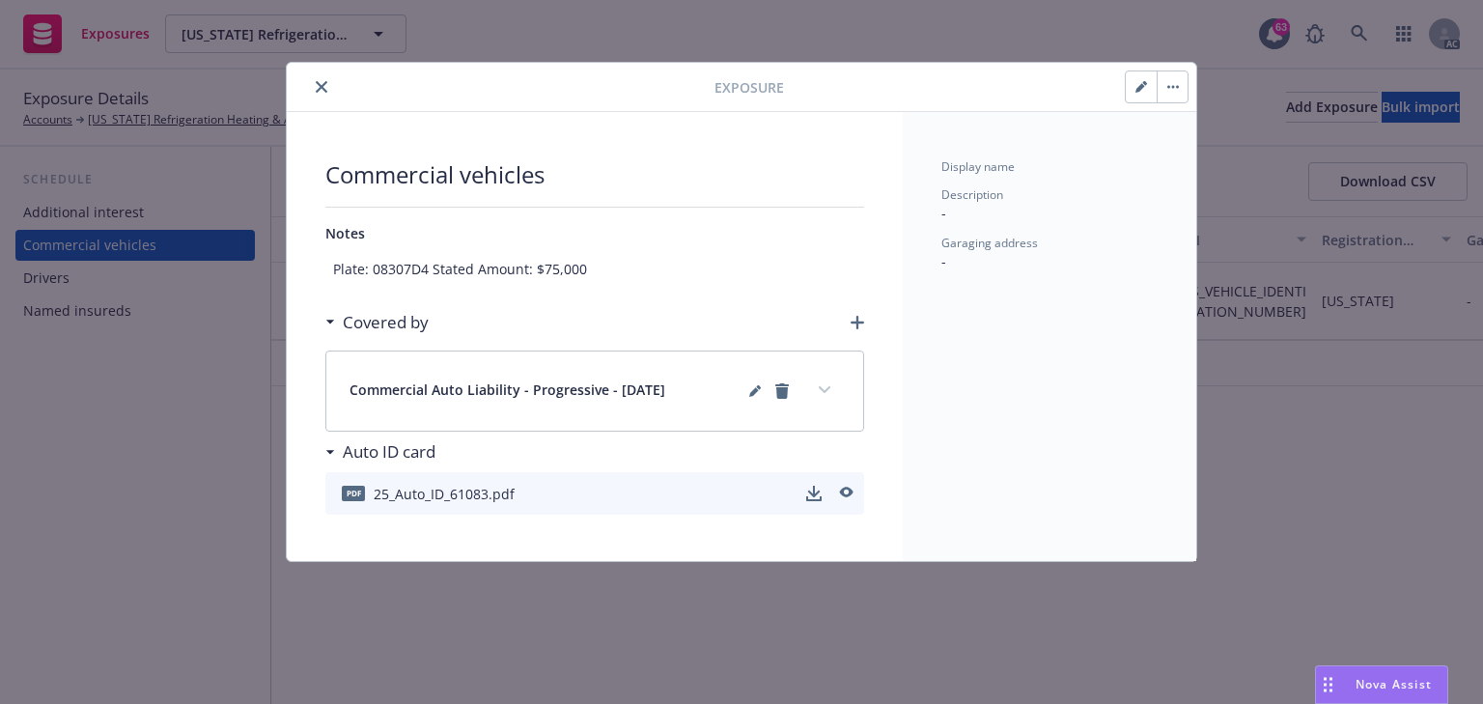
click at [1143, 93] on button "button" at bounding box center [1141, 86] width 31 height 31
type textarea "x"
select select "CA"
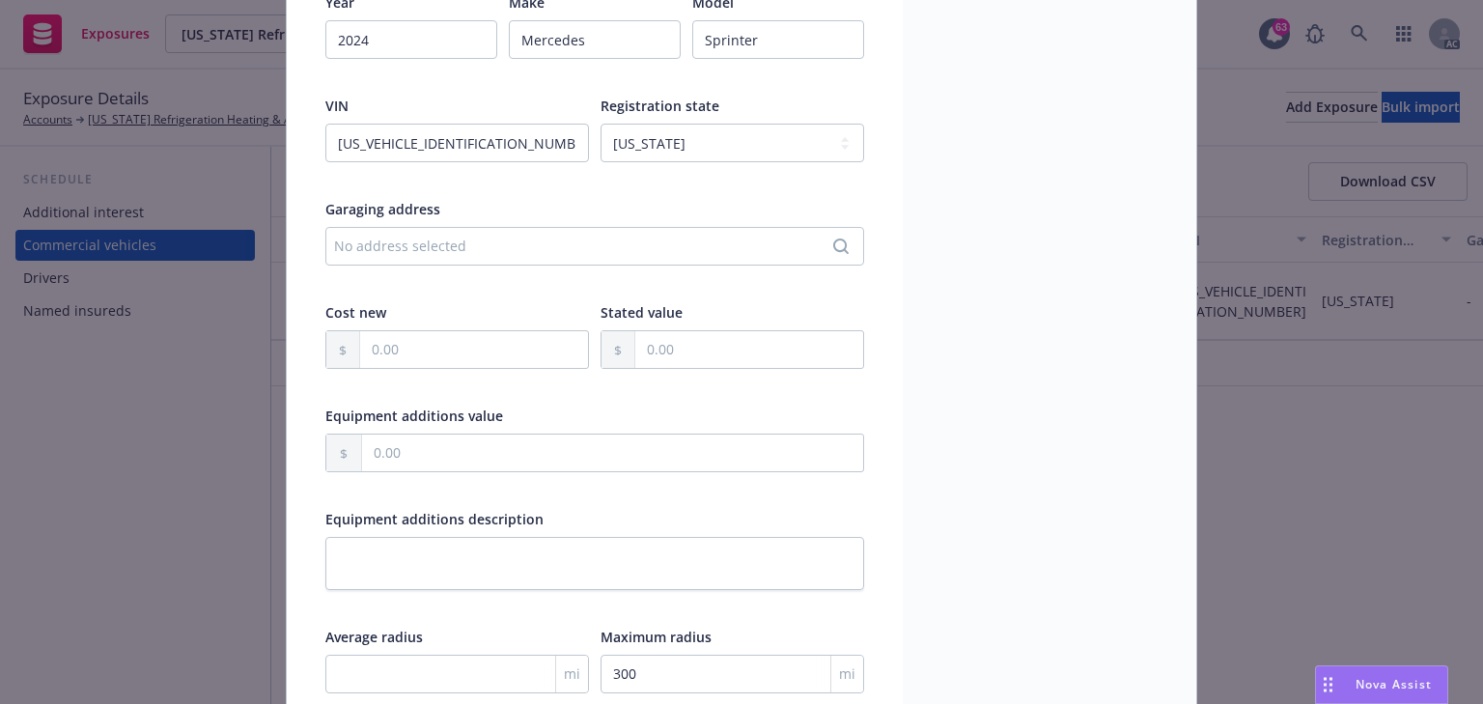
scroll to position [8, 0]
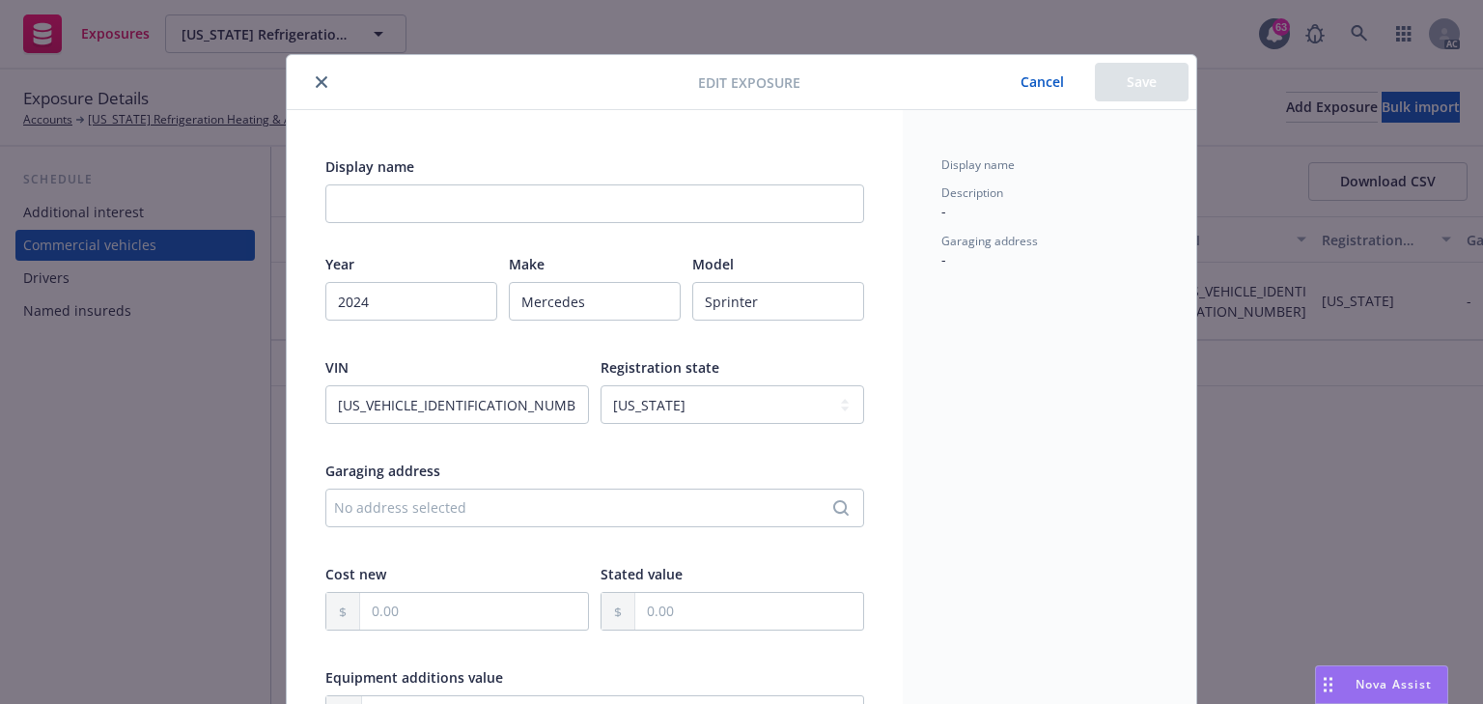
click at [318, 73] on button "close" at bounding box center [321, 82] width 23 height 23
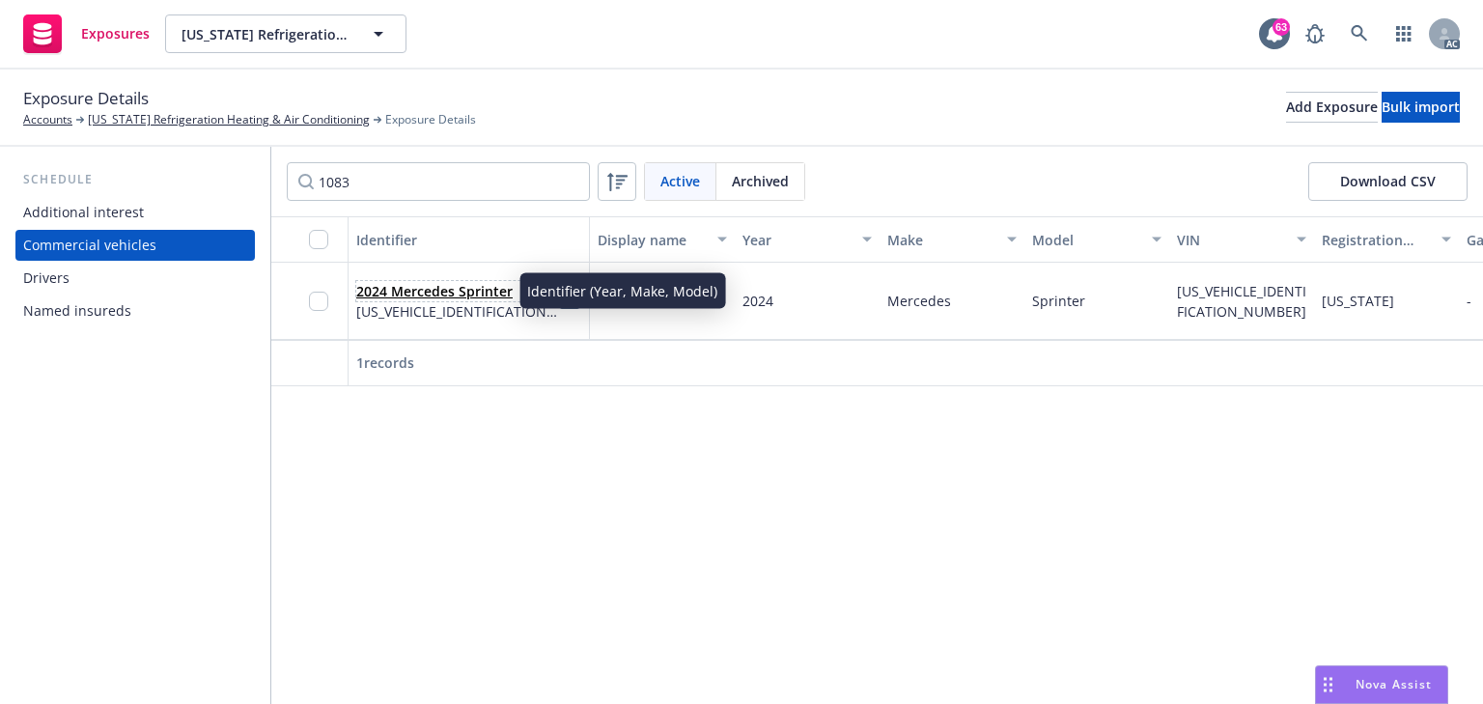
click at [448, 288] on link "2024 Mercedes Sprinter" at bounding box center [434, 291] width 156 height 18
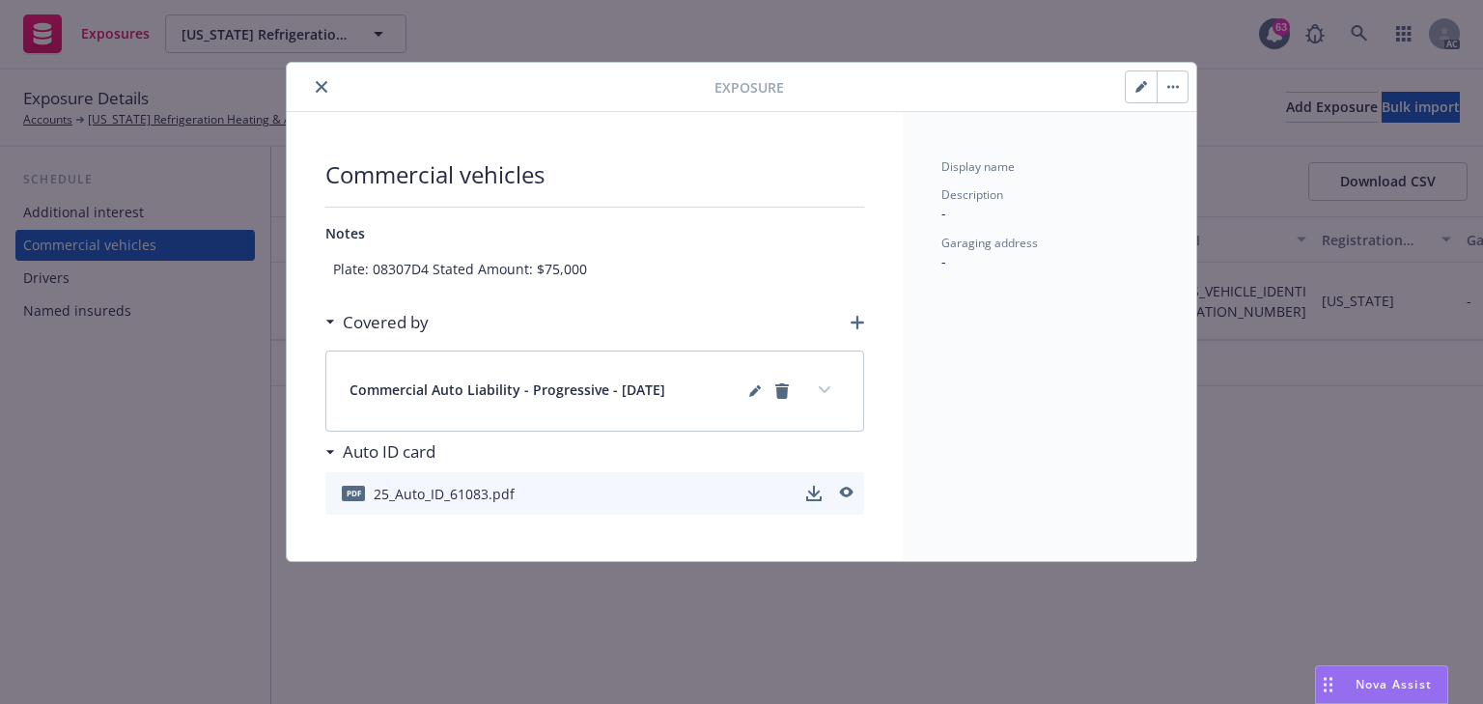
click at [829, 383] on button "expand content" at bounding box center [824, 390] width 31 height 31
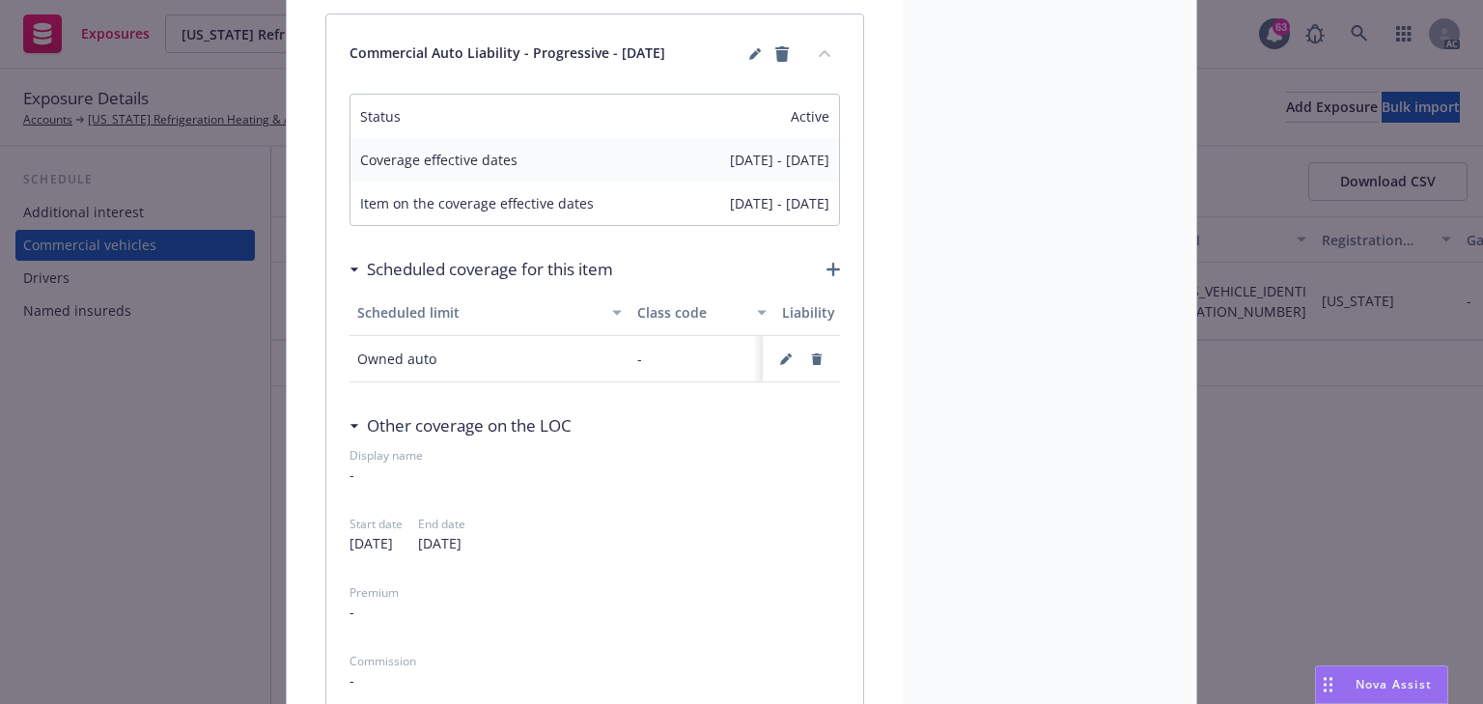
scroll to position [386, 0]
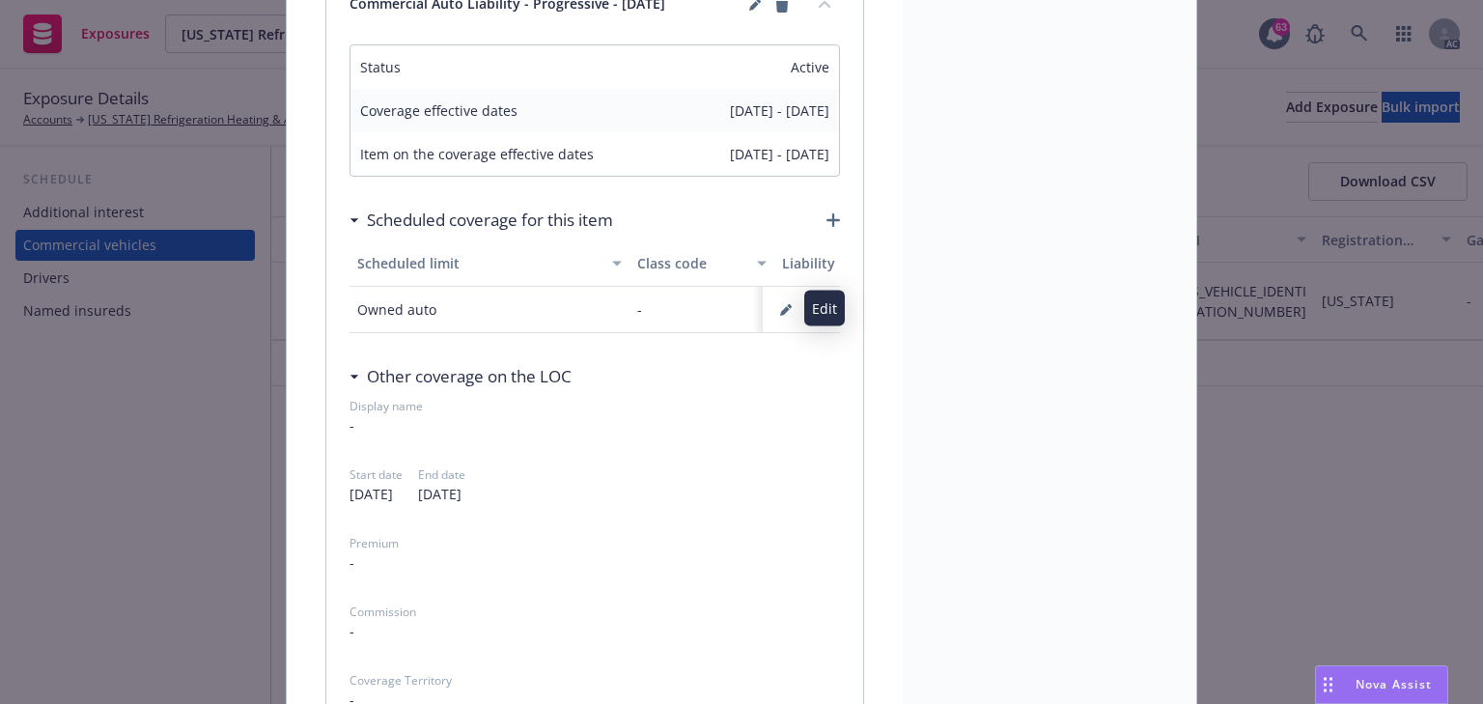
click at [780, 311] on icon "button" at bounding box center [785, 311] width 10 height 10
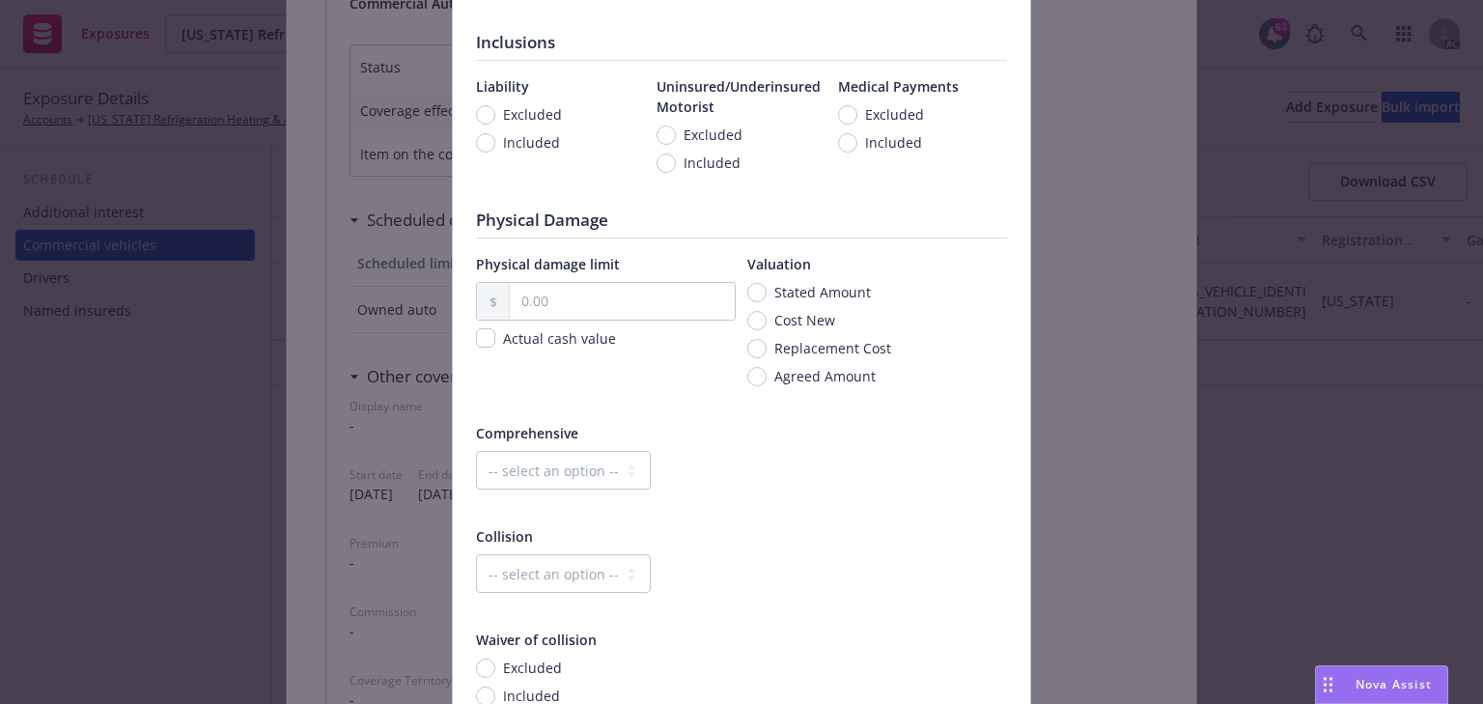
scroll to position [309, 0]
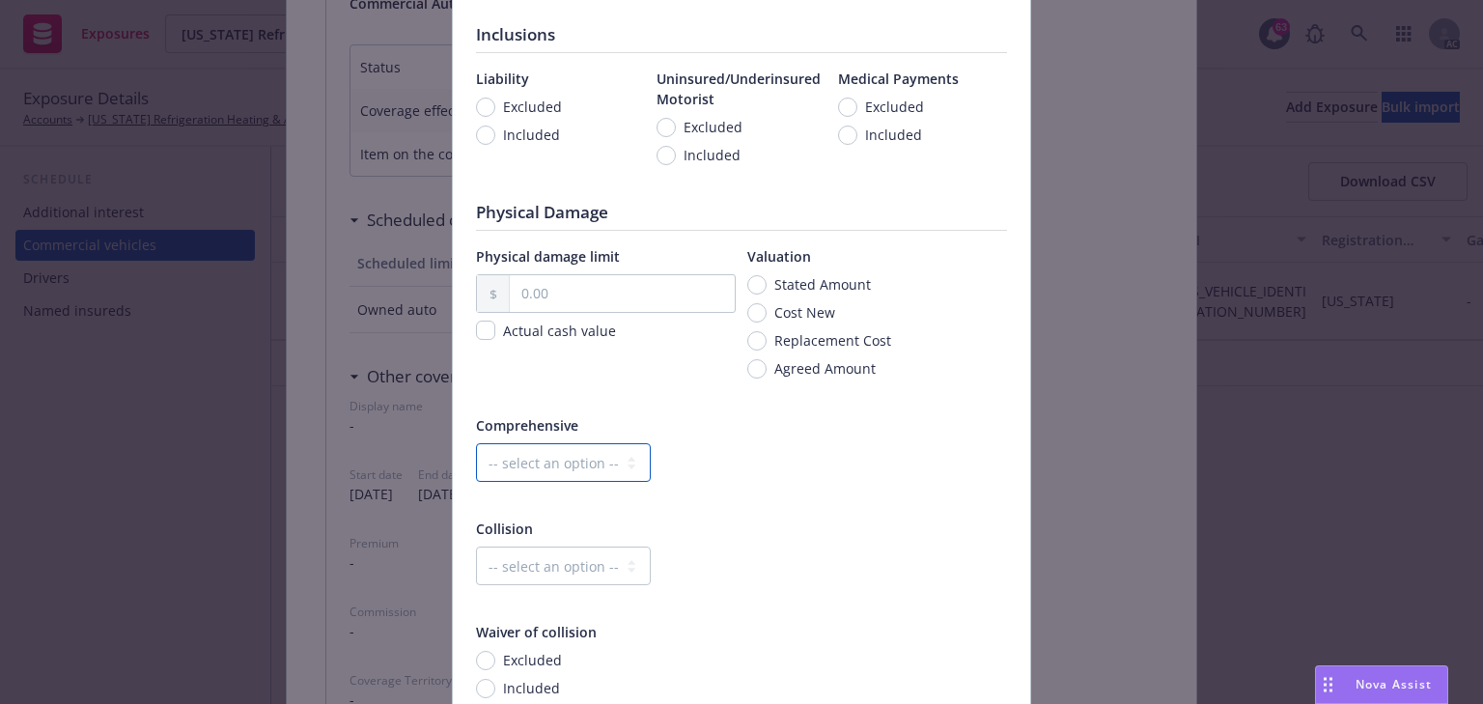
click at [592, 452] on select "-- select an option -- Dollar amount Percentage" at bounding box center [563, 462] width 175 height 39
select select "MONETARY"
click at [476, 443] on select "-- select an option -- Dollar amount Percentage" at bounding box center [563, 462] width 175 height 39
click at [753, 463] on input "text" at bounding box center [790, 462] width 182 height 37
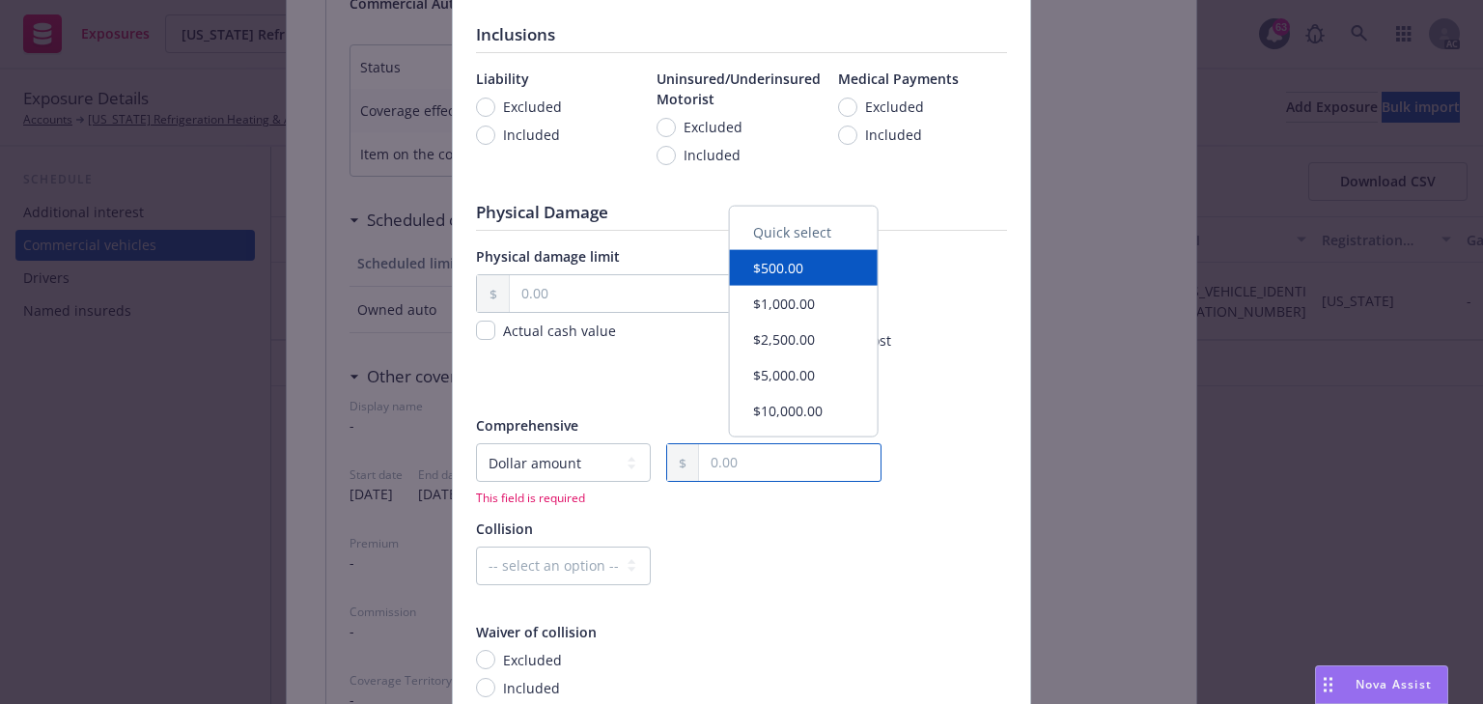
type input "1,000.00"
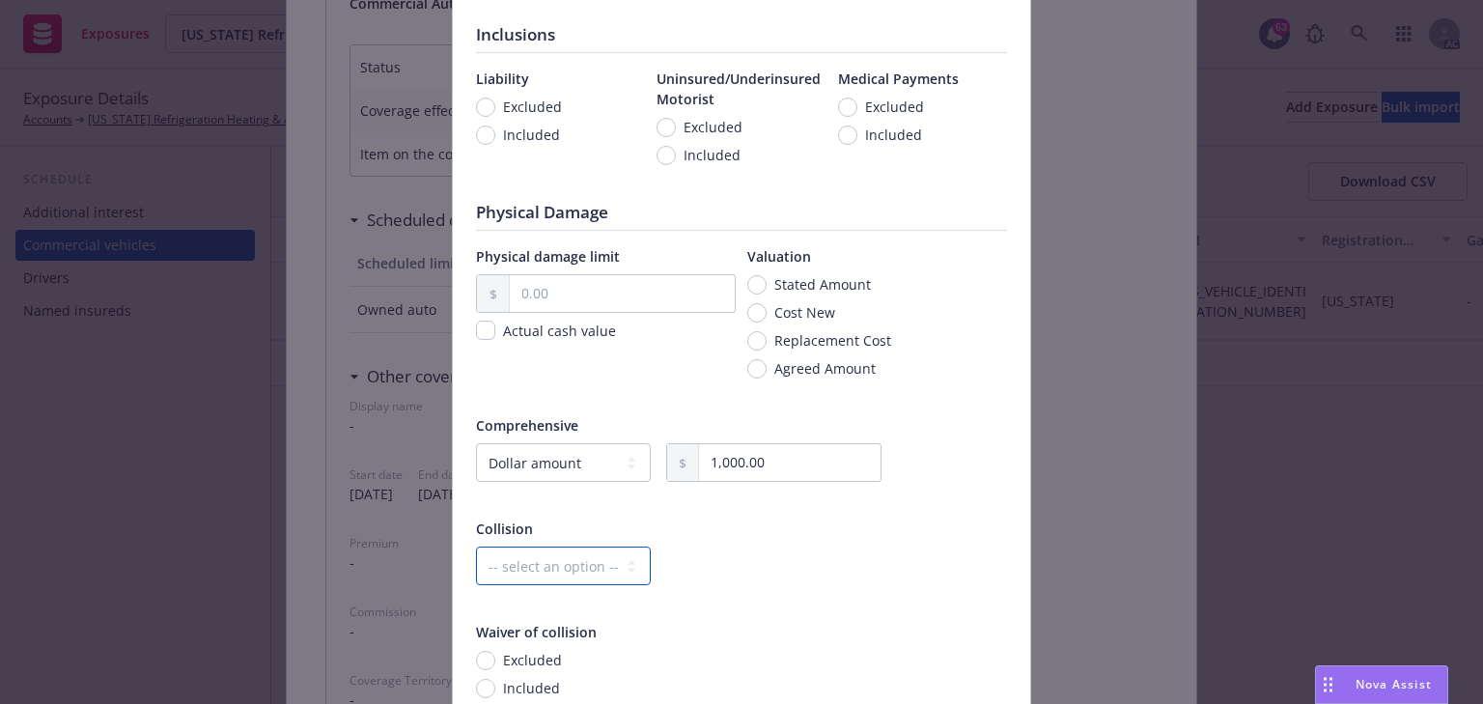
click at [538, 560] on select "-- select an option -- Dollar amount Percentage" at bounding box center [563, 566] width 175 height 39
select select "MONETARY"
click at [476, 547] on select "-- select an option -- Dollar amount Percentage" at bounding box center [563, 566] width 175 height 39
click at [767, 582] on input "text" at bounding box center [790, 566] width 182 height 37
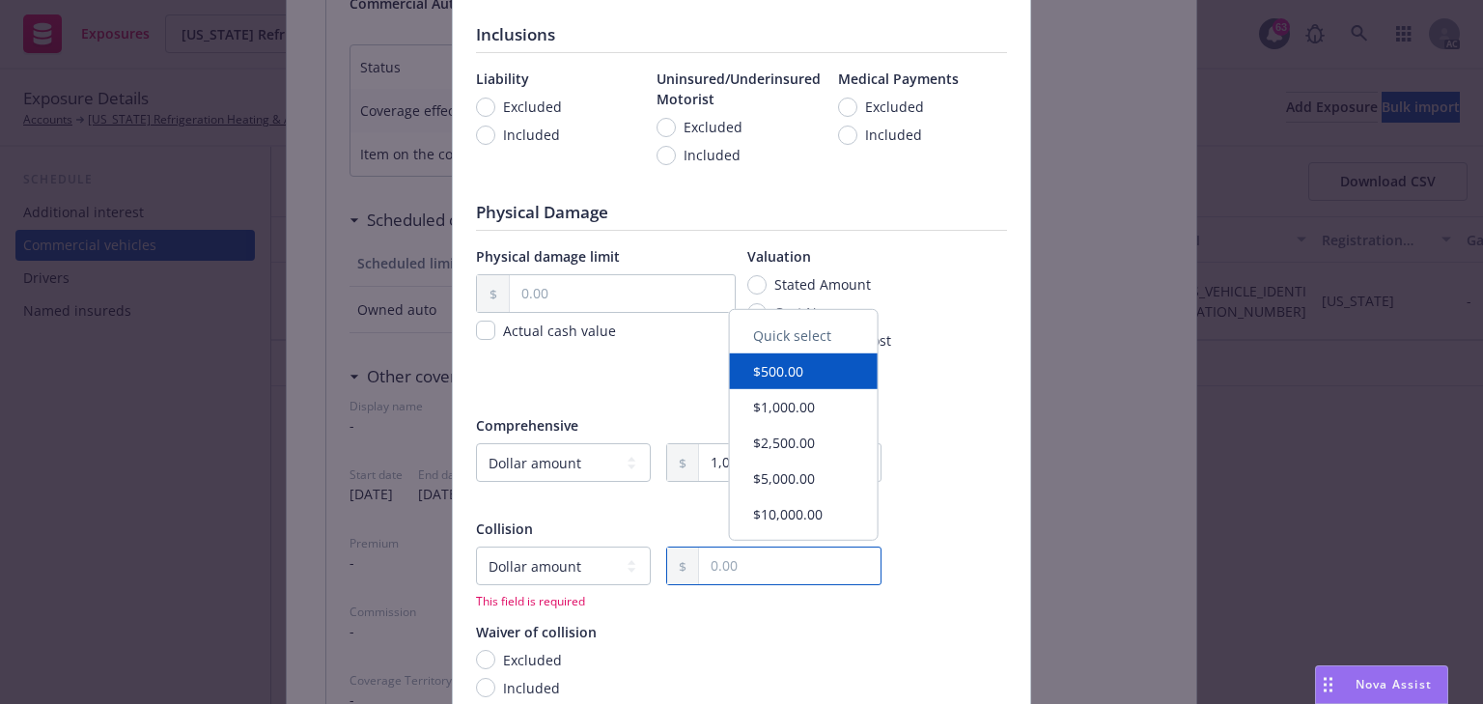
type input "1,000.00"
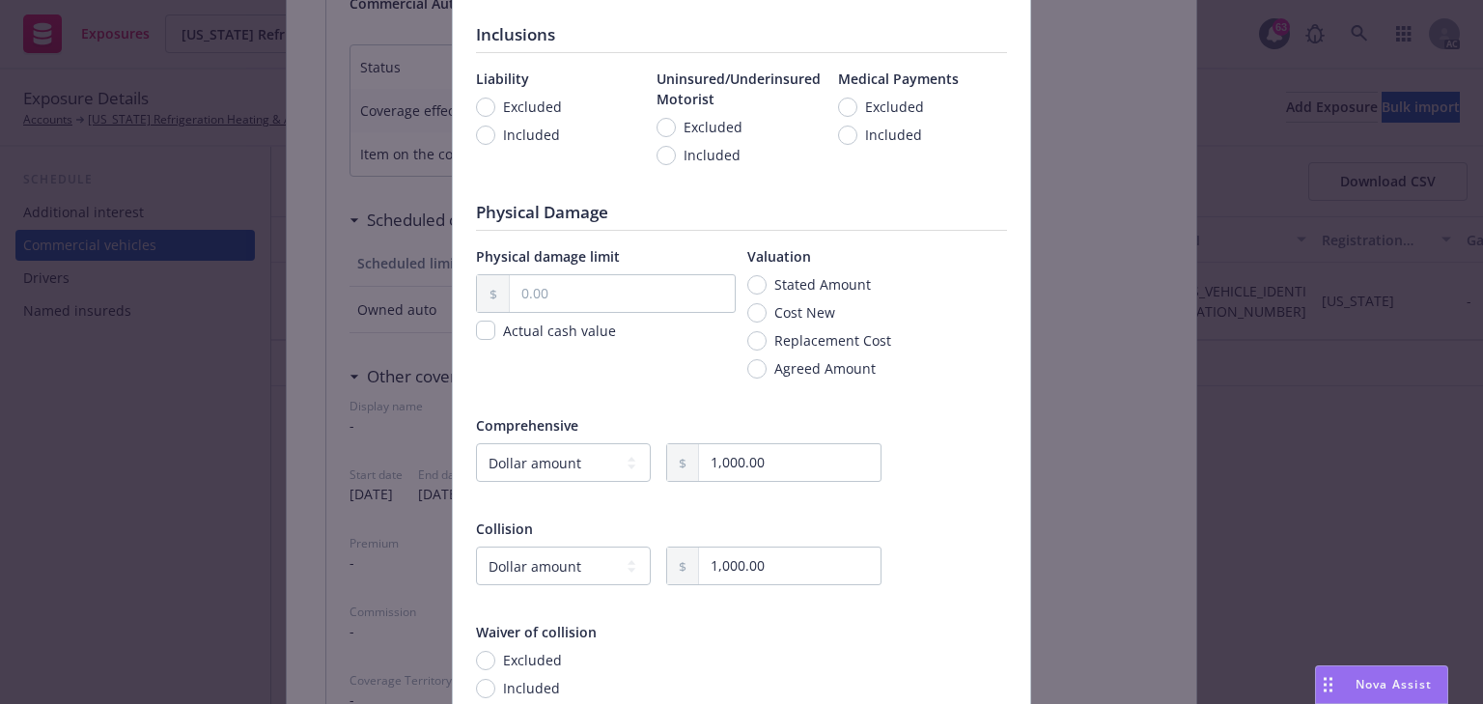
click at [1004, 540] on div "Class code Inclusions Liability Excluded Included Uninsured/Underinsured Motori…" at bounding box center [742, 334] width 578 height 872
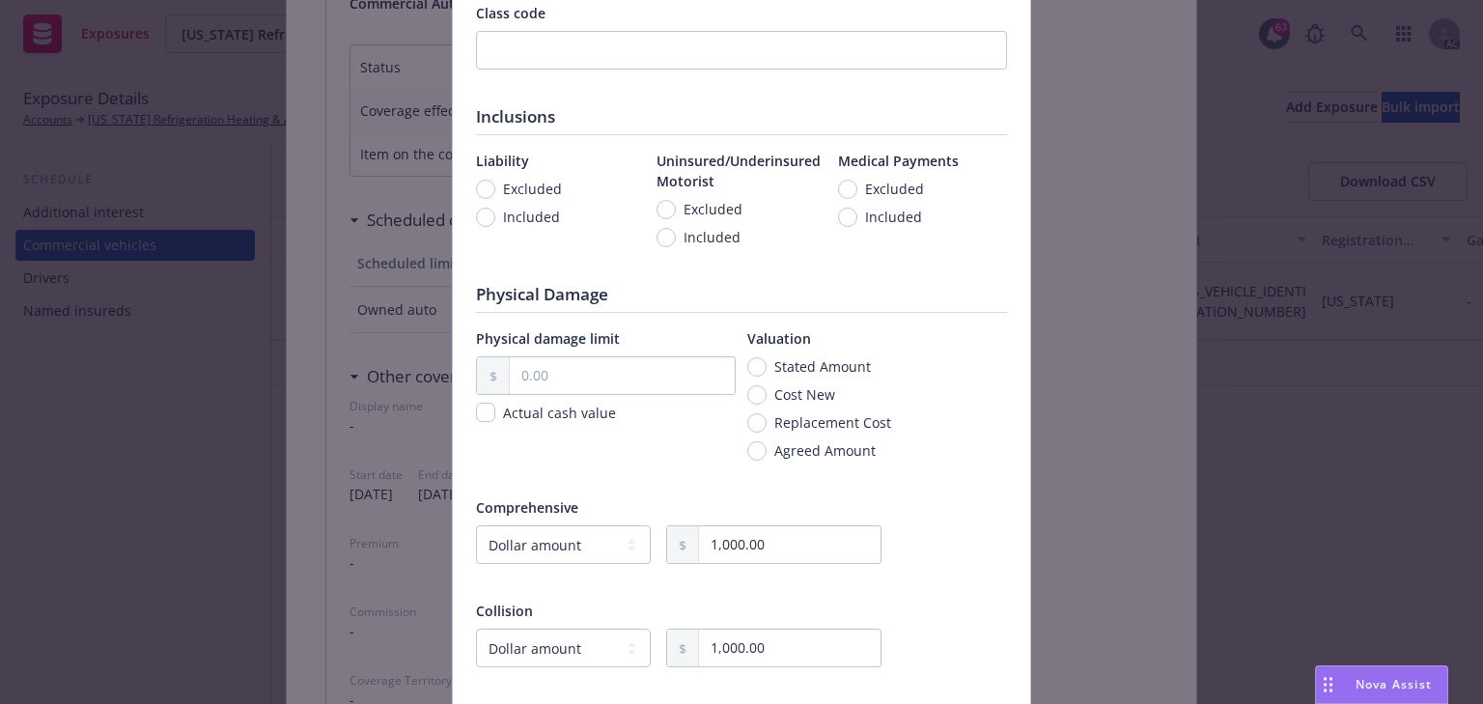
scroll to position [155, 0]
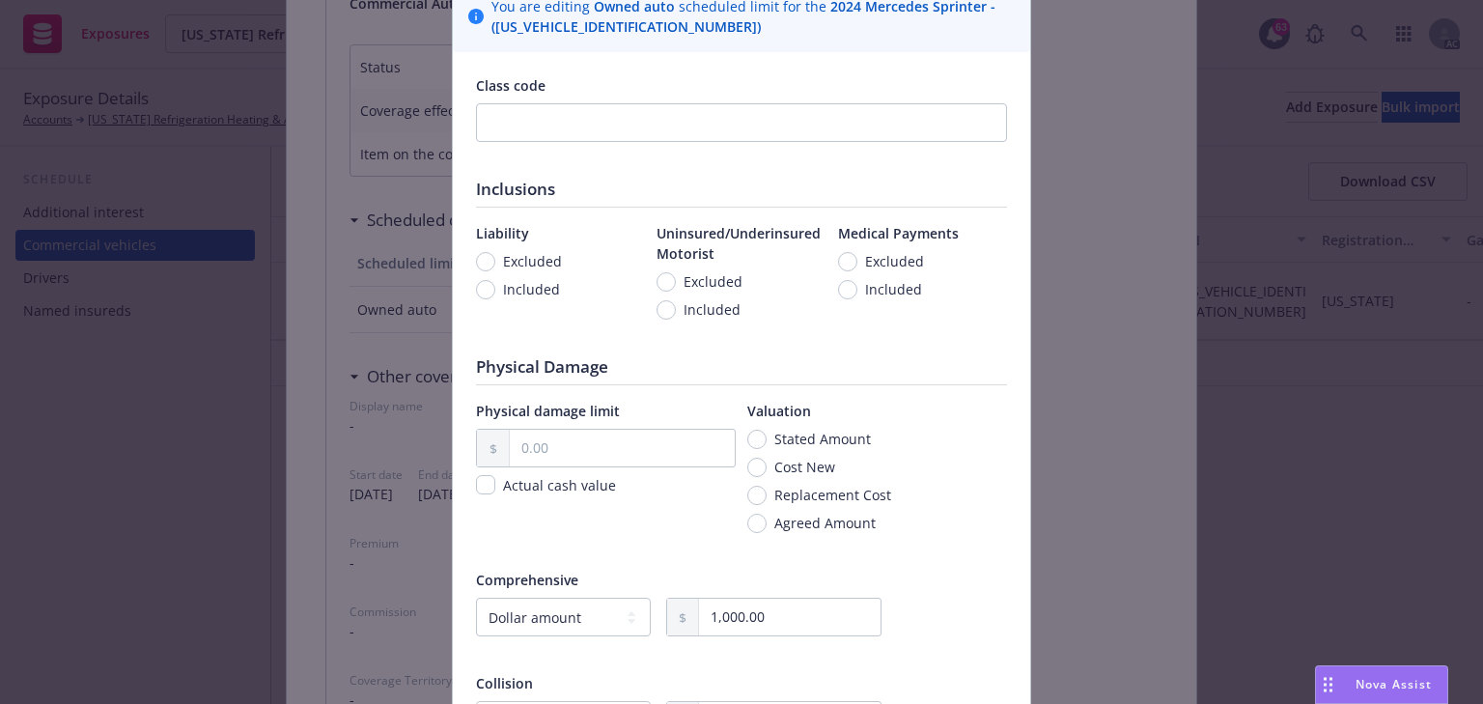
click at [538, 291] on span "Included" at bounding box center [531, 289] width 57 height 20
click at [495, 291] on input "Included" at bounding box center [485, 289] width 19 height 19
radio input "true"
click at [694, 306] on span "Included" at bounding box center [712, 309] width 57 height 20
click at [676, 306] on input "Included" at bounding box center [666, 309] width 19 height 19
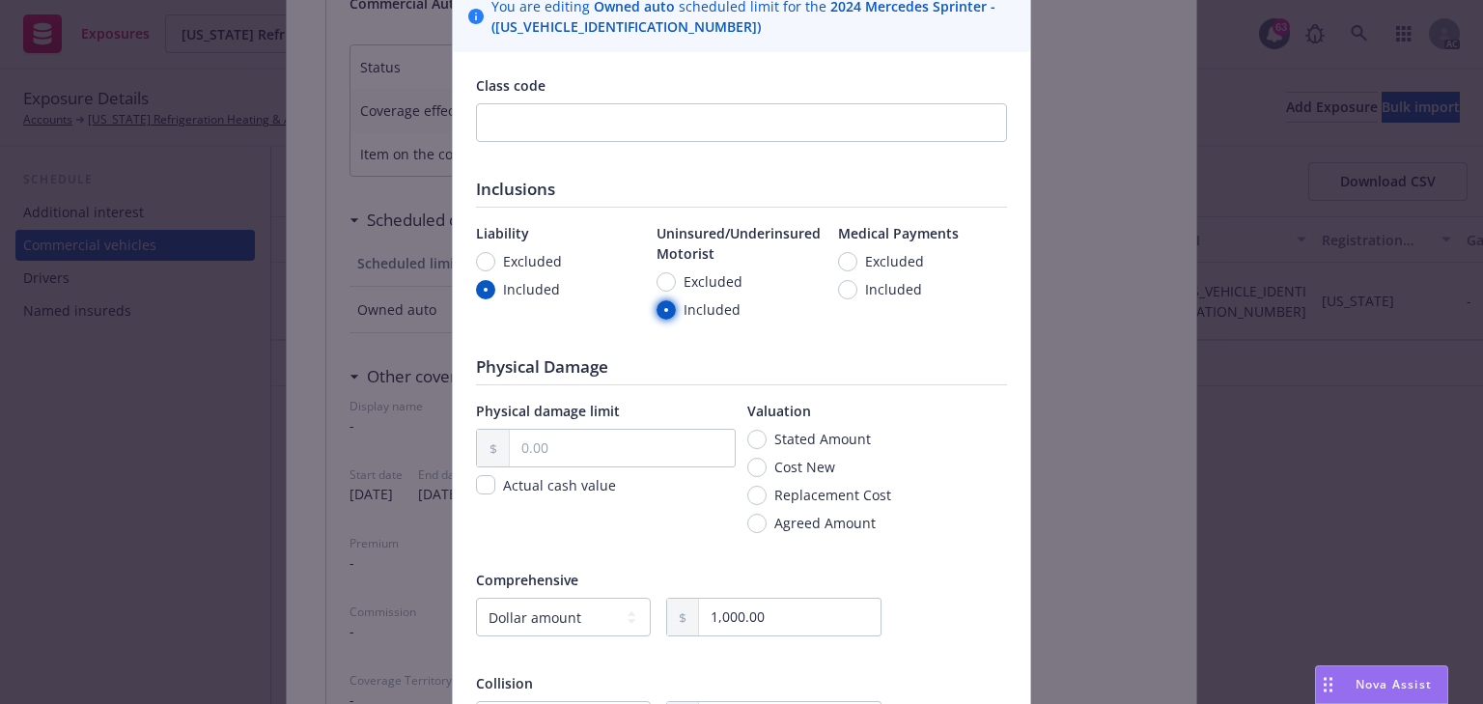
radio input "true"
click at [884, 290] on span "Included" at bounding box center [893, 289] width 57 height 20
click at [858, 290] on input "Included" at bounding box center [847, 289] width 19 height 19
radio input "true"
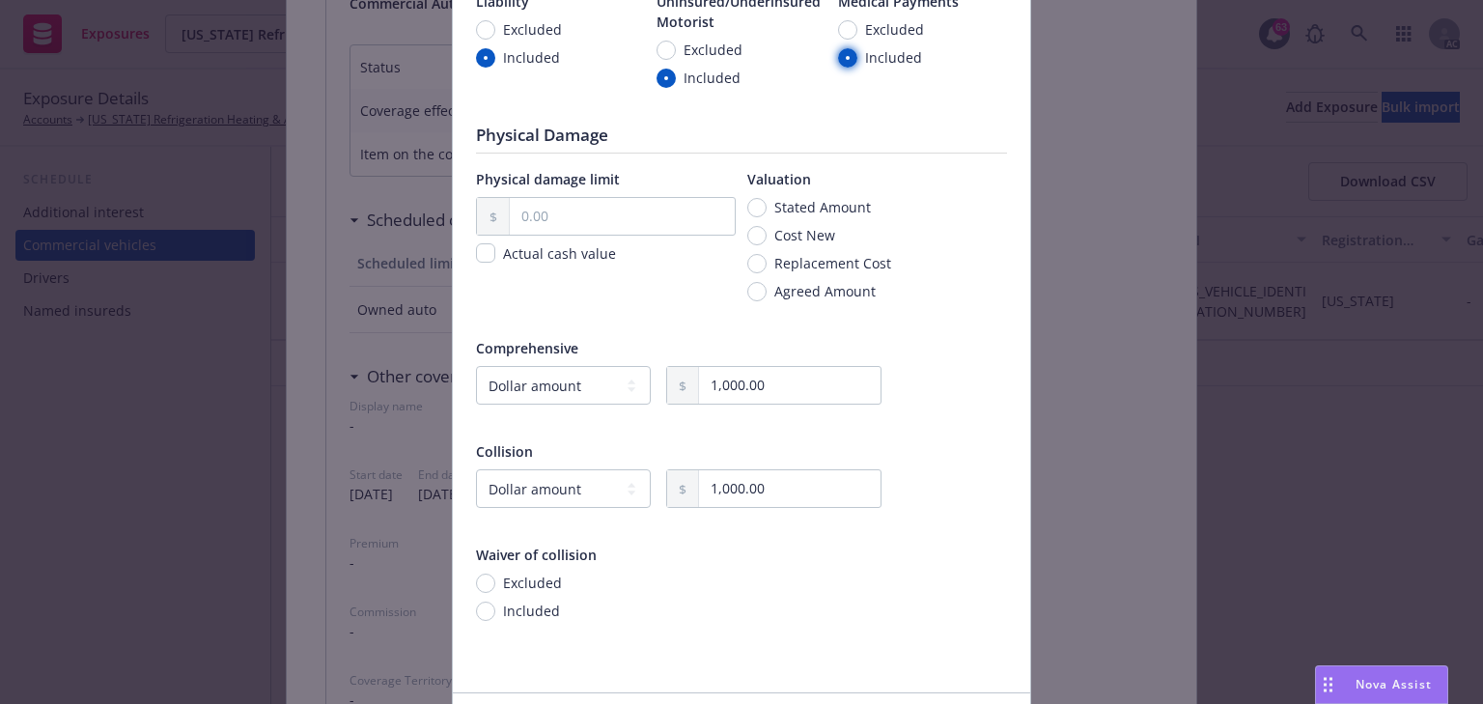
scroll to position [522, 0]
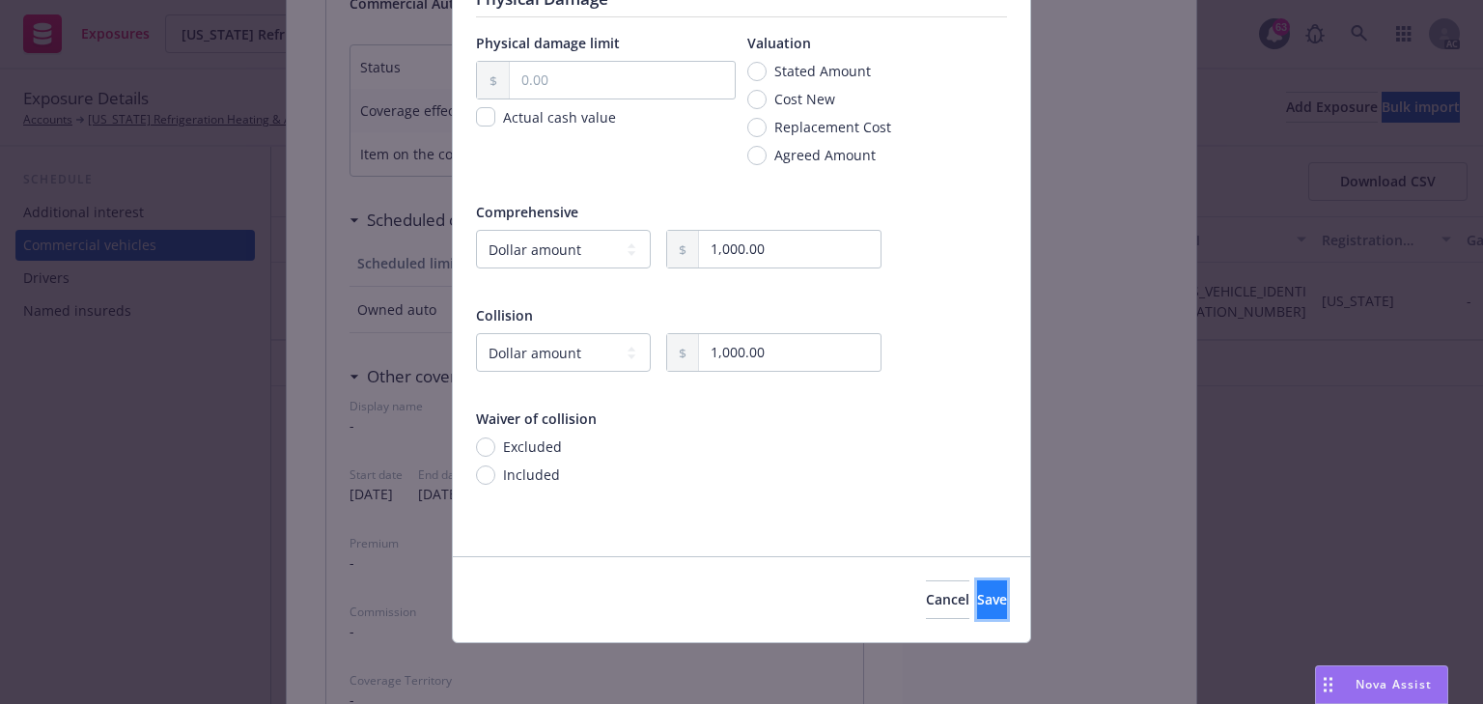
click at [982, 599] on button "Save" at bounding box center [992, 599] width 30 height 39
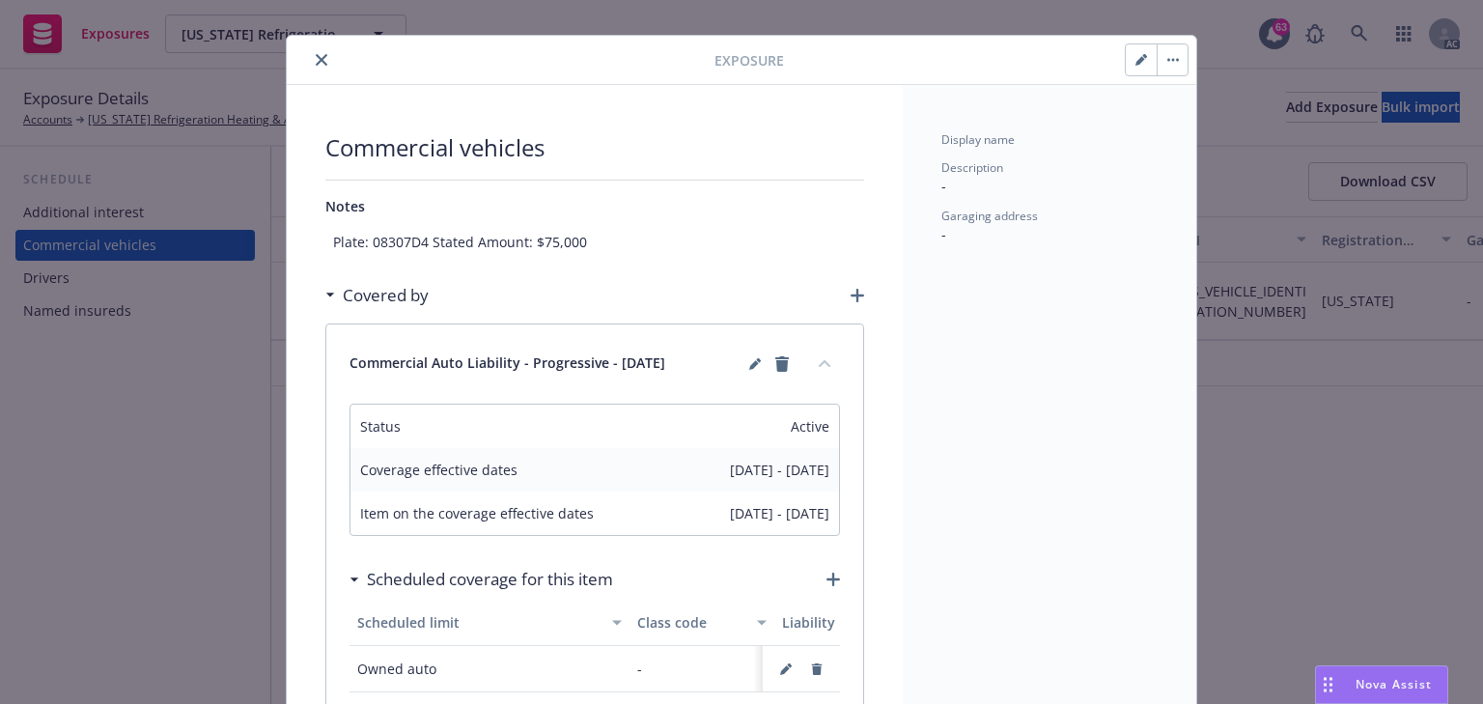
scroll to position [0, 0]
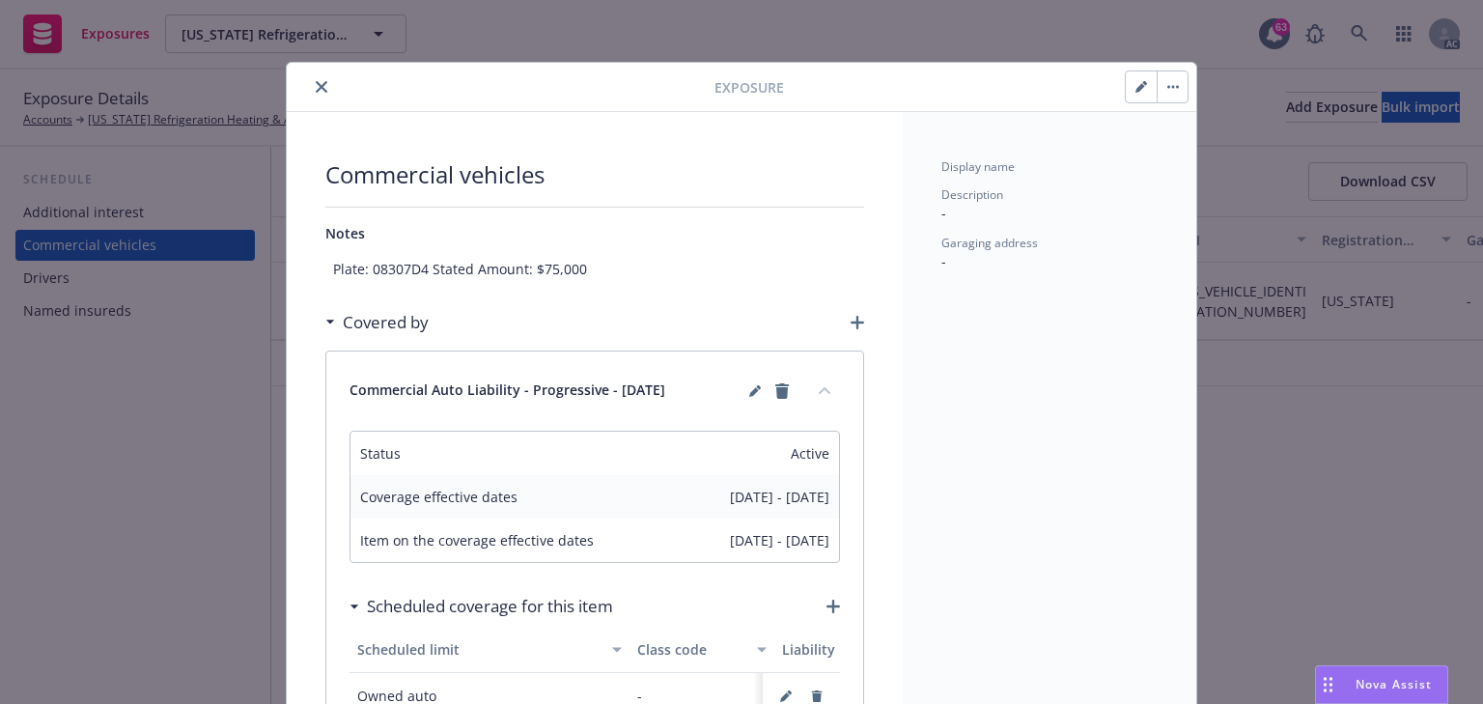
click at [1128, 84] on button "button" at bounding box center [1141, 86] width 31 height 31
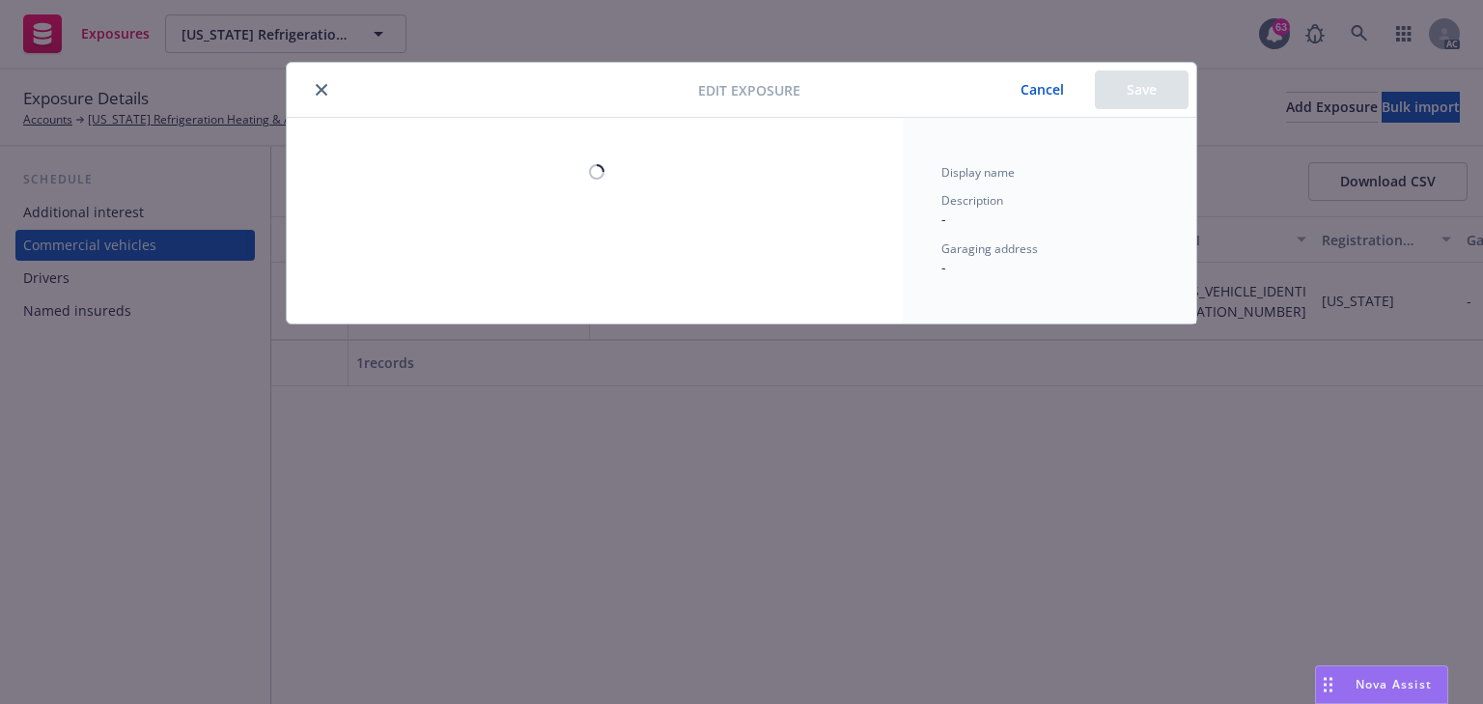
type textarea "x"
select select "CA"
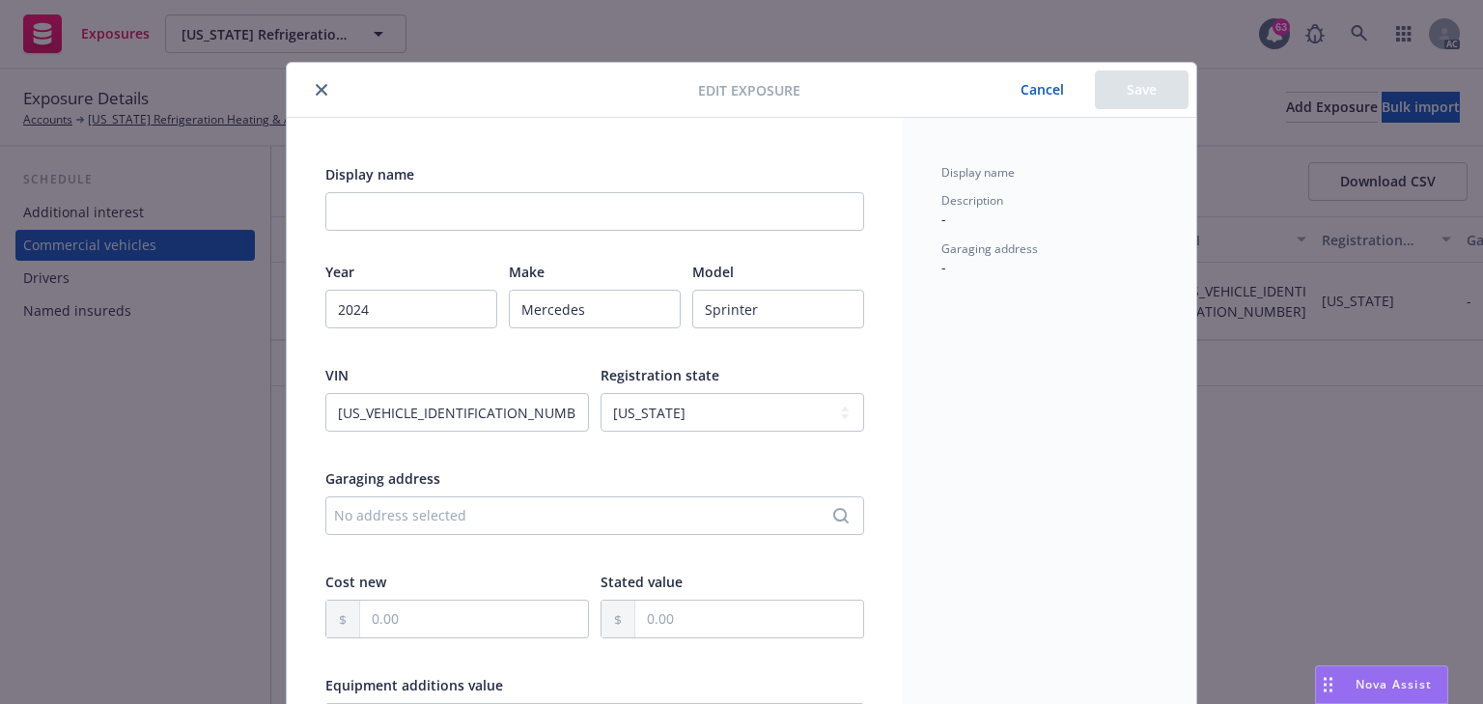
click at [969, 515] on div "Display name Description - Garaging address -" at bounding box center [1050, 693] width 294 height 1151
click at [1024, 94] on button "Cancel" at bounding box center [1042, 90] width 105 height 39
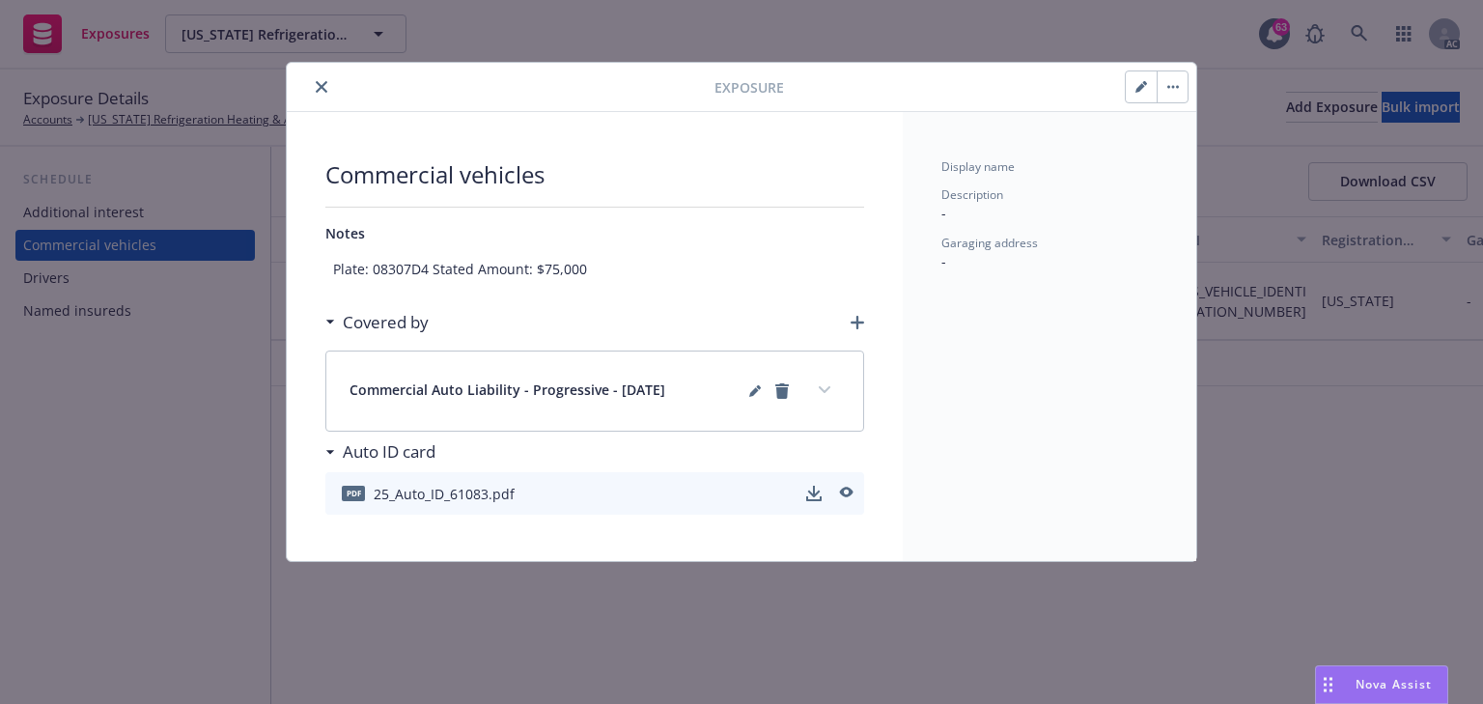
click at [324, 90] on icon "close" at bounding box center [322, 87] width 12 height 12
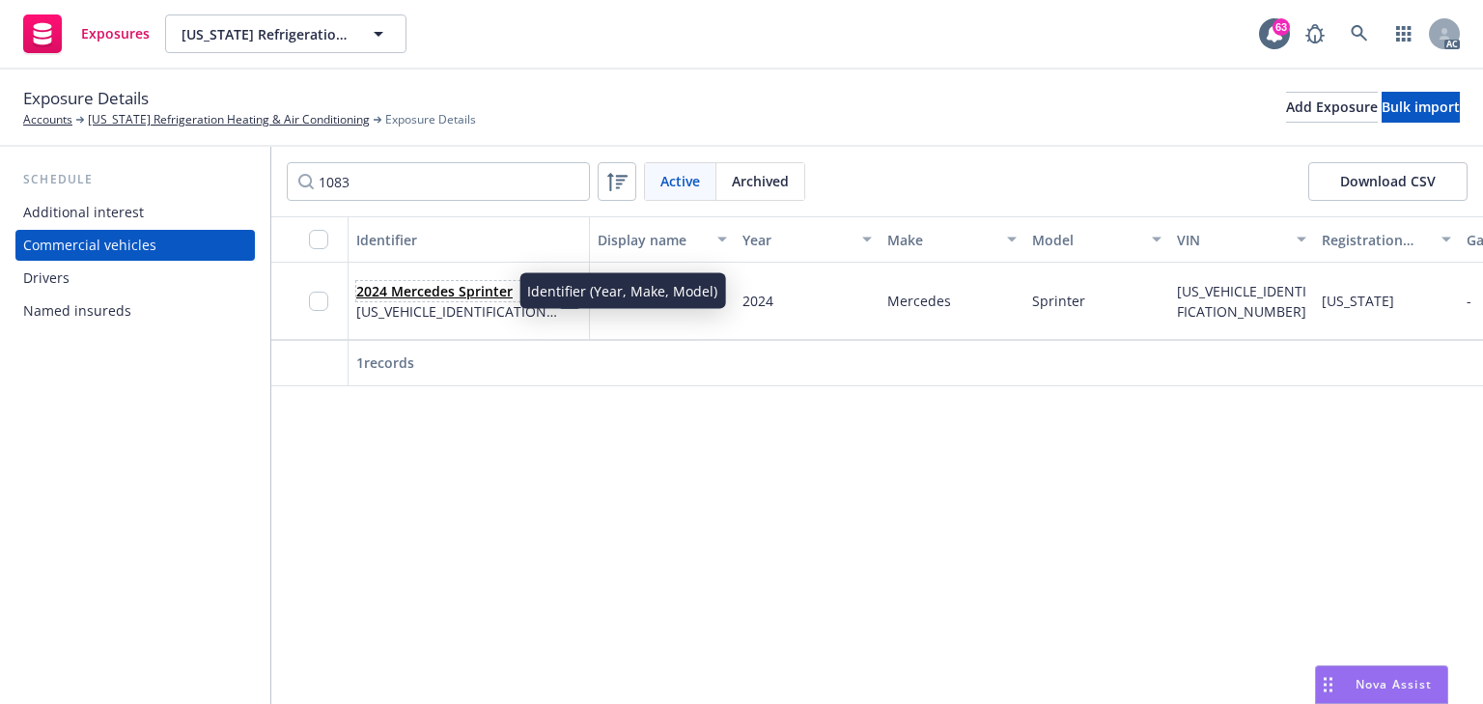
click at [434, 295] on link "2024 Mercedes Sprinter" at bounding box center [434, 291] width 156 height 18
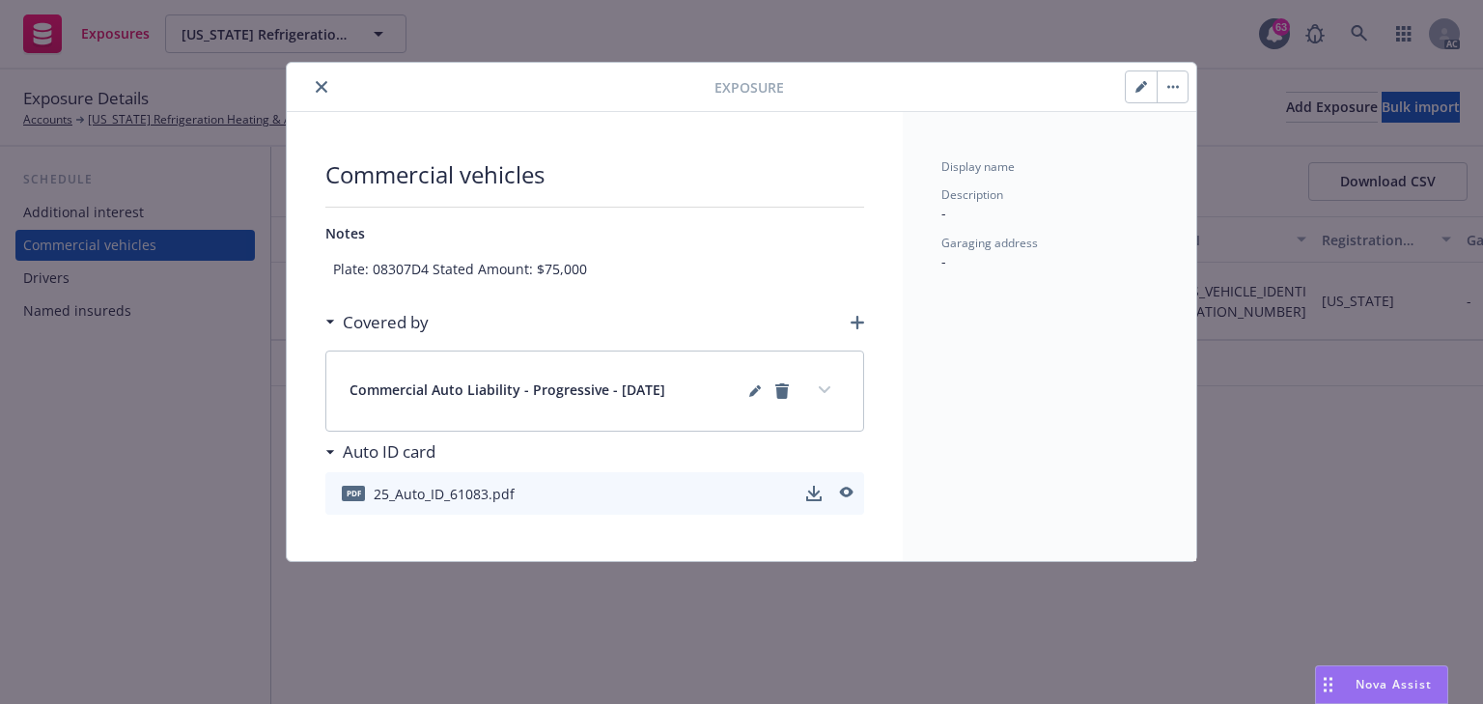
click at [818, 384] on button "expand content" at bounding box center [824, 390] width 31 height 31
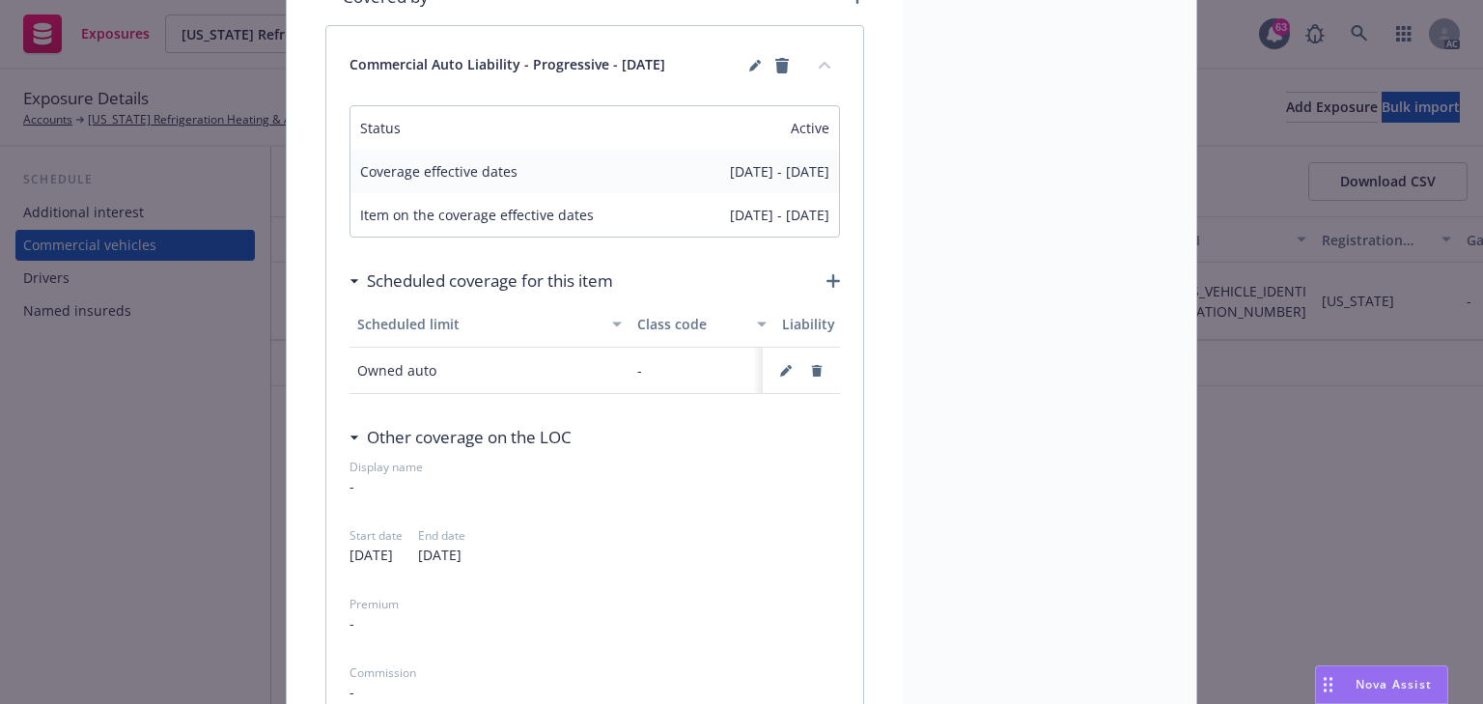
scroll to position [386, 0]
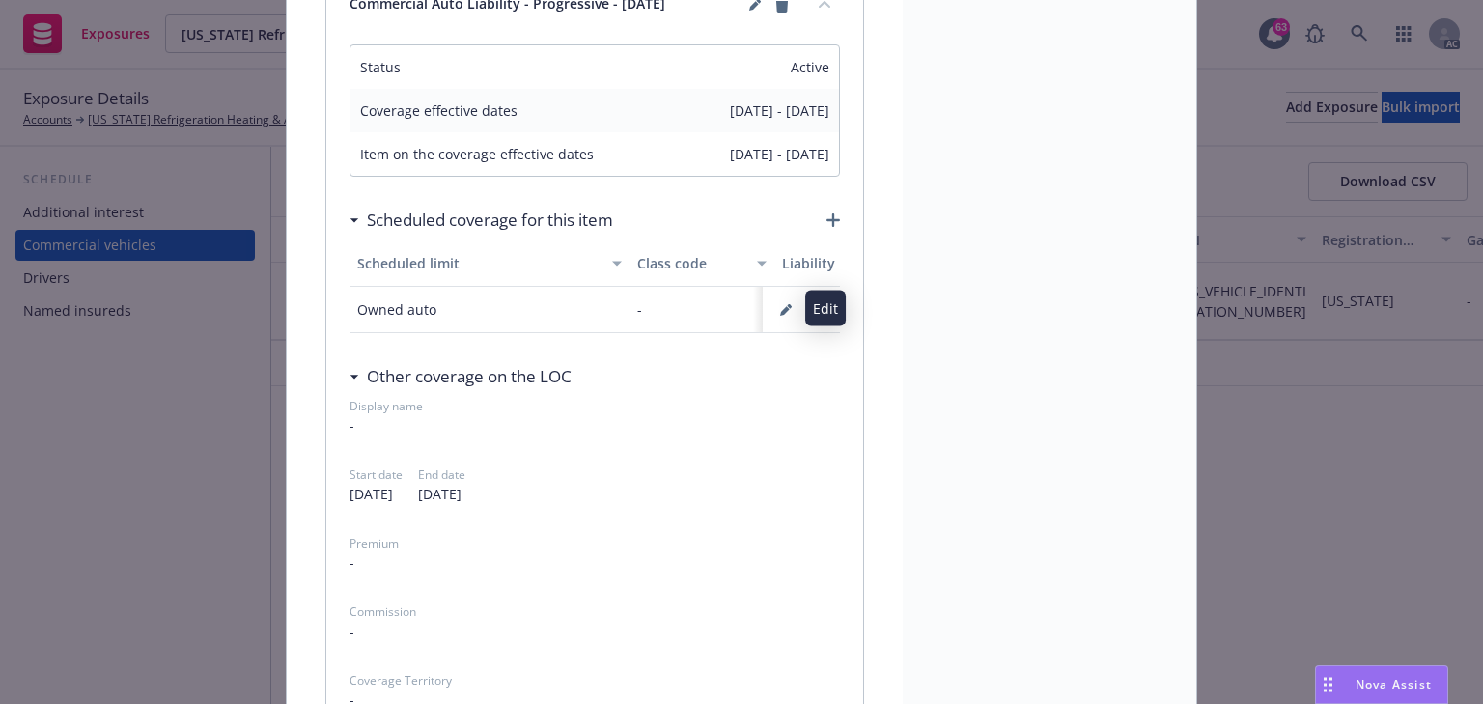
click at [772, 308] on button "button" at bounding box center [786, 310] width 31 height 31
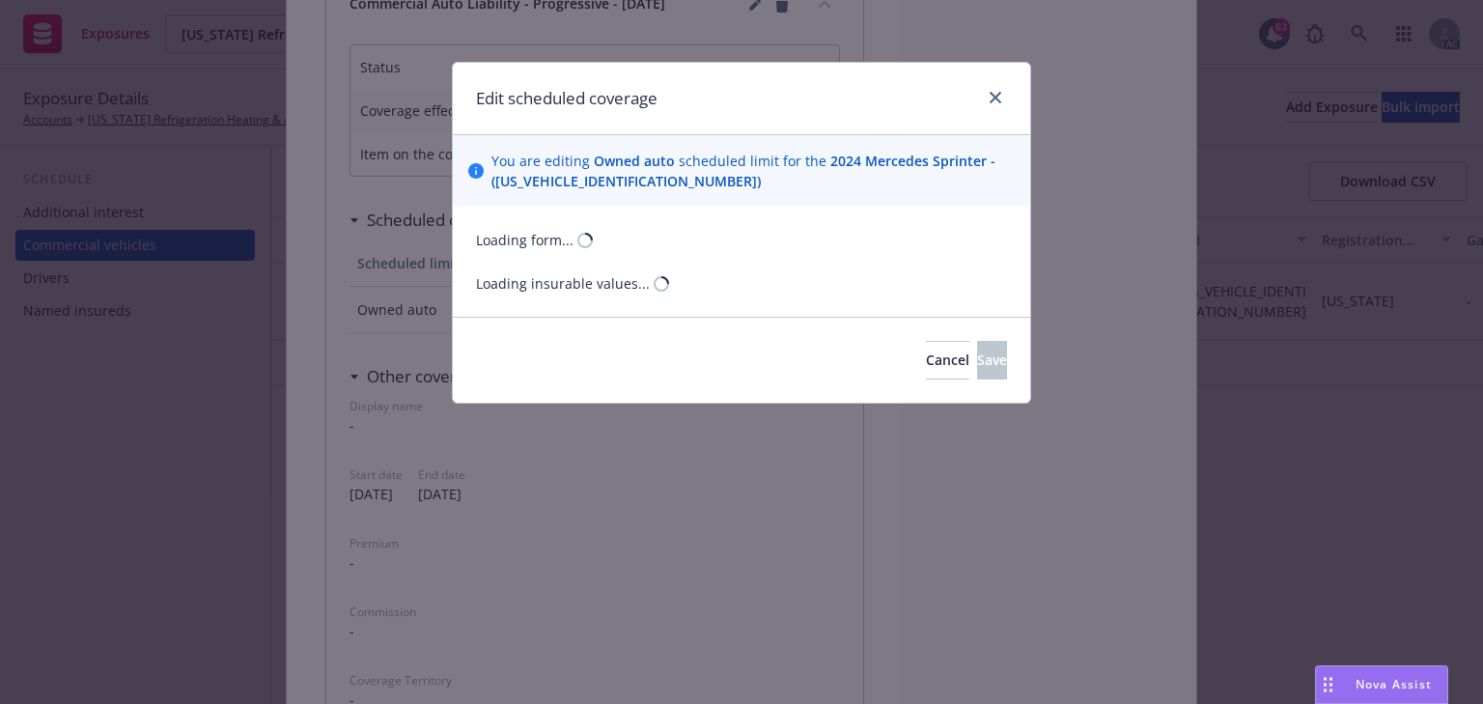
select select "MONETARY"
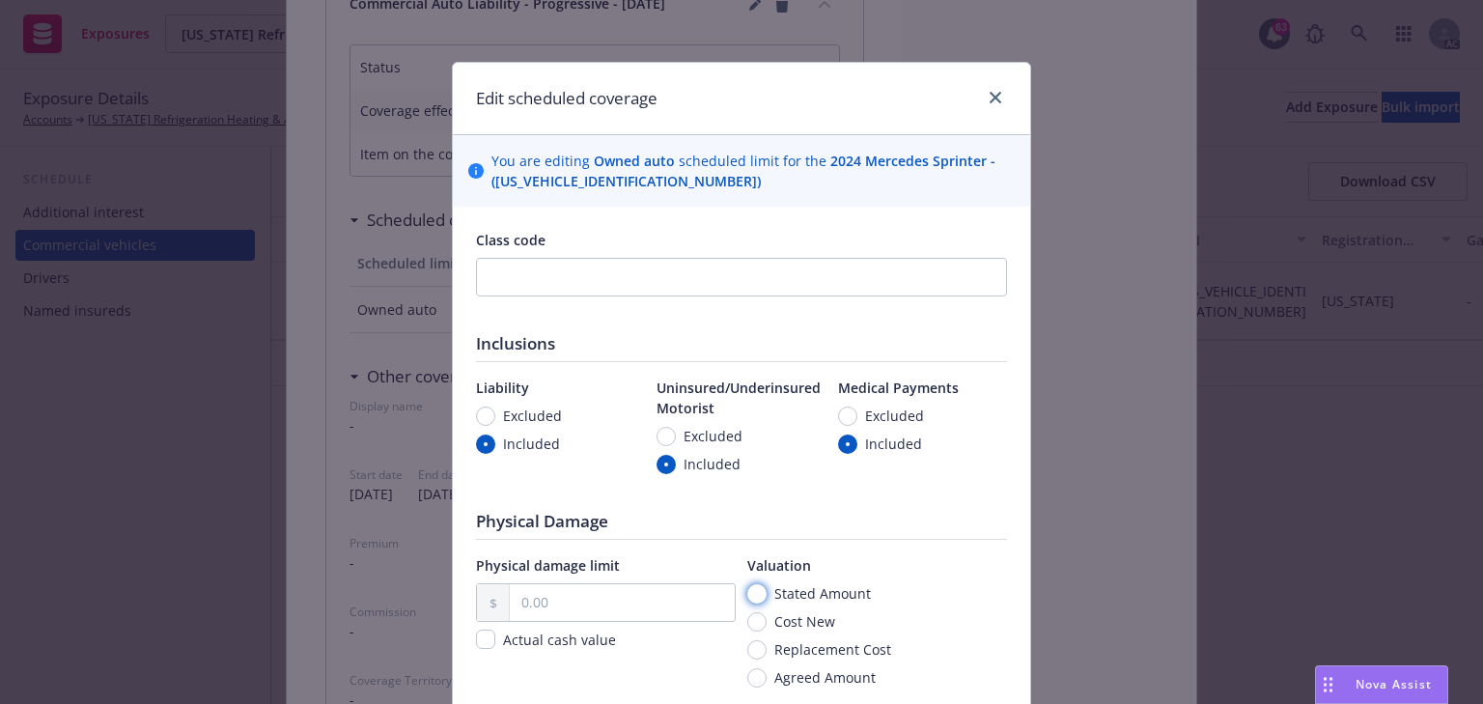
click at [748, 588] on input "Stated Amount" at bounding box center [757, 593] width 19 height 19
radio input "true"
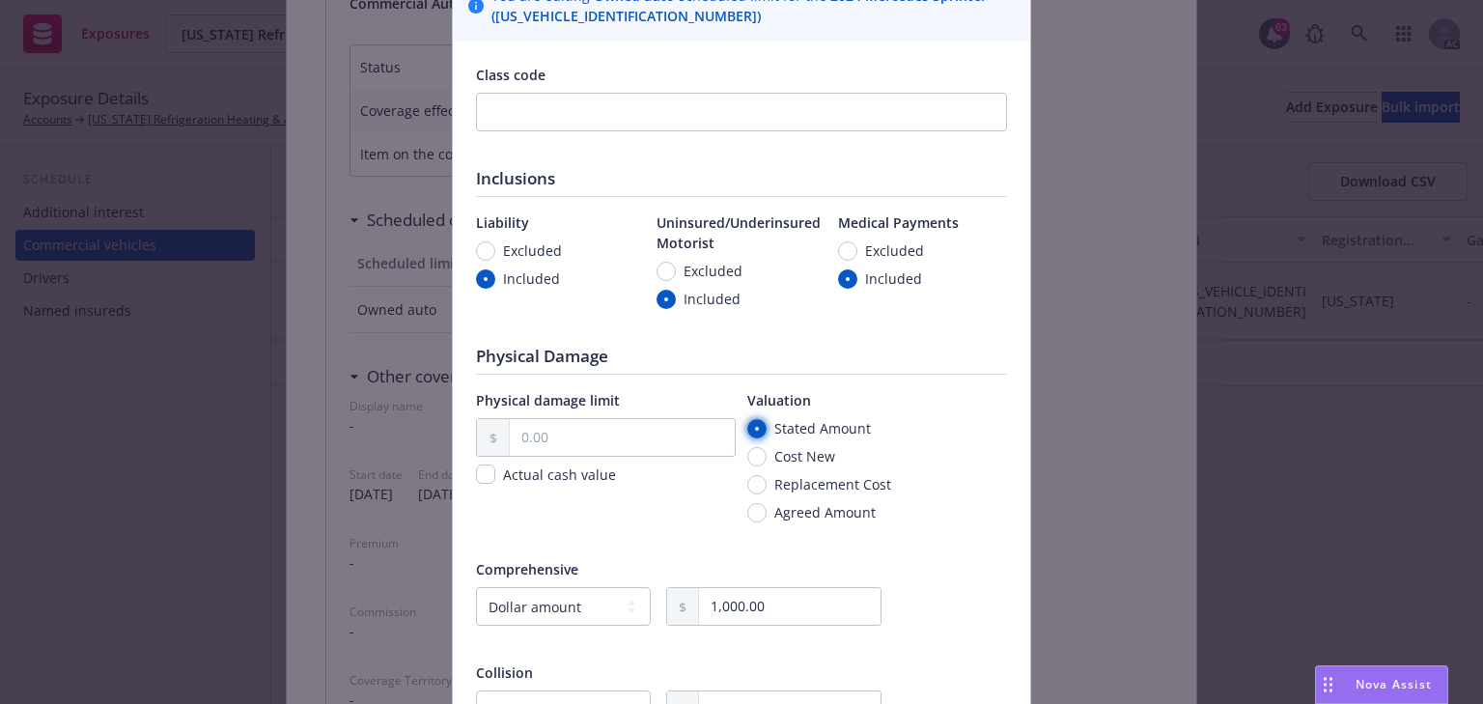
scroll to position [232, 0]
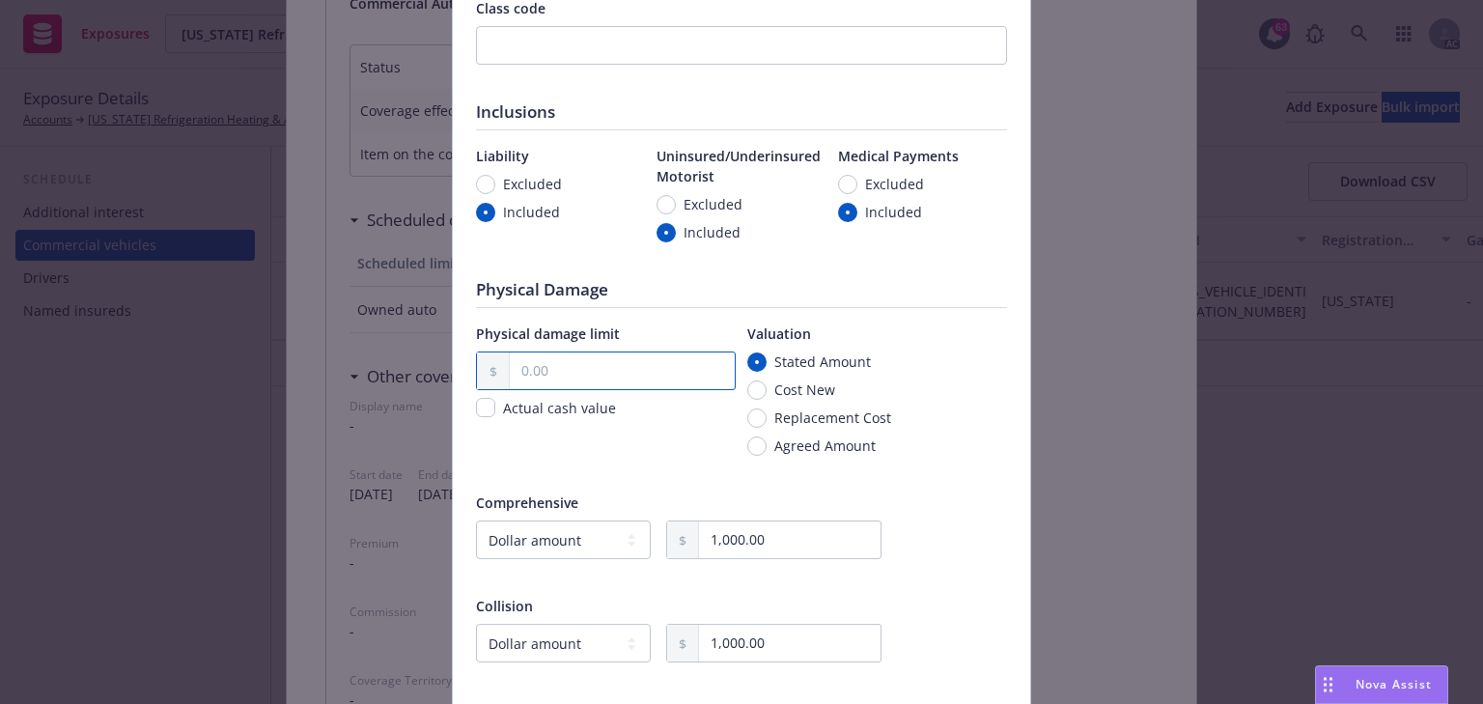
click at [669, 368] on input "text" at bounding box center [622, 371] width 225 height 37
paste input "7,500.00"
type input "7,500.00"
click at [767, 452] on span "Agreed Amount" at bounding box center [821, 446] width 109 height 20
click at [765, 452] on input "Agreed Amount" at bounding box center [757, 446] width 19 height 19
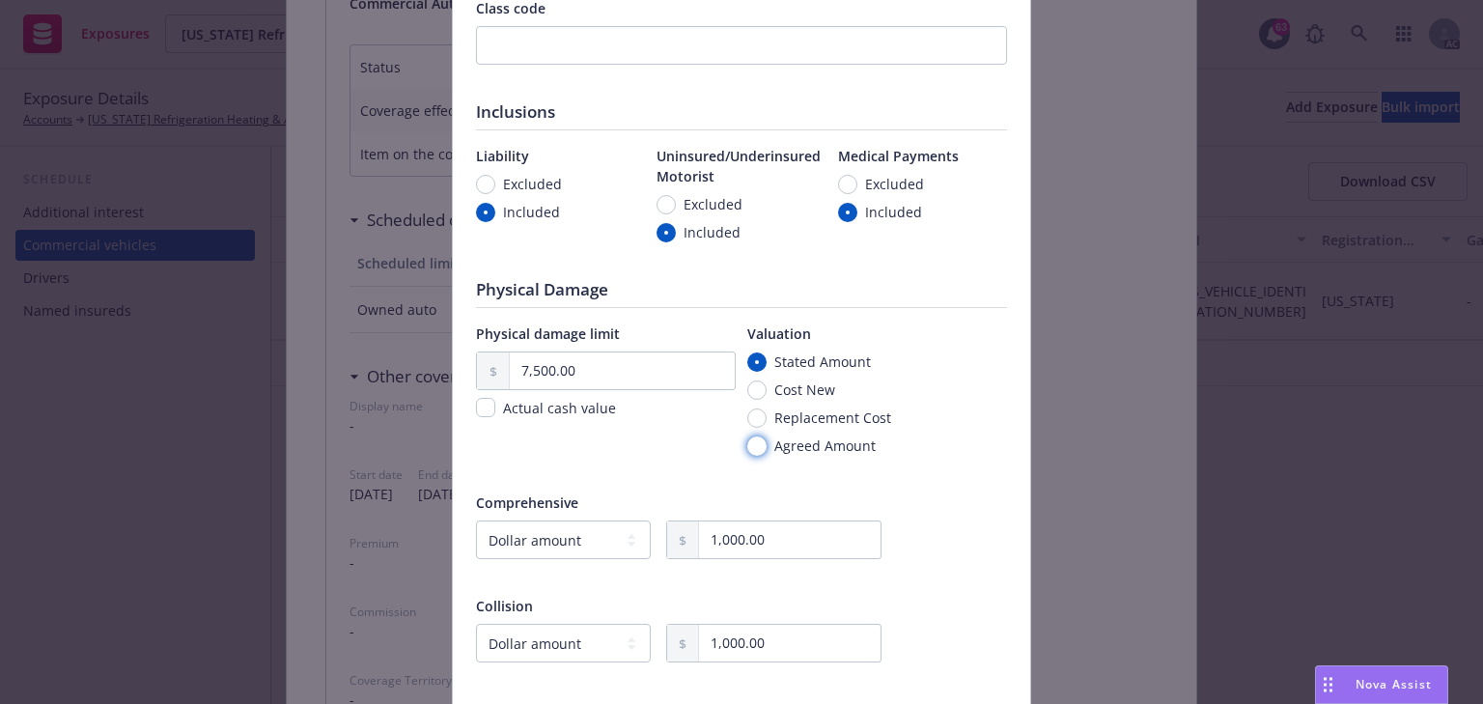
radio input "true"
click at [753, 367] on input "Stated Amount" at bounding box center [757, 362] width 19 height 19
radio input "true"
click at [980, 486] on div "Physical damage limit 7,500.00 Actual cash value Valuation Stated Amount Cost N…" at bounding box center [741, 562] width 531 height 477
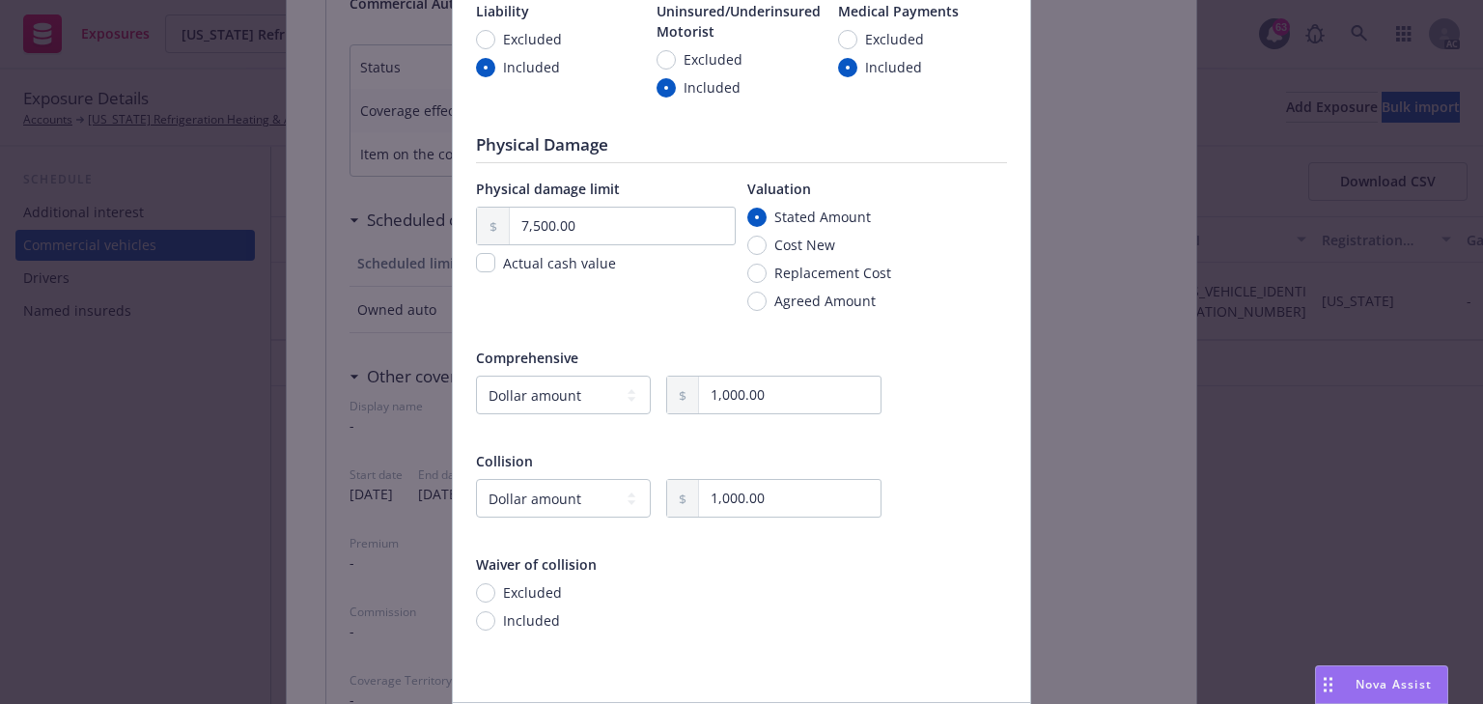
scroll to position [522, 0]
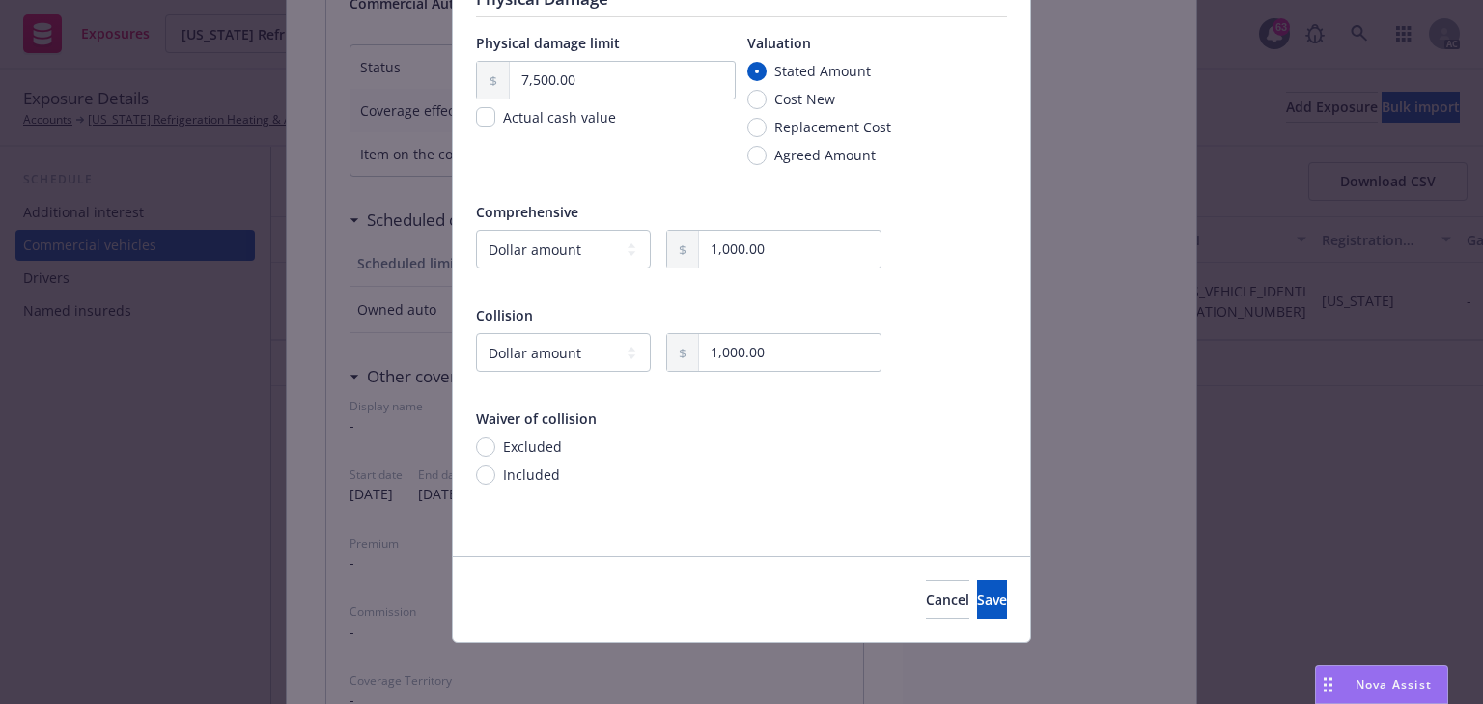
click at [987, 622] on div "Cancel Save" at bounding box center [742, 599] width 578 height 86
click at [977, 615] on button "Save" at bounding box center [992, 599] width 30 height 39
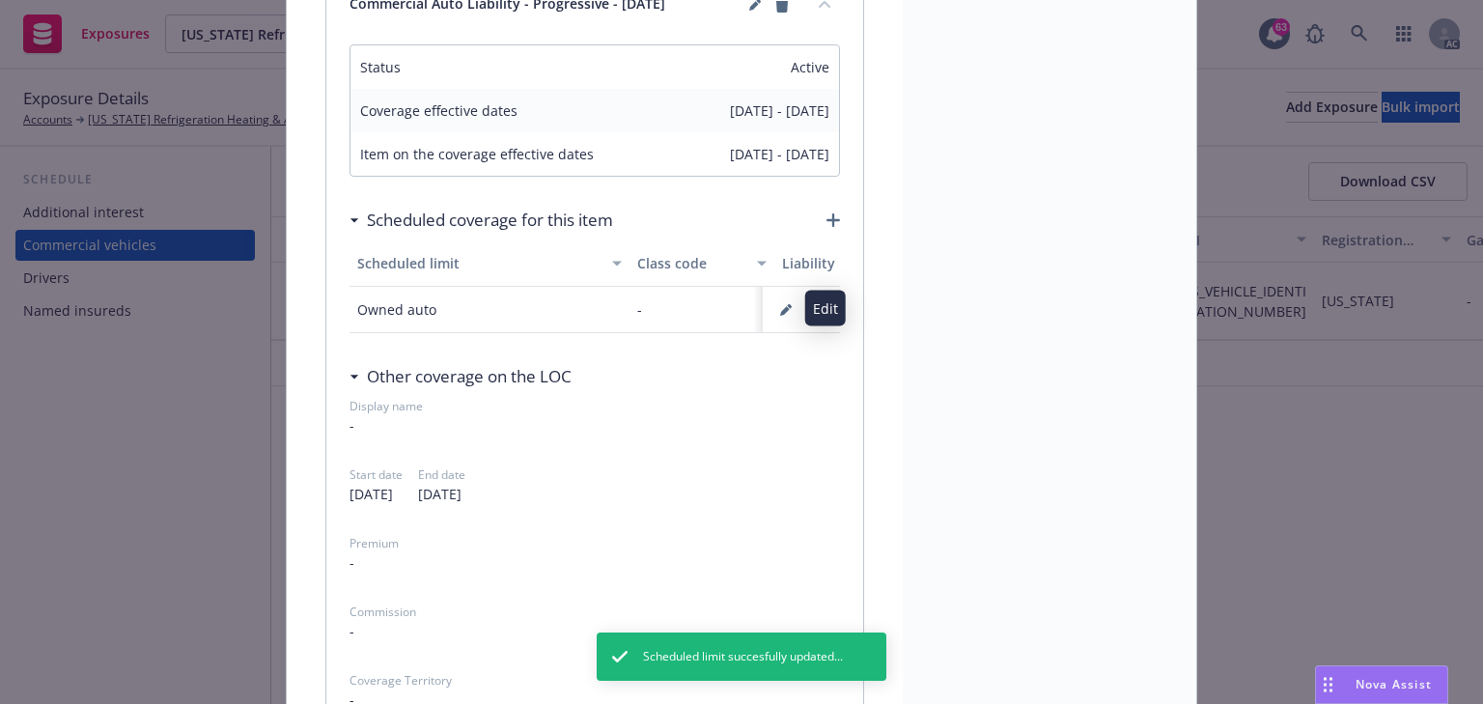
click at [782, 313] on icon "button" at bounding box center [786, 310] width 12 height 12
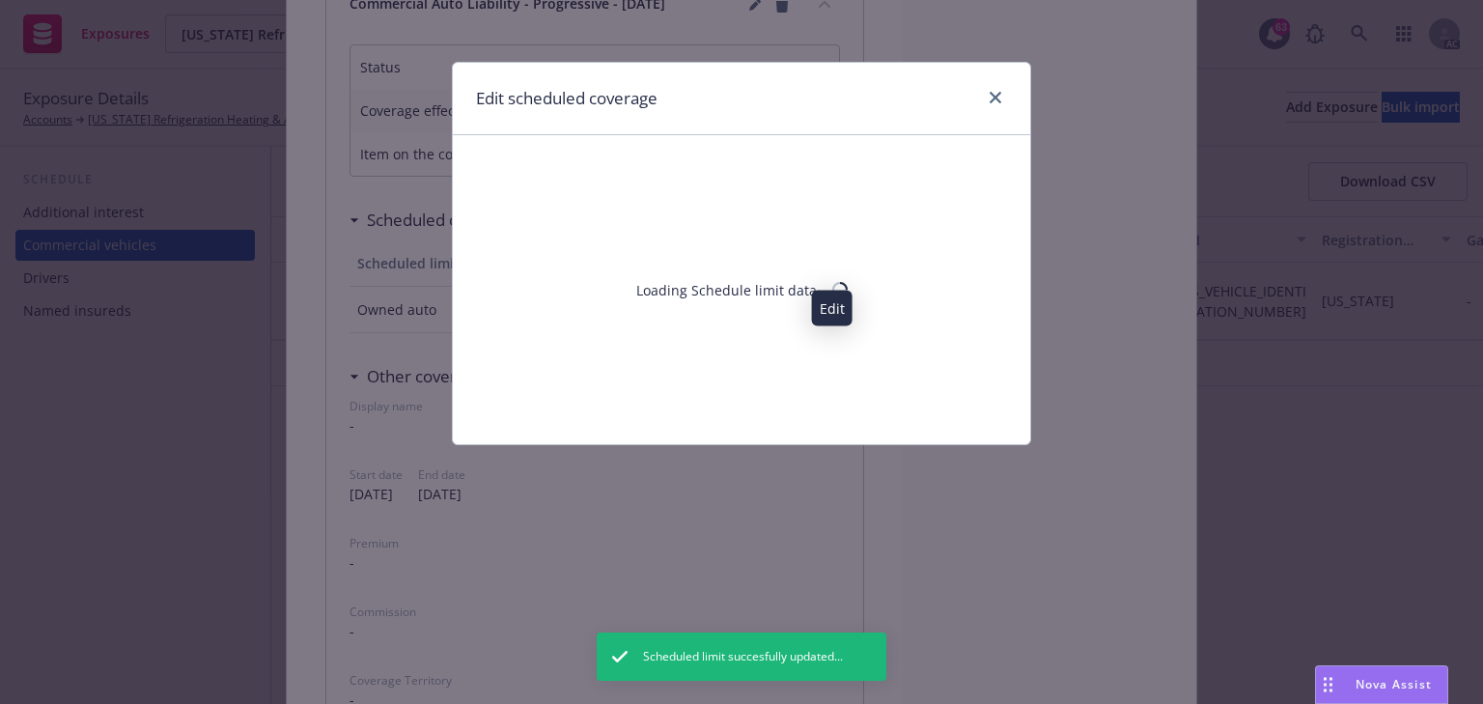
select select "MONETARY"
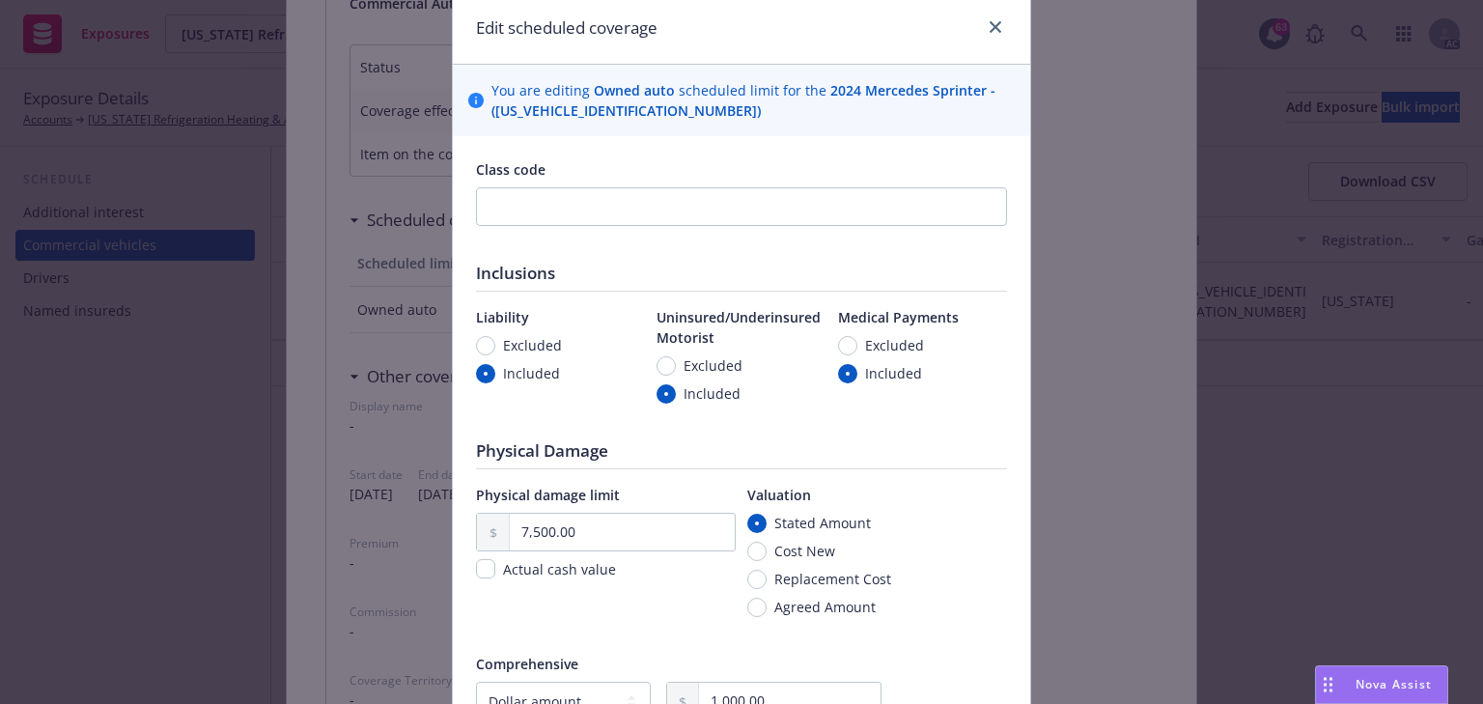
scroll to position [0, 0]
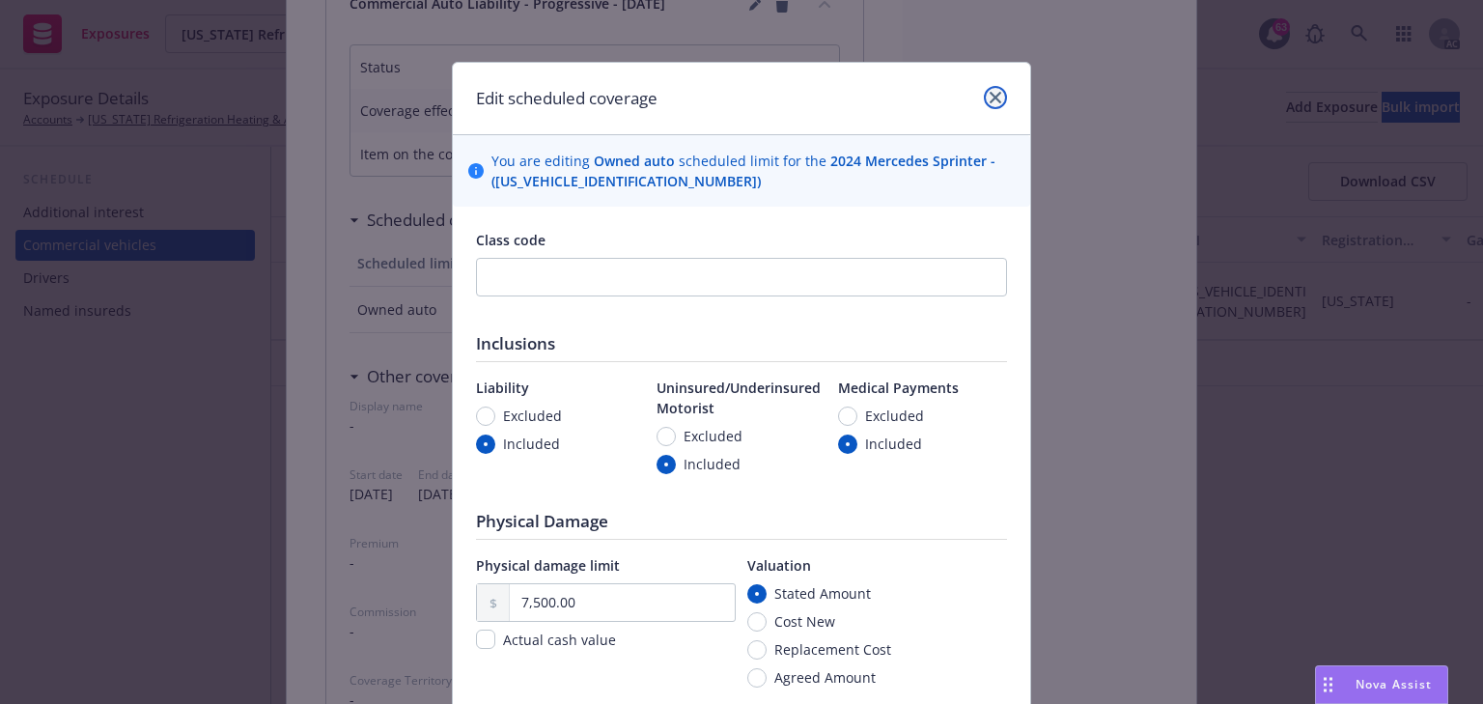
click at [990, 97] on icon "close" at bounding box center [996, 98] width 12 height 12
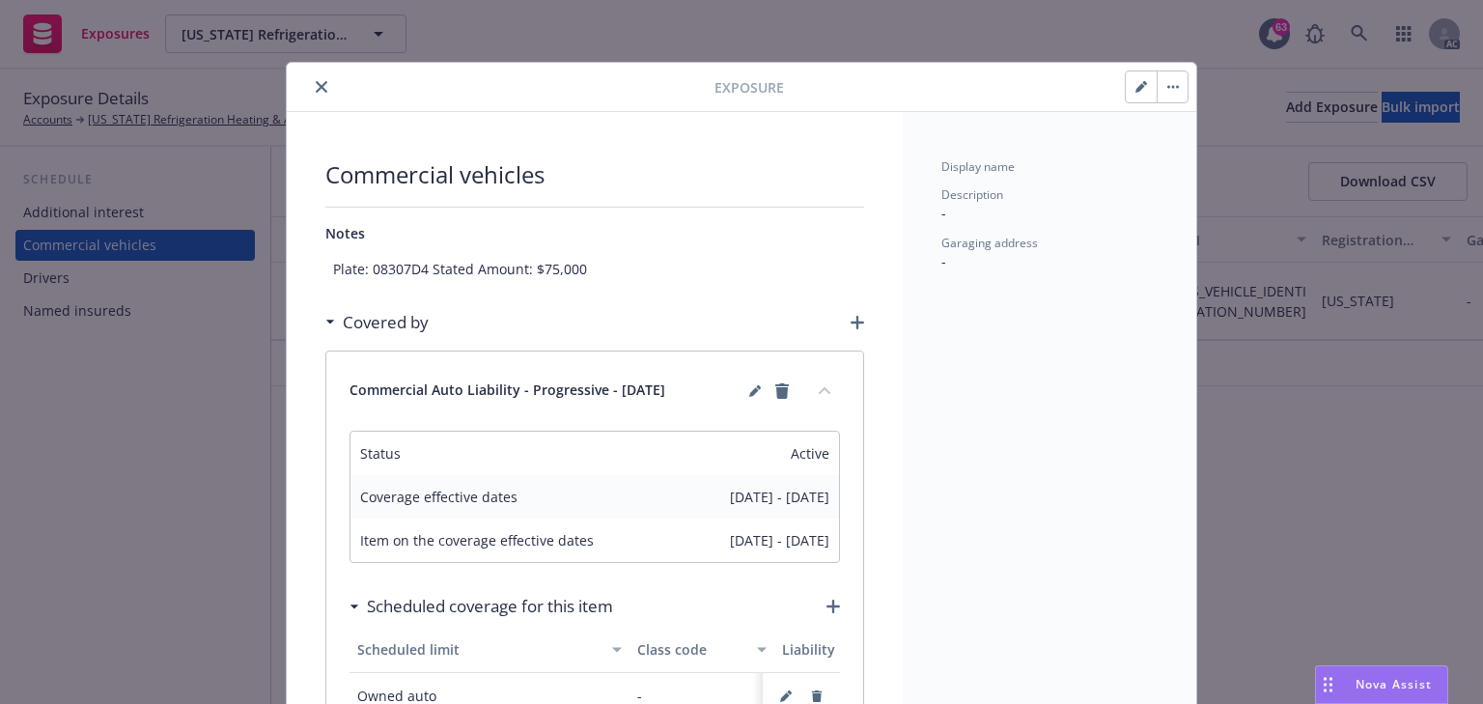
click at [317, 89] on icon "close" at bounding box center [322, 87] width 12 height 12
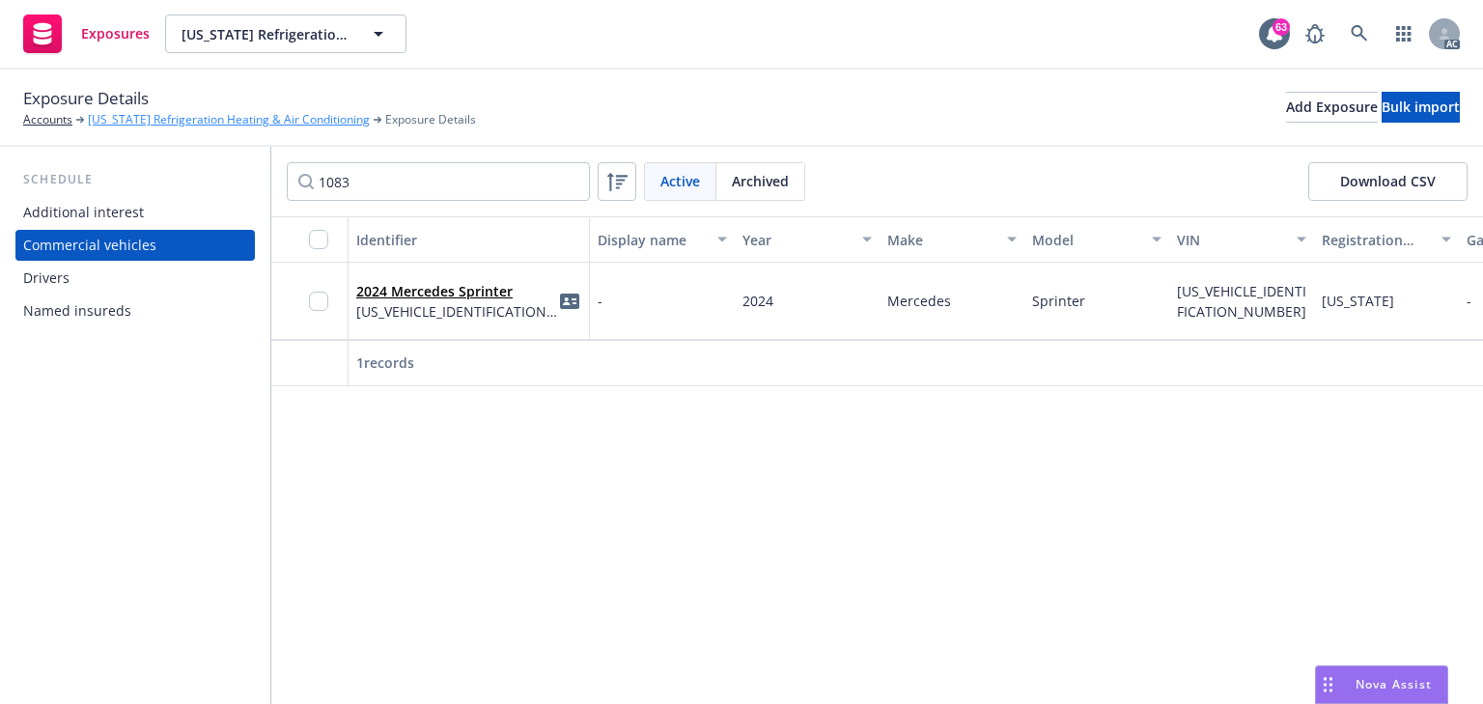
click at [194, 115] on link "[US_STATE] Refrigeration Heating & Air Conditioning" at bounding box center [229, 119] width 282 height 17
